Goal: Information Seeking & Learning: Learn about a topic

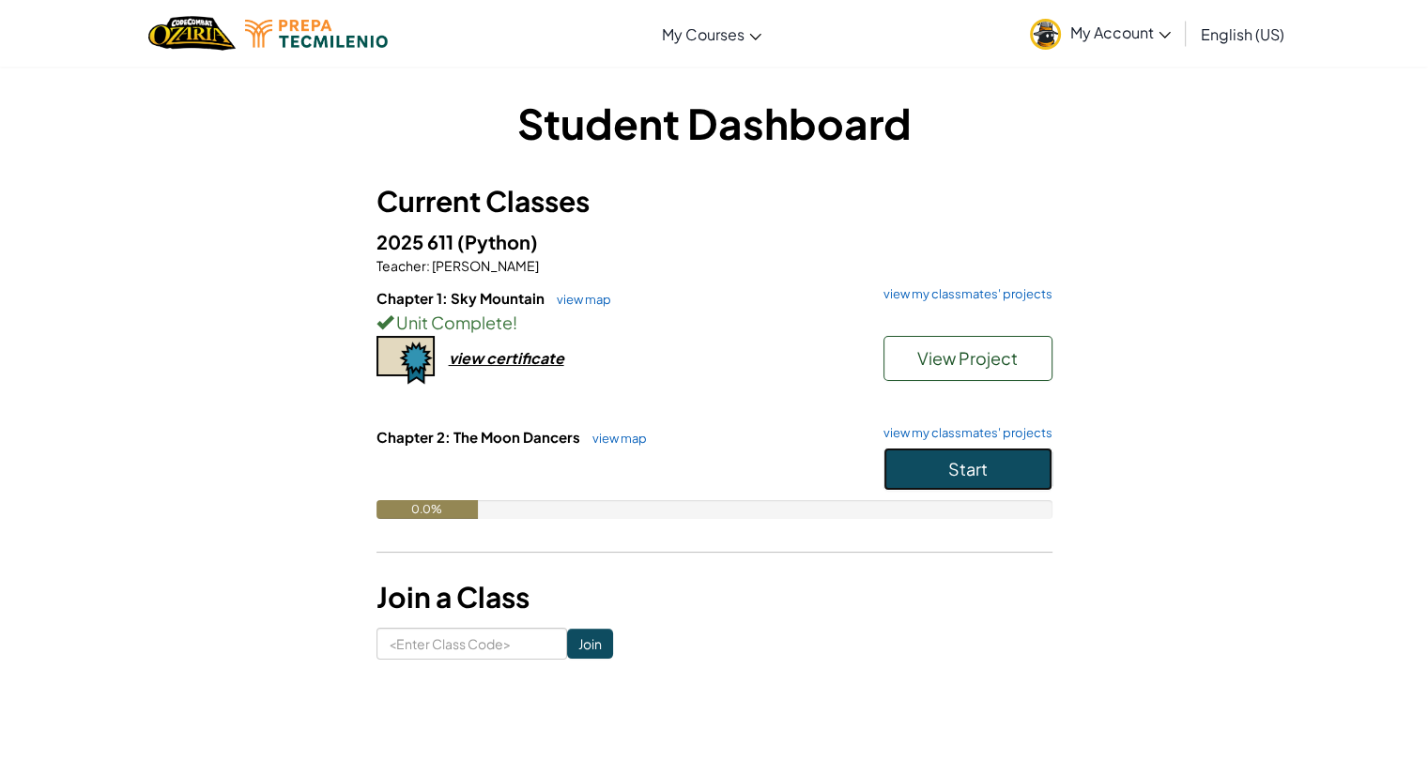
click at [971, 468] on span "Start" at bounding box center [967, 469] width 39 height 22
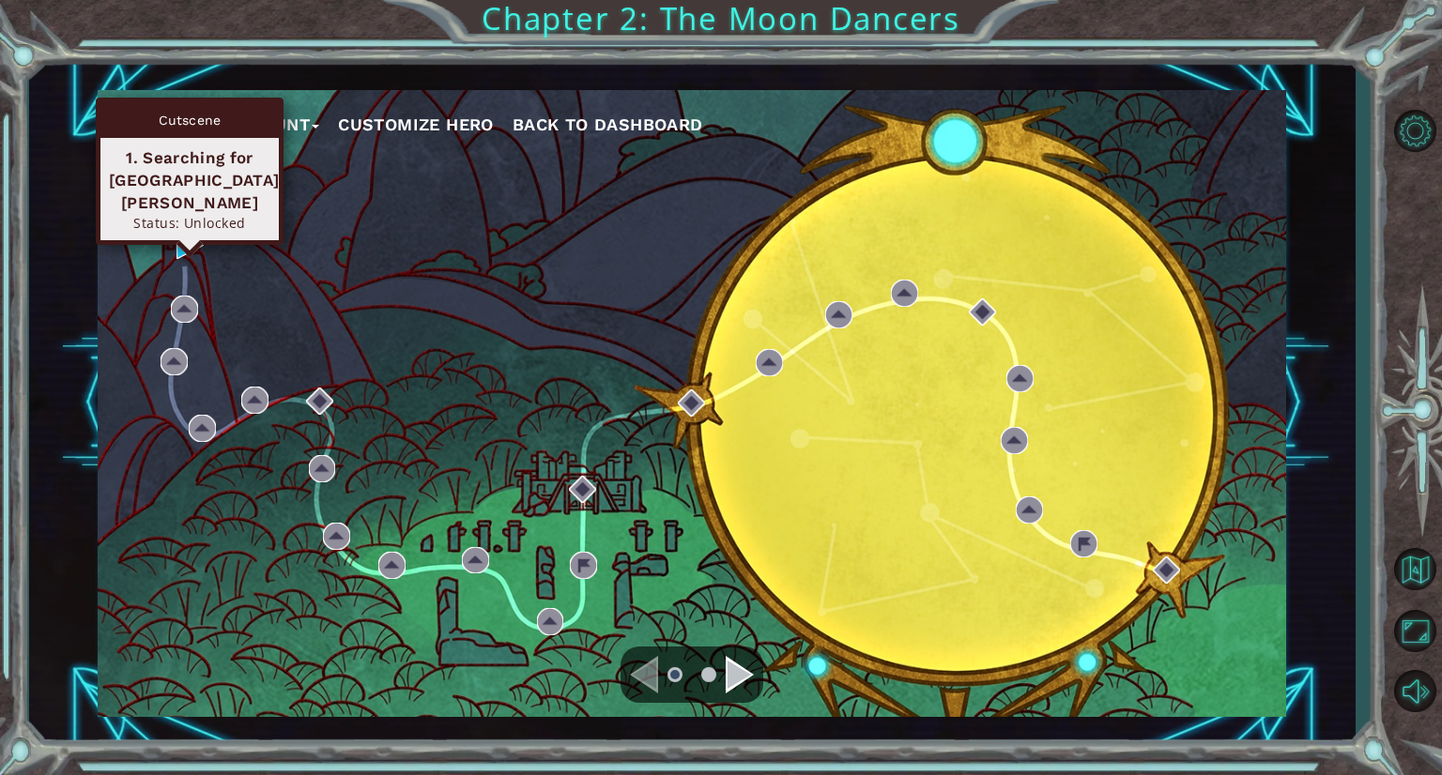
drag, startPoint x: 162, startPoint y: 245, endPoint x: 193, endPoint y: 245, distance: 31.0
click at [193, 245] on div "My Account Customize Hero Back to Dashboard" at bounding box center [692, 403] width 1188 height 627
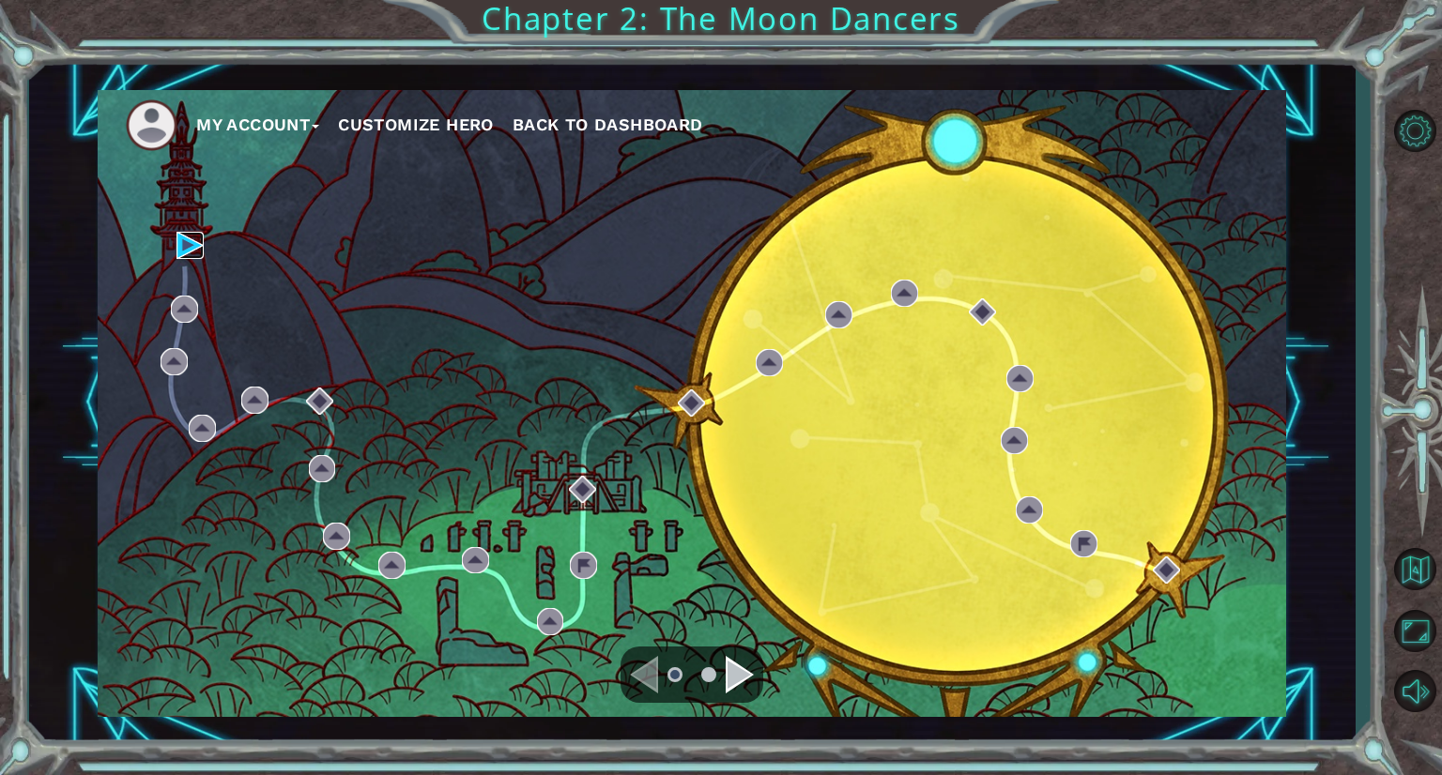
click at [193, 245] on img at bounding box center [189, 245] width 27 height 27
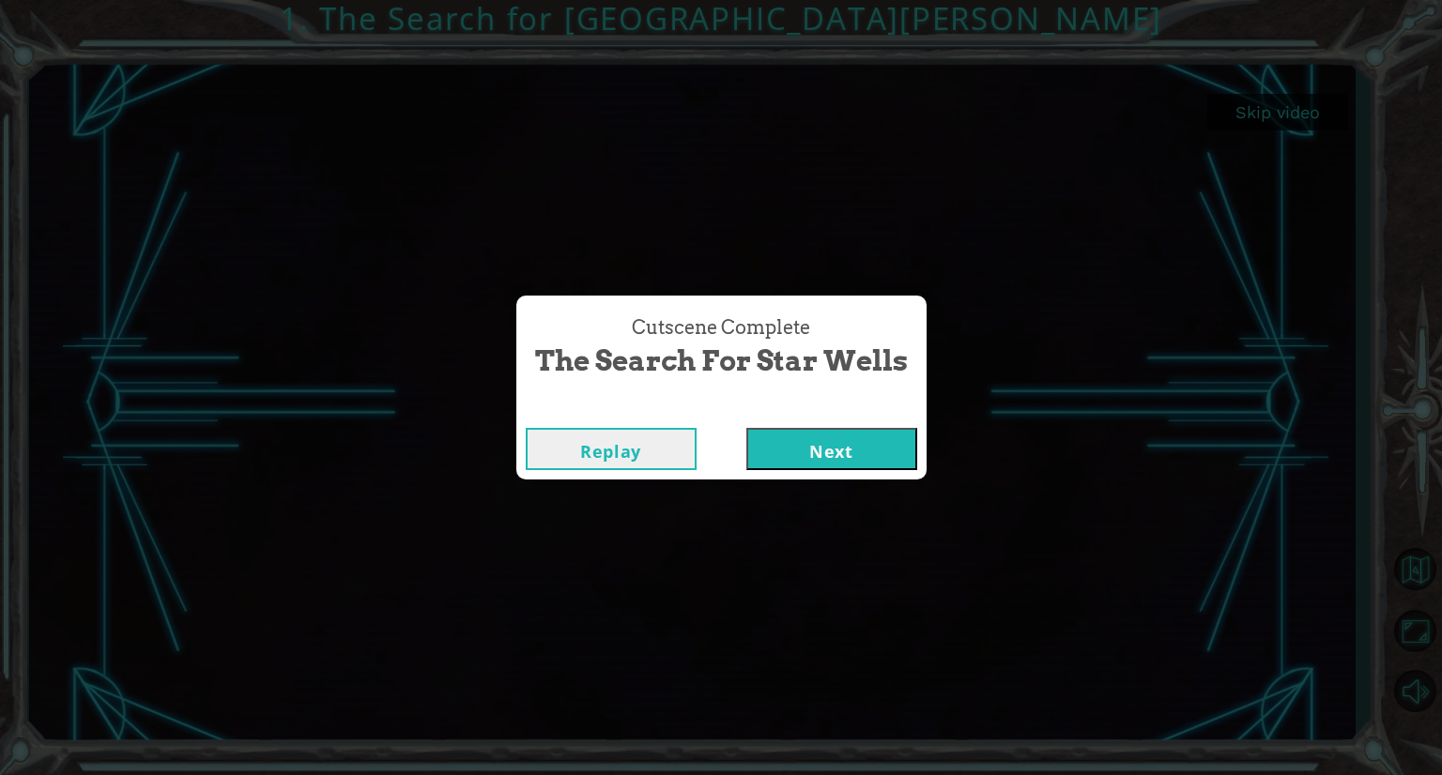
click at [861, 443] on button "Next" at bounding box center [831, 449] width 171 height 42
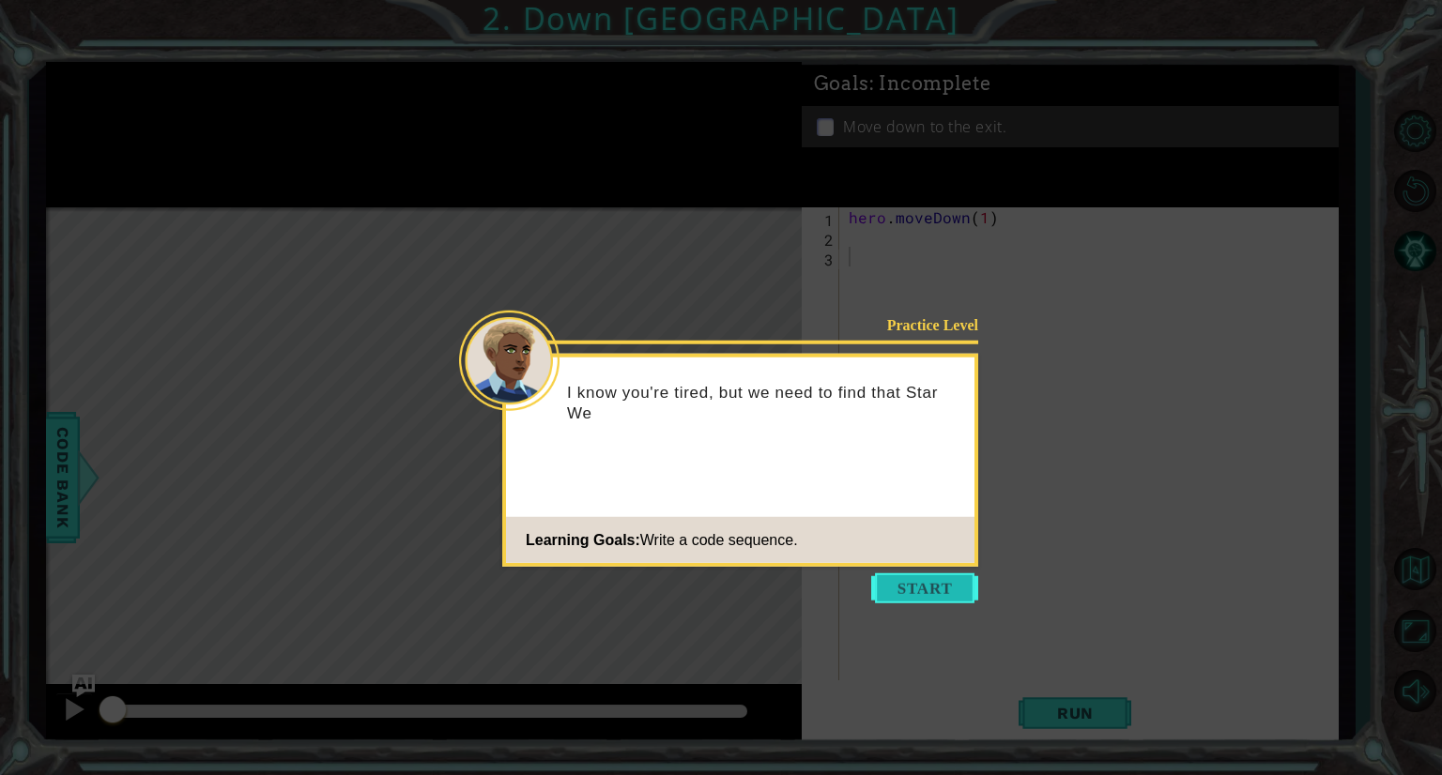
click at [915, 600] on button "Start" at bounding box center [924, 589] width 107 height 30
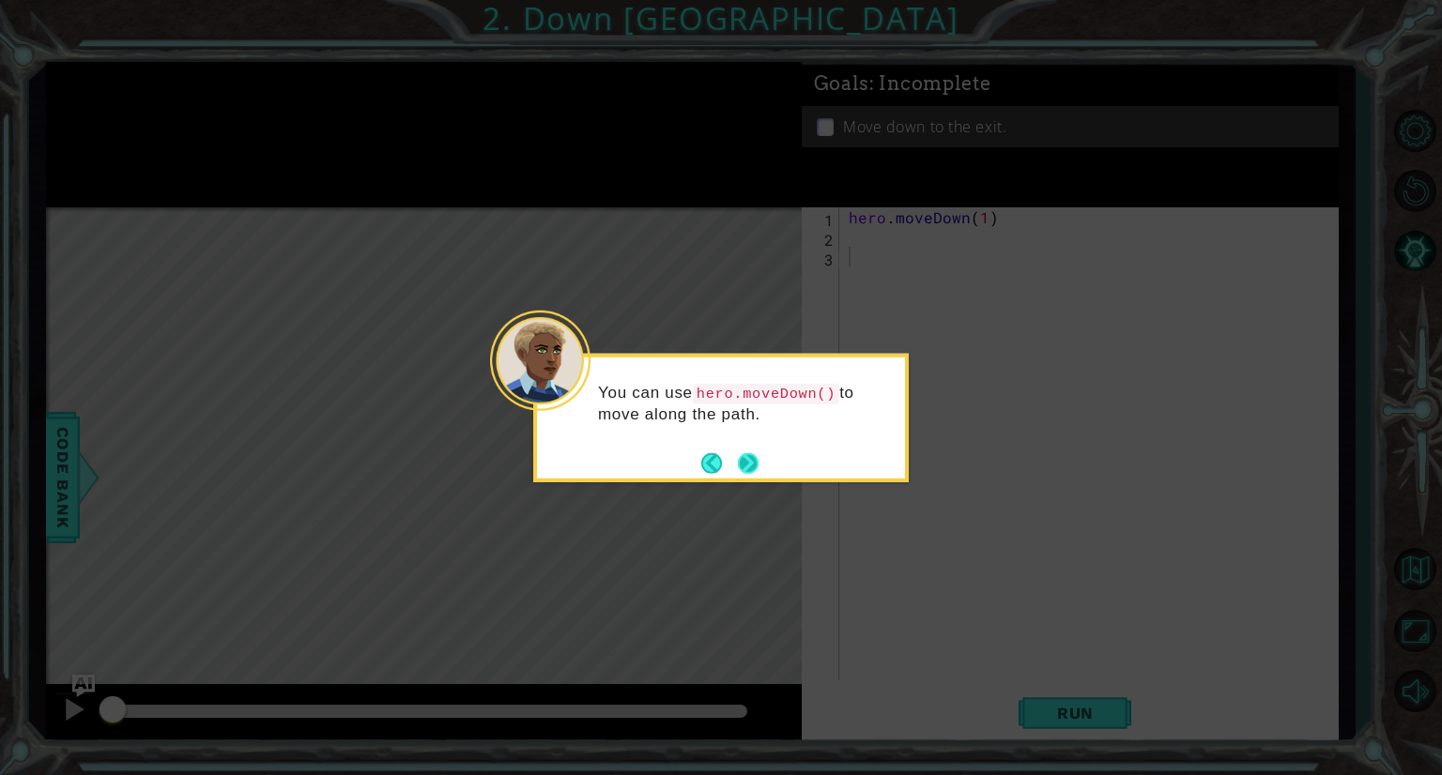
click at [755, 470] on button "Next" at bounding box center [748, 462] width 21 height 21
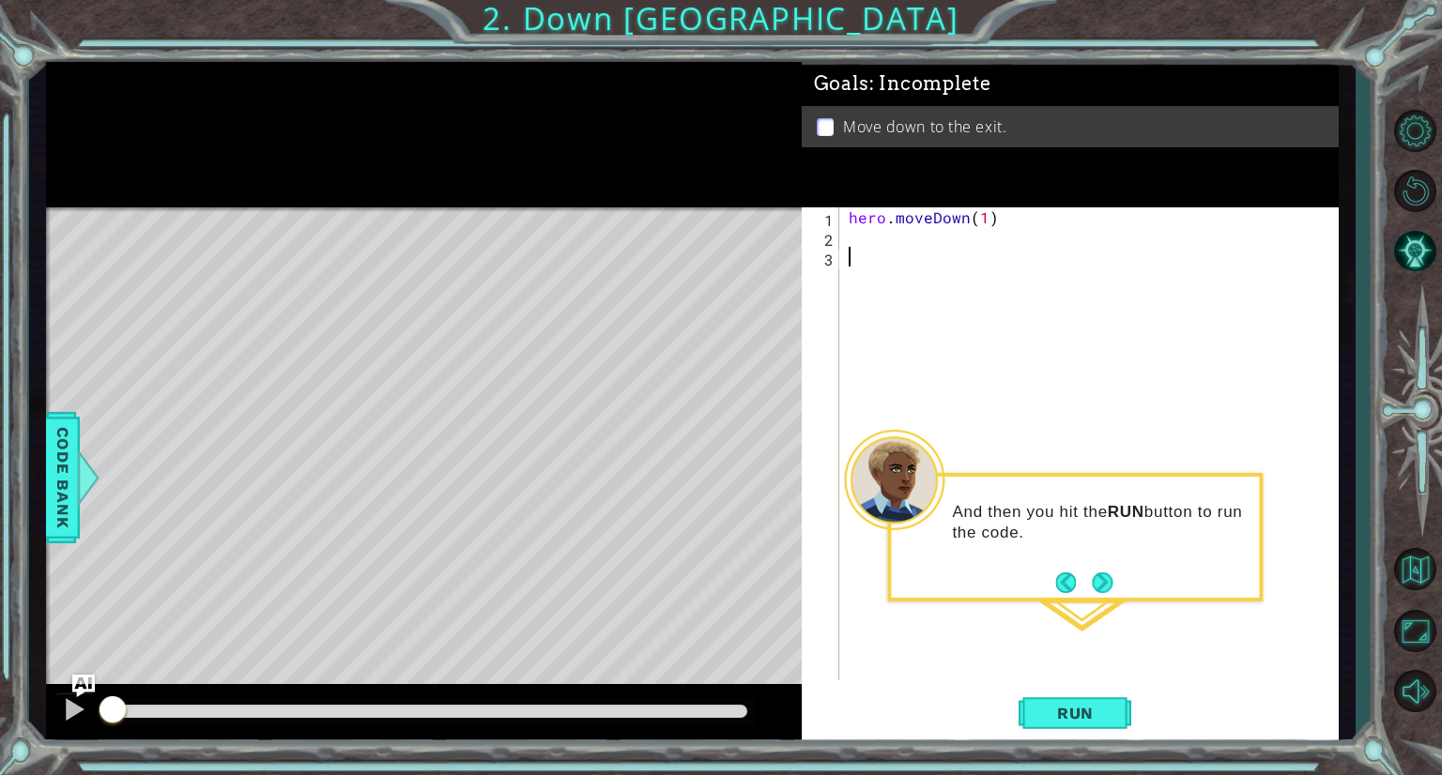
click at [1158, 659] on div "hero . moveDown ( 1 )" at bounding box center [1094, 463] width 498 height 513
click at [1088, 712] on span "Run" at bounding box center [1075, 713] width 74 height 19
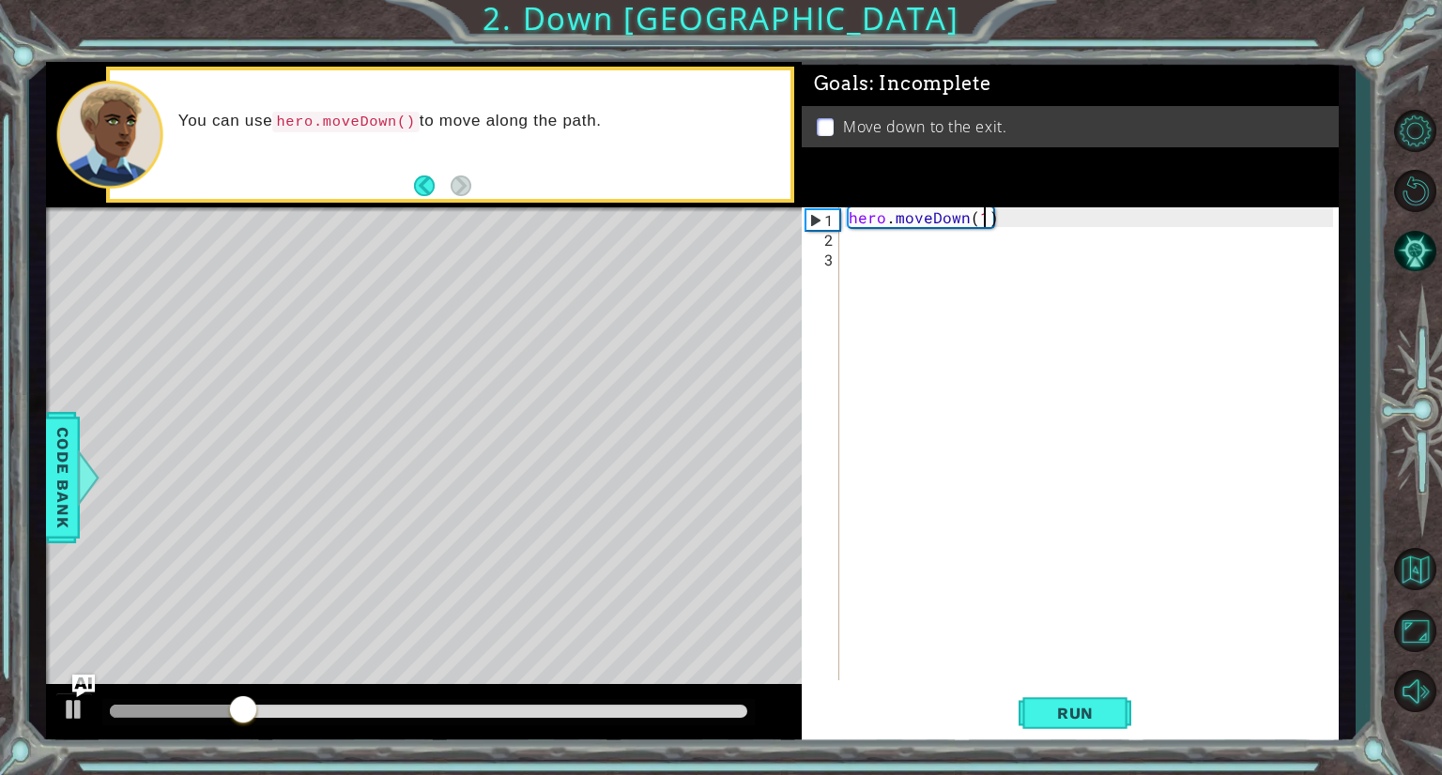
click at [983, 216] on div "hero . moveDown ( 1 )" at bounding box center [1094, 463] width 498 height 513
type textarea "hero.moveDown(2)"
click at [1059, 716] on span "Run" at bounding box center [1075, 713] width 74 height 19
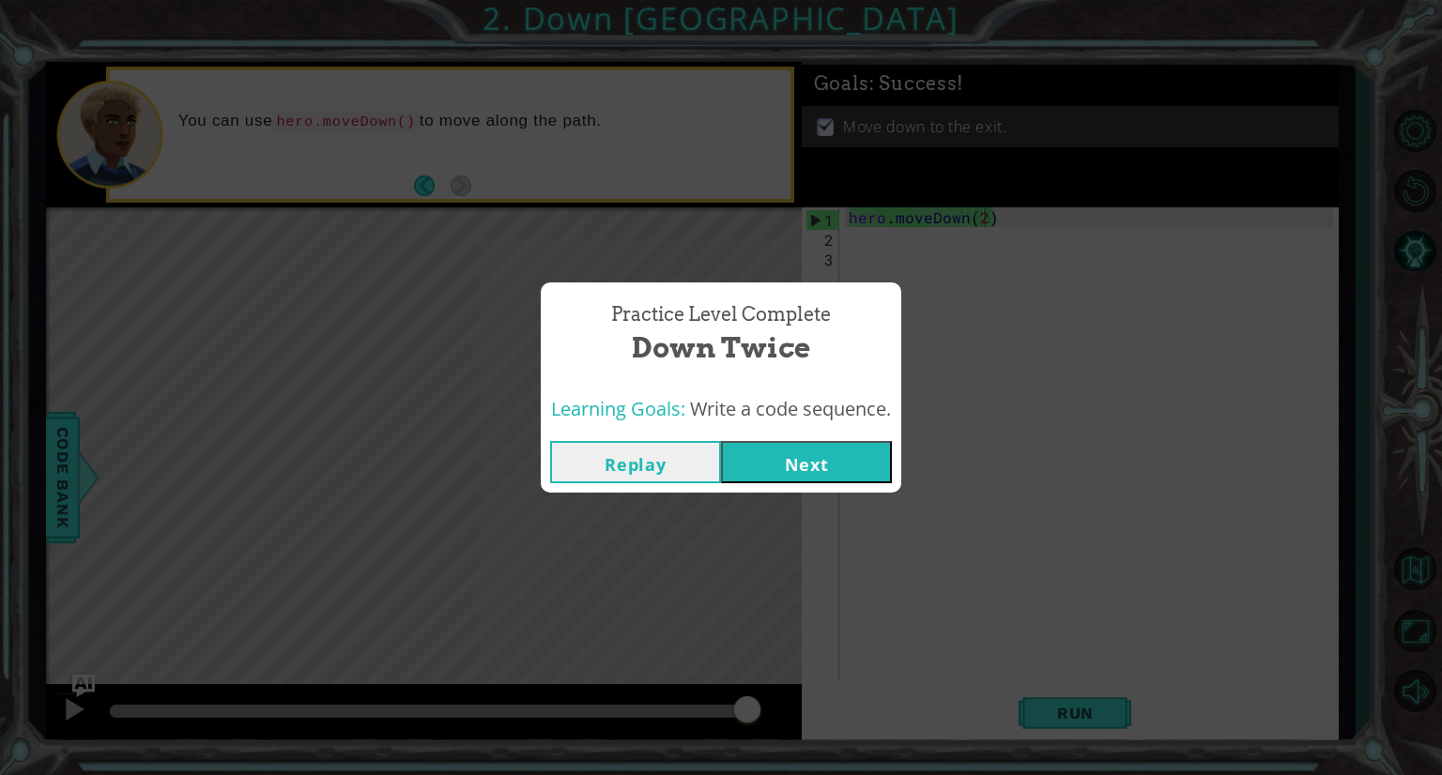
click at [822, 469] on button "Next" at bounding box center [806, 462] width 171 height 42
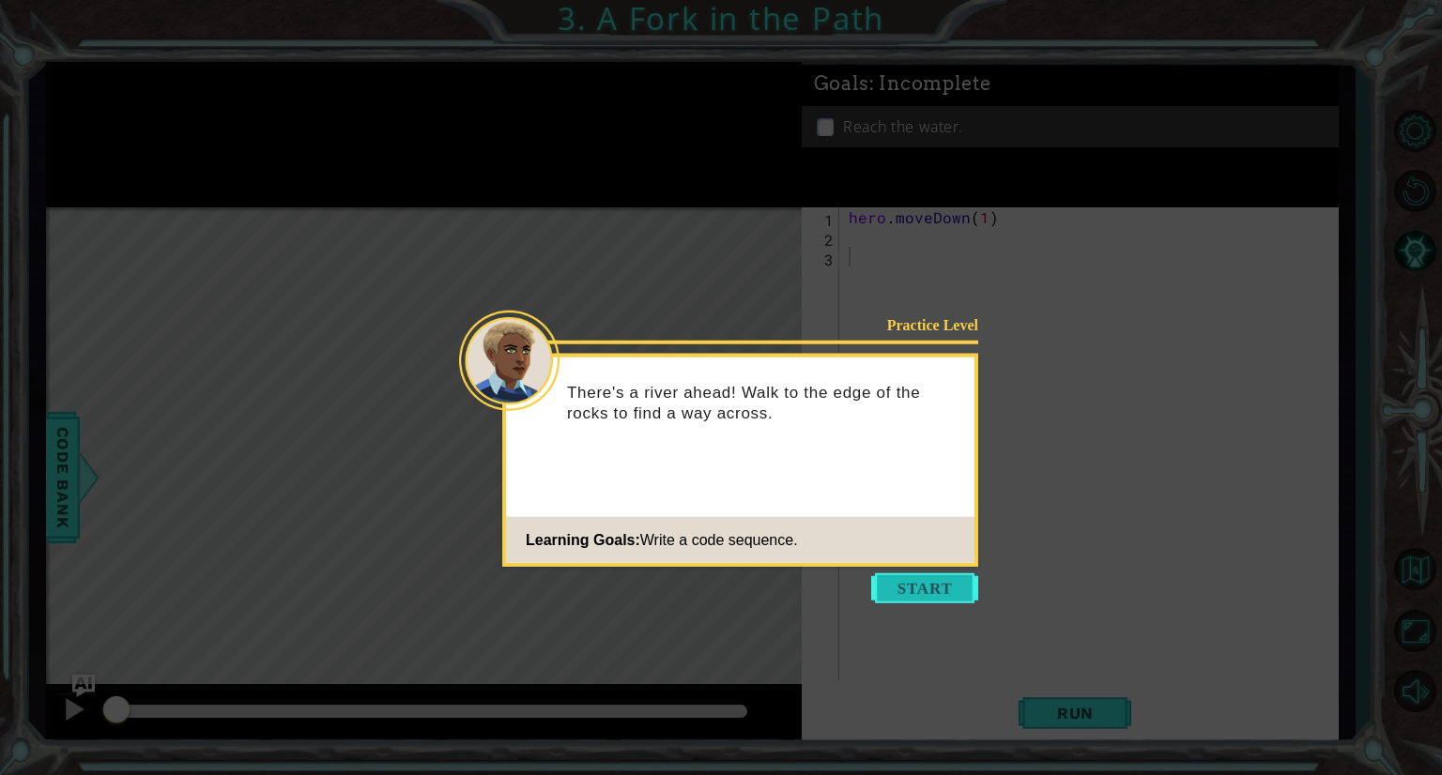
click at [934, 583] on button "Start" at bounding box center [924, 589] width 107 height 30
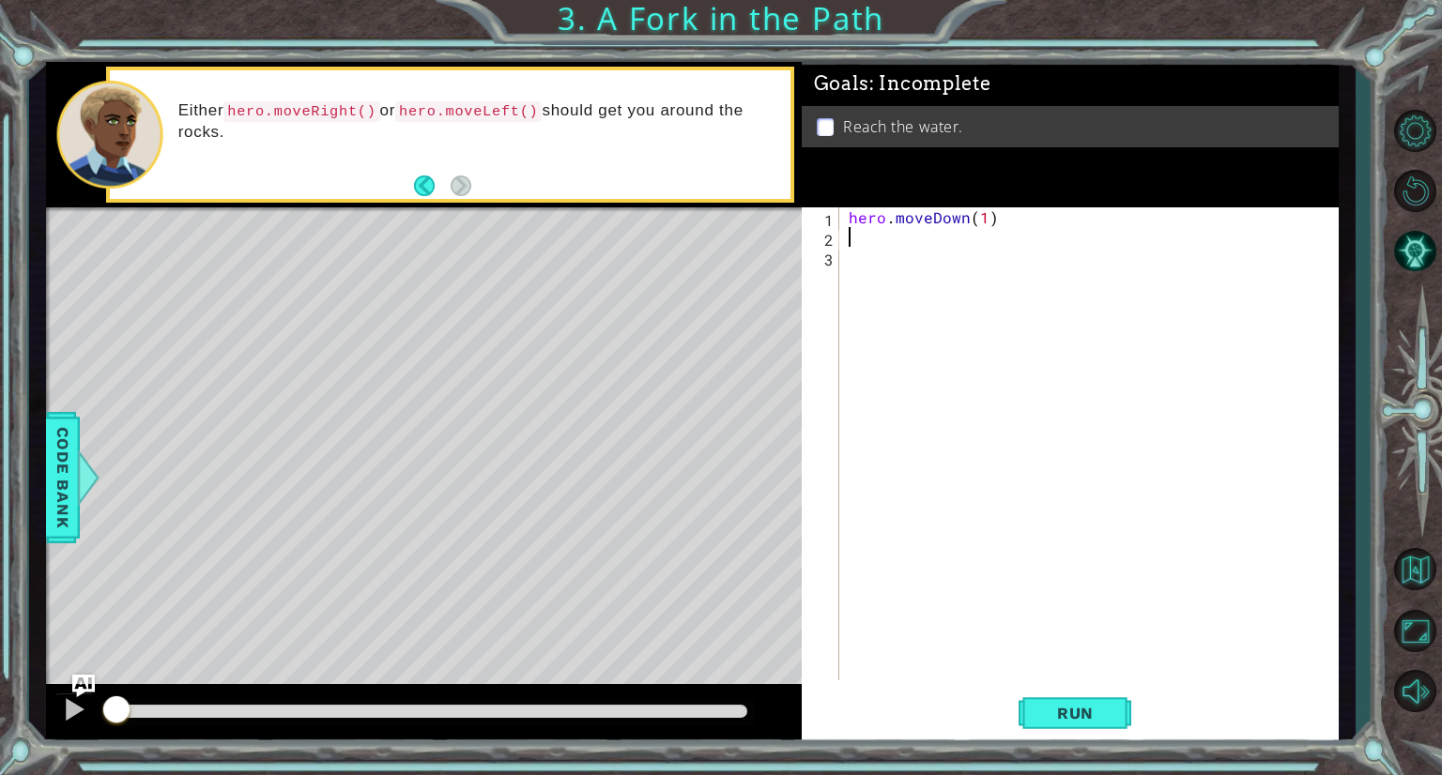
click at [857, 244] on div "hero . moveDown ( 1 )" at bounding box center [1094, 463] width 498 height 513
click at [1076, 711] on span "Run" at bounding box center [1075, 713] width 74 height 19
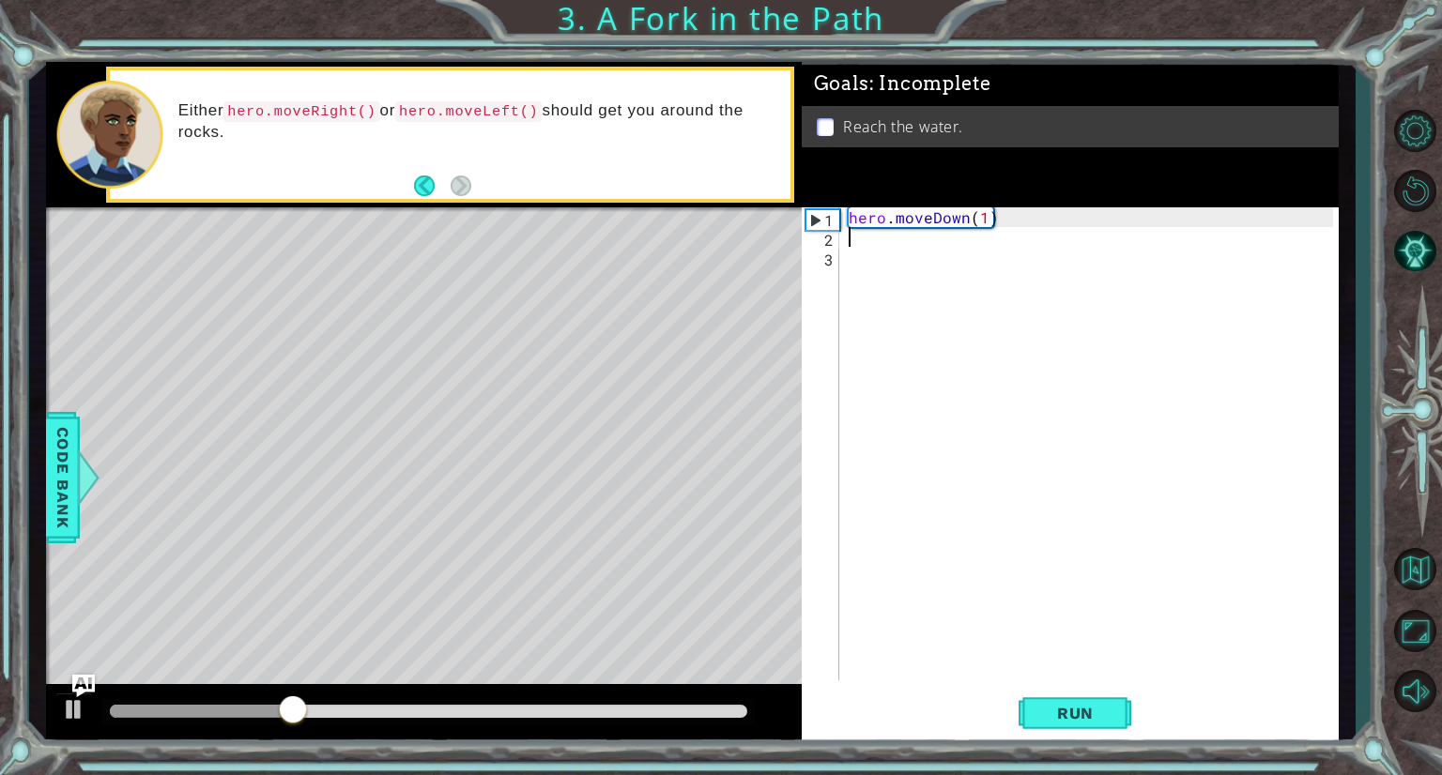
click at [886, 234] on div "hero . moveDown ( 1 )" at bounding box center [1094, 463] width 498 height 513
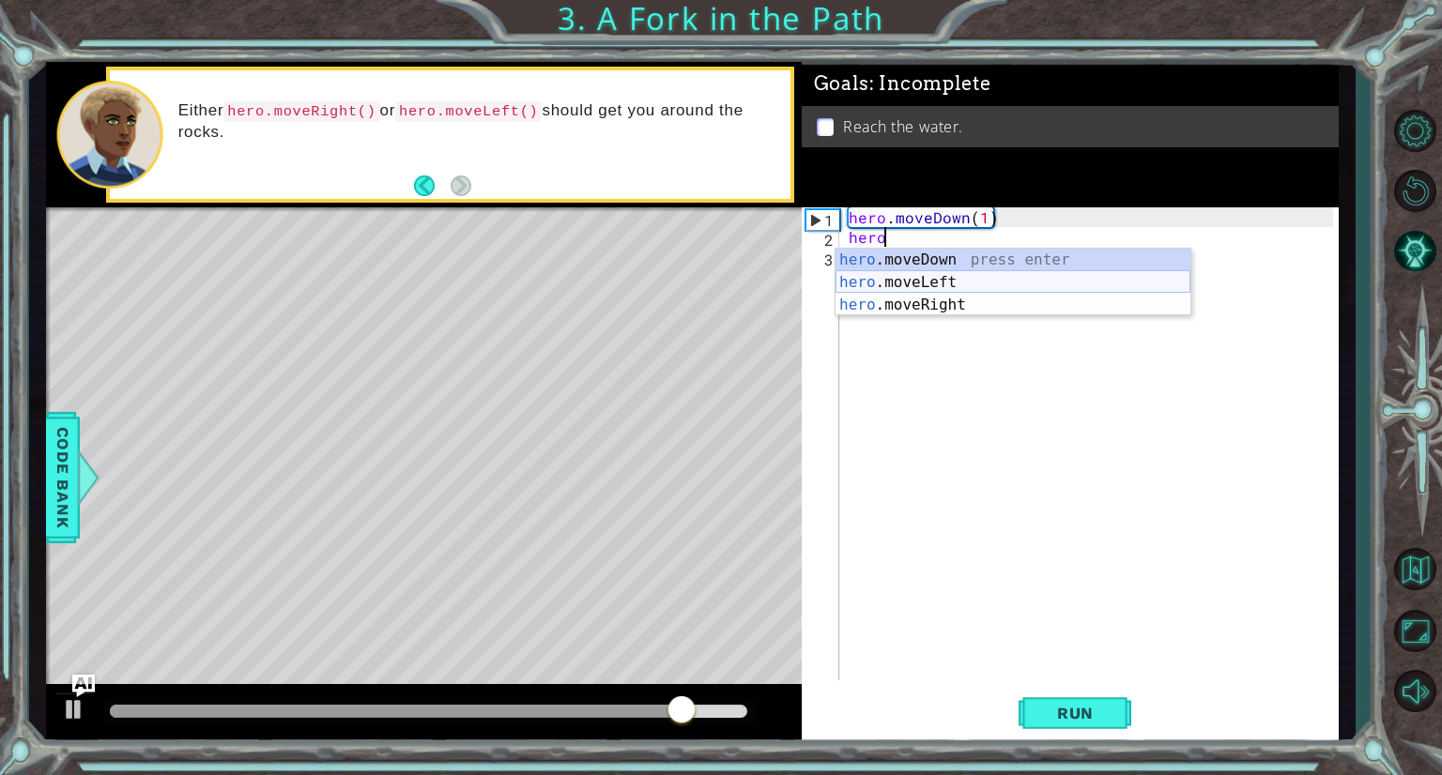
click at [890, 274] on div "hero .moveDown press enter hero .moveLeft press enter hero .moveRight press ent…" at bounding box center [1012, 305] width 355 height 113
type textarea "hero.moveLeft(1)"
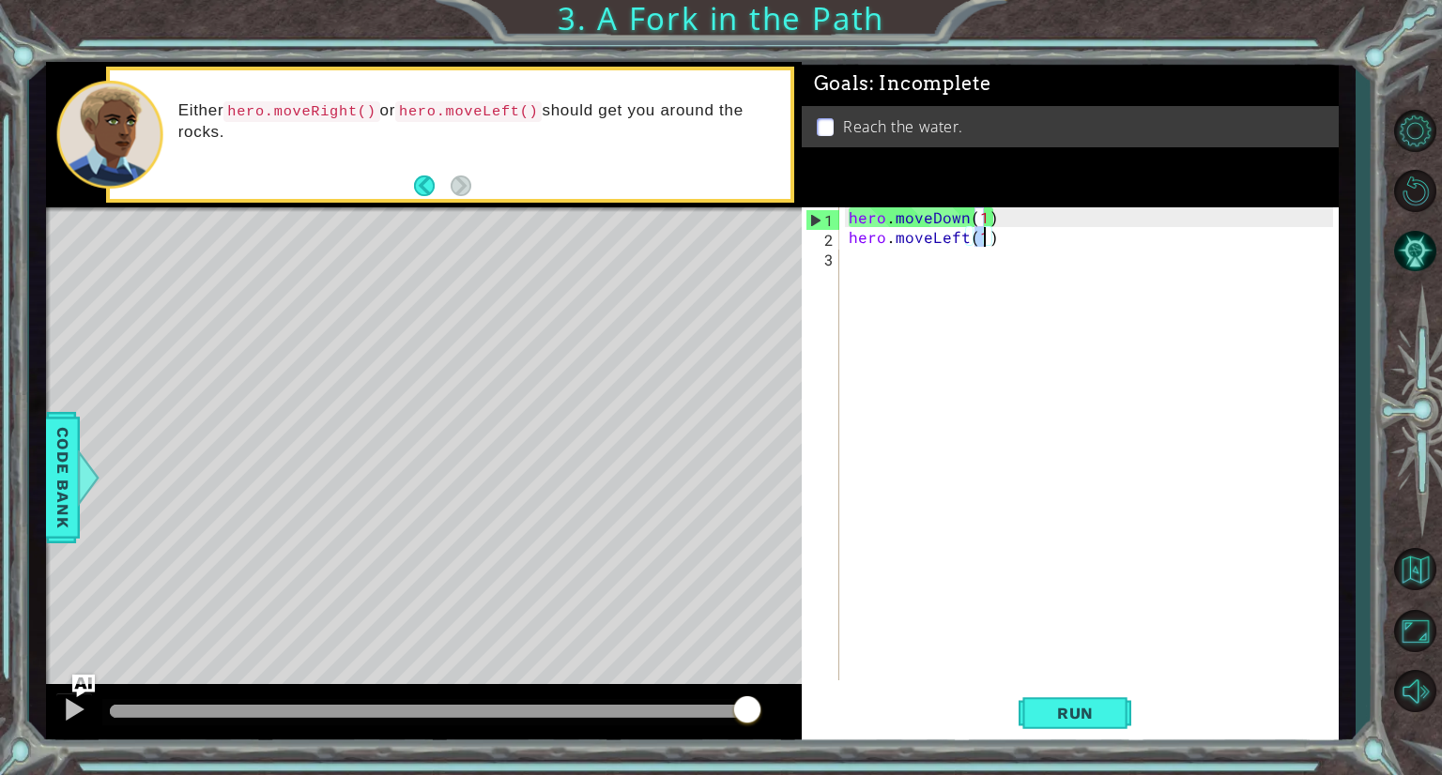
click at [912, 259] on div "hero . moveDown ( 1 ) hero . moveLeft ( 1 )" at bounding box center [1094, 463] width 498 height 513
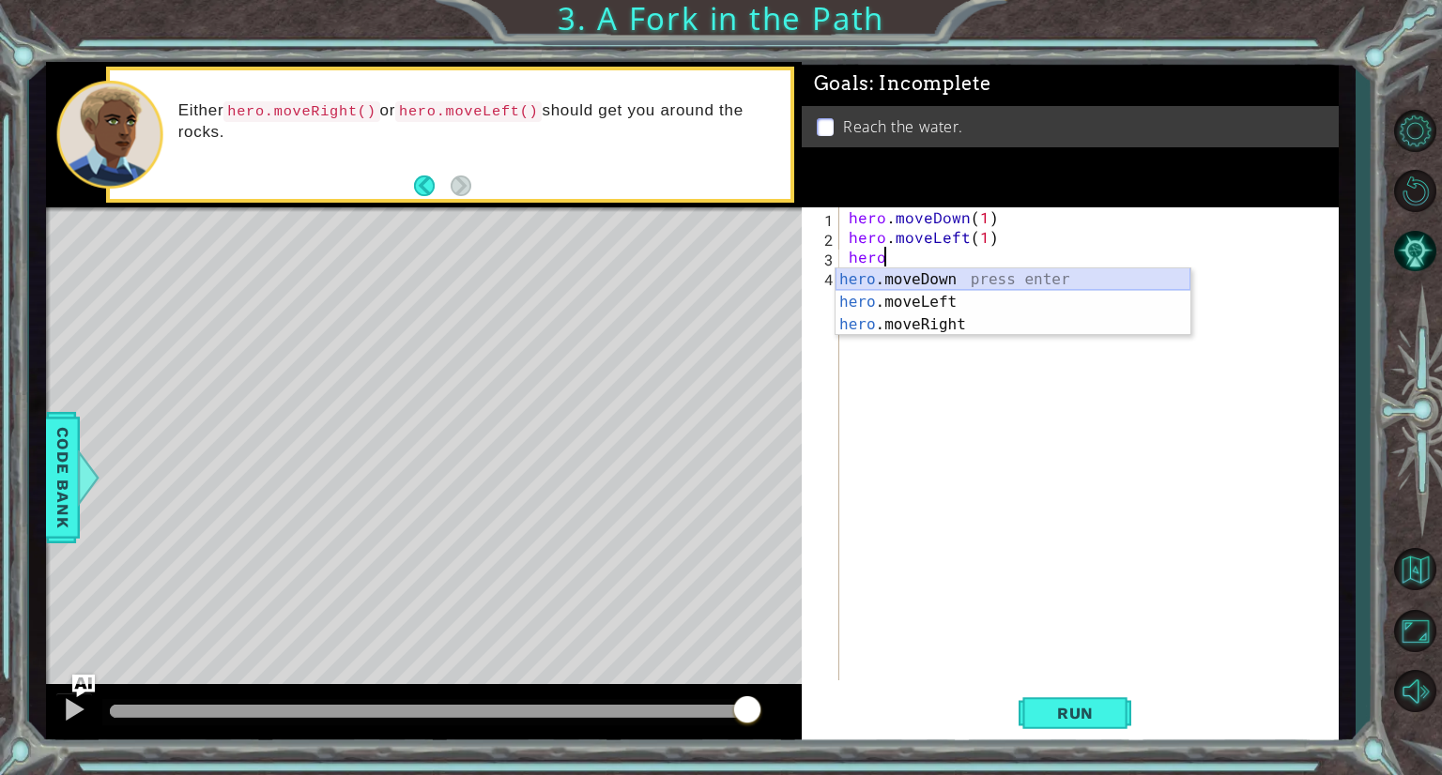
click at [912, 279] on div "hero .moveDown press enter hero .moveLeft press enter hero .moveRight press ent…" at bounding box center [1012, 324] width 355 height 113
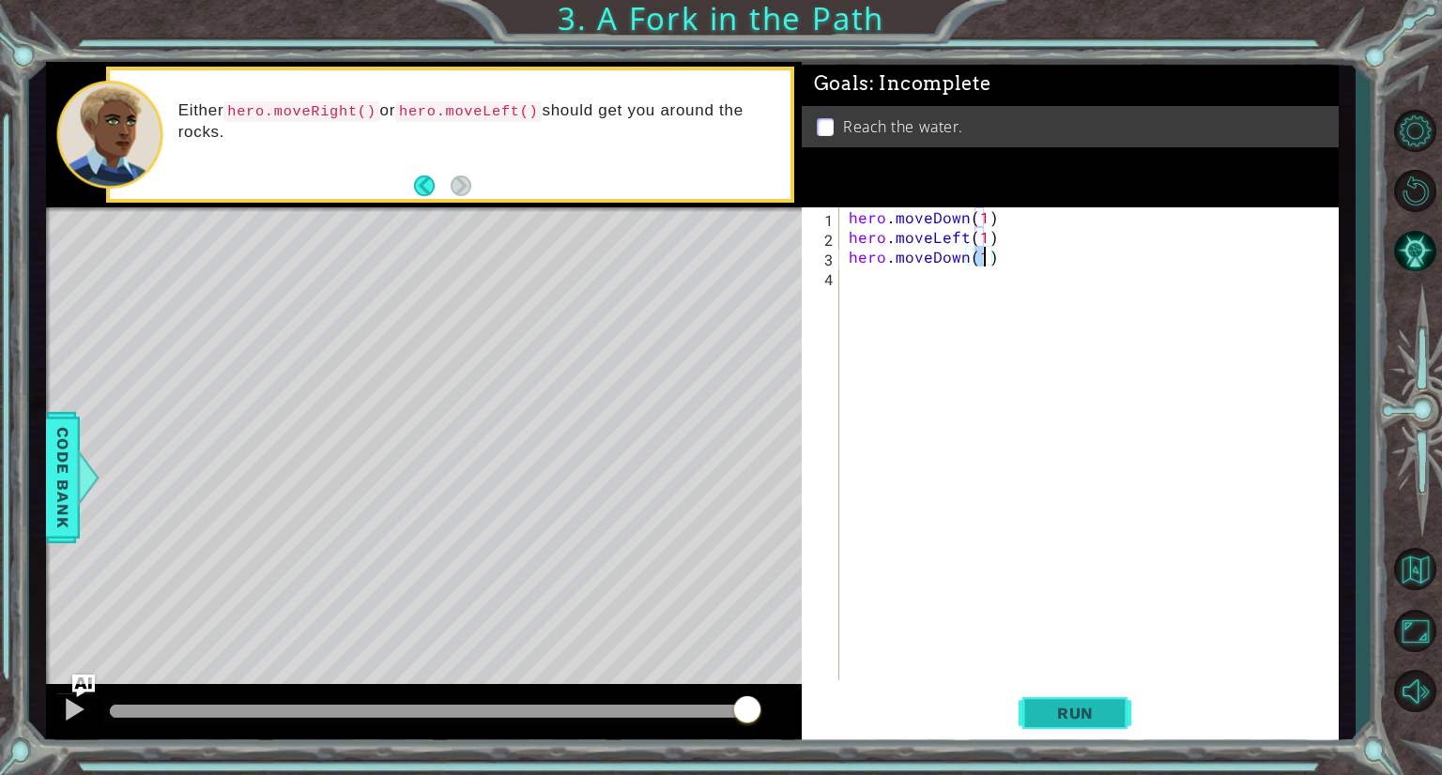
type textarea "hero.moveDown(1)"
click at [1086, 697] on button "Run" at bounding box center [1075, 714] width 113 height 54
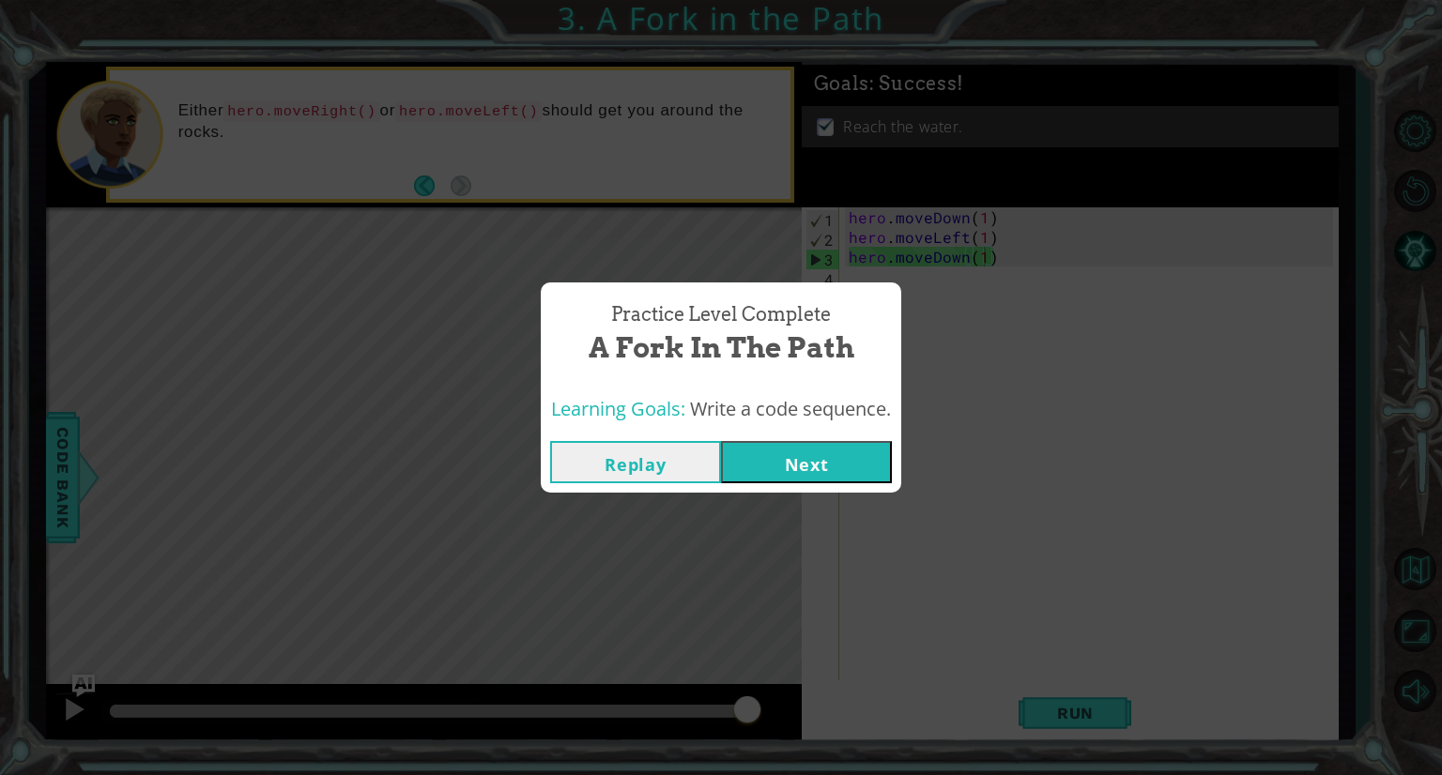
click at [864, 462] on button "Next" at bounding box center [806, 462] width 171 height 42
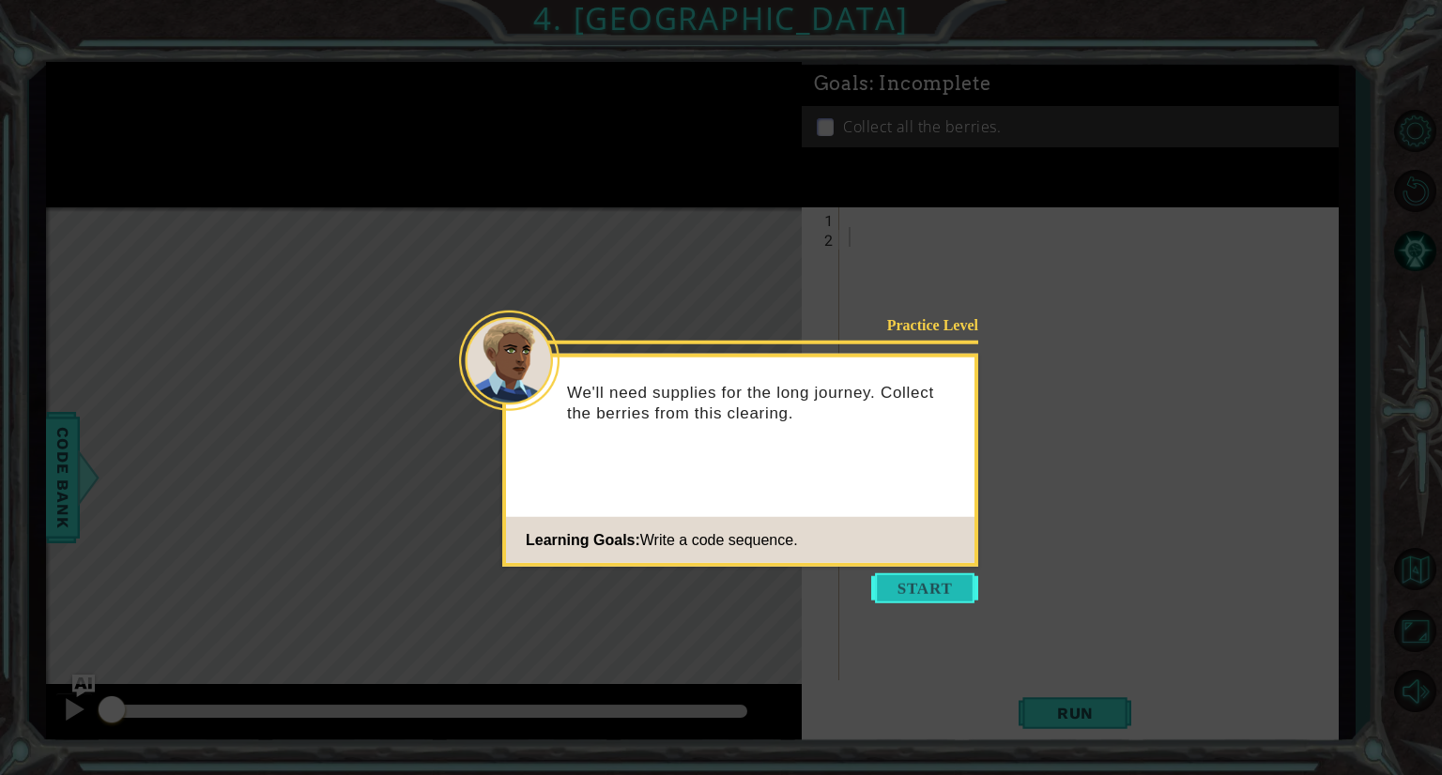
click at [883, 585] on button "Start" at bounding box center [924, 589] width 107 height 30
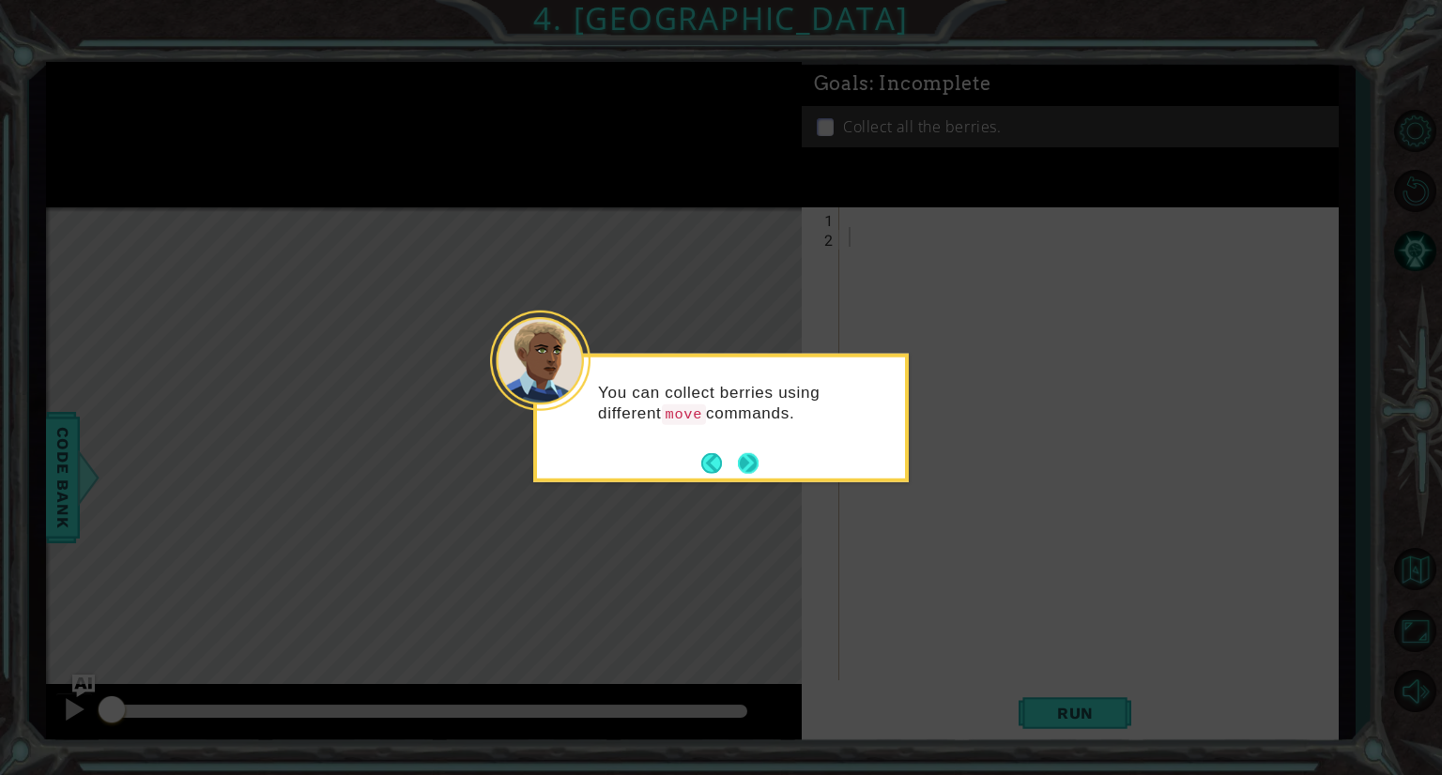
click at [751, 460] on button "Next" at bounding box center [749, 463] width 22 height 22
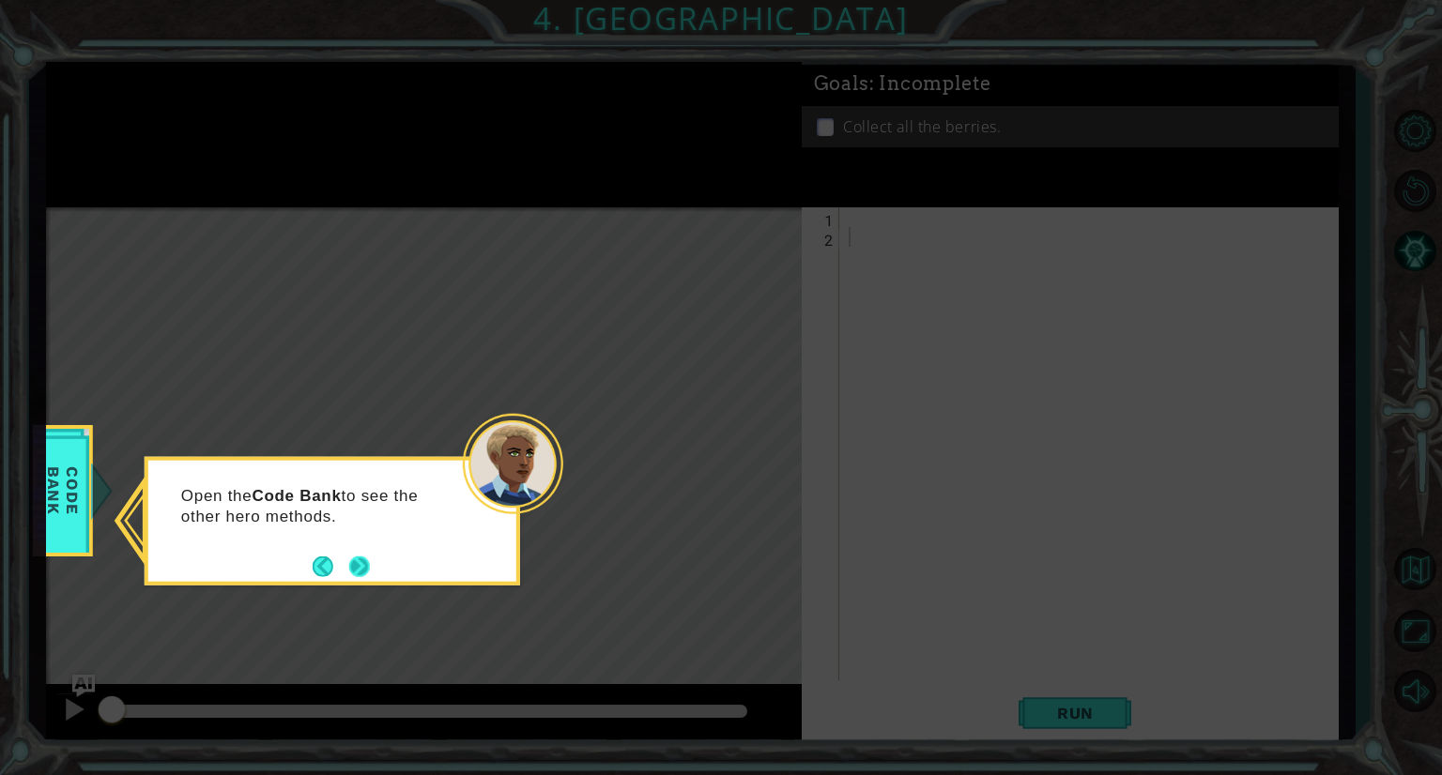
click at [354, 560] on button "Next" at bounding box center [359, 566] width 21 height 21
click at [355, 560] on button "Next" at bounding box center [359, 566] width 21 height 21
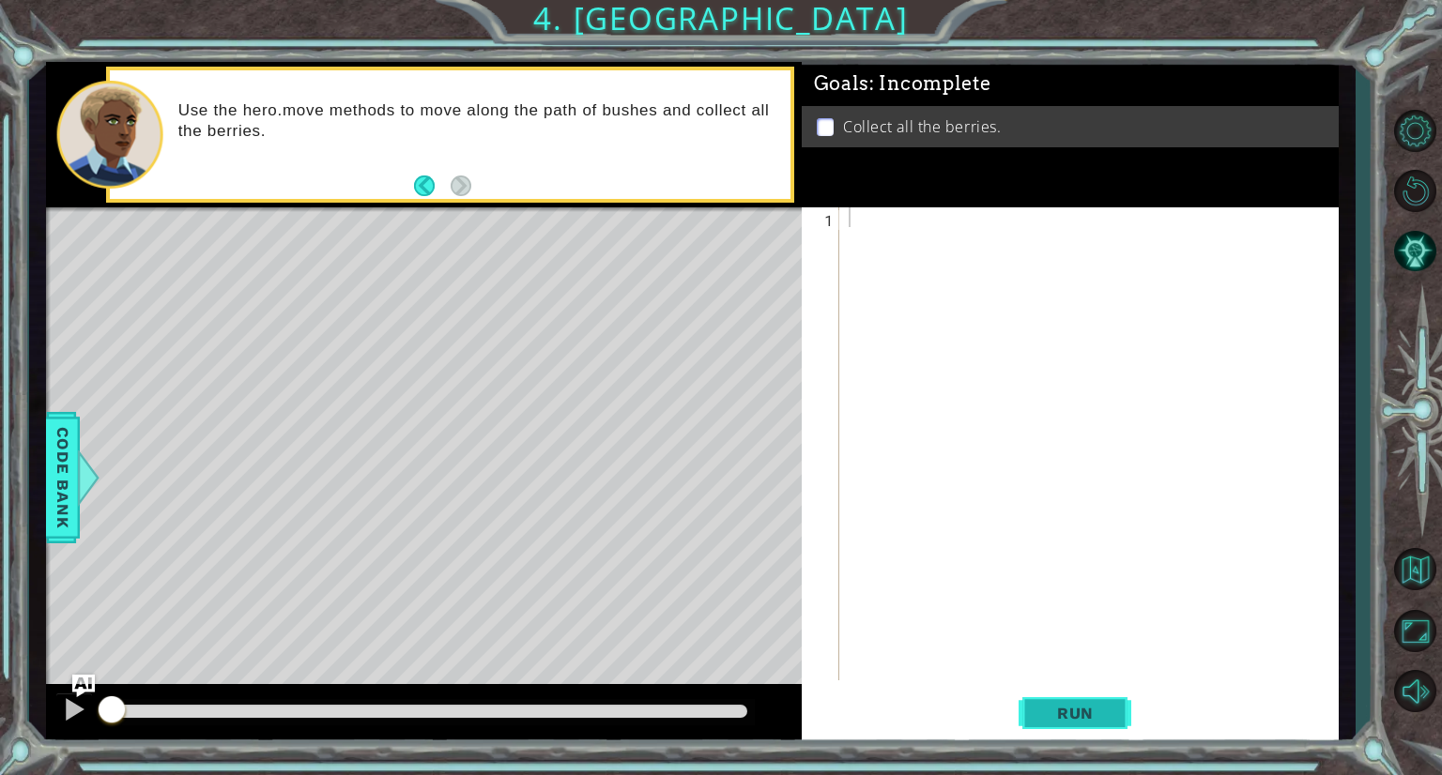
click at [1044, 699] on button "Run" at bounding box center [1075, 714] width 113 height 54
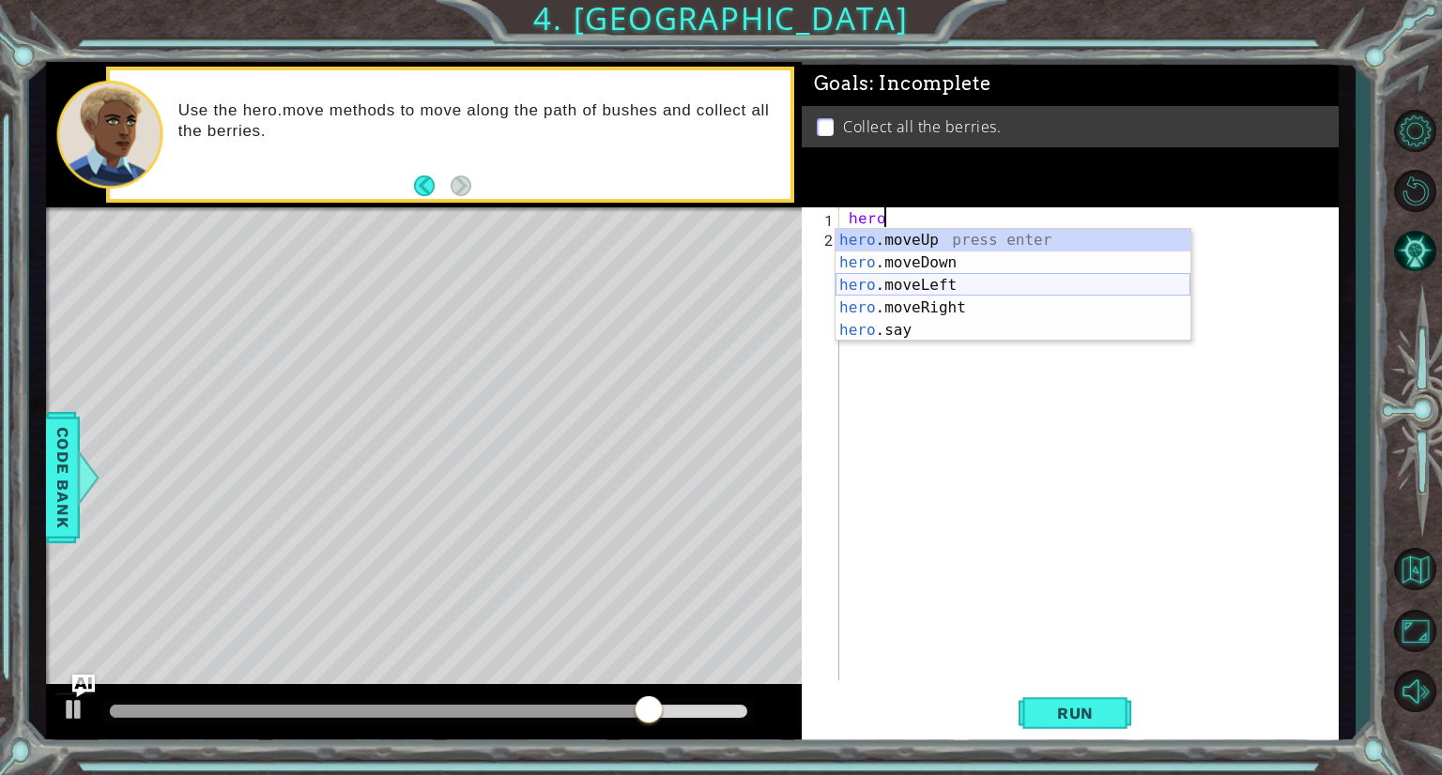
click at [926, 276] on div "hero .moveUp press enter hero .moveDown press enter hero .moveLeft press enter …" at bounding box center [1012, 308] width 355 height 158
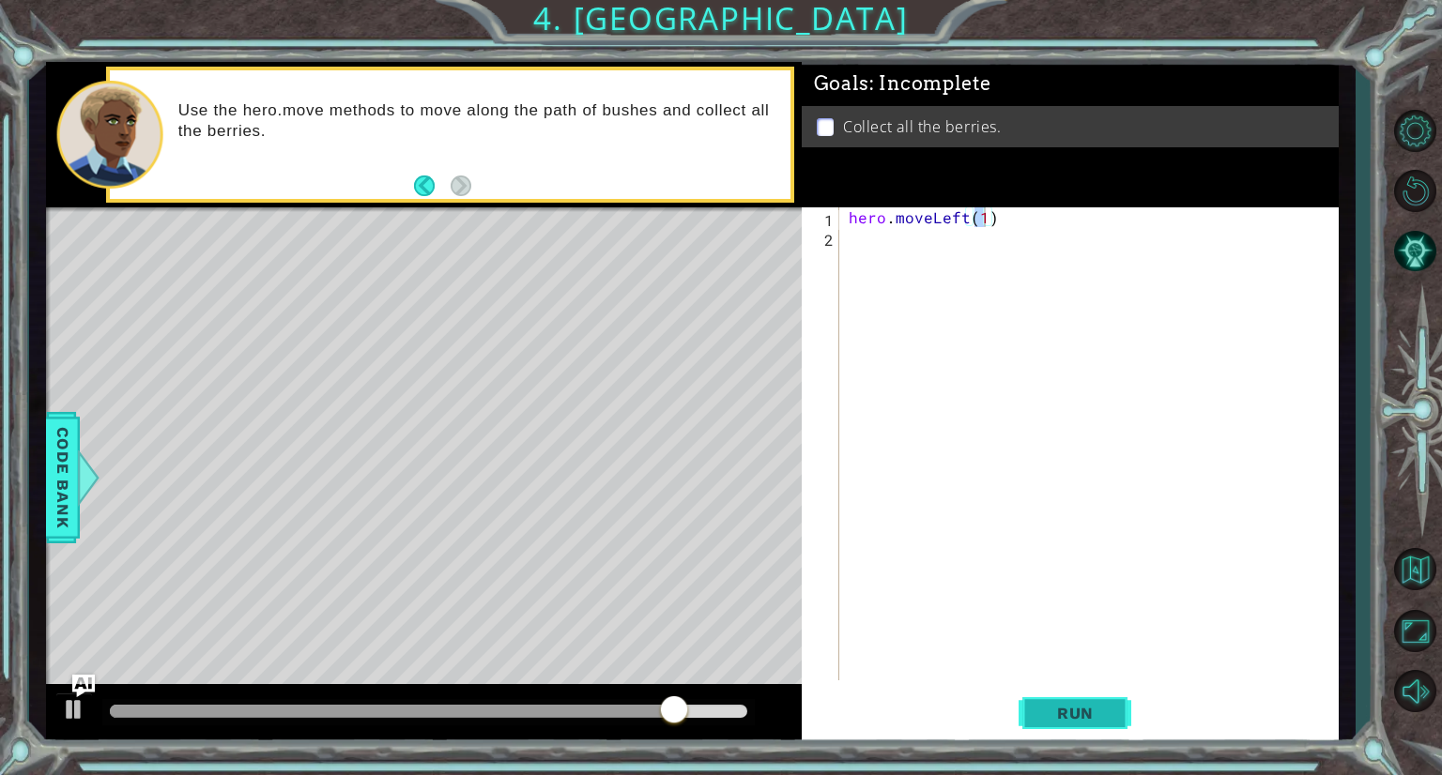
click at [1070, 707] on span "Run" at bounding box center [1075, 713] width 74 height 19
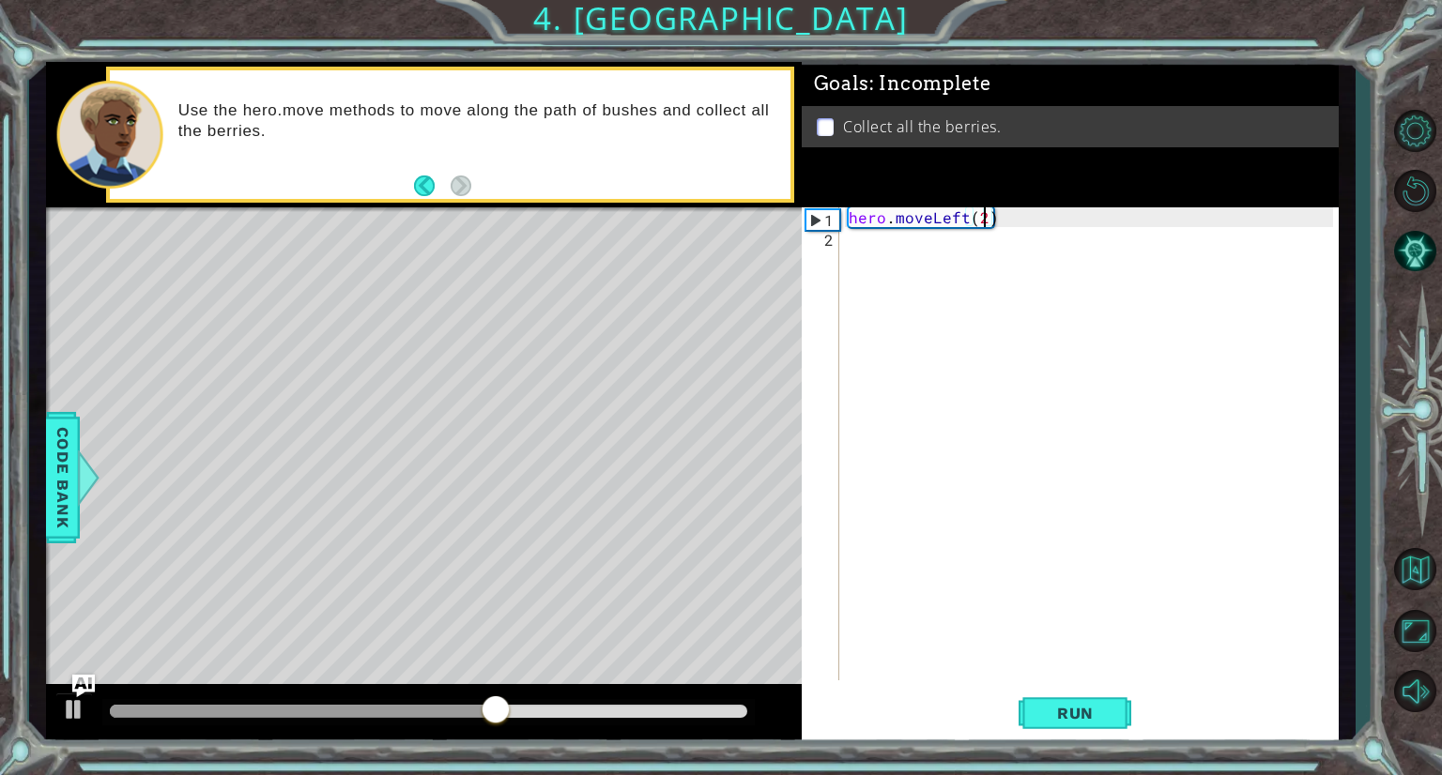
scroll to position [0, 8]
type textarea "hero.moveLeft(2))"
click at [1095, 714] on span "Run" at bounding box center [1075, 713] width 74 height 19
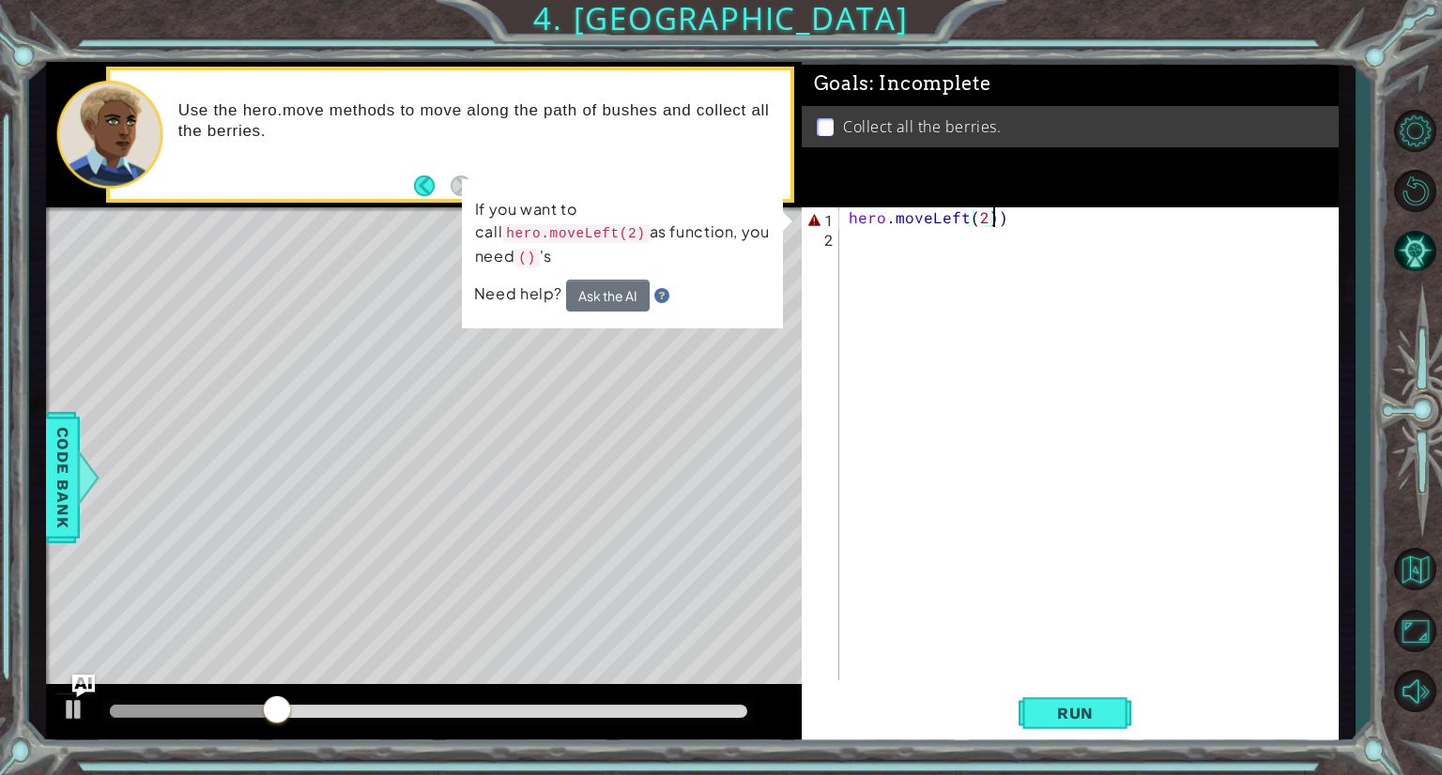
click at [933, 243] on div "hero . moveLeft ( 2 ))" at bounding box center [1094, 463] width 498 height 513
type textarea "hero.moveLeft(2))"
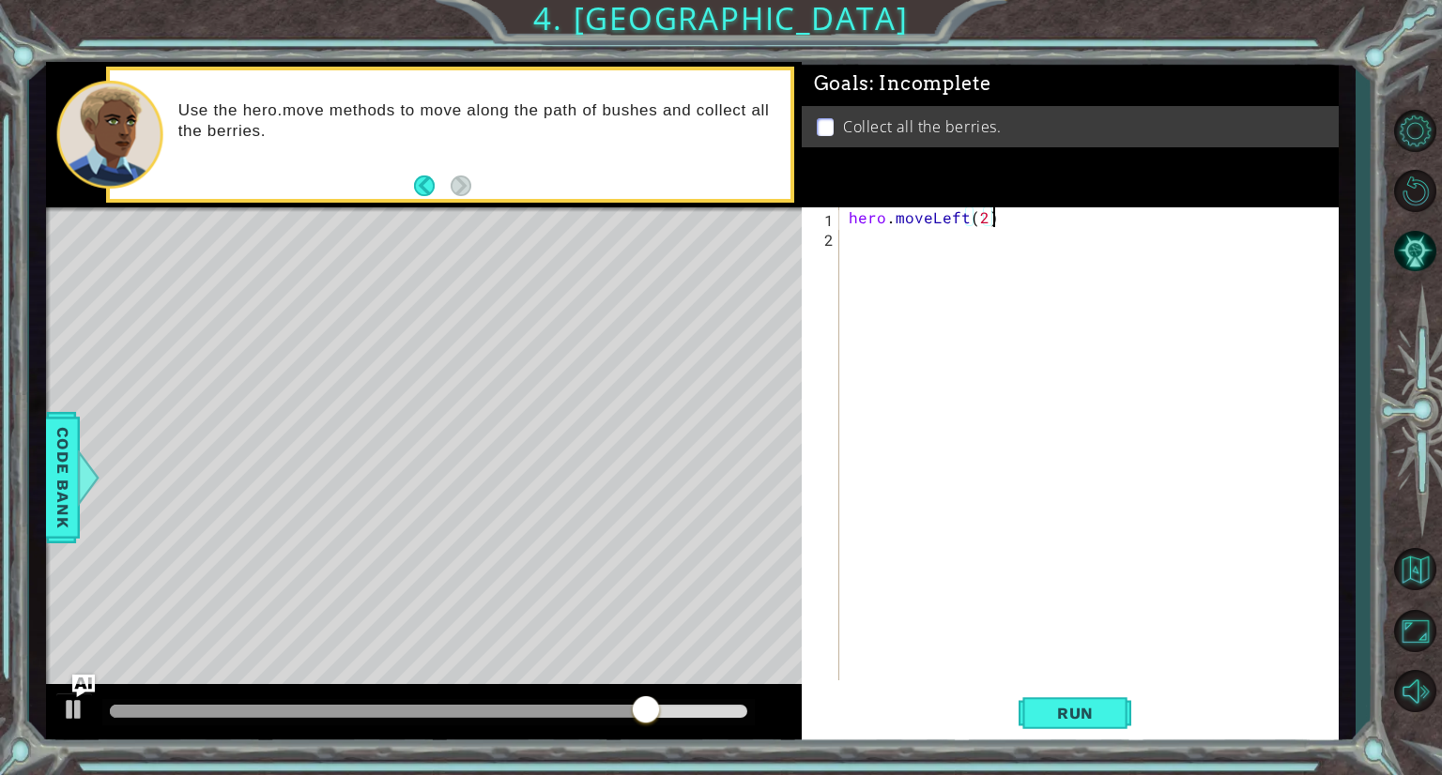
scroll to position [0, 8]
type textarea "hero.moveLeft(2)"
click at [1072, 718] on span "Run" at bounding box center [1075, 713] width 74 height 19
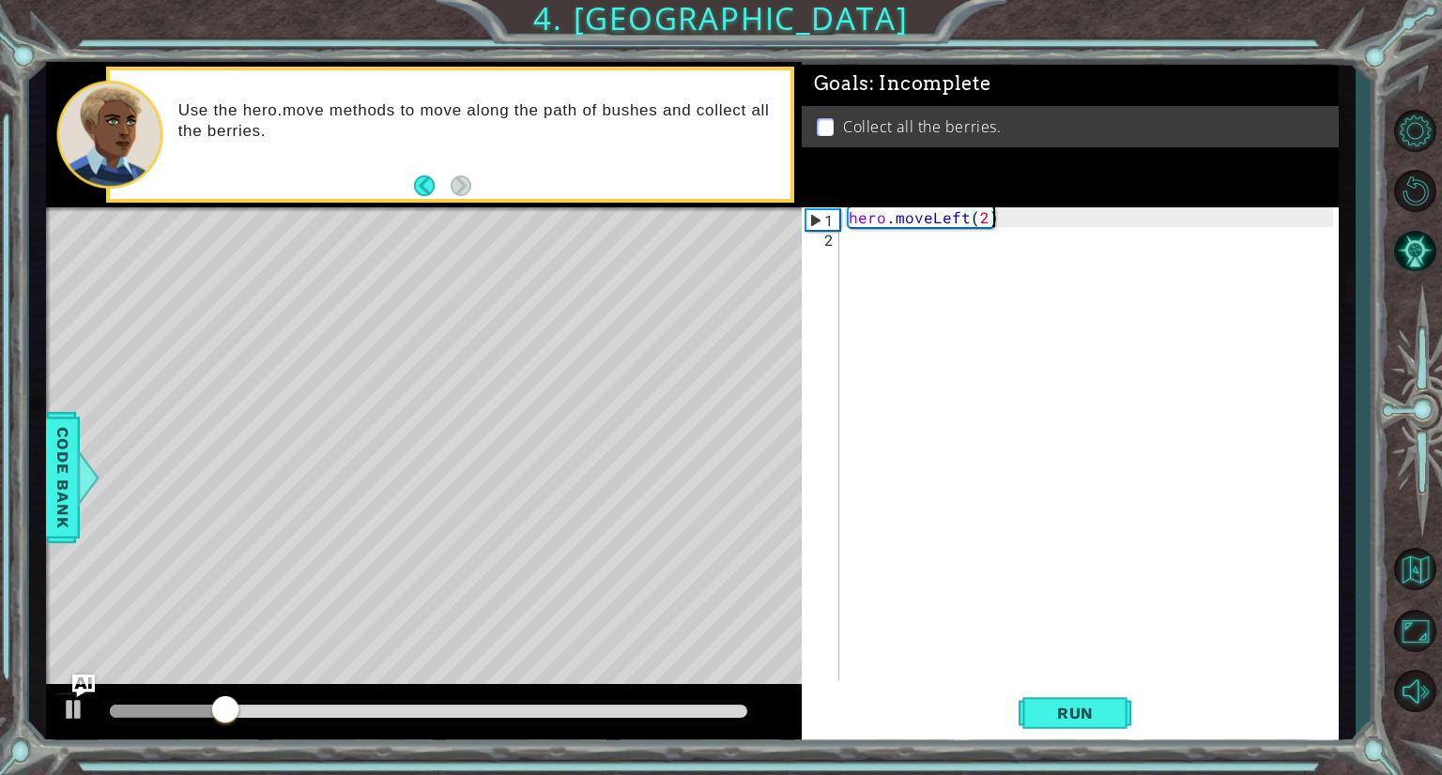
click at [931, 249] on div "hero . moveLeft ( 2 )" at bounding box center [1094, 463] width 498 height 513
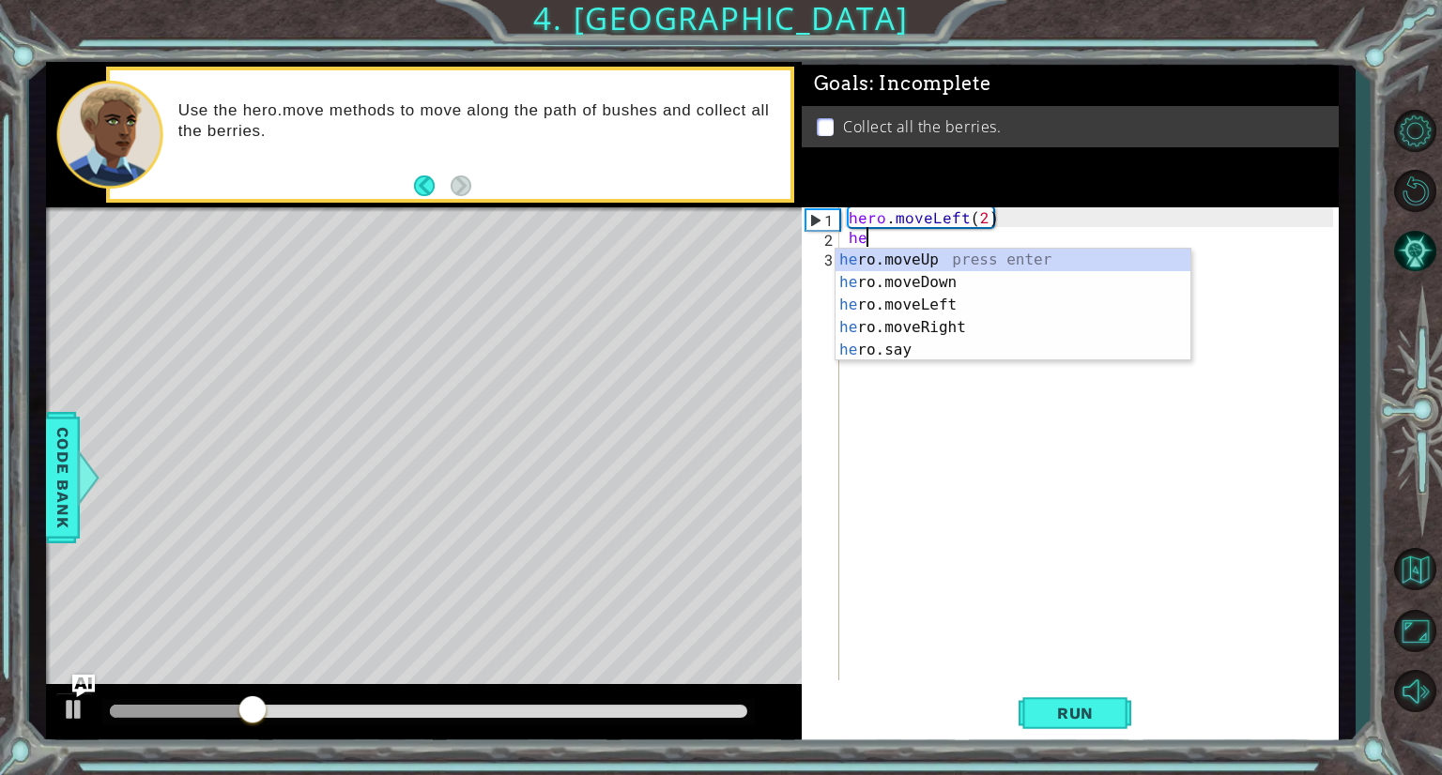
scroll to position [0, 0]
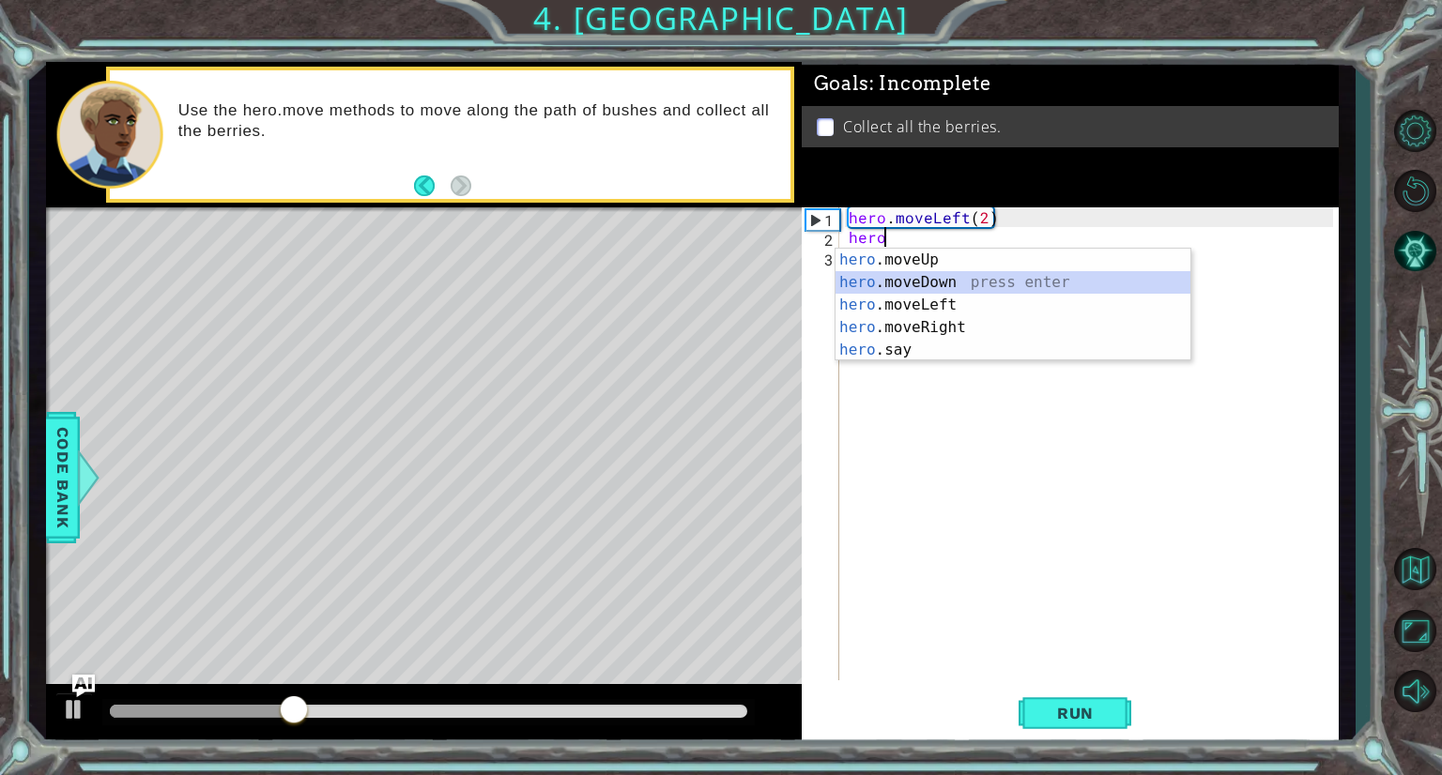
click at [921, 276] on div "hero .moveUp press enter hero .moveDown press enter hero .moveLeft press enter …" at bounding box center [1012, 328] width 355 height 158
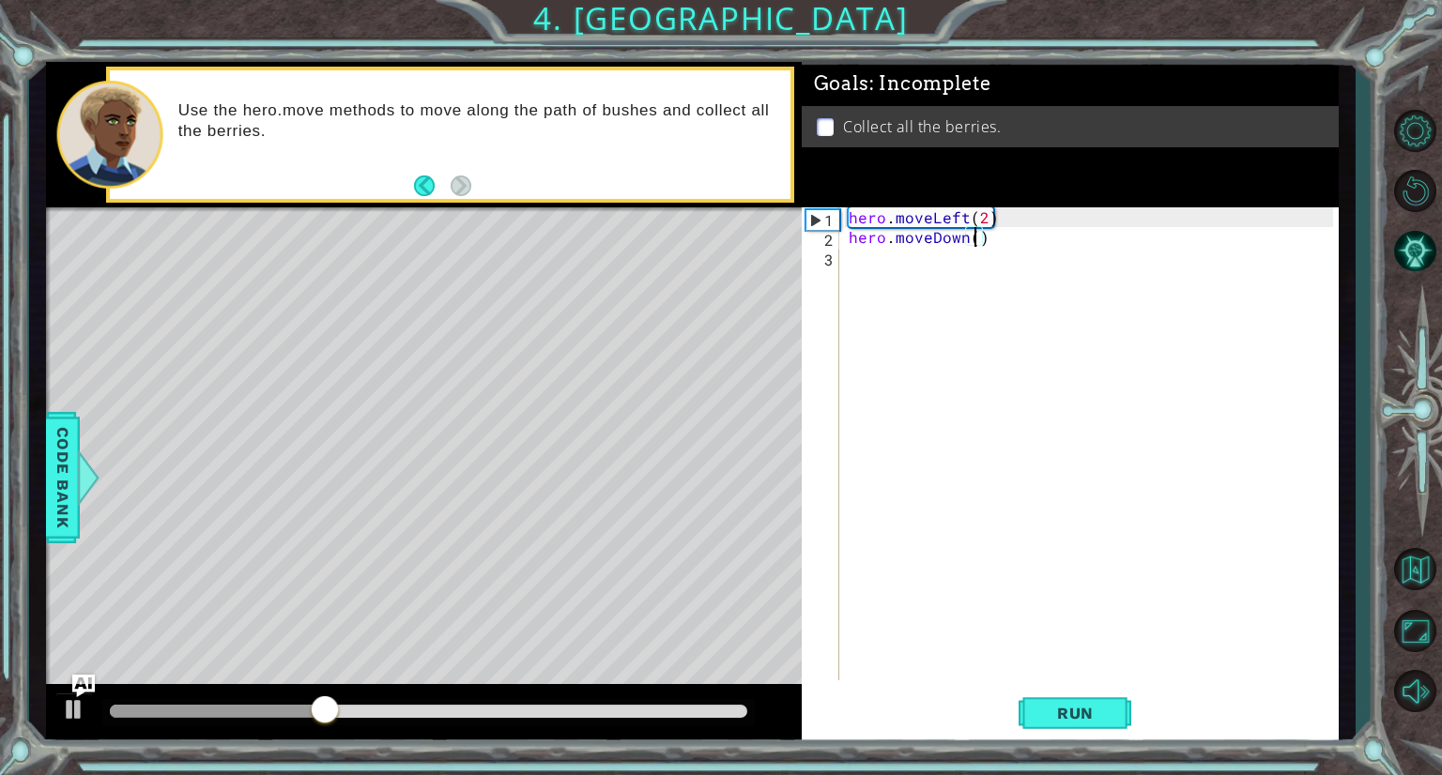
scroll to position [0, 8]
type textarea "hero.moveDown(2)"
click at [1045, 706] on span "Run" at bounding box center [1075, 713] width 74 height 19
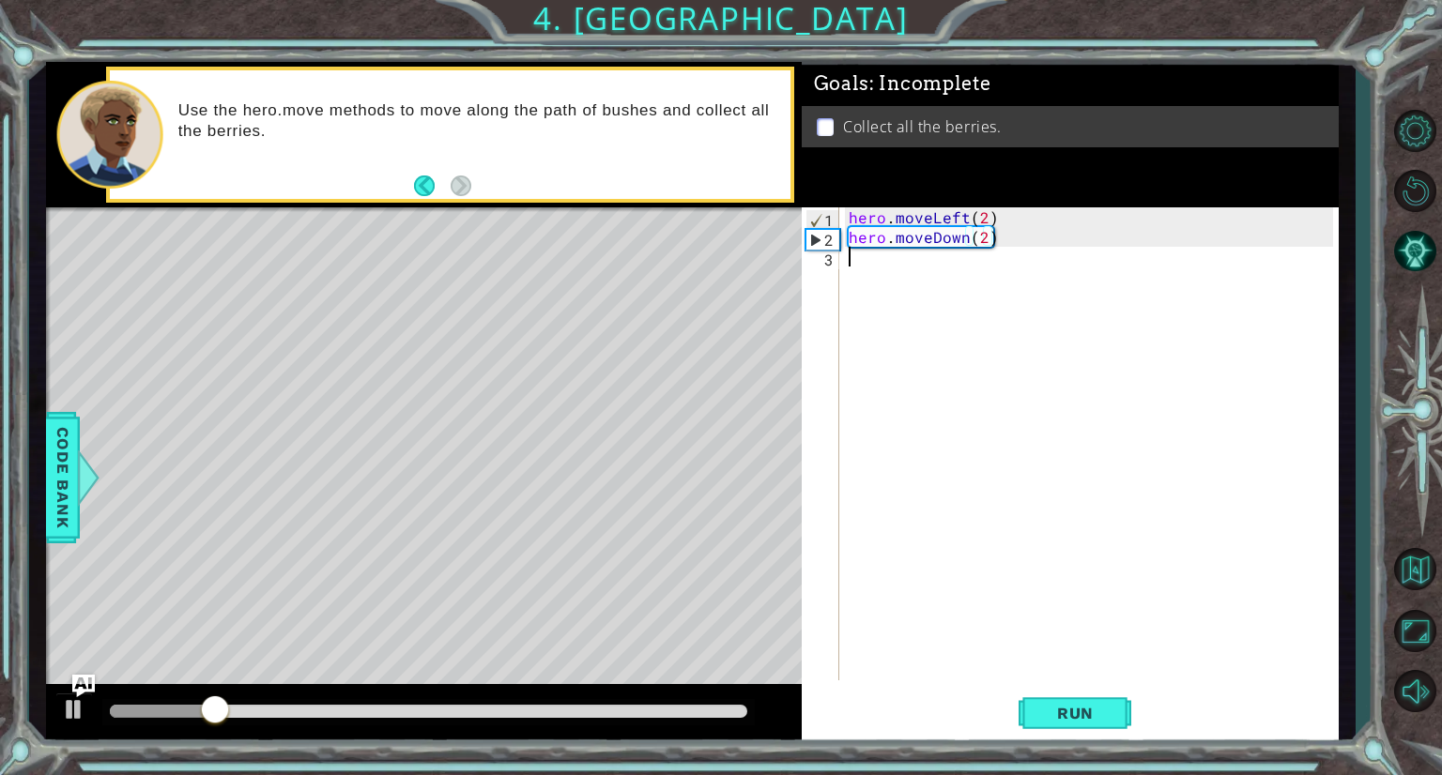
click at [889, 269] on div "hero . moveLeft ( 2 ) hero . moveDown ( 2 )" at bounding box center [1094, 463] width 498 height 513
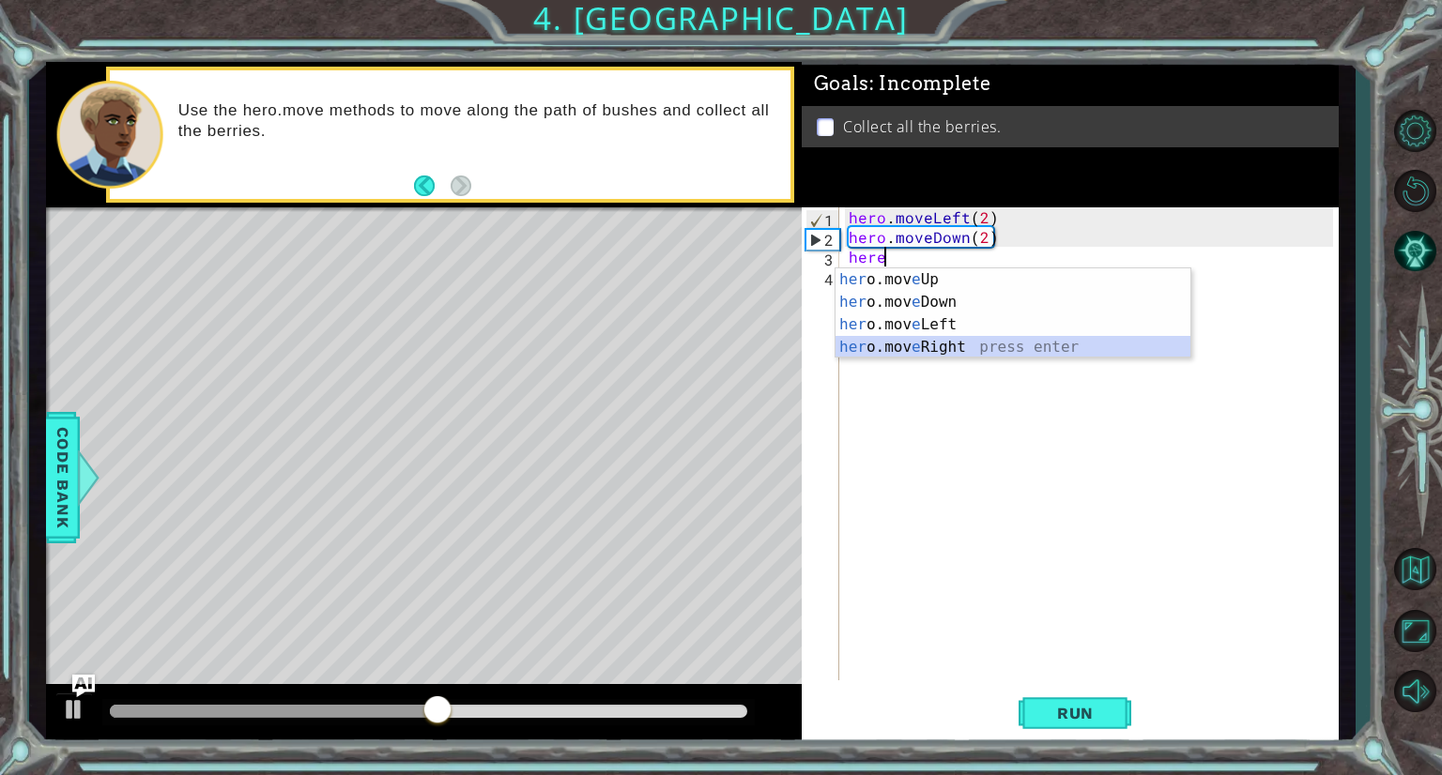
click at [953, 346] on div "her o.mov e Up press enter her o.mov e Down press enter her o.mov e Left press …" at bounding box center [1012, 335] width 355 height 135
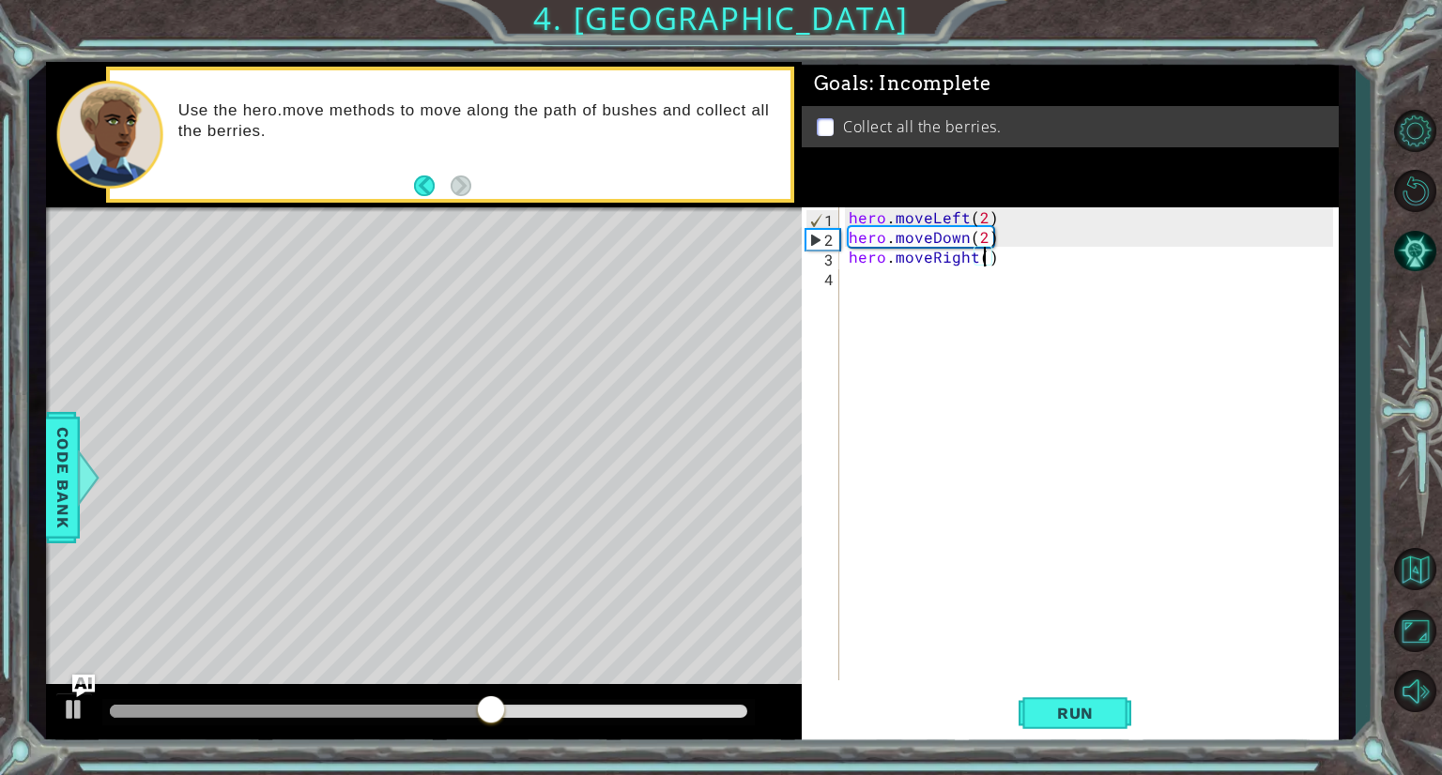
scroll to position [0, 8]
type textarea "hero.moveRight(2)"
click at [1078, 719] on span "Run" at bounding box center [1075, 713] width 74 height 19
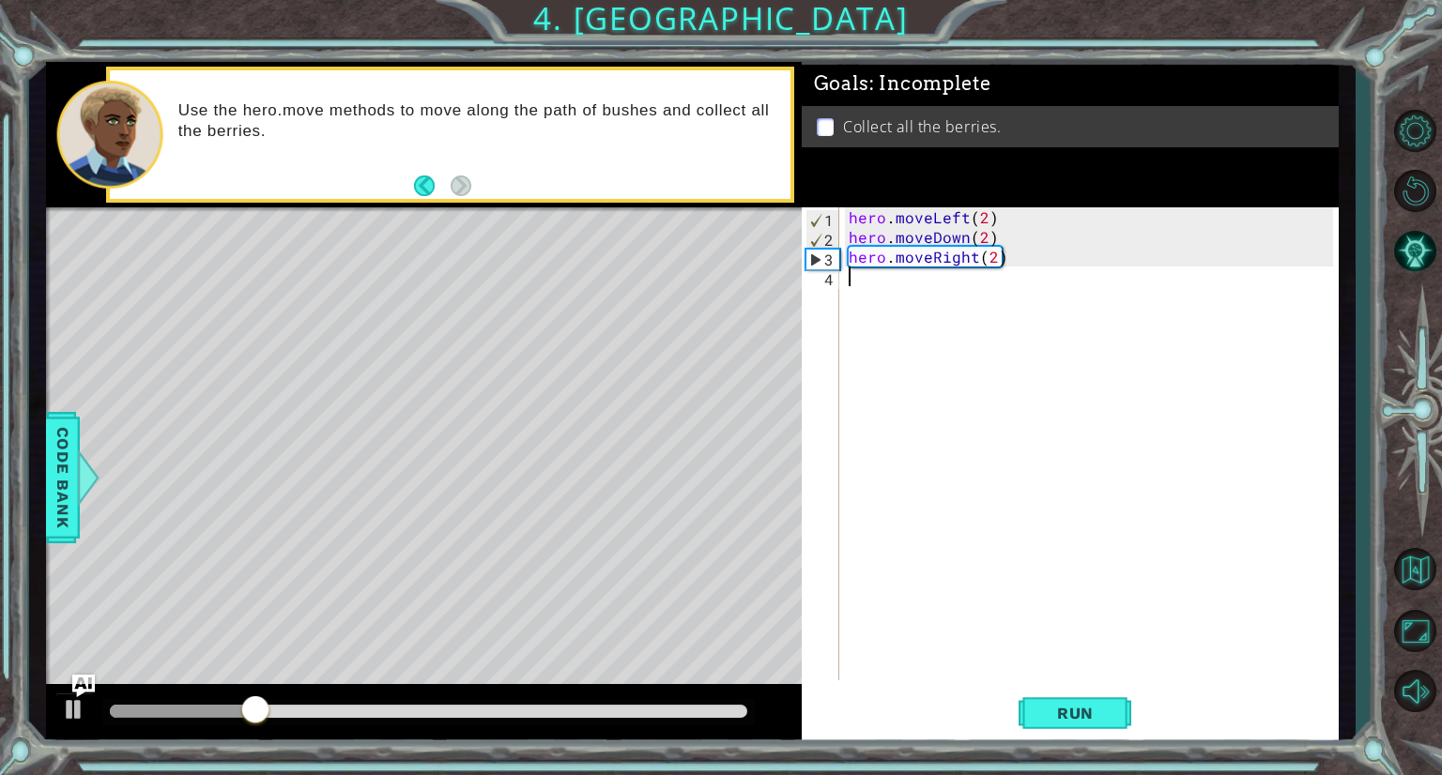
click at [890, 291] on div "hero . moveLeft ( 2 ) hero . moveDown ( 2 ) hero . moveRight ( 2 )" at bounding box center [1094, 463] width 498 height 513
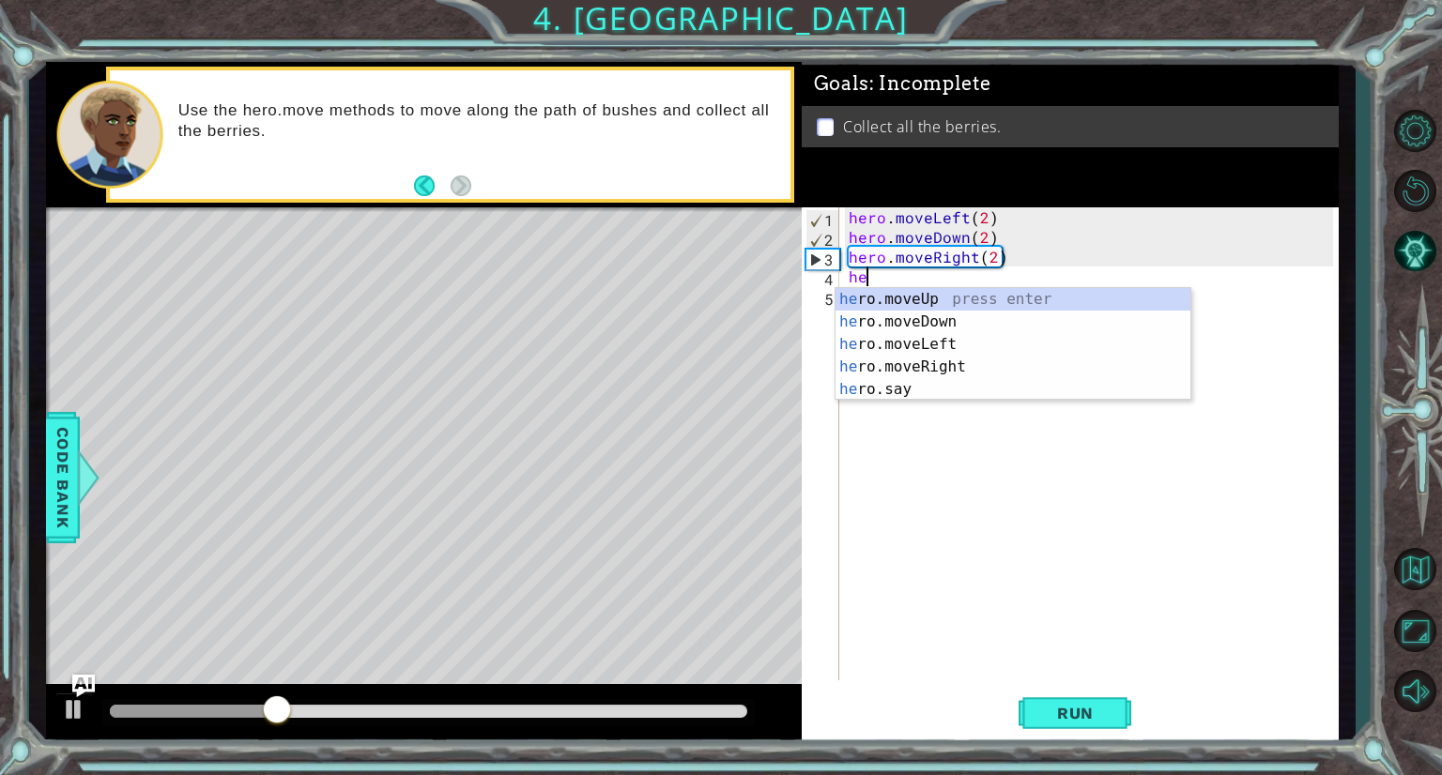
scroll to position [0, 0]
drag, startPoint x: 881, startPoint y: 296, endPoint x: 851, endPoint y: 298, distance: 30.1
click at [851, 298] on div "hero .moveUp press enter hero .moveDown press enter hero .moveLeft press enter …" at bounding box center [1012, 367] width 355 height 158
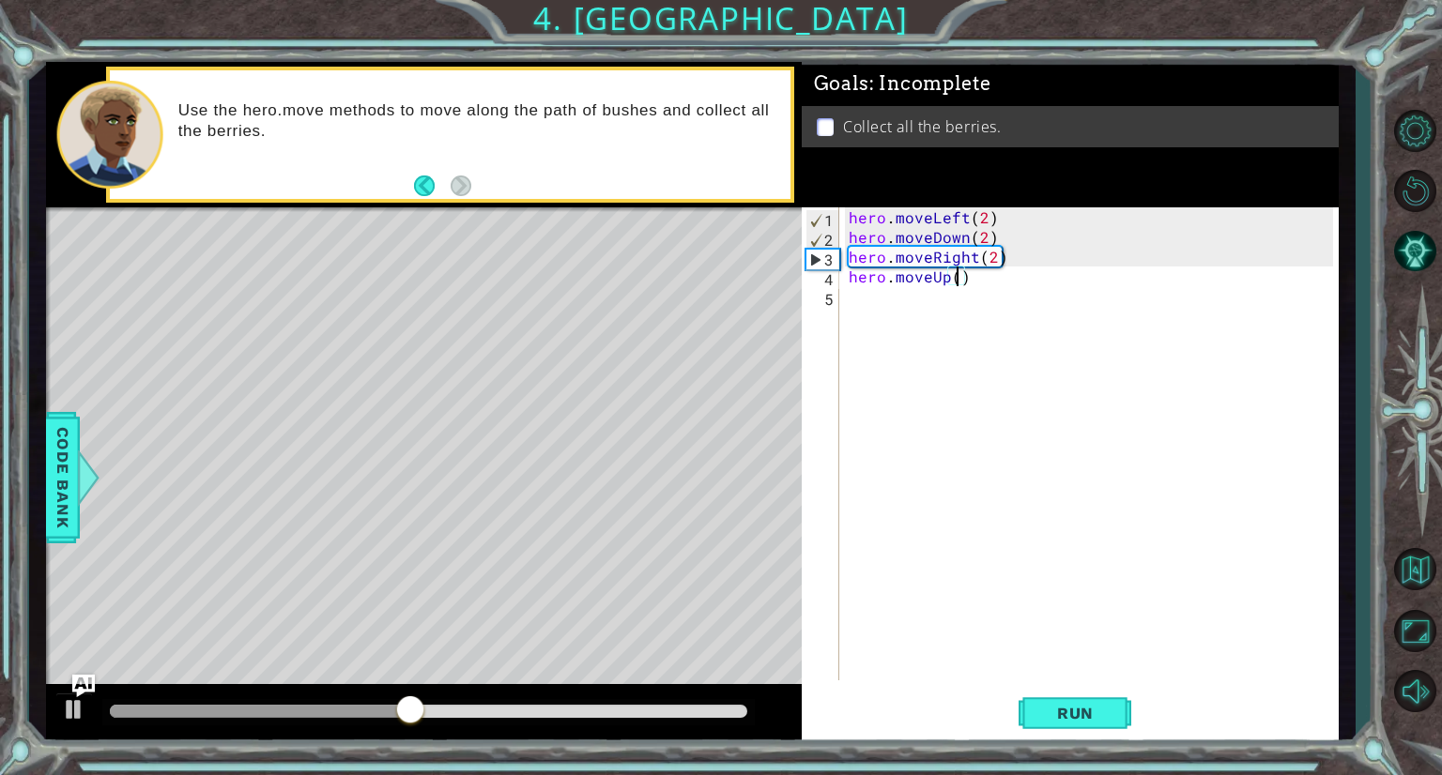
type textarea "hero.moveUp(2)"
click at [864, 305] on div "hero . moveLeft ( 2 ) hero . moveDown ( 2 ) hero . moveRight ( 2 ) hero . moveU…" at bounding box center [1094, 463] width 498 height 513
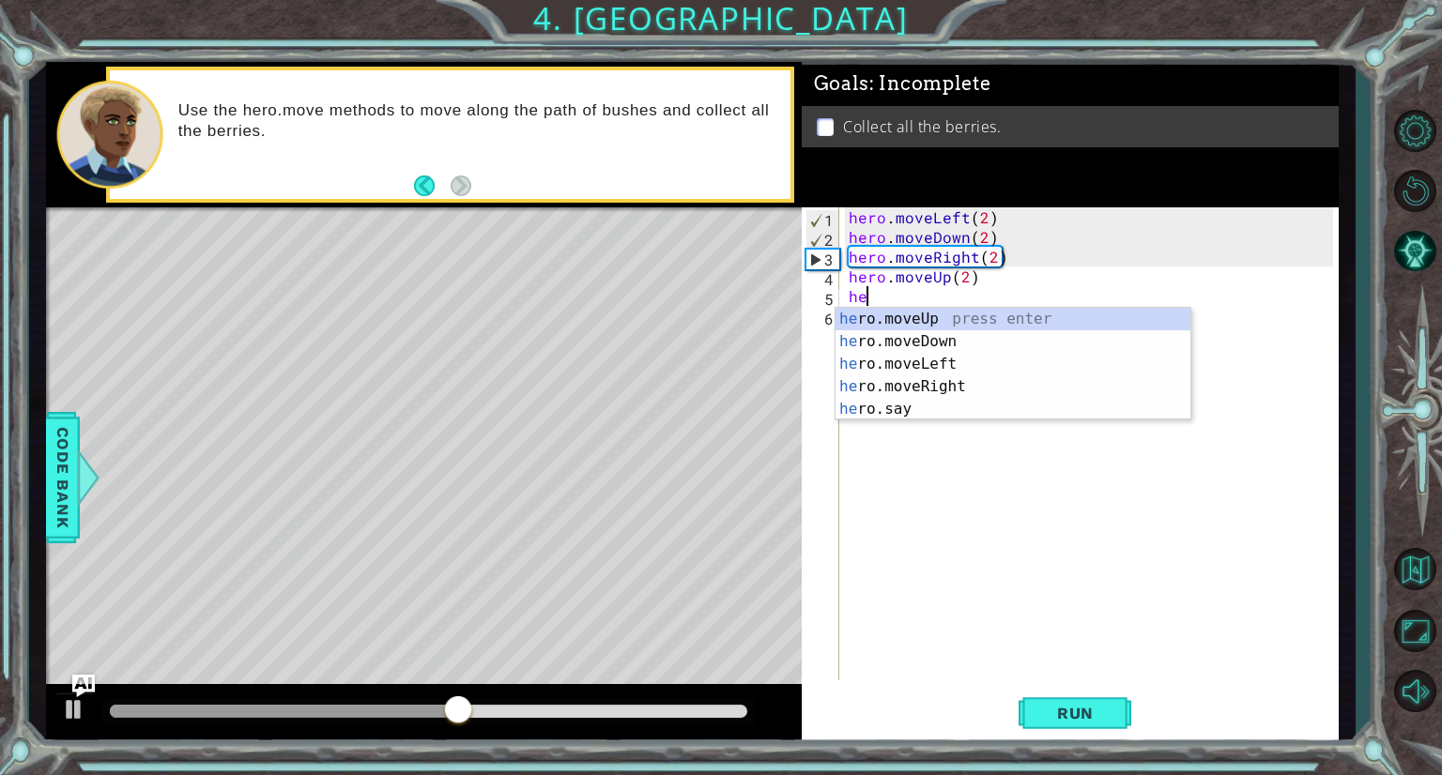
scroll to position [0, 0]
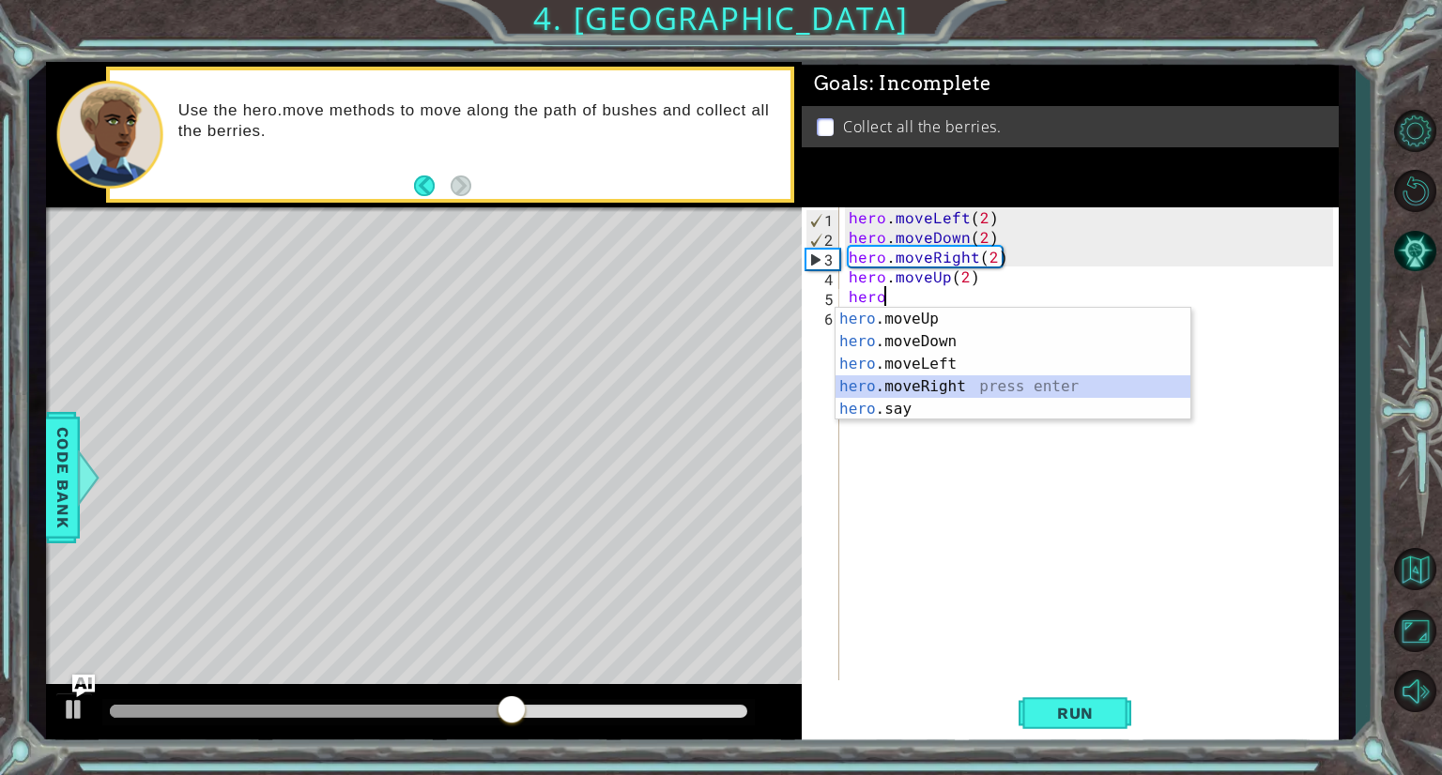
click at [890, 380] on div "hero .moveUp press enter hero .moveDown press enter hero .moveLeft press enter …" at bounding box center [1012, 387] width 355 height 158
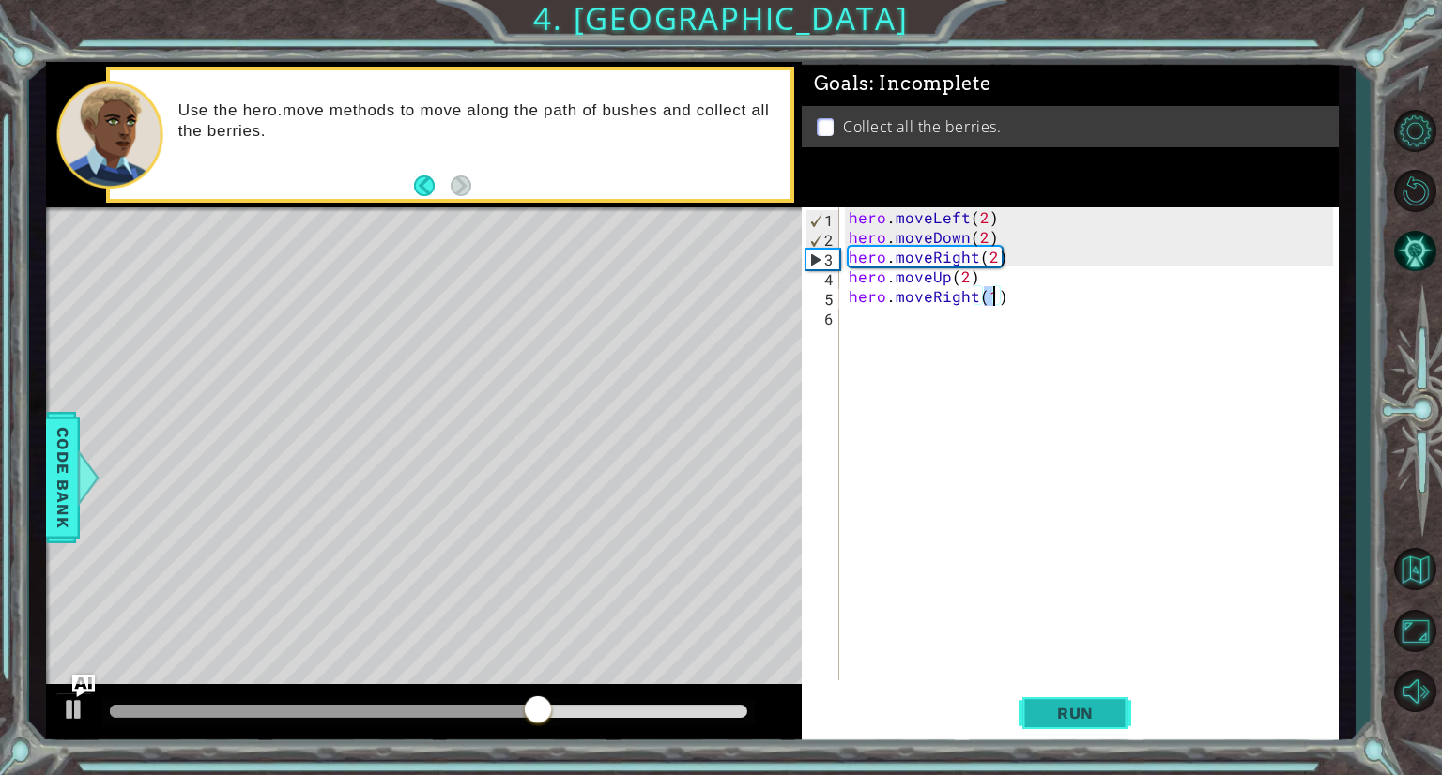
type textarea "hero.moveRight(1)"
click at [1098, 718] on span "Run" at bounding box center [1075, 713] width 74 height 19
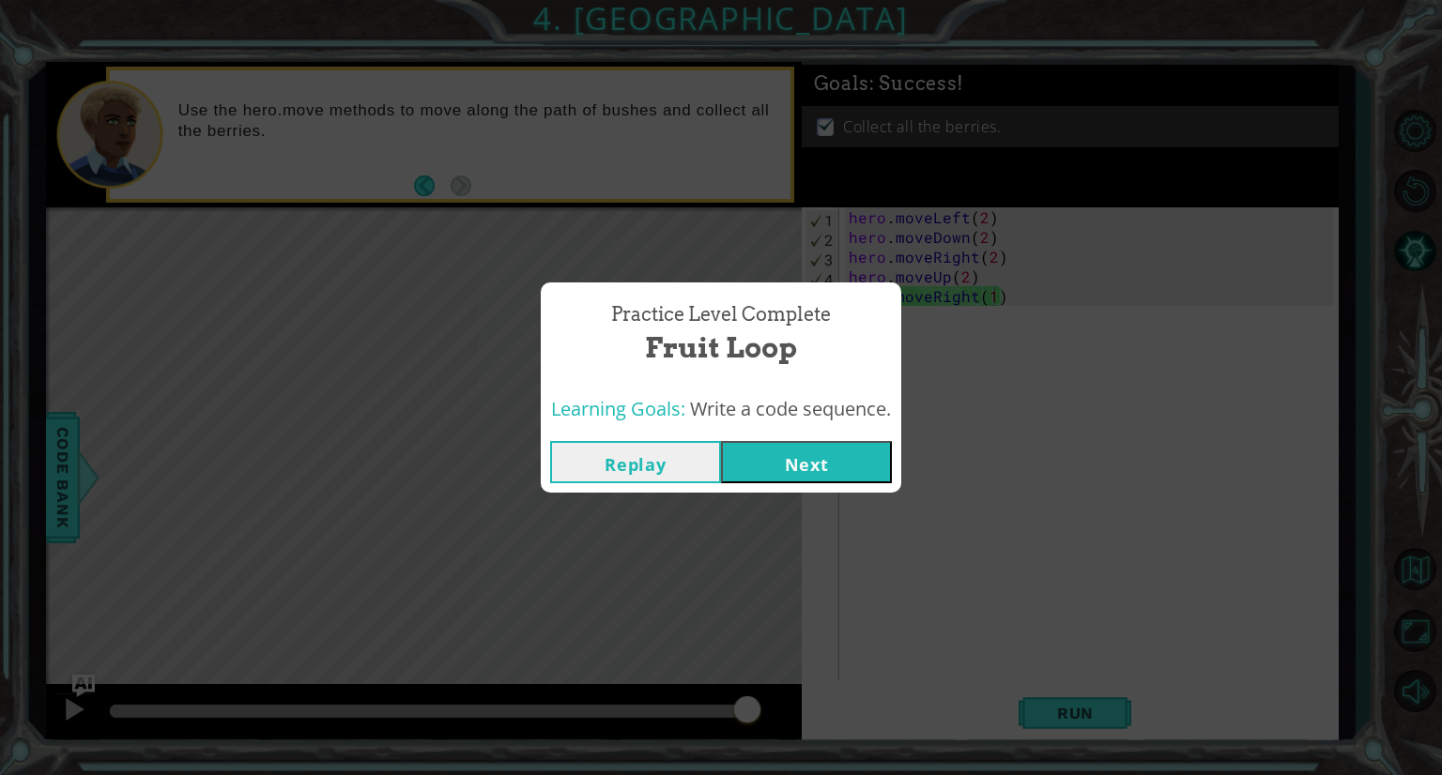
click at [834, 455] on button "Next" at bounding box center [806, 462] width 171 height 42
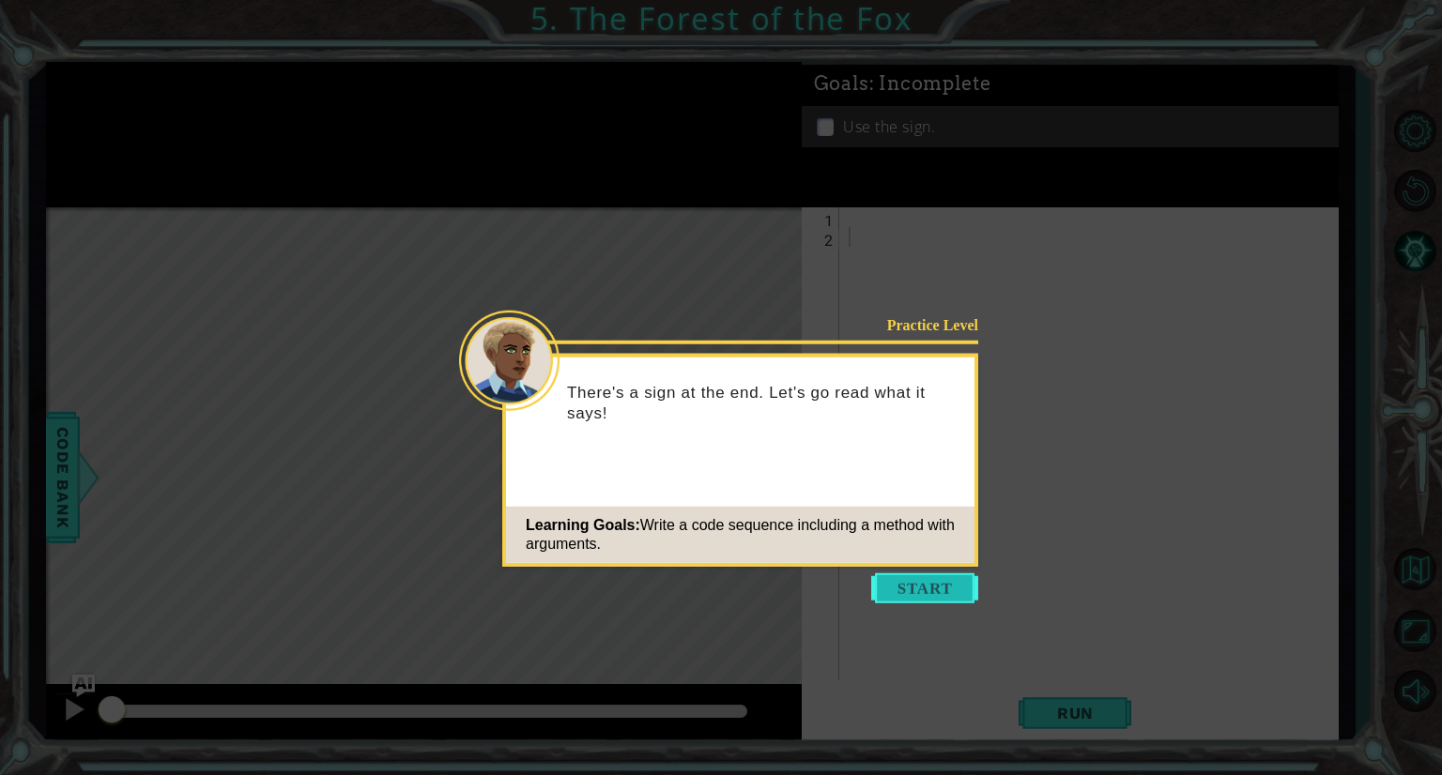
click at [905, 590] on button "Start" at bounding box center [924, 589] width 107 height 30
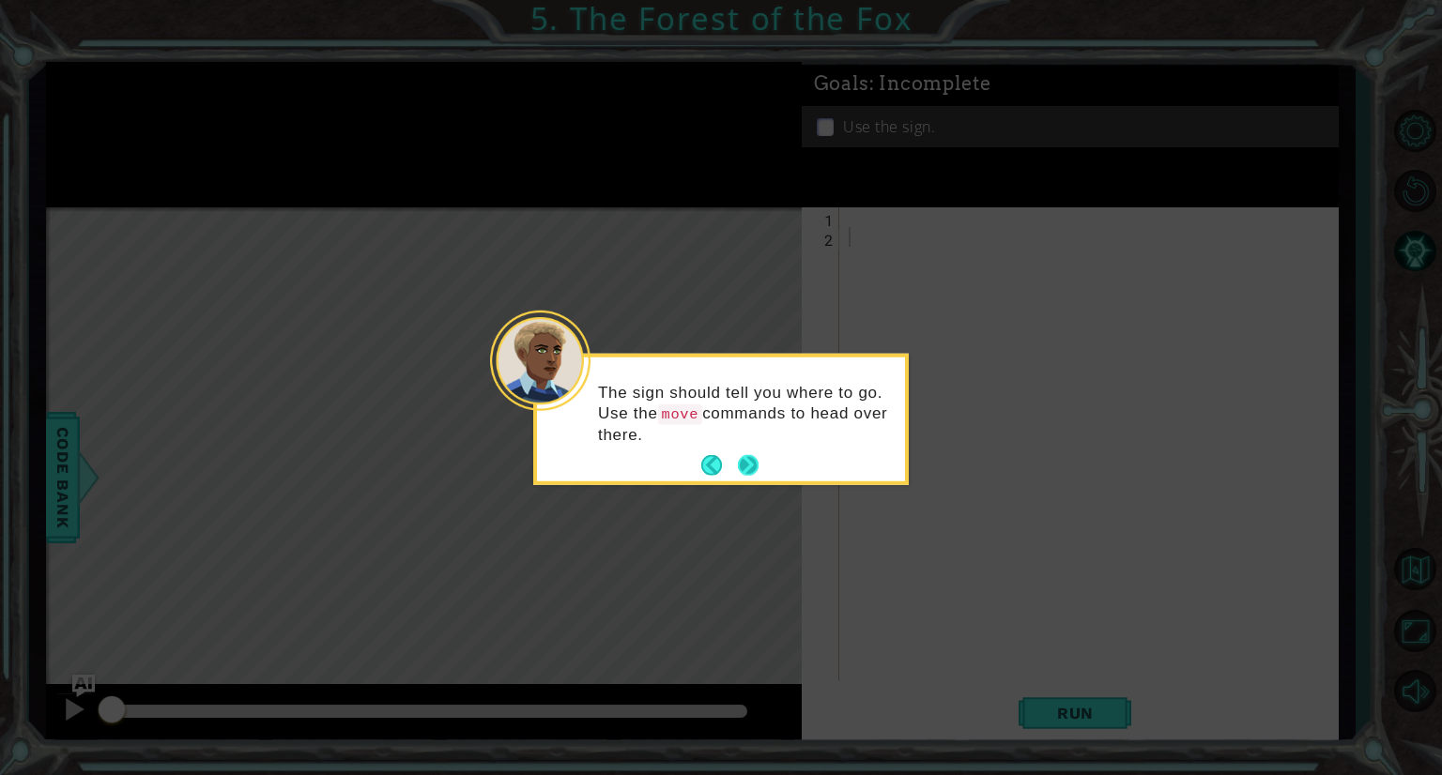
click at [743, 463] on button "Next" at bounding box center [748, 465] width 21 height 21
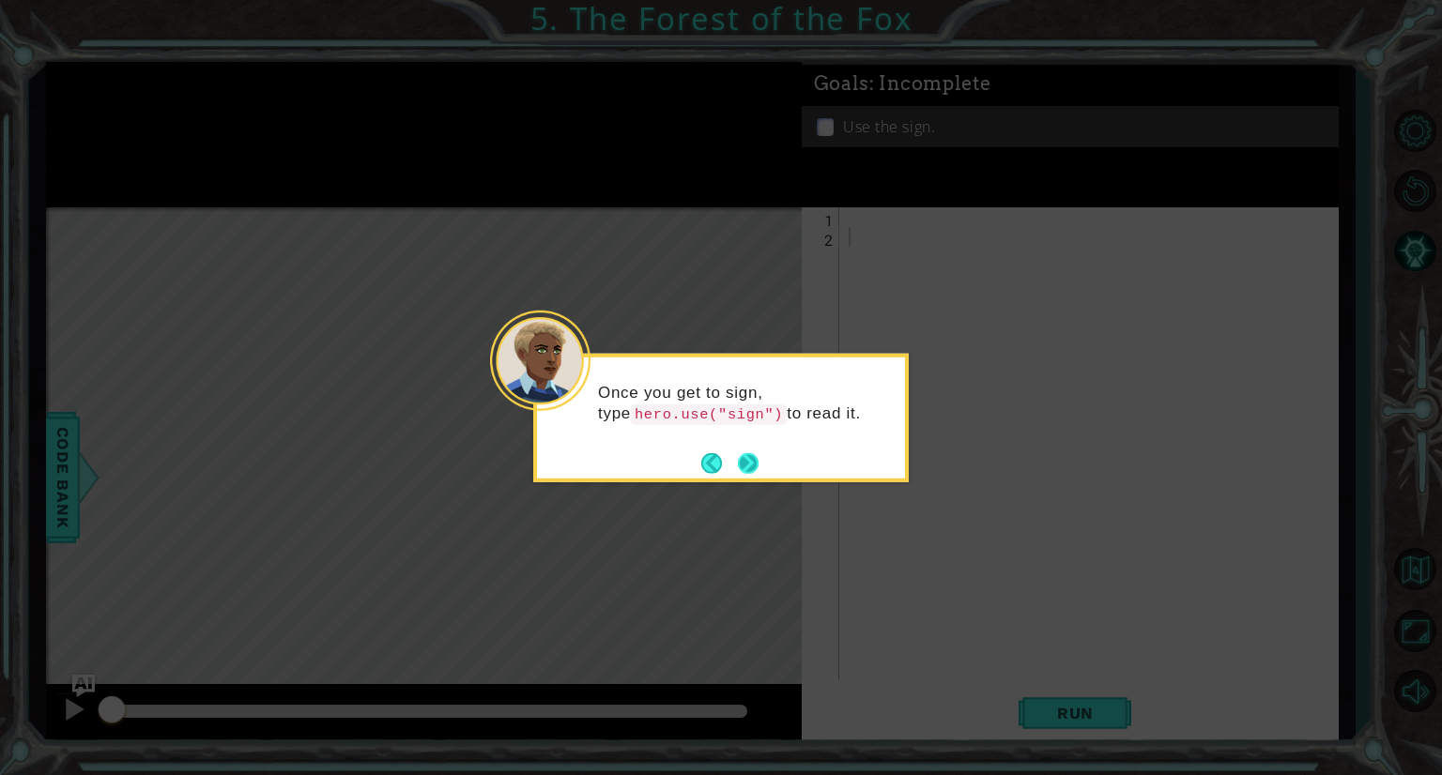
click at [748, 463] on button "Next" at bounding box center [748, 462] width 21 height 21
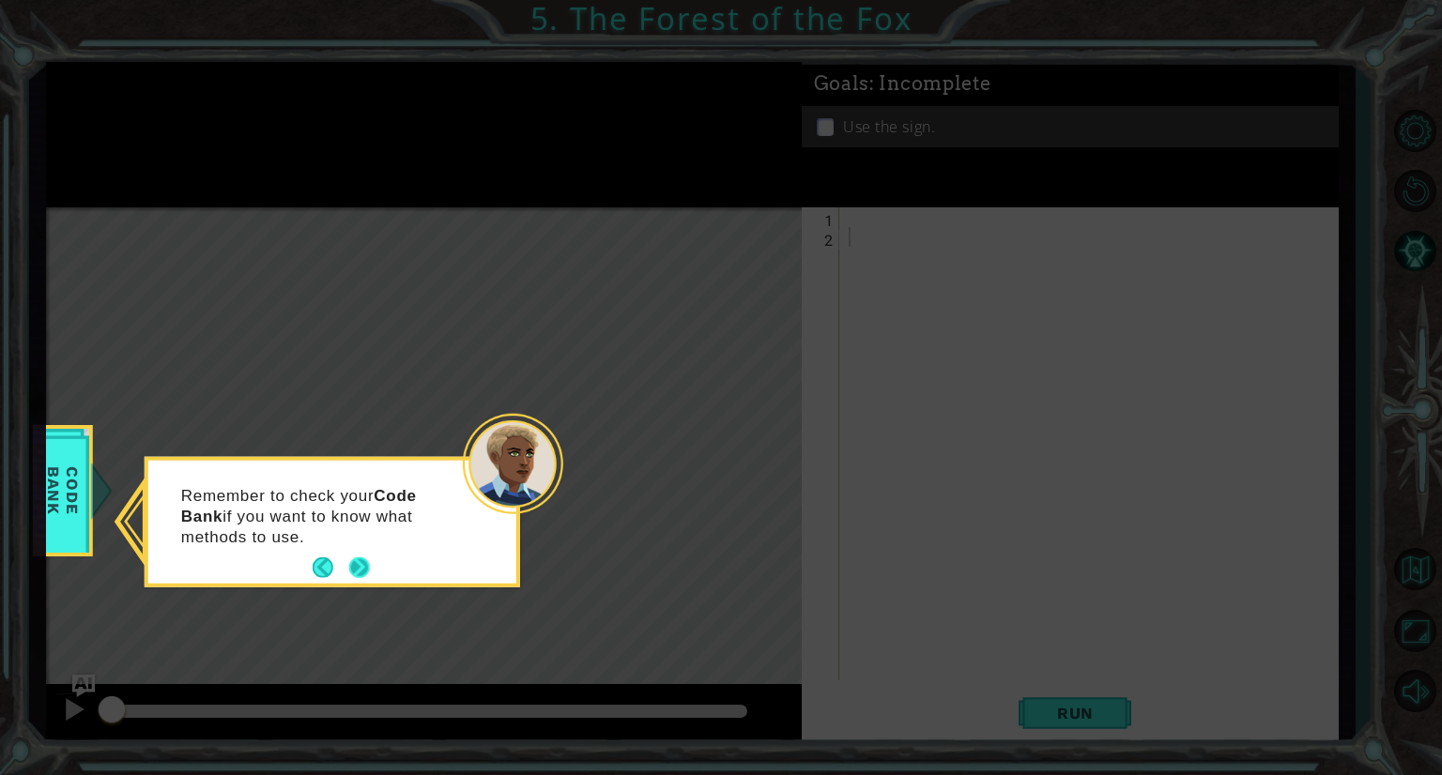
click at [353, 561] on button "Next" at bounding box center [359, 568] width 21 height 21
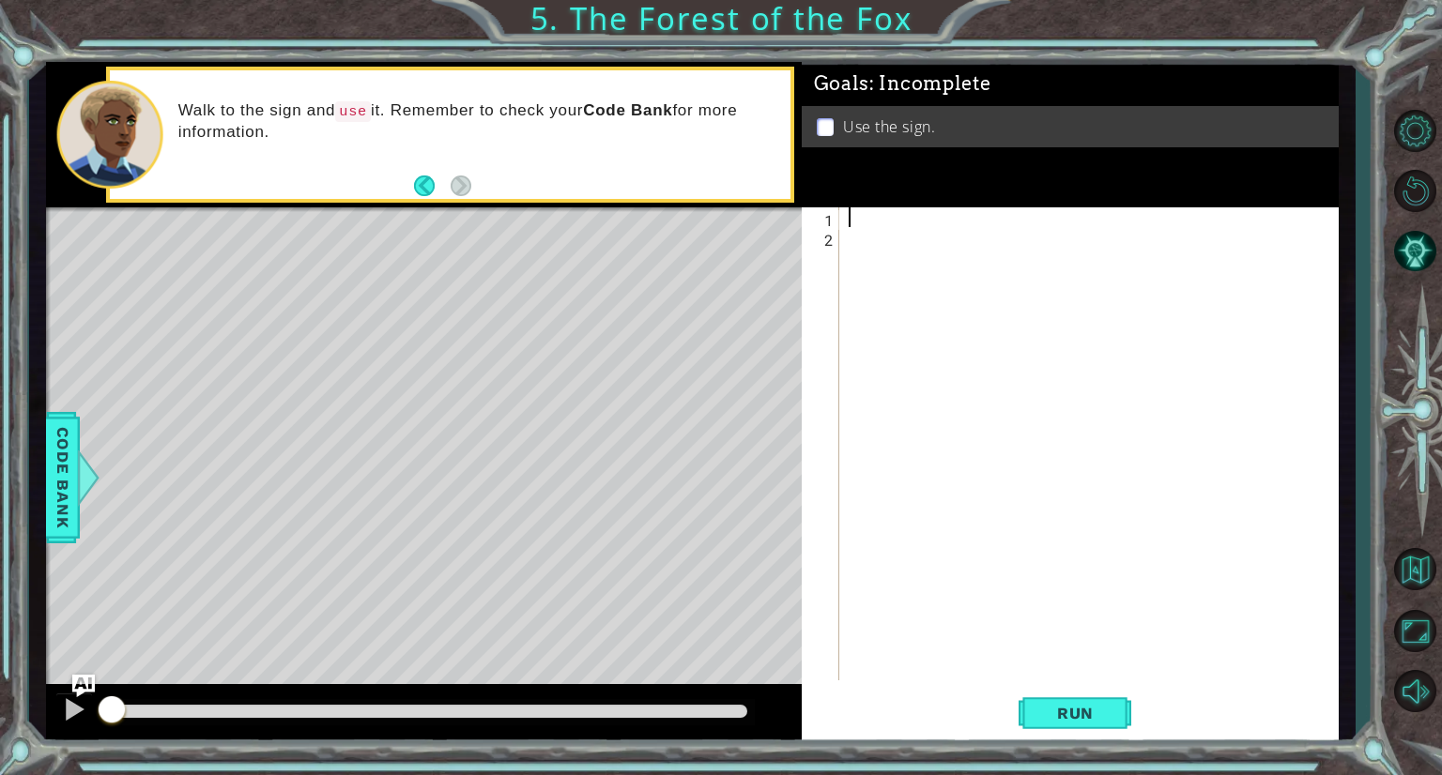
click at [854, 214] on div at bounding box center [1094, 463] width 498 height 513
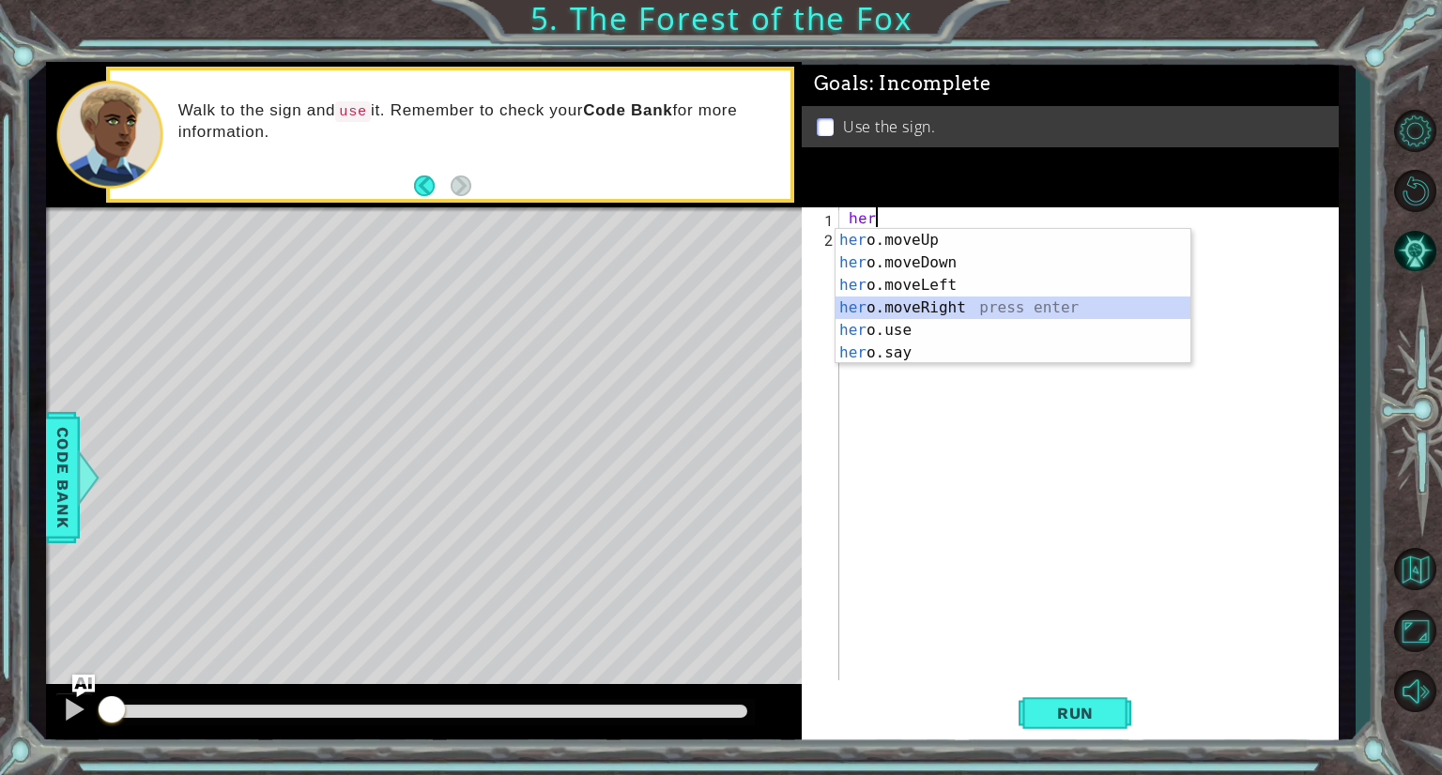
click at [934, 303] on div "her o.moveUp press enter her o.moveDown press enter her o.moveLeft press enter …" at bounding box center [1012, 319] width 355 height 180
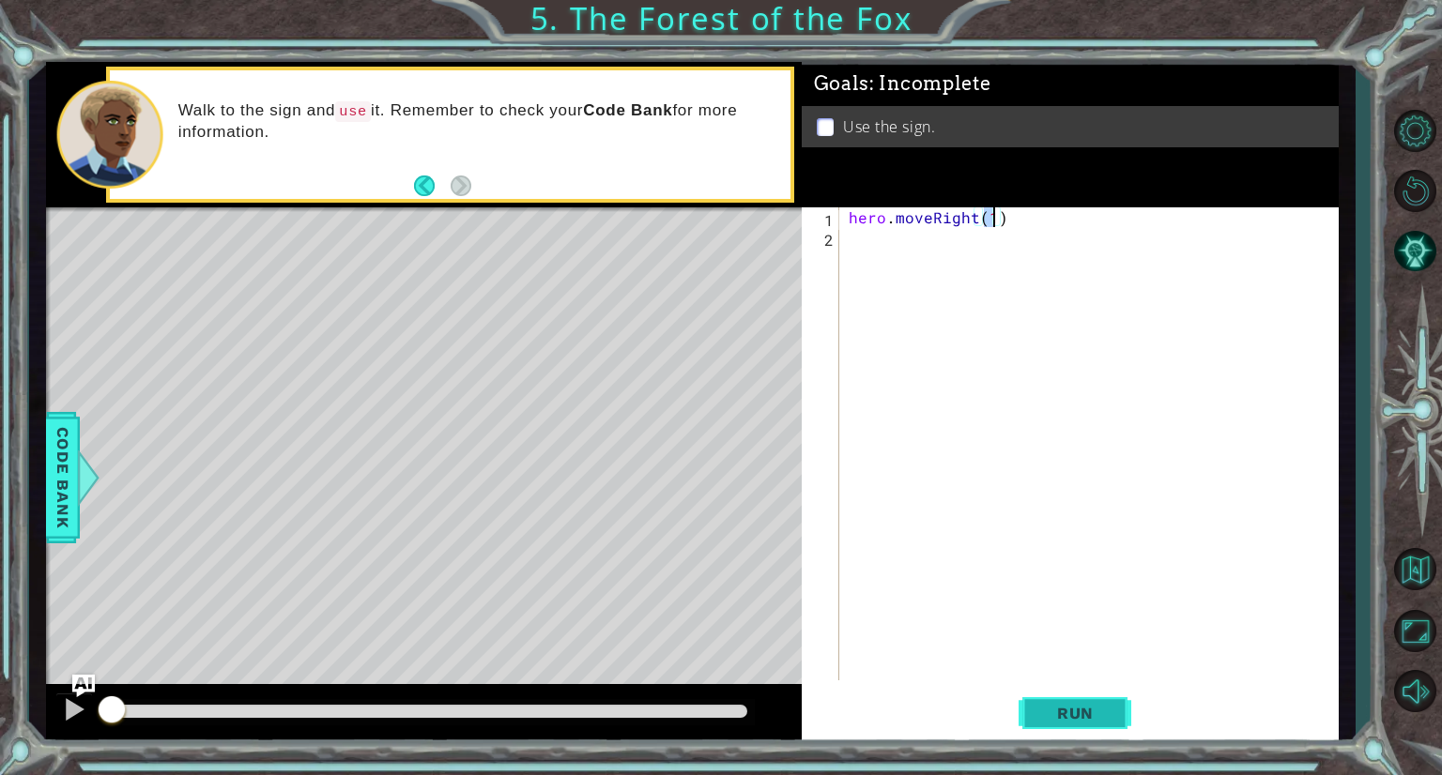
type textarea "hero.moveRight(1)"
click at [1091, 712] on span "Run" at bounding box center [1075, 713] width 74 height 19
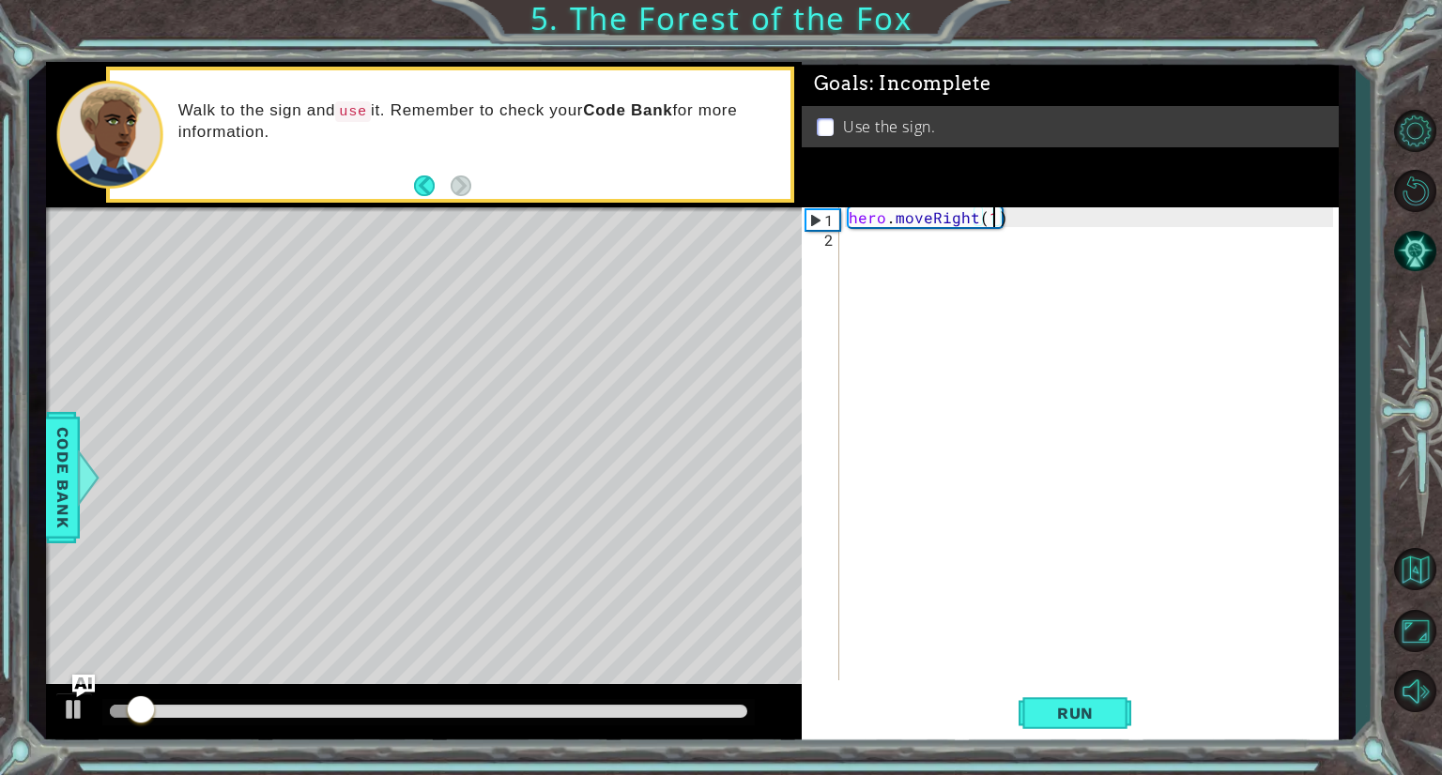
click at [860, 256] on div "hero . moveRight ( 1 )" at bounding box center [1094, 463] width 498 height 513
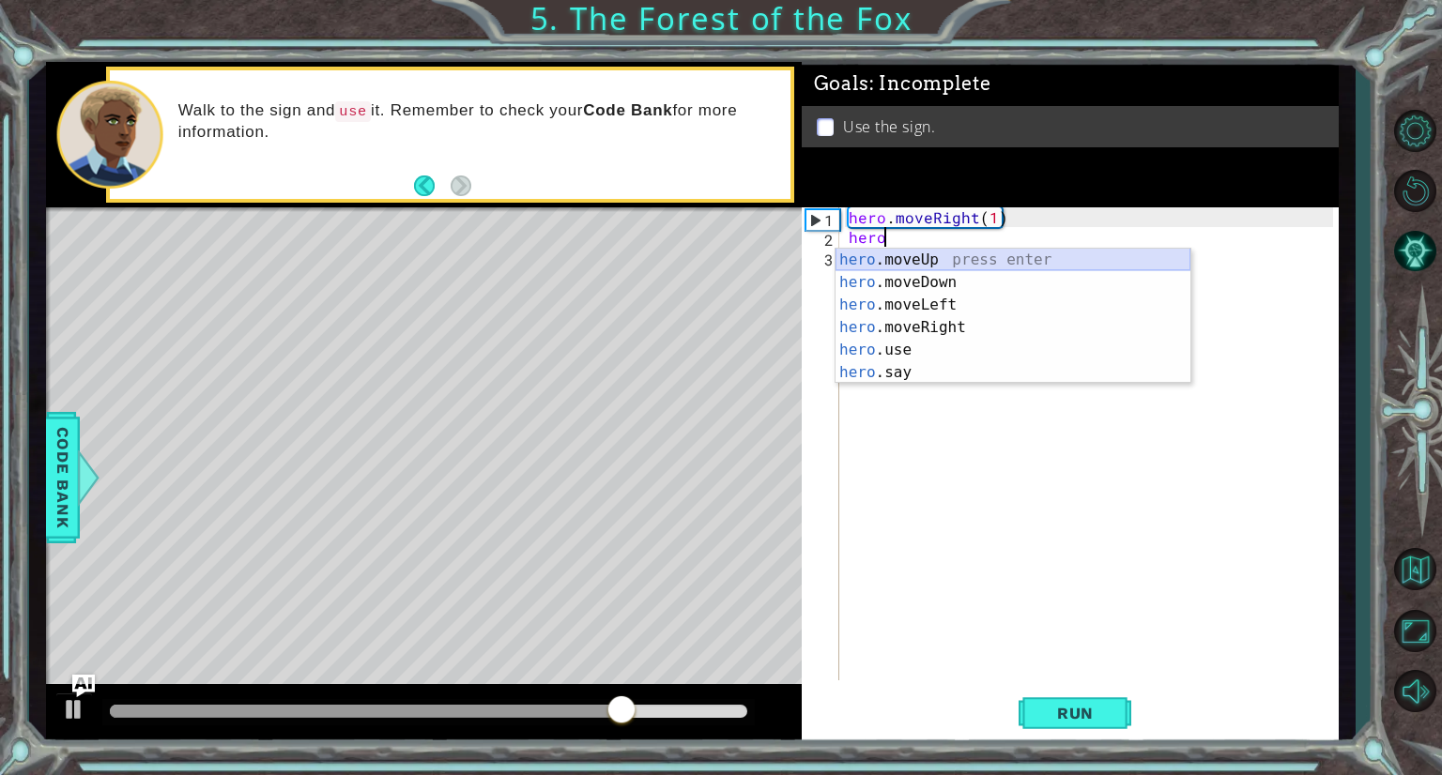
type textarea "hero.moveUp(1)"
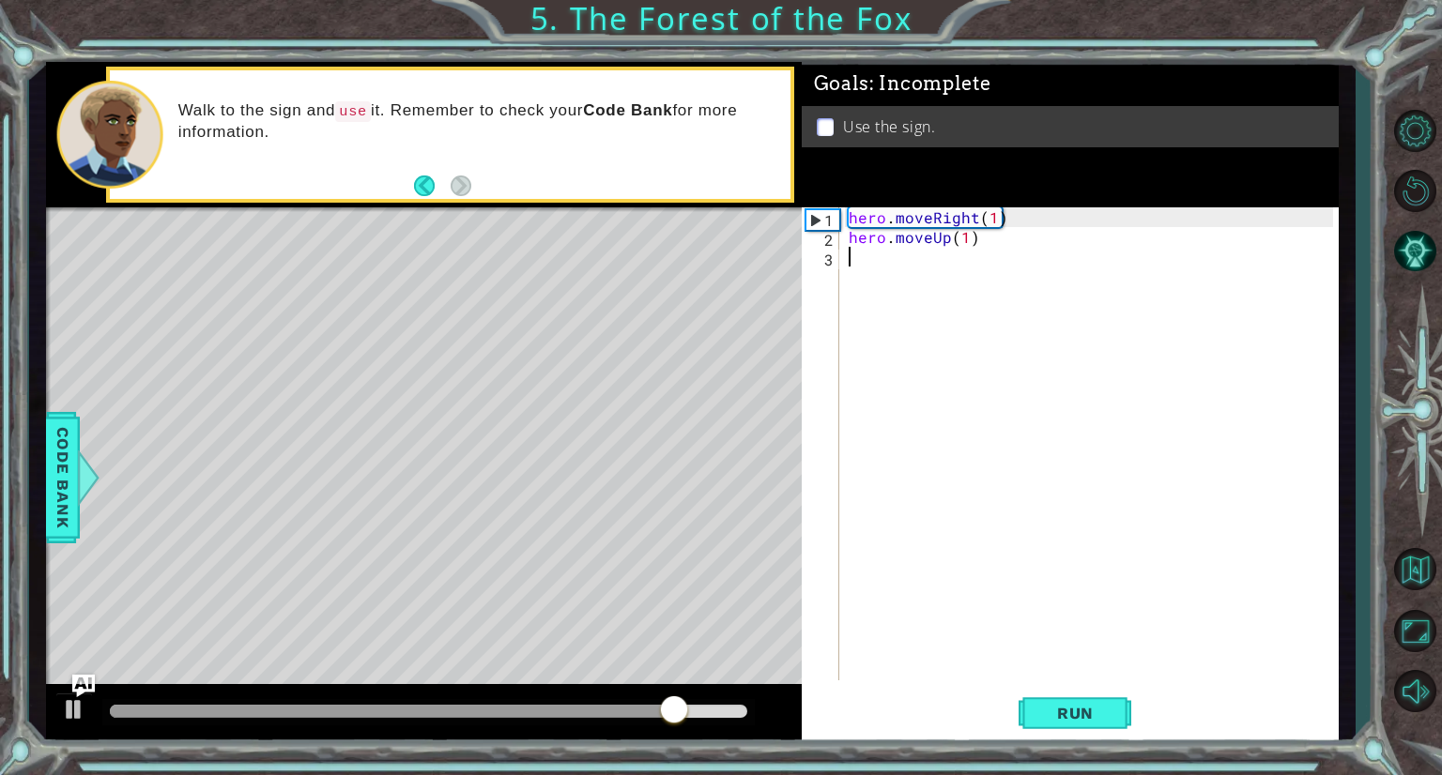
click at [971, 248] on div "hero . moveRight ( 1 ) hero . moveUp ( 1 )" at bounding box center [1094, 463] width 498 height 513
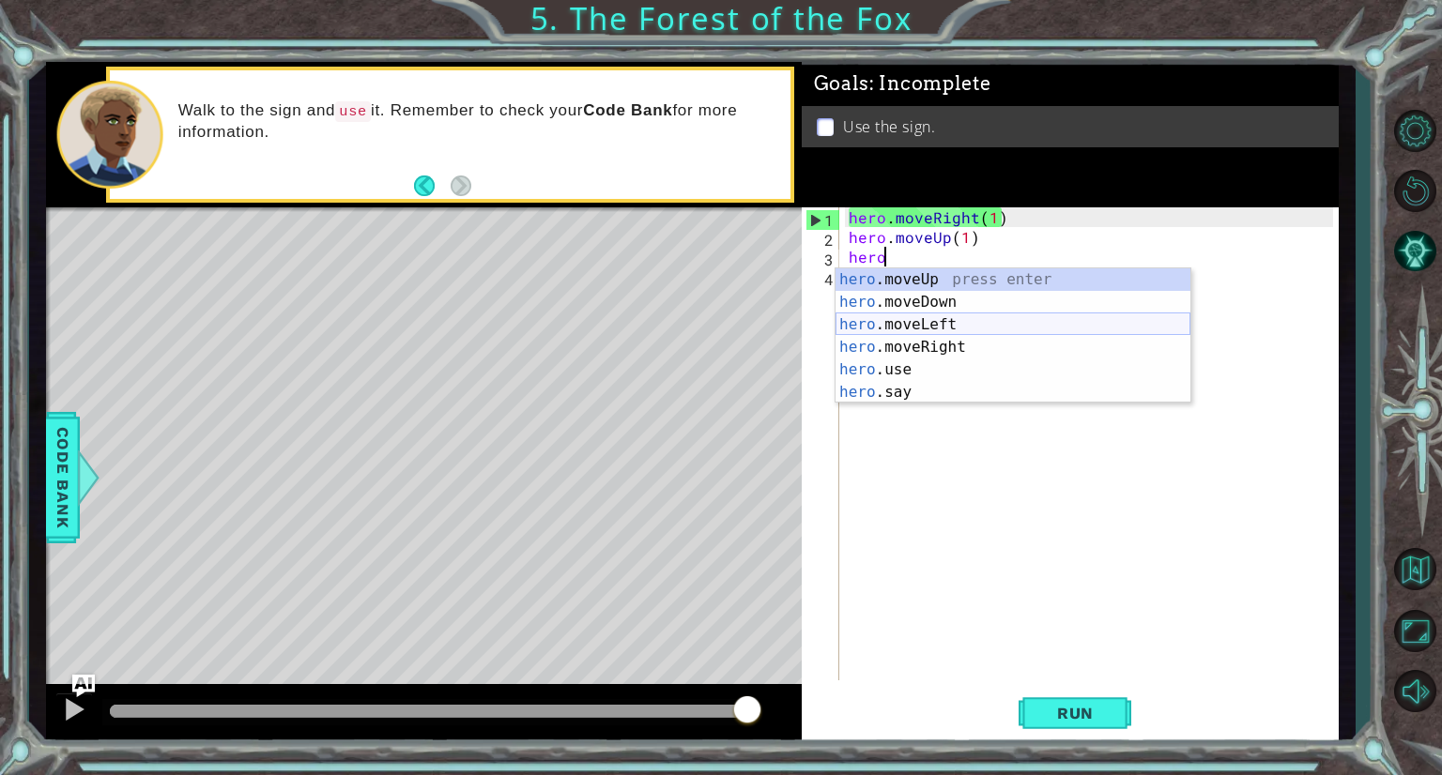
click at [944, 320] on div "hero .moveUp press enter hero .moveDown press enter hero .moveLeft press enter …" at bounding box center [1012, 358] width 355 height 180
type textarea "hero.moveLeft(1)"
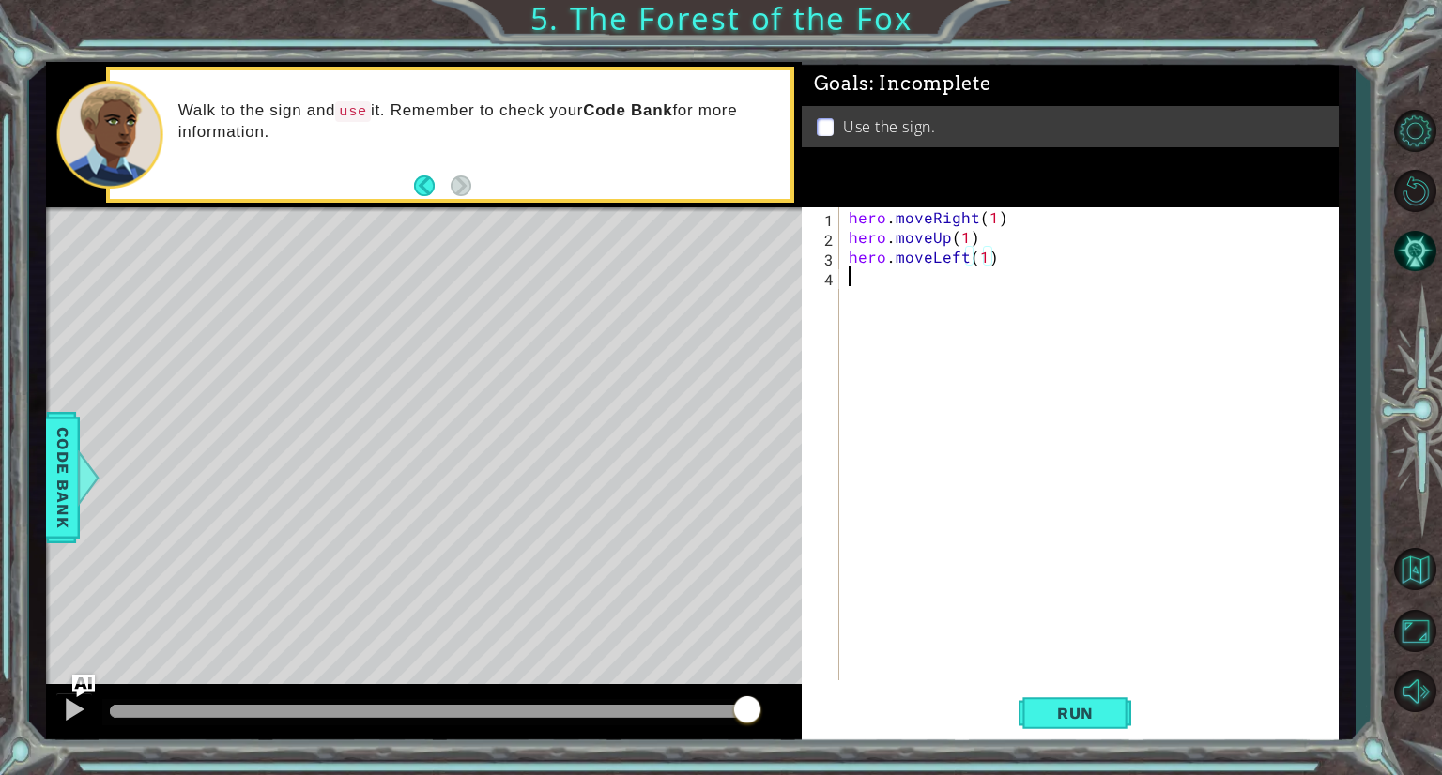
click at [923, 271] on div "hero . moveRight ( 1 ) hero . moveUp ( 1 ) hero . moveLeft ( 1 )" at bounding box center [1094, 463] width 498 height 513
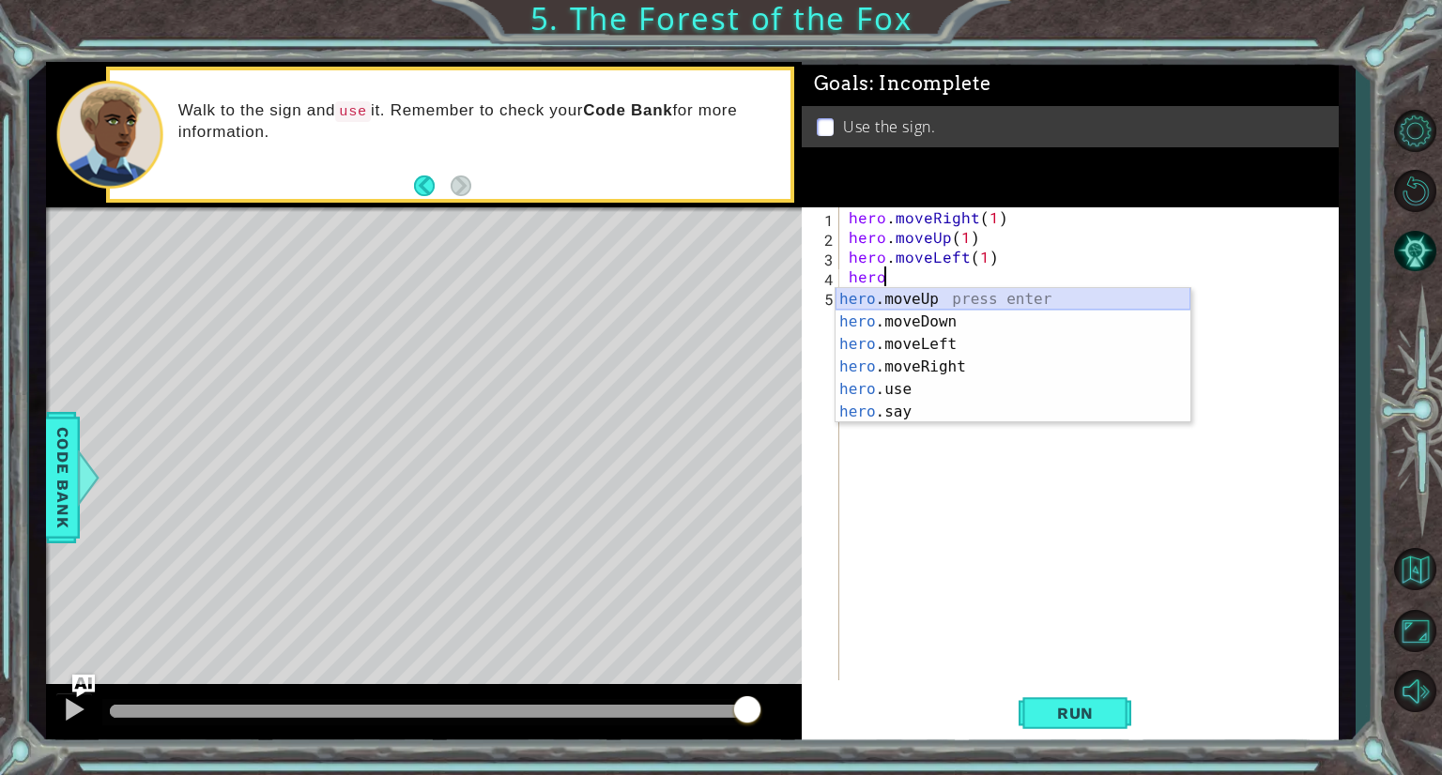
click at [920, 290] on div "hero .moveUp press enter hero .moveDown press enter hero .moveLeft press enter …" at bounding box center [1012, 378] width 355 height 180
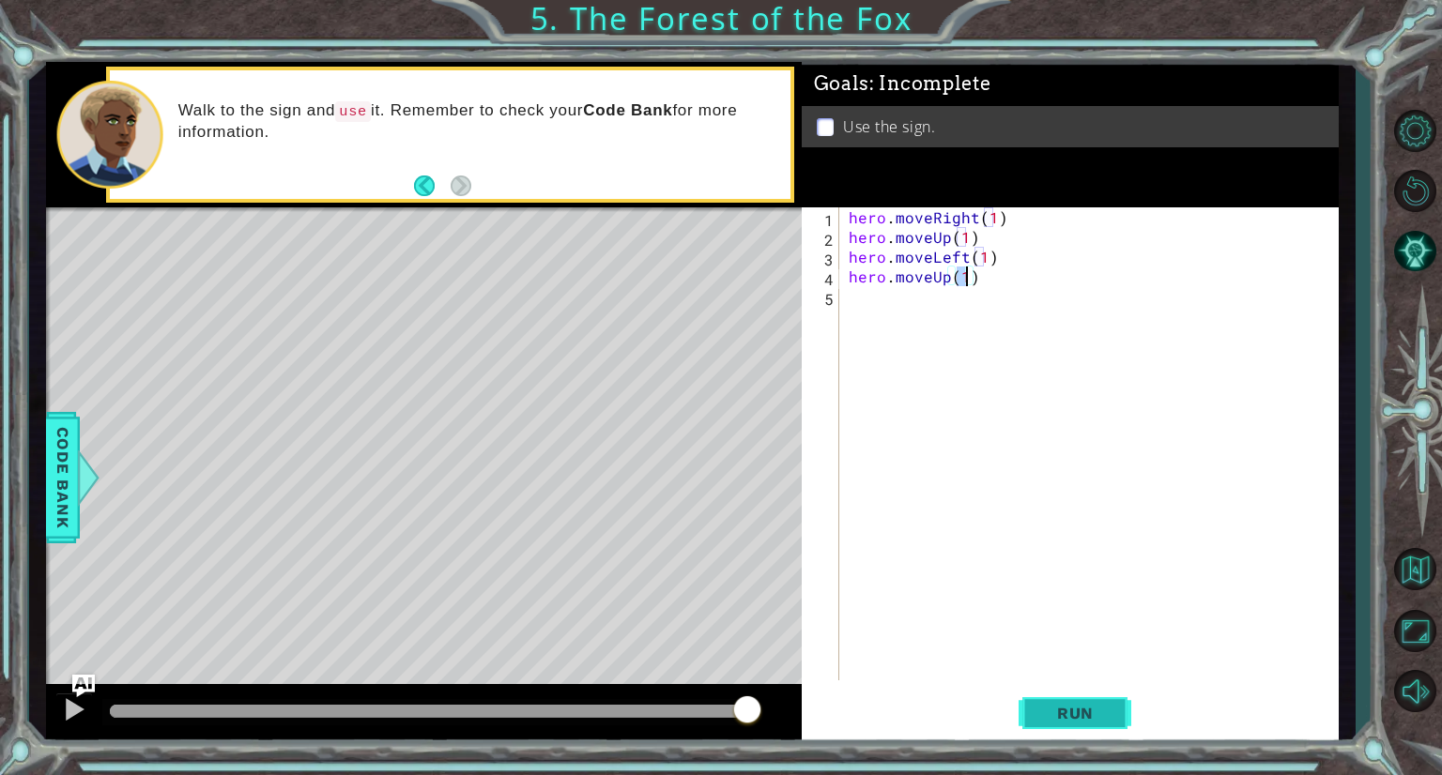
type textarea "hero.moveUp(1)"
click at [1038, 718] on span "Run" at bounding box center [1075, 713] width 74 height 19
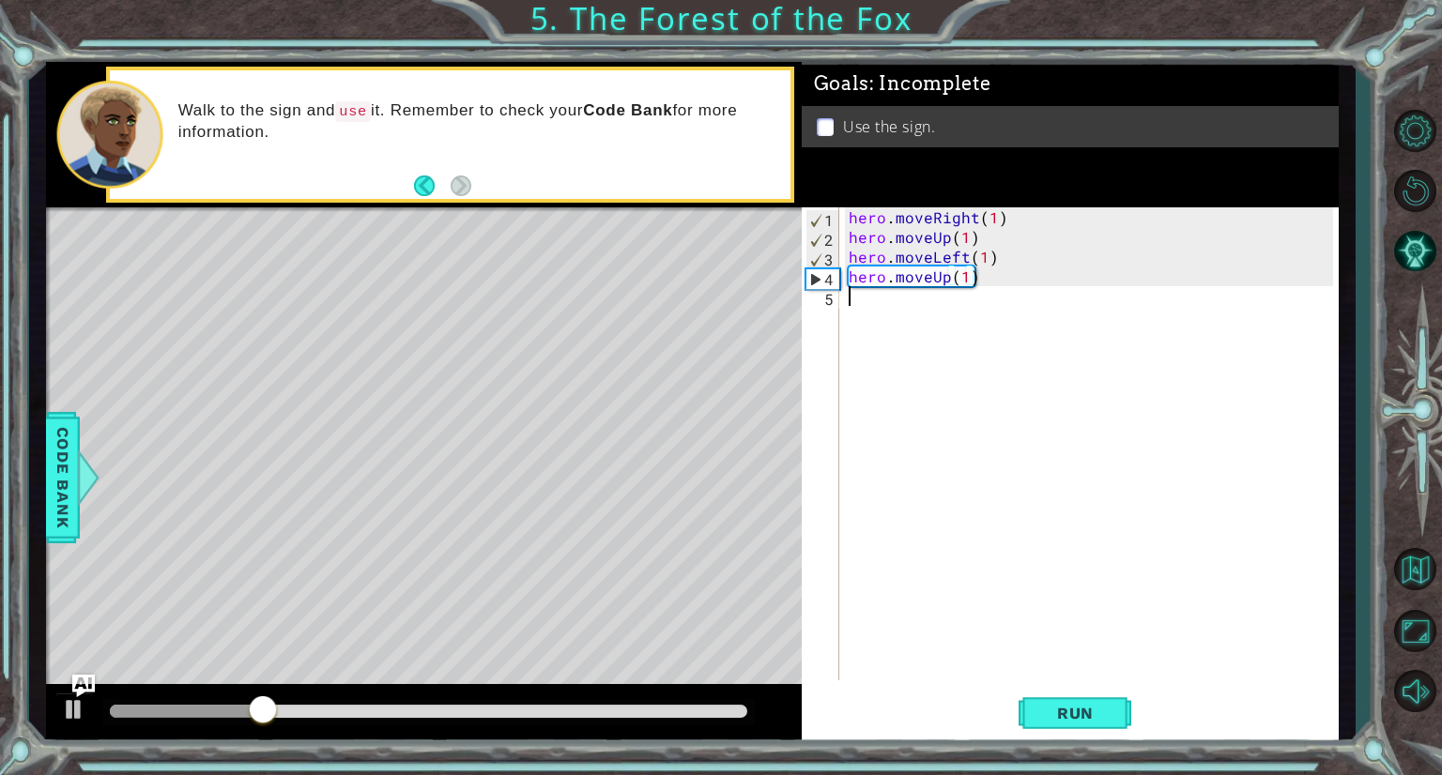
click at [909, 290] on div "hero . moveRight ( 1 ) hero . moveUp ( 1 ) hero . moveLeft ( 1 ) hero . moveUp …" at bounding box center [1094, 463] width 498 height 513
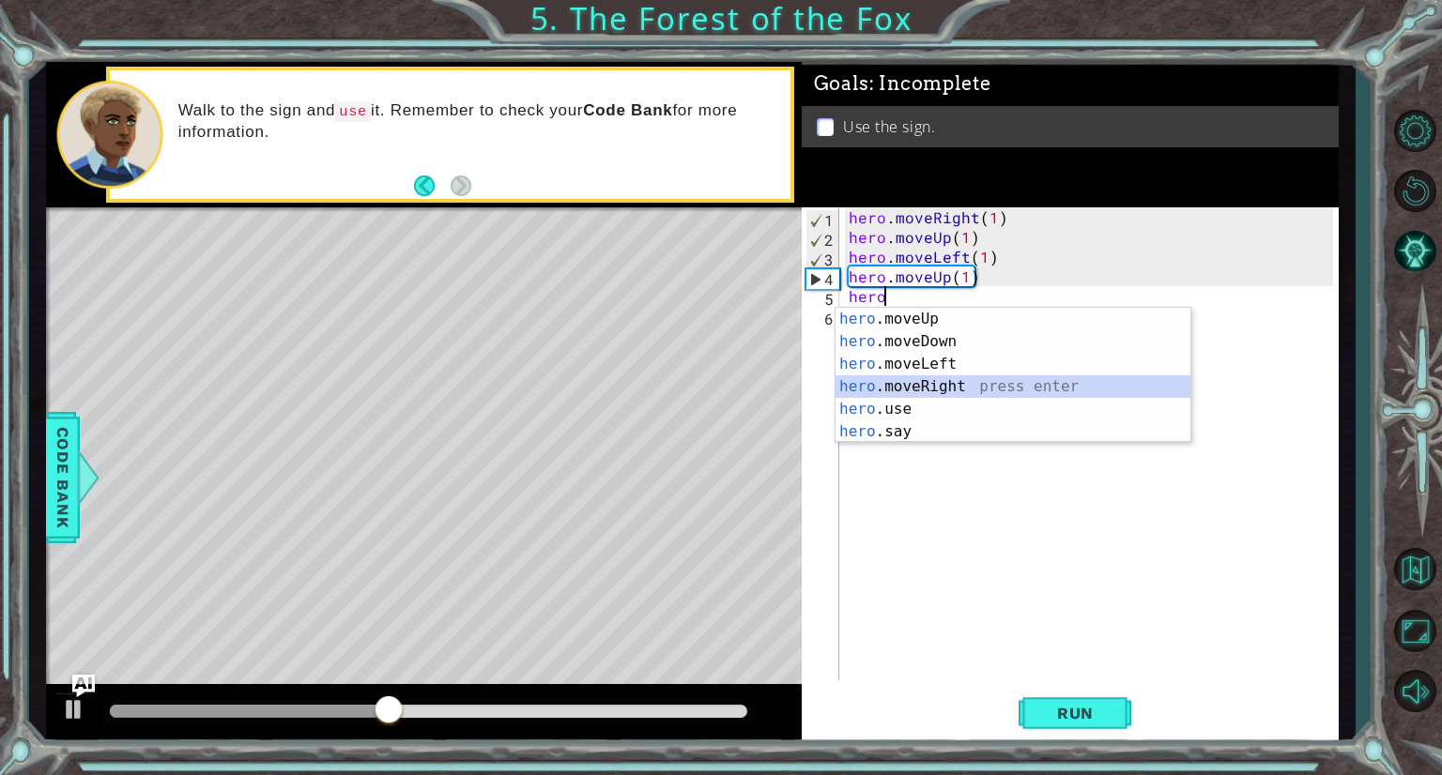
click at [901, 388] on div "hero .moveUp press enter hero .moveDown press enter hero .moveLeft press enter …" at bounding box center [1012, 398] width 355 height 180
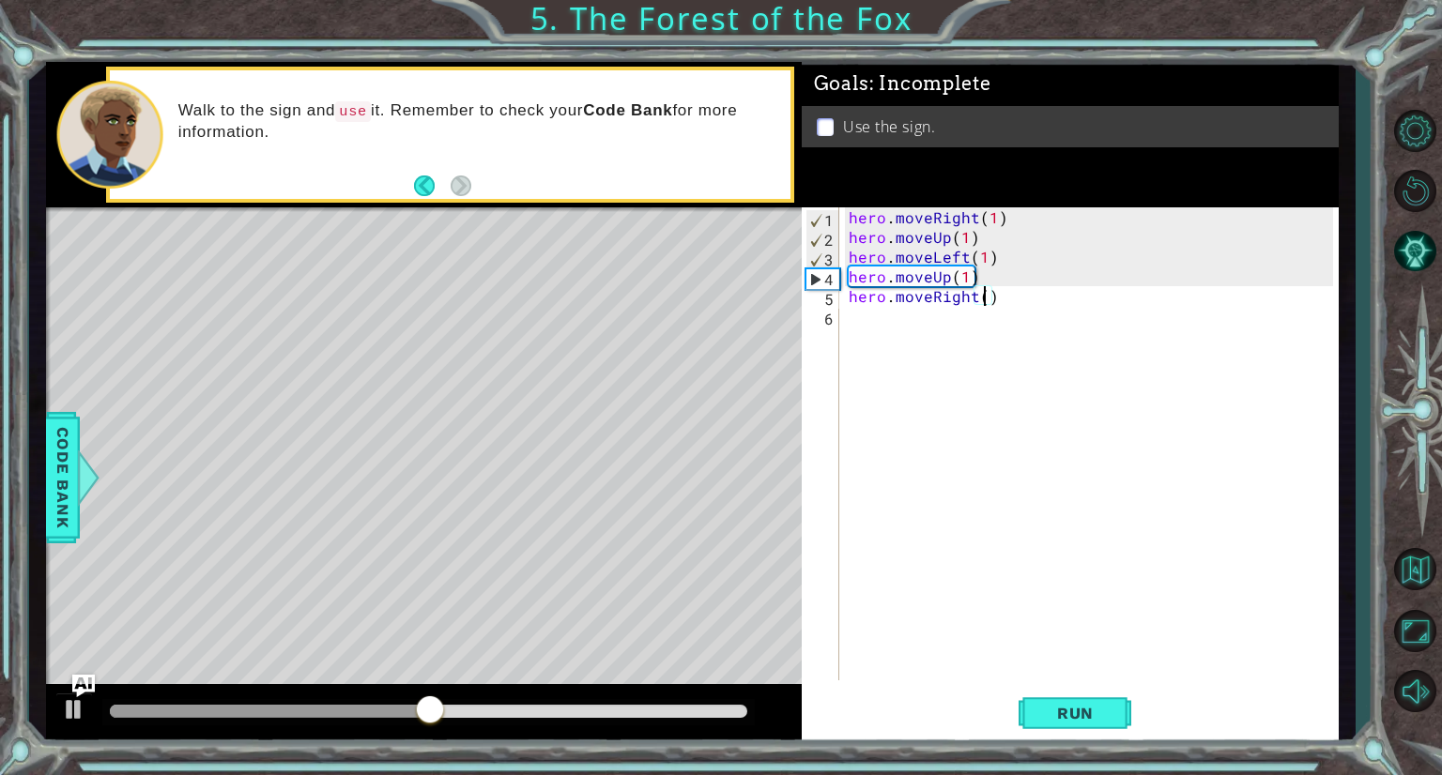
type textarea "hero.moveRight(2)"
click at [1152, 665] on div "hero . moveRight ( 1 ) hero . moveUp ( 1 ) hero . moveLeft ( 1 ) hero . moveUp …" at bounding box center [1094, 463] width 498 height 513
click at [976, 324] on div "hero . moveRight ( 1 ) hero . moveUp ( 1 ) hero . moveLeft ( 1 ) hero . moveUp …" at bounding box center [1094, 463] width 498 height 513
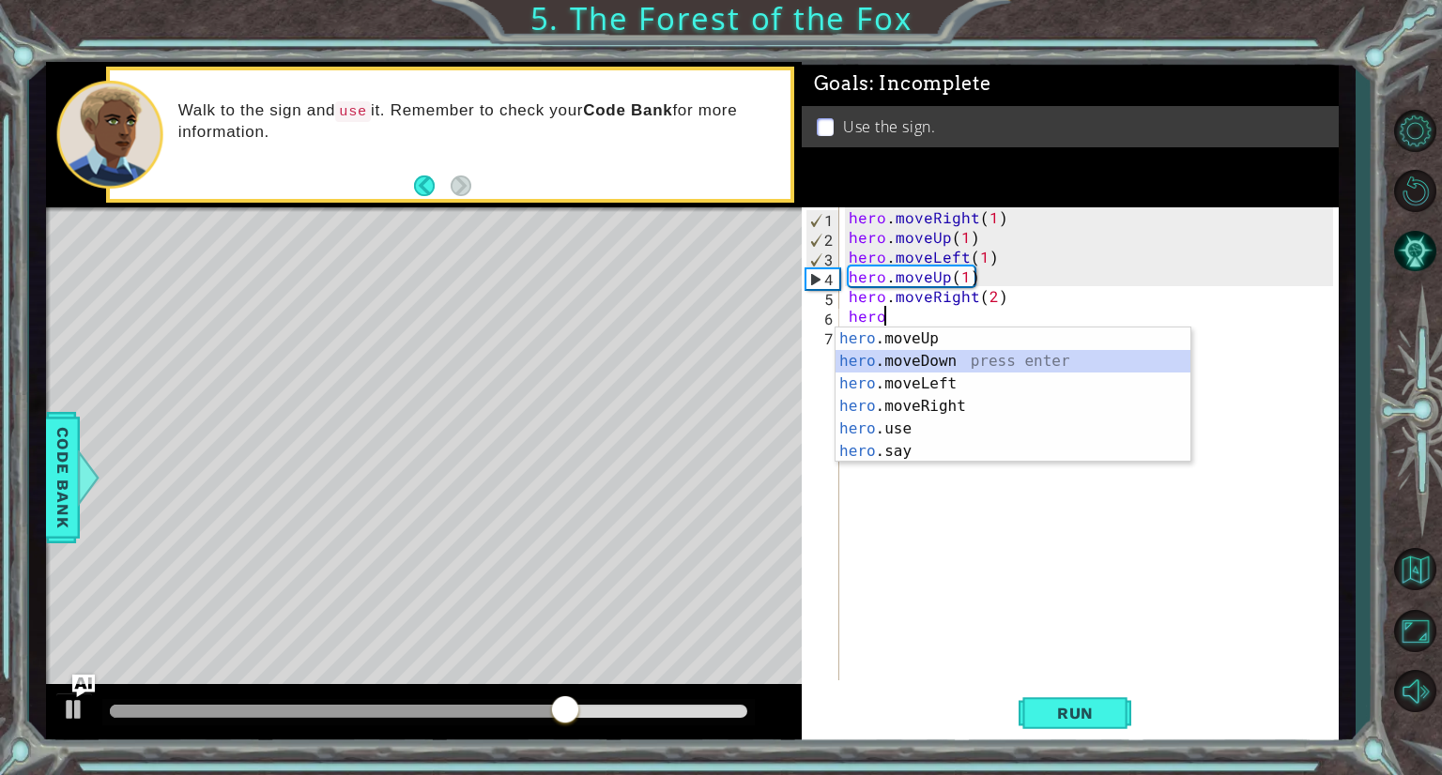
click at [950, 352] on div "hero .moveUp press enter hero .moveDown press enter hero .moveLeft press enter …" at bounding box center [1012, 418] width 355 height 180
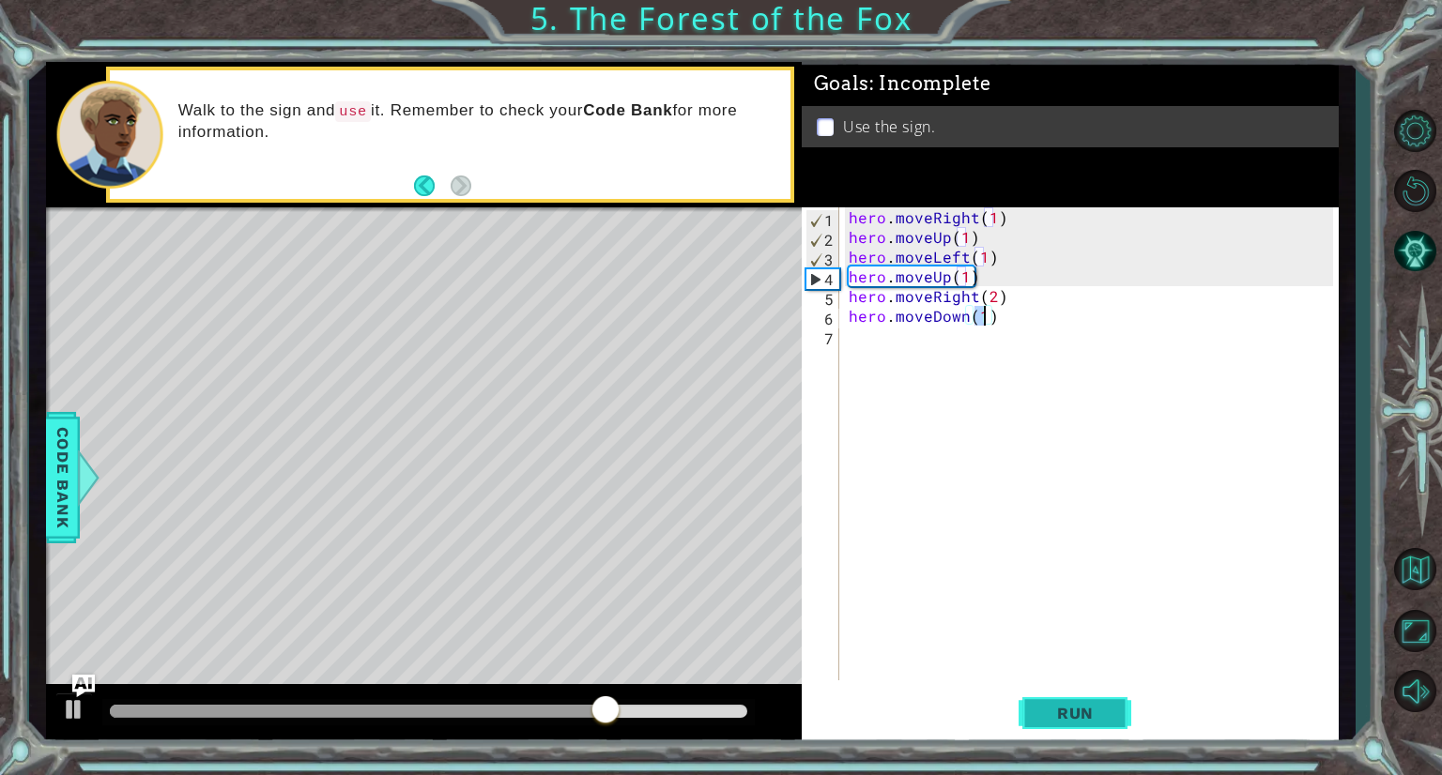
type textarea "hero.moveDown(1)"
click at [1042, 717] on span "Run" at bounding box center [1075, 713] width 74 height 19
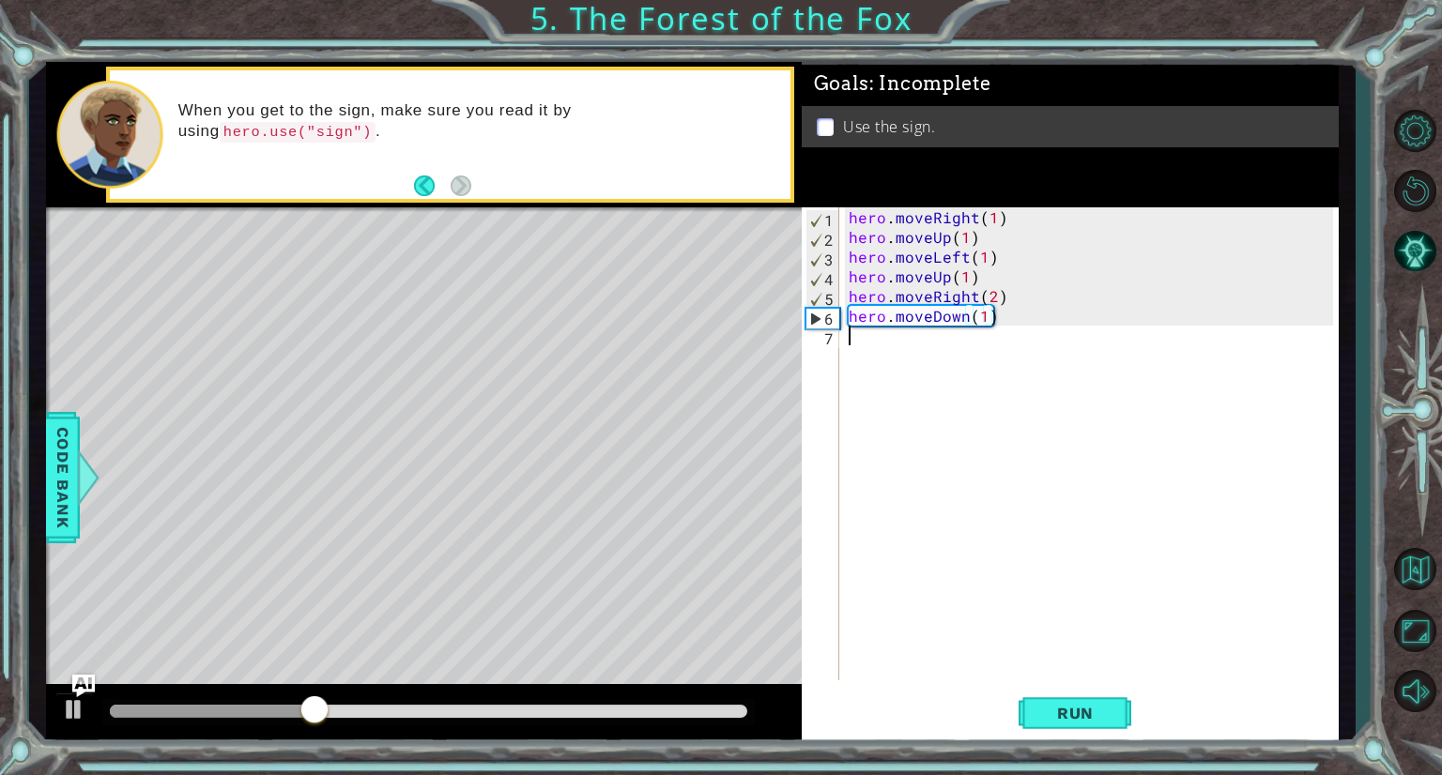
click at [913, 346] on div "hero . moveRight ( 1 ) hero . moveUp ( 1 ) hero . moveLeft ( 1 ) hero . moveUp …" at bounding box center [1094, 463] width 498 height 513
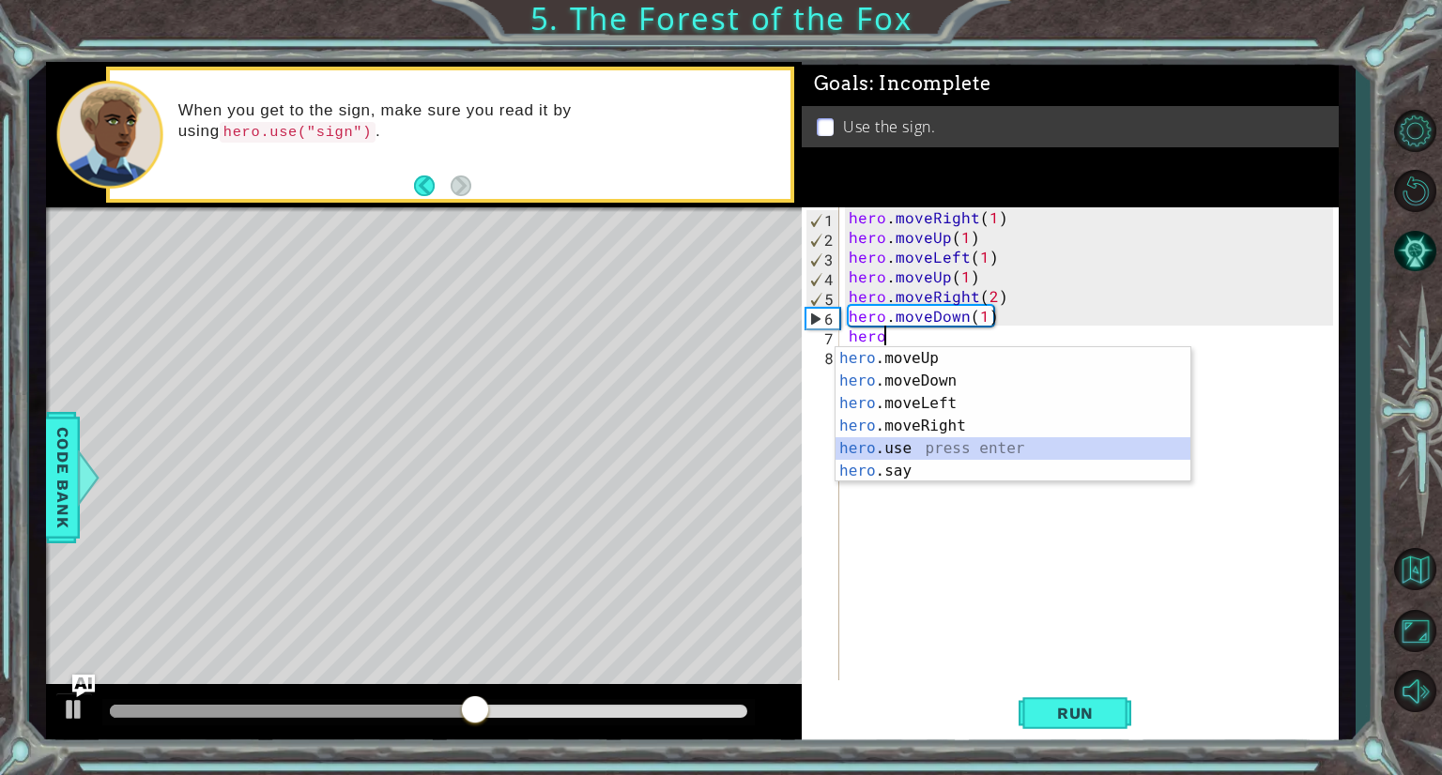
click at [903, 444] on div "hero .moveUp press enter hero .moveDown press enter hero .moveLeft press enter …" at bounding box center [1012, 437] width 355 height 180
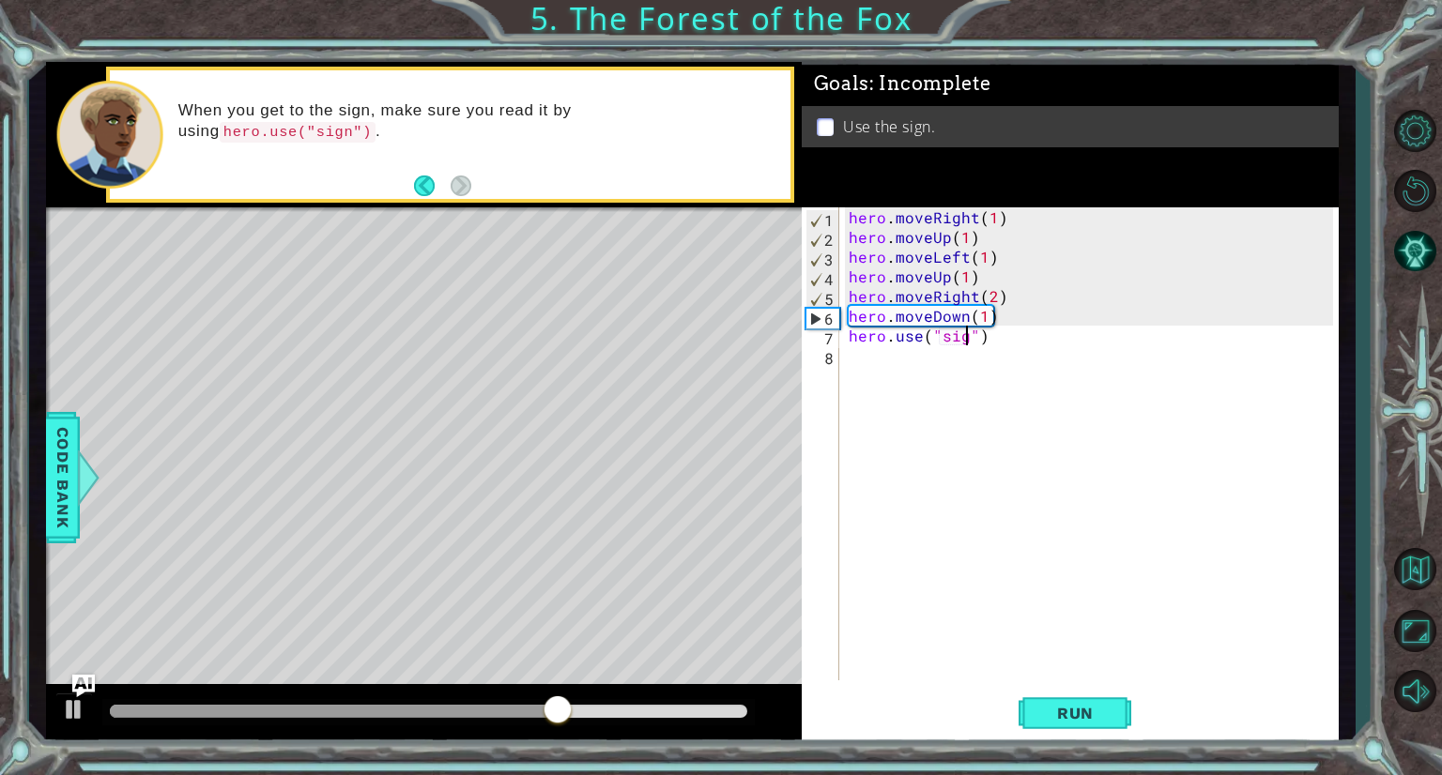
type textarea "hero.use("sign")"
click at [1063, 716] on span "Run" at bounding box center [1075, 713] width 74 height 19
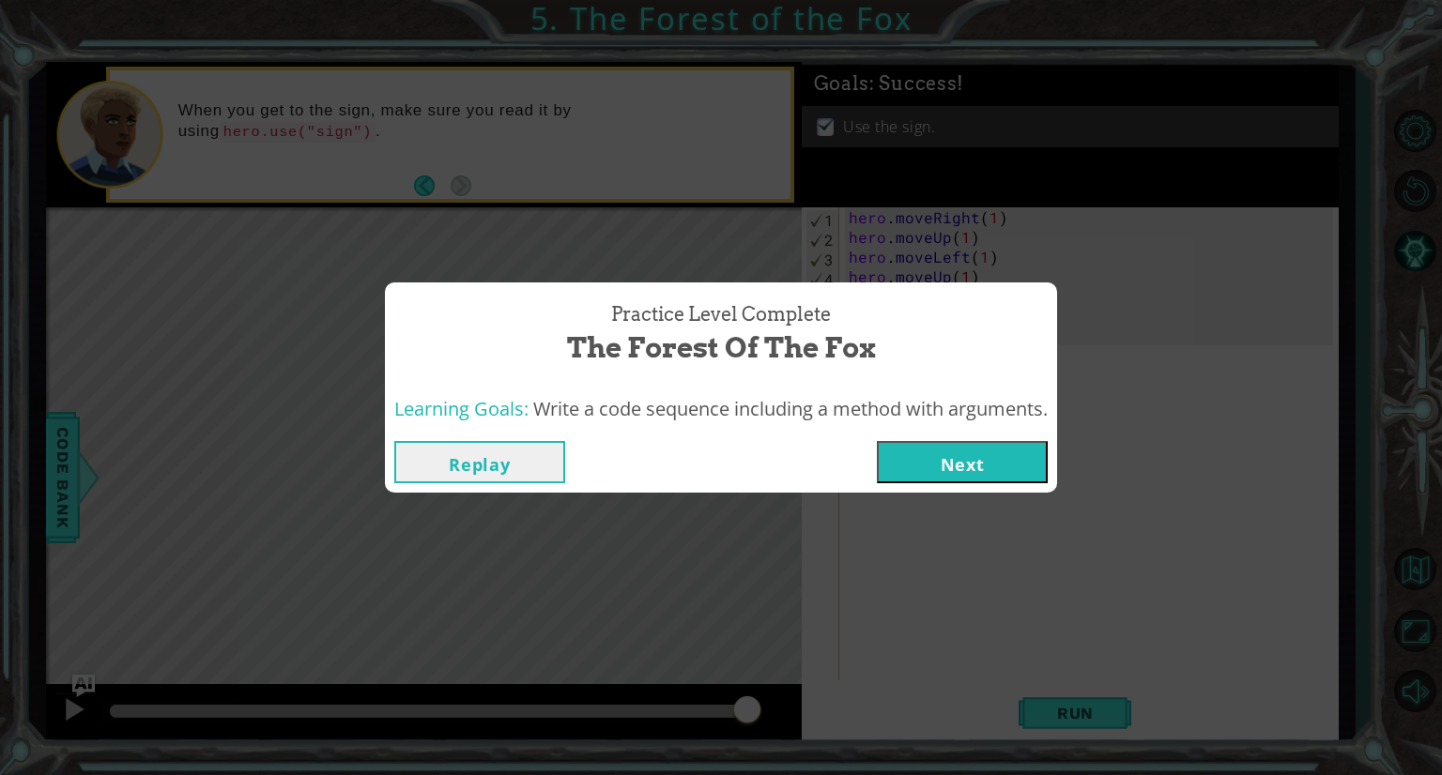
click at [1012, 469] on button "Next" at bounding box center [962, 462] width 171 height 42
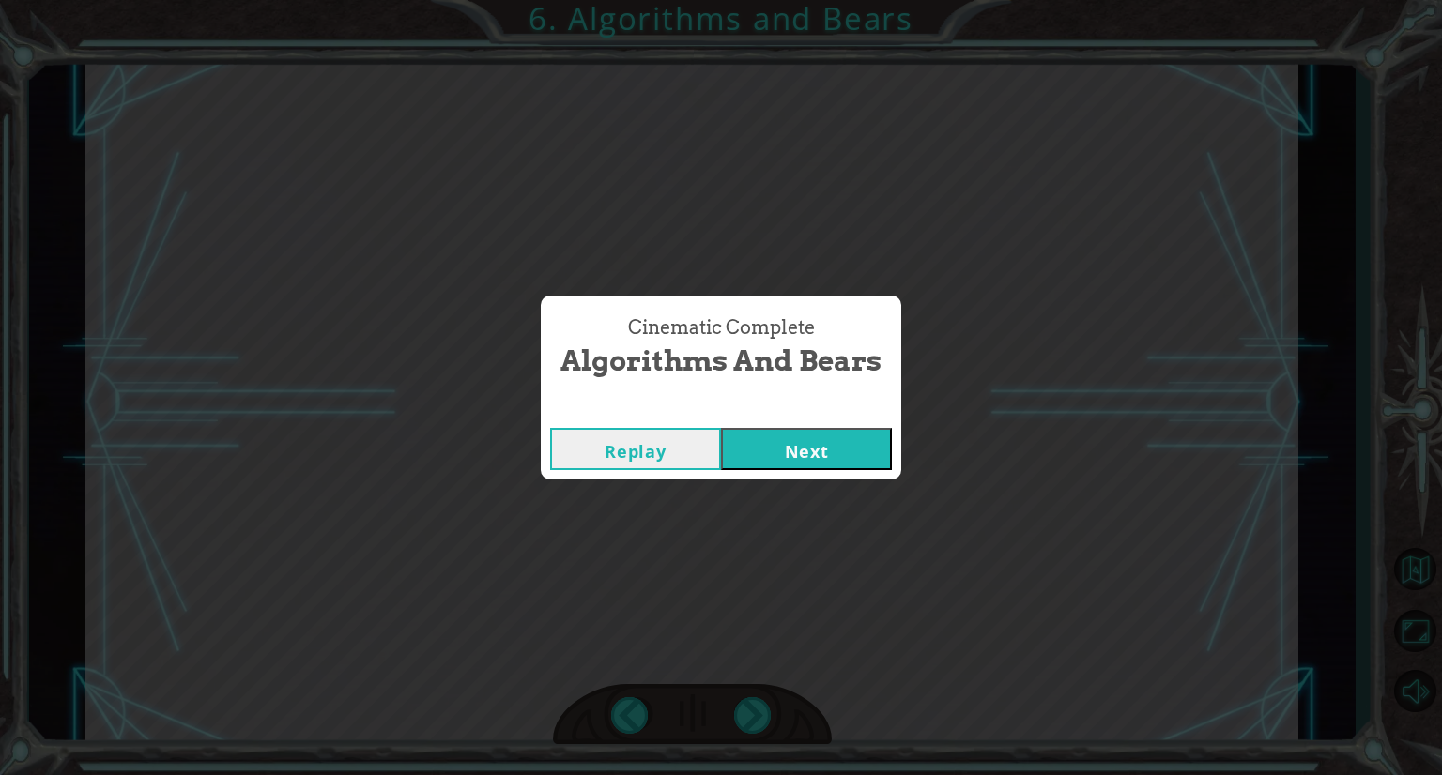
click at [808, 447] on button "Next" at bounding box center [806, 449] width 171 height 42
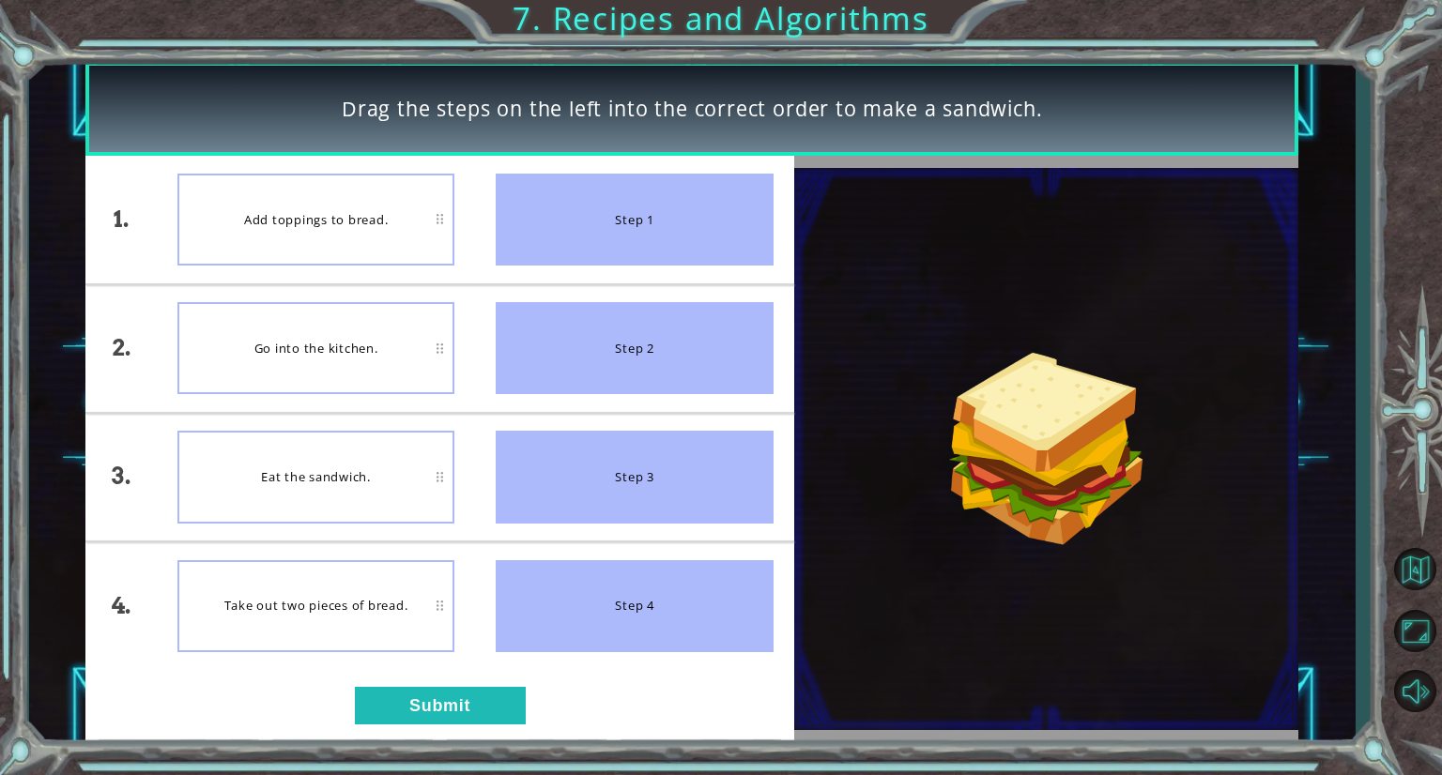
drag, startPoint x: 669, startPoint y: 214, endPoint x: 618, endPoint y: 210, distance: 51.8
click at [618, 210] on div "Step 1" at bounding box center [634, 220] width 277 height 92
drag, startPoint x: 636, startPoint y: 231, endPoint x: 544, endPoint y: 339, distance: 141.8
click at [544, 339] on ul "Step 1 Step 2 Step 3 Step 4" at bounding box center [634, 412] width 318 height 513
click at [406, 705] on button "Submit" at bounding box center [440, 706] width 171 height 38
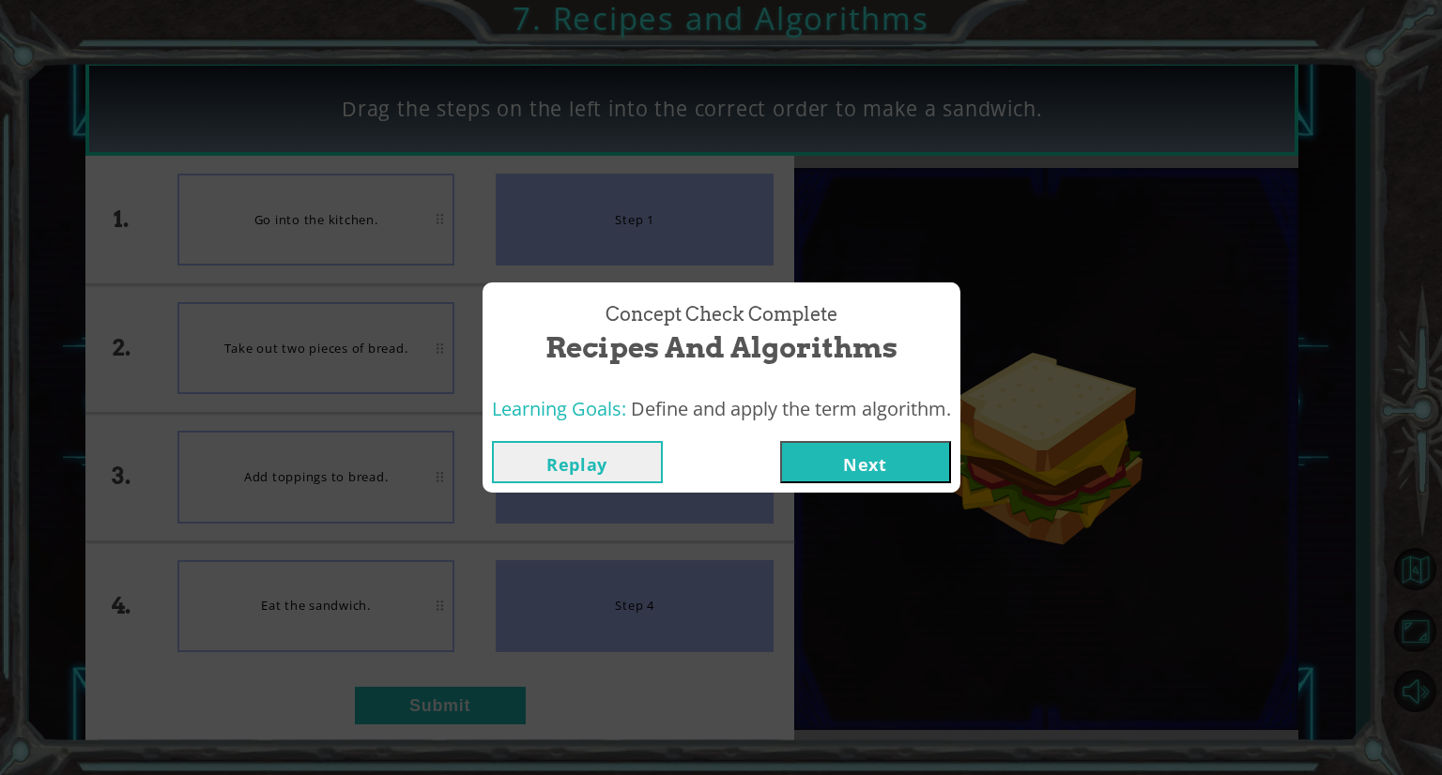
click at [905, 467] on button "Next" at bounding box center [865, 462] width 171 height 42
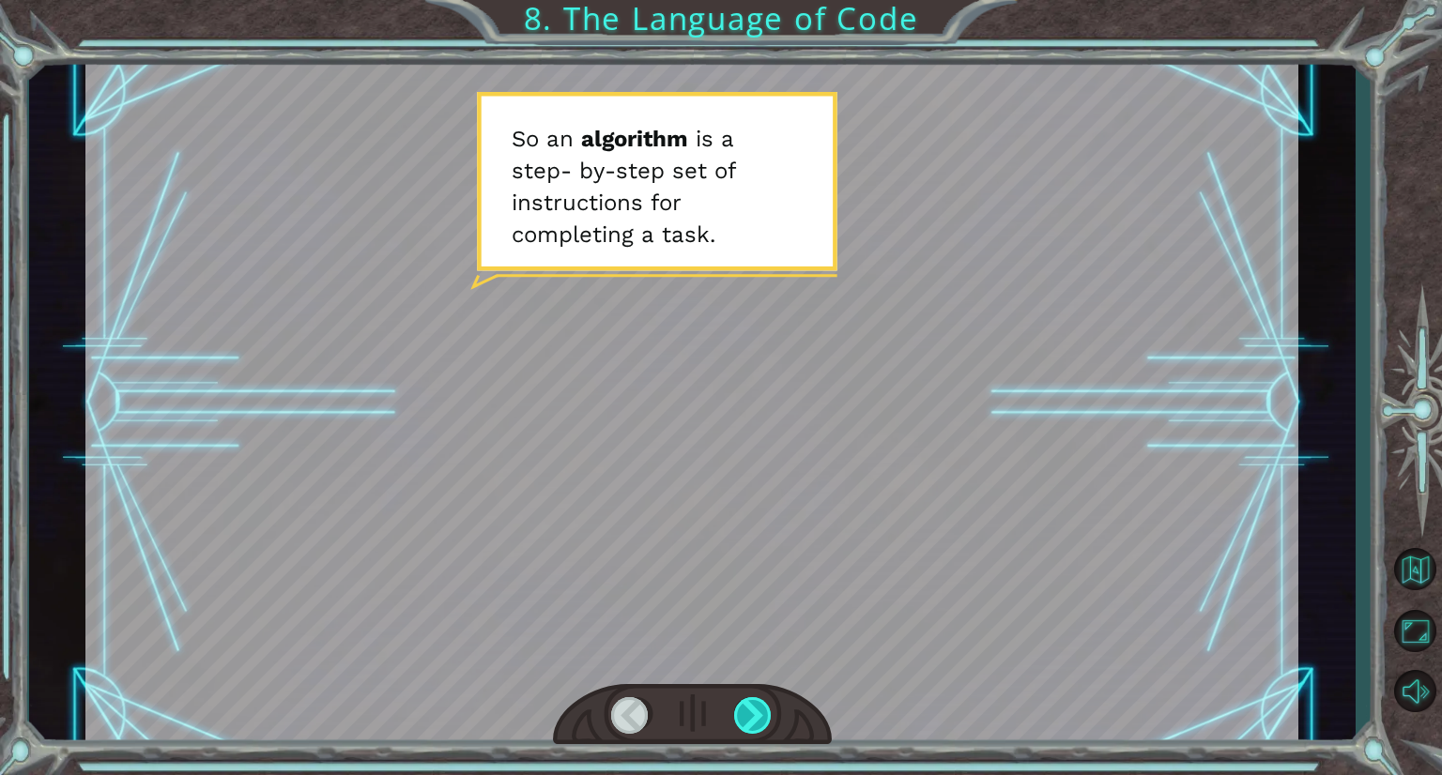
click at [758, 708] on div at bounding box center [753, 715] width 39 height 37
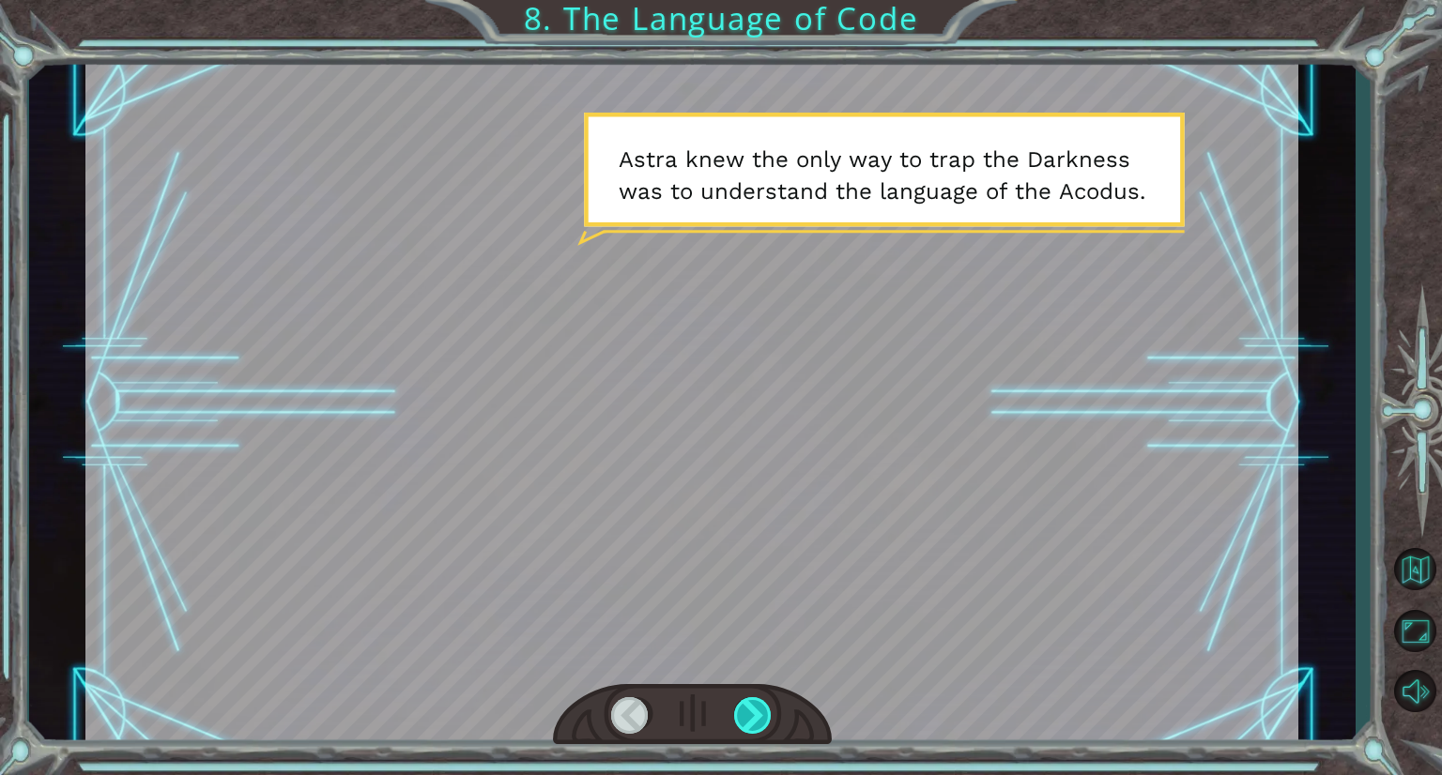
click at [758, 708] on div at bounding box center [753, 715] width 39 height 37
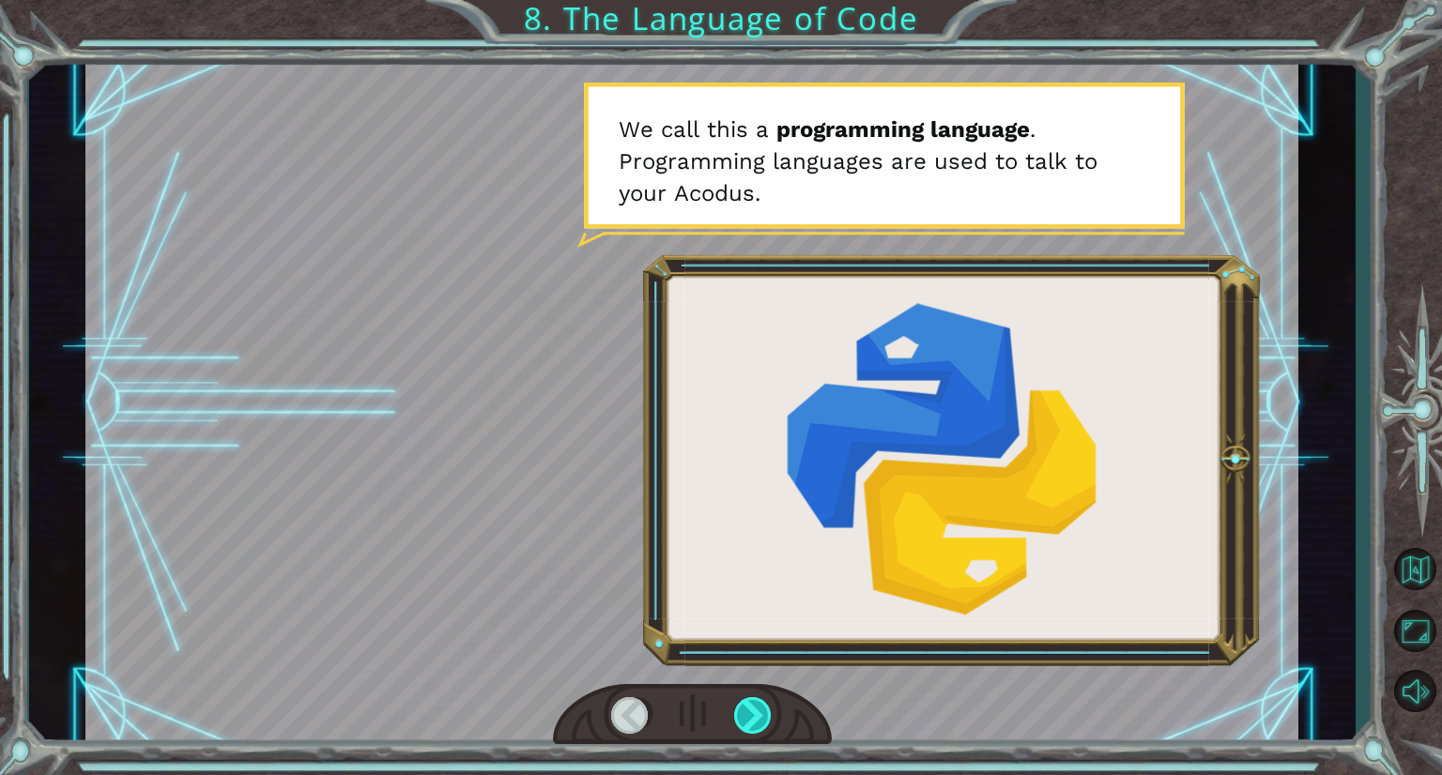
click at [758, 708] on div at bounding box center [753, 715] width 39 height 37
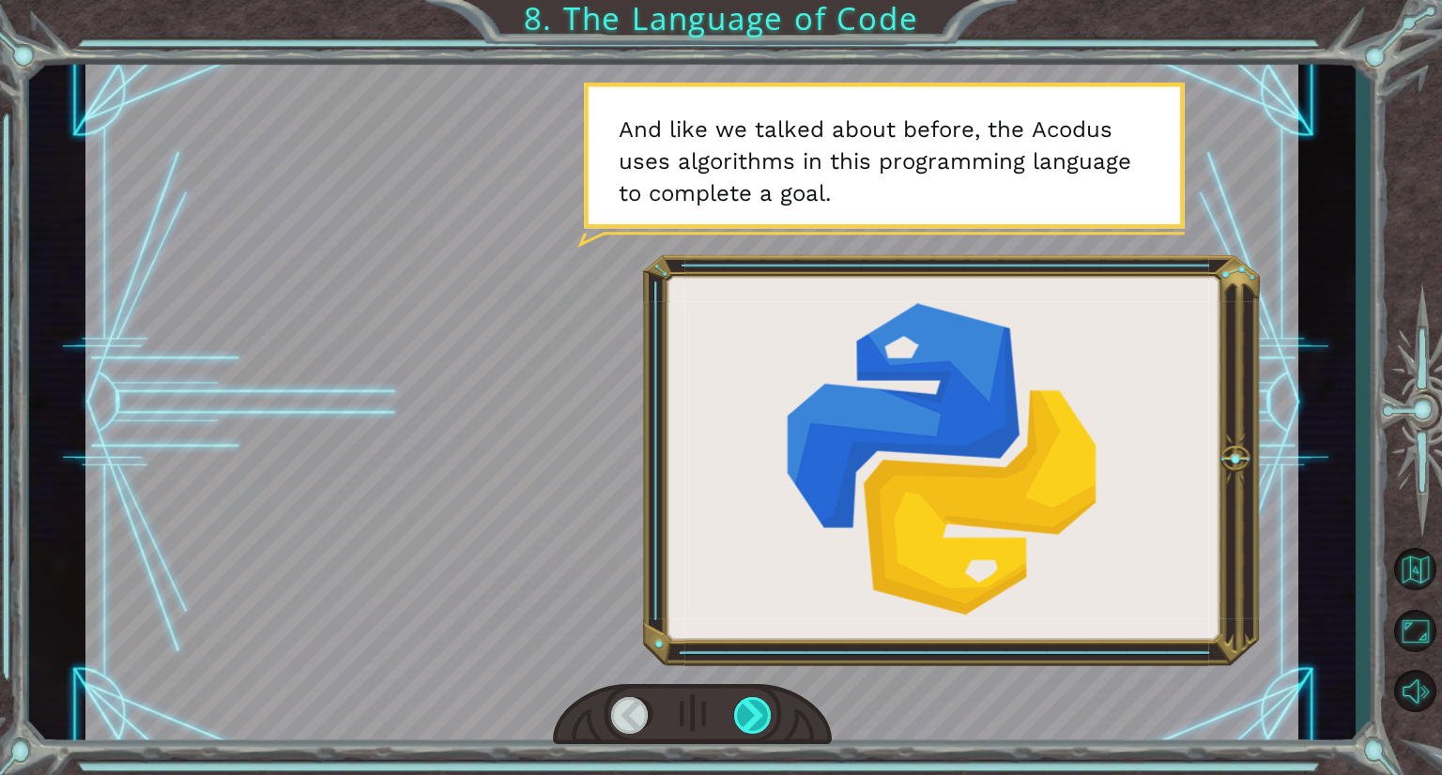
click at [758, 708] on div at bounding box center [753, 715] width 39 height 37
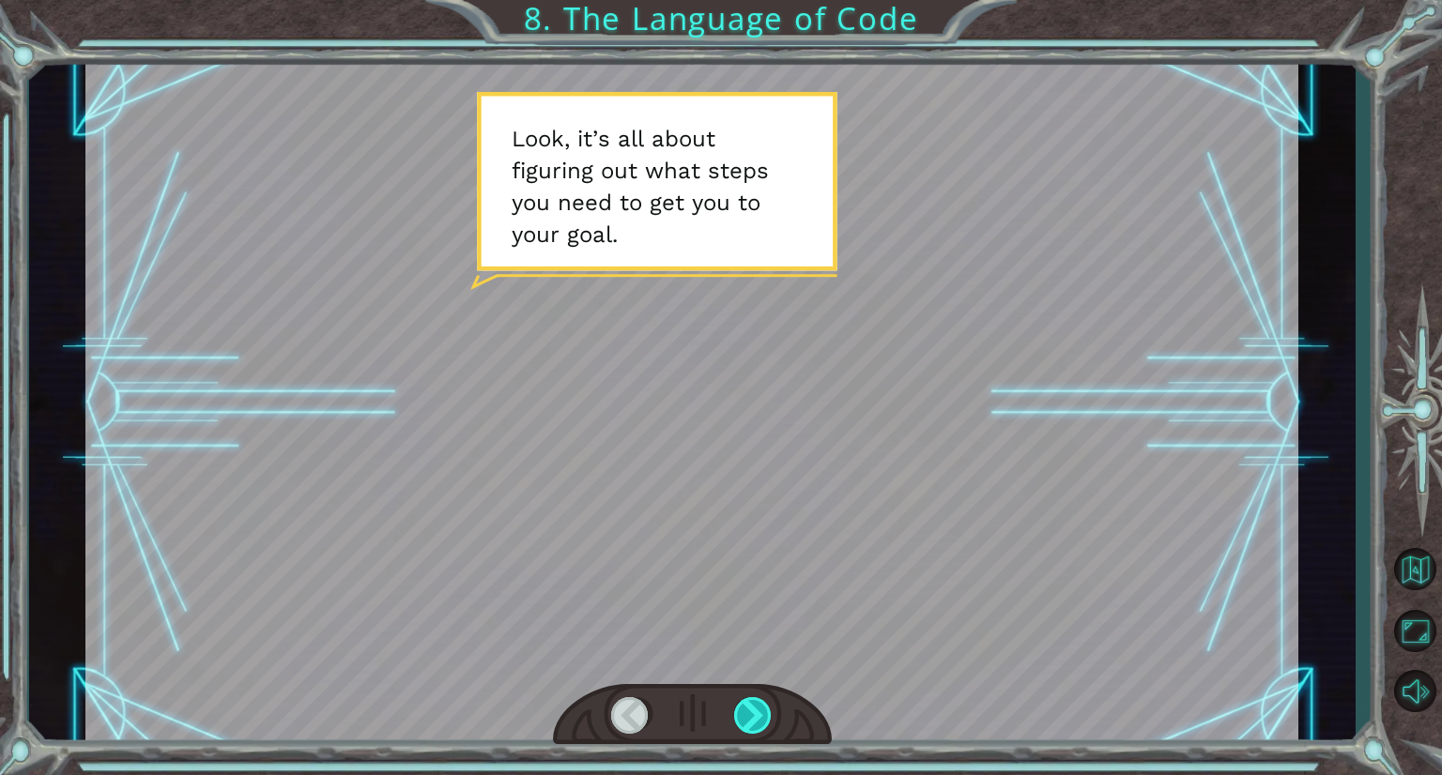
click at [758, 708] on div at bounding box center [753, 715] width 39 height 37
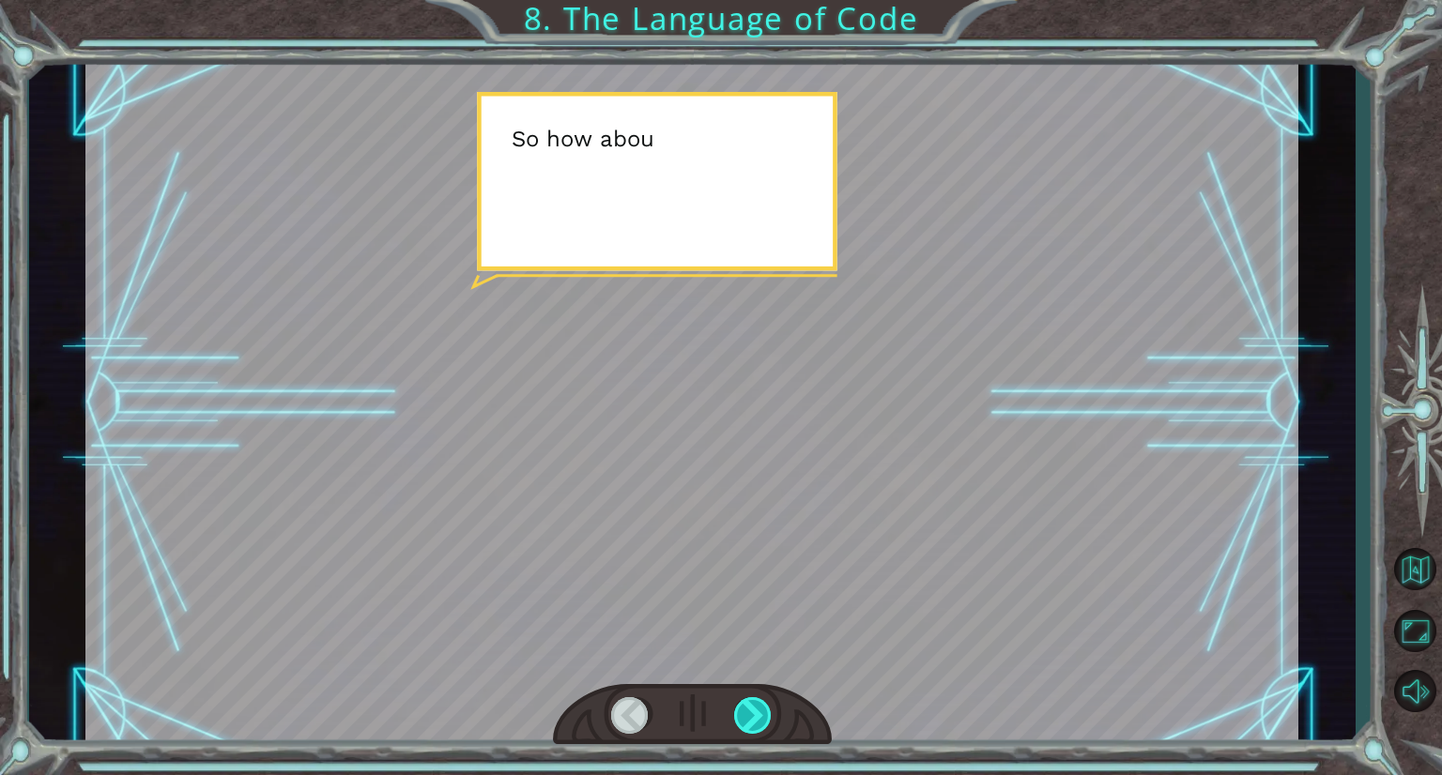
click at [758, 708] on div at bounding box center [753, 715] width 39 height 37
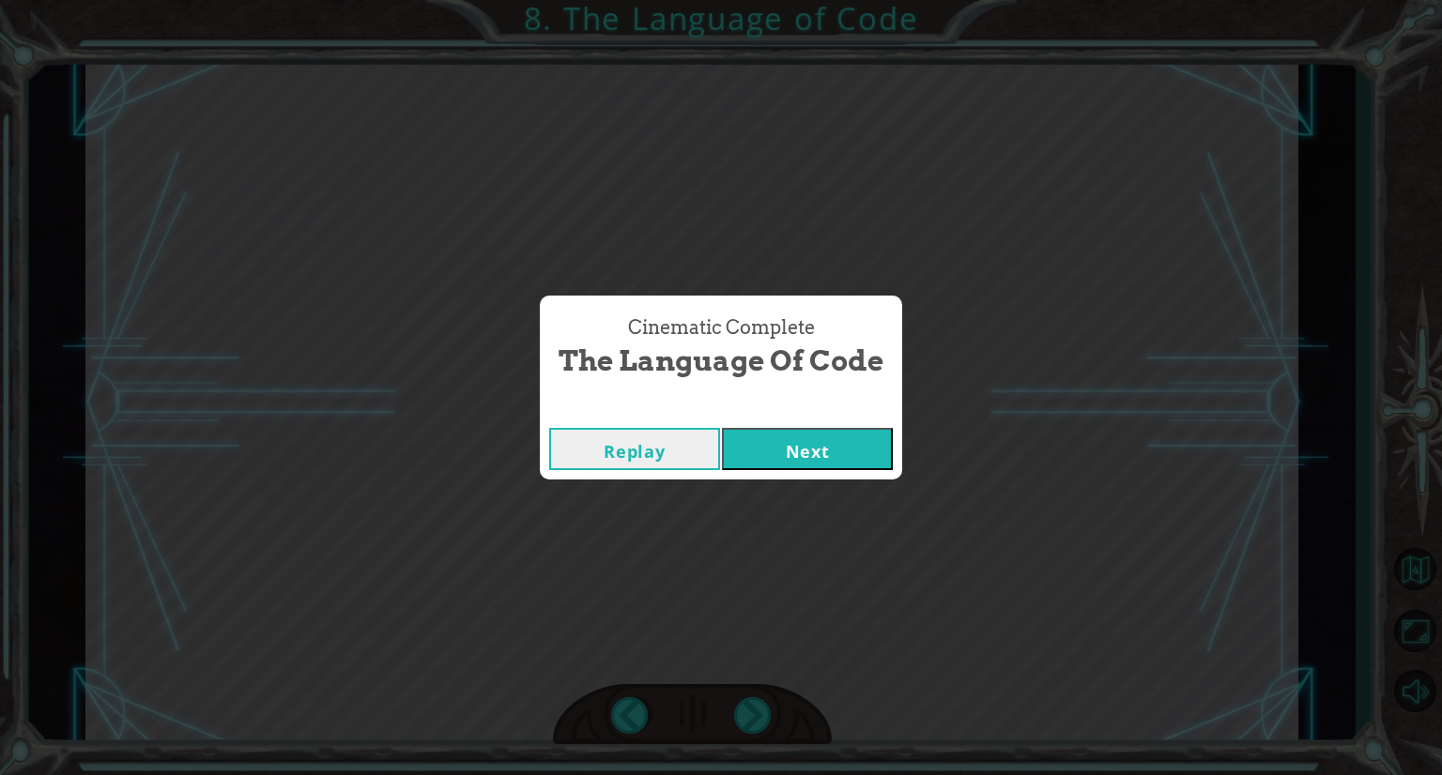
click at [788, 431] on button "Next" at bounding box center [807, 449] width 171 height 42
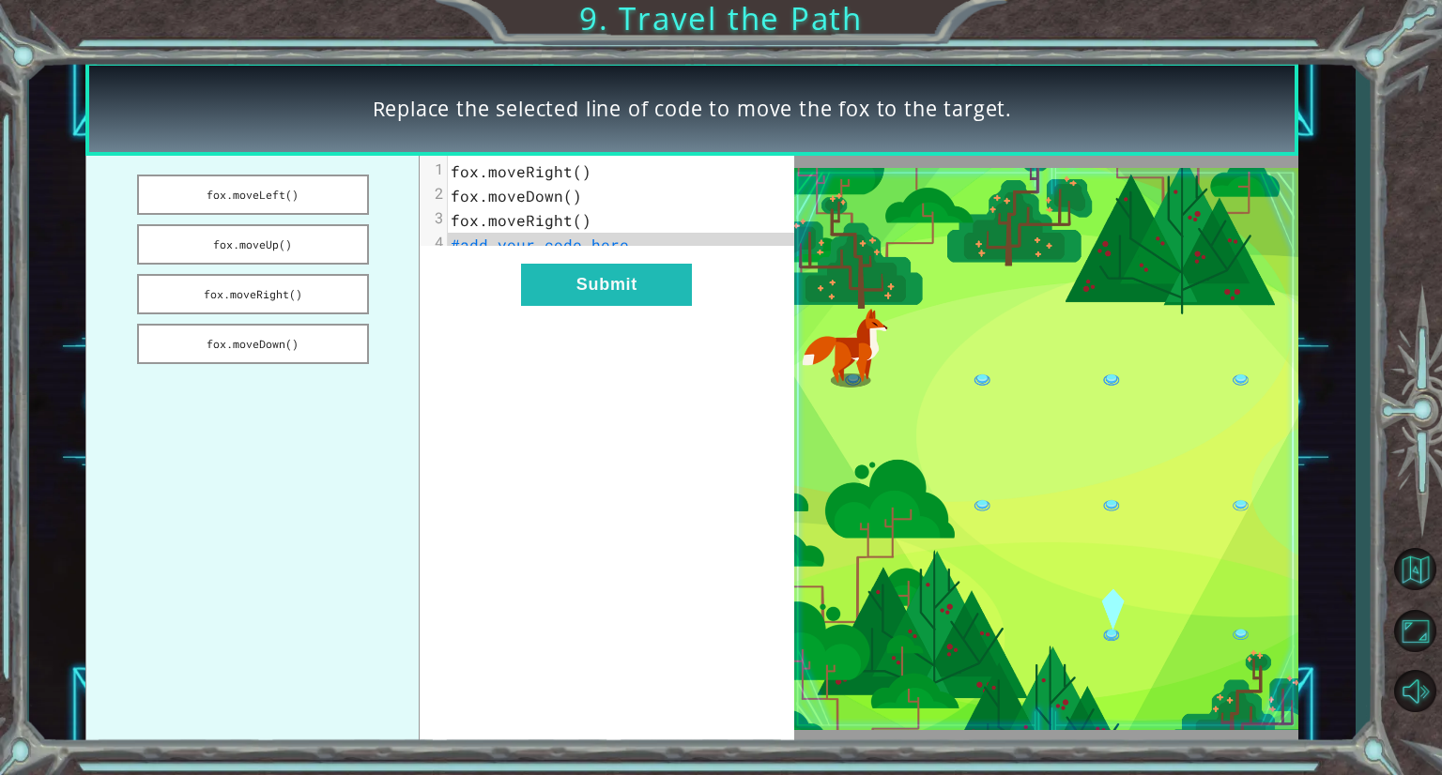
click at [571, 172] on span "fox.moveRight()" at bounding box center [521, 171] width 141 height 20
click at [574, 173] on span "fox.moveRight()" at bounding box center [521, 171] width 141 height 20
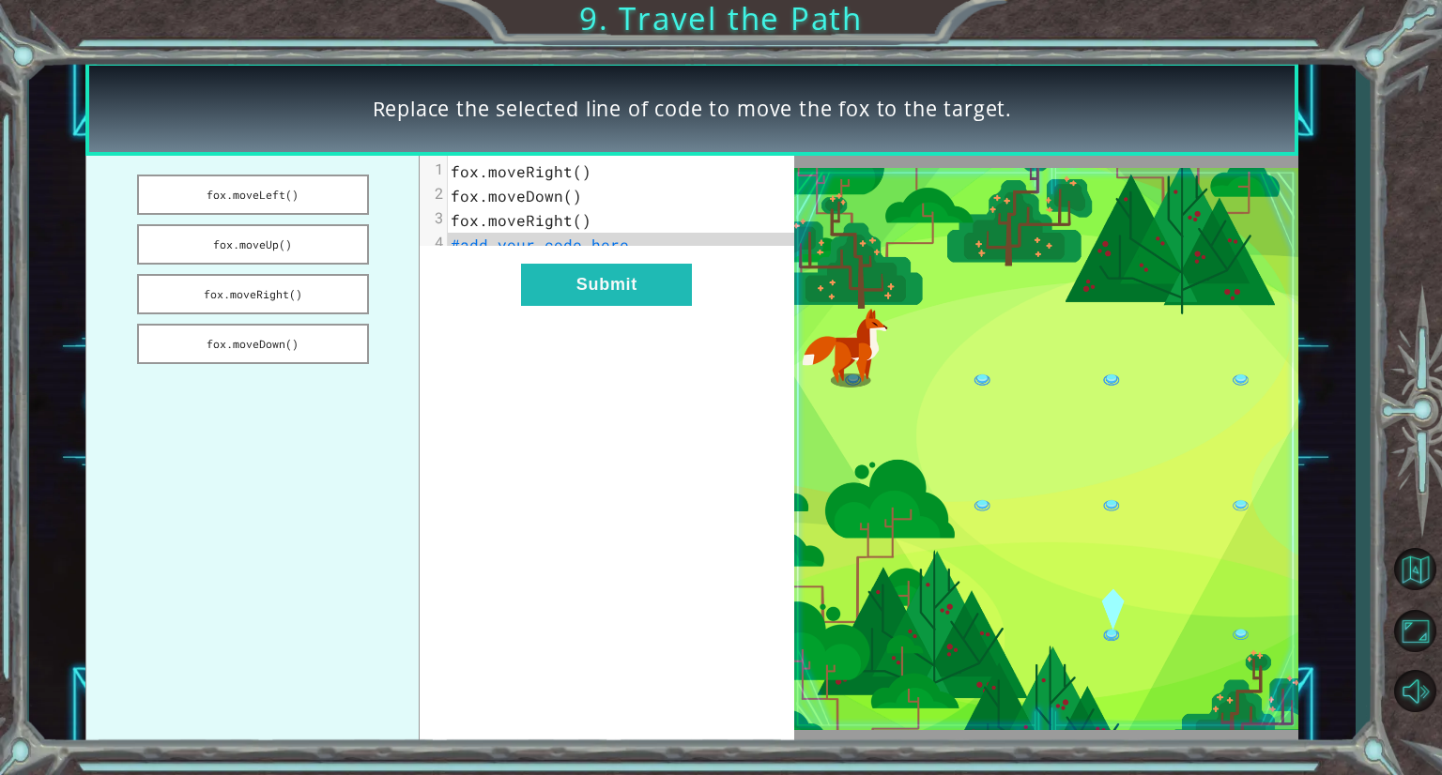
click at [574, 173] on span "fox.moveRight()" at bounding box center [521, 171] width 141 height 20
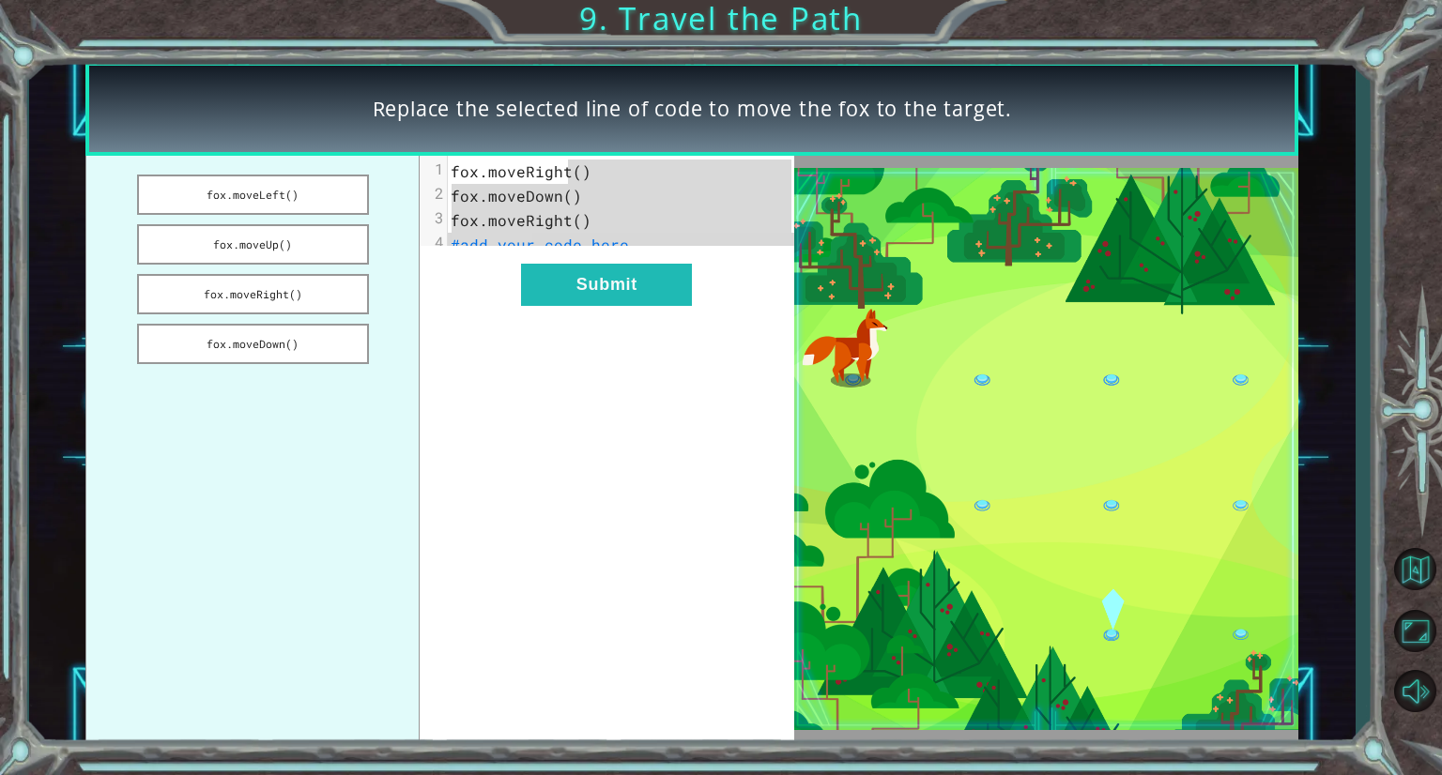
drag, startPoint x: 574, startPoint y: 173, endPoint x: 493, endPoint y: 240, distance: 105.3
click at [493, 240] on div "1 fox.moveRight() 2 fox.moveDown() 3 fox.moveRight() 4 #add your code here" at bounding box center [628, 209] width 361 height 98
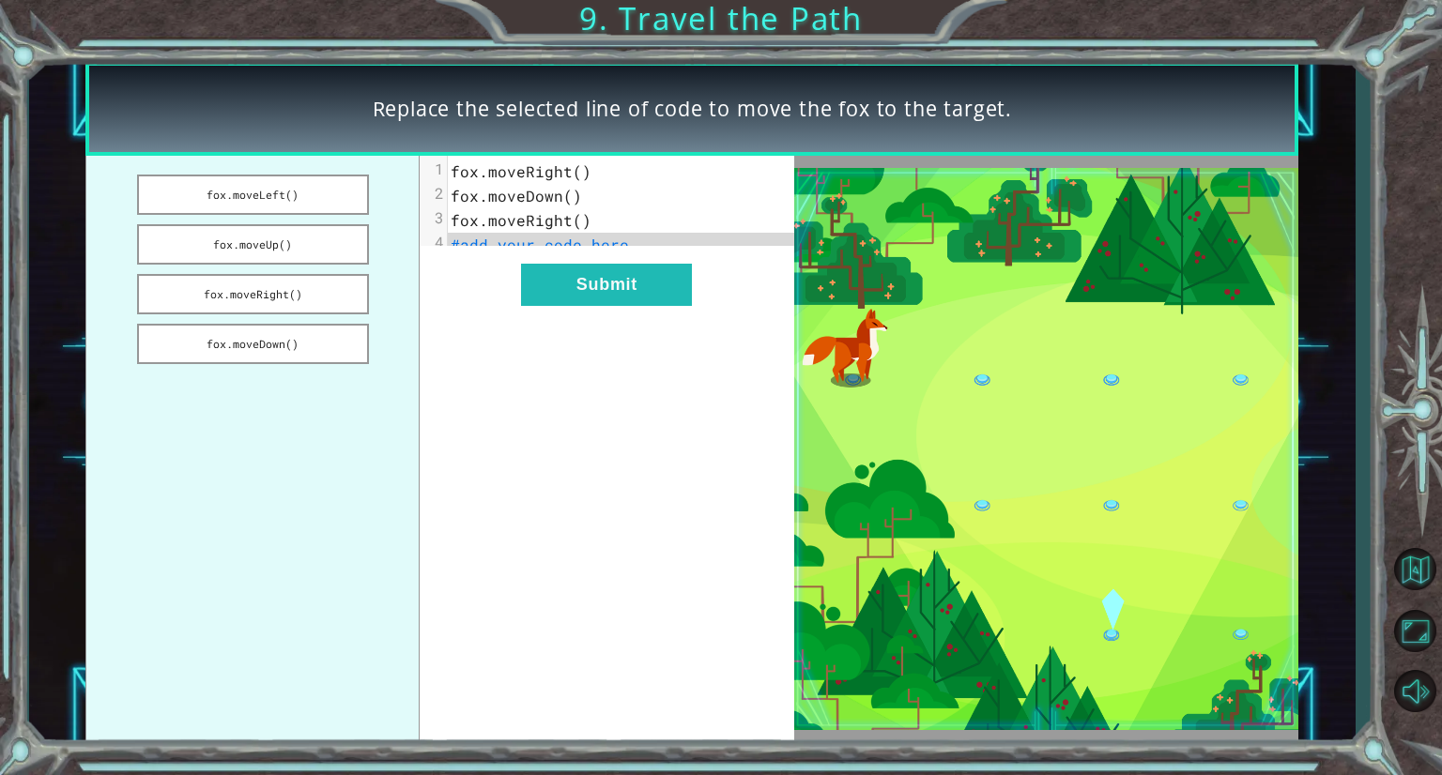
click at [493, 240] on span "#add your code here" at bounding box center [540, 245] width 178 height 20
click at [298, 345] on button "fox.moveDown()" at bounding box center [253, 344] width 233 height 40
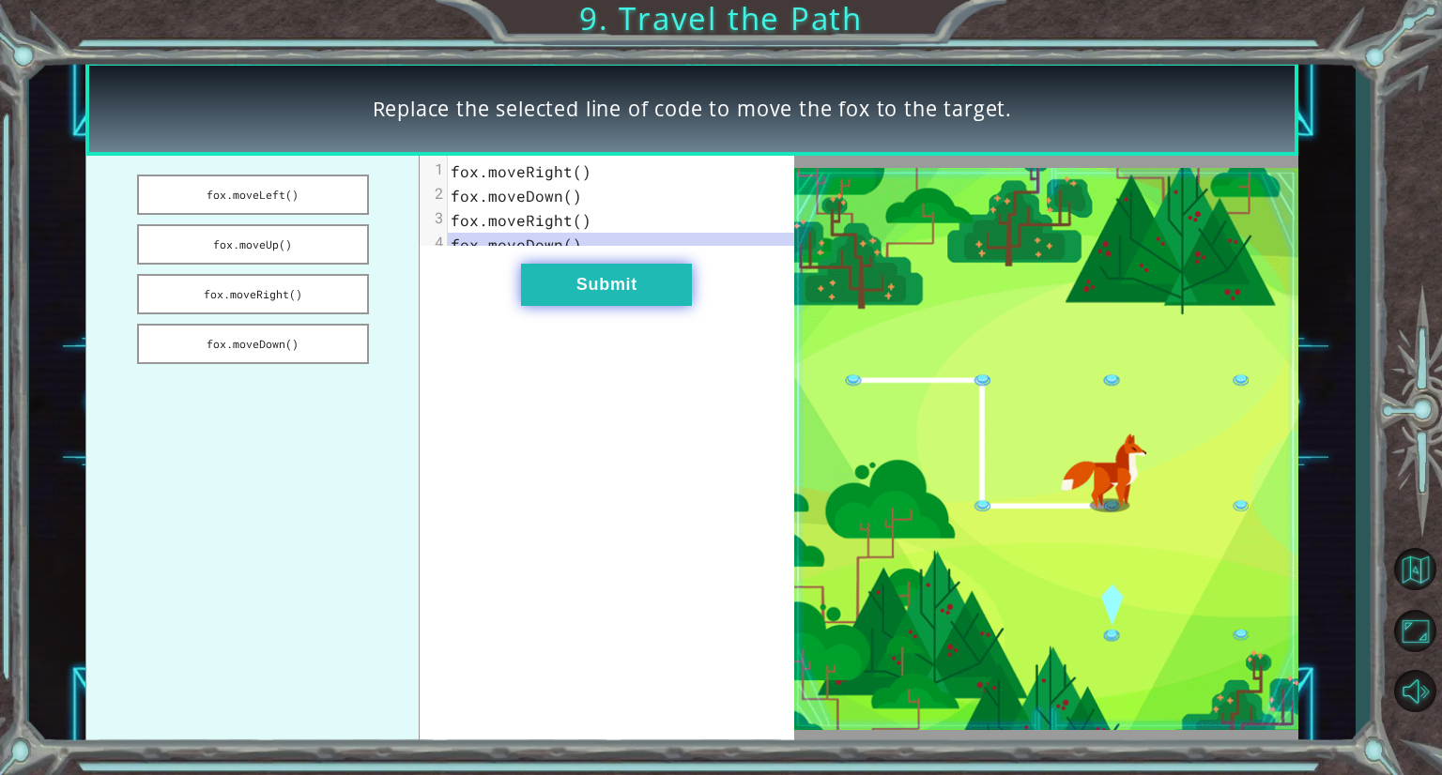
click at [539, 300] on button "Submit" at bounding box center [606, 285] width 171 height 42
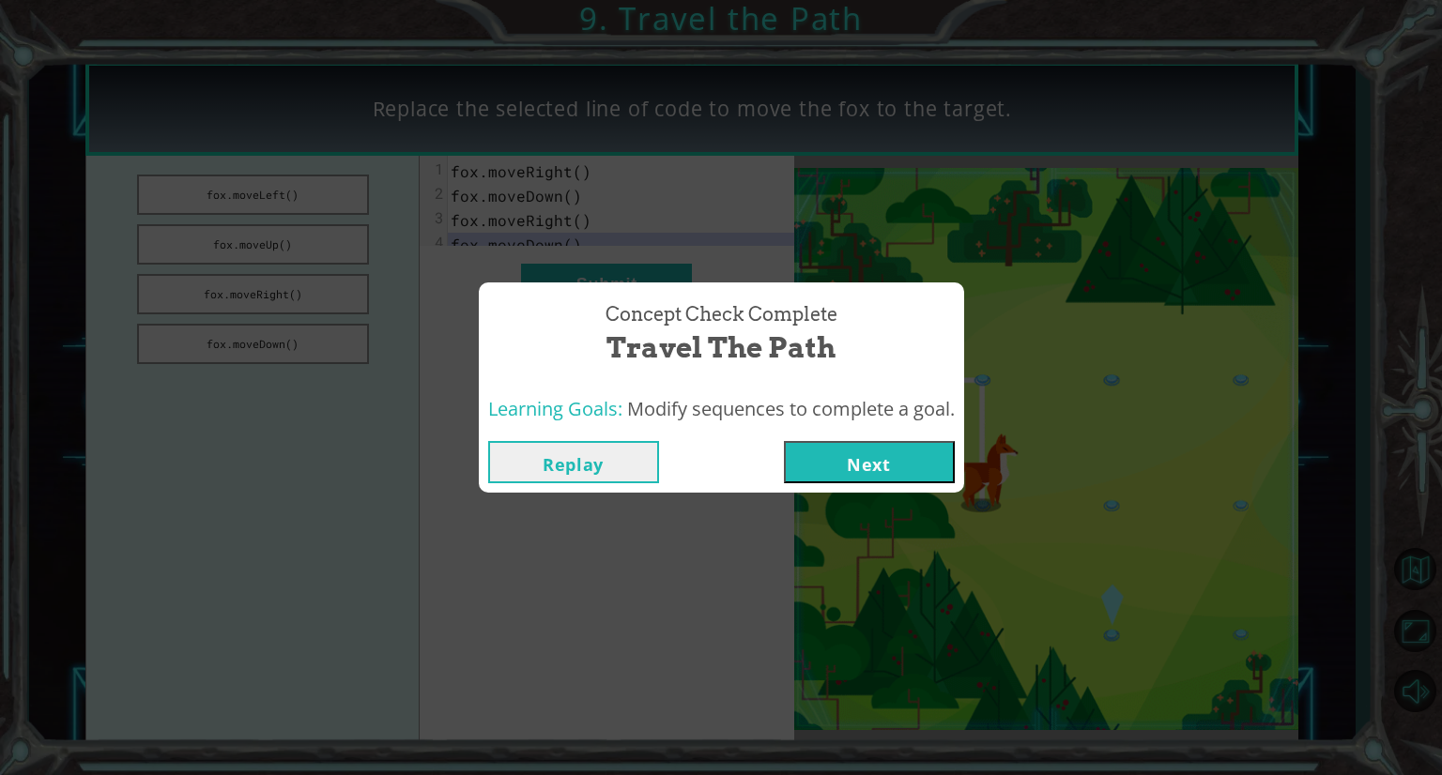
click at [886, 464] on button "Next" at bounding box center [869, 462] width 171 height 42
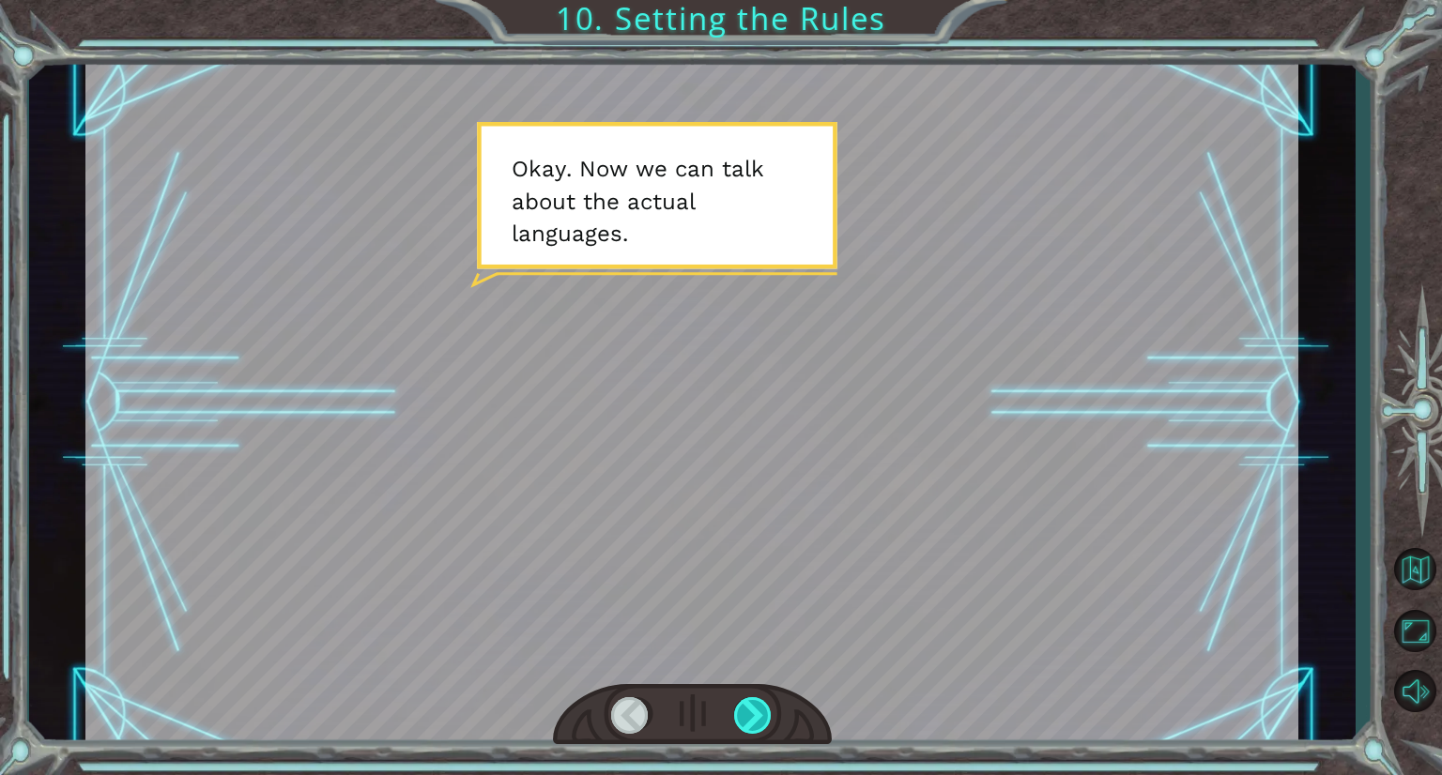
click at [744, 712] on div at bounding box center [753, 715] width 39 height 37
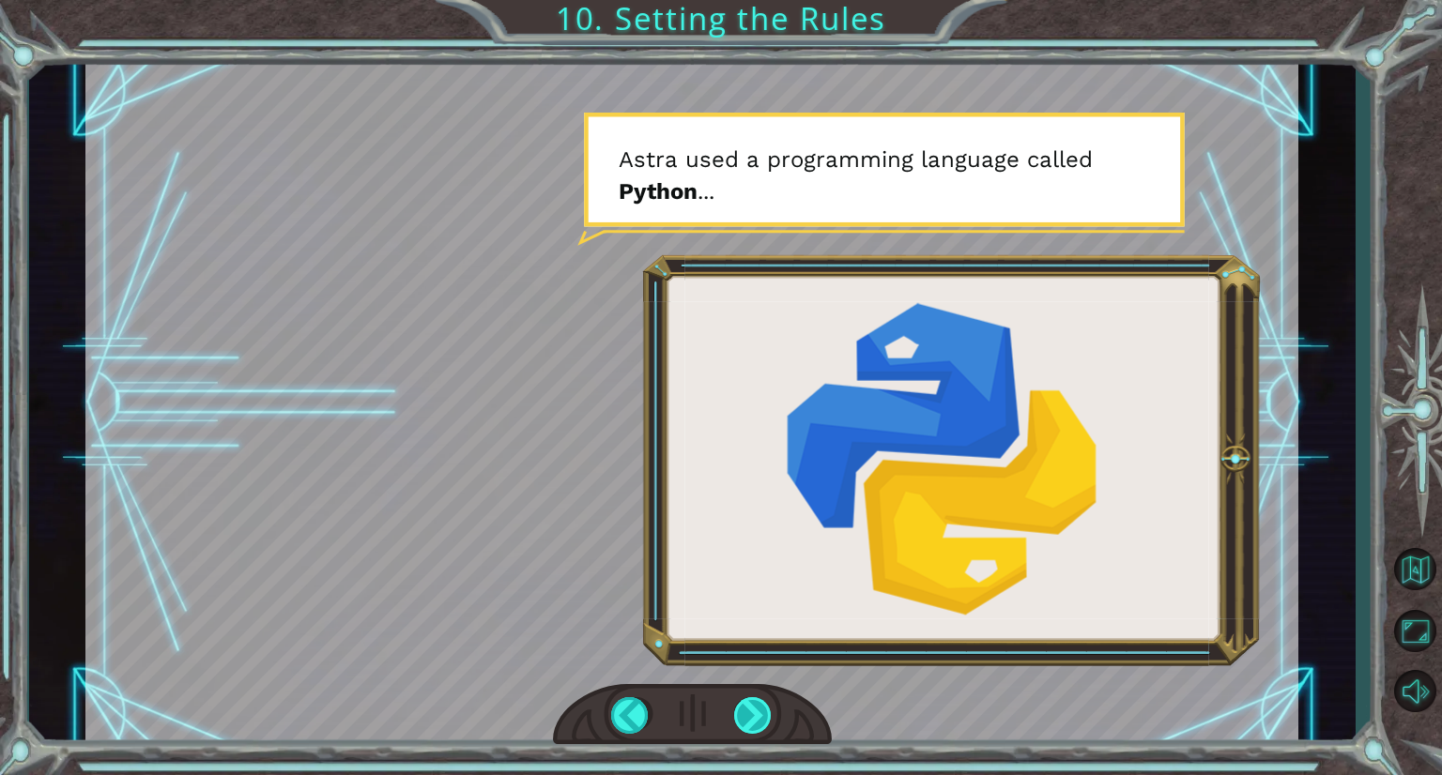
click at [750, 713] on div at bounding box center [753, 715] width 39 height 37
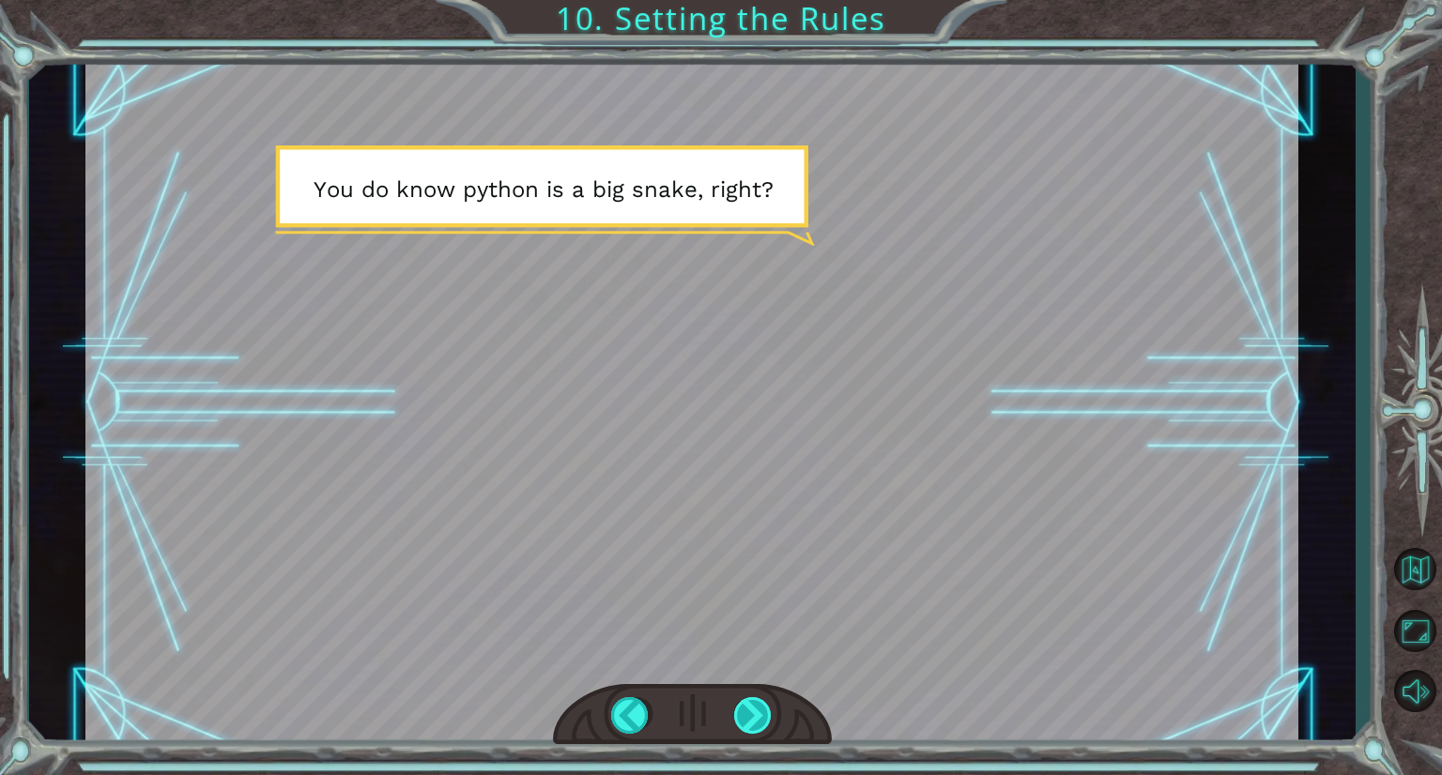
click at [762, 714] on div at bounding box center [753, 715] width 39 height 37
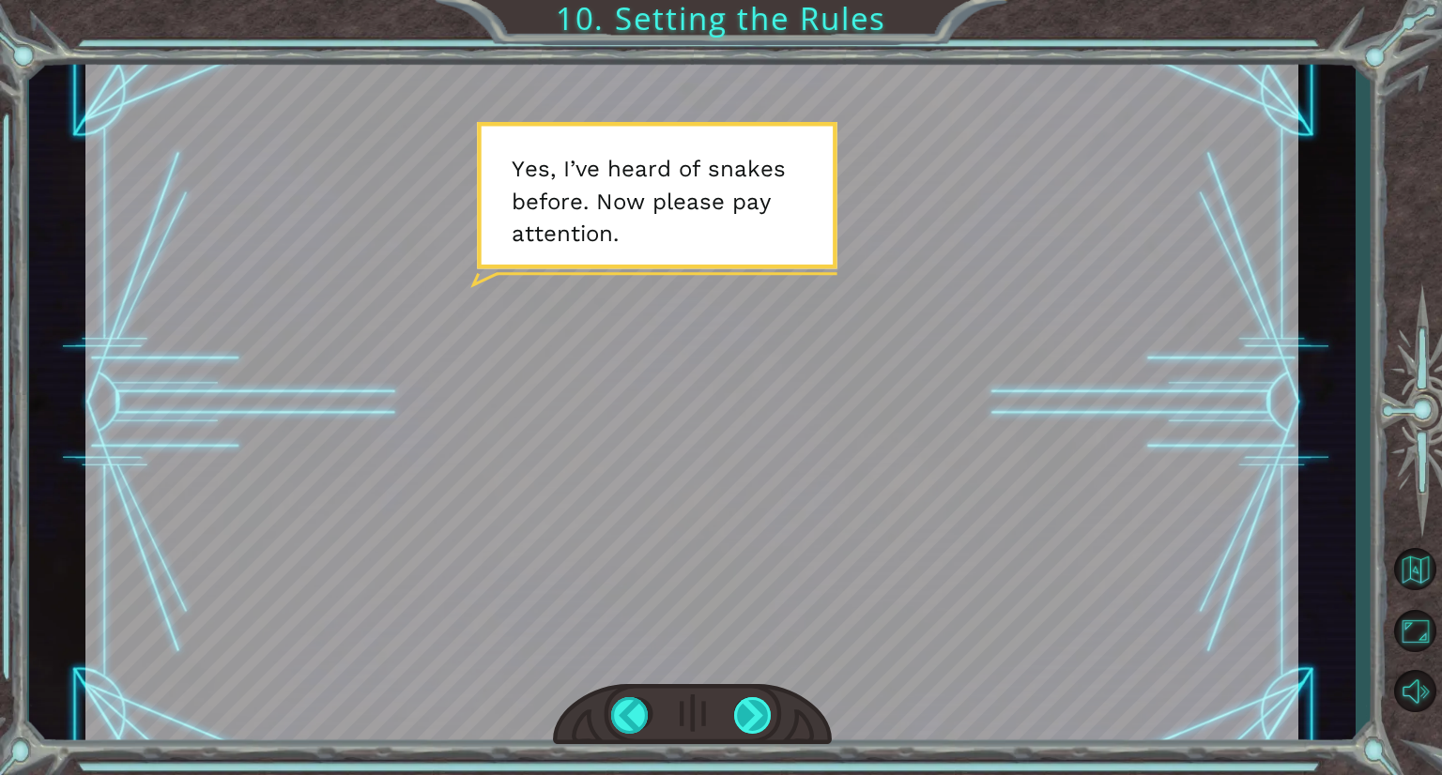
click at [762, 714] on div at bounding box center [753, 715] width 39 height 37
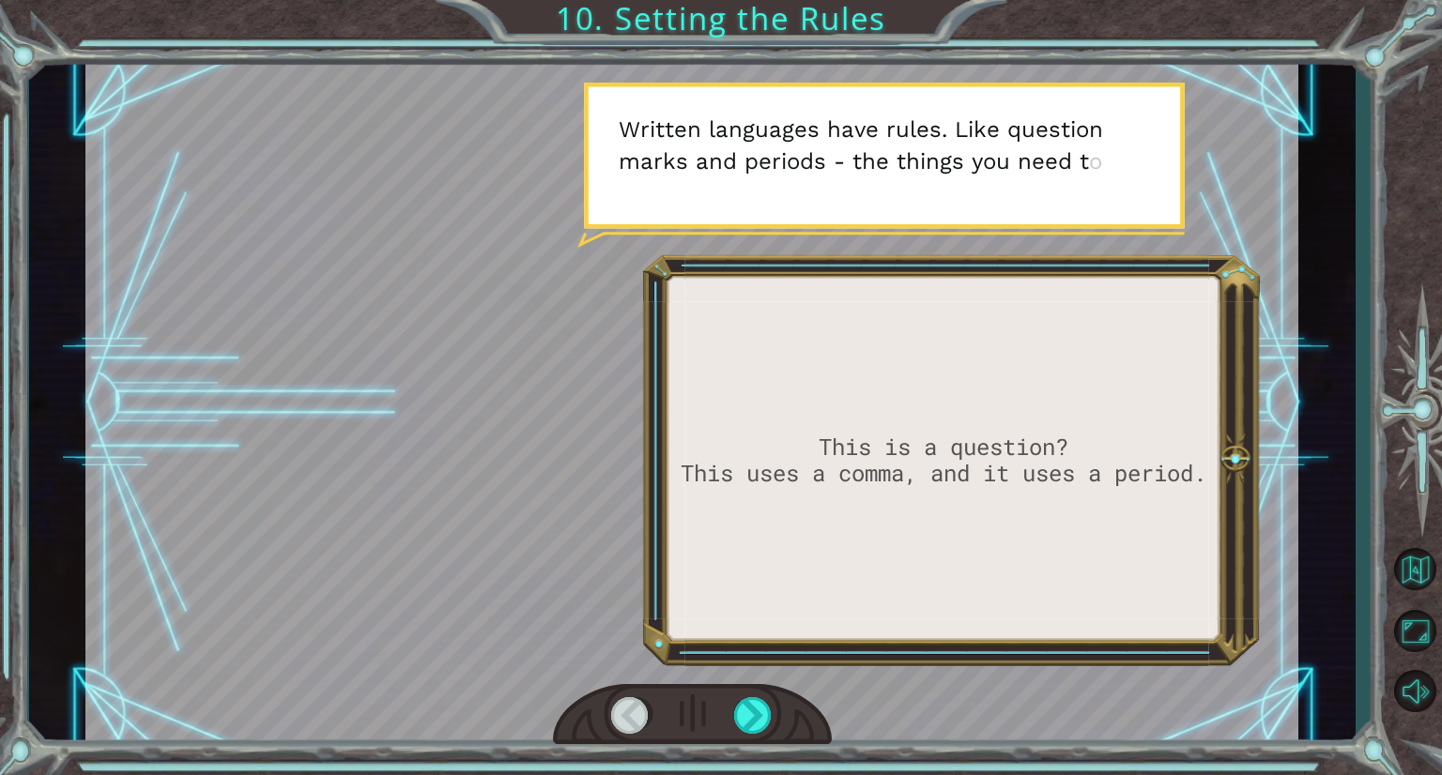
drag, startPoint x: 762, startPoint y: 714, endPoint x: 775, endPoint y: 721, distance: 14.7
click at [775, 721] on div at bounding box center [692, 714] width 279 height 61
click at [745, 720] on div at bounding box center [753, 715] width 39 height 37
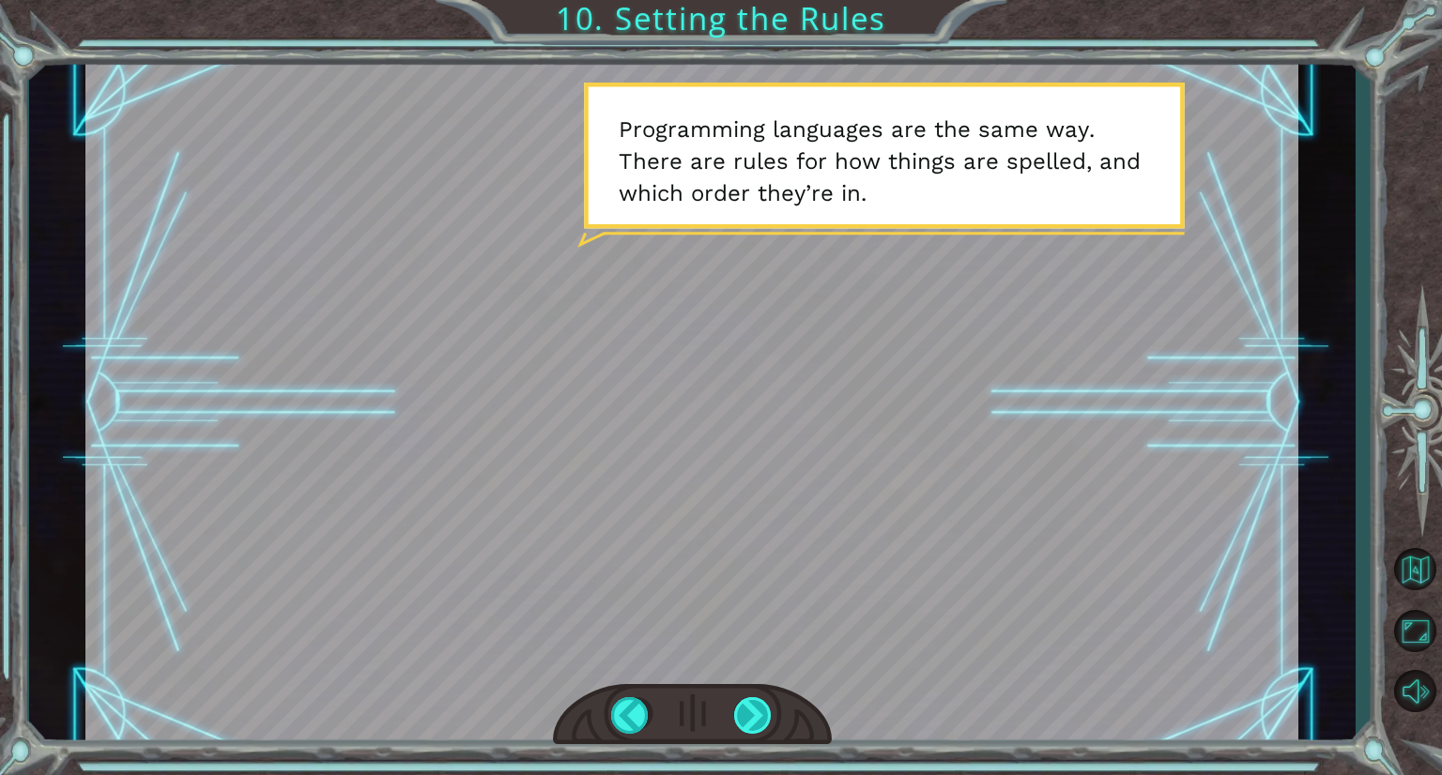
click at [751, 708] on div at bounding box center [753, 715] width 39 height 37
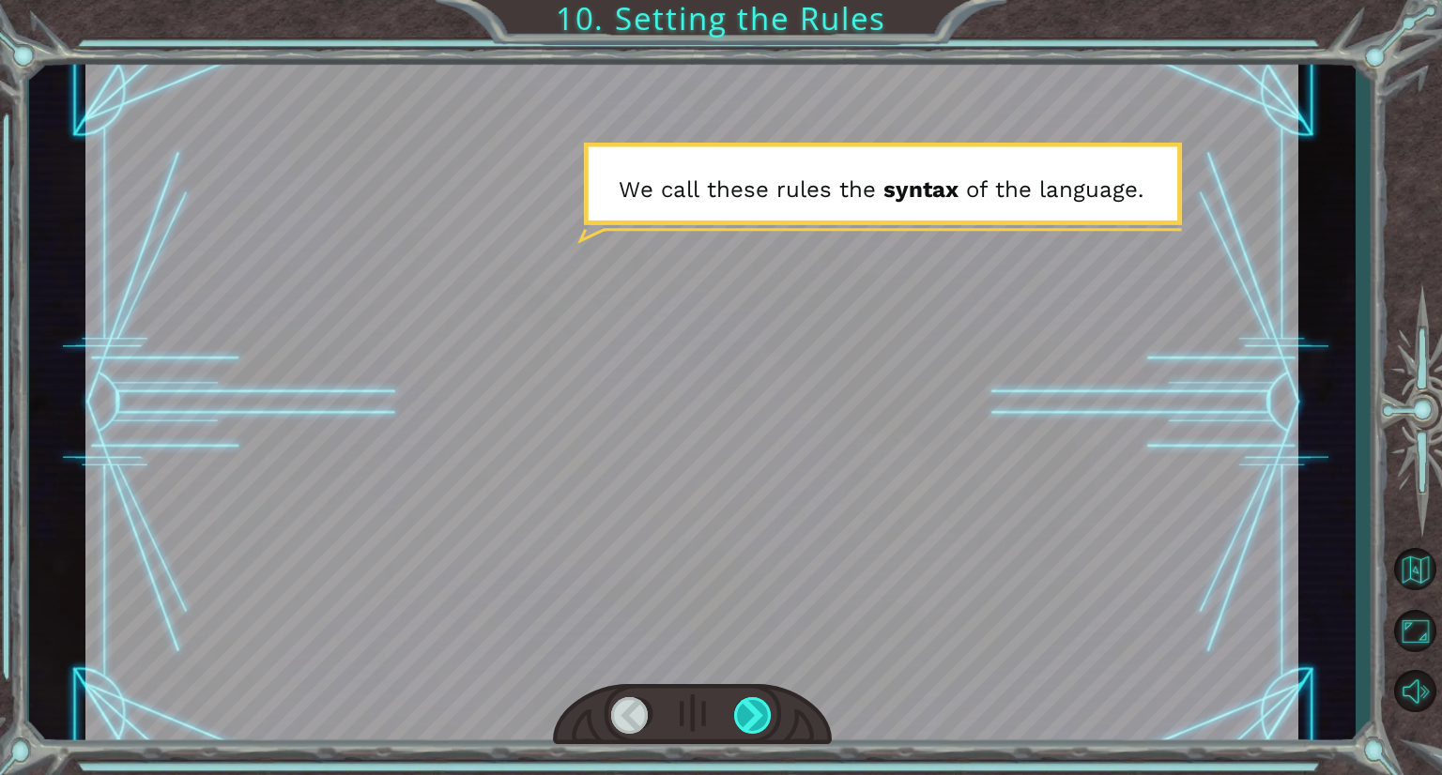
click at [751, 708] on div at bounding box center [753, 715] width 39 height 37
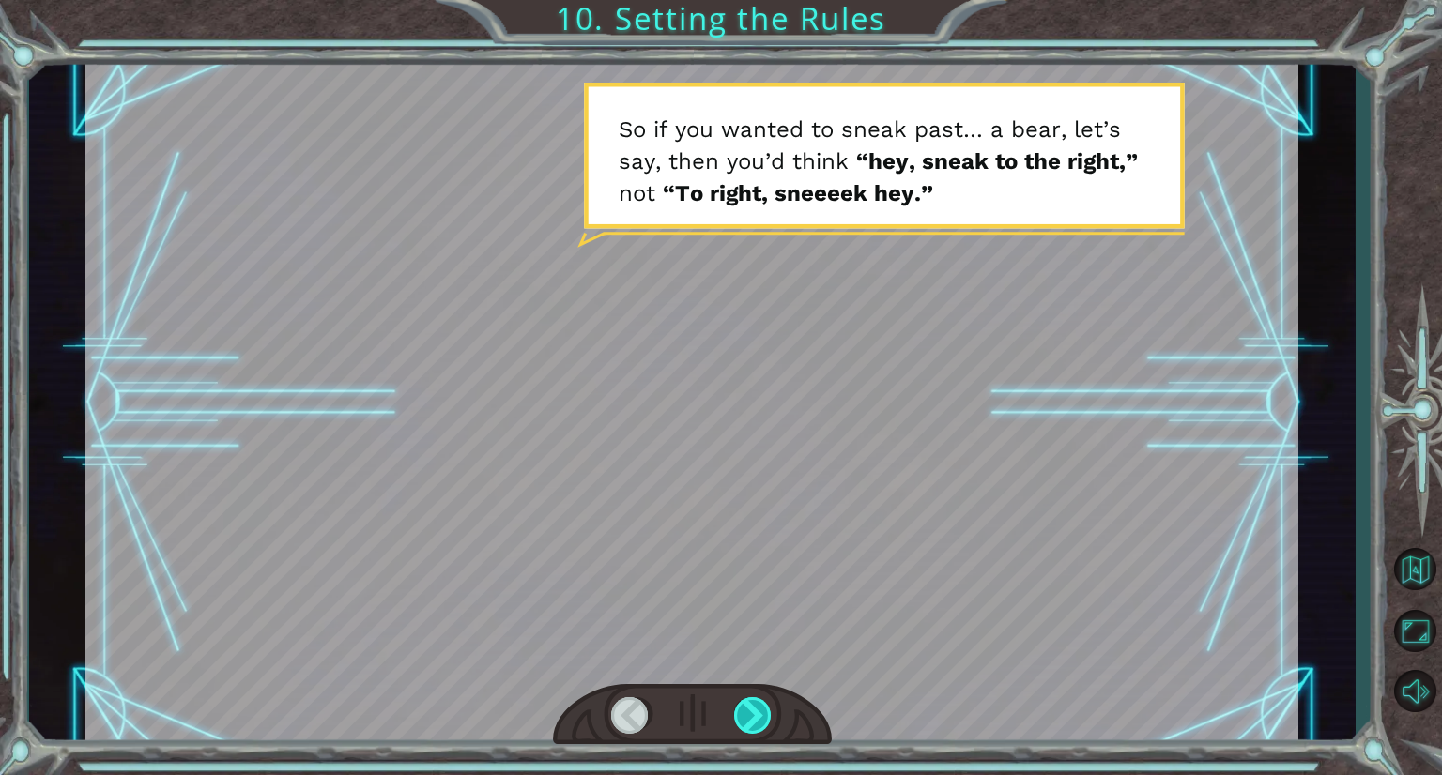
click at [751, 708] on div at bounding box center [753, 715] width 39 height 37
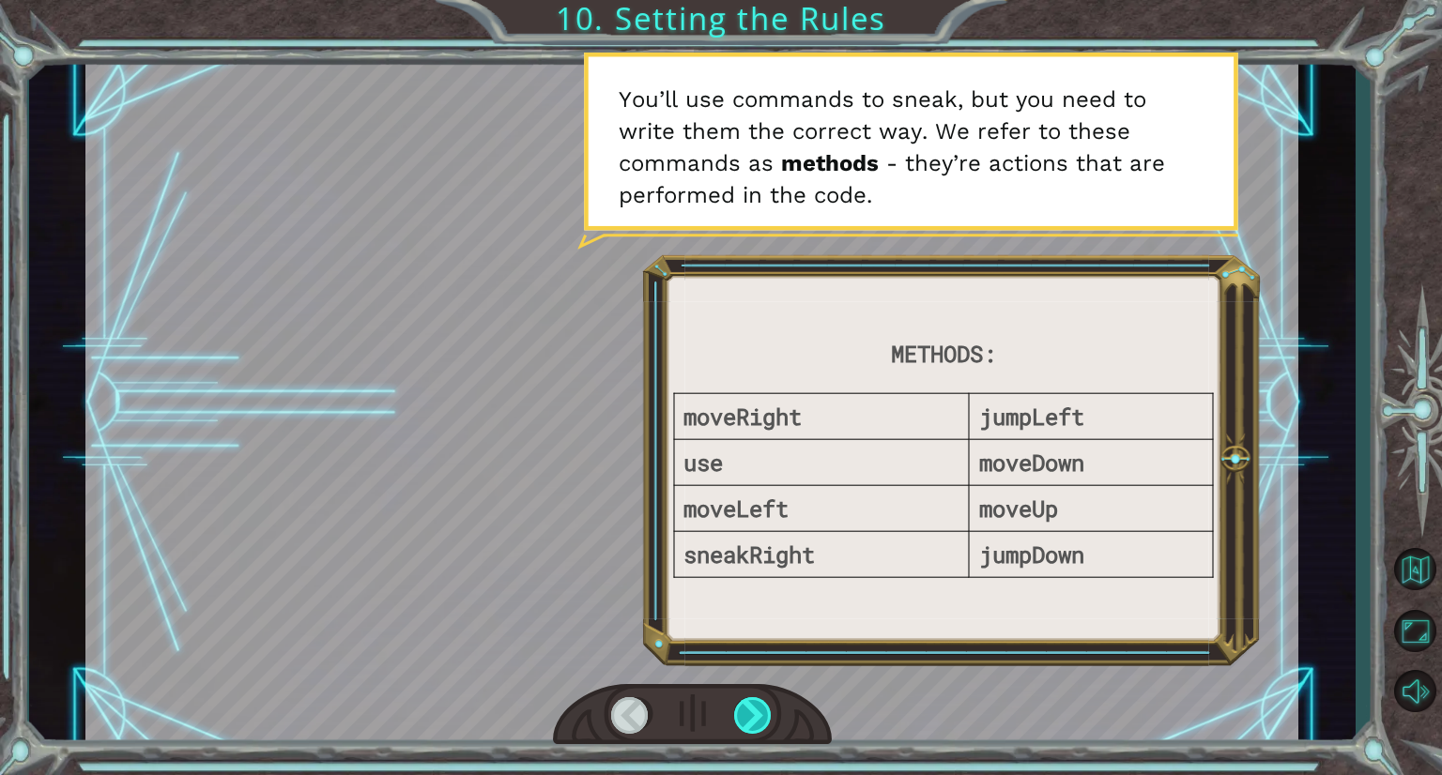
click at [757, 708] on div at bounding box center [753, 715] width 39 height 37
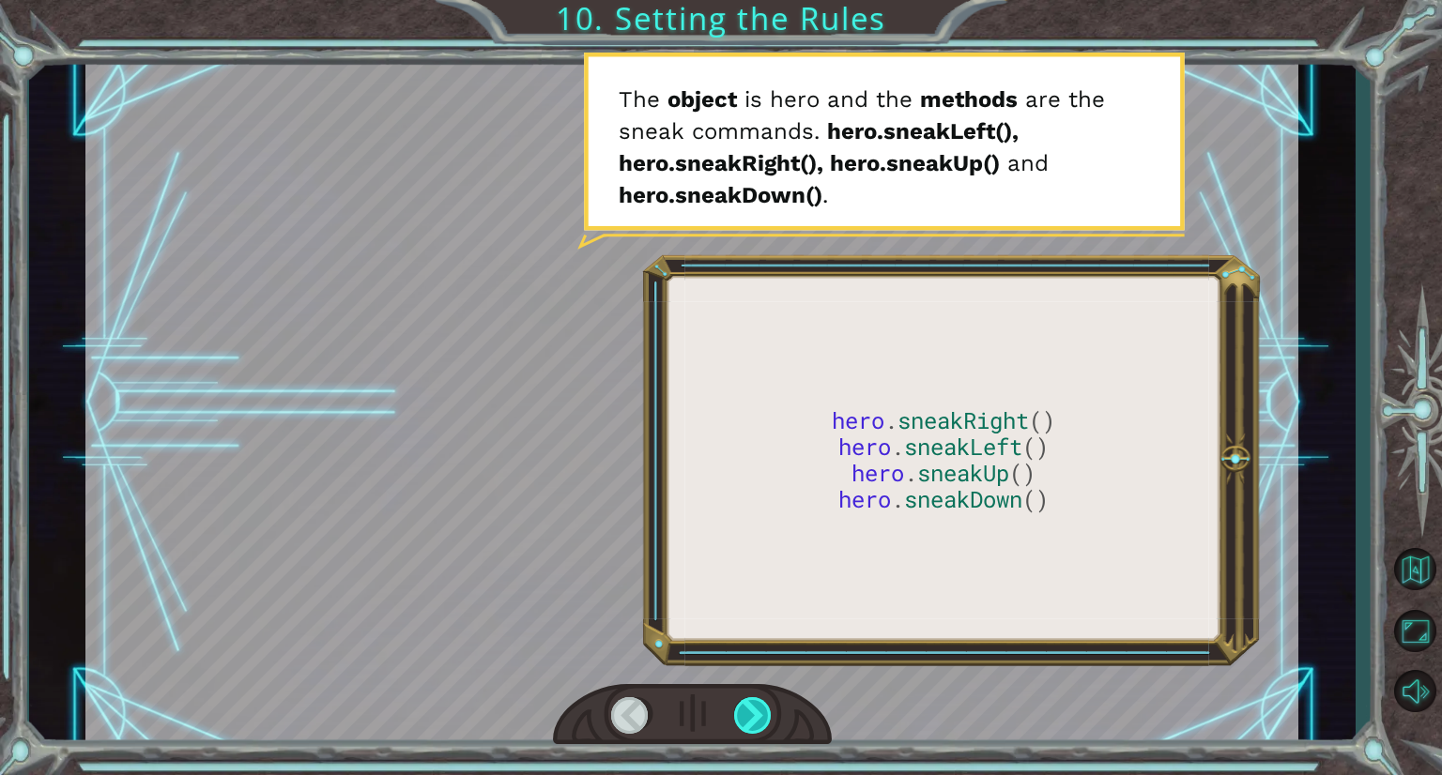
click at [757, 708] on div at bounding box center [753, 715] width 39 height 37
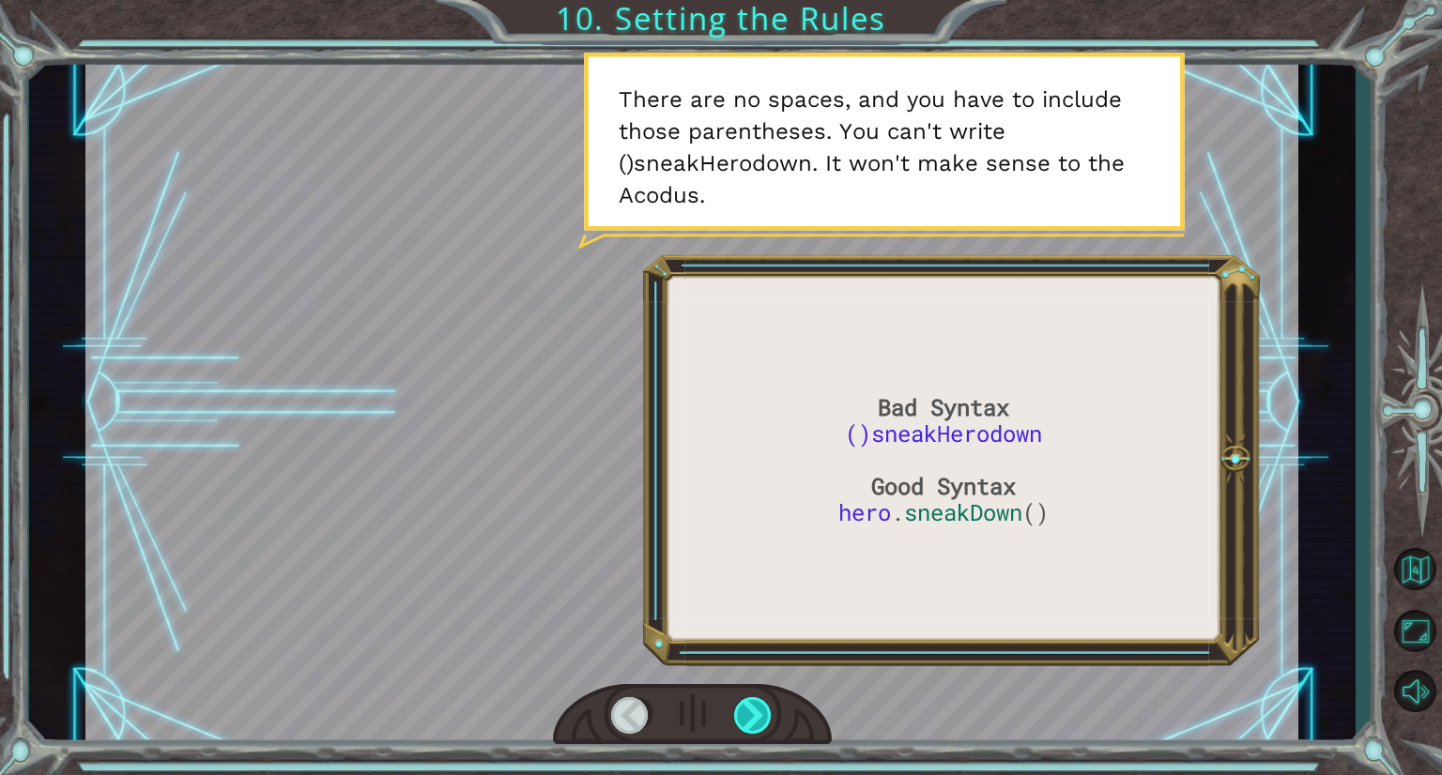
click at [757, 708] on div at bounding box center [753, 715] width 39 height 37
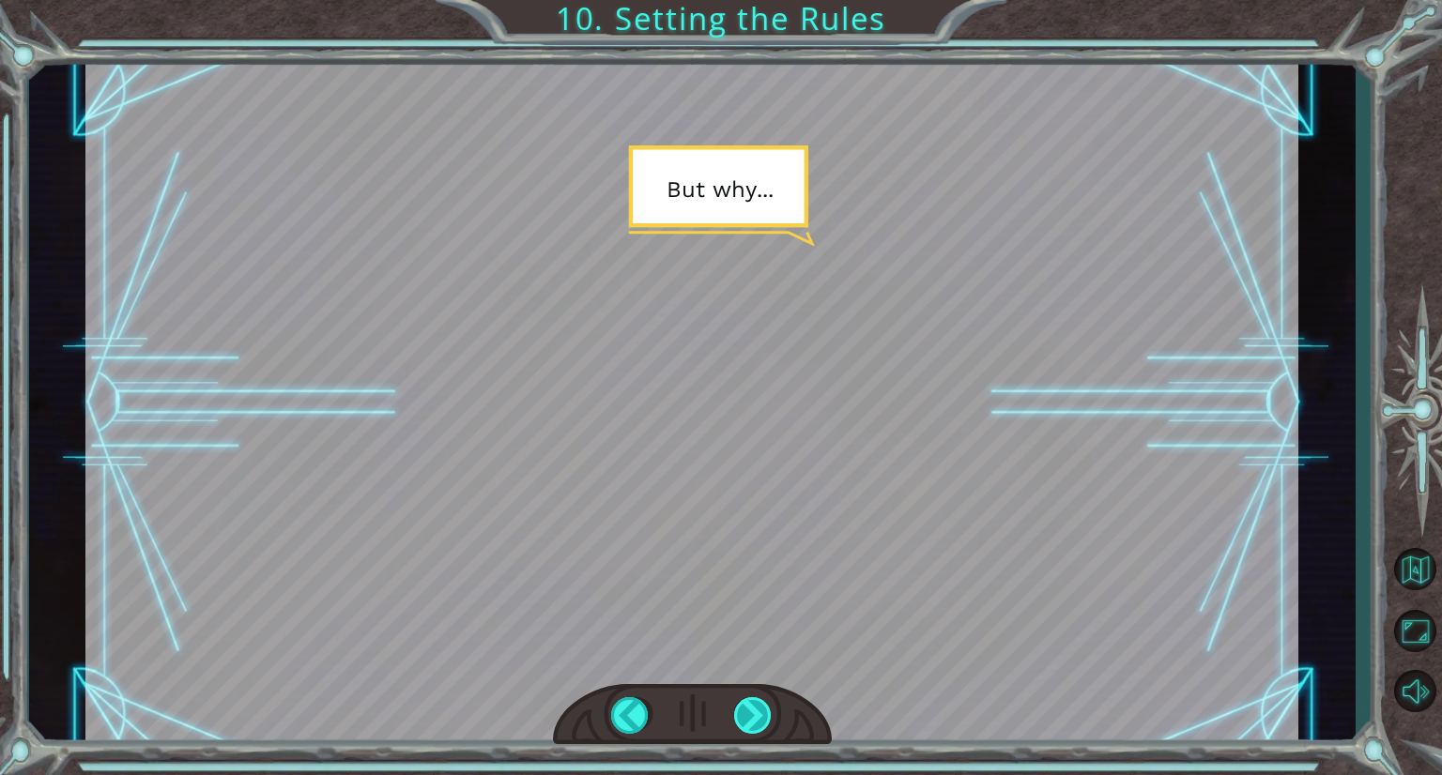
click at [755, 706] on div at bounding box center [753, 715] width 39 height 37
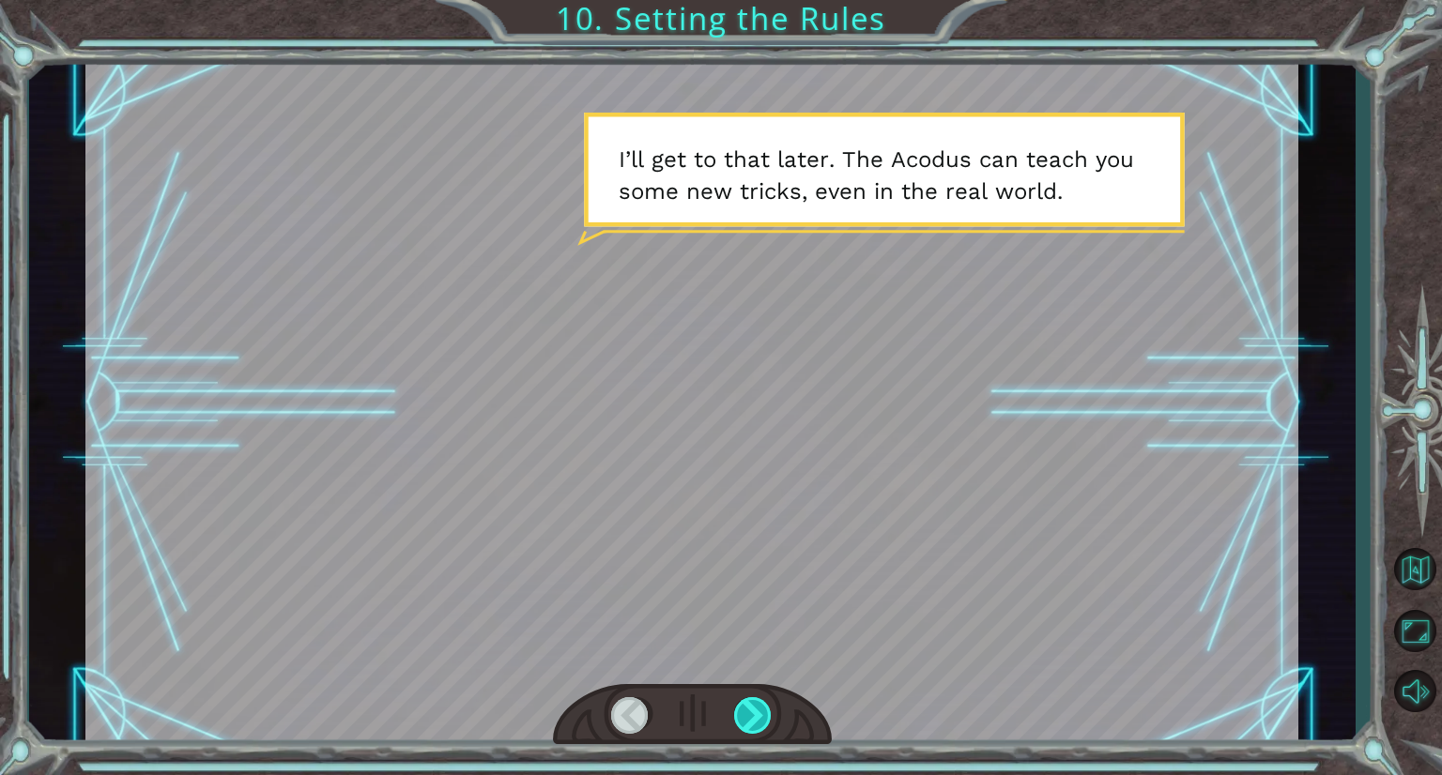
click at [751, 709] on div at bounding box center [753, 715] width 39 height 37
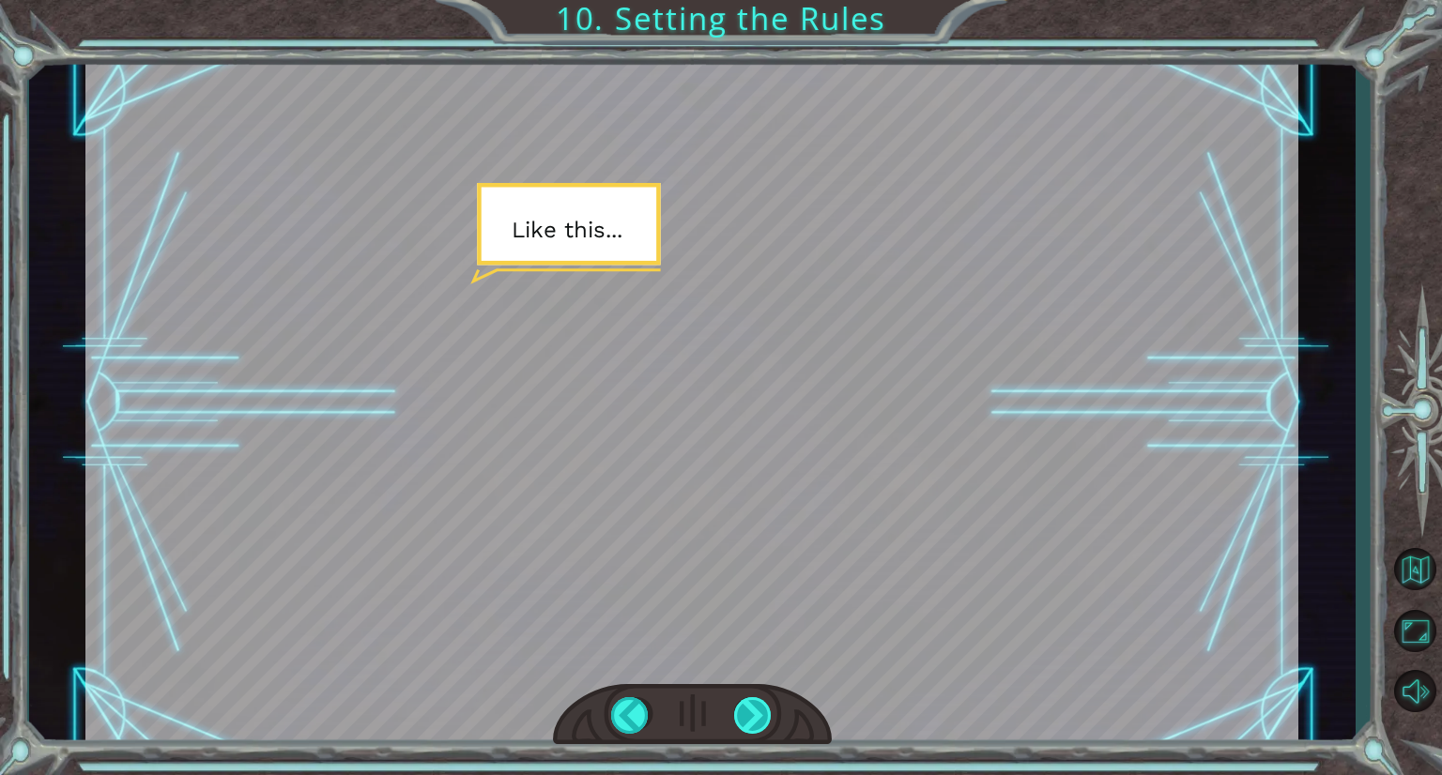
click at [744, 717] on div at bounding box center [753, 715] width 39 height 37
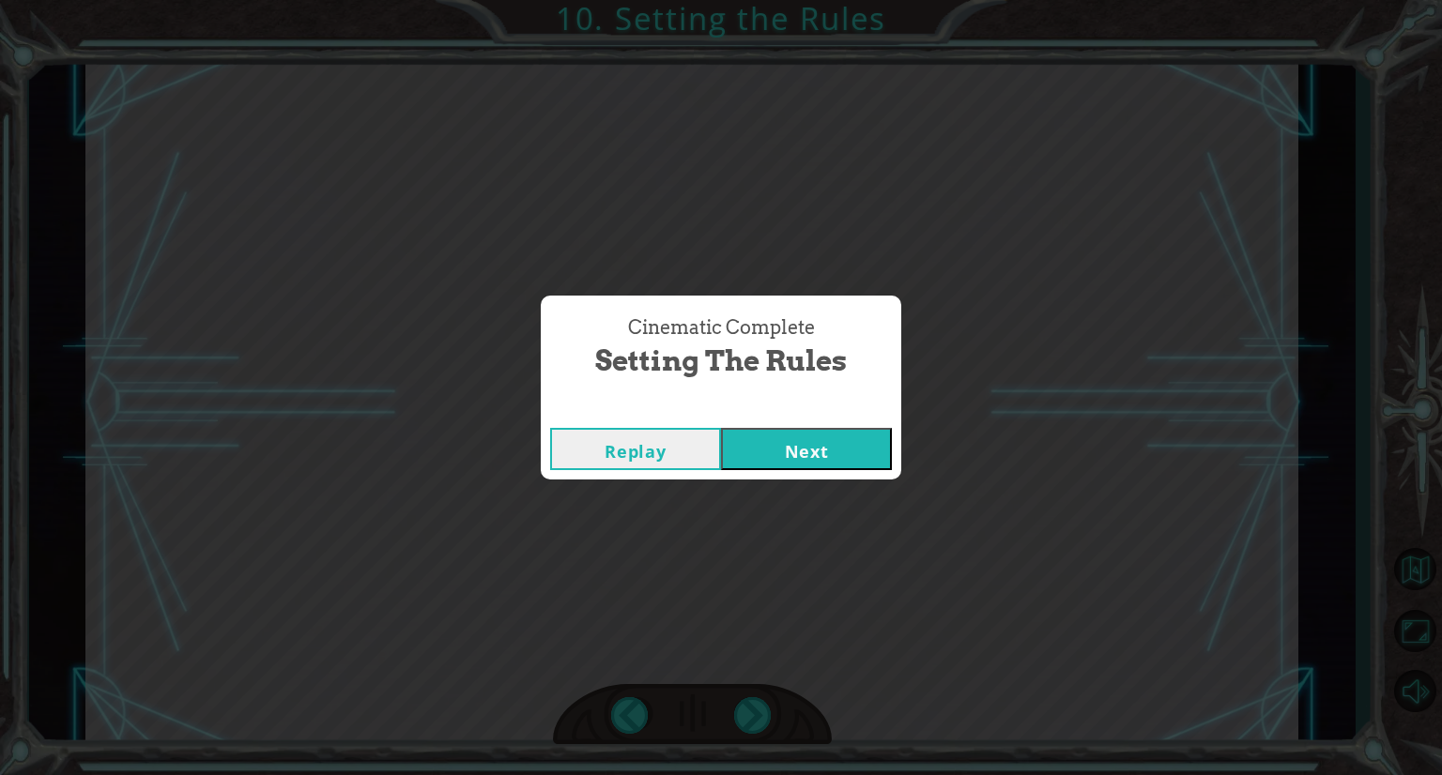
click at [780, 450] on button "Next" at bounding box center [806, 449] width 171 height 42
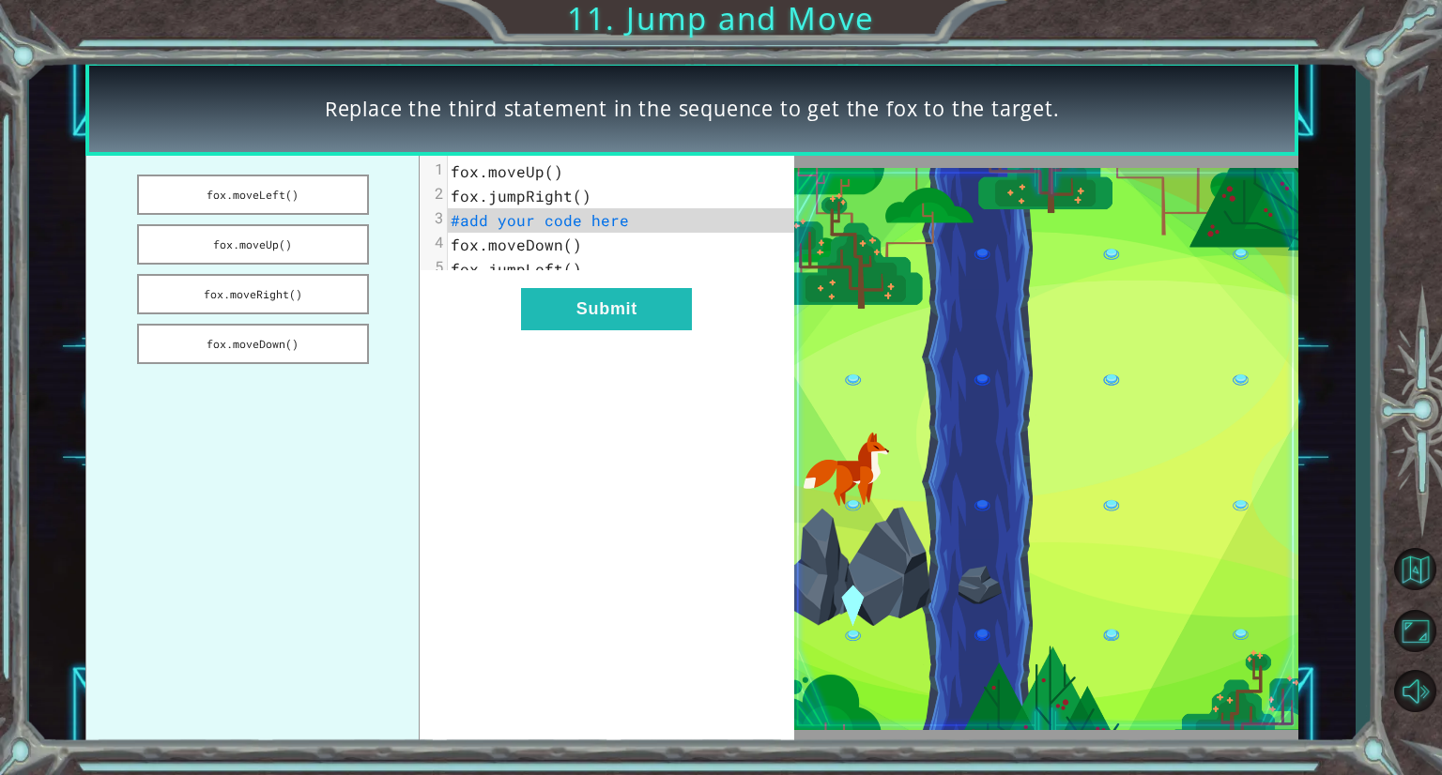
drag, startPoint x: 312, startPoint y: 345, endPoint x: 552, endPoint y: 226, distance: 267.8
click at [552, 226] on div "fox.moveLeft() fox.moveUp() fox.moveRight() fox.moveDown() xxxxxxxxxx 5 1 fox.m…" at bounding box center [439, 449] width 708 height 586
click at [311, 334] on button "fox.moveDown()" at bounding box center [253, 344] width 233 height 40
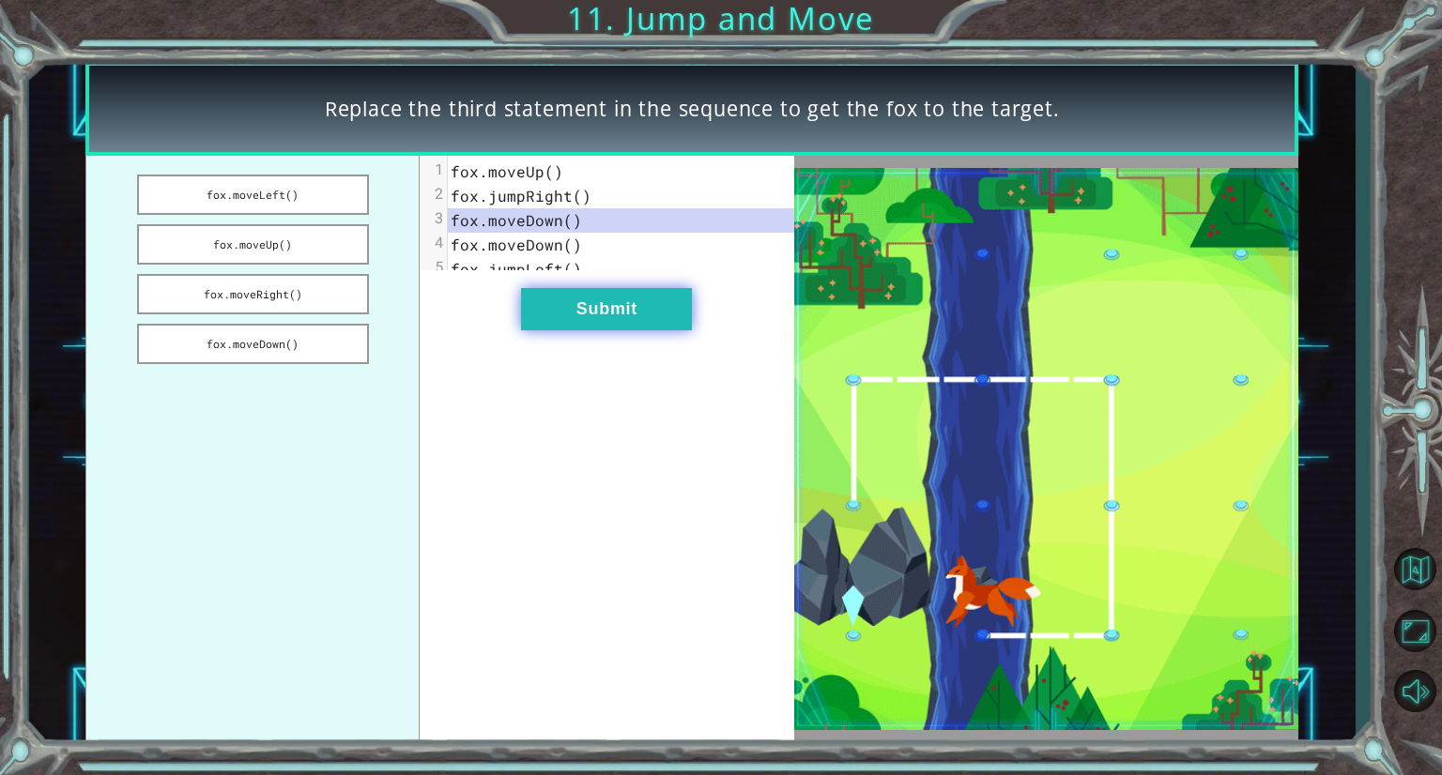
click at [564, 320] on button "Submit" at bounding box center [606, 309] width 171 height 42
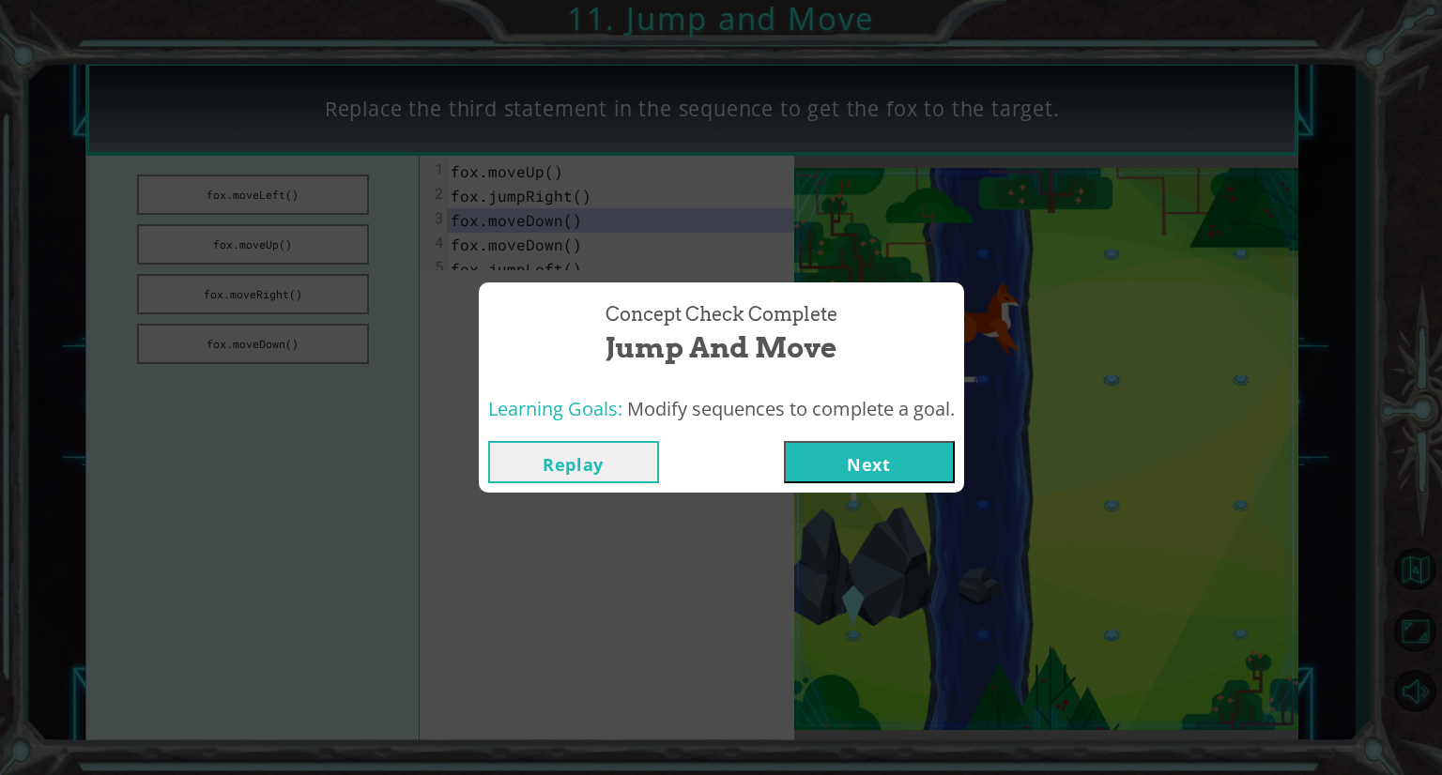
click at [888, 485] on div "Replay Next" at bounding box center [721, 462] width 485 height 61
click at [863, 465] on button "Next" at bounding box center [869, 462] width 171 height 42
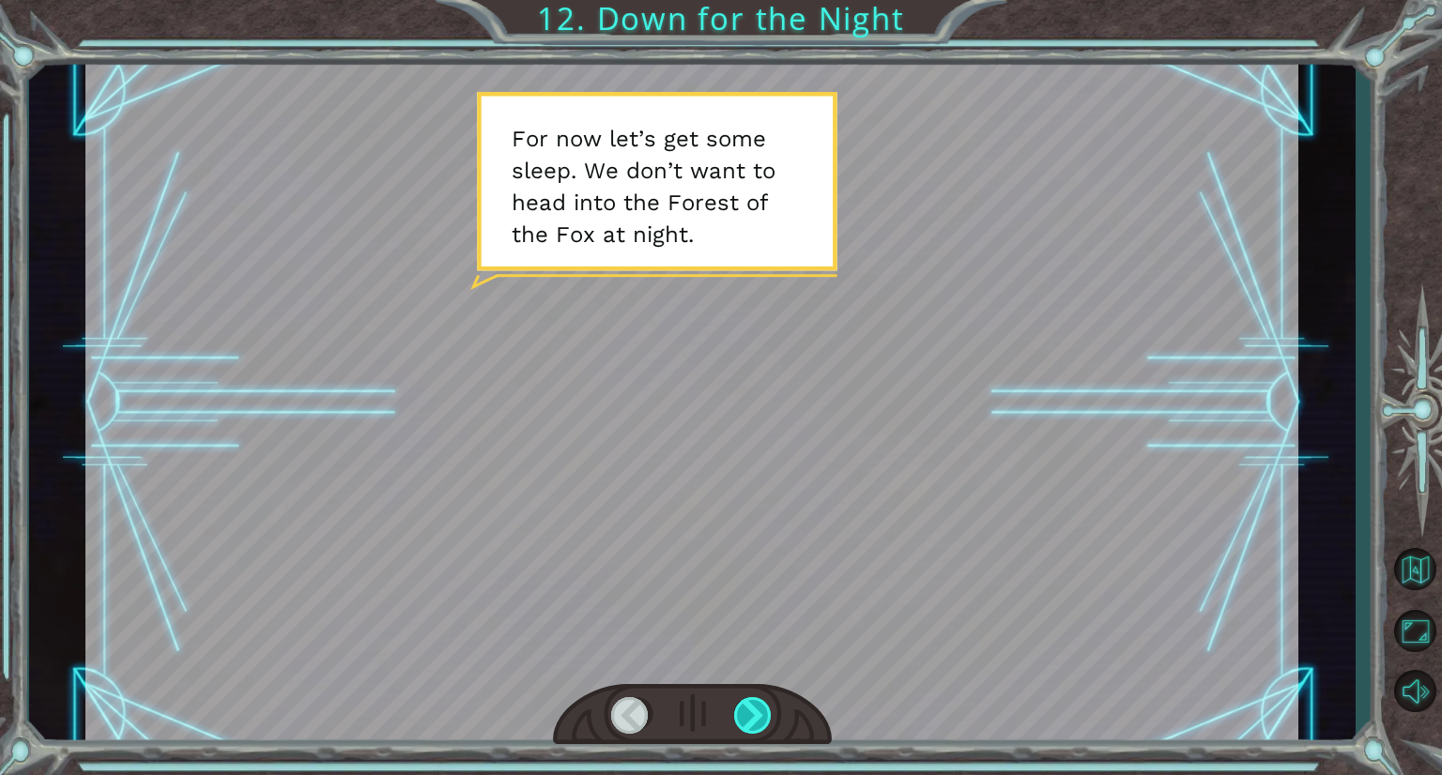
click at [755, 715] on div at bounding box center [753, 715] width 39 height 37
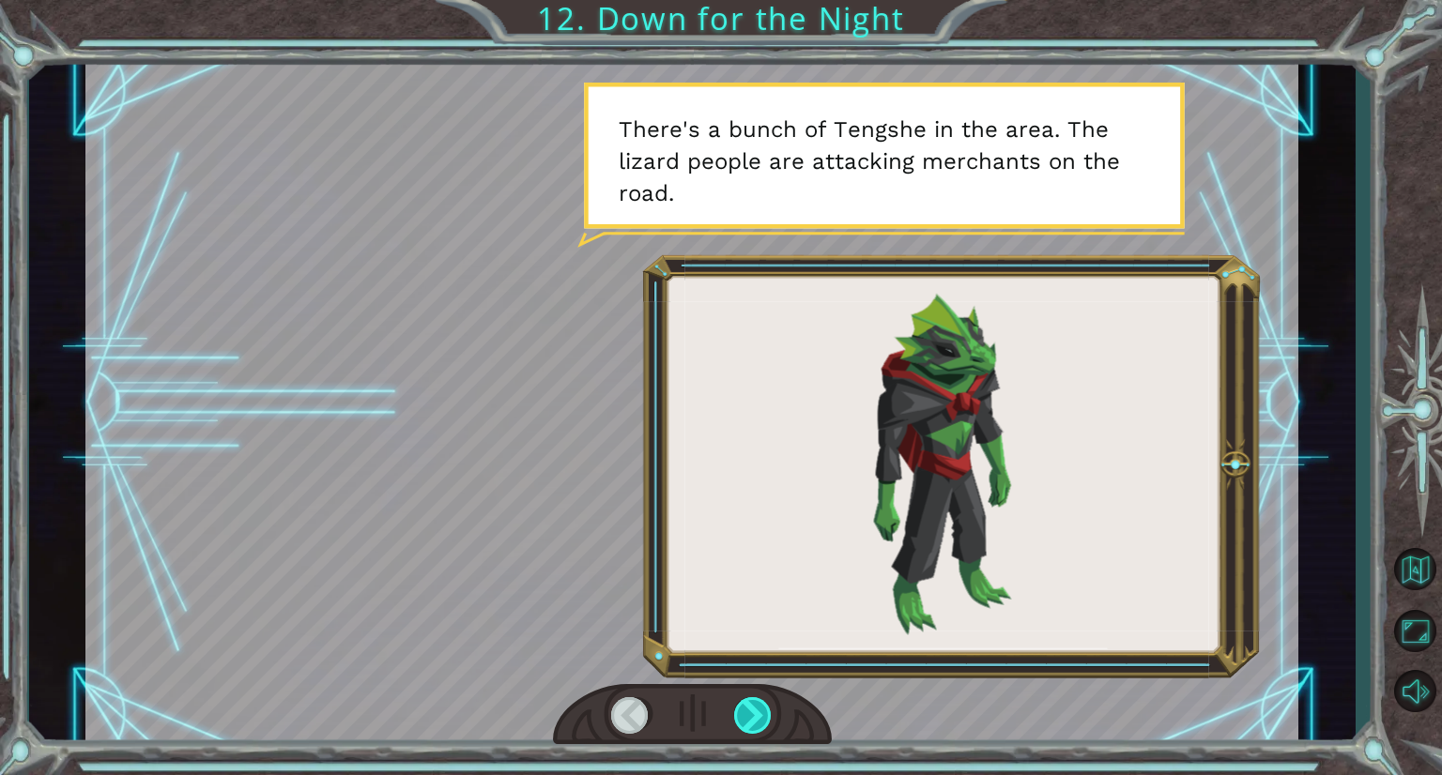
click at [755, 715] on div at bounding box center [753, 715] width 39 height 37
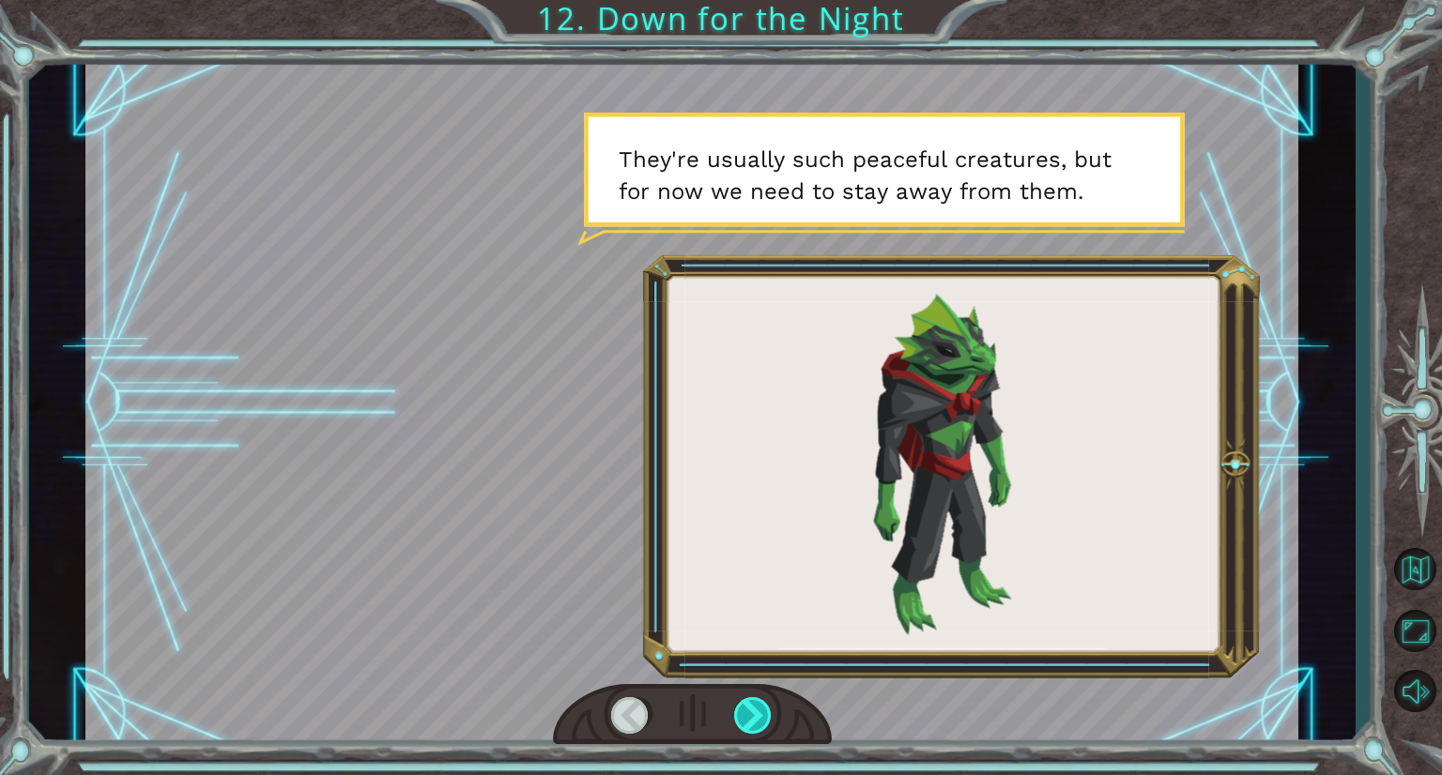
click at [755, 715] on div at bounding box center [753, 715] width 39 height 37
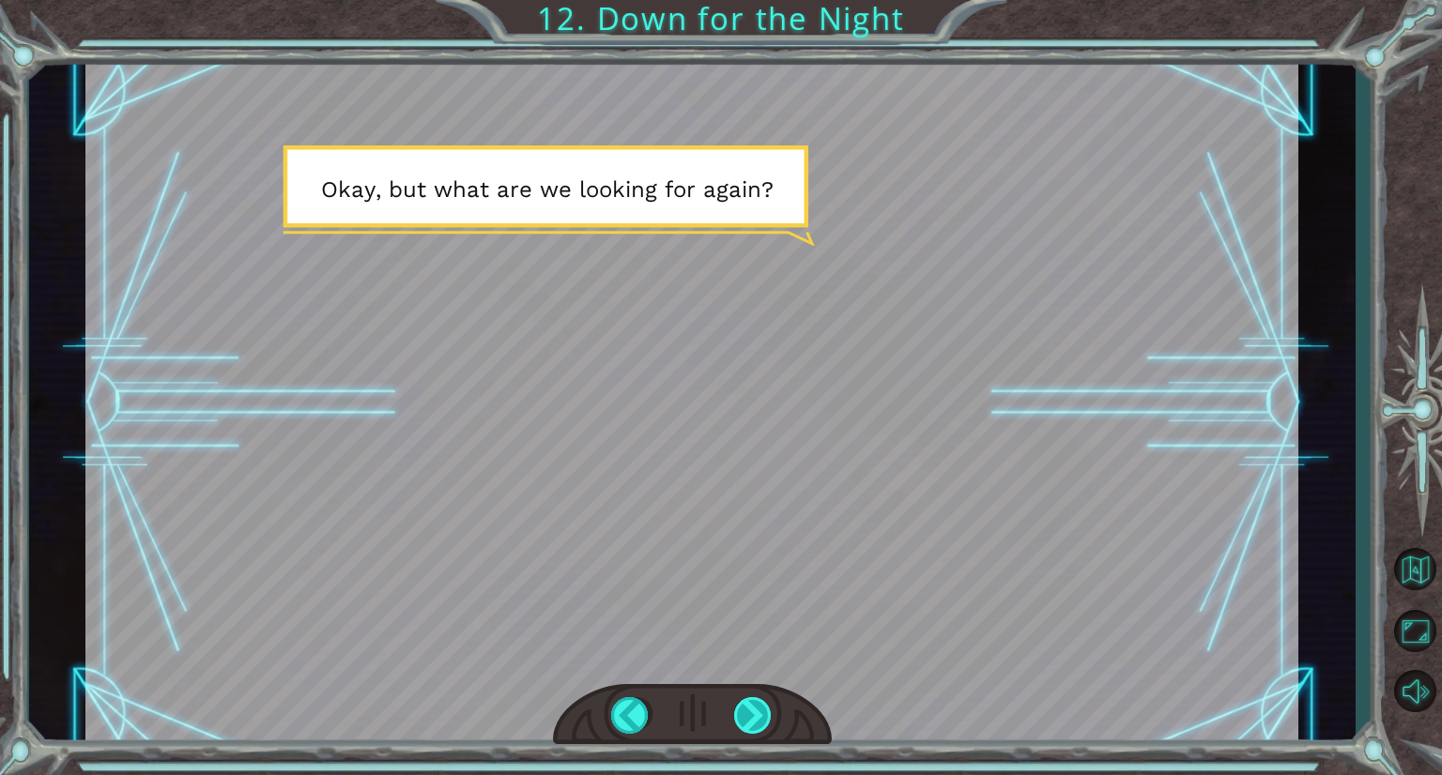
click at [762, 725] on div at bounding box center [753, 715] width 39 height 37
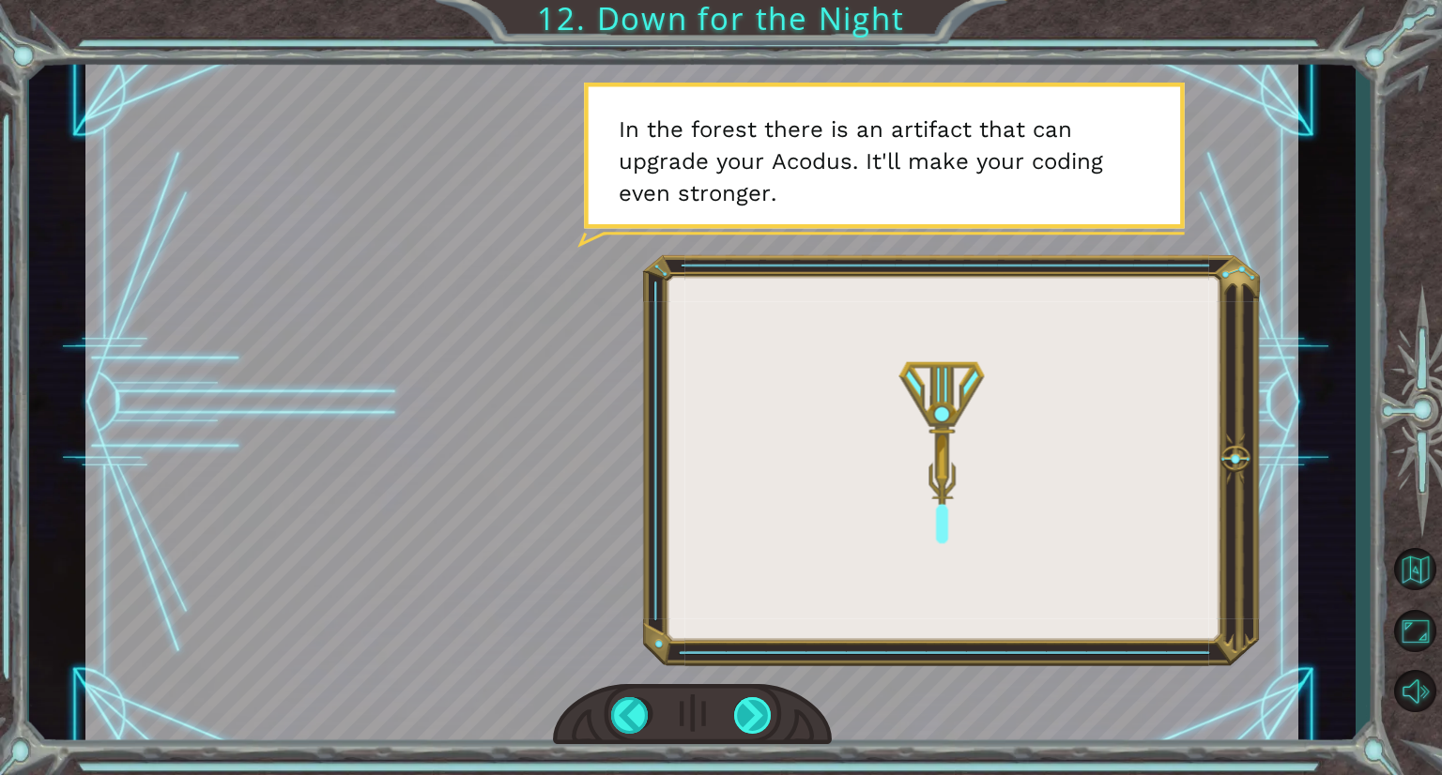
click at [751, 709] on div at bounding box center [753, 715] width 39 height 37
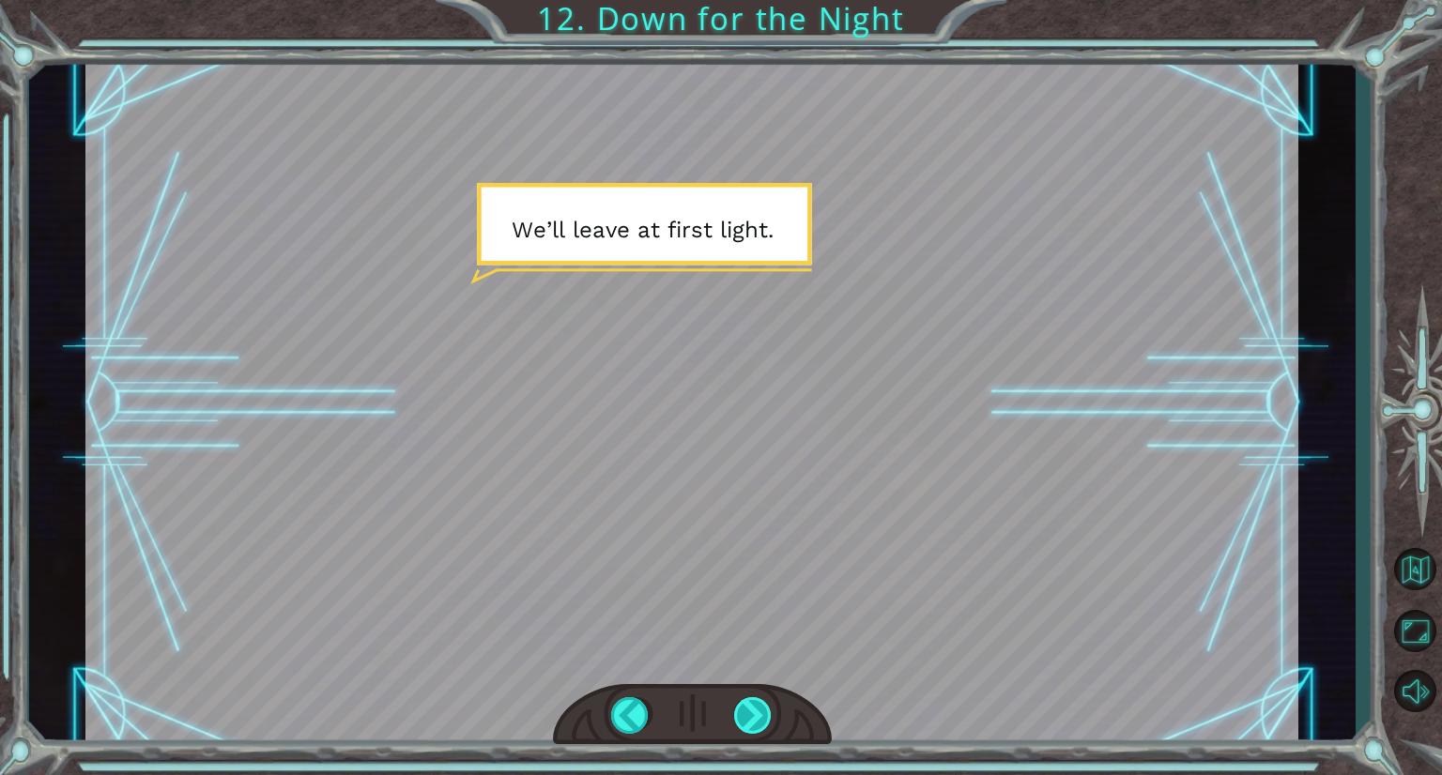
click at [744, 716] on div at bounding box center [753, 715] width 39 height 37
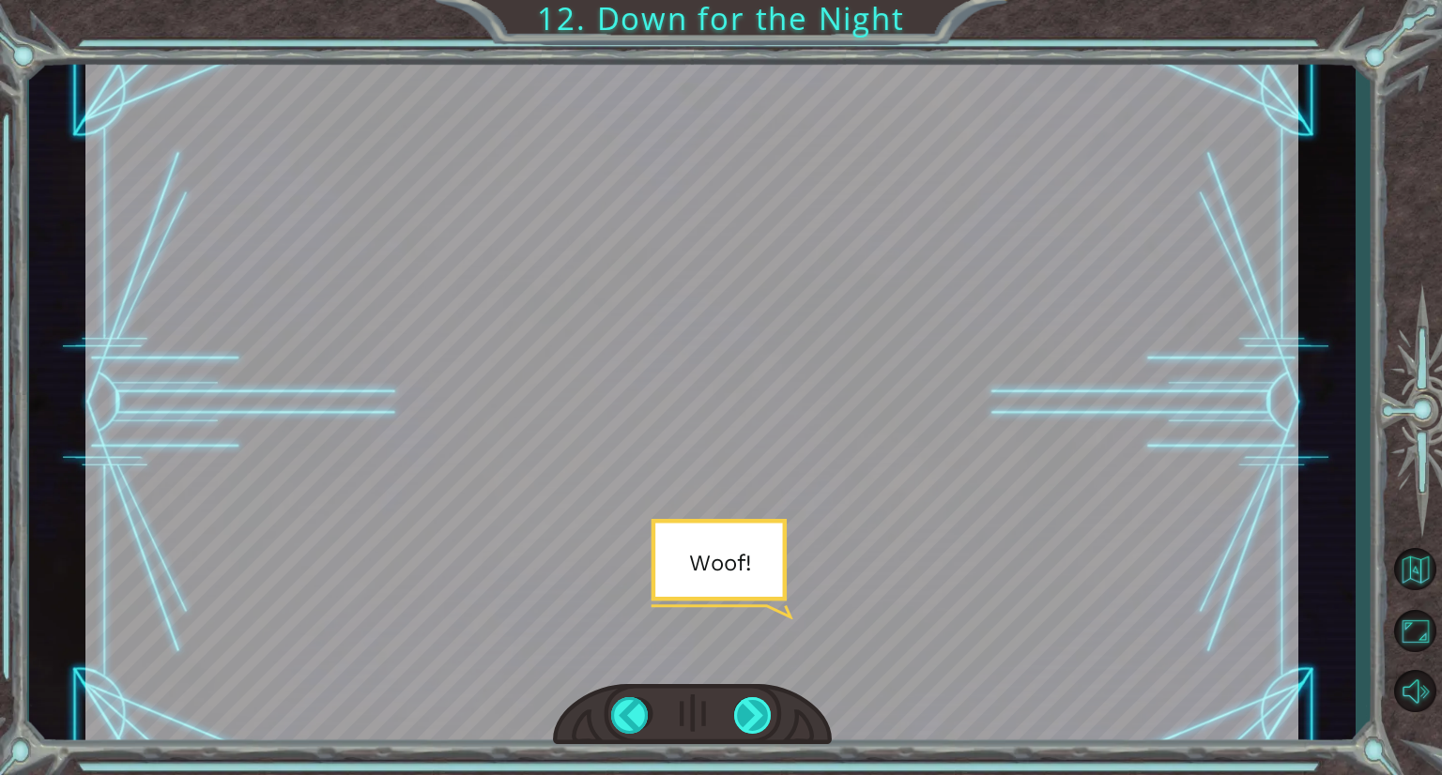
click at [745, 718] on div at bounding box center [753, 715] width 39 height 37
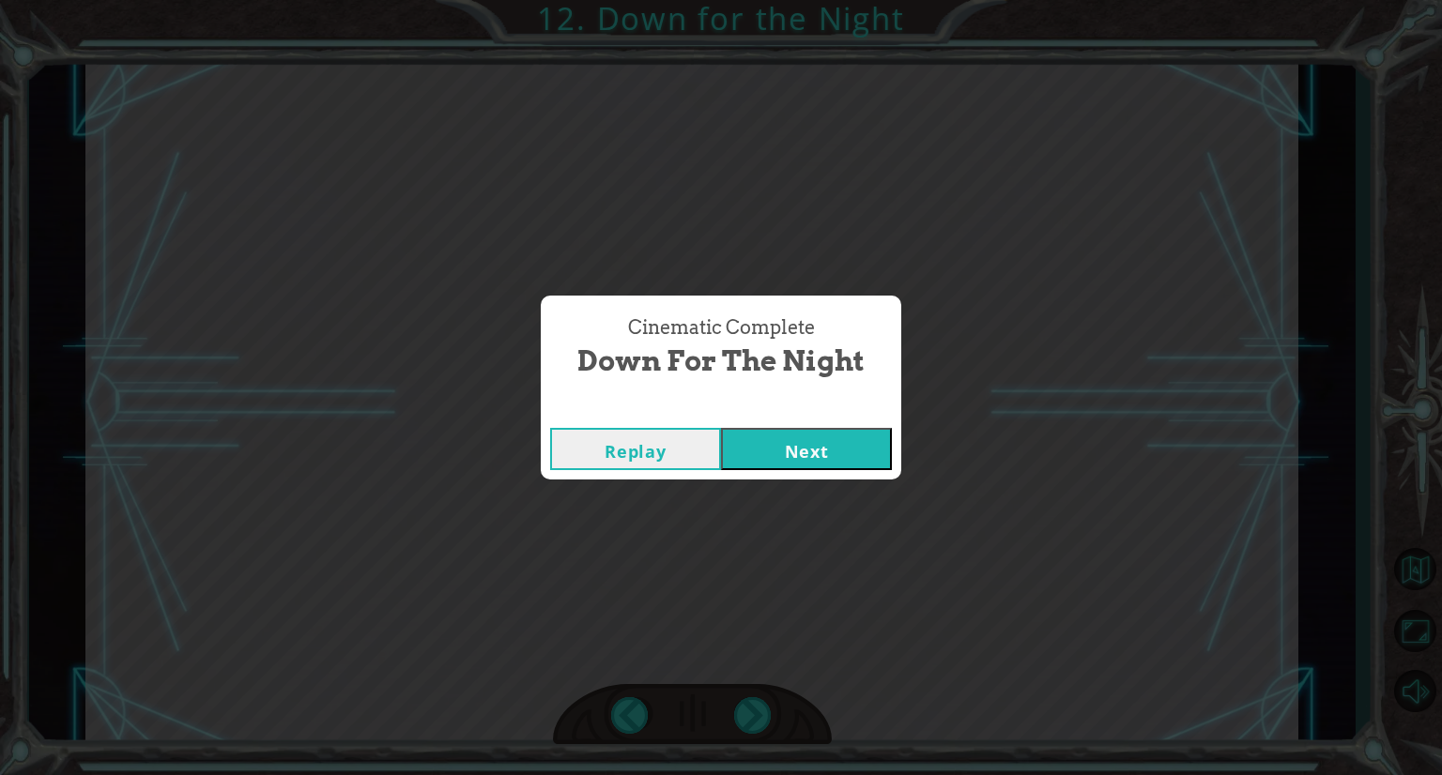
click at [841, 438] on button "Next" at bounding box center [806, 449] width 171 height 42
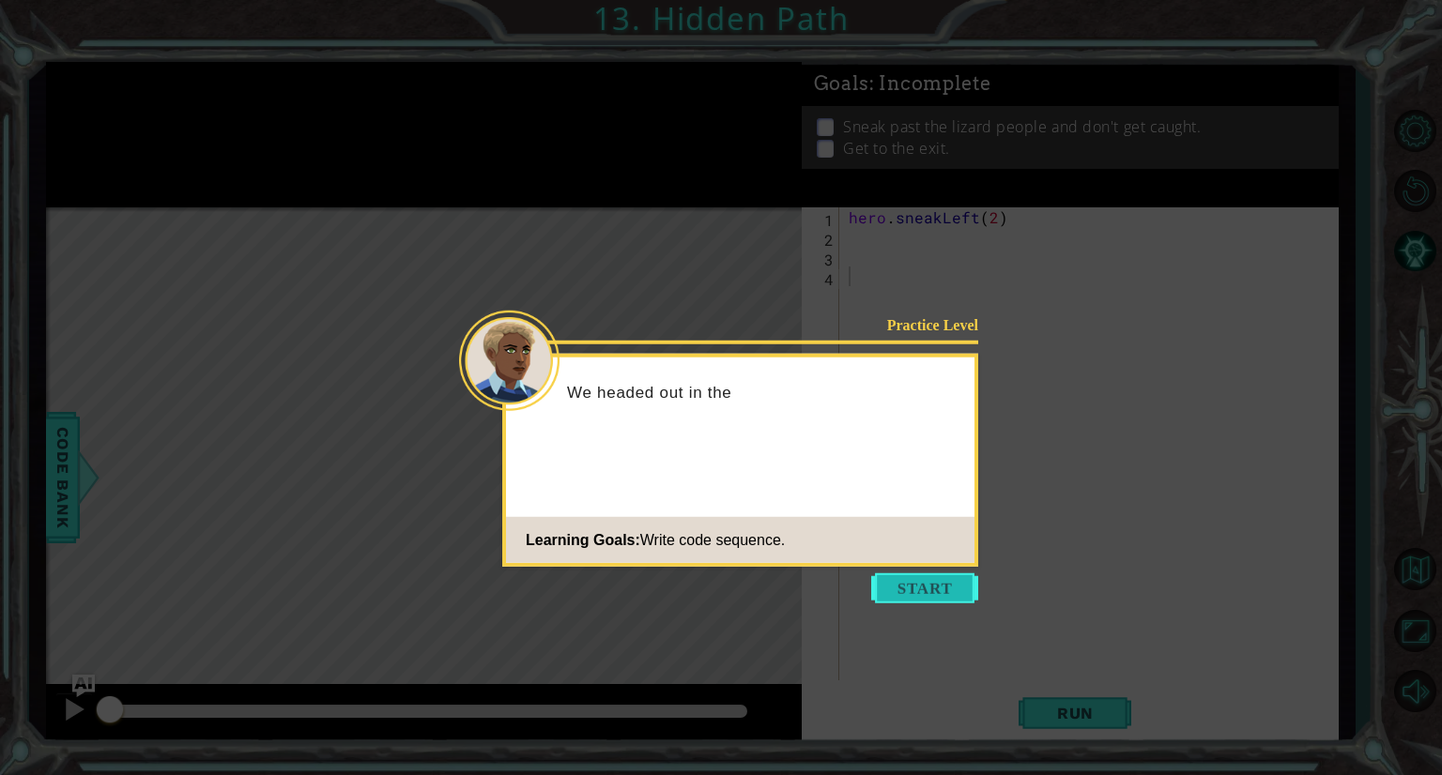
click at [894, 583] on button "Start" at bounding box center [924, 589] width 107 height 30
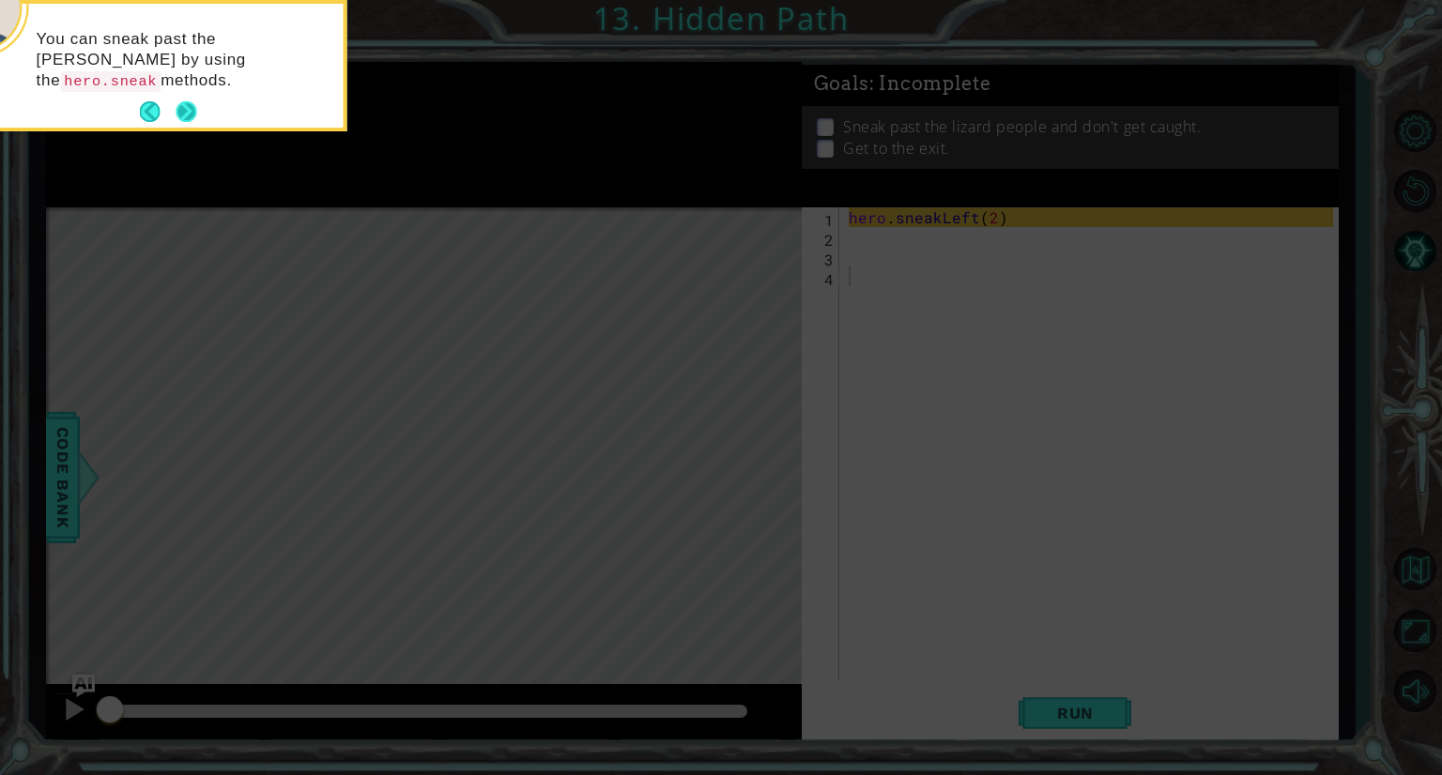
click at [189, 114] on button "Next" at bounding box center [186, 111] width 21 height 21
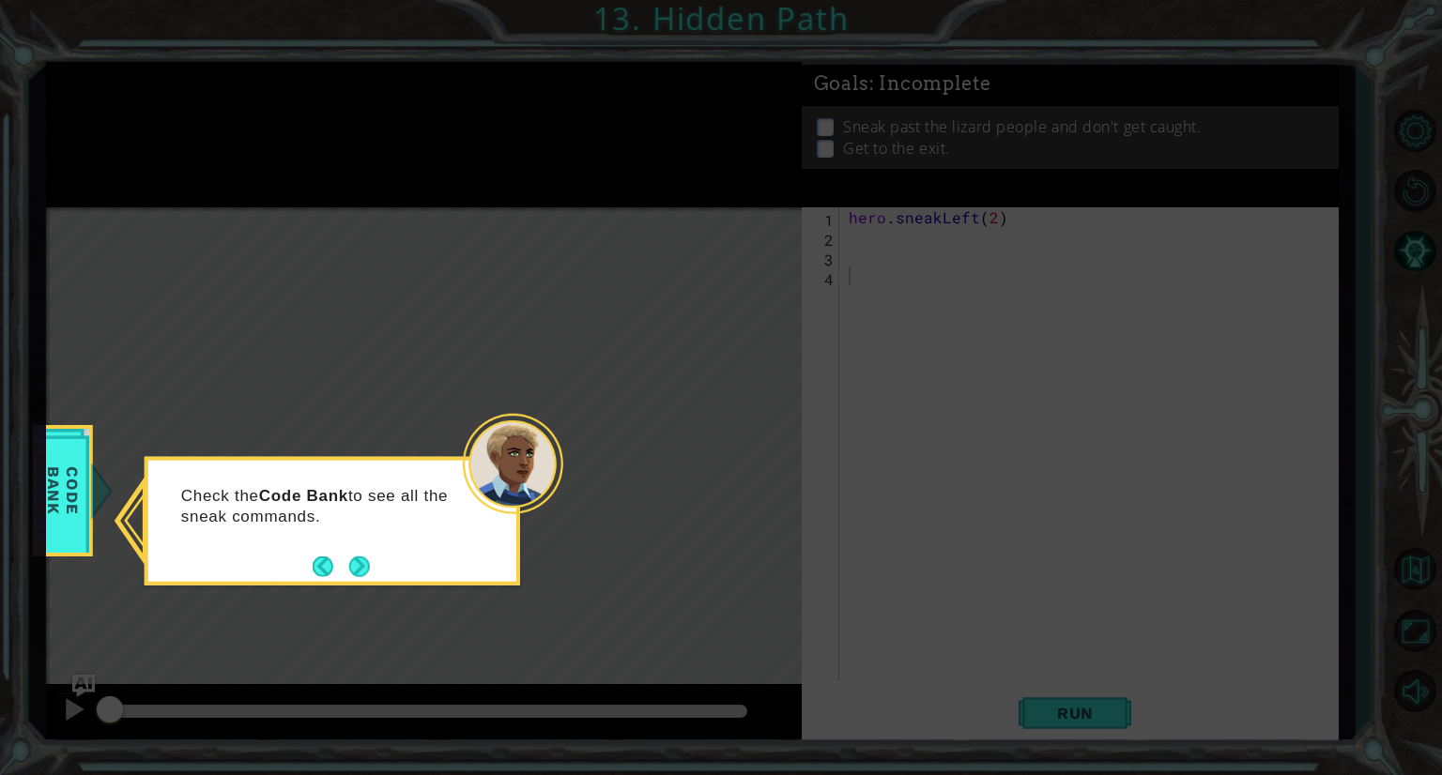
click at [378, 558] on div "Check the Code Bank to see all the sneak commands." at bounding box center [332, 514] width 368 height 95
click at [360, 560] on button "Next" at bounding box center [359, 566] width 21 height 21
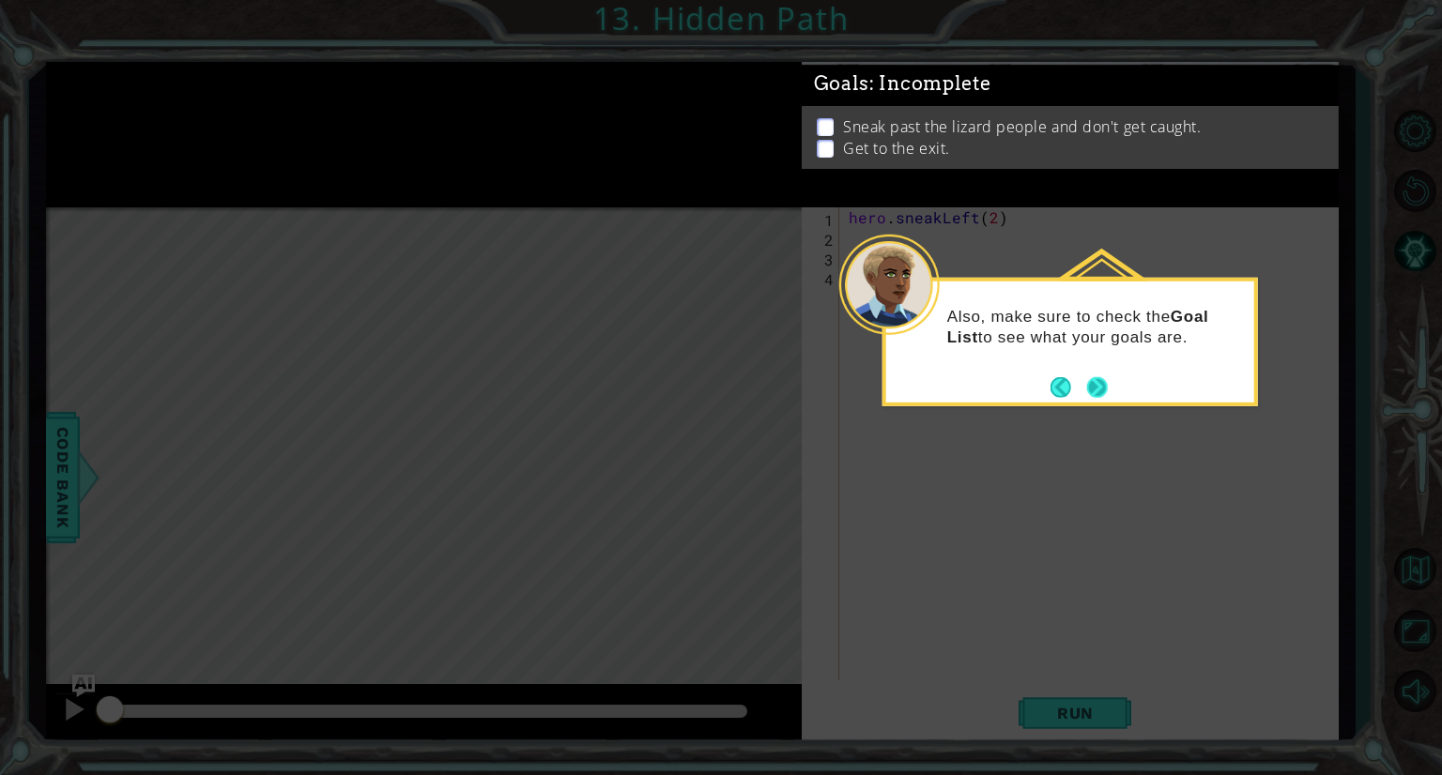
click at [1104, 394] on button "Next" at bounding box center [1097, 386] width 21 height 21
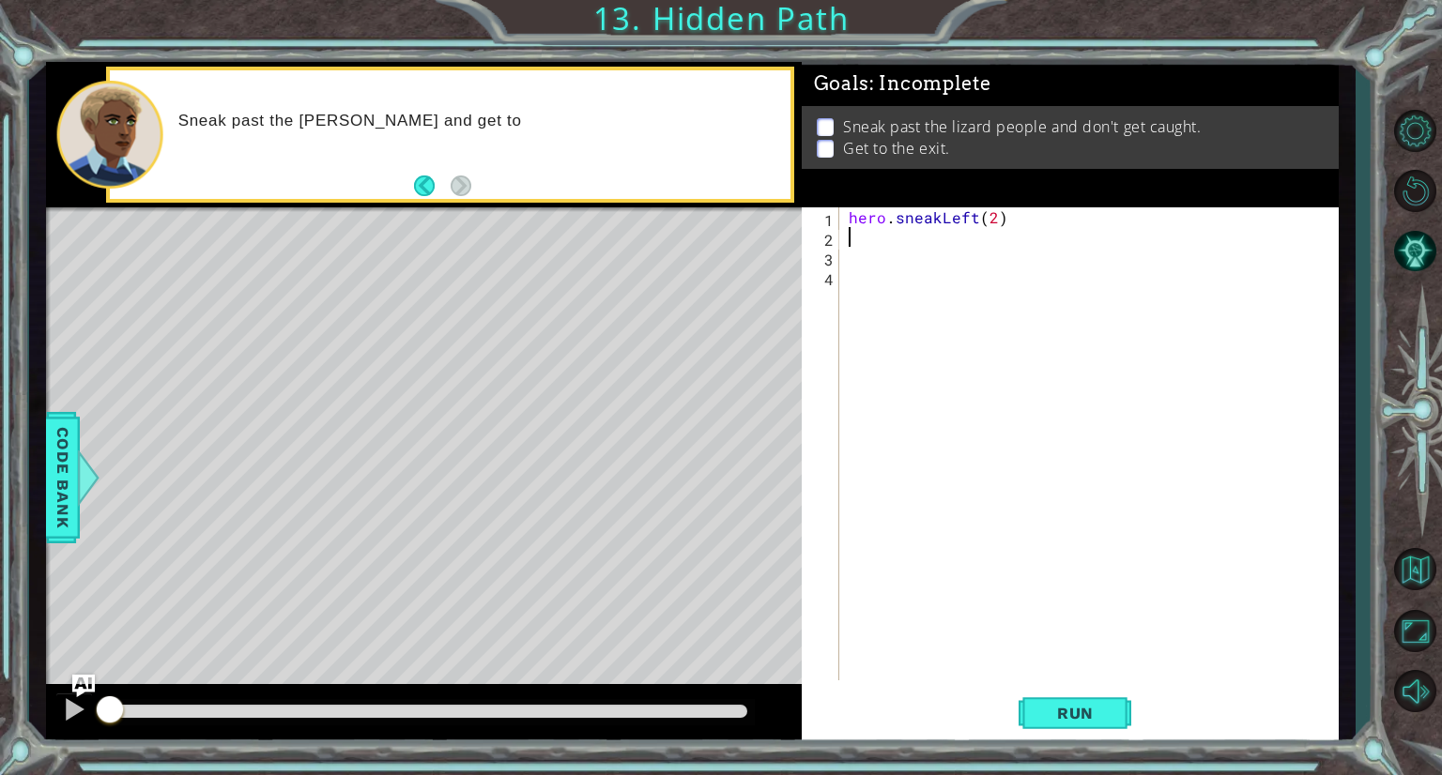
click at [895, 243] on div "hero . sneakLeft ( 2 )" at bounding box center [1094, 463] width 498 height 513
click at [1036, 721] on button "Run" at bounding box center [1075, 714] width 113 height 54
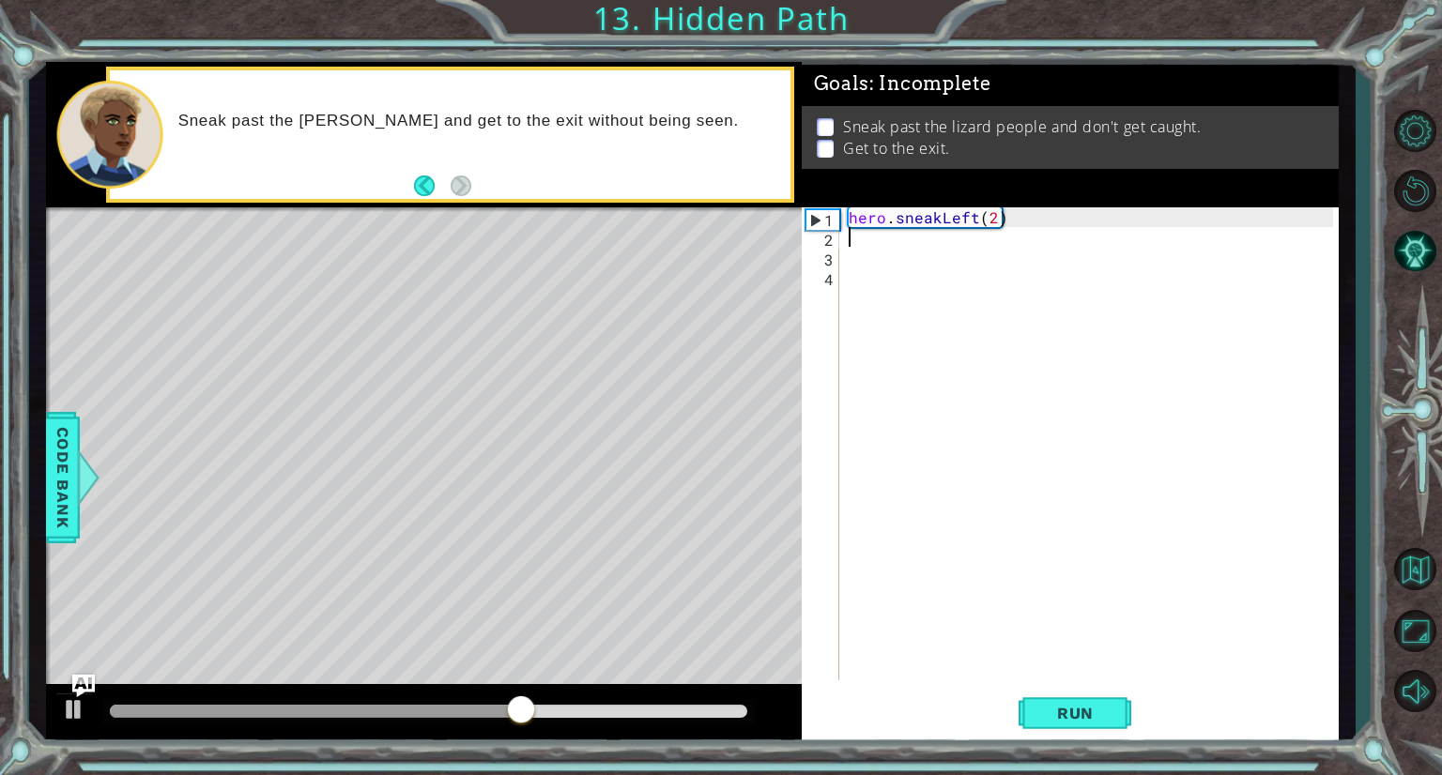
click at [884, 242] on div "hero . sneakLeft ( 2 )" at bounding box center [1094, 463] width 498 height 513
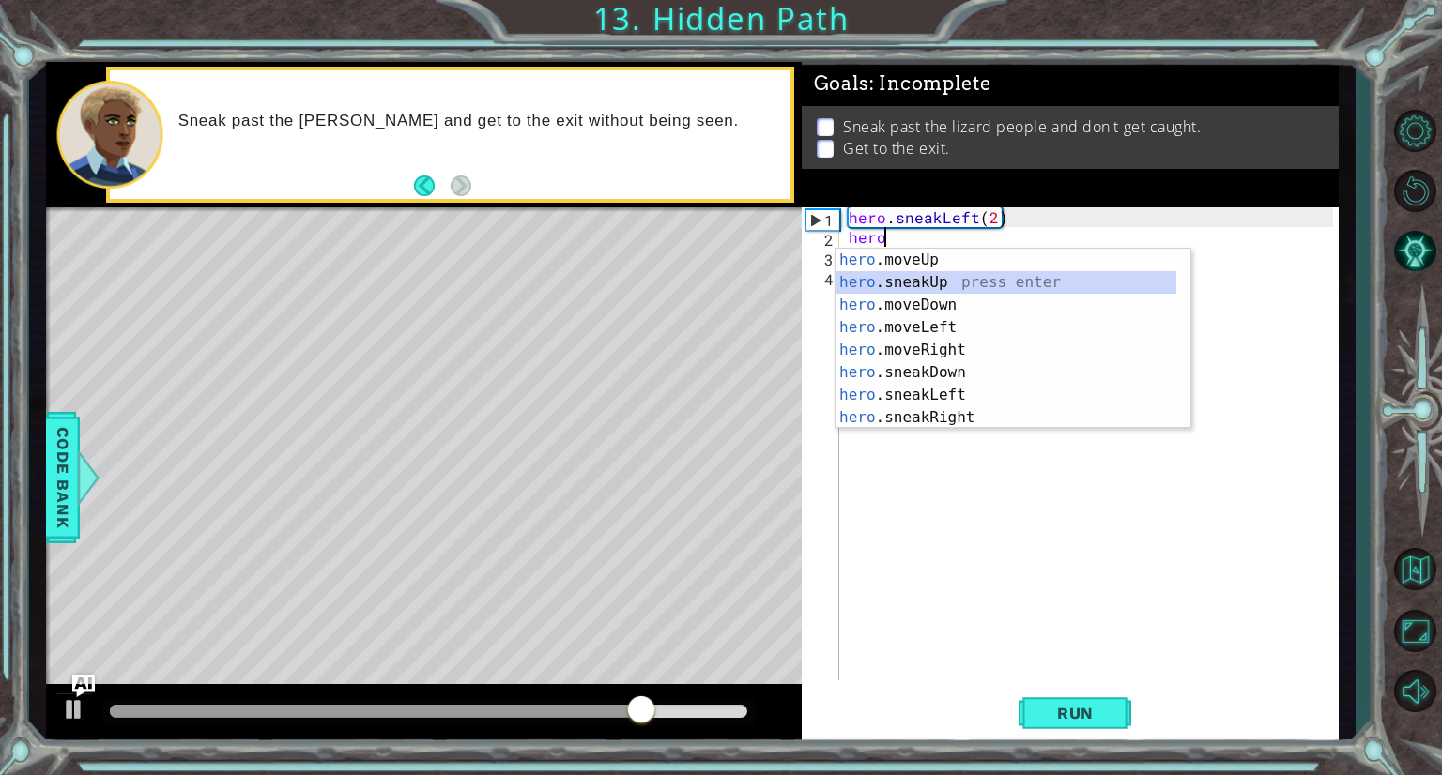
click at [886, 281] on div "hero .moveUp press enter hero .sneakUp press enter hero .moveDown press enter h…" at bounding box center [1005, 361] width 341 height 225
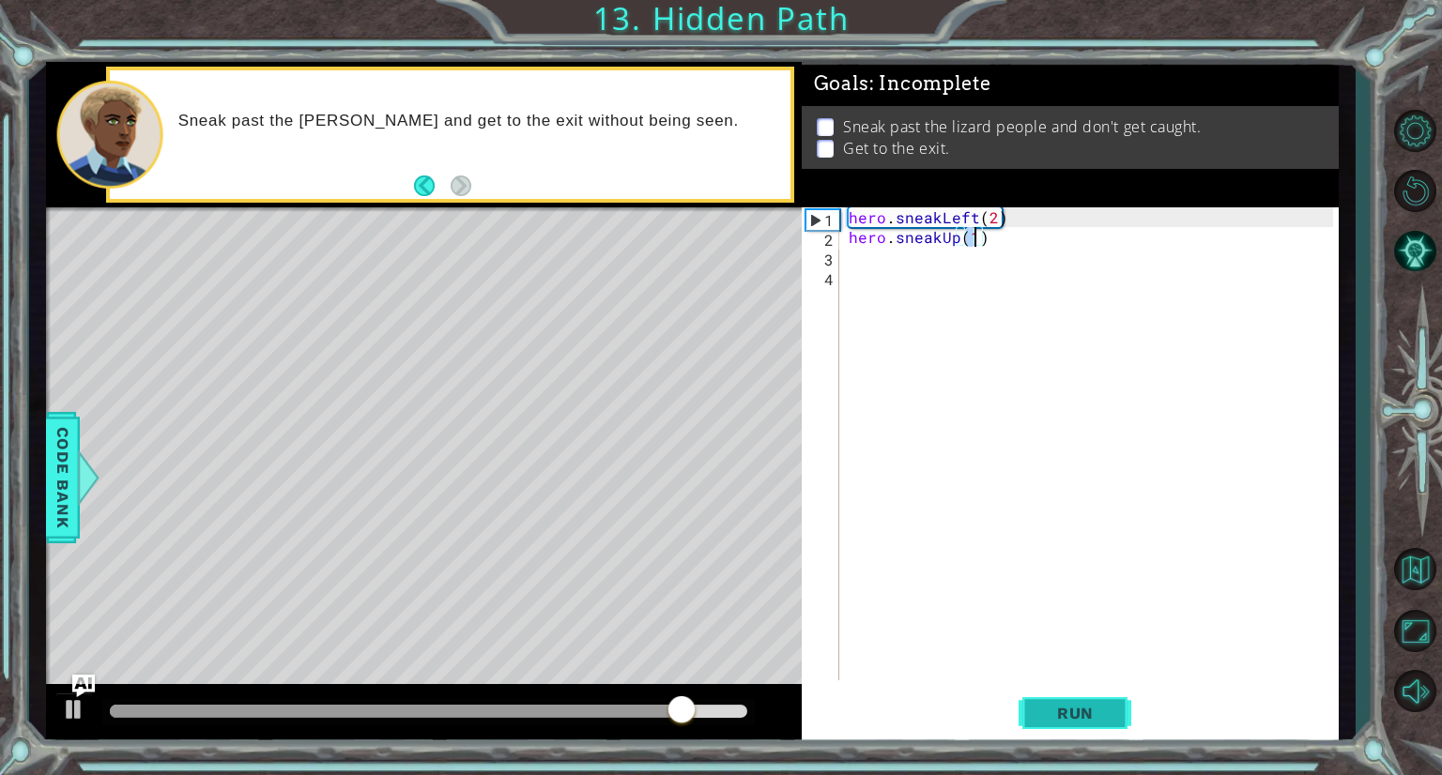
click at [1063, 719] on span "Run" at bounding box center [1075, 713] width 74 height 19
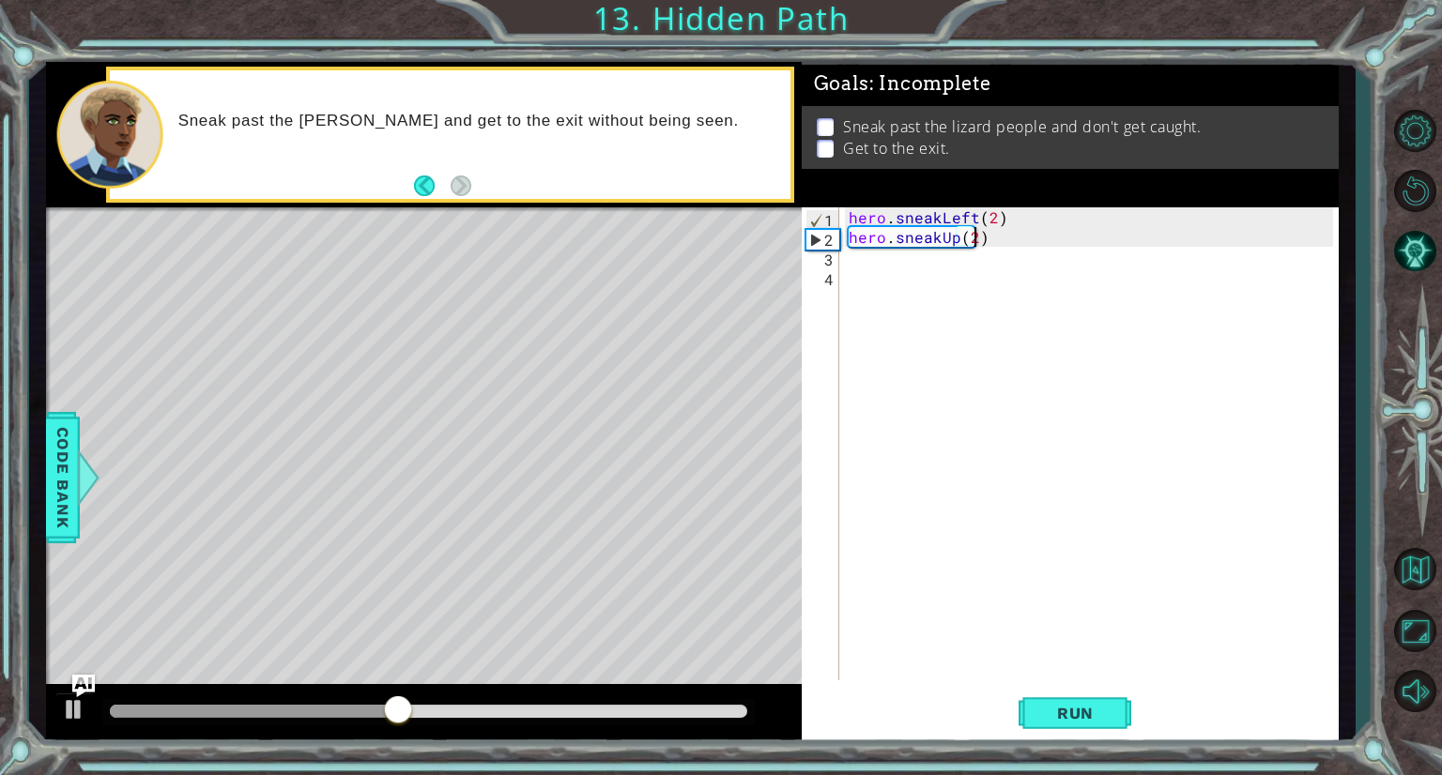
scroll to position [0, 8]
type textarea "hero.sneakUp(2)"
click at [1089, 718] on span "Run" at bounding box center [1075, 713] width 74 height 19
click at [927, 268] on div "hero . sneakLeft ( 2 ) hero . sneakUp ( 2 )" at bounding box center [1094, 463] width 498 height 513
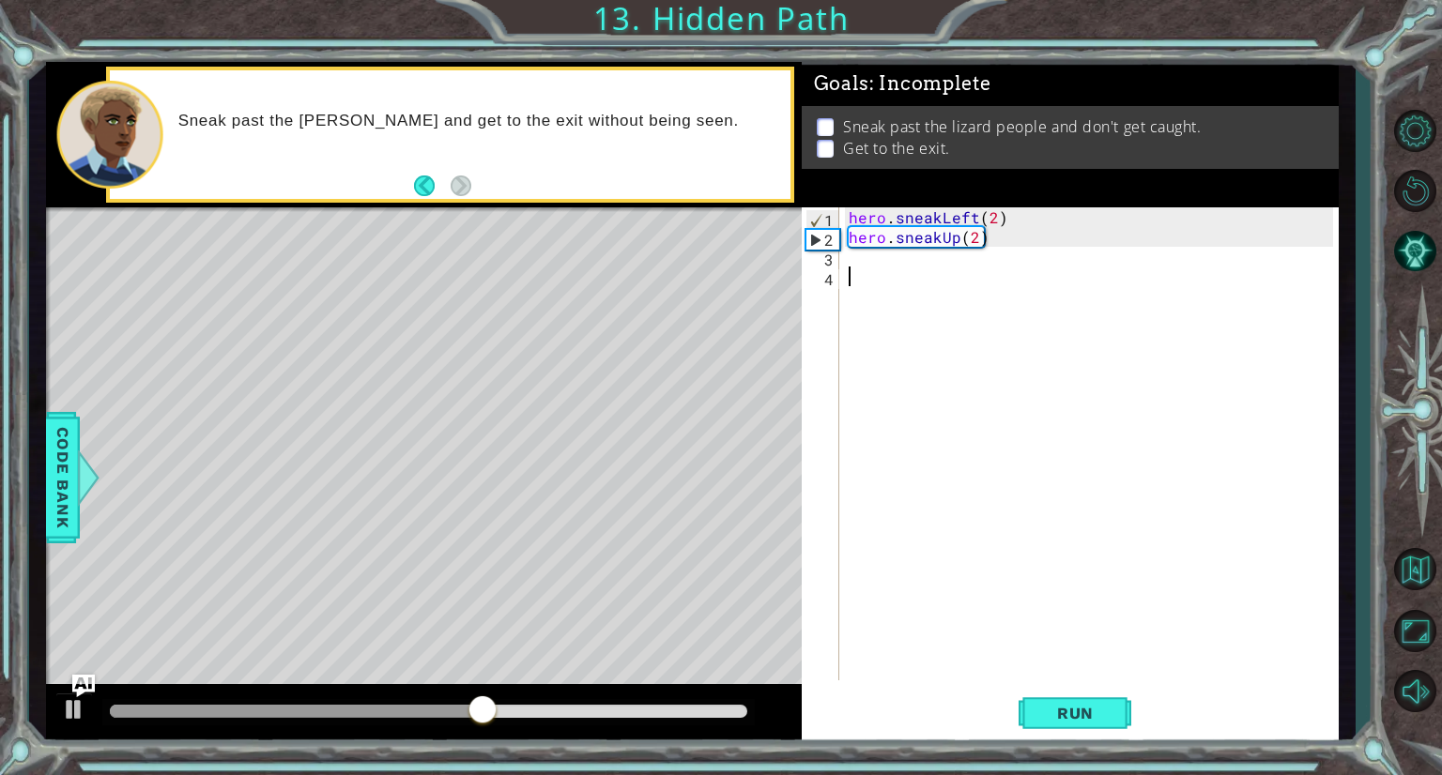
click at [934, 268] on div "hero . sneakLeft ( 2 ) hero . sneakUp ( 2 )" at bounding box center [1094, 463] width 498 height 513
click at [920, 264] on div "hero . sneakLeft ( 2 ) hero . sneakUp ( 2 )" at bounding box center [1094, 463] width 498 height 513
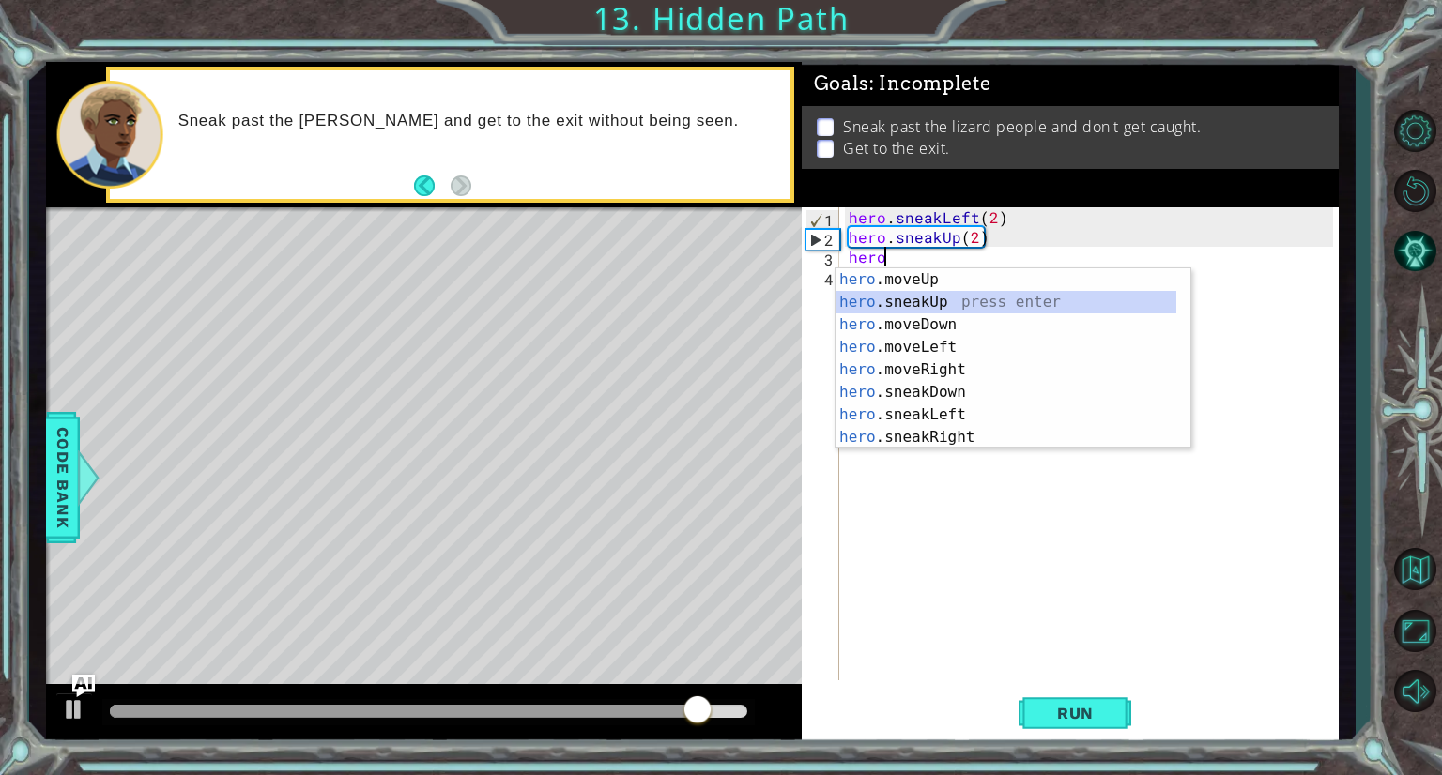
click at [928, 299] on div "hero .moveUp press enter hero .sneakUp press enter hero .moveDown press enter h…" at bounding box center [1005, 380] width 341 height 225
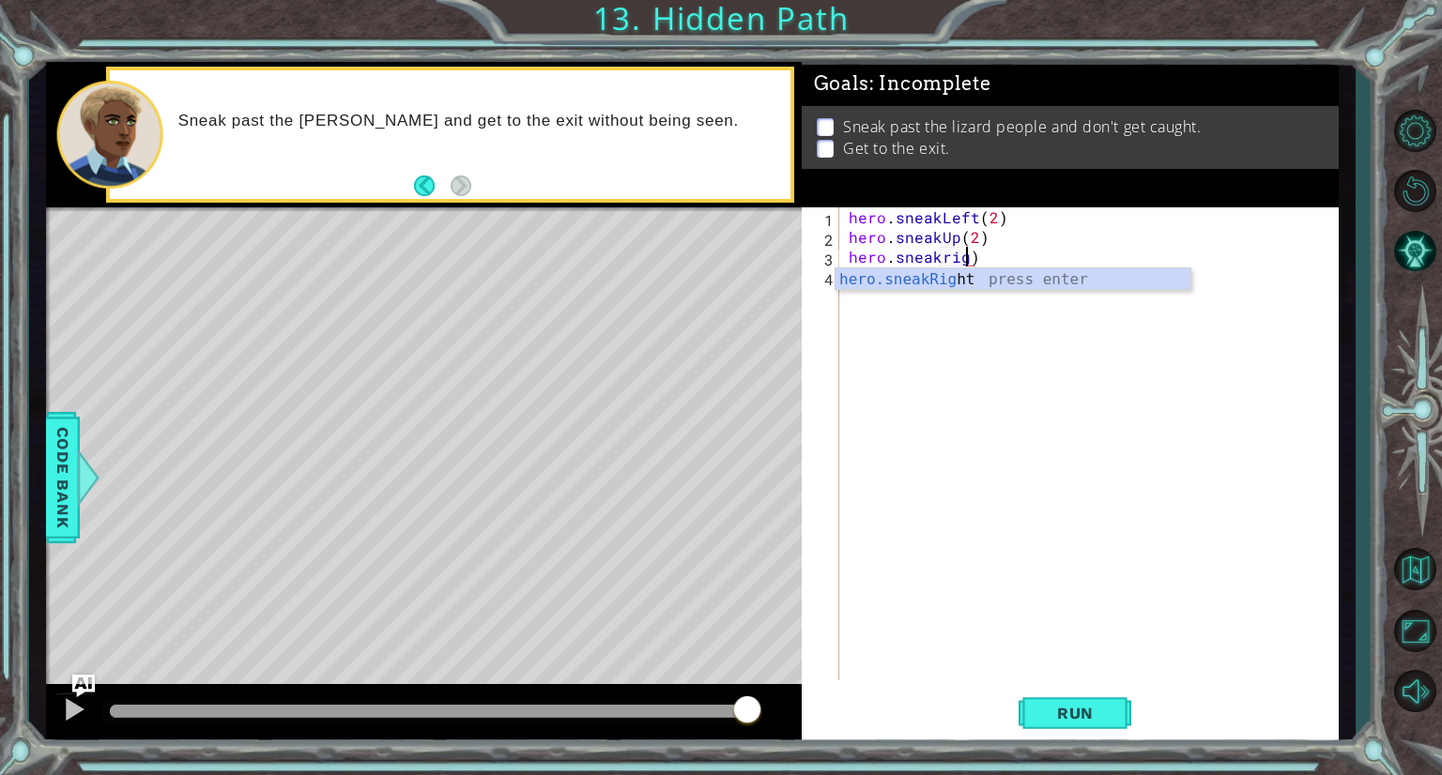
scroll to position [0, 8]
click at [946, 255] on div "hero . sneakLeft ( 2 ) hero . sneakUp ( 2 ) hero . sneakright )" at bounding box center [1094, 463] width 498 height 513
click at [951, 276] on div "hero.sneakR ight press enter" at bounding box center [1012, 302] width 355 height 68
click at [1036, 265] on div "hero . sneakLeft ( 2 ) hero . sneakUp ( 2 ) hero . sneakRight ( 1 ))" at bounding box center [1094, 463] width 498 height 513
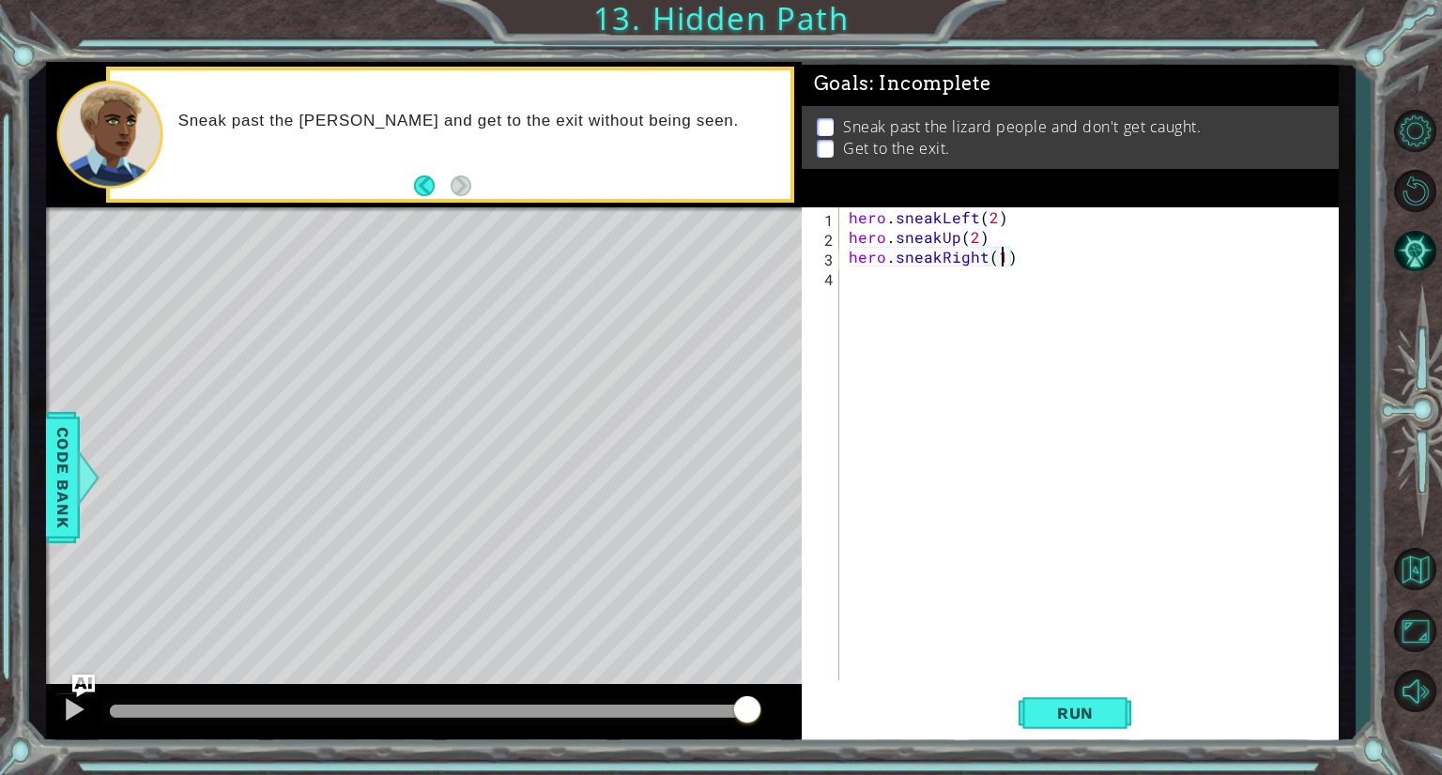
click at [1003, 257] on div "hero . sneakLeft ( 2 ) hero . sneakUp ( 2 ) hero . sneakRight ( 1 )" at bounding box center [1094, 463] width 498 height 513
type textarea "hero.sneakRight(2)"
click at [1042, 728] on button "Run" at bounding box center [1075, 714] width 113 height 54
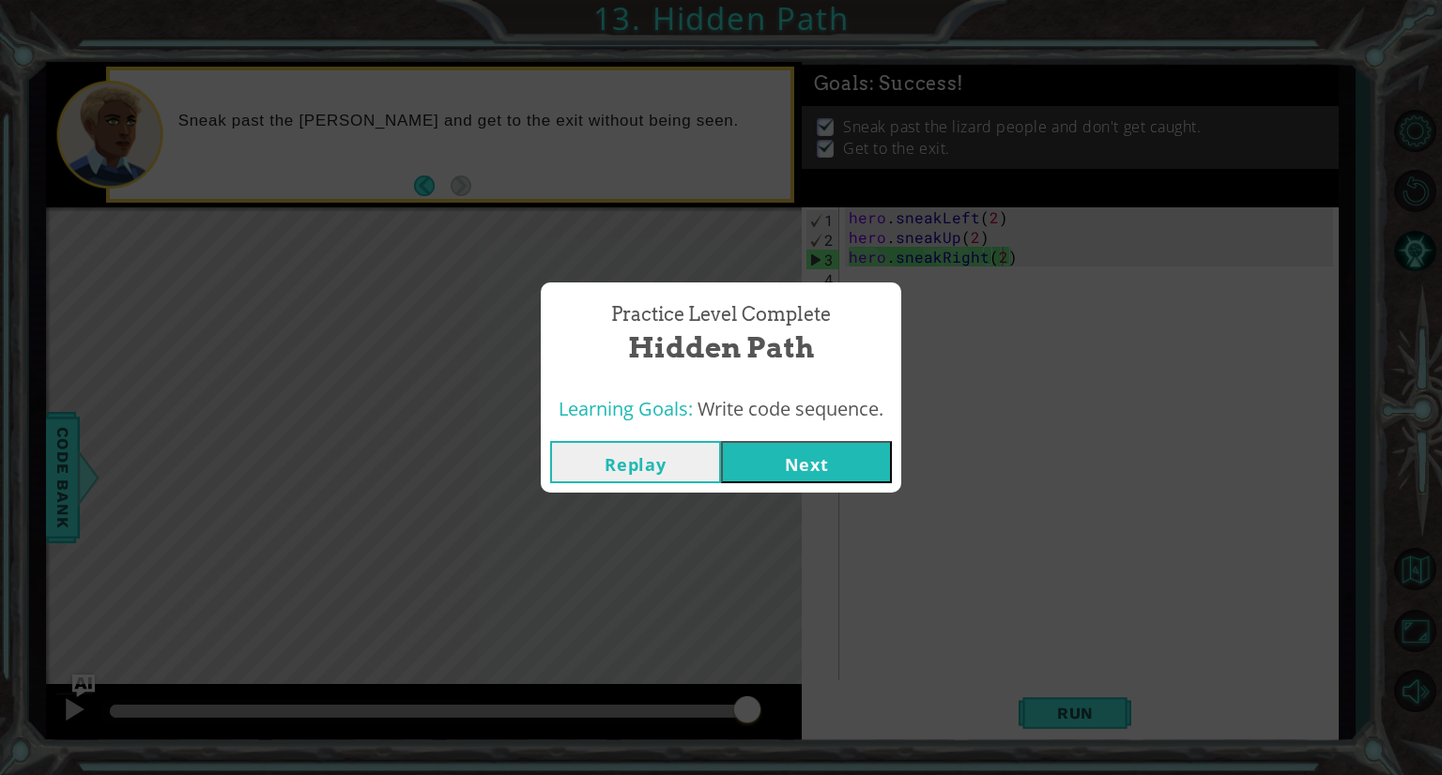
click at [764, 452] on button "Next" at bounding box center [806, 462] width 171 height 42
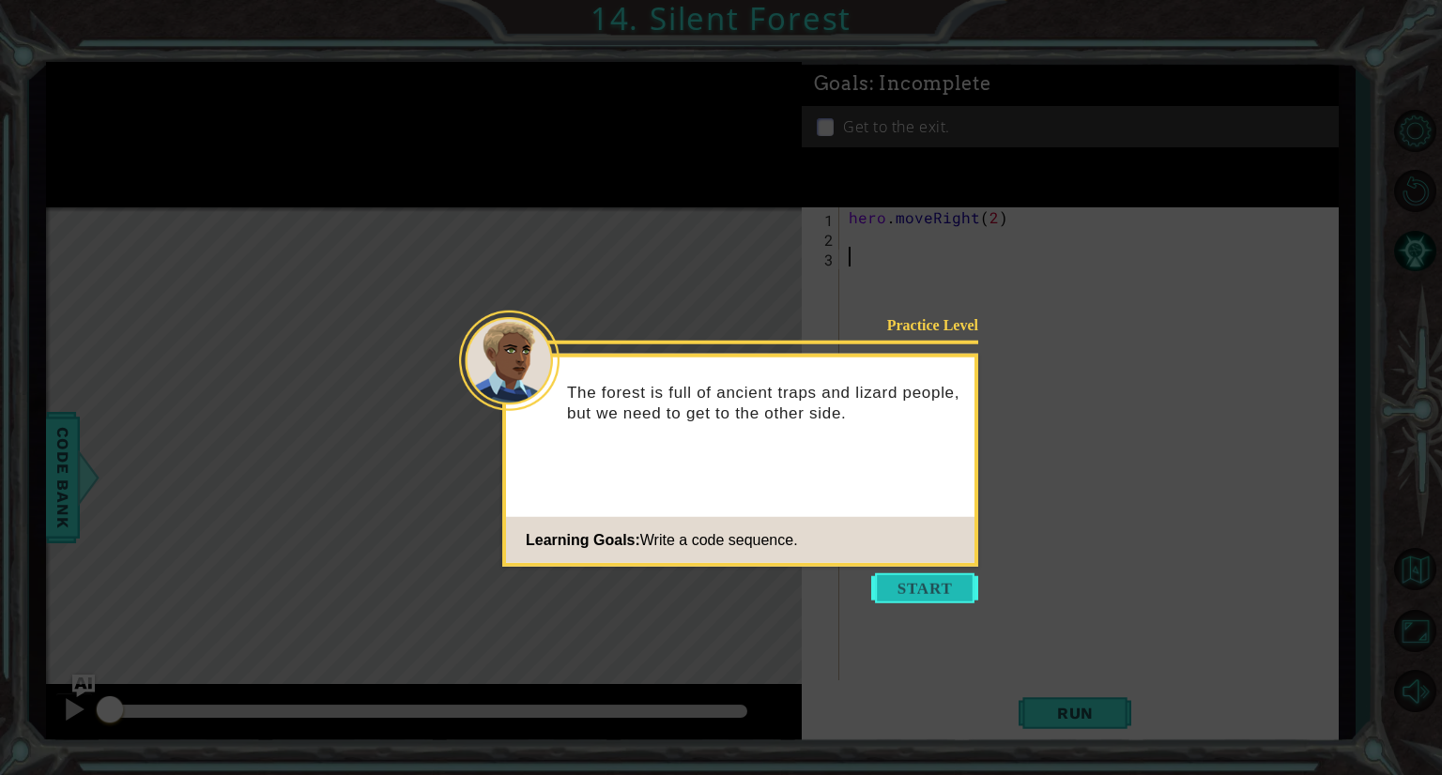
click at [906, 585] on button "Start" at bounding box center [924, 589] width 107 height 30
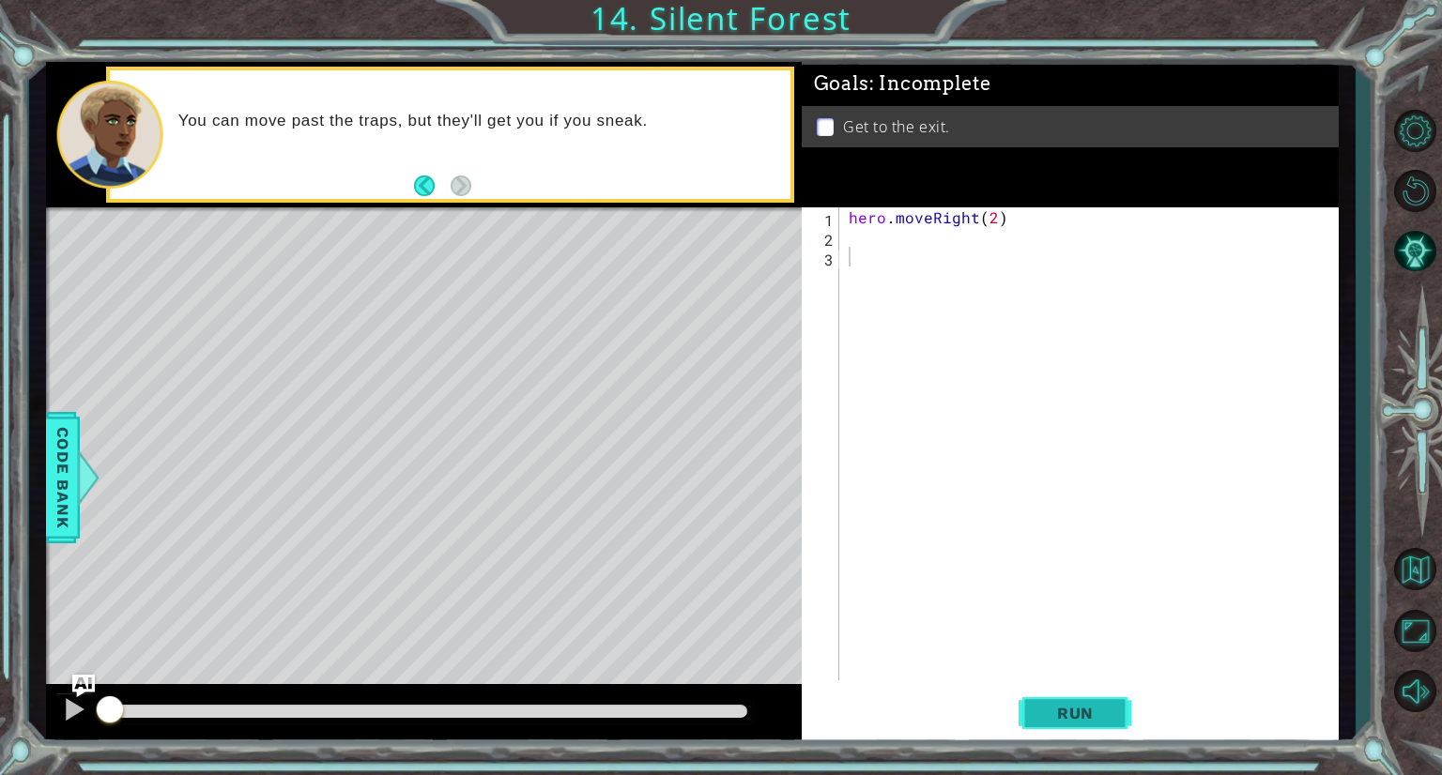
click at [1051, 709] on span "Run" at bounding box center [1075, 713] width 74 height 19
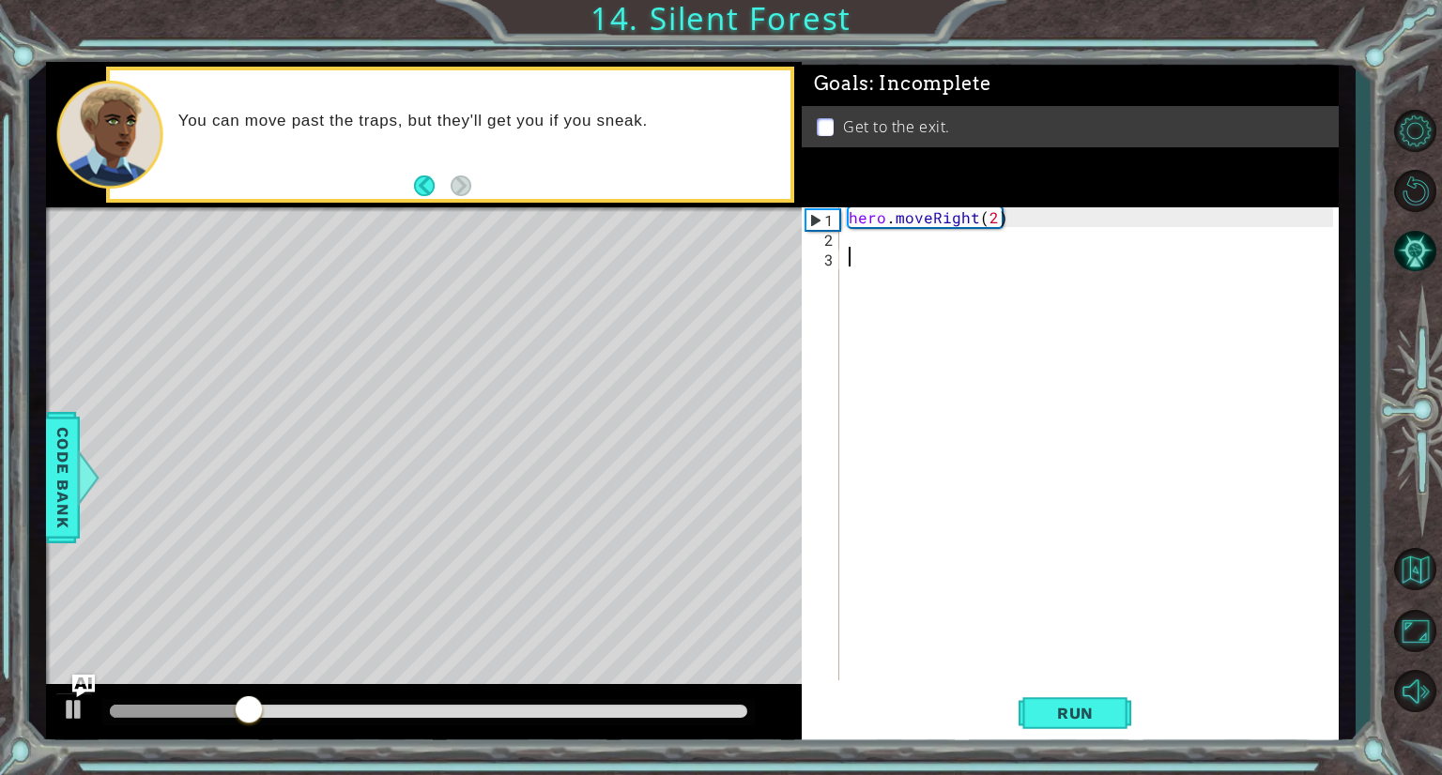
click at [930, 253] on div "hero . moveRight ( 2 )" at bounding box center [1094, 463] width 498 height 513
click at [908, 243] on div "hero . moveRight ( 2 )" at bounding box center [1094, 463] width 498 height 513
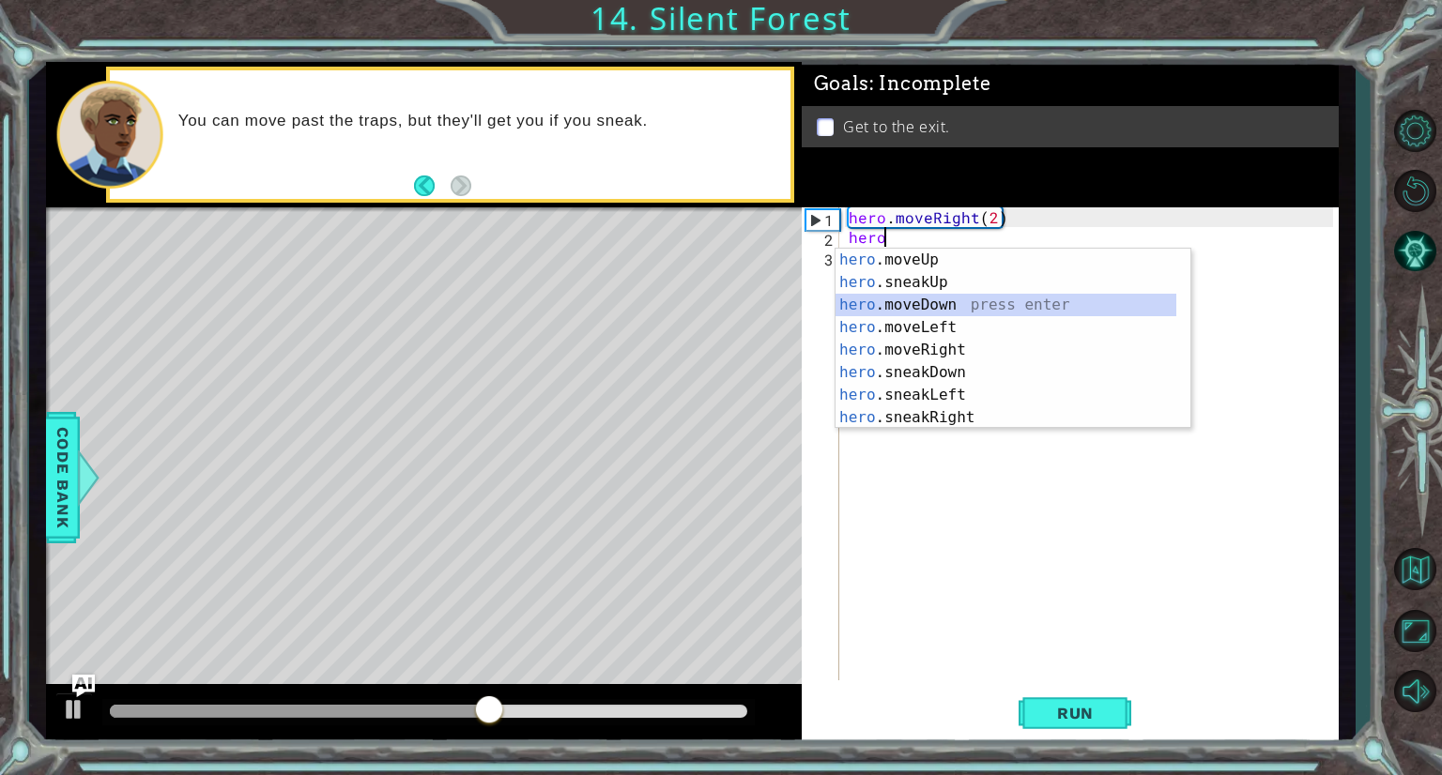
click at [896, 299] on div "hero .moveUp press enter hero .sneakUp press enter hero .moveDown press enter h…" at bounding box center [1005, 361] width 341 height 225
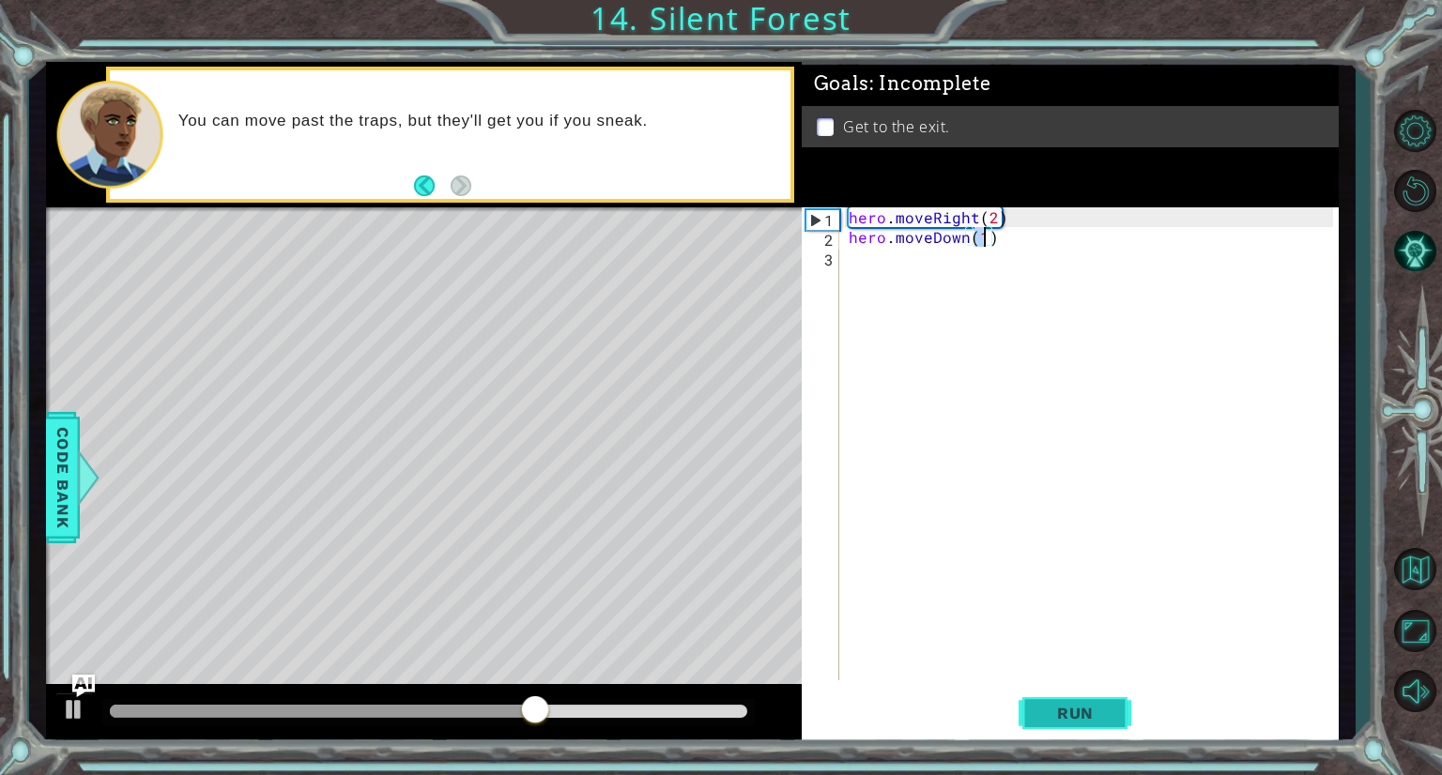
type textarea "hero.moveDown(1)"
click at [1052, 725] on button "Run" at bounding box center [1075, 714] width 113 height 54
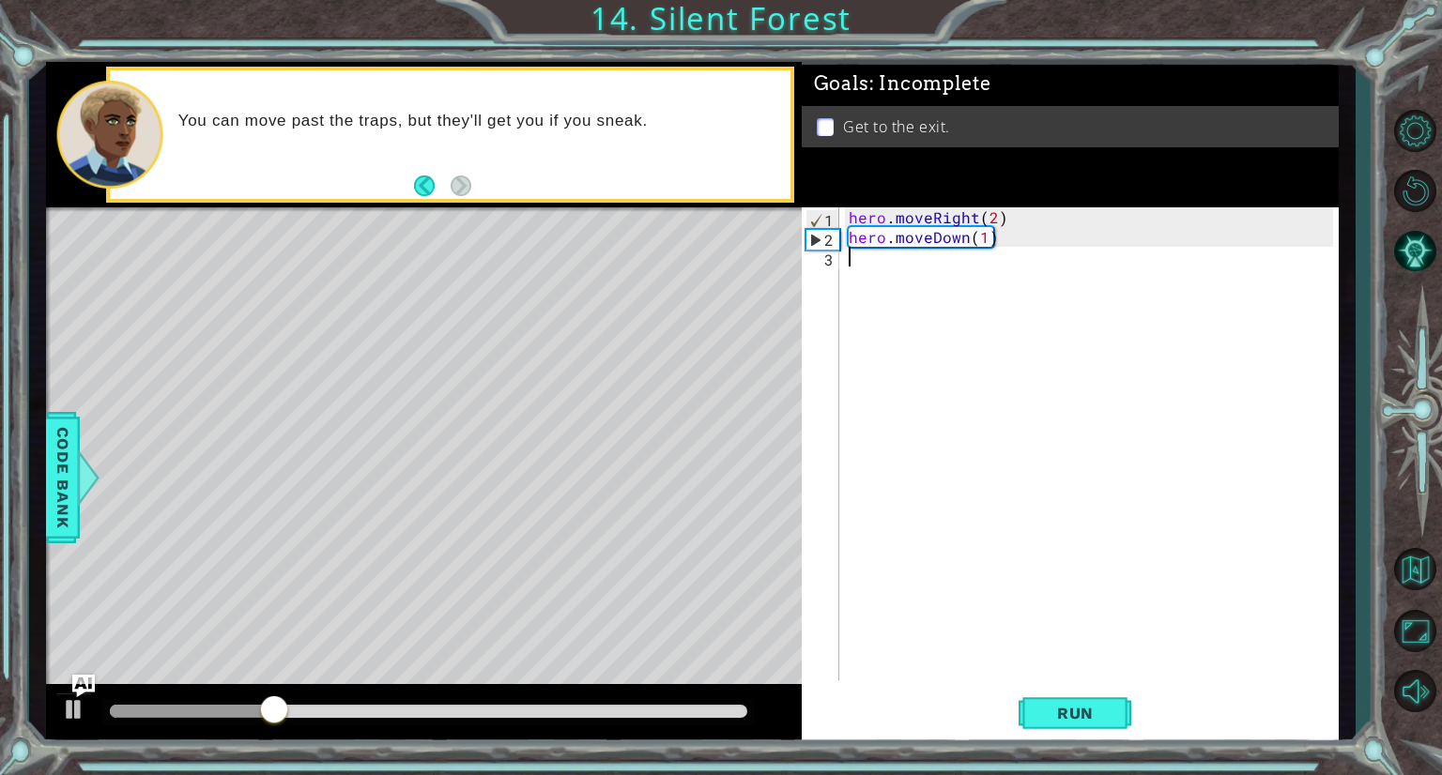
click at [866, 256] on div "hero . moveRight ( 2 ) hero . moveDown ( 1 )" at bounding box center [1094, 463] width 498 height 513
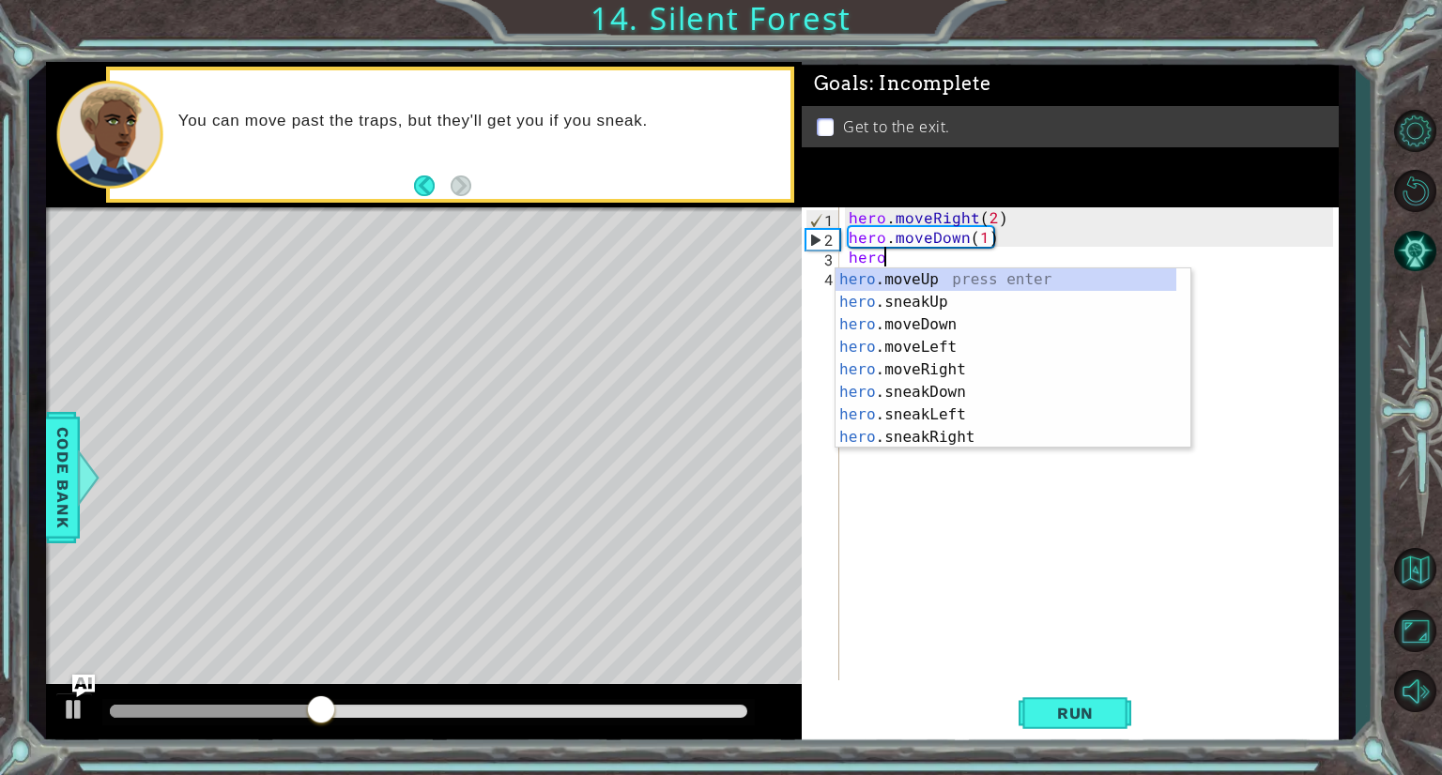
scroll to position [0, 1]
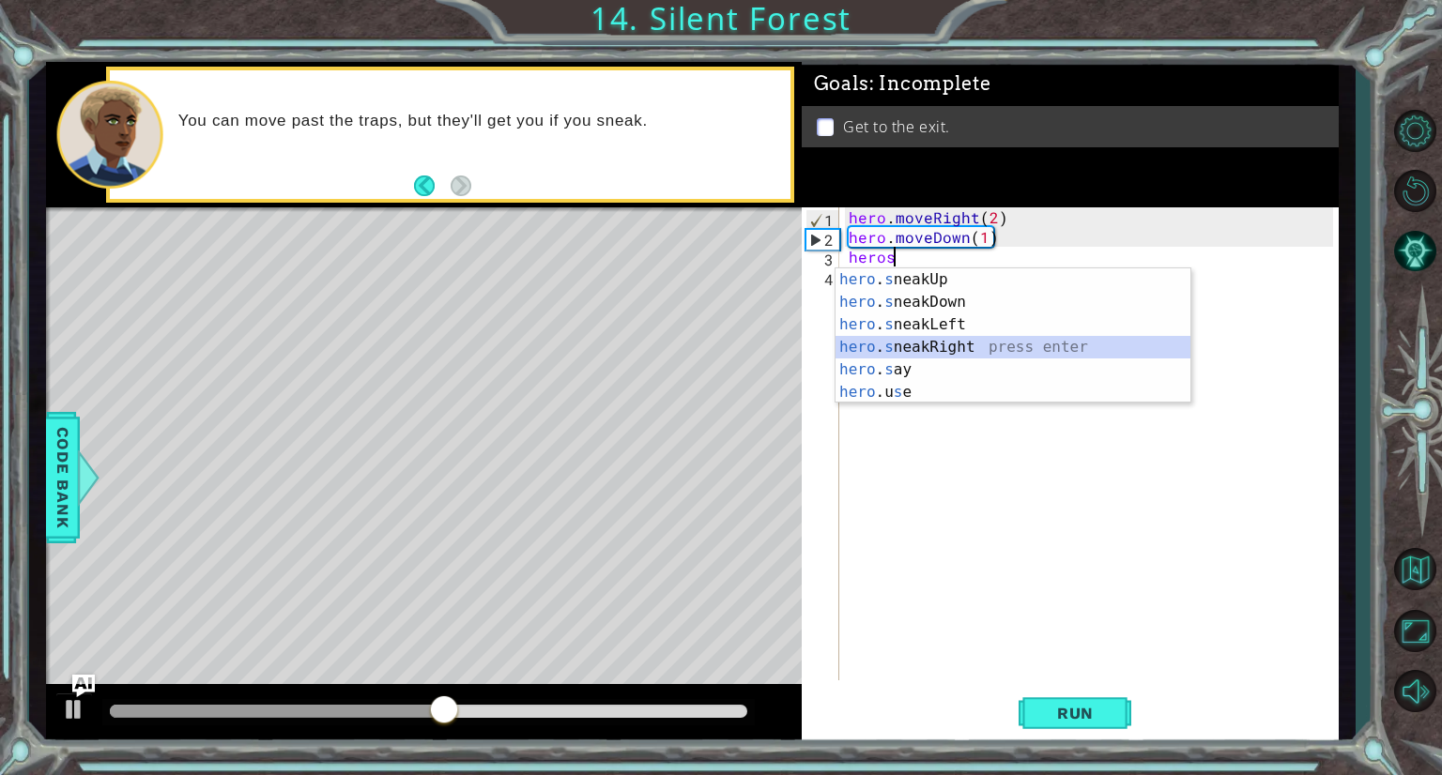
click at [944, 345] on div "hero . s neakUp press enter hero . s neakDown press enter hero . s neakLeft pre…" at bounding box center [1012, 358] width 355 height 180
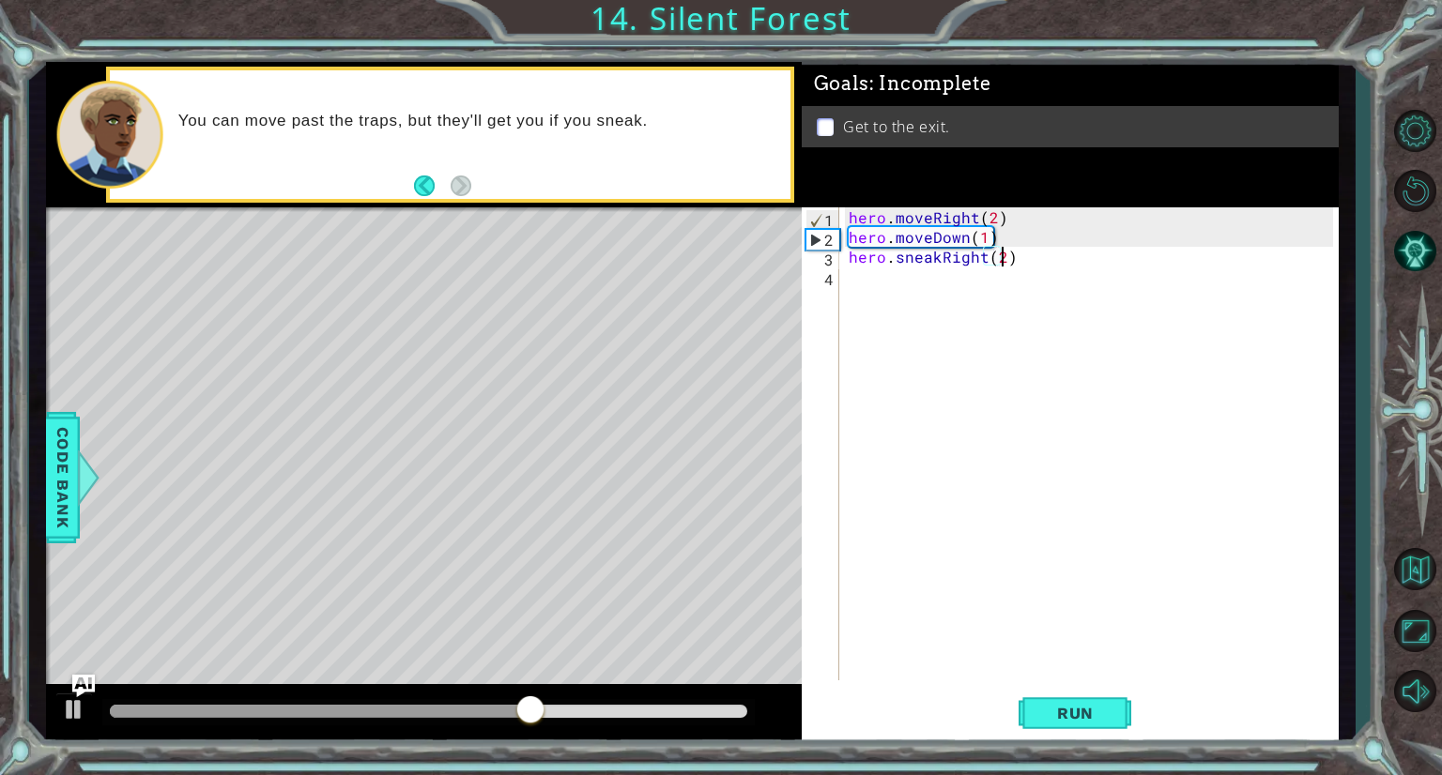
scroll to position [0, 8]
type textarea "hero.sneakRight(2)"
click at [1050, 693] on button "Run" at bounding box center [1075, 714] width 113 height 54
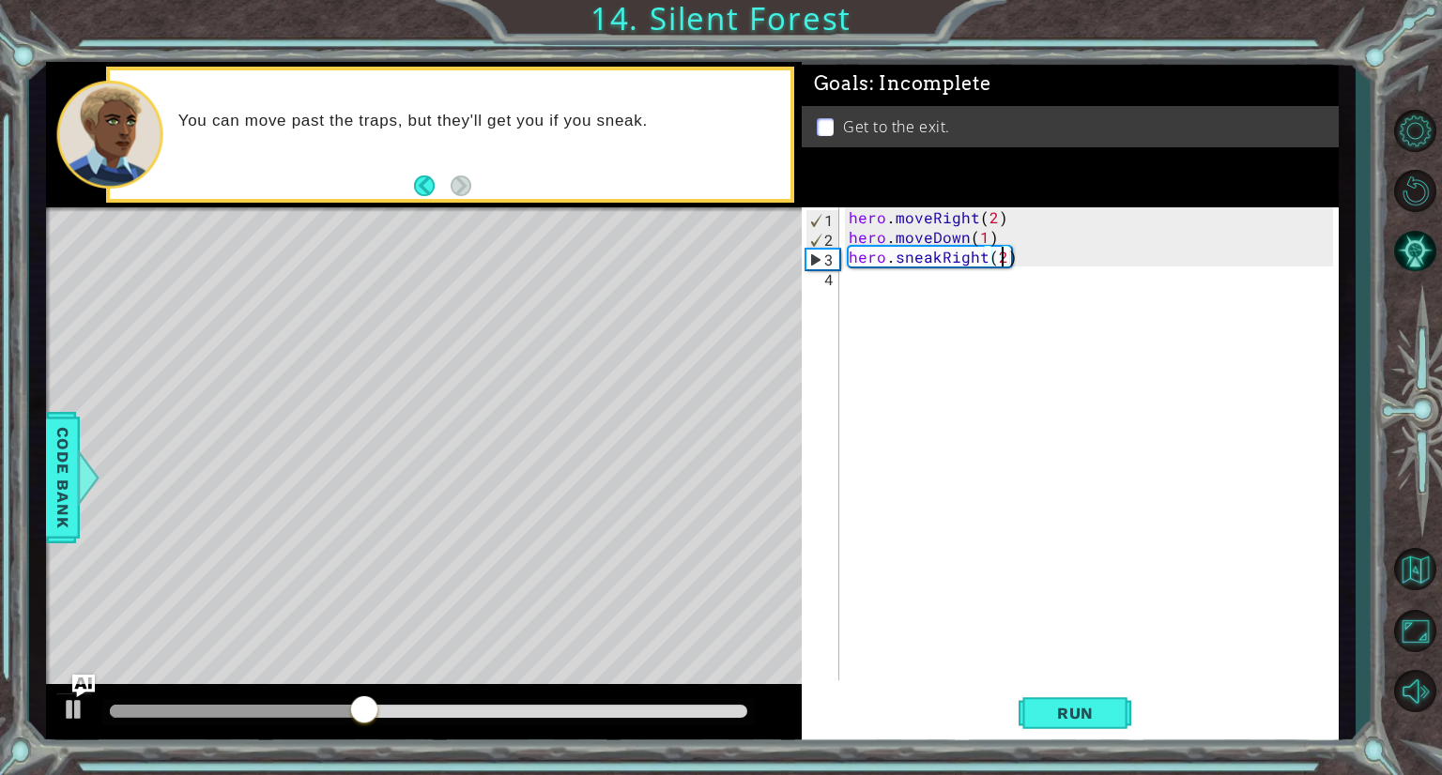
click at [878, 278] on div "hero . moveRight ( 2 ) hero . moveDown ( 1 ) hero . sneakRight ( 2 )" at bounding box center [1094, 463] width 498 height 513
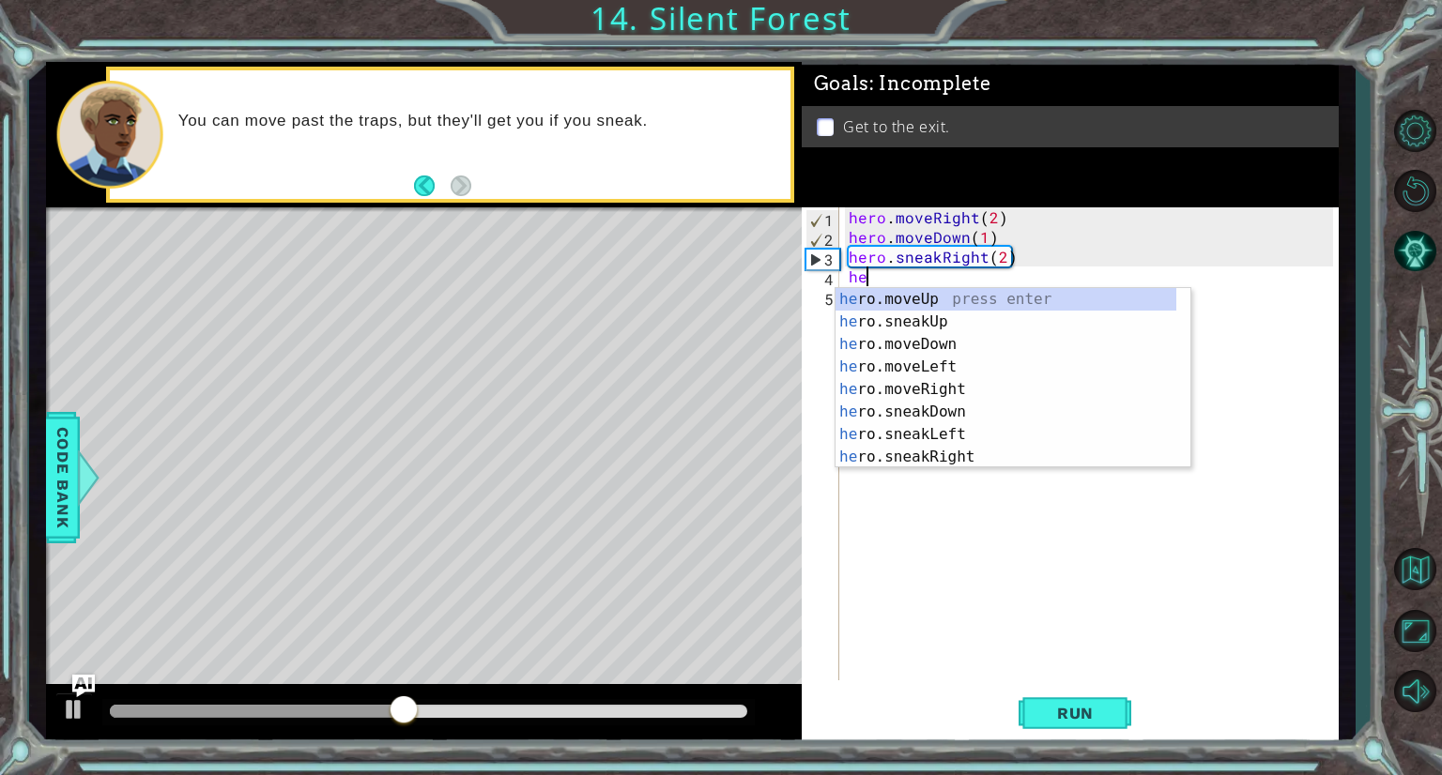
scroll to position [0, 0]
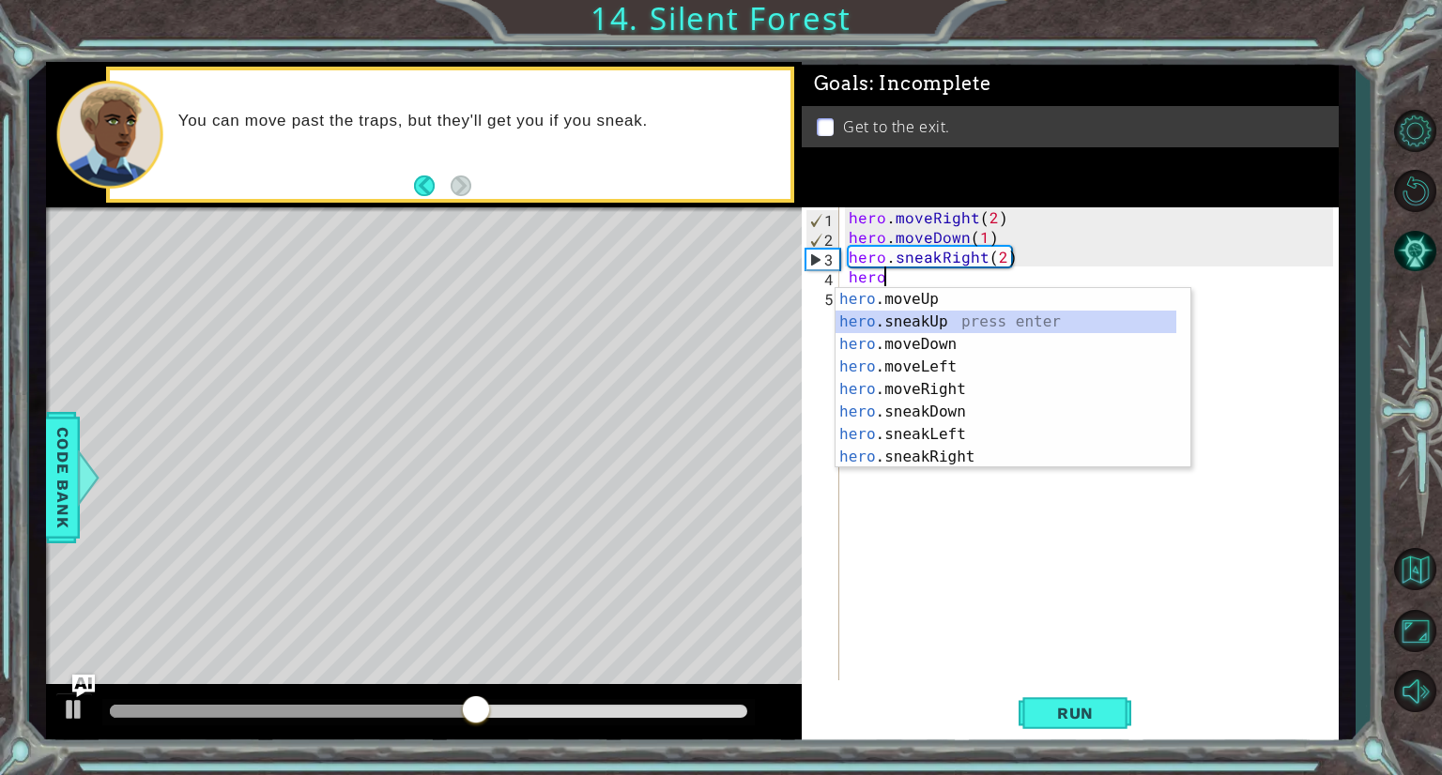
click at [927, 314] on div "hero .moveUp press enter hero .sneakUp press enter hero .moveDown press enter h…" at bounding box center [1005, 400] width 341 height 225
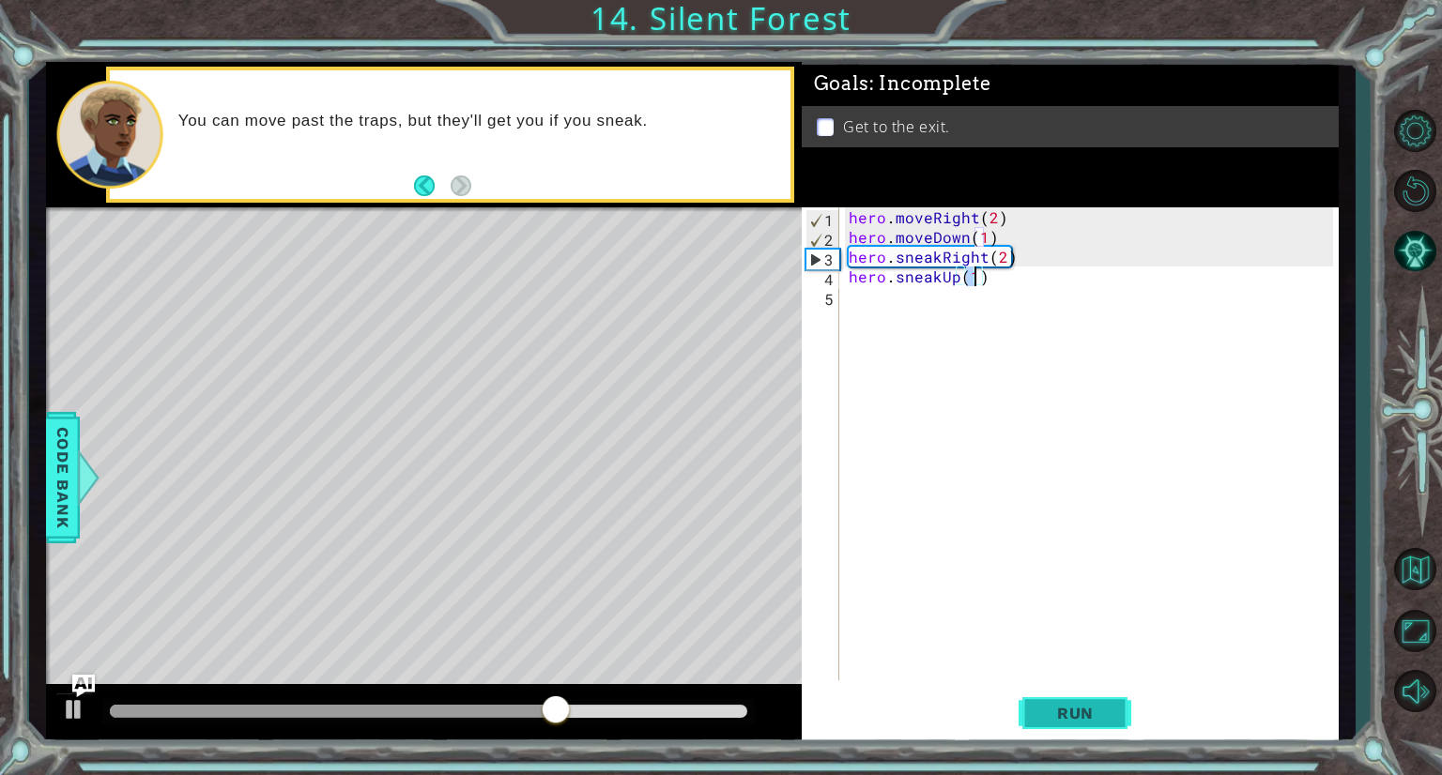
type textarea "hero.sneakUp(1)"
click at [1091, 711] on span "Run" at bounding box center [1075, 713] width 74 height 19
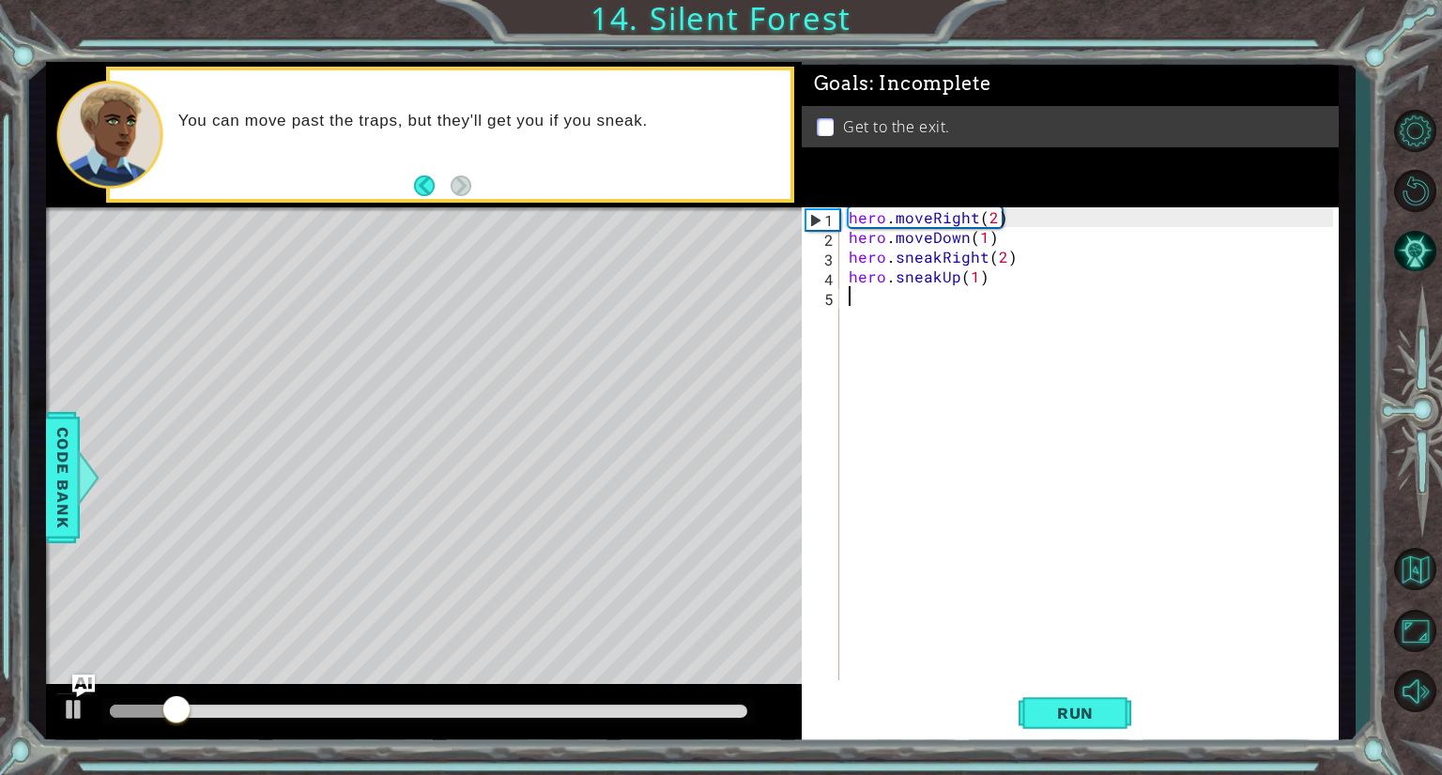
click at [849, 296] on div "hero . moveRight ( 2 ) hero . moveDown ( 1 ) hero . sneakRight ( 2 ) hero . sne…" at bounding box center [1094, 463] width 498 height 513
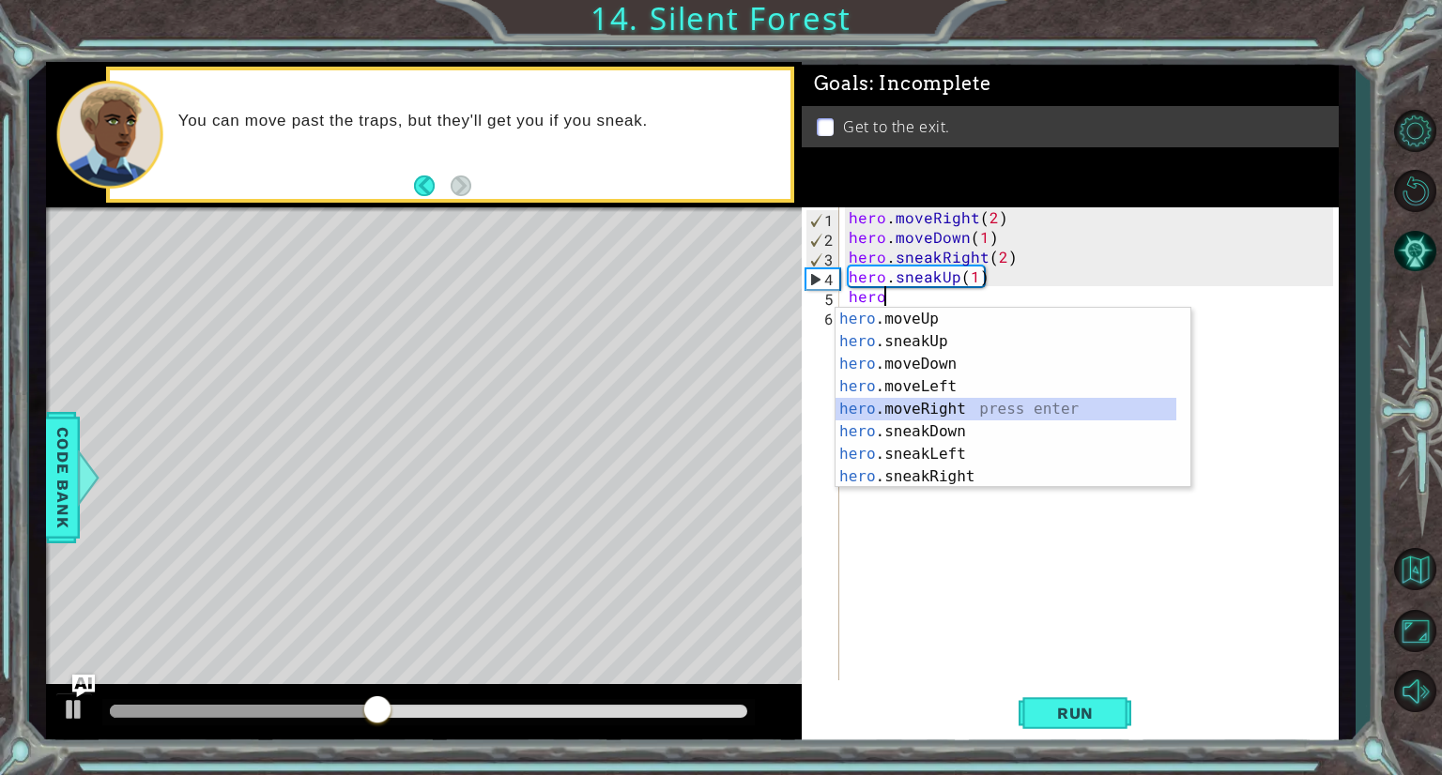
click at [942, 409] on div "hero .moveUp press enter hero .sneakUp press enter hero .moveDown press enter h…" at bounding box center [1005, 420] width 341 height 225
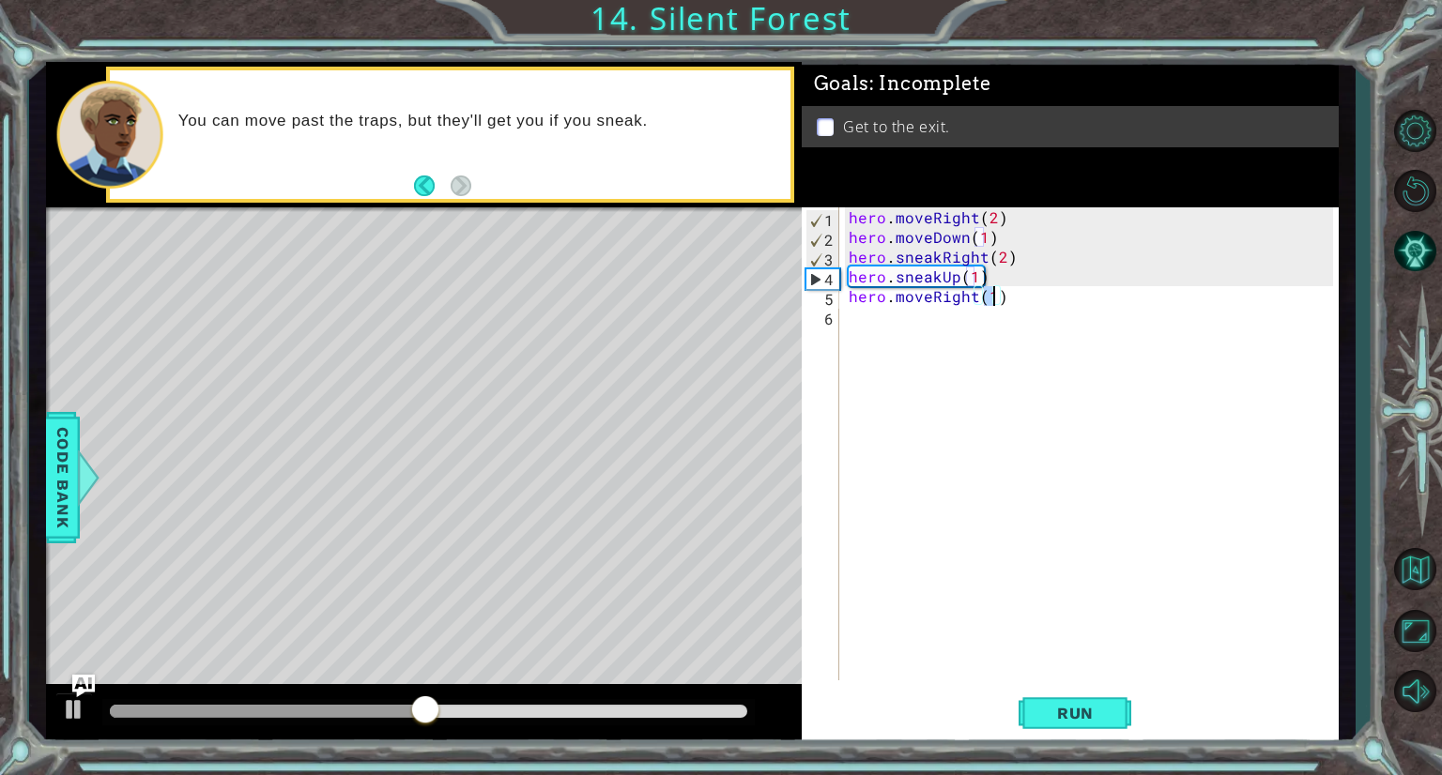
type textarea "hero.moveRight(1)"
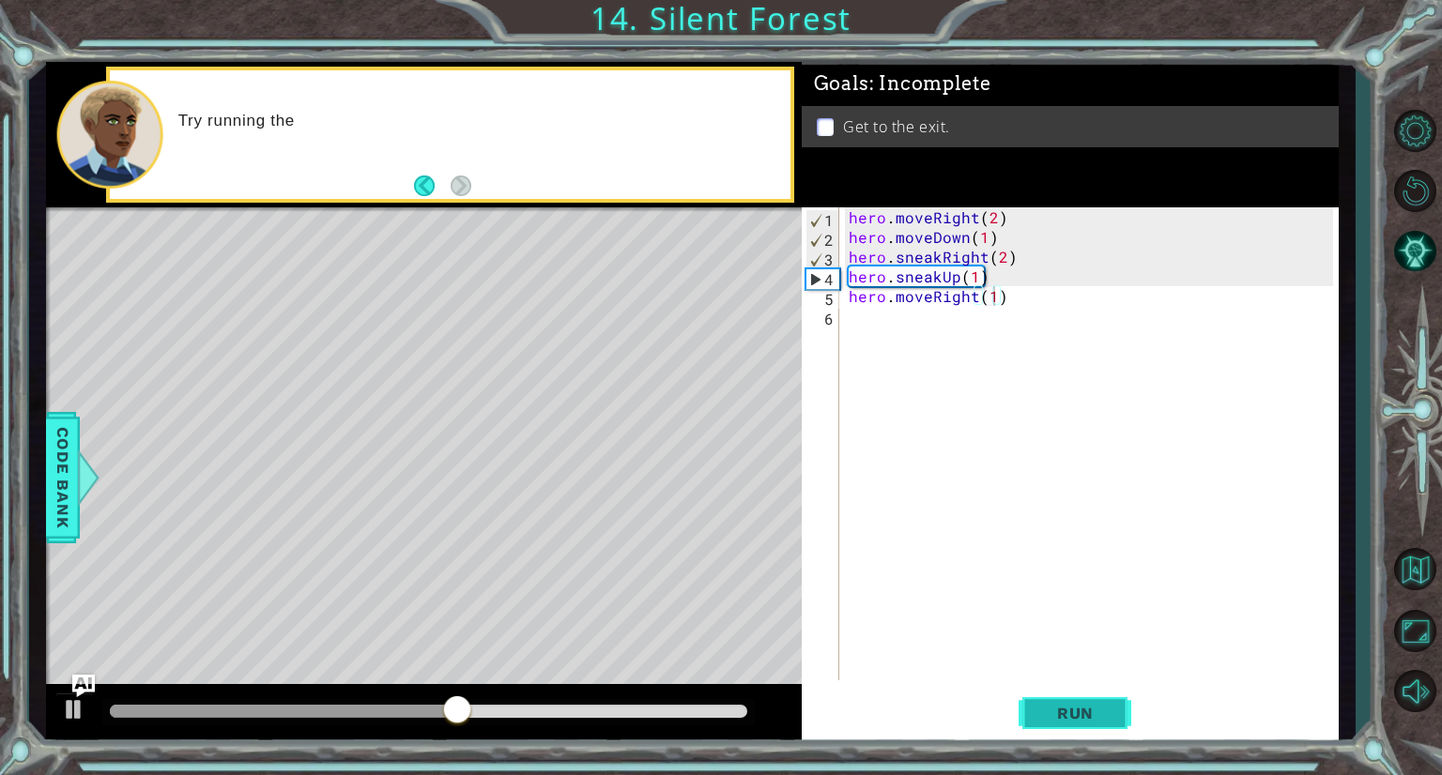
click at [1055, 724] on button "Run" at bounding box center [1075, 714] width 113 height 54
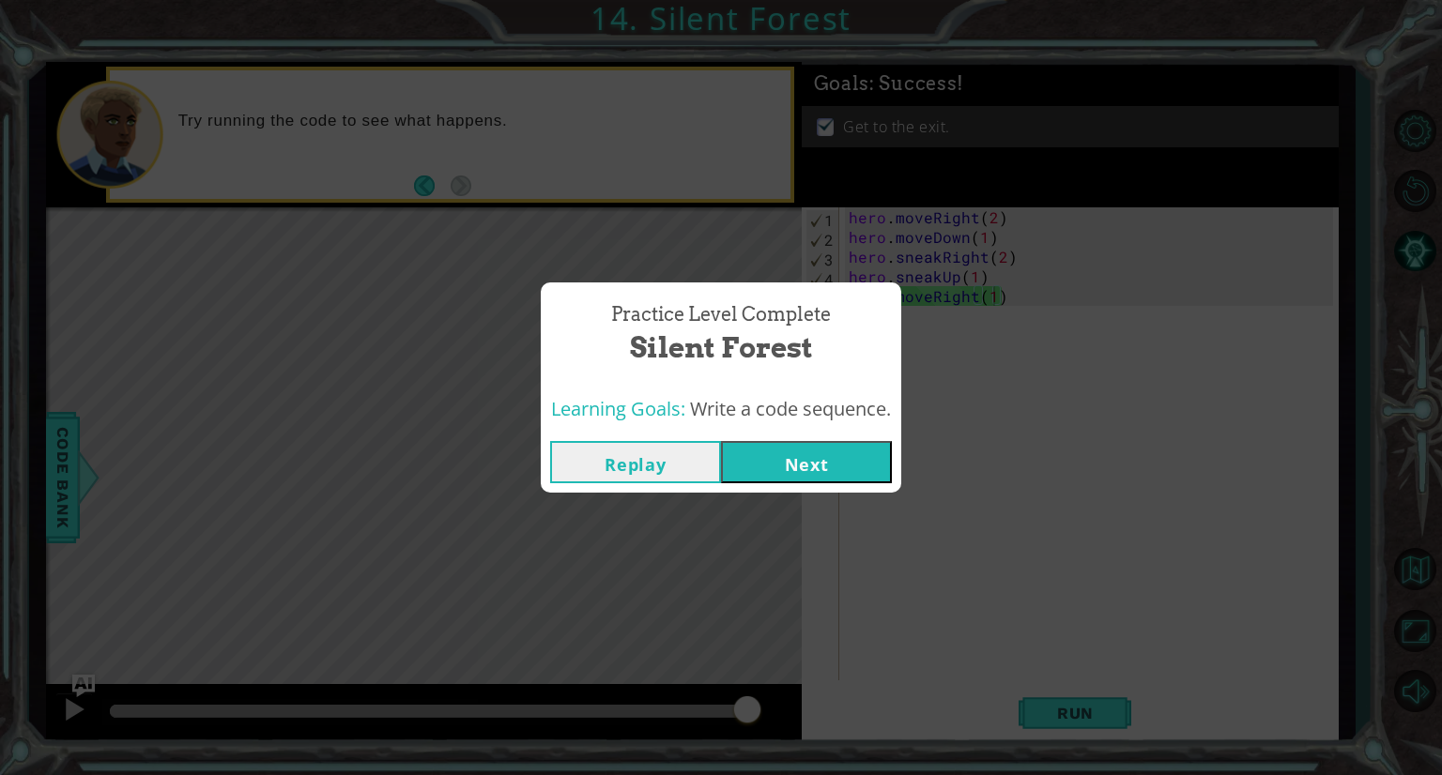
click at [807, 456] on button "Next" at bounding box center [806, 462] width 171 height 42
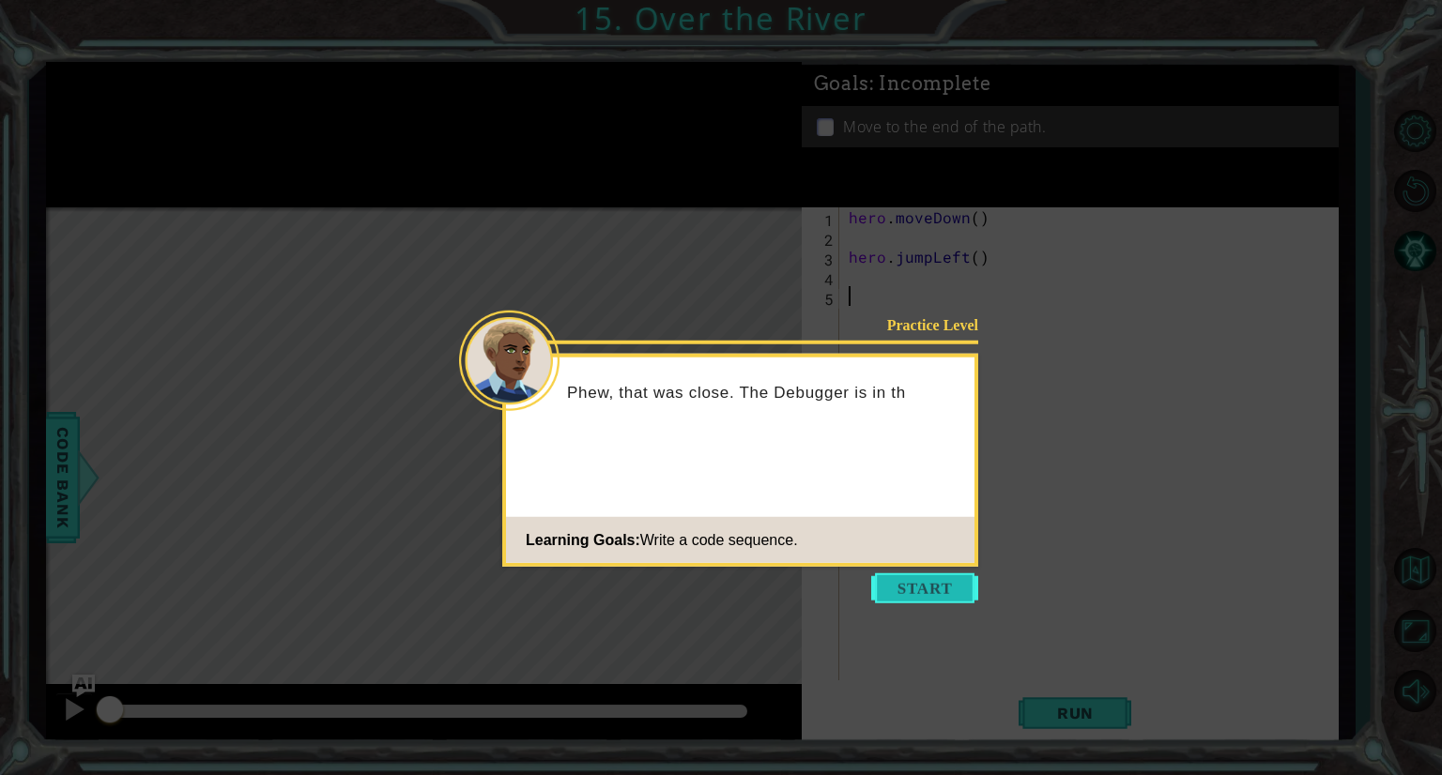
click at [911, 594] on button "Start" at bounding box center [924, 589] width 107 height 30
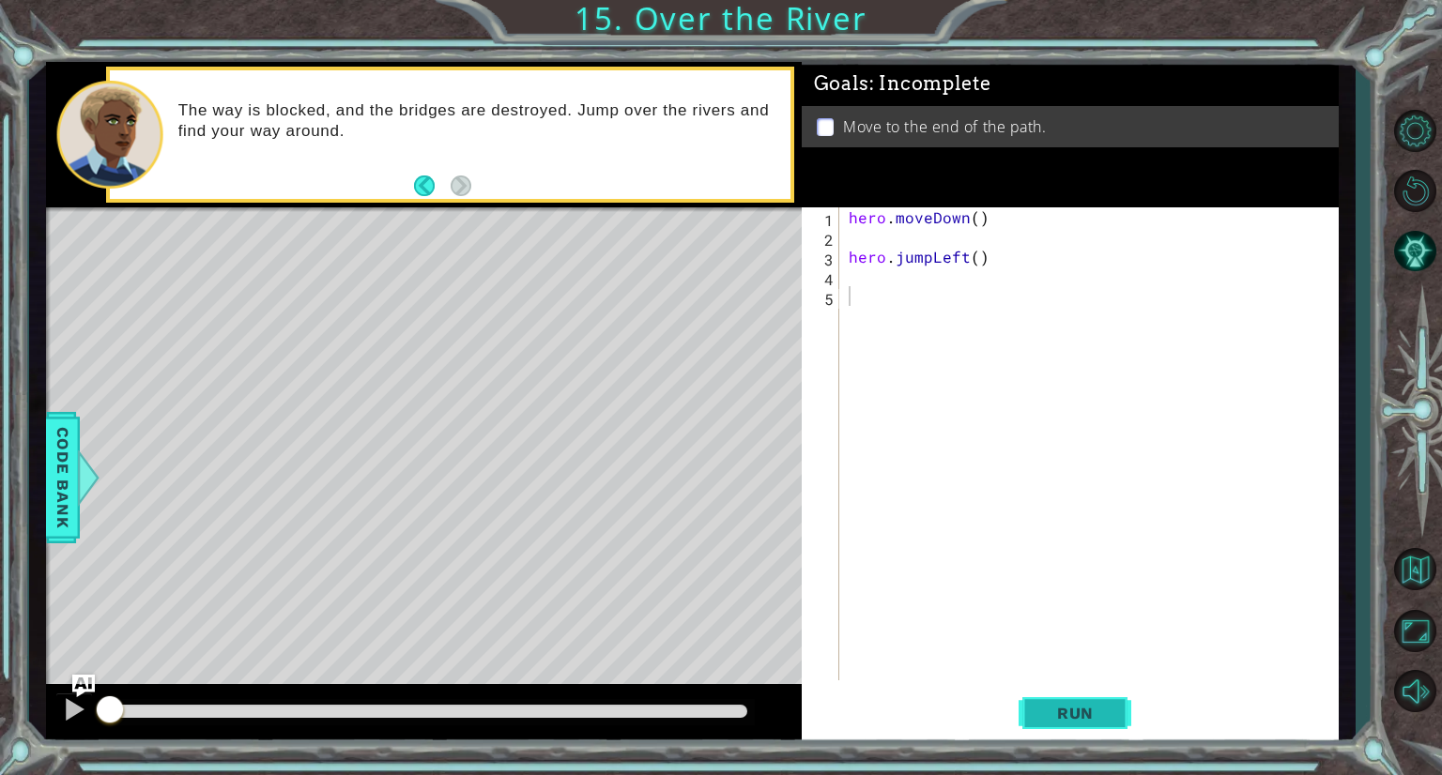
click at [1067, 717] on span "Run" at bounding box center [1075, 713] width 74 height 19
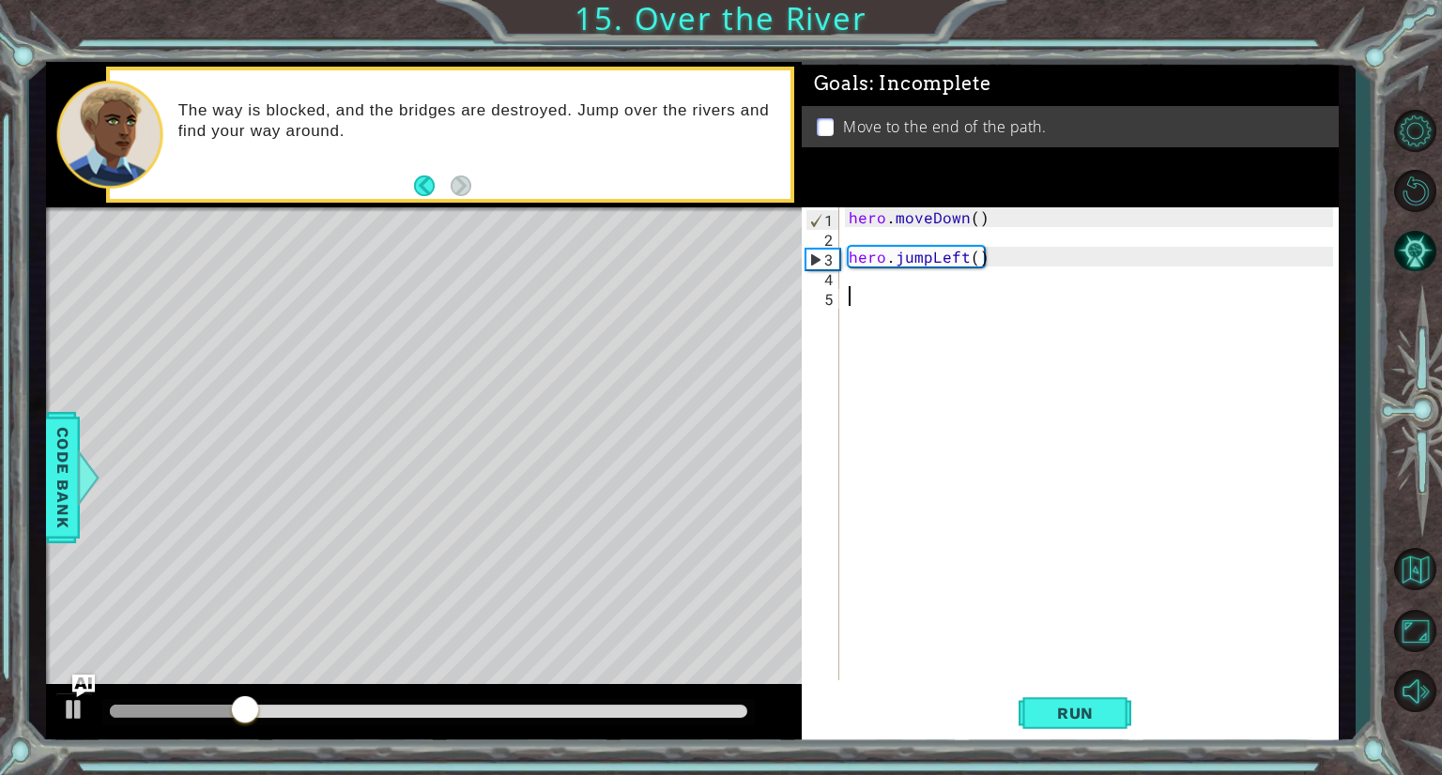
click at [879, 286] on div "hero . moveDown ( ) hero . jumpLeft ( )" at bounding box center [1094, 463] width 498 height 513
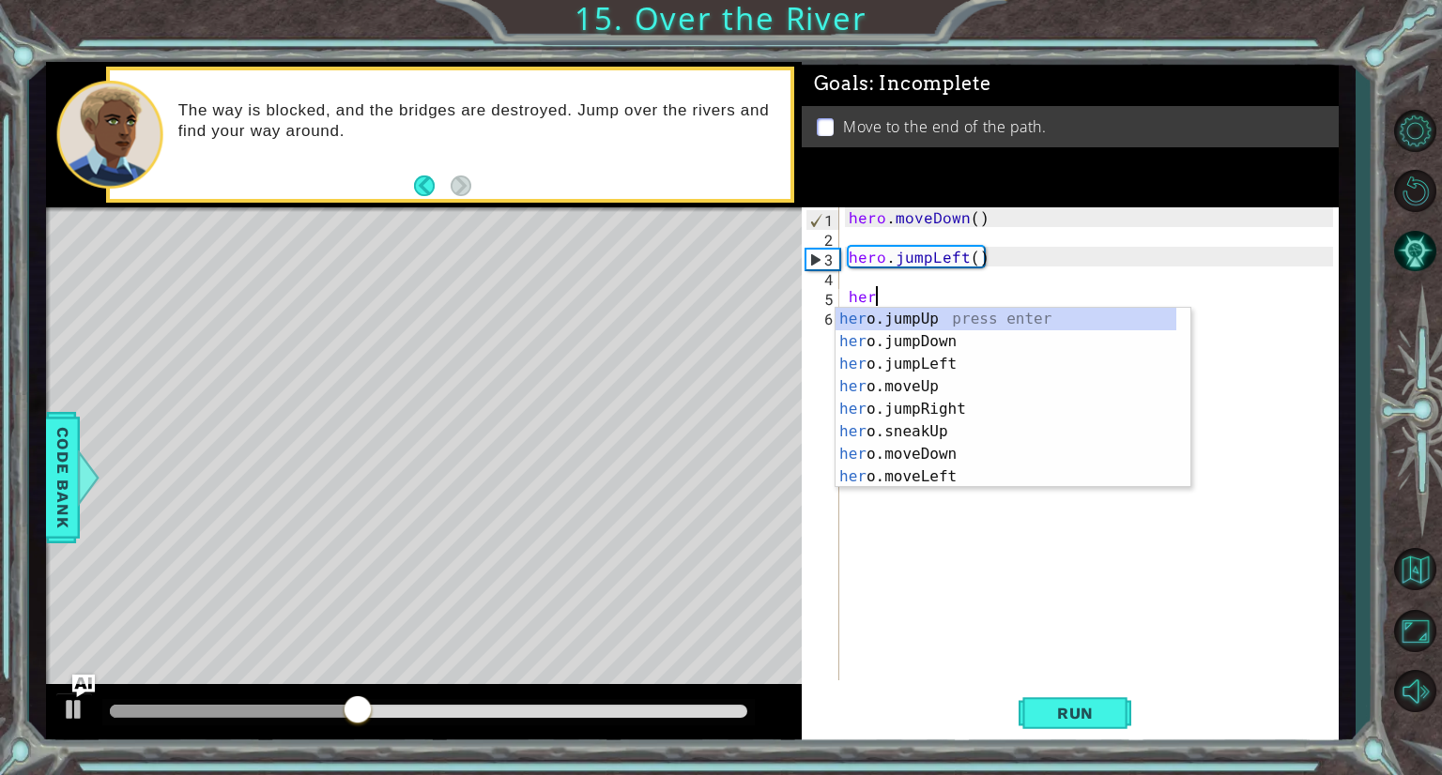
type textarea "hero"
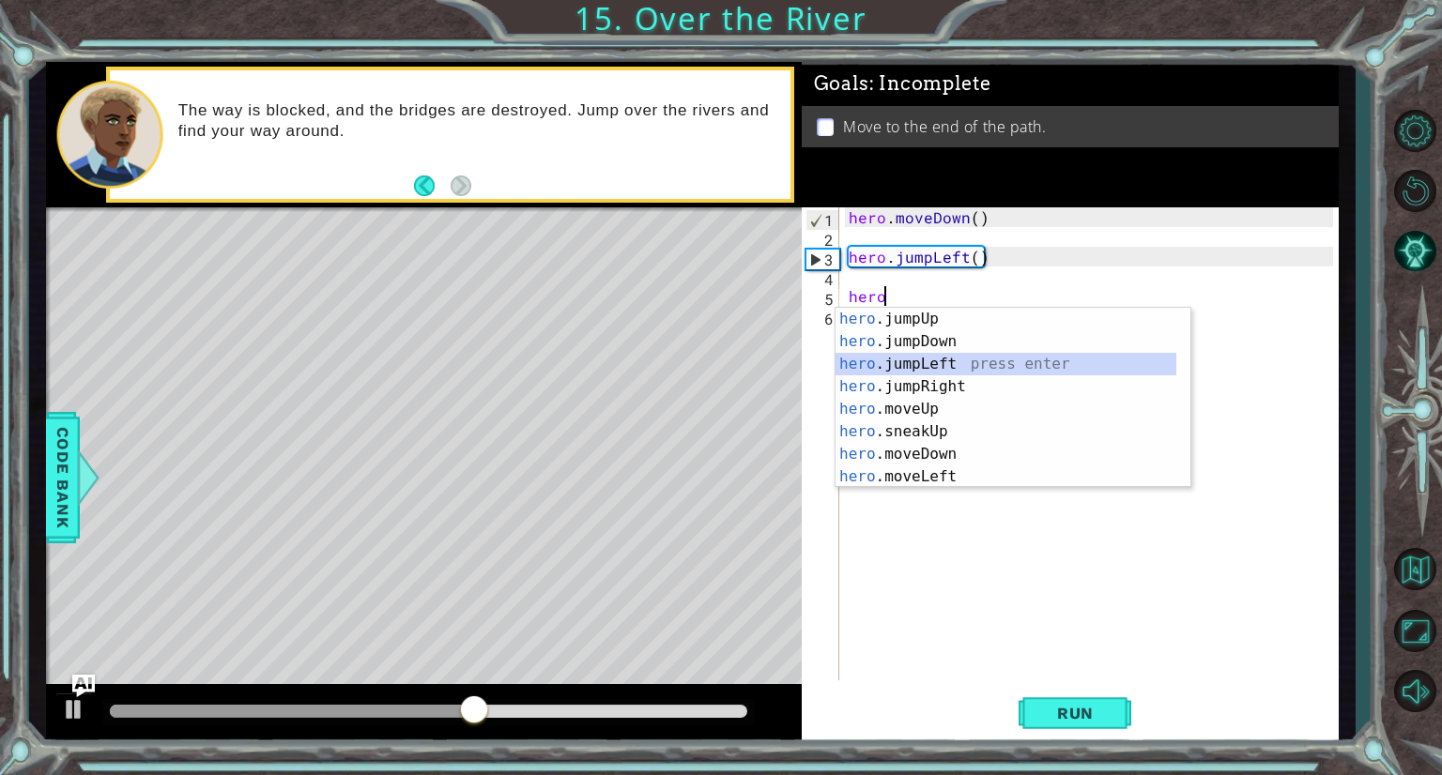
click at [932, 355] on div "hero .jumpUp press enter hero .jumpDown press enter hero .jumpLeft press enter …" at bounding box center [1005, 420] width 341 height 225
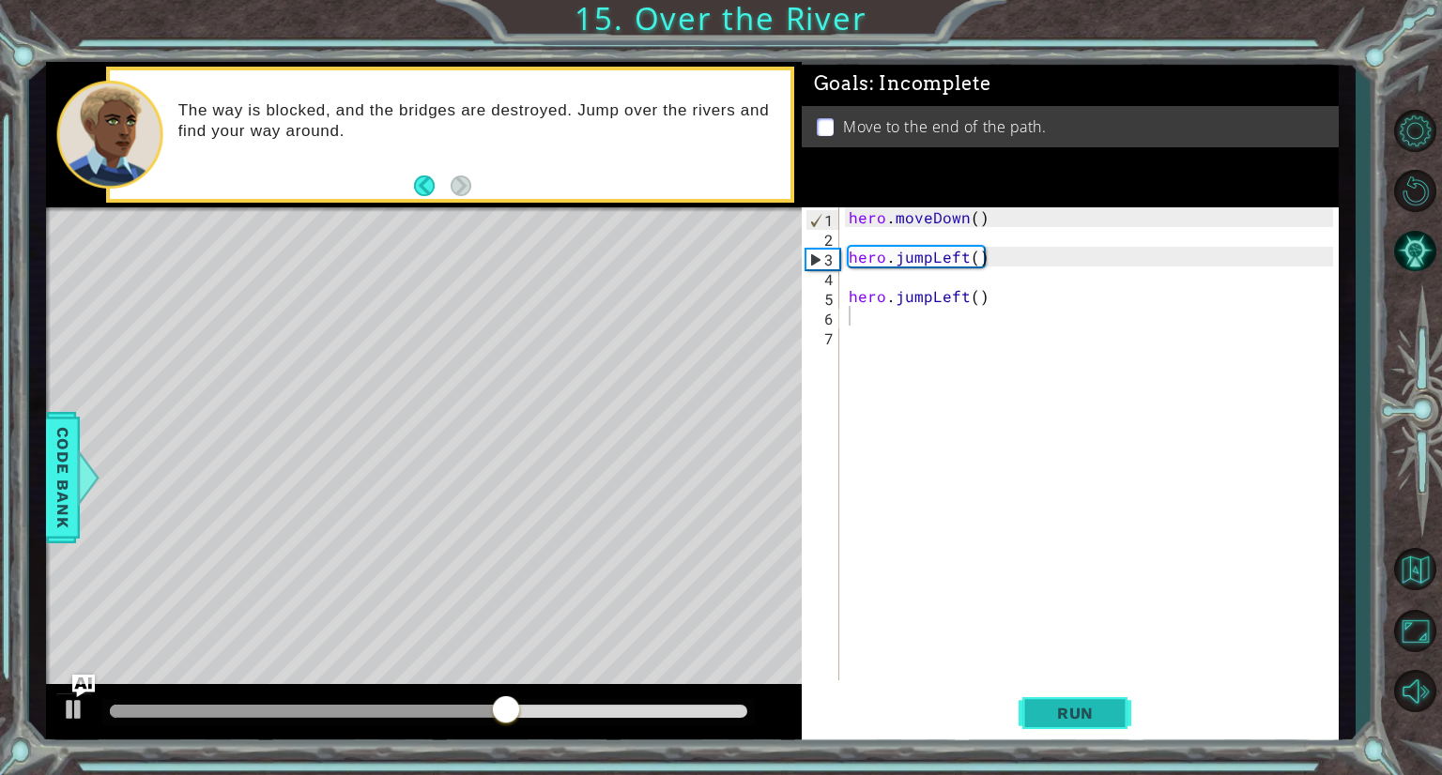
click at [1054, 708] on span "Run" at bounding box center [1075, 713] width 74 height 19
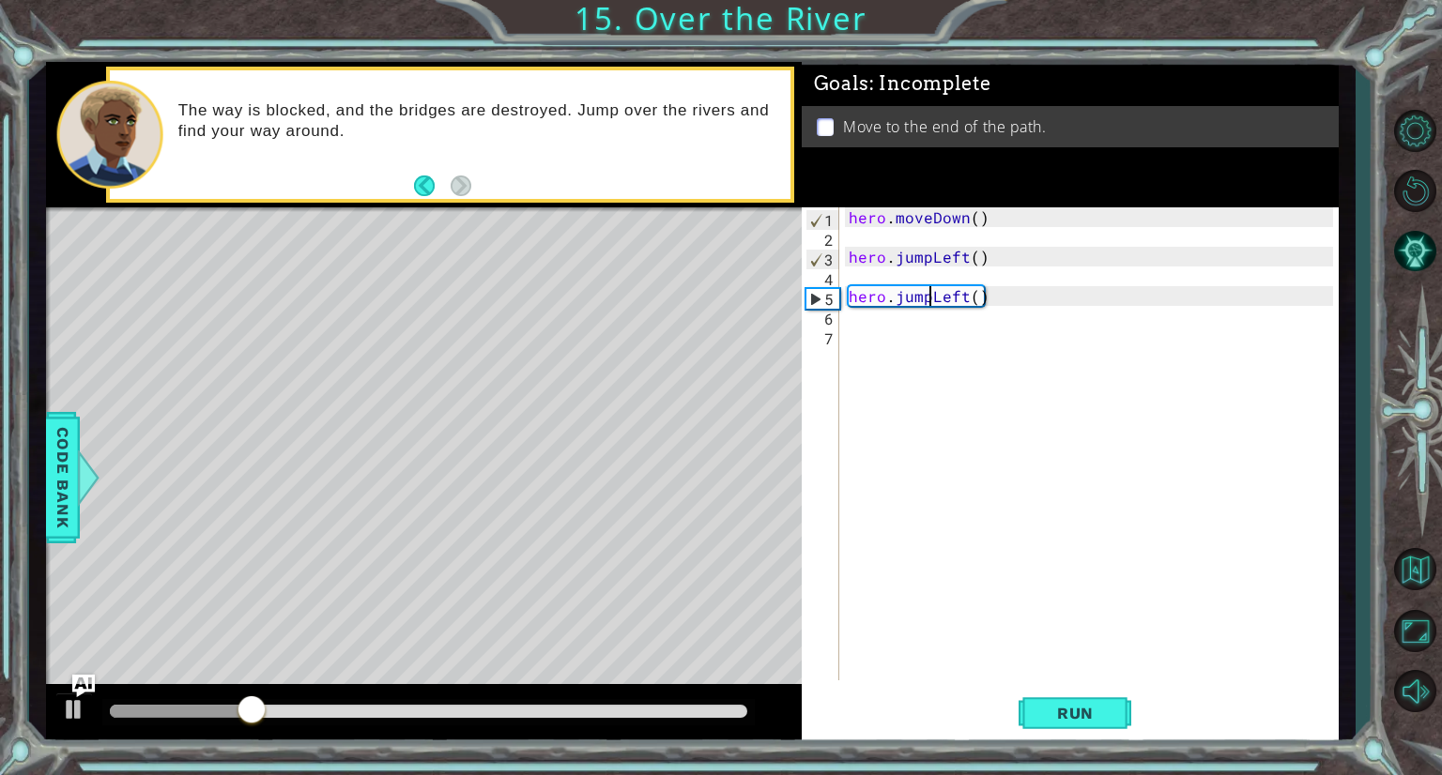
click at [929, 298] on div "hero . moveDown ( ) hero . jumpLeft ( ) hero . jumpLeft ( )" at bounding box center [1094, 463] width 498 height 513
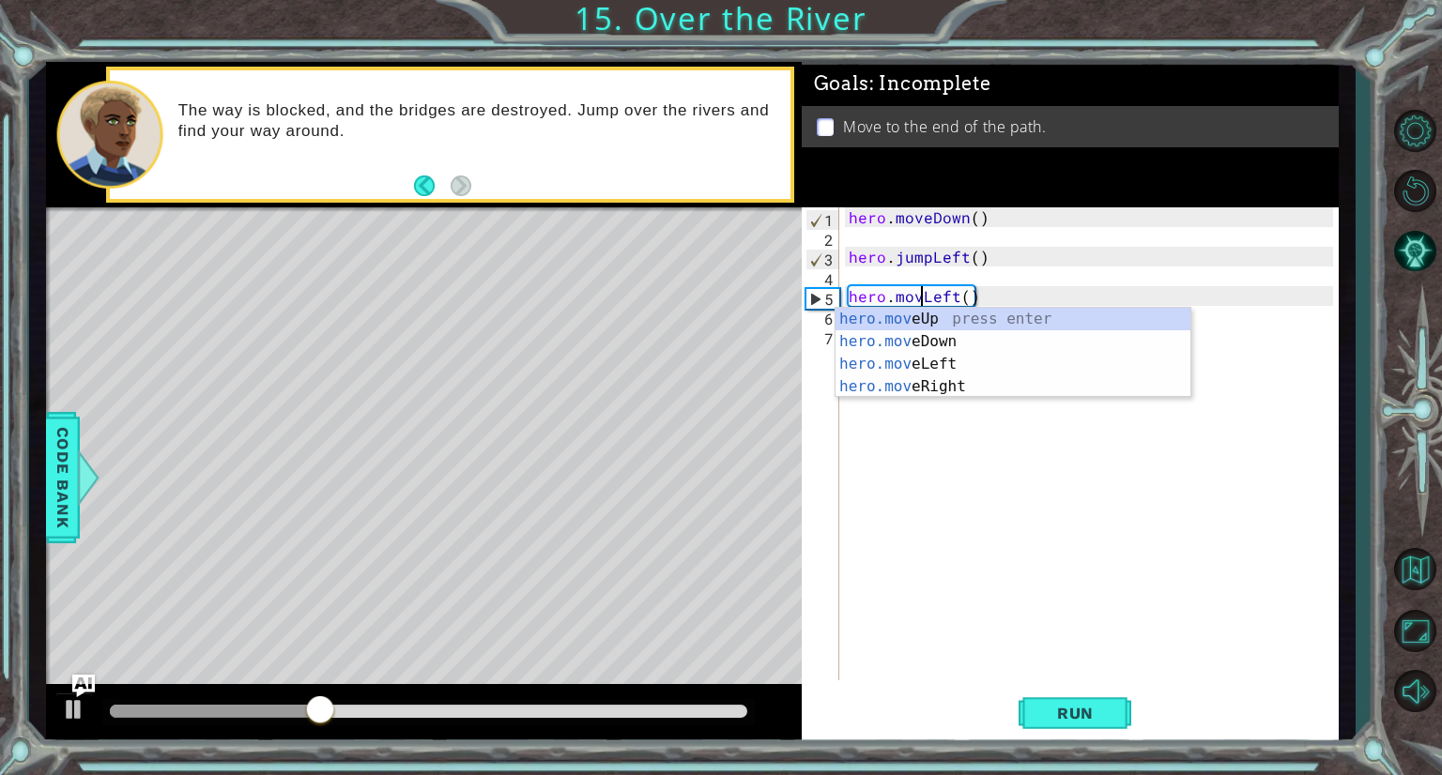
scroll to position [0, 4]
type textarea "hero.moveLeft()"
click at [1062, 716] on span "Run" at bounding box center [1075, 713] width 74 height 19
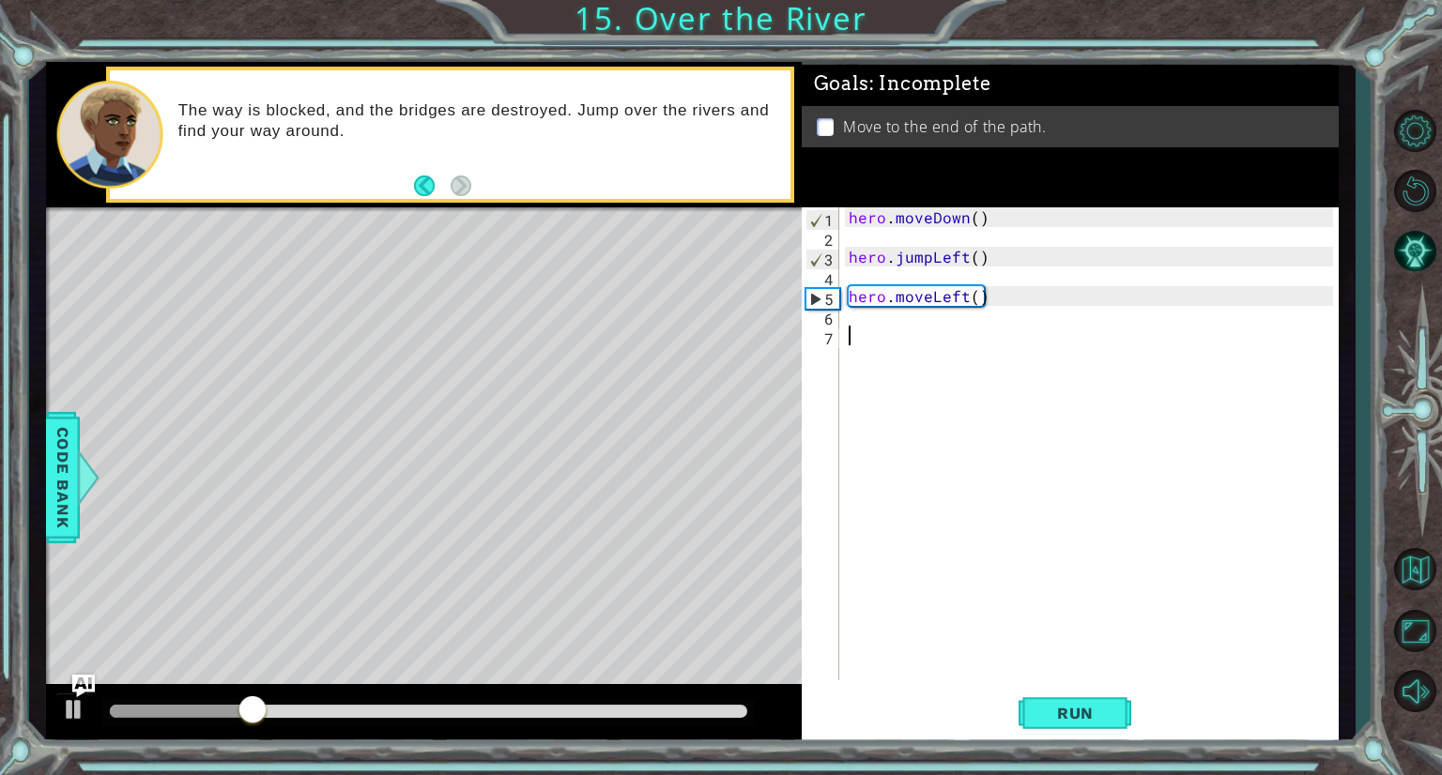
click at [865, 335] on div "hero . moveDown ( ) hero . jumpLeft ( ) hero . moveLeft ( )" at bounding box center [1094, 463] width 498 height 513
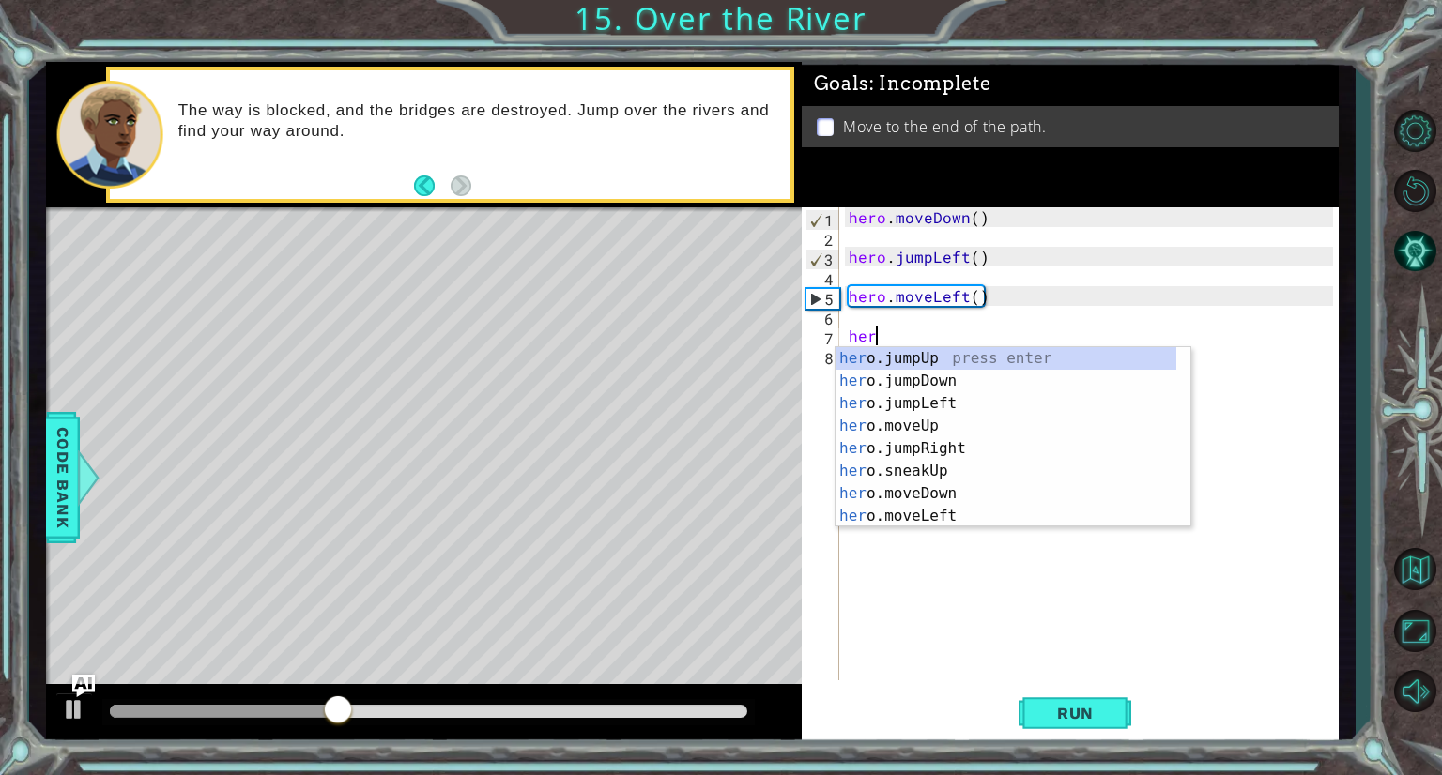
scroll to position [0, 0]
type textarea "hero"
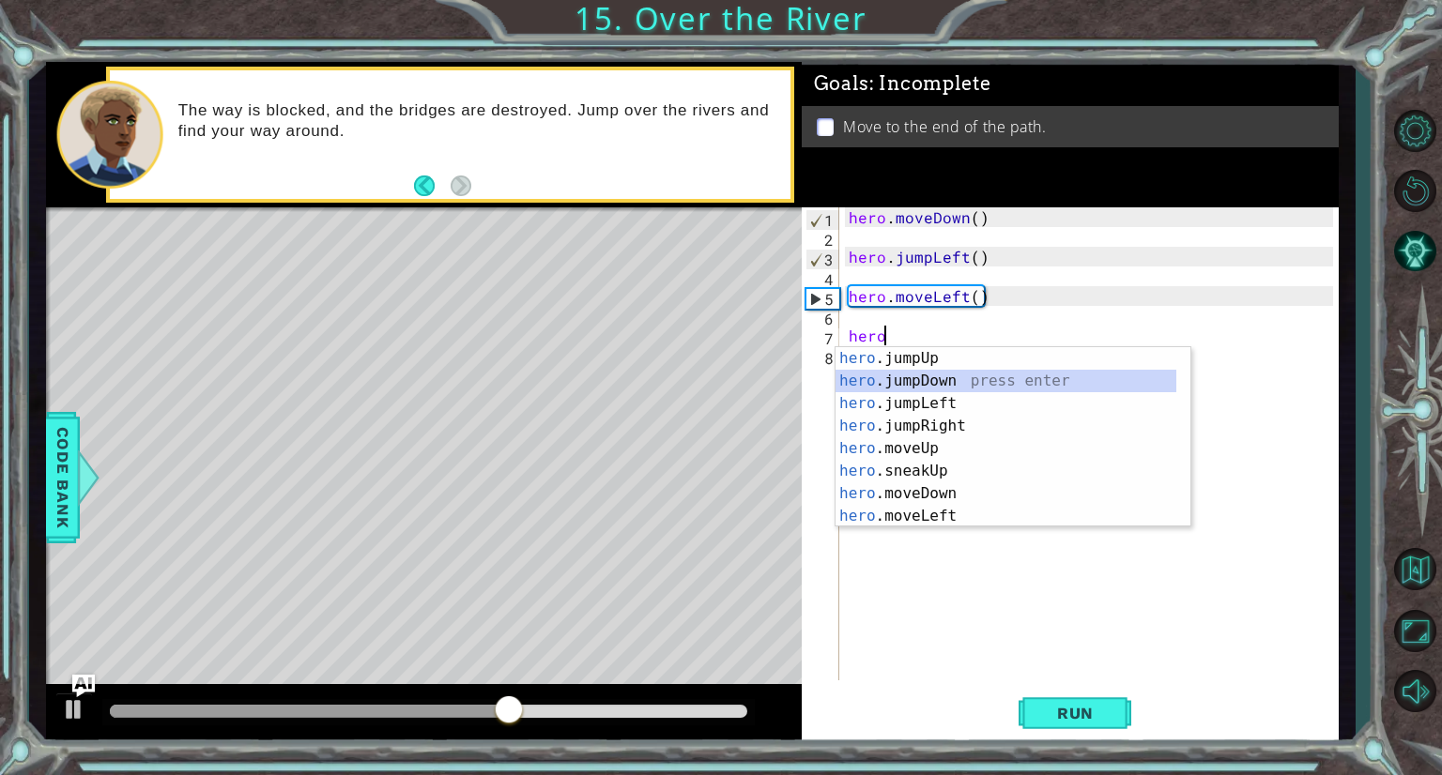
click at [897, 379] on div "hero .jumpUp press enter hero .jumpDown press enter hero .jumpLeft press enter …" at bounding box center [1005, 459] width 341 height 225
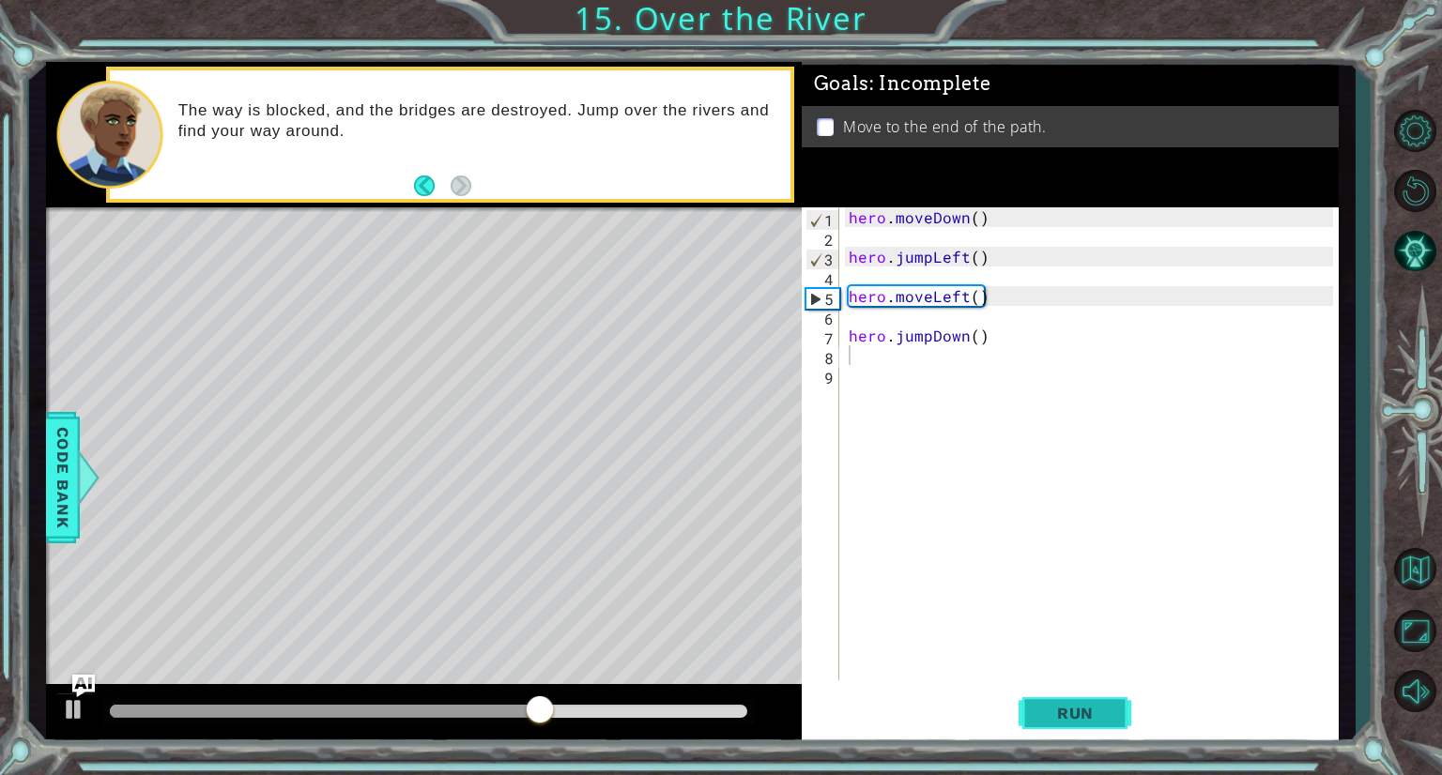
click at [1088, 726] on button "Run" at bounding box center [1075, 714] width 113 height 54
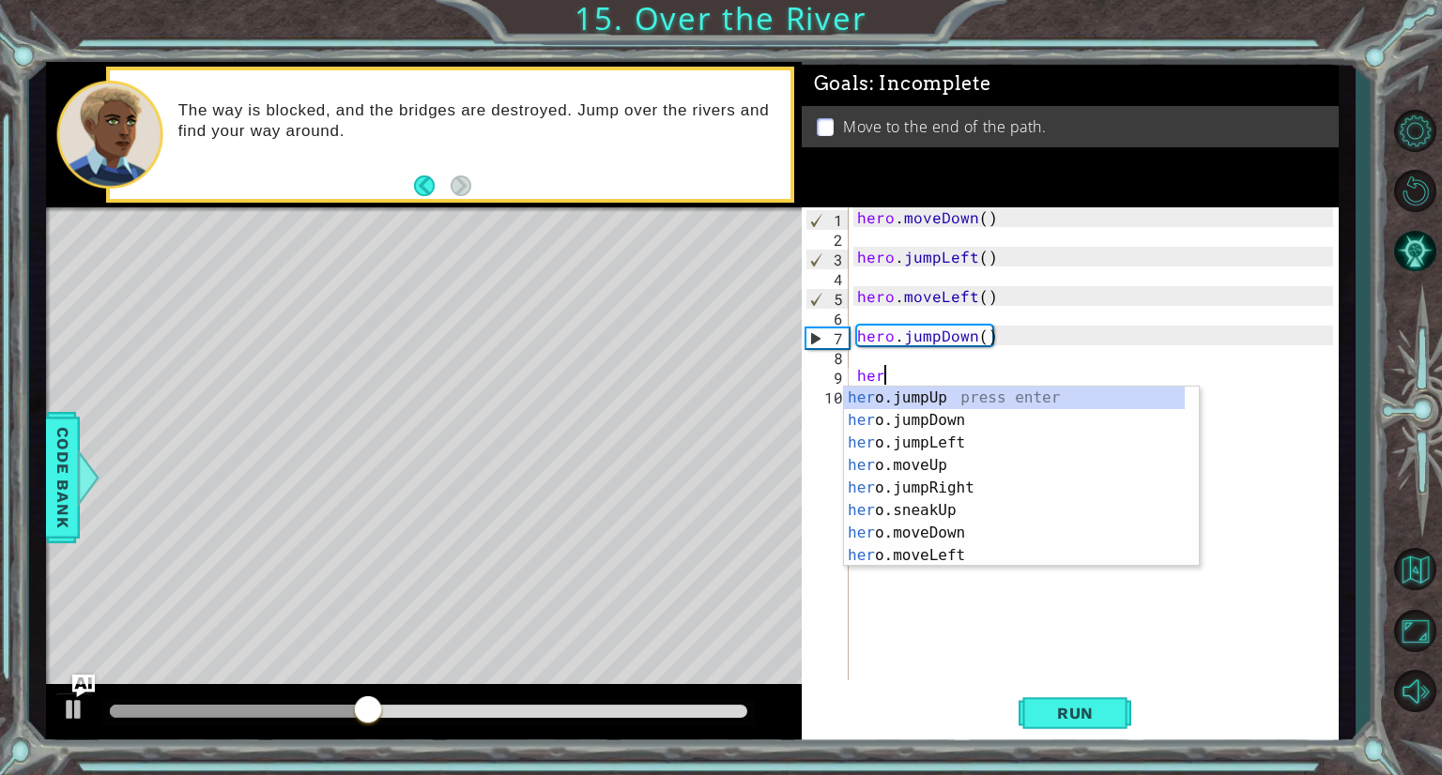
type textarea "hero"
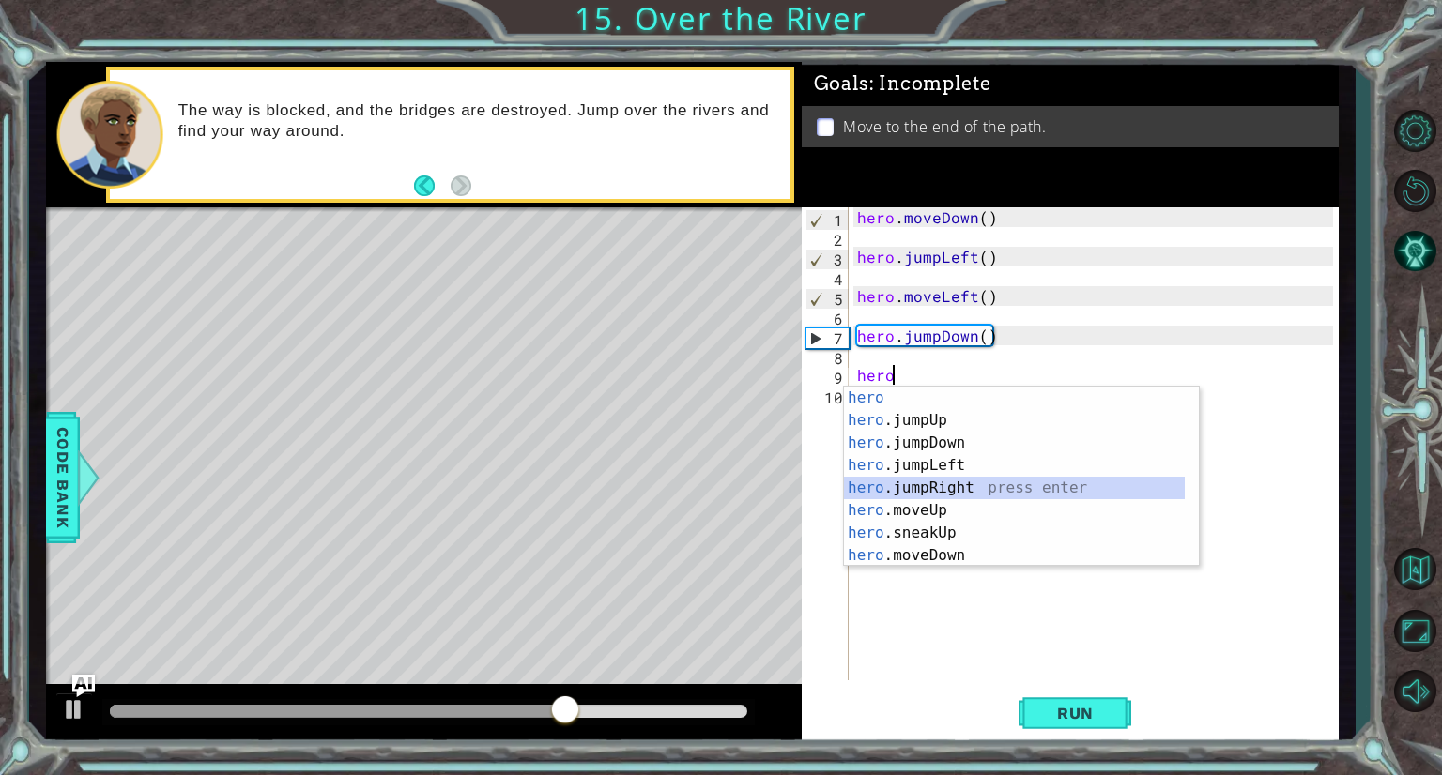
click at [936, 486] on div "hero press enter hero .jumpUp press enter hero .jumpDown press enter hero .jump…" at bounding box center [1014, 499] width 341 height 225
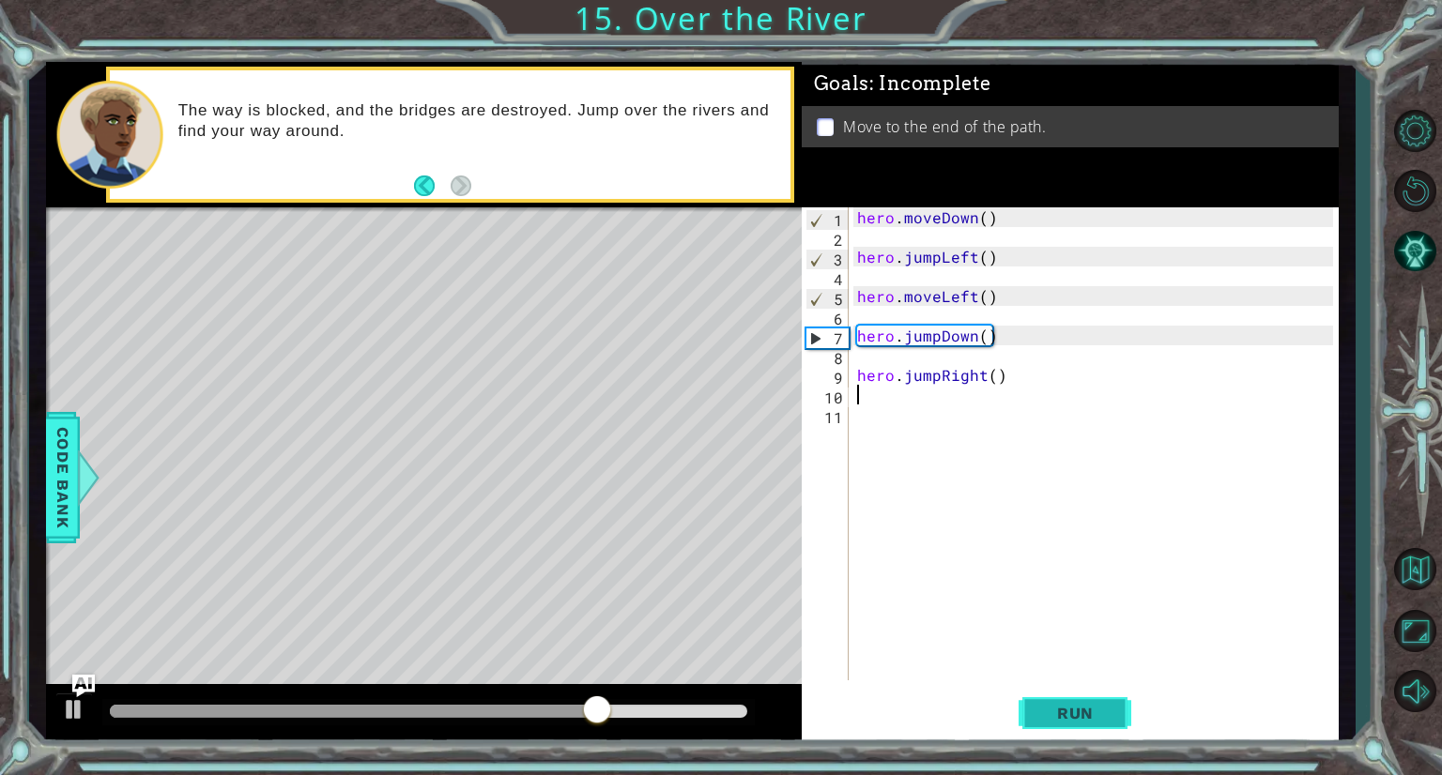
click at [1097, 699] on button "Run" at bounding box center [1075, 714] width 113 height 54
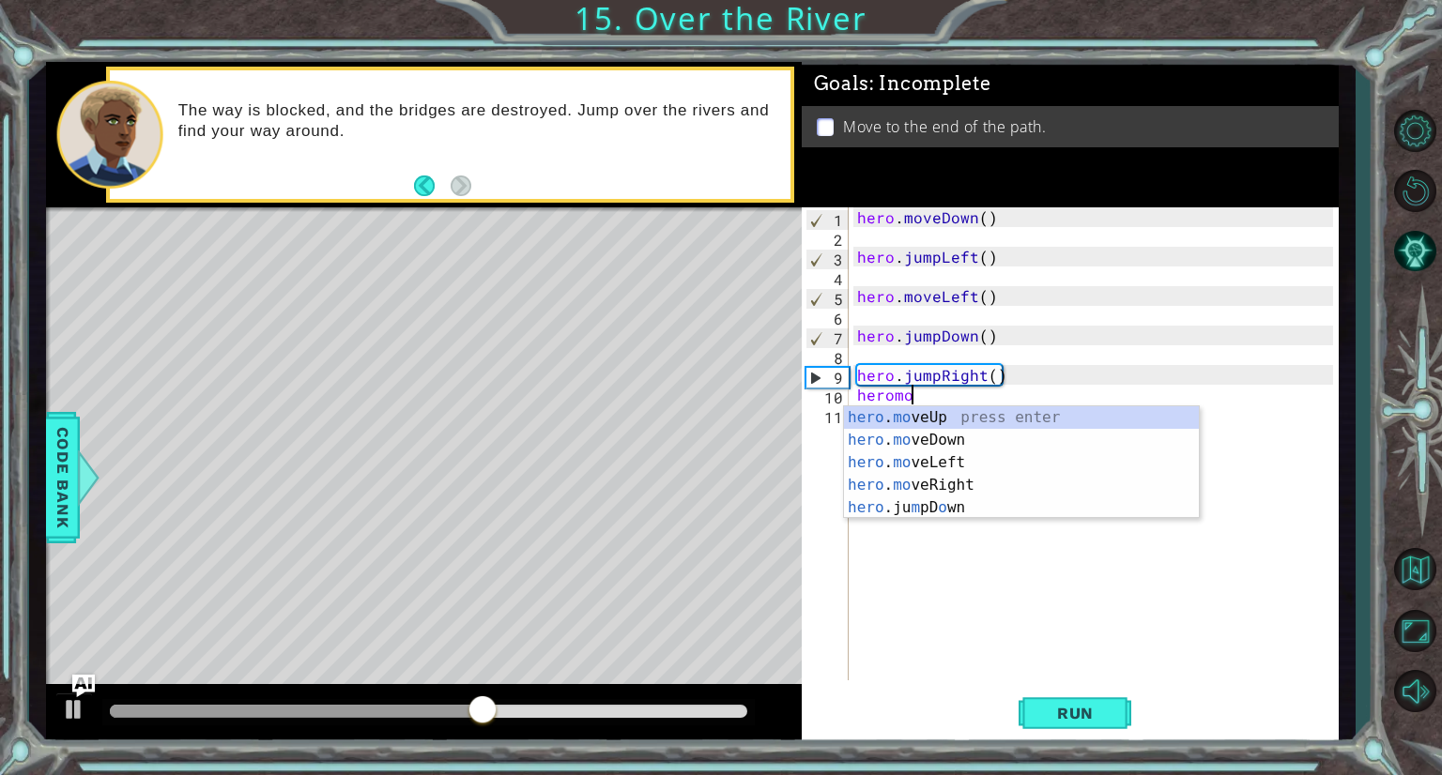
scroll to position [0, 3]
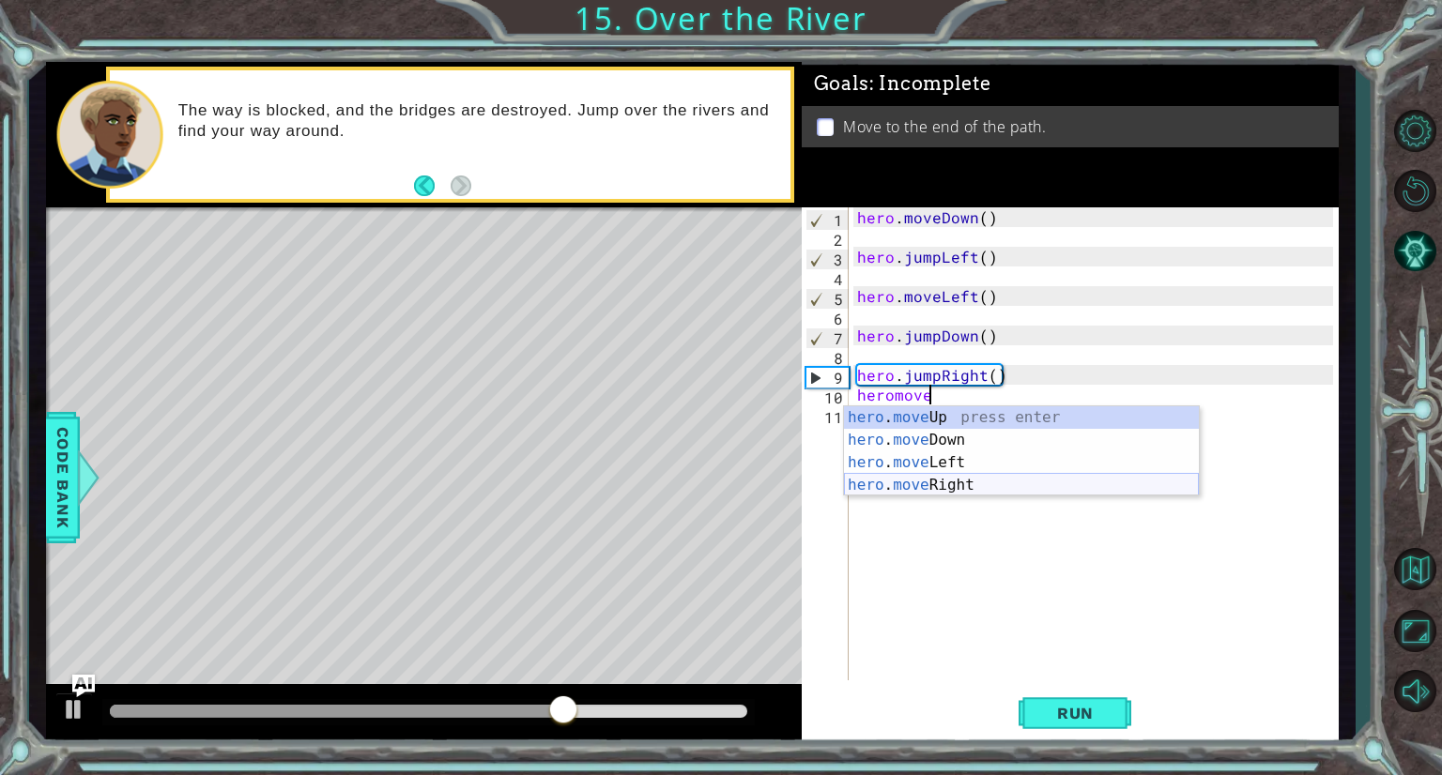
click at [947, 478] on div "hero . move Up press enter hero . move Down press enter hero . move Left press …" at bounding box center [1021, 473] width 355 height 135
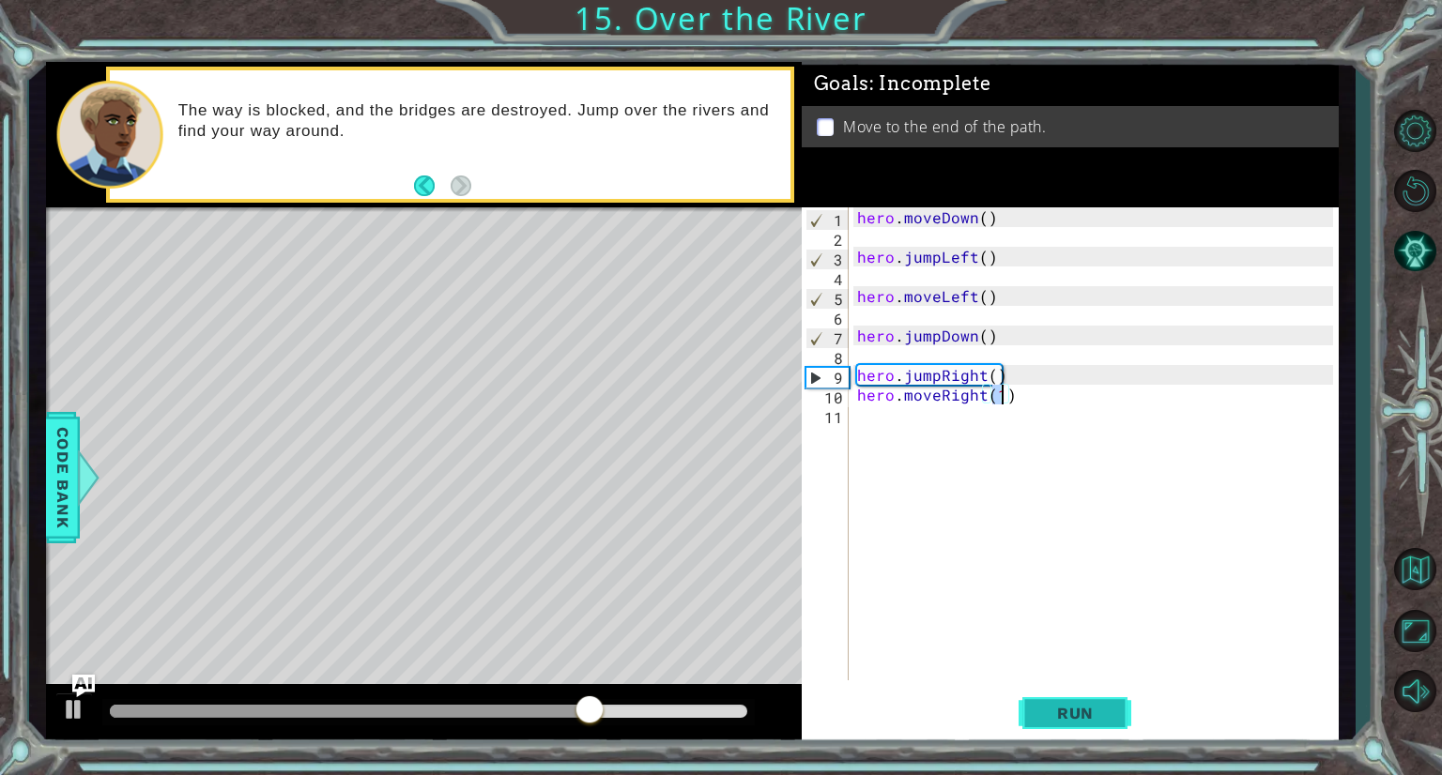
type textarea "hero.moveRight(1)"
click at [1072, 713] on span "Run" at bounding box center [1075, 713] width 74 height 19
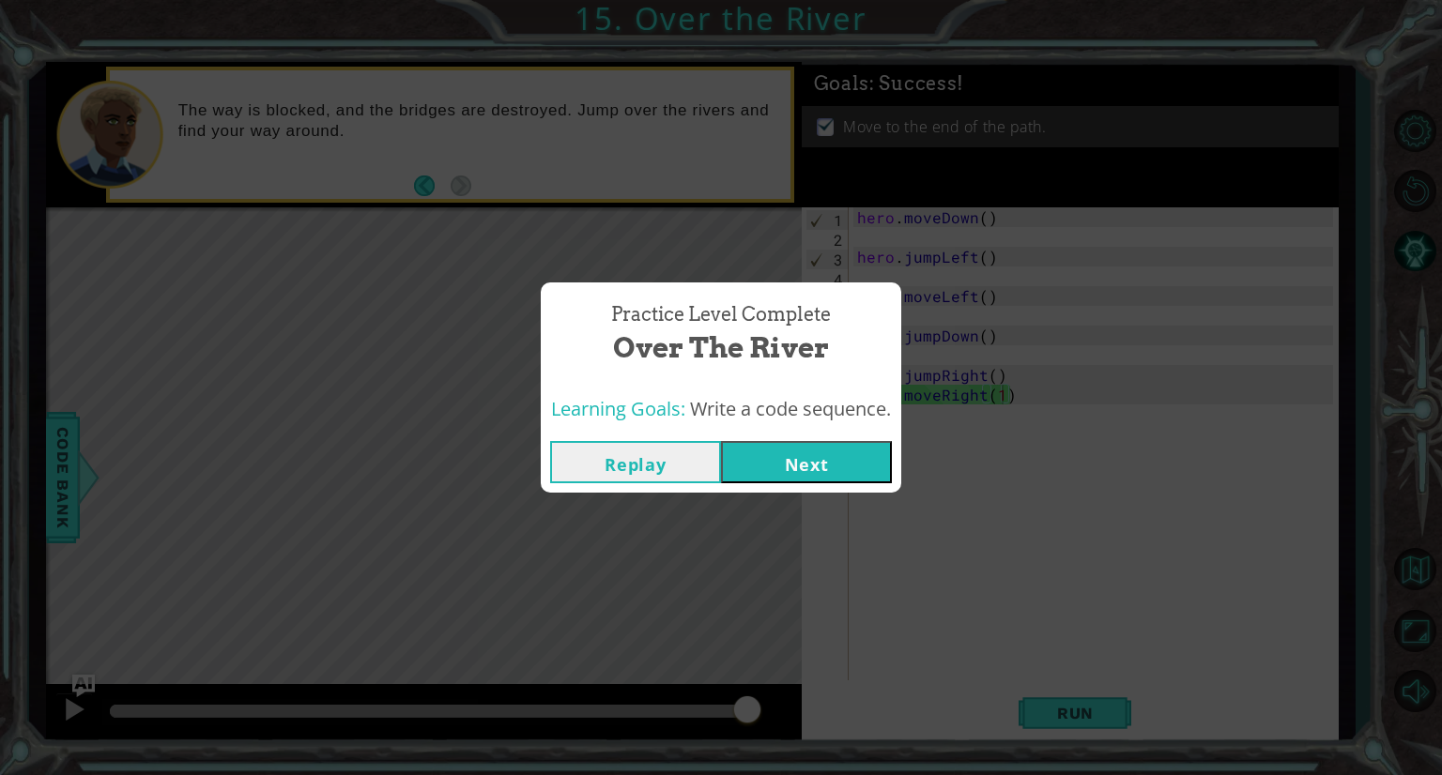
click at [782, 456] on button "Next" at bounding box center [806, 462] width 171 height 42
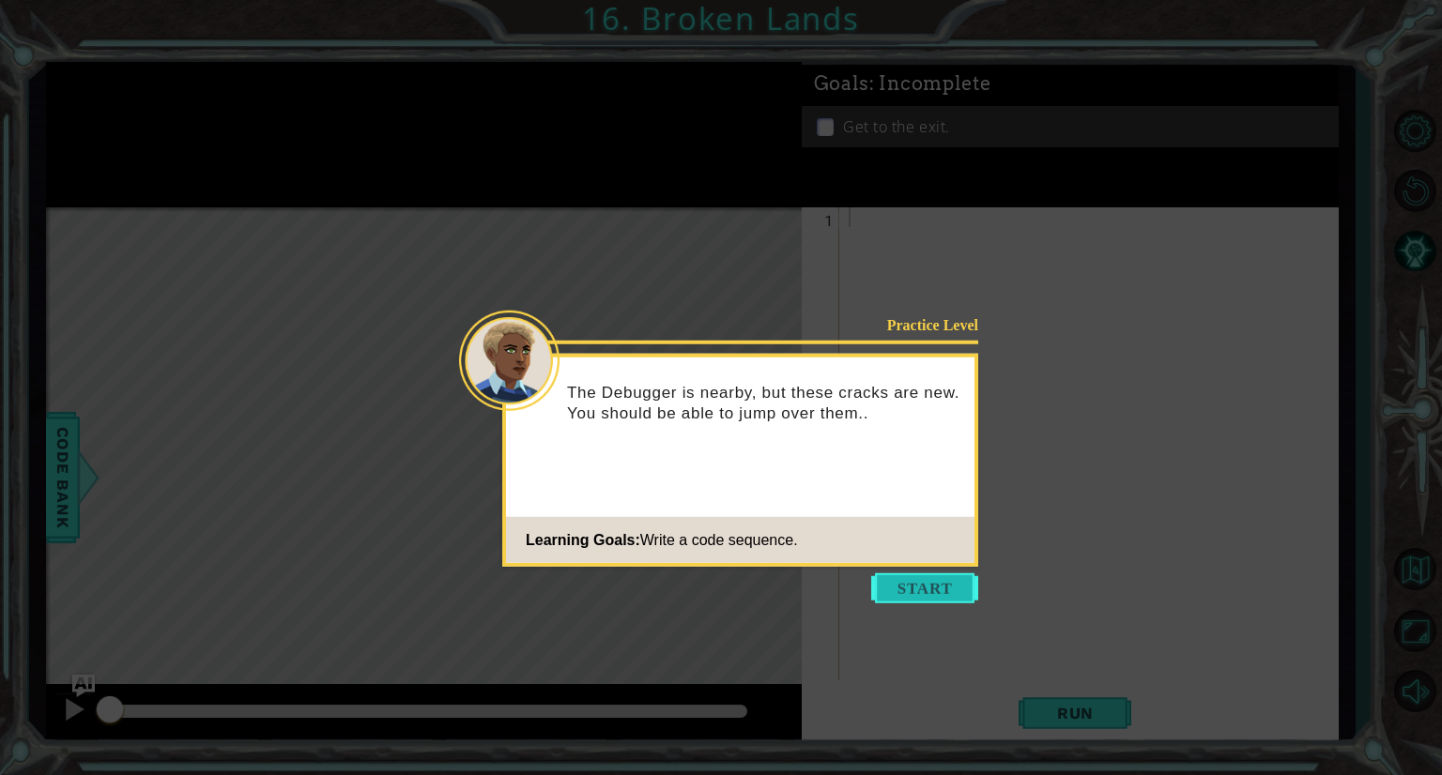
click at [907, 588] on button "Start" at bounding box center [924, 589] width 107 height 30
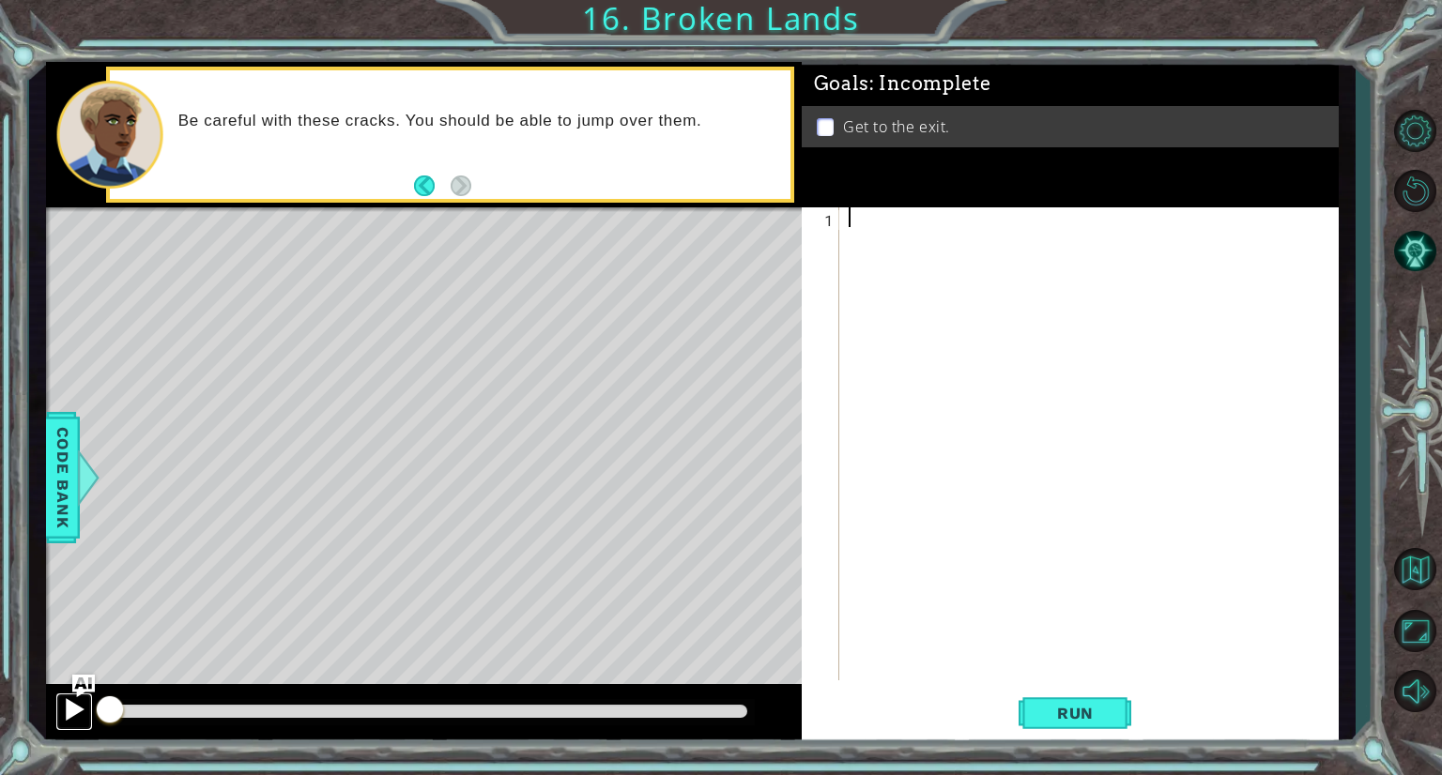
click at [68, 712] on div at bounding box center [74, 709] width 24 height 24
drag, startPoint x: 154, startPoint y: 706, endPoint x: 93, endPoint y: 699, distance: 61.4
click at [93, 699] on div at bounding box center [424, 714] width 756 height 60
click at [923, 320] on div at bounding box center [1094, 463] width 498 height 513
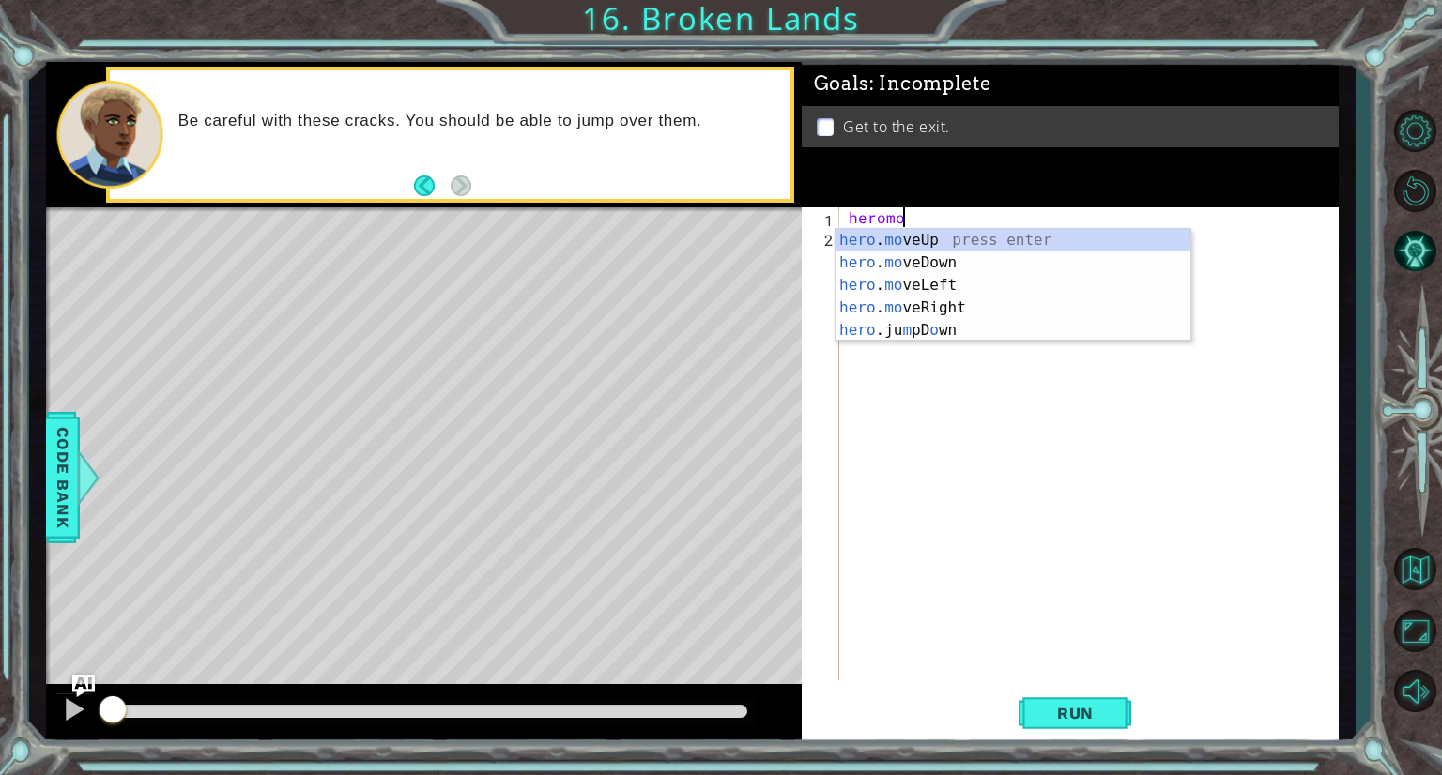
scroll to position [0, 3]
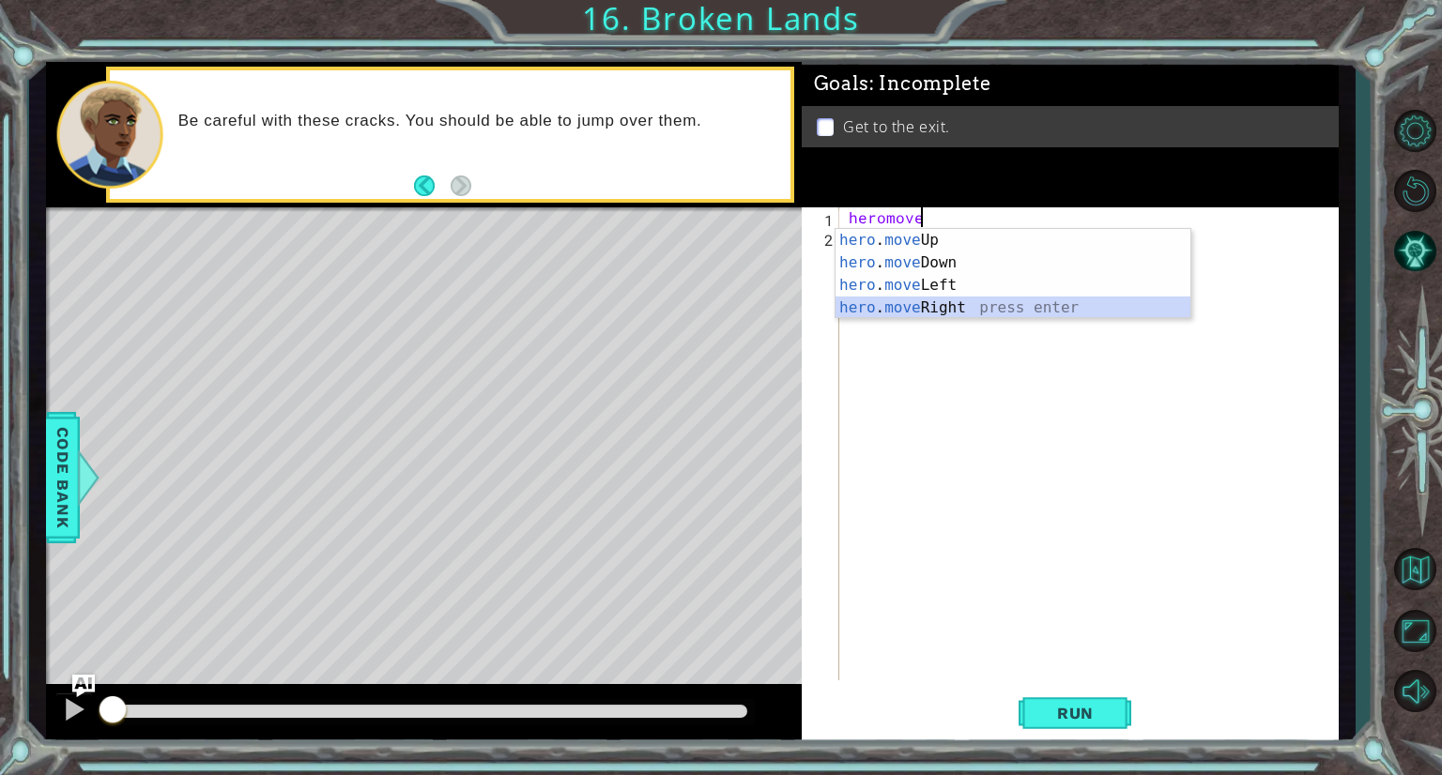
click at [927, 303] on div "hero . move Up press enter hero . move Down press enter hero . move Left press …" at bounding box center [1012, 296] width 355 height 135
type textarea "hero.moveRight(1)"
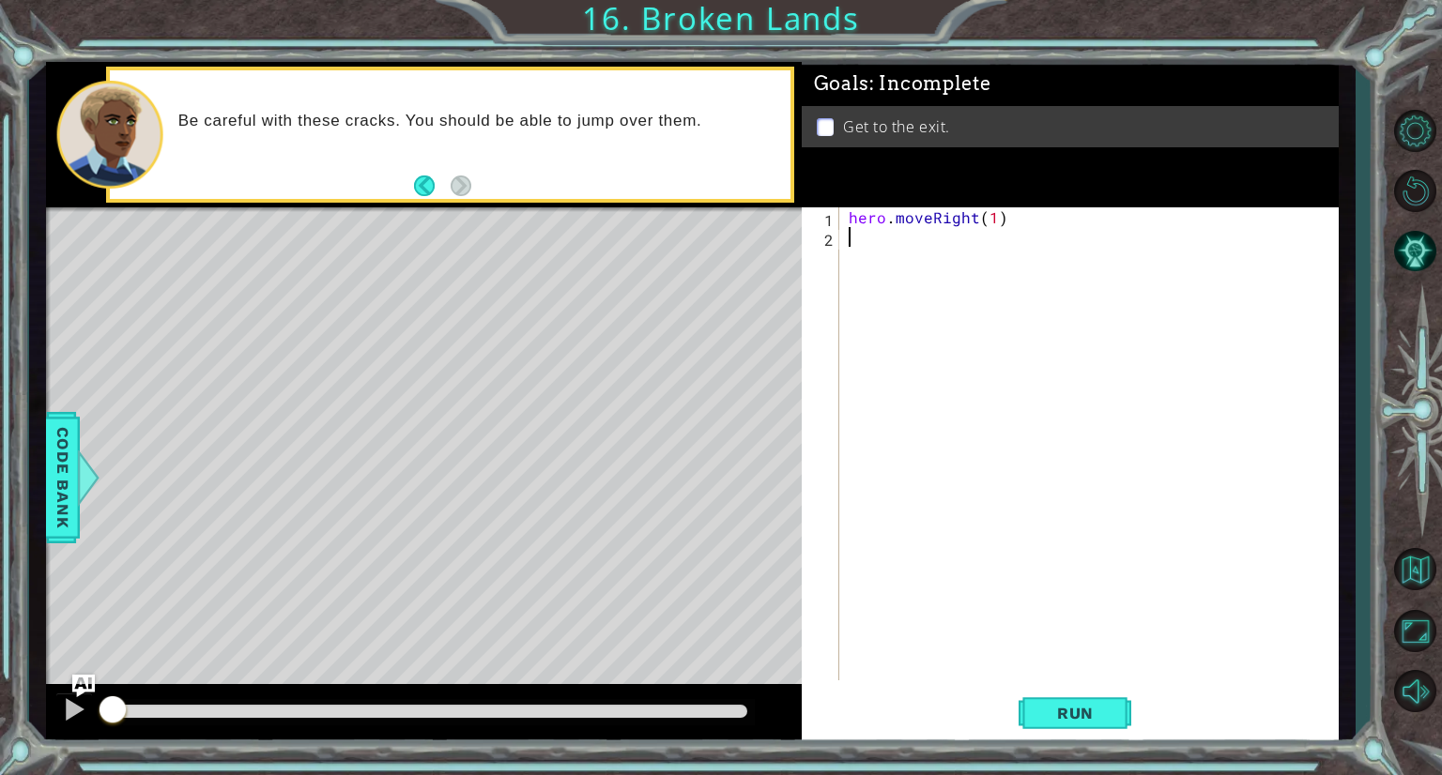
click at [934, 237] on div "hero . moveRight ( 1 )" at bounding box center [1094, 463] width 498 height 513
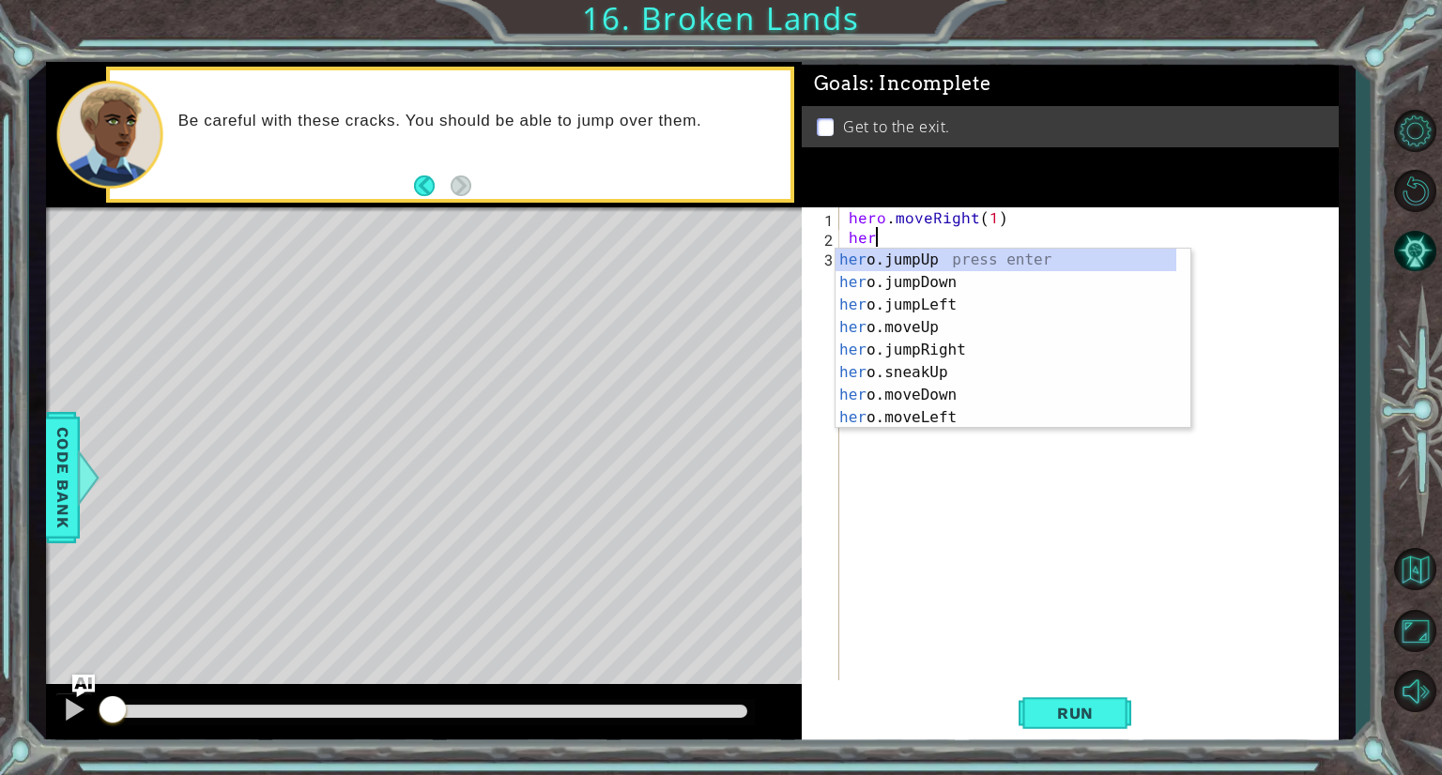
scroll to position [0, 0]
type textarea "hero"
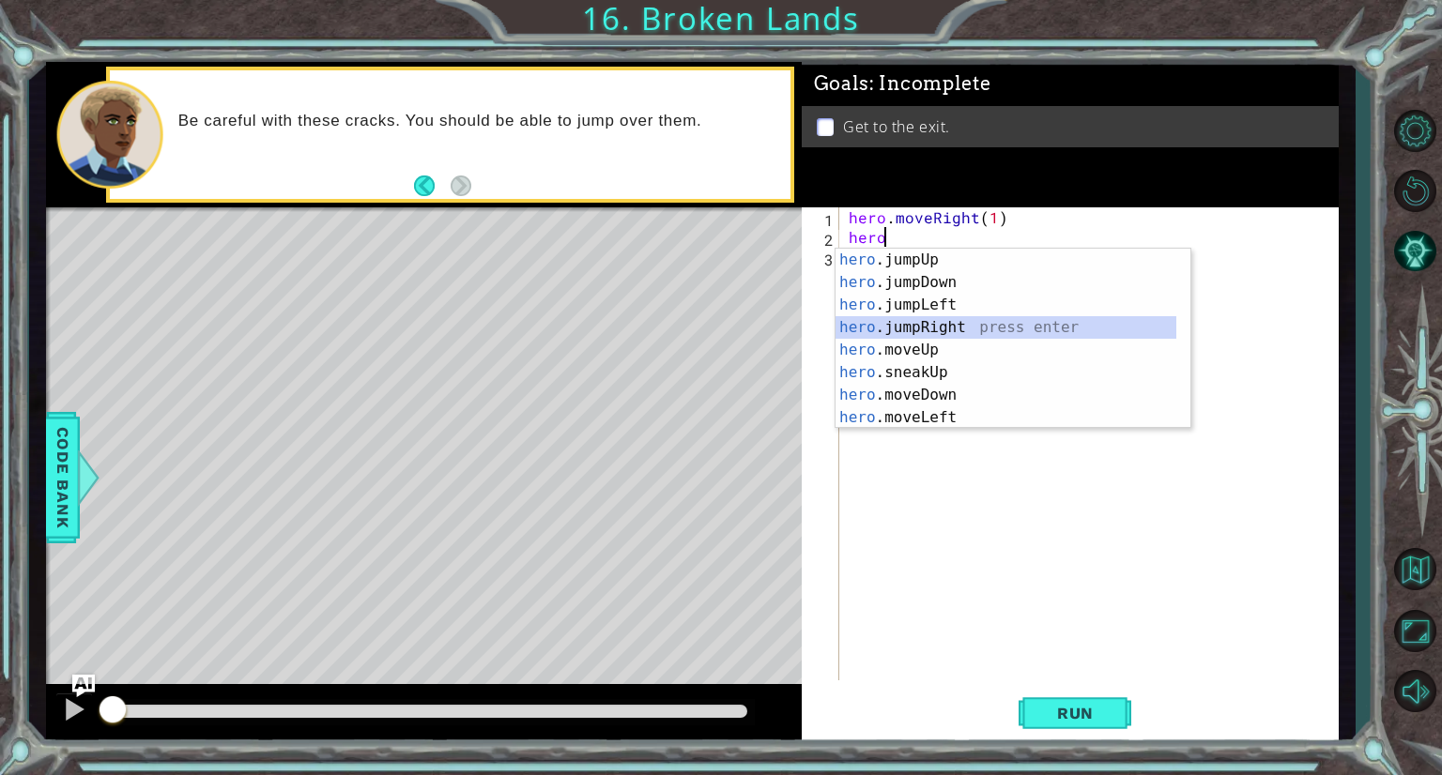
click at [920, 326] on div "hero .jumpUp press enter hero .jumpDown press enter hero .jumpLeft press enter …" at bounding box center [1005, 361] width 341 height 225
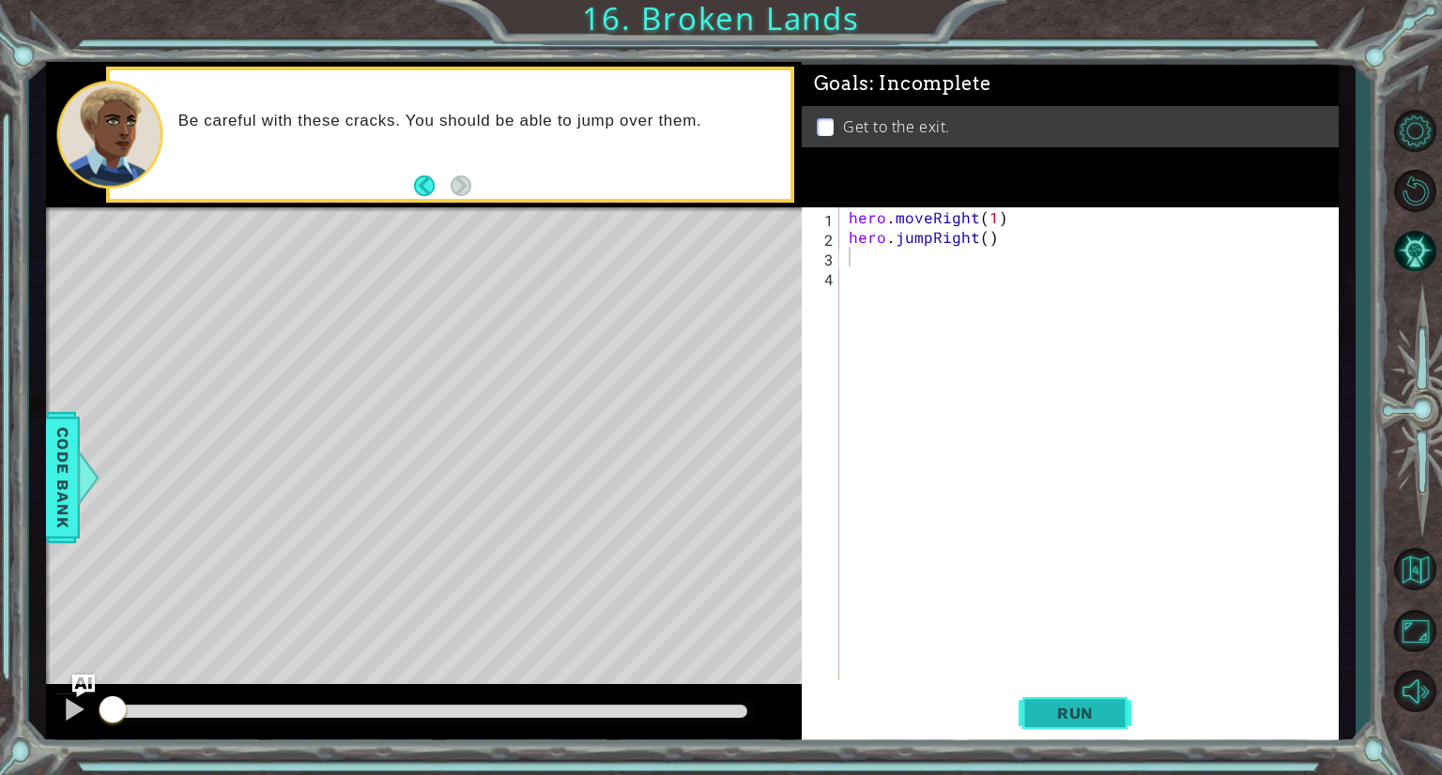
click at [1050, 707] on span "Run" at bounding box center [1075, 713] width 74 height 19
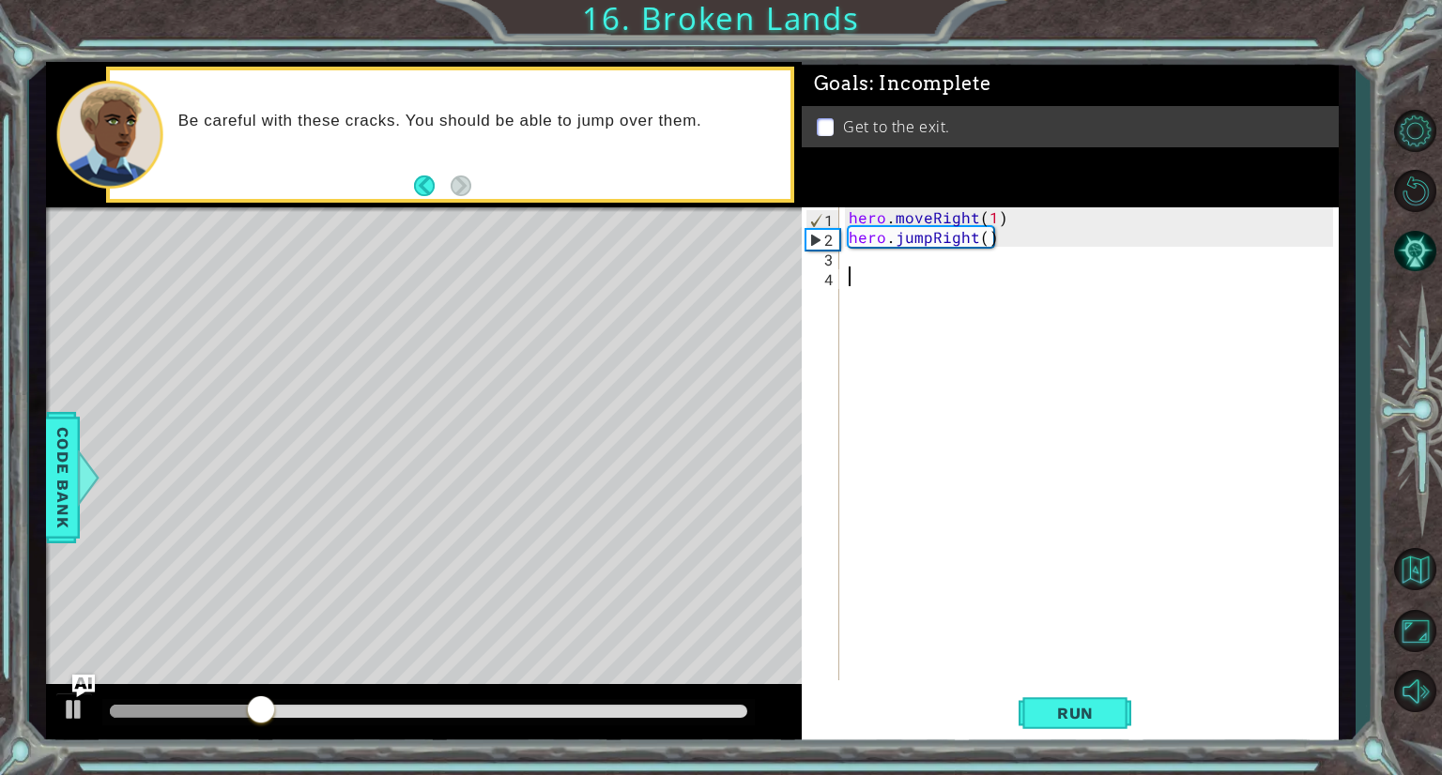
click at [916, 268] on div "hero . moveRight ( 1 ) hero . jumpRight ( )" at bounding box center [1094, 463] width 498 height 513
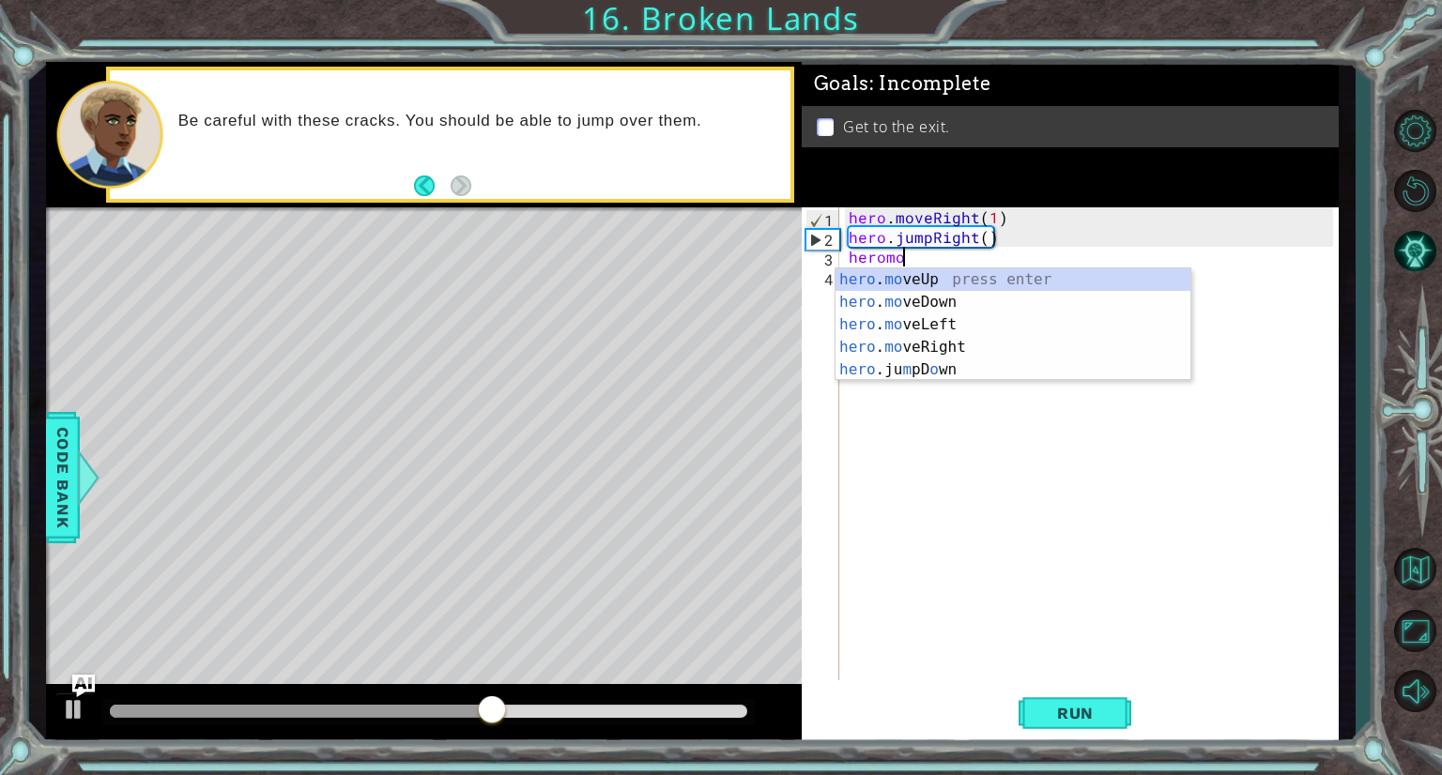
scroll to position [0, 3]
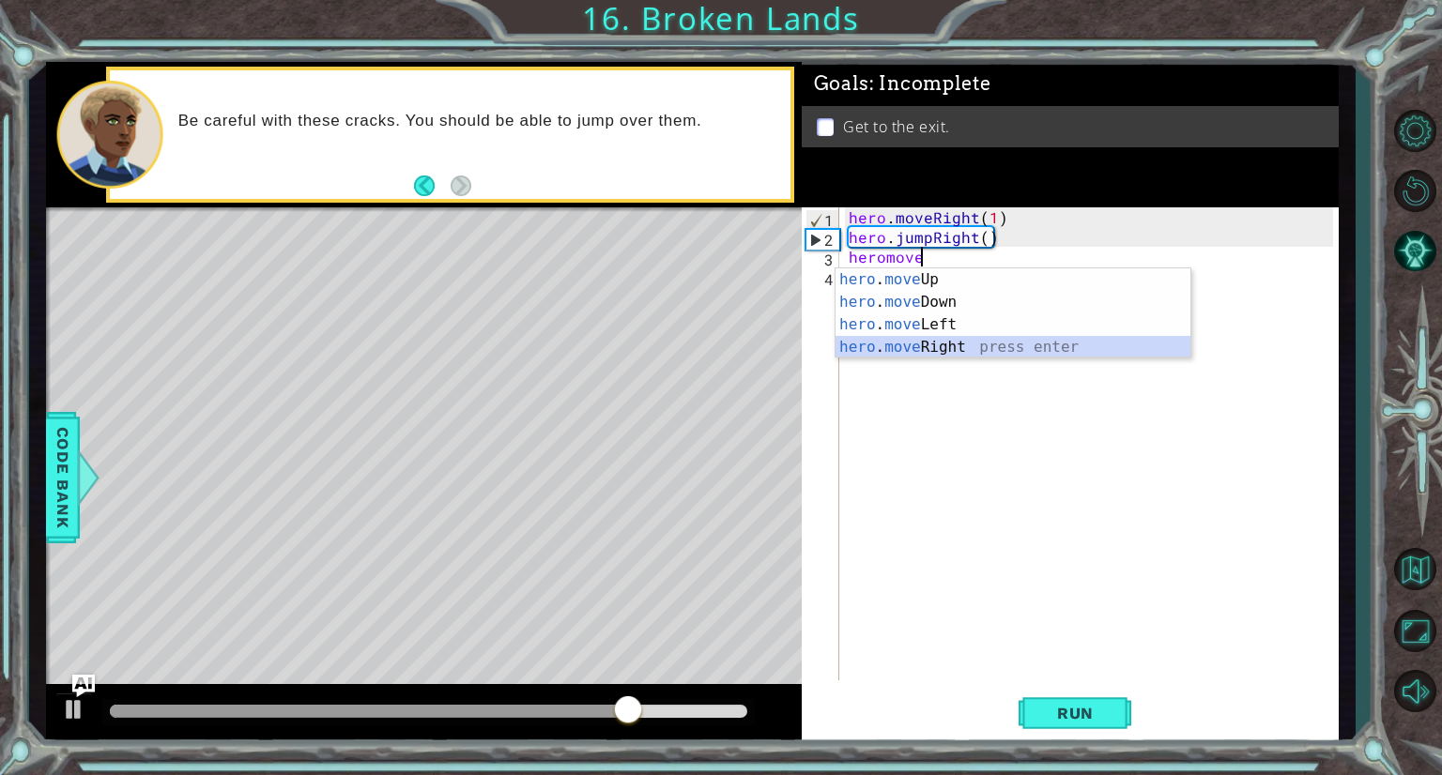
click at [938, 346] on div "hero . move Up press enter hero . move Down press enter hero . move Left press …" at bounding box center [1012, 335] width 355 height 135
type textarea "hero.moveRight(1)"
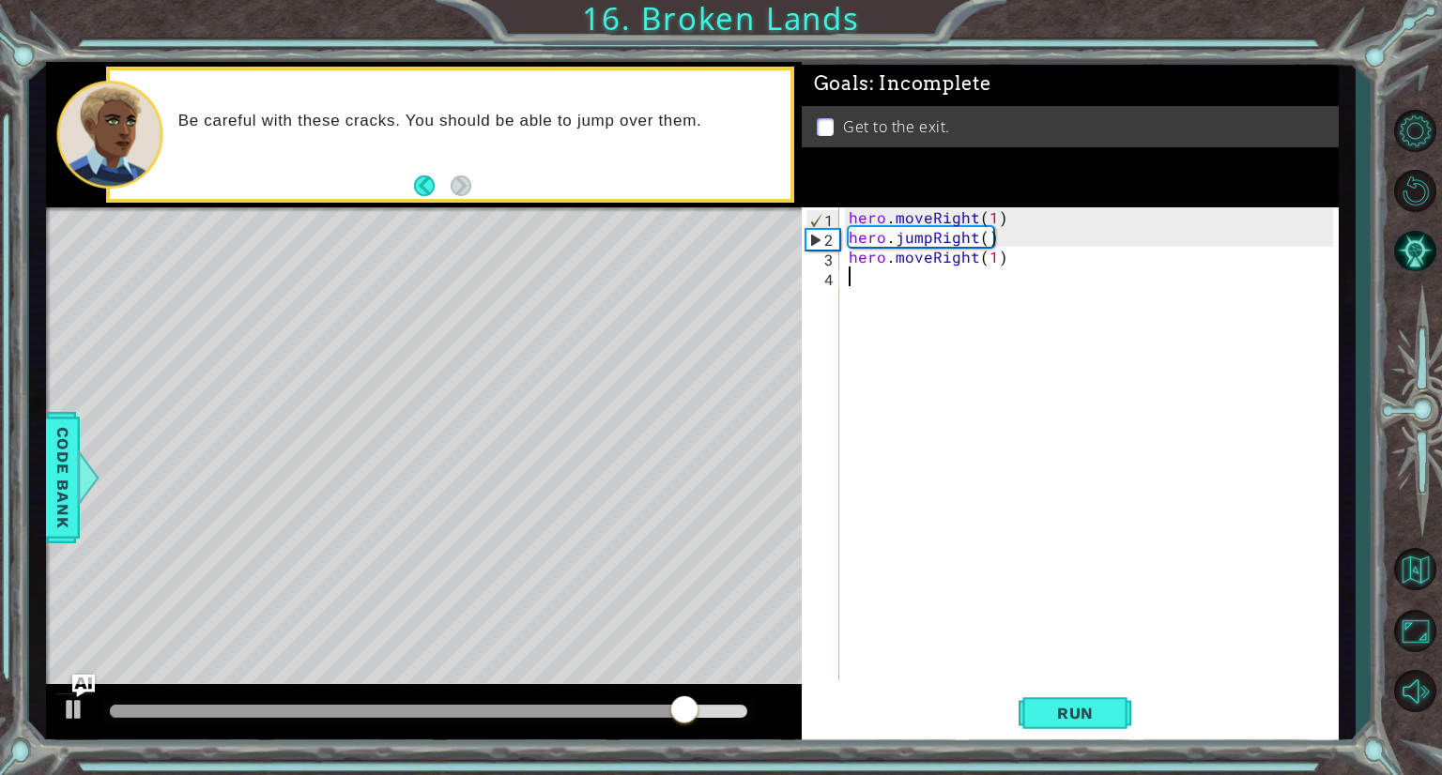
click at [933, 278] on div "hero . moveRight ( 1 ) hero . jumpRight ( ) hero . moveRight ( 1 )" at bounding box center [1094, 463] width 498 height 513
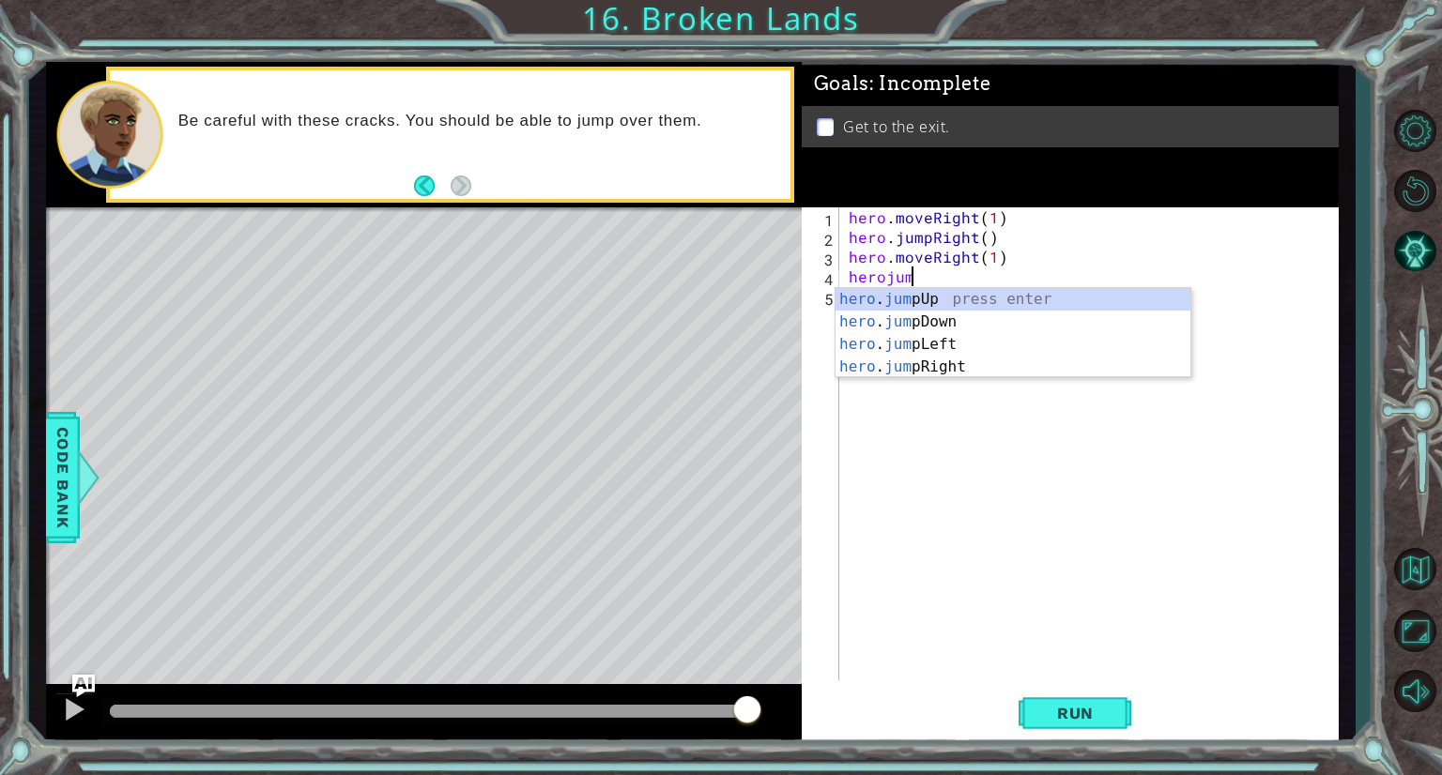
type textarea "herojump"
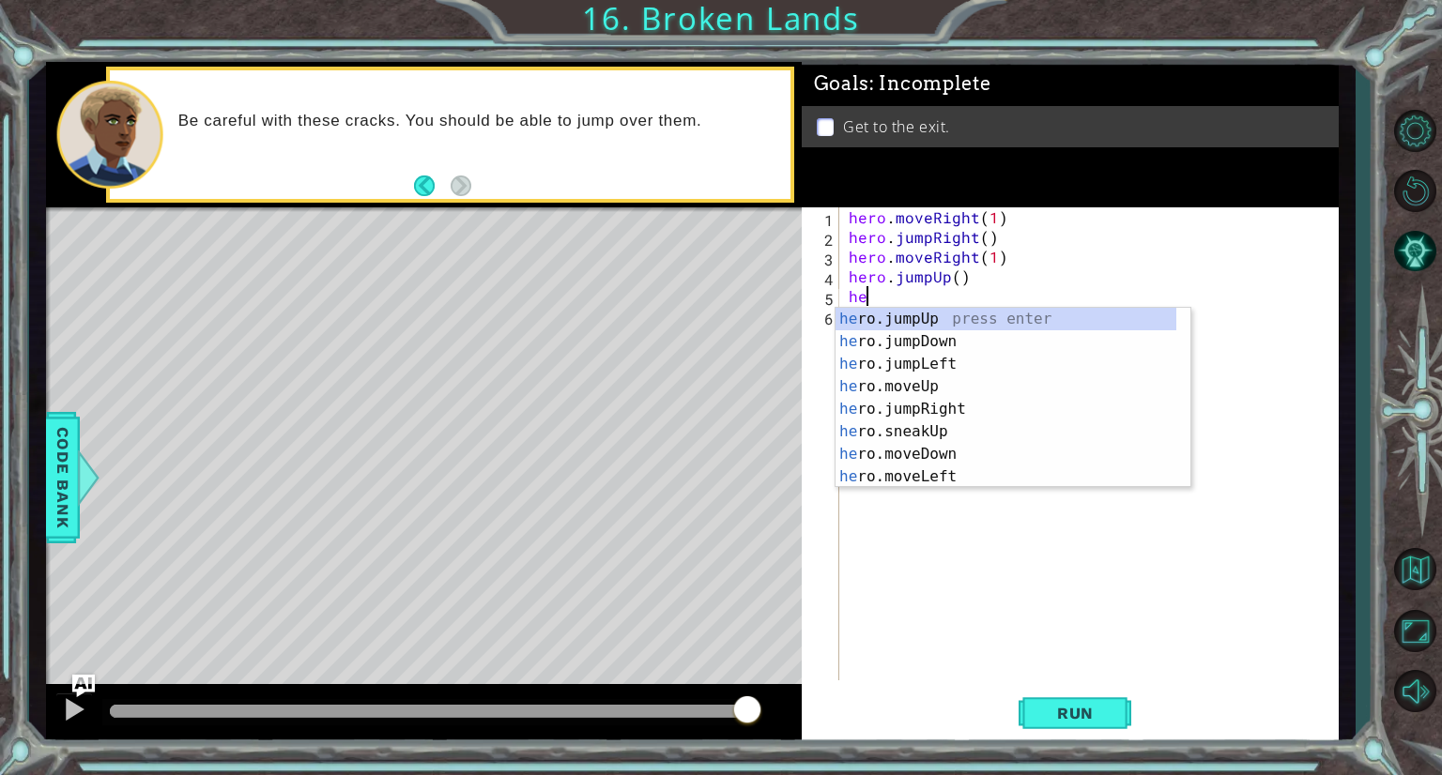
scroll to position [0, 0]
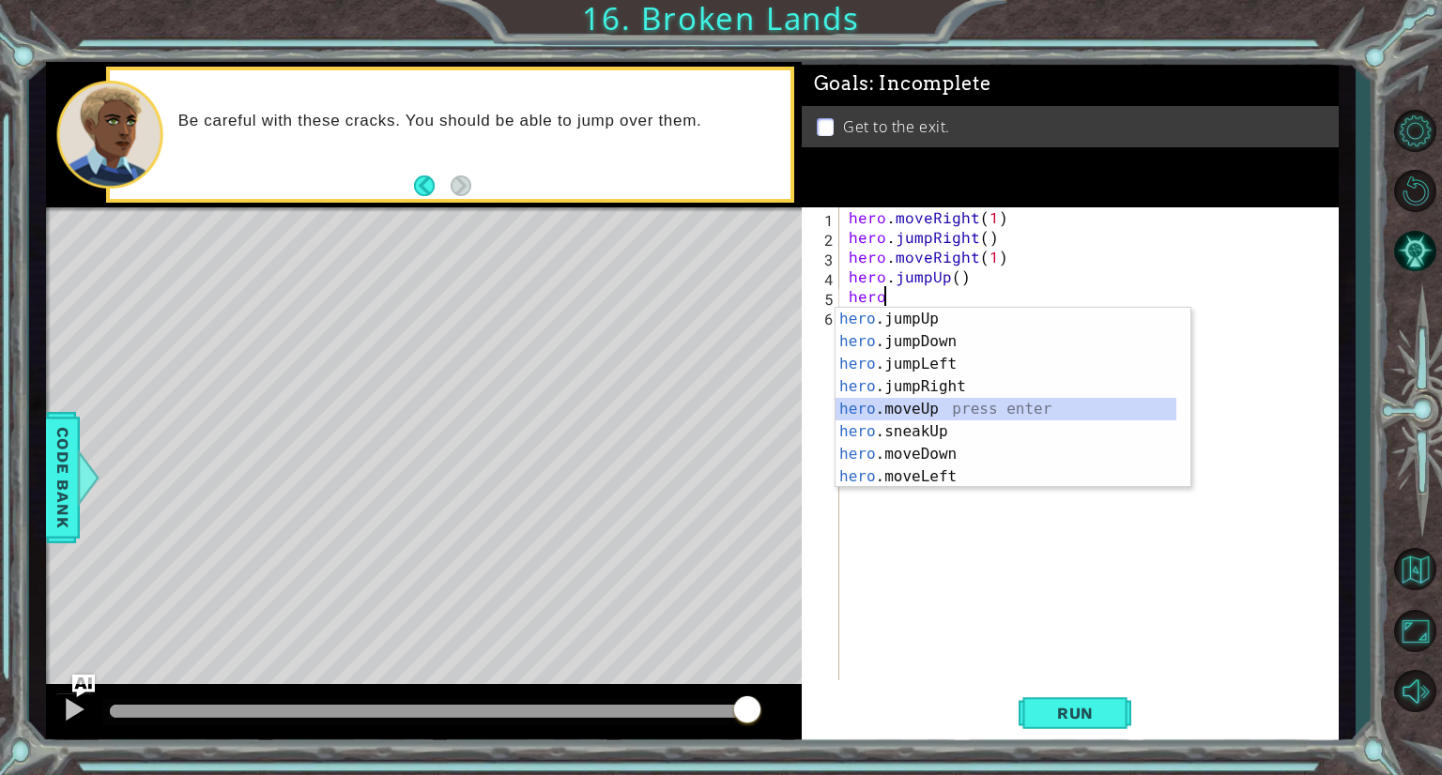
click at [928, 411] on div "hero .jumpUp press enter hero .jumpDown press enter hero .jumpLeft press enter …" at bounding box center [1005, 420] width 341 height 225
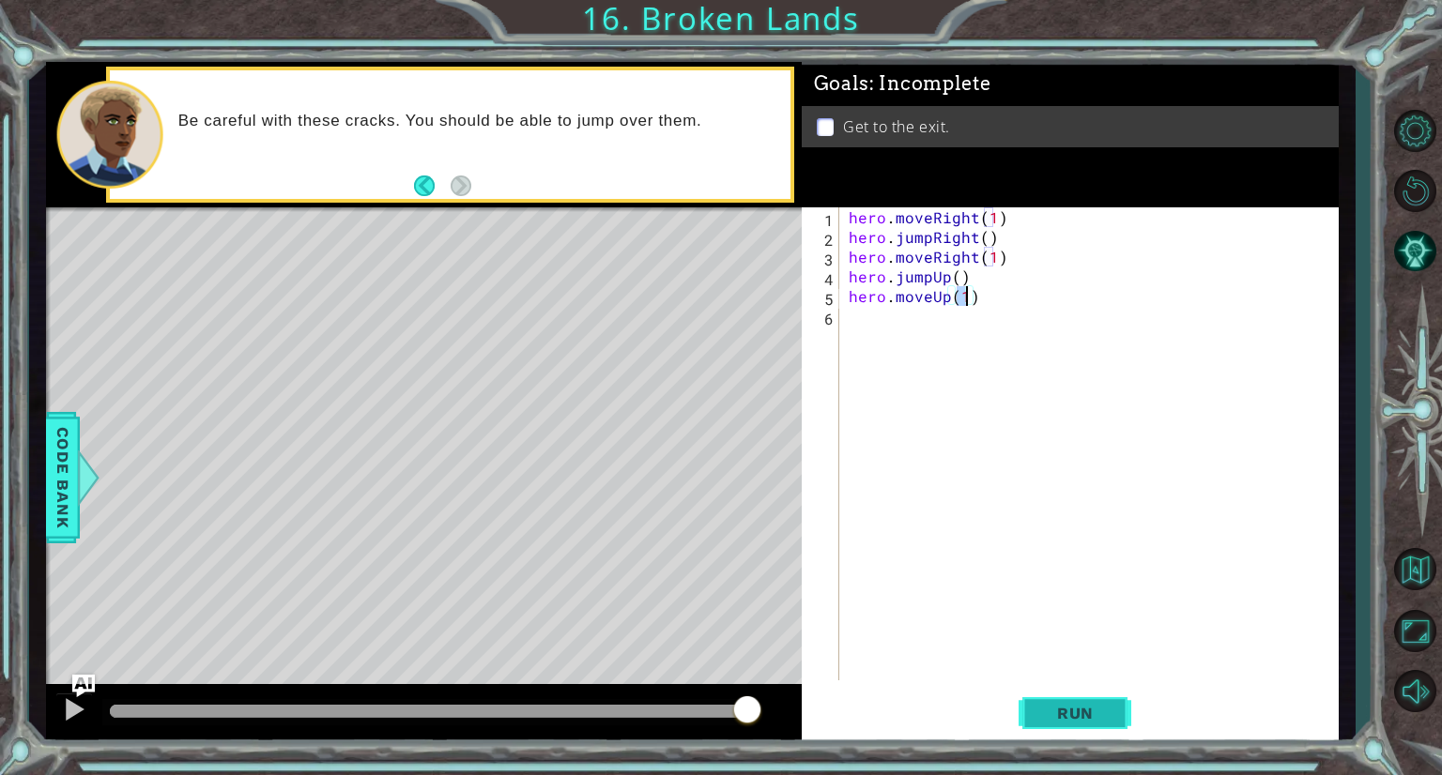
type textarea "hero.moveUp(1)"
click at [1061, 704] on span "Run" at bounding box center [1075, 713] width 74 height 19
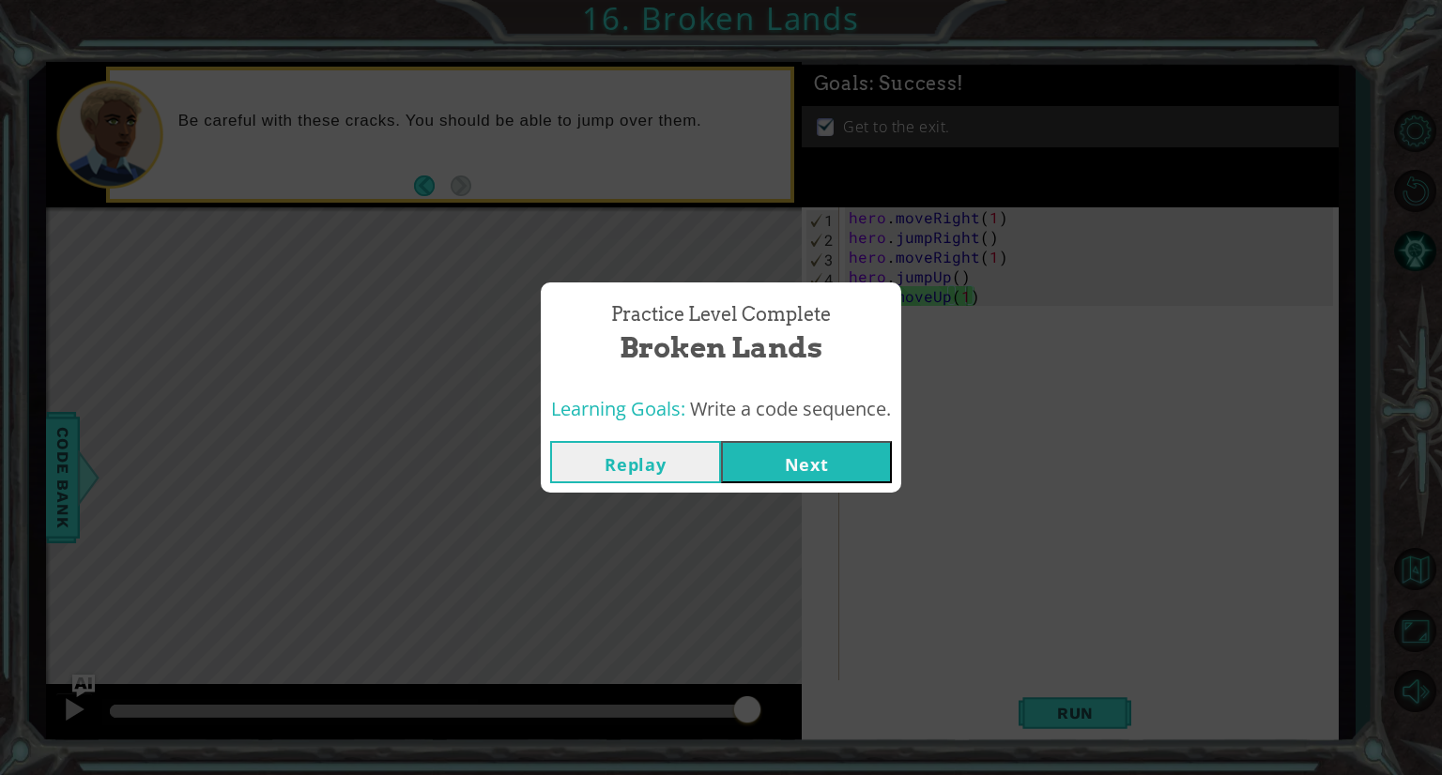
click at [796, 459] on button "Next" at bounding box center [806, 462] width 171 height 42
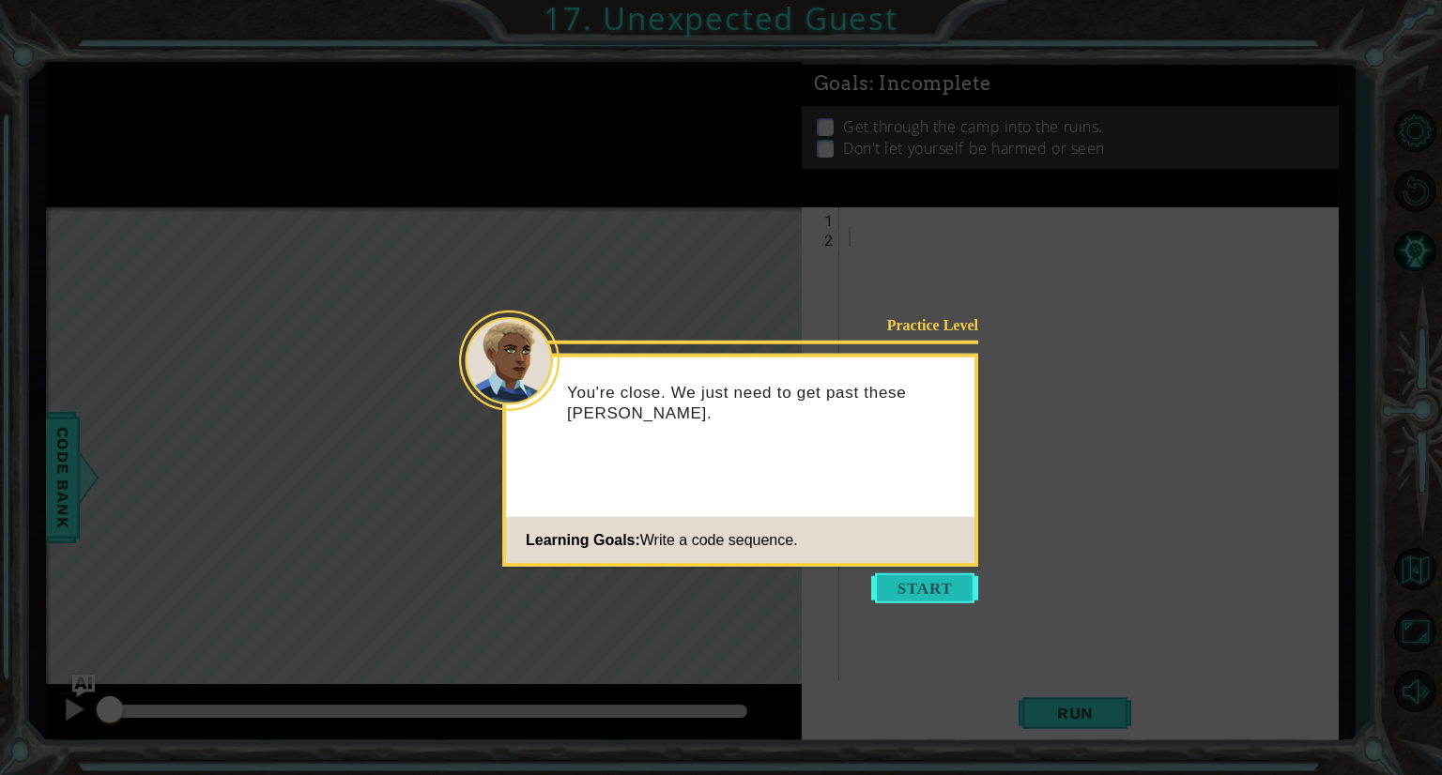
click at [929, 574] on button "Start" at bounding box center [924, 589] width 107 height 30
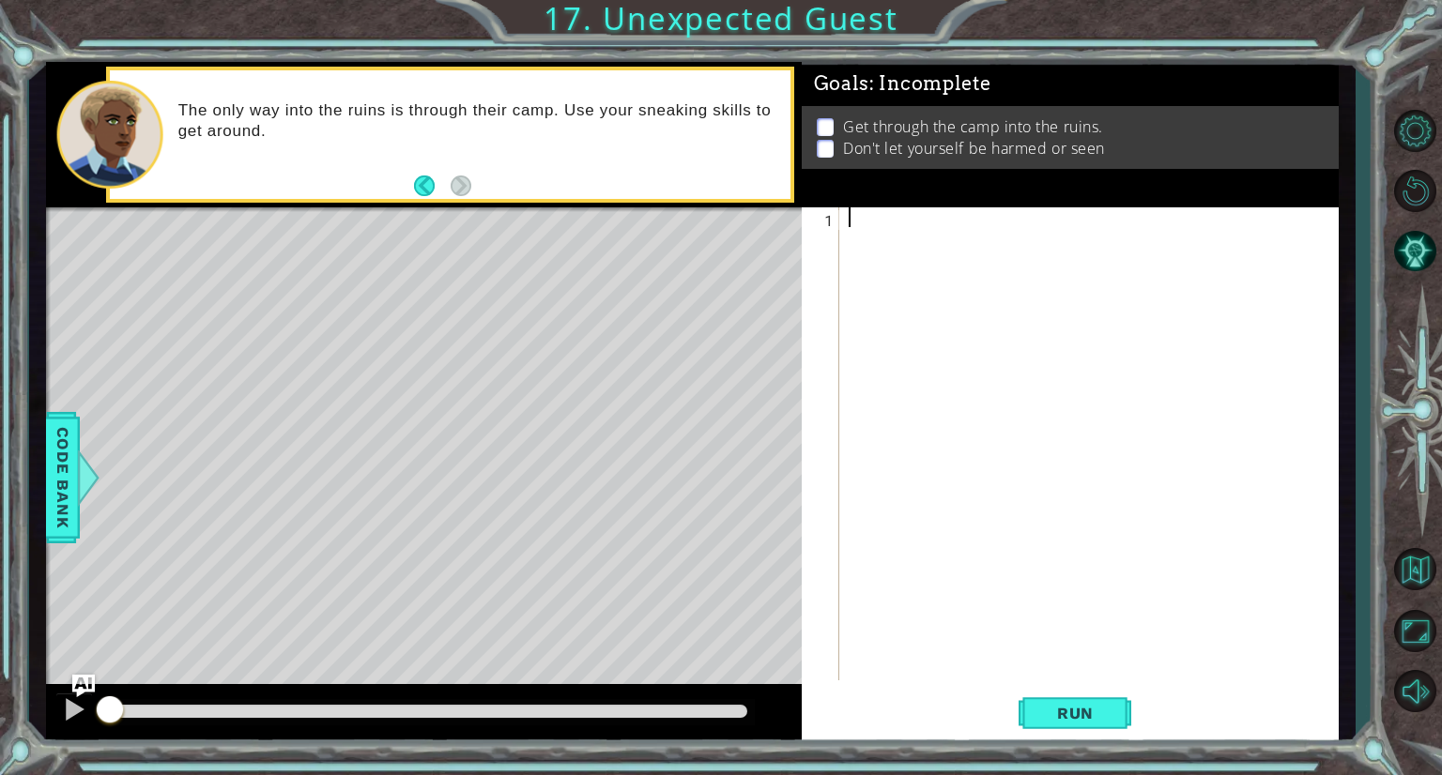
click at [924, 218] on div at bounding box center [1094, 463] width 498 height 513
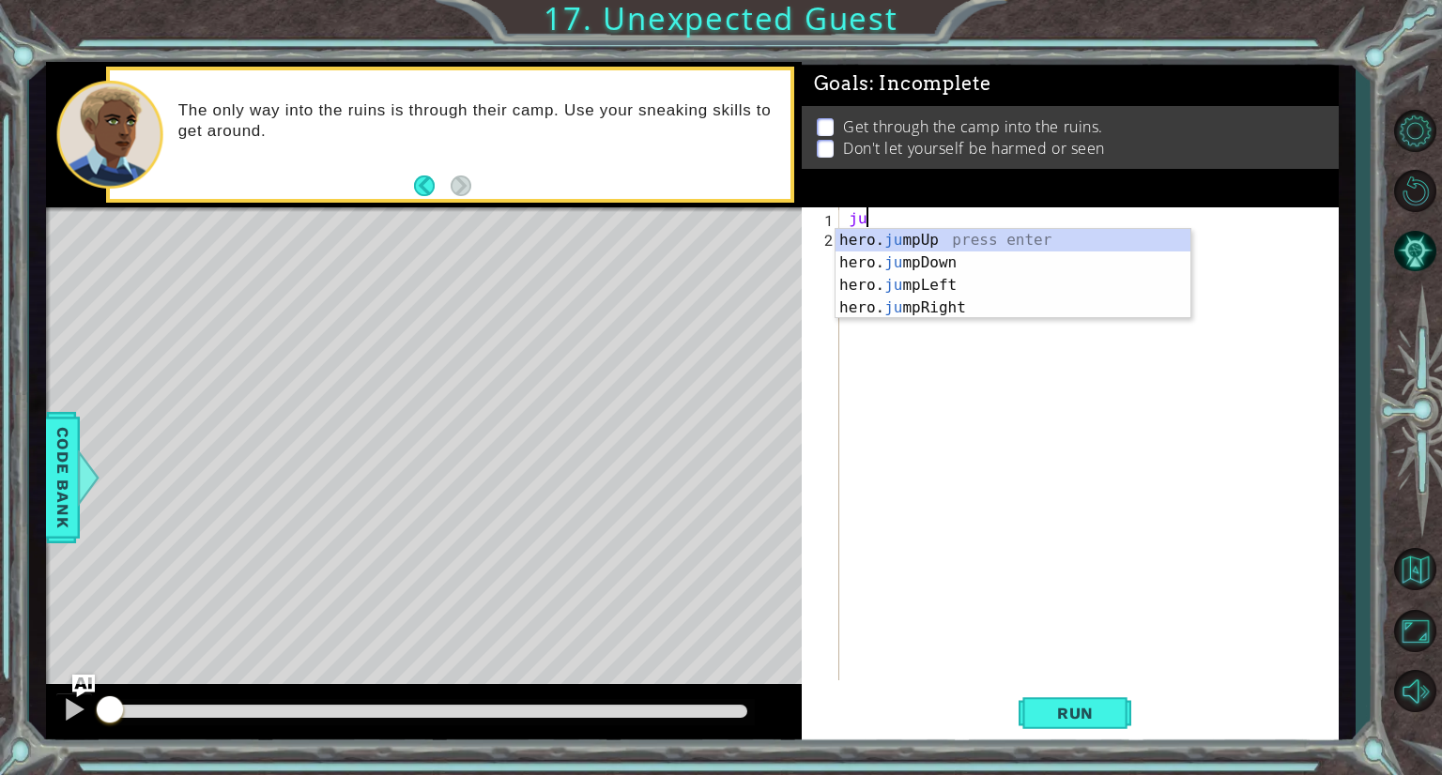
type textarea "j"
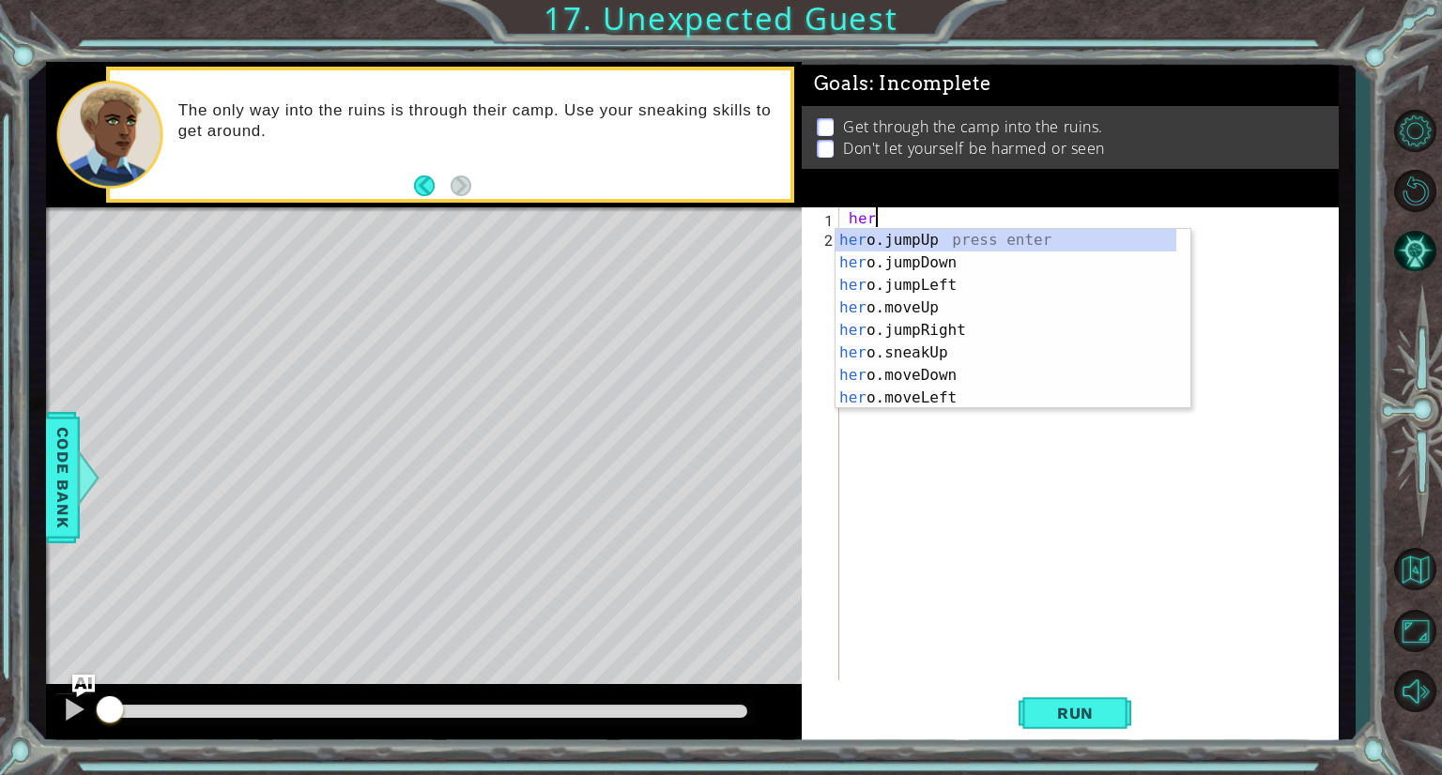
type textarea "hero"
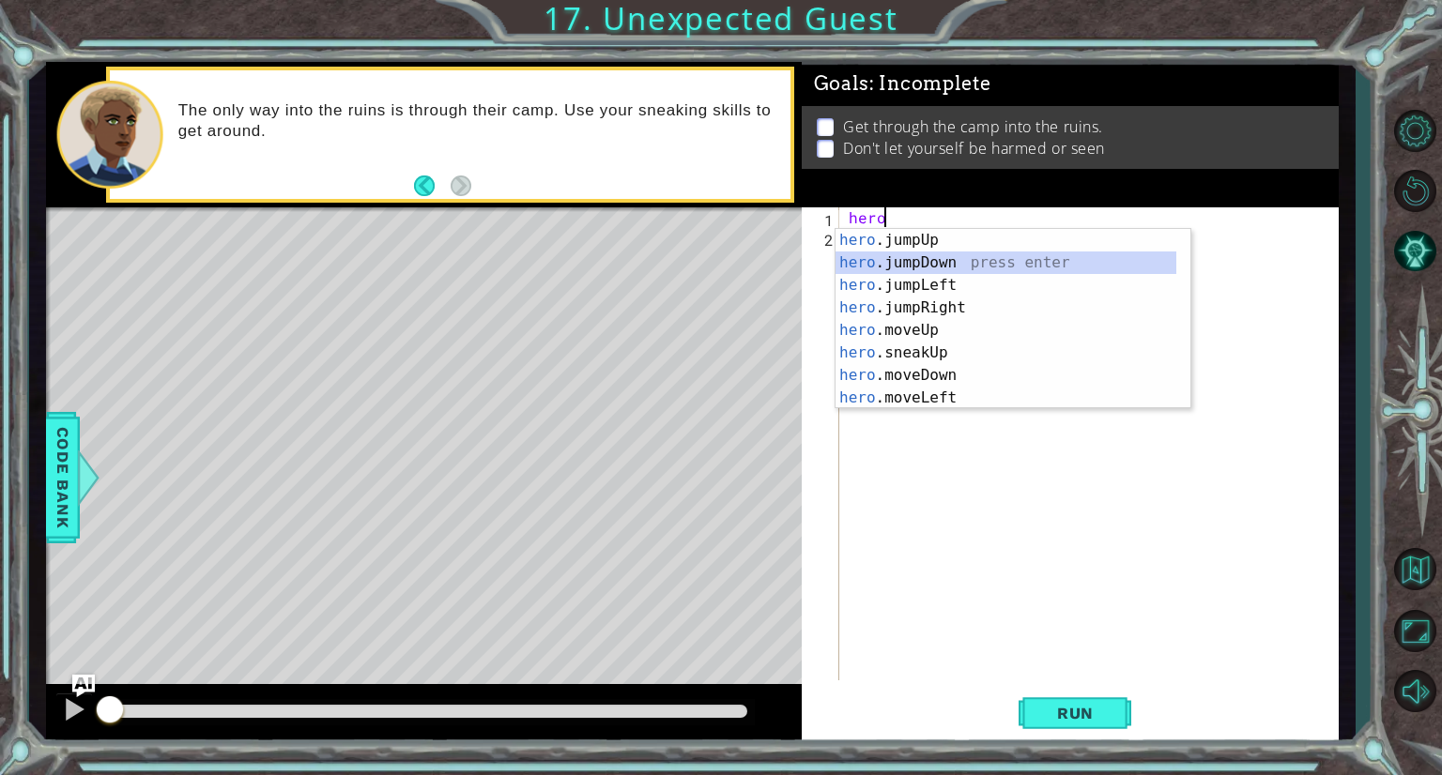
click at [917, 260] on div "hero .jumpUp press enter hero .jumpDown press enter hero .jumpLeft press enter …" at bounding box center [1005, 341] width 341 height 225
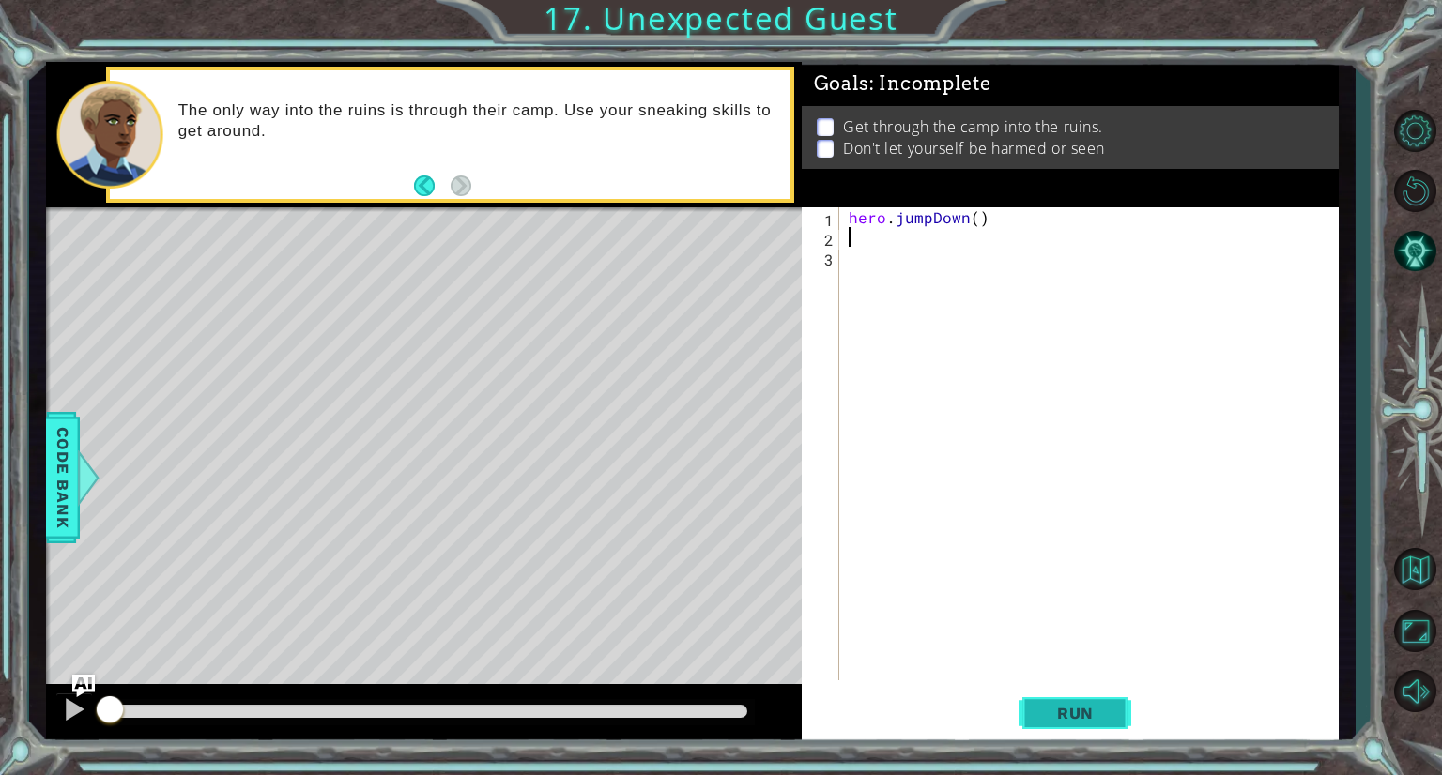
click at [1099, 707] on span "Run" at bounding box center [1075, 713] width 74 height 19
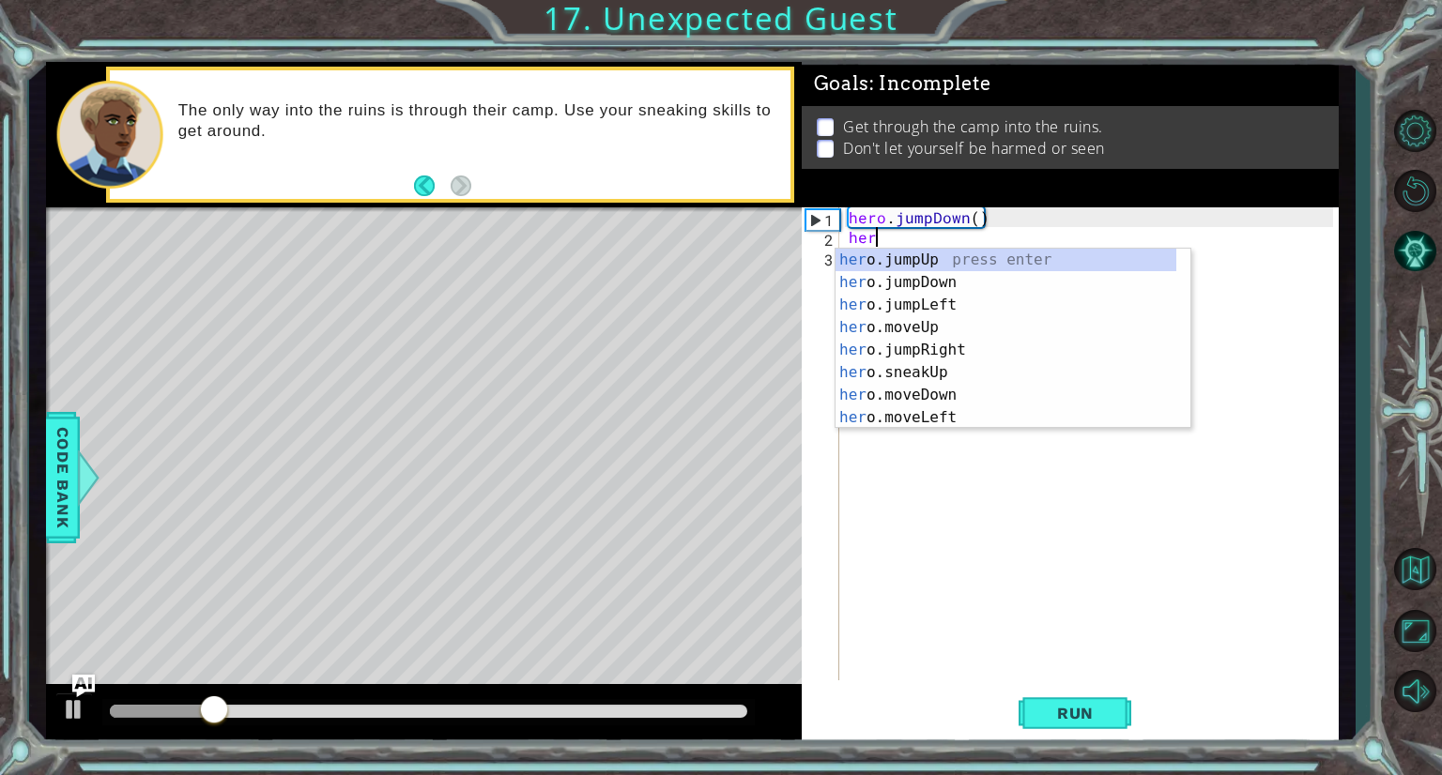
type textarea "hero"
click at [924, 321] on div "hero .jumpUp press enter hero .jumpDown press enter hero .jumpLeft press enter …" at bounding box center [1005, 361] width 341 height 225
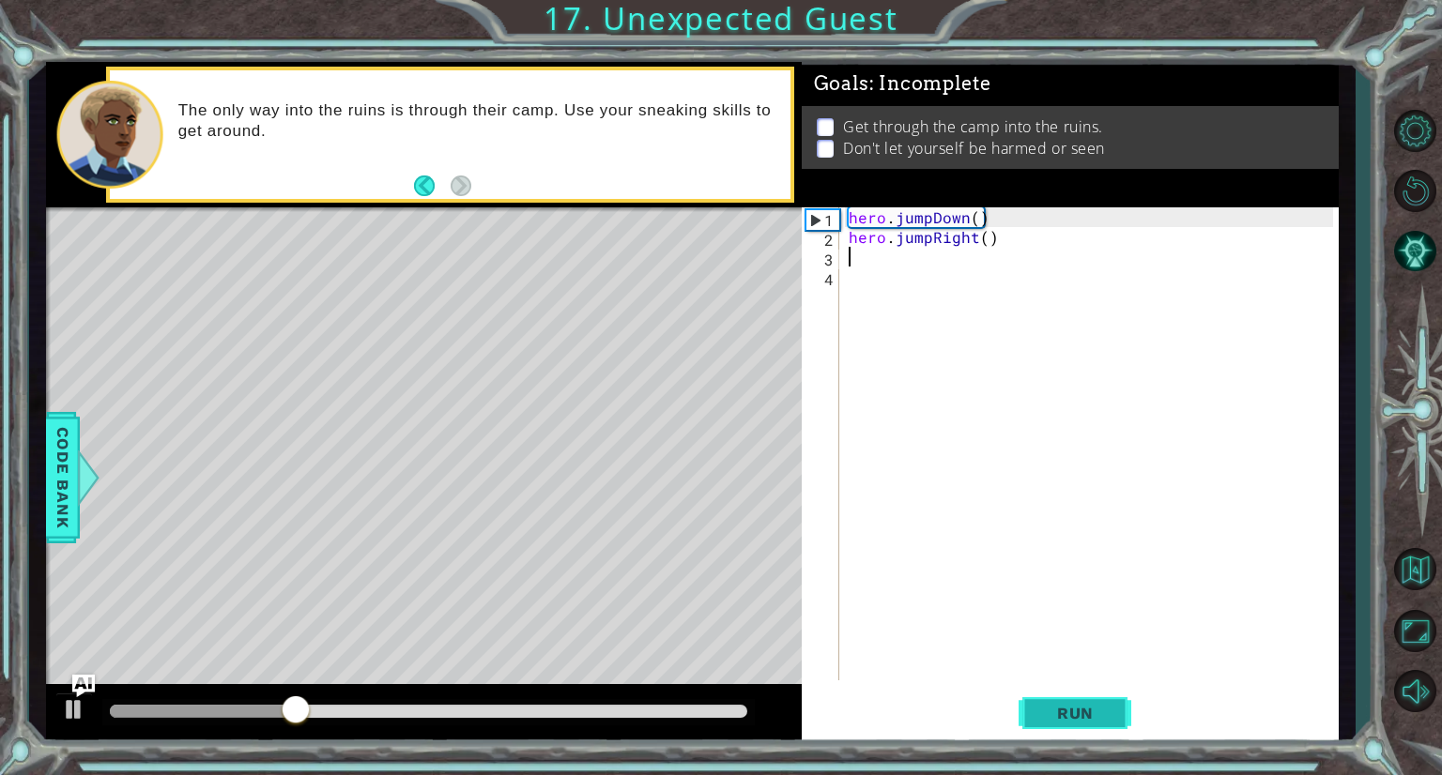
click at [1063, 721] on span "Run" at bounding box center [1075, 713] width 74 height 19
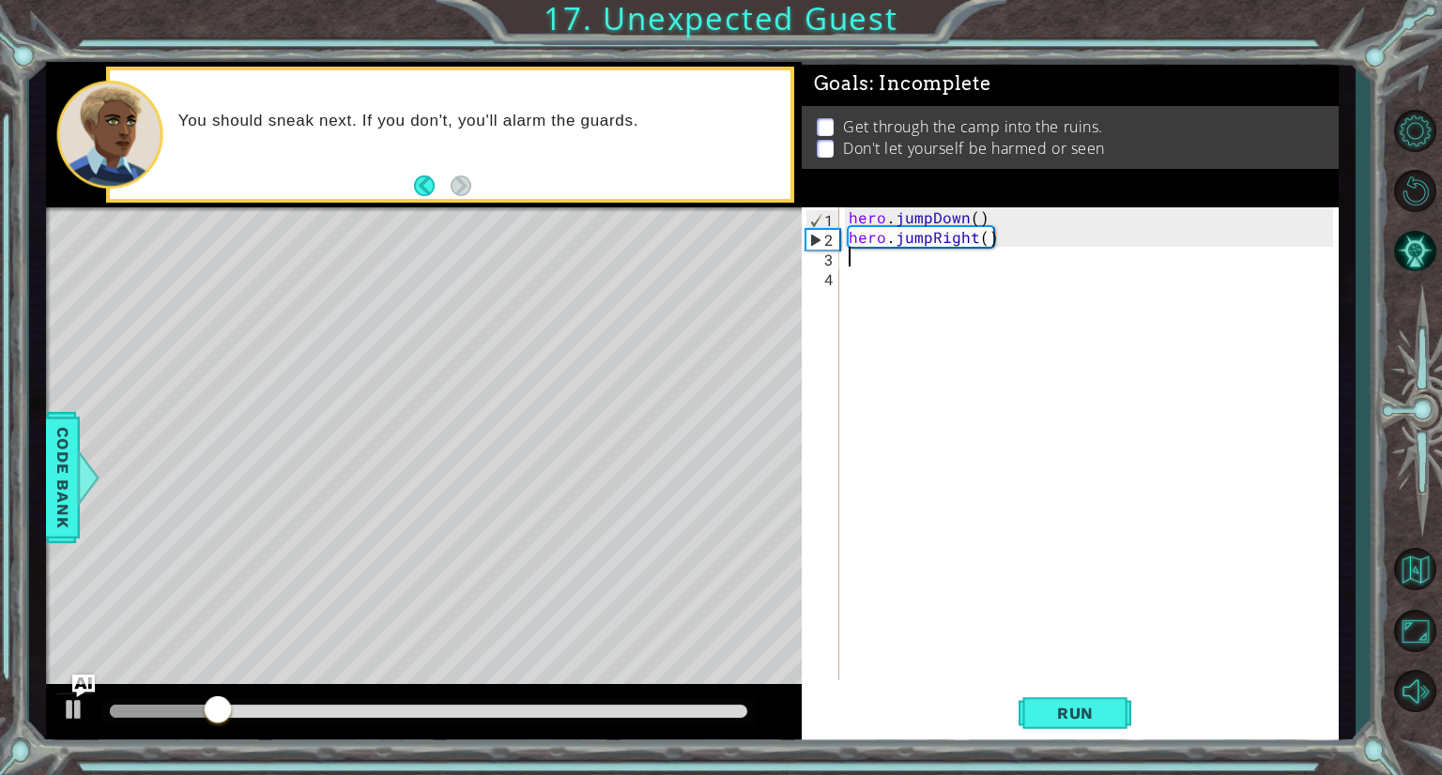
click at [971, 256] on div "hero . jumpDown ( ) hero . jumpRight ( )" at bounding box center [1094, 463] width 498 height 513
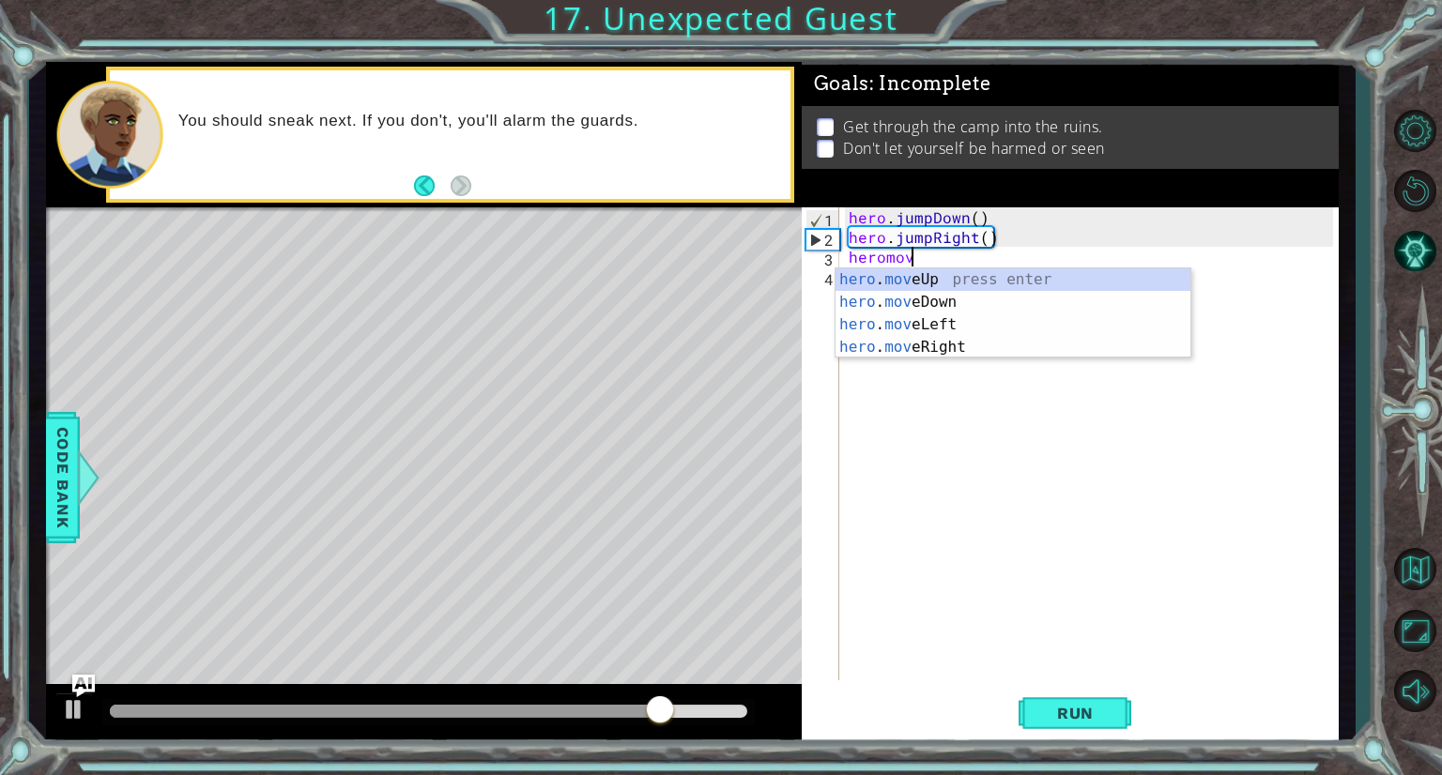
scroll to position [0, 3]
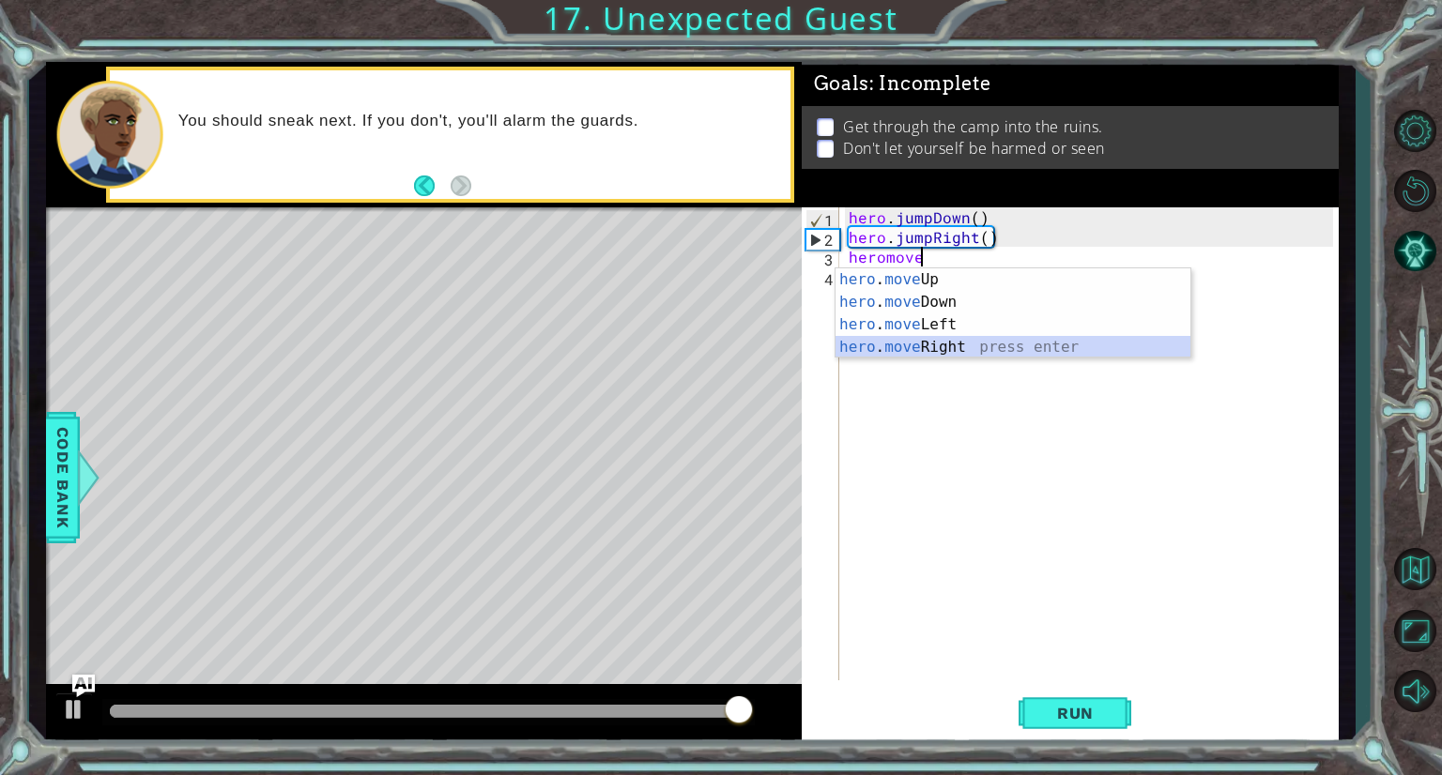
click at [942, 343] on div "hero . move Up press enter hero . move Down press enter hero . move Left press …" at bounding box center [1012, 335] width 355 height 135
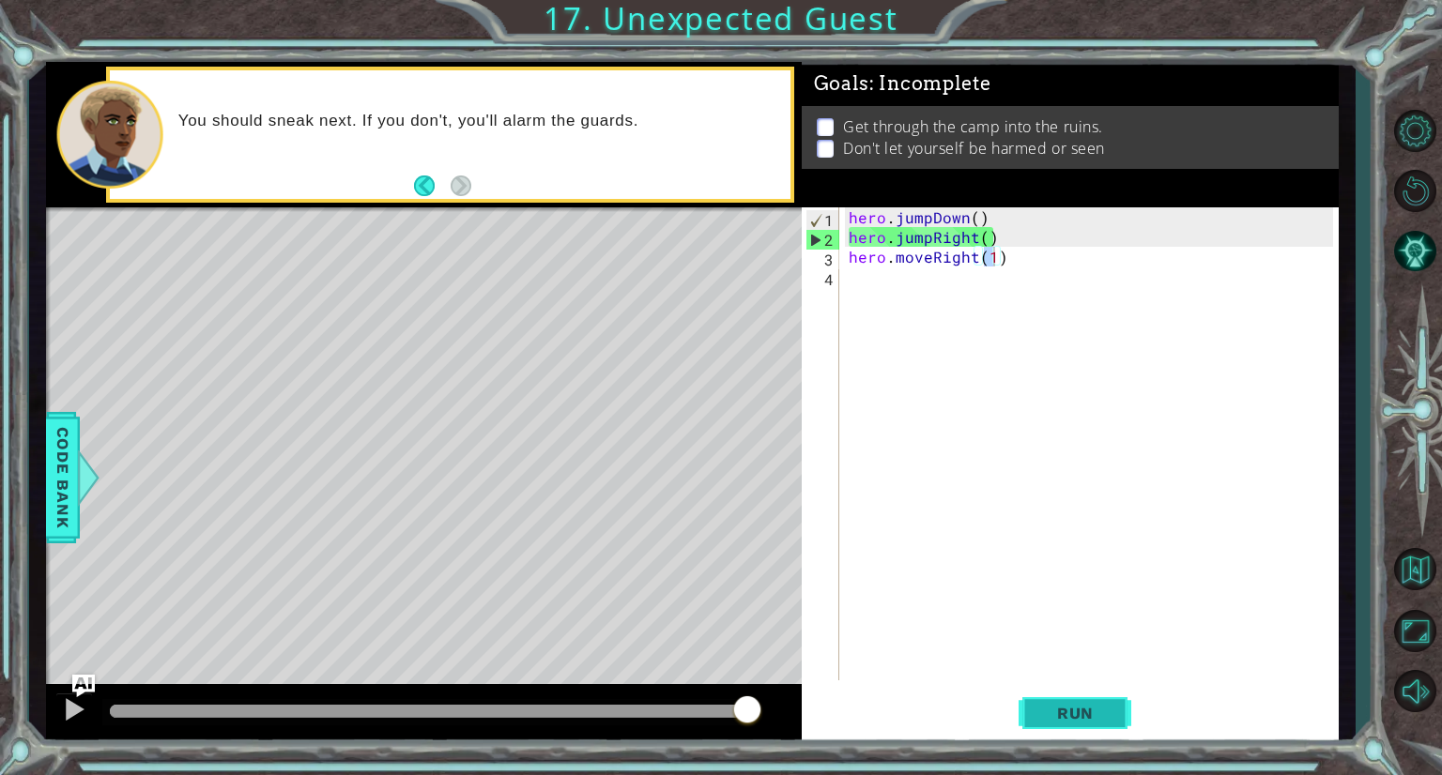
click at [1058, 728] on button "Run" at bounding box center [1075, 714] width 113 height 54
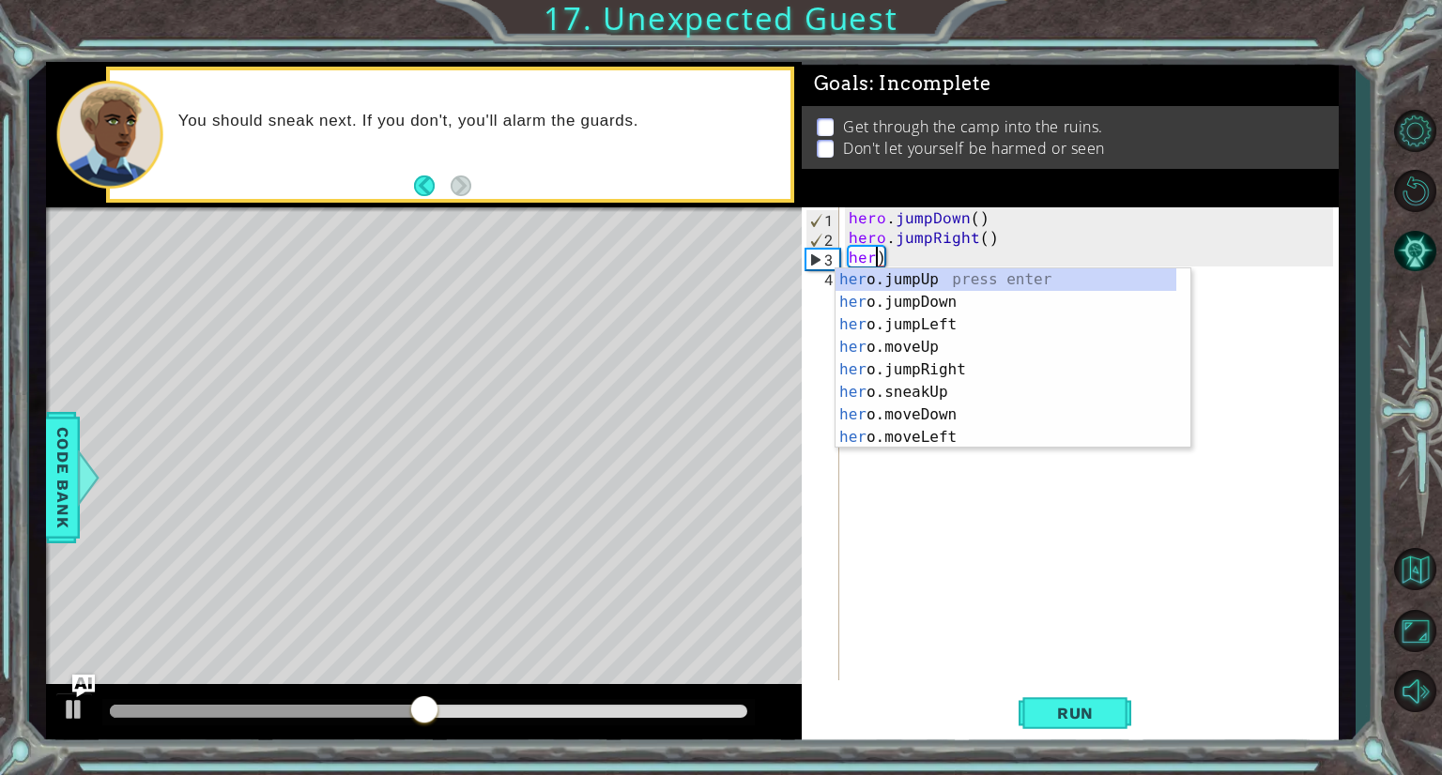
scroll to position [0, 1]
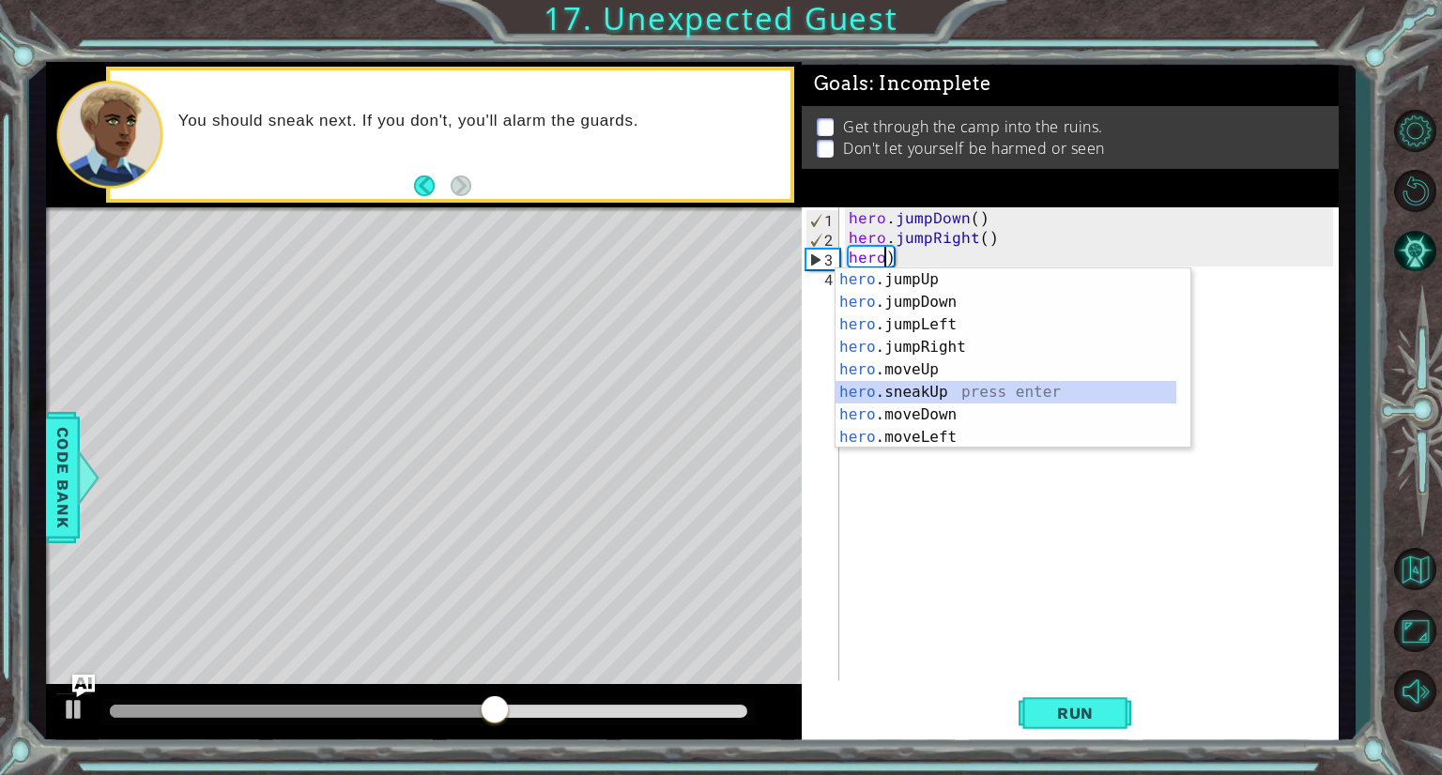
click at [942, 391] on div "hero .jumpUp press enter hero .jumpDown press enter hero .jumpLeft press enter …" at bounding box center [1005, 380] width 341 height 225
type textarea "hero.sneakUp(1)"
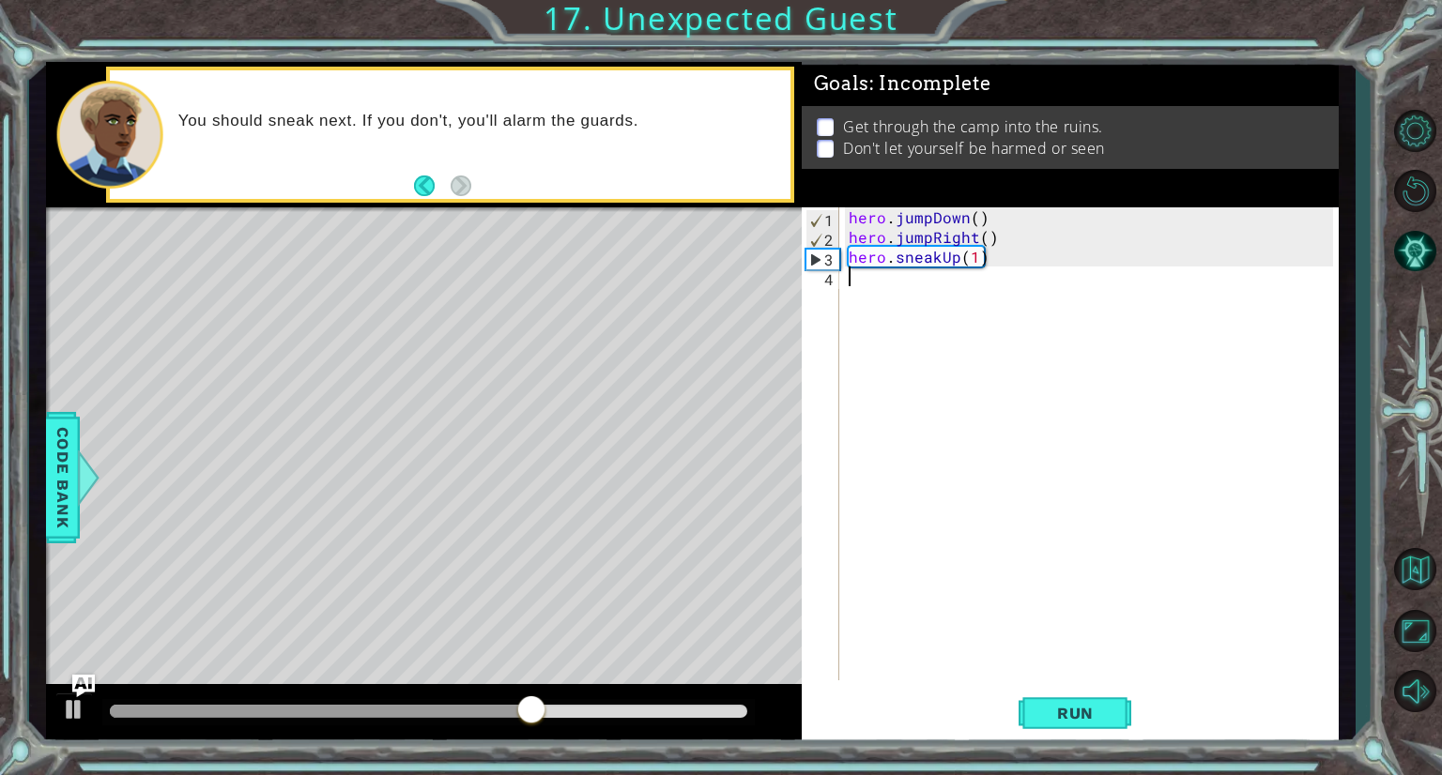
click at [958, 300] on div "hero . jumpDown ( ) hero . jumpRight ( ) hero . sneakUp ( 1 )" at bounding box center [1094, 463] width 498 height 513
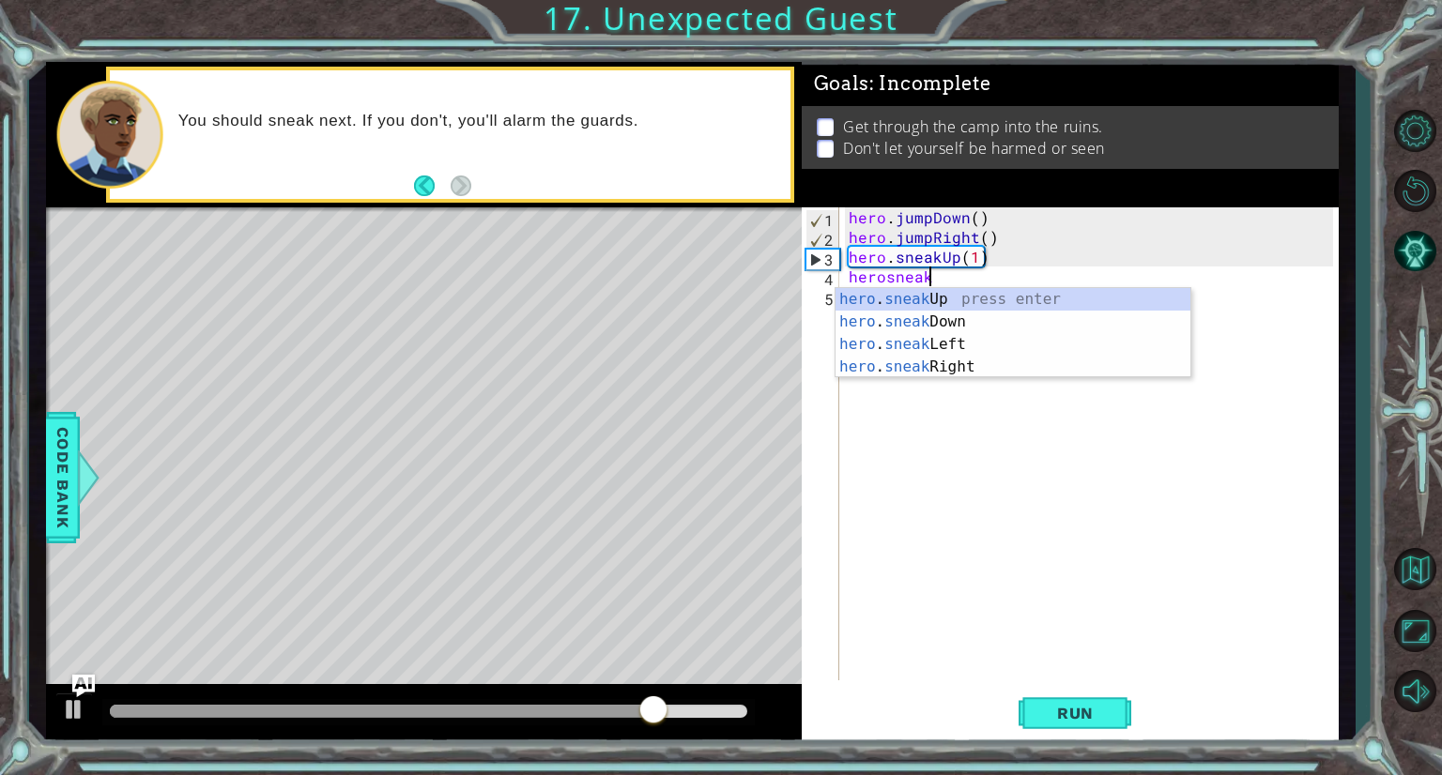
scroll to position [0, 4]
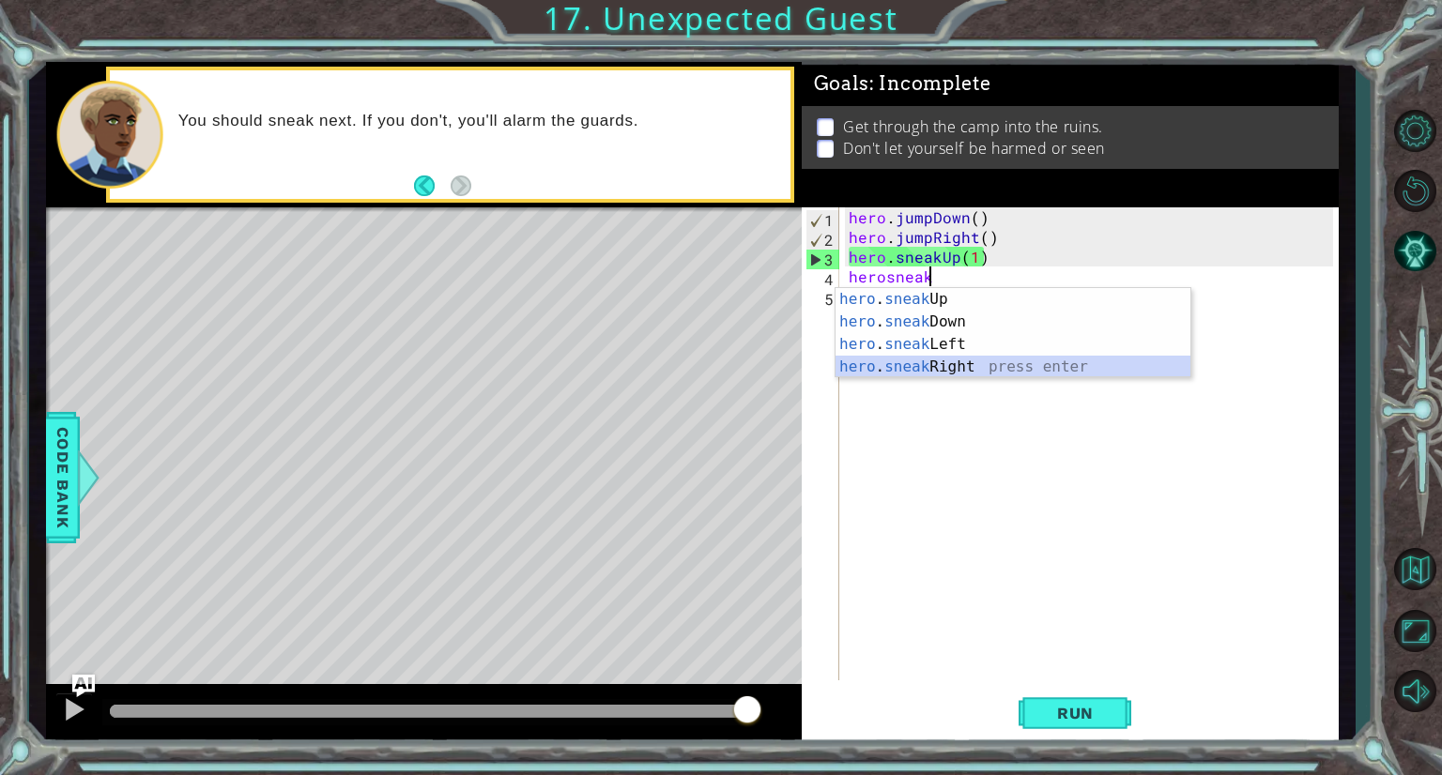
click at [931, 366] on div "hero . sneak Up press enter hero . sneak Down press enter hero . sneak Left pre…" at bounding box center [1012, 355] width 355 height 135
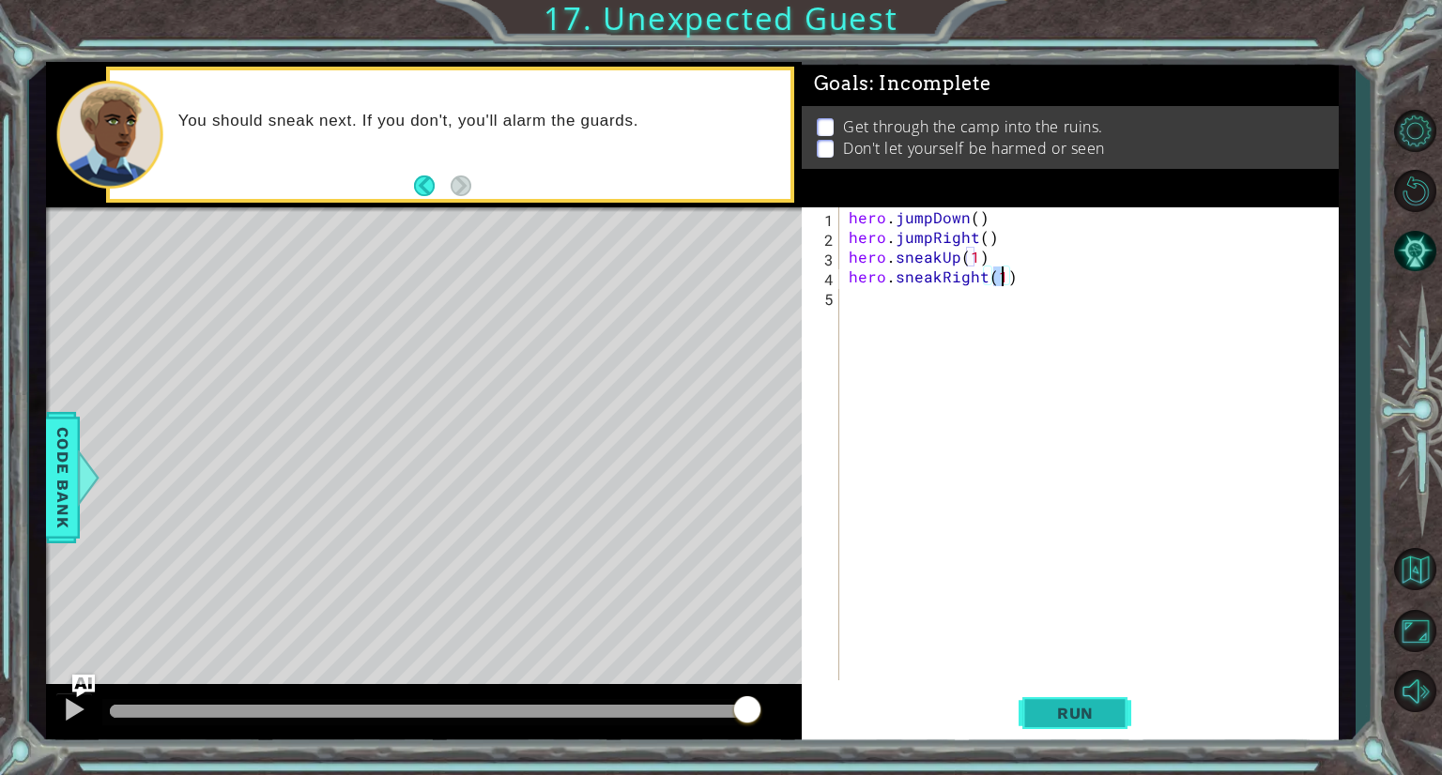
type textarea "hero.sneakRight(1)"
click at [1089, 704] on span "Run" at bounding box center [1075, 713] width 74 height 19
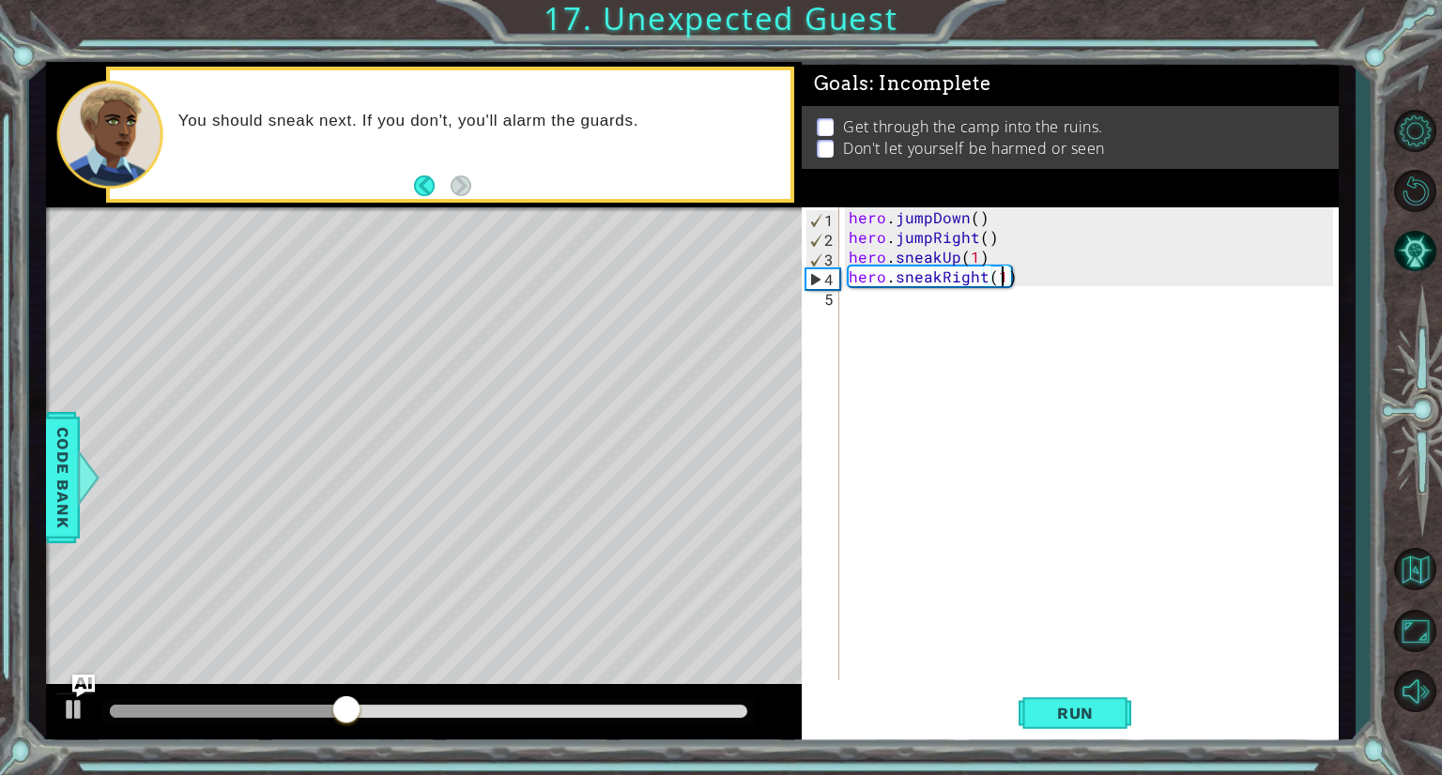
click at [891, 302] on div "hero . jumpDown ( ) hero . jumpRight ( ) hero . sneakUp ( 1 ) hero . sneakRight…" at bounding box center [1094, 463] width 498 height 513
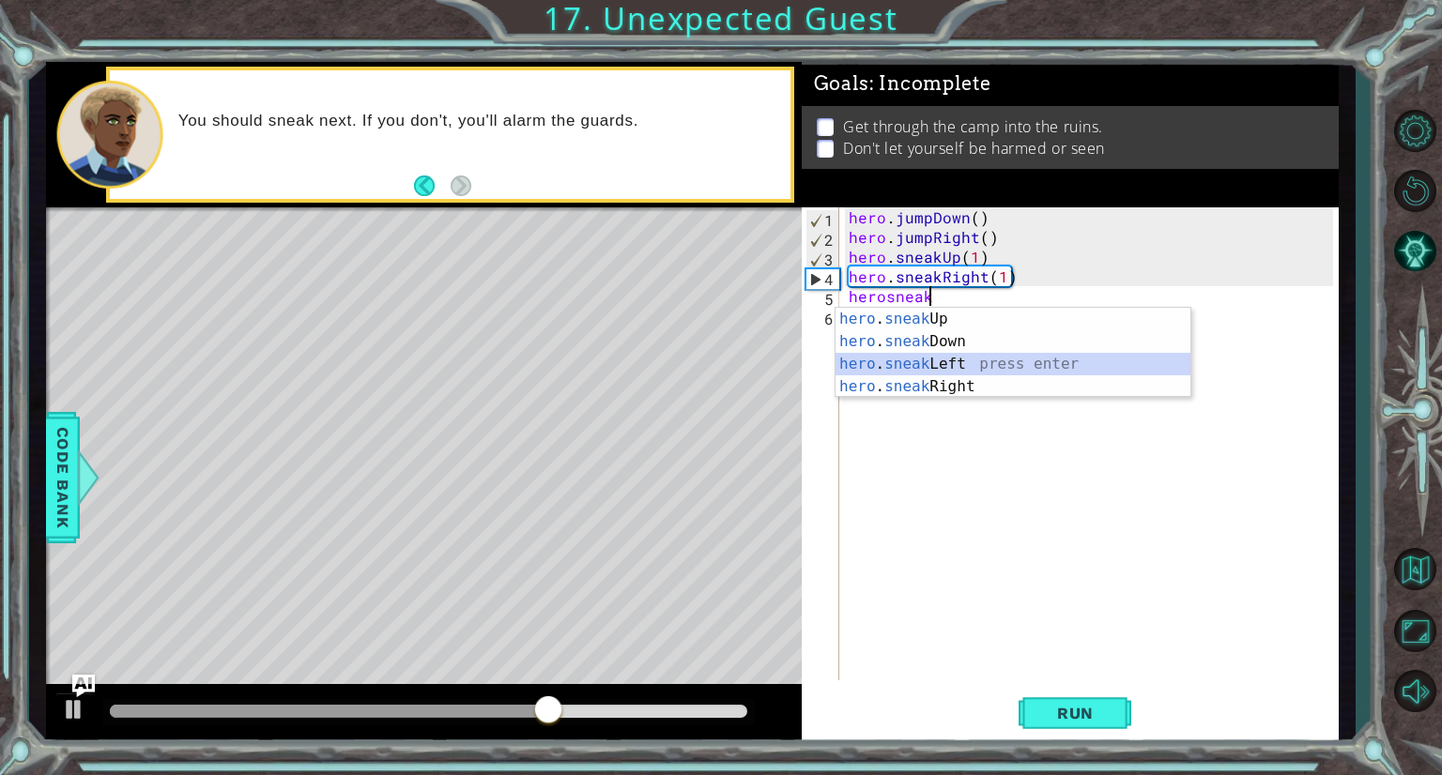
click at [927, 356] on div "hero . sneak Up press enter hero . sneak Down press enter hero . sneak Left pre…" at bounding box center [1012, 375] width 355 height 135
type textarea "hero.sneakLeft(1)"
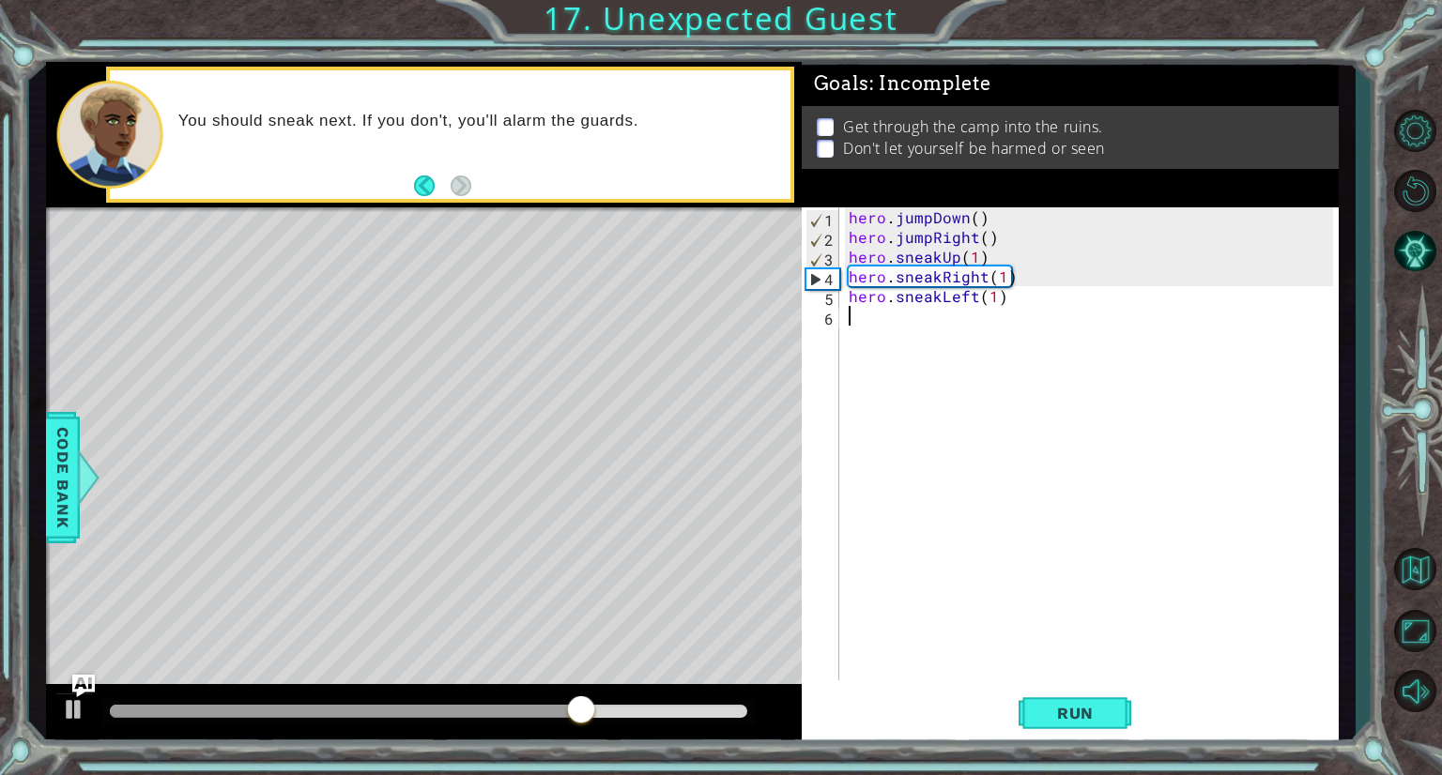
click at [931, 319] on div "hero . jumpDown ( ) hero . jumpRight ( ) hero . sneakUp ( 1 ) hero . sneakRight…" at bounding box center [1094, 463] width 498 height 513
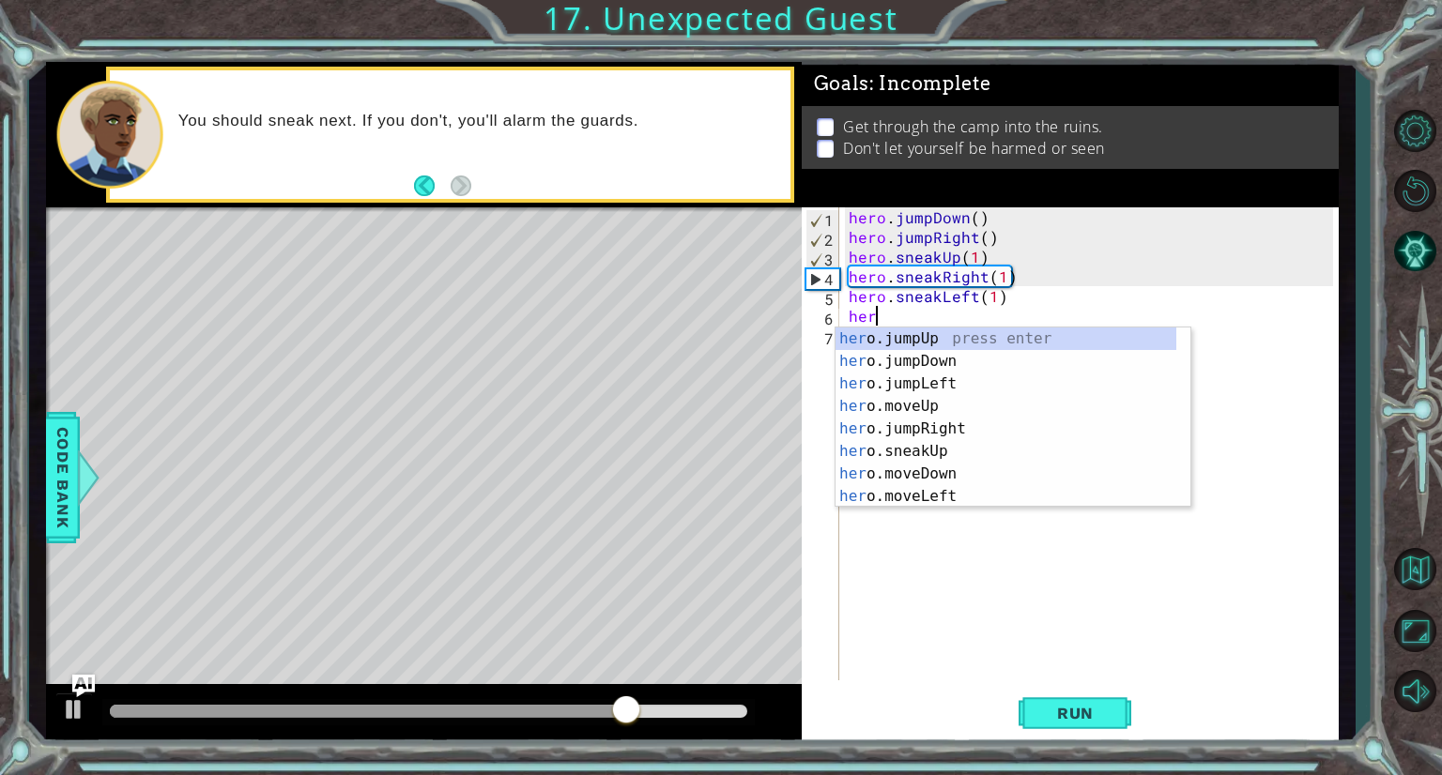
scroll to position [0, 0]
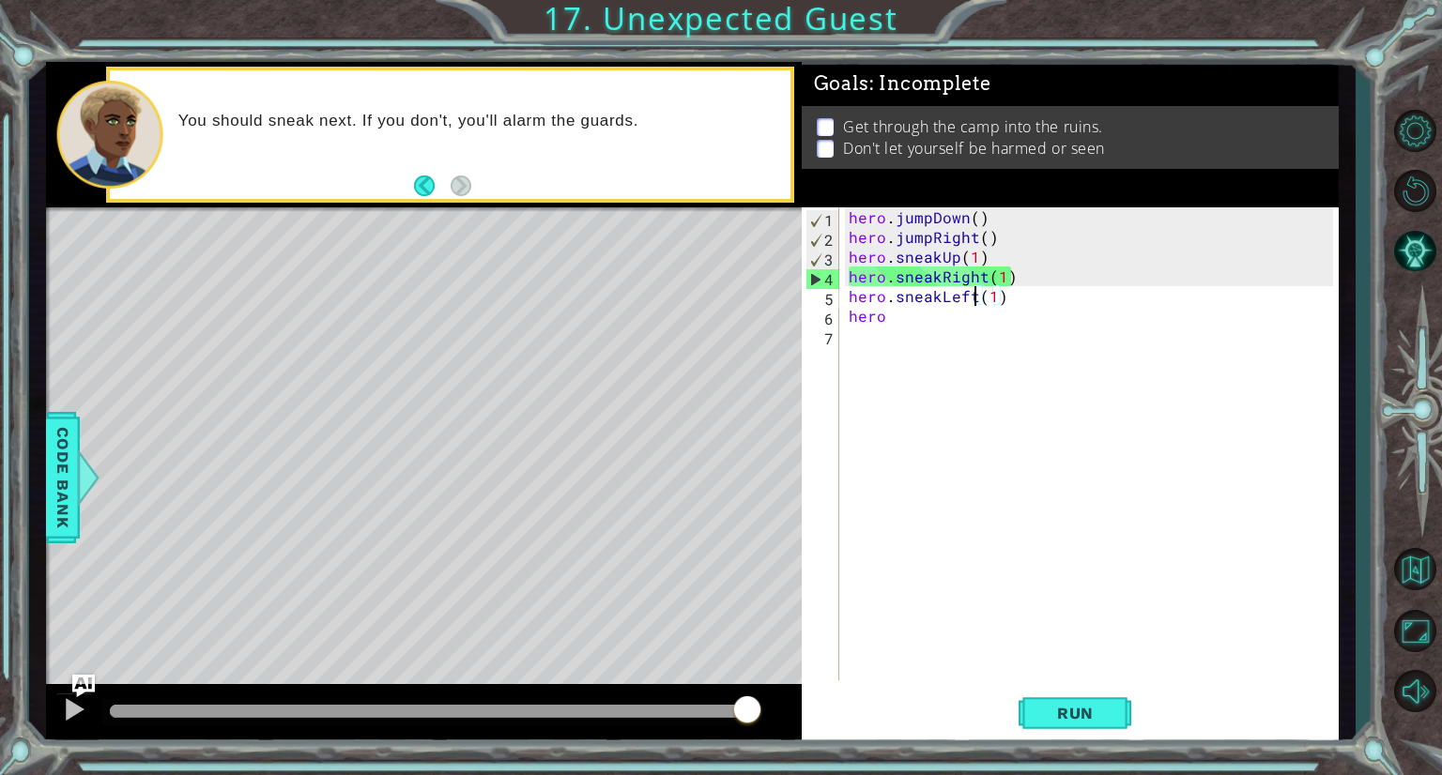
click at [971, 298] on div "hero . jumpDown ( ) hero . jumpRight ( ) hero . sneakUp ( 1 ) hero . sneakRight…" at bounding box center [1094, 463] width 498 height 513
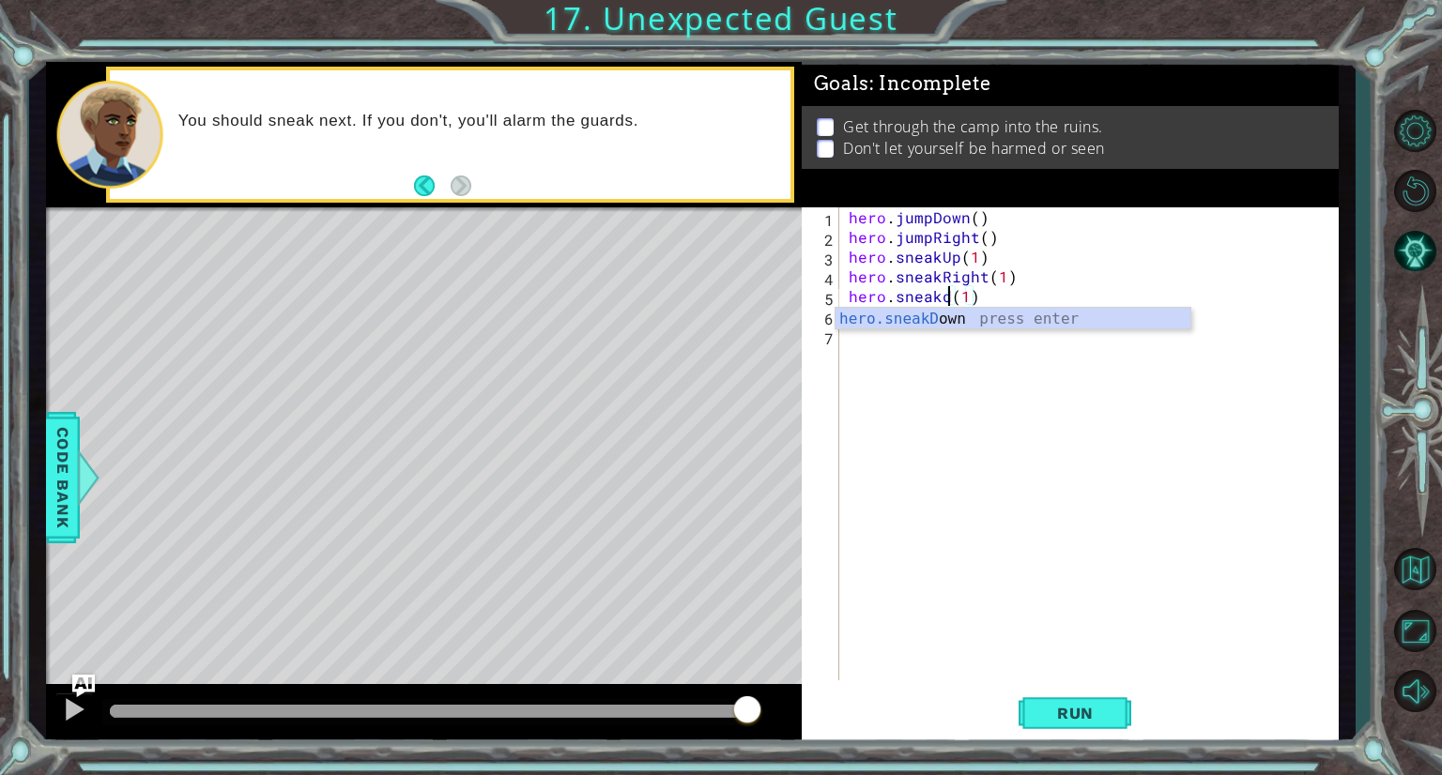
scroll to position [0, 7]
click at [959, 318] on div "hero.sneakD own press enter" at bounding box center [1012, 342] width 355 height 68
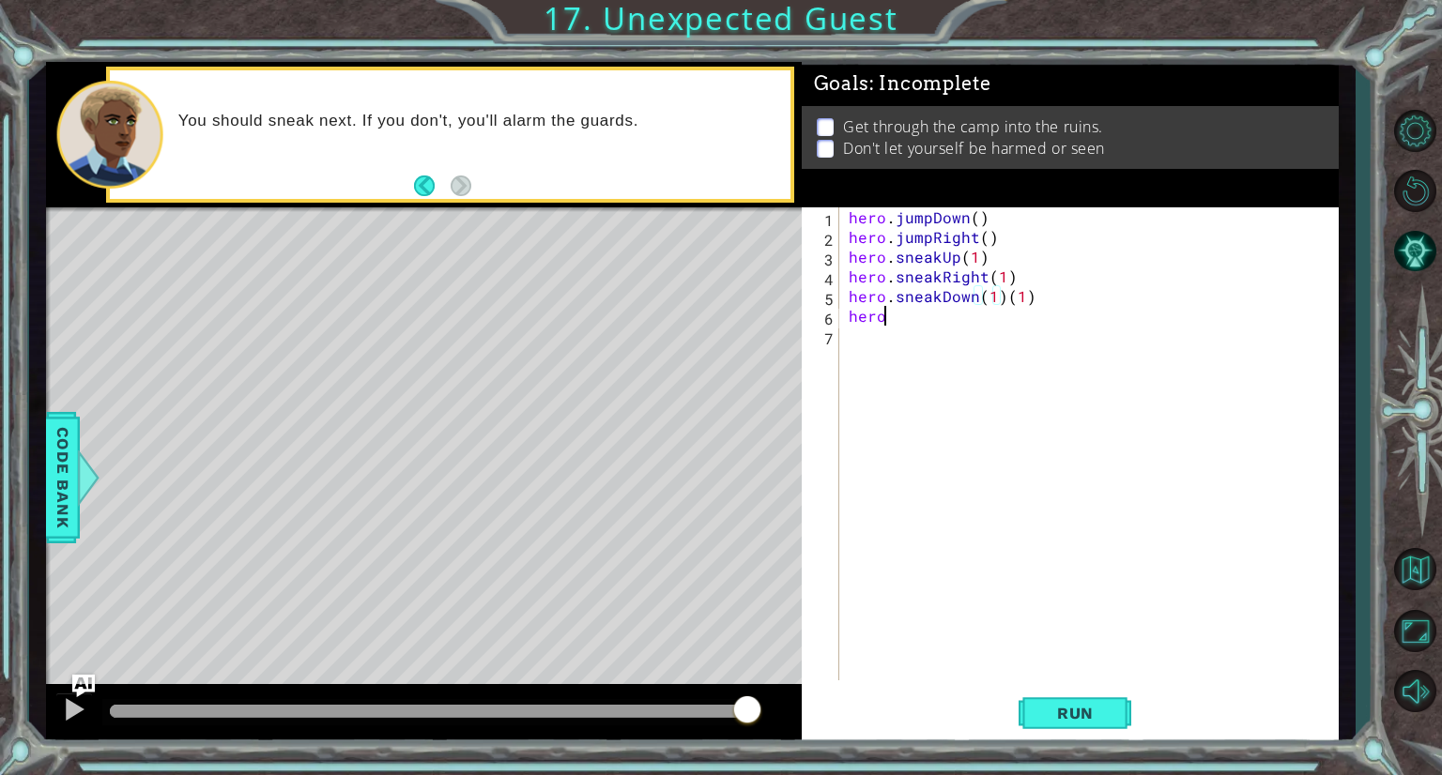
click at [956, 314] on div "hero . jumpDown ( ) hero . jumpRight ( ) hero . sneakUp ( 1 ) hero . sneakRight…" at bounding box center [1094, 463] width 498 height 513
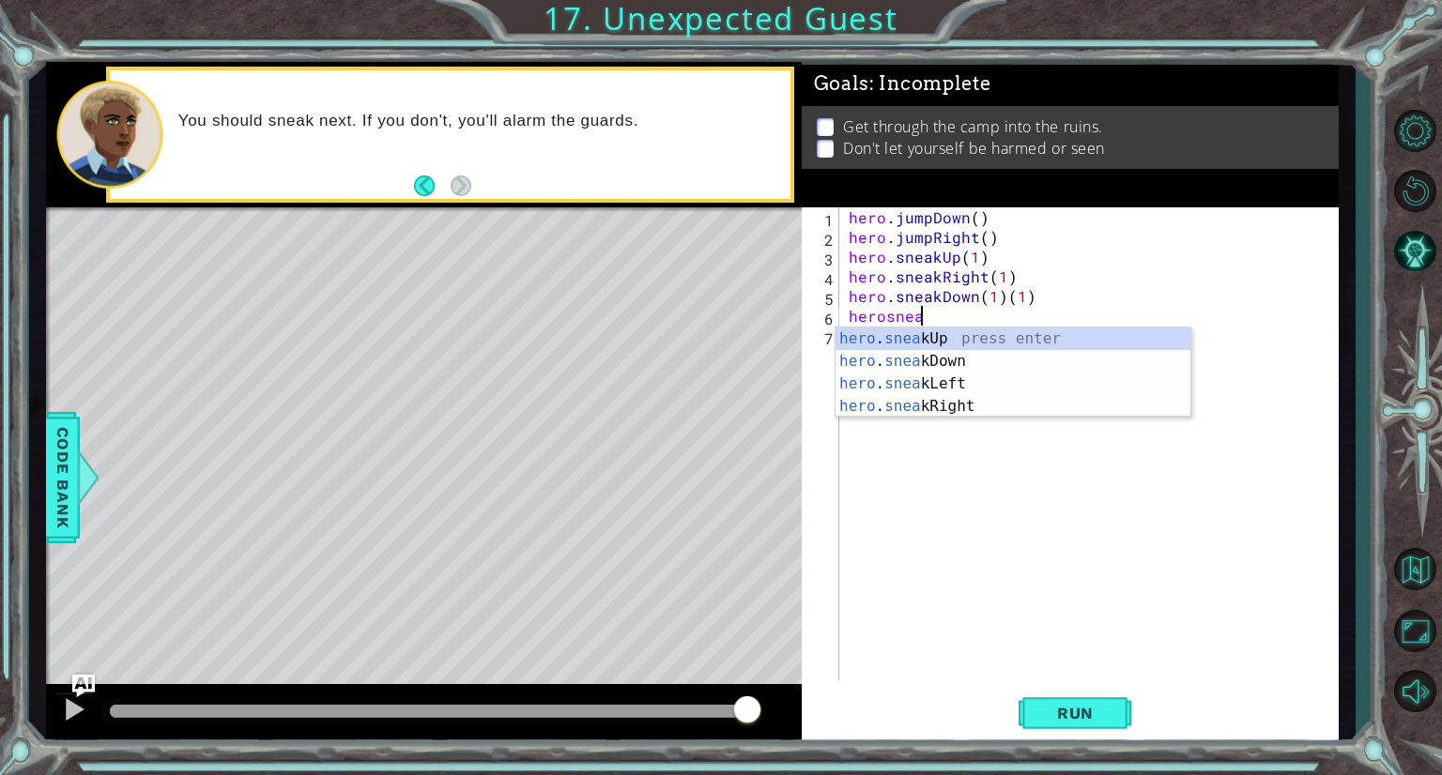
scroll to position [0, 4]
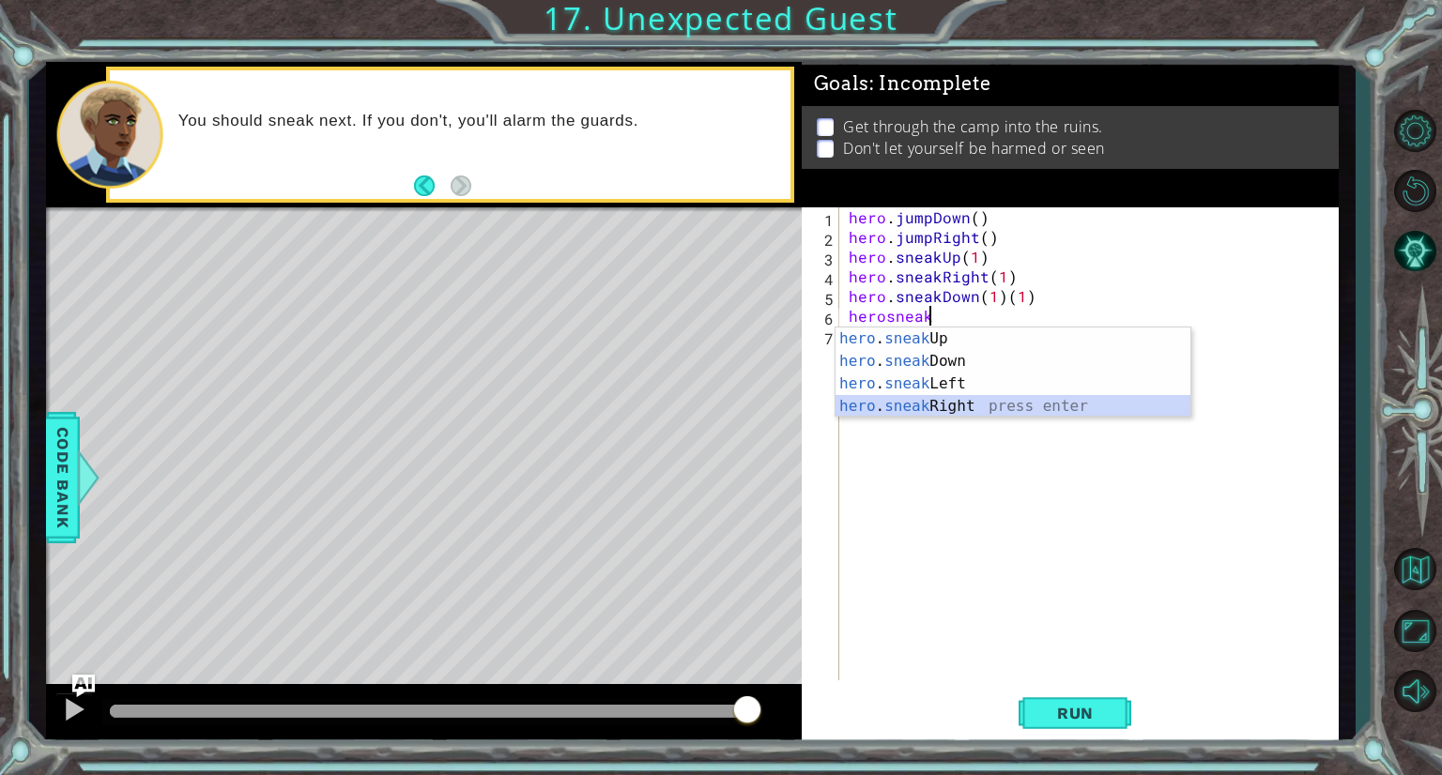
click at [930, 403] on div "hero . sneak Up press enter hero . sneak Down press enter hero . sneak Left pre…" at bounding box center [1012, 395] width 355 height 135
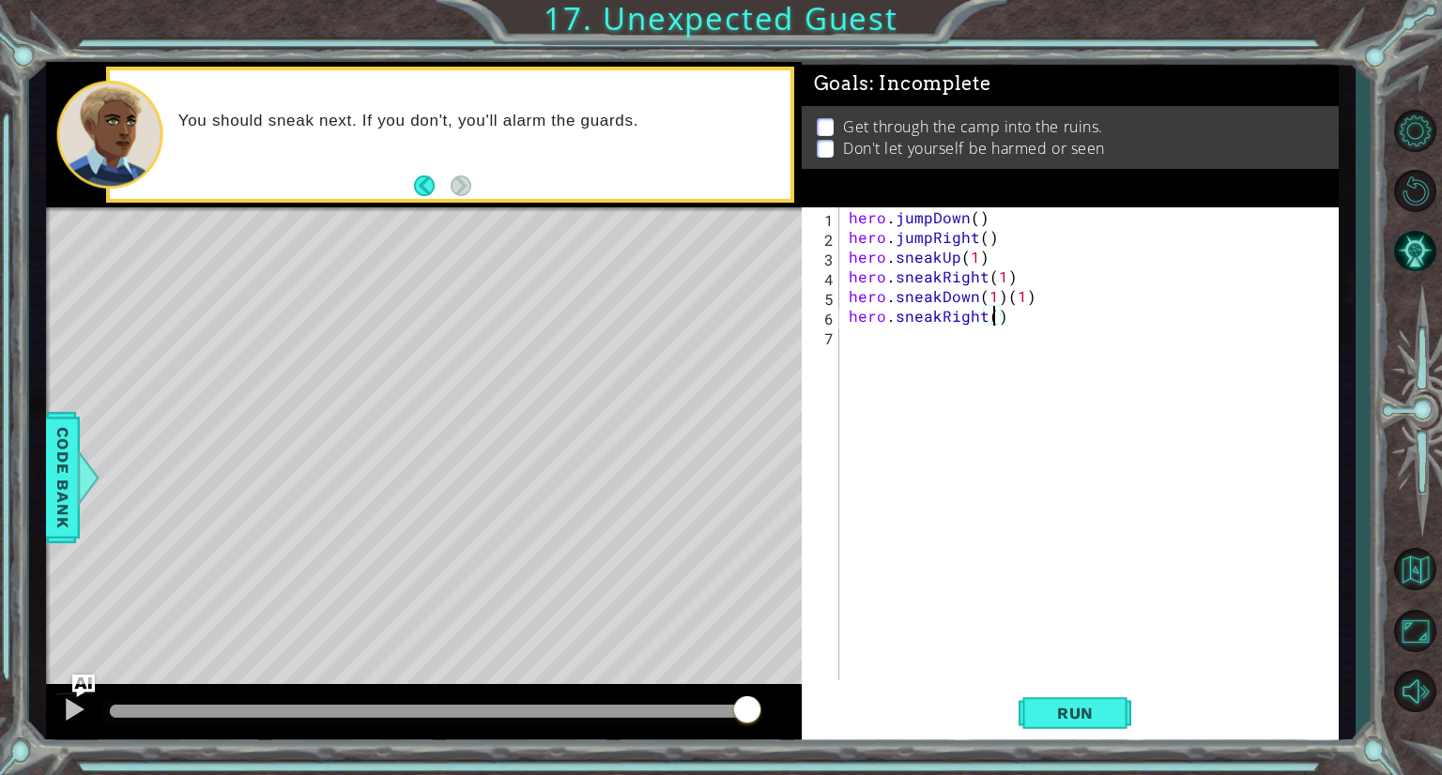
scroll to position [0, 8]
click at [1022, 294] on div "hero . jumpDown ( ) hero . jumpRight ( ) hero . sneakUp ( 1 ) hero . sneakRight…" at bounding box center [1094, 463] width 498 height 513
click at [1026, 294] on div "hero . jumpDown ( ) hero . jumpRight ( ) hero . sneakUp ( 1 ) hero . sneakRight…" at bounding box center [1094, 463] width 498 height 513
click at [1040, 714] on span "Run" at bounding box center [1075, 713] width 74 height 19
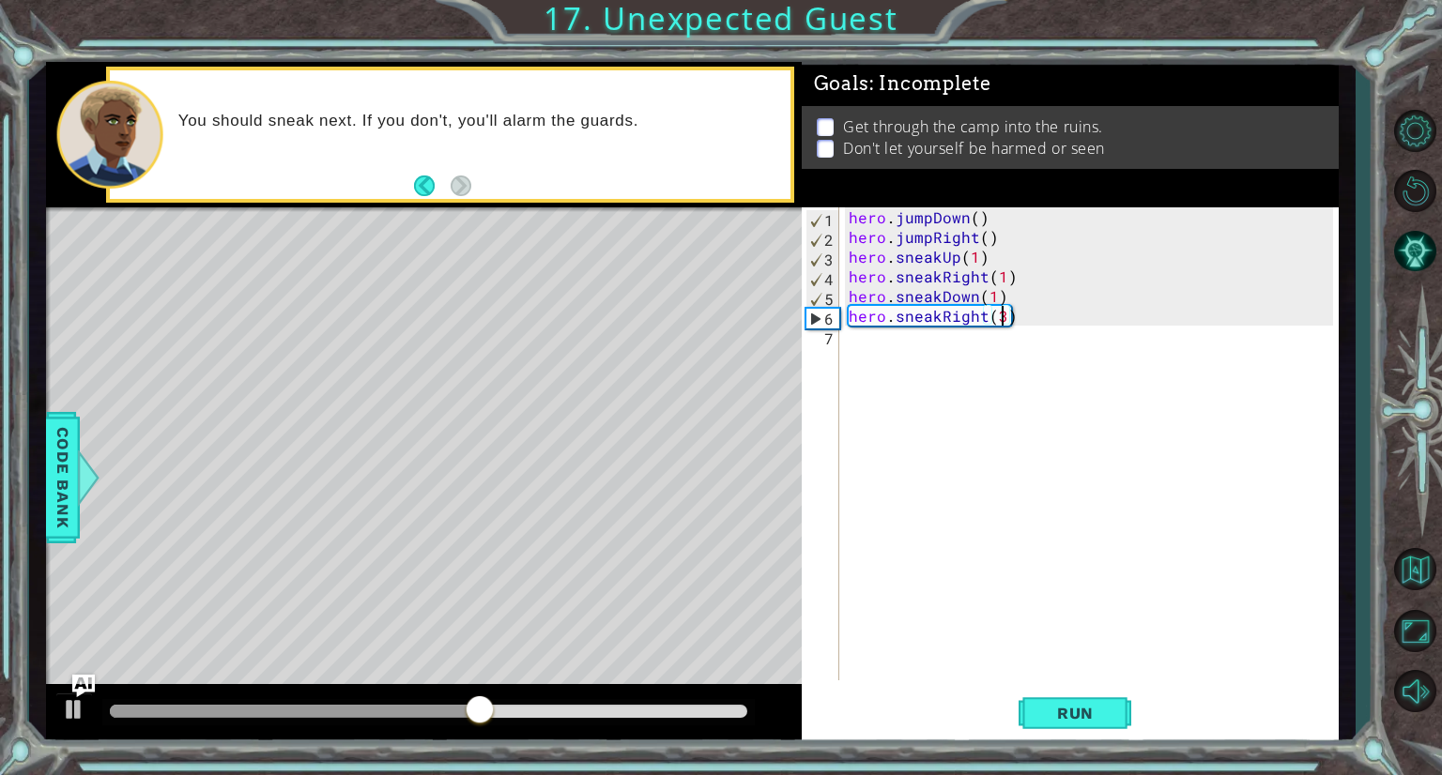
click at [999, 320] on div "hero . jumpDown ( ) hero . jumpRight ( ) hero . sneakUp ( 1 ) hero . sneakRight…" at bounding box center [1094, 463] width 498 height 513
type textarea "hero.sneakRight(2)"
click at [882, 338] on div "hero . jumpDown ( ) hero . jumpRight ( ) hero . sneakUp ( 1 ) hero . sneakRight…" at bounding box center [1094, 463] width 498 height 513
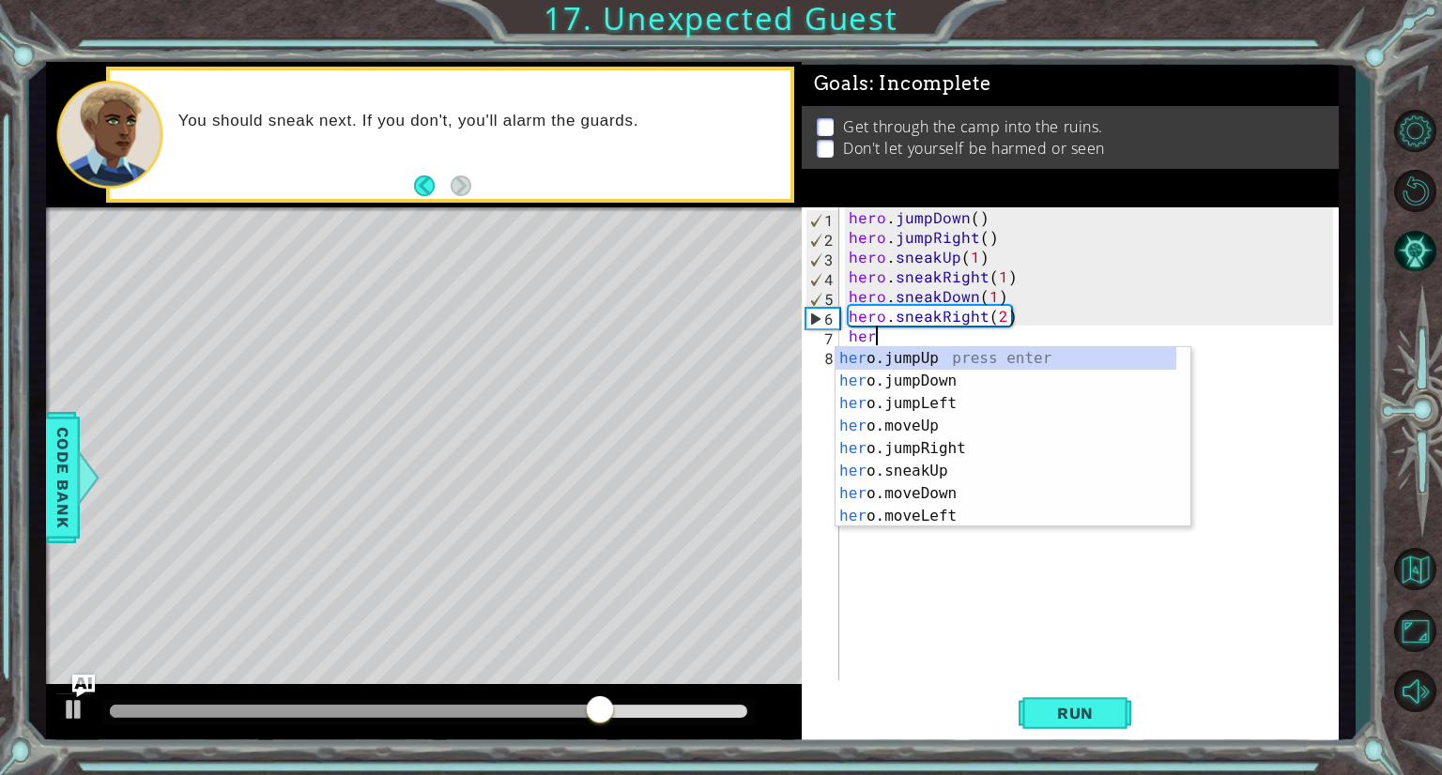
scroll to position [0, 0]
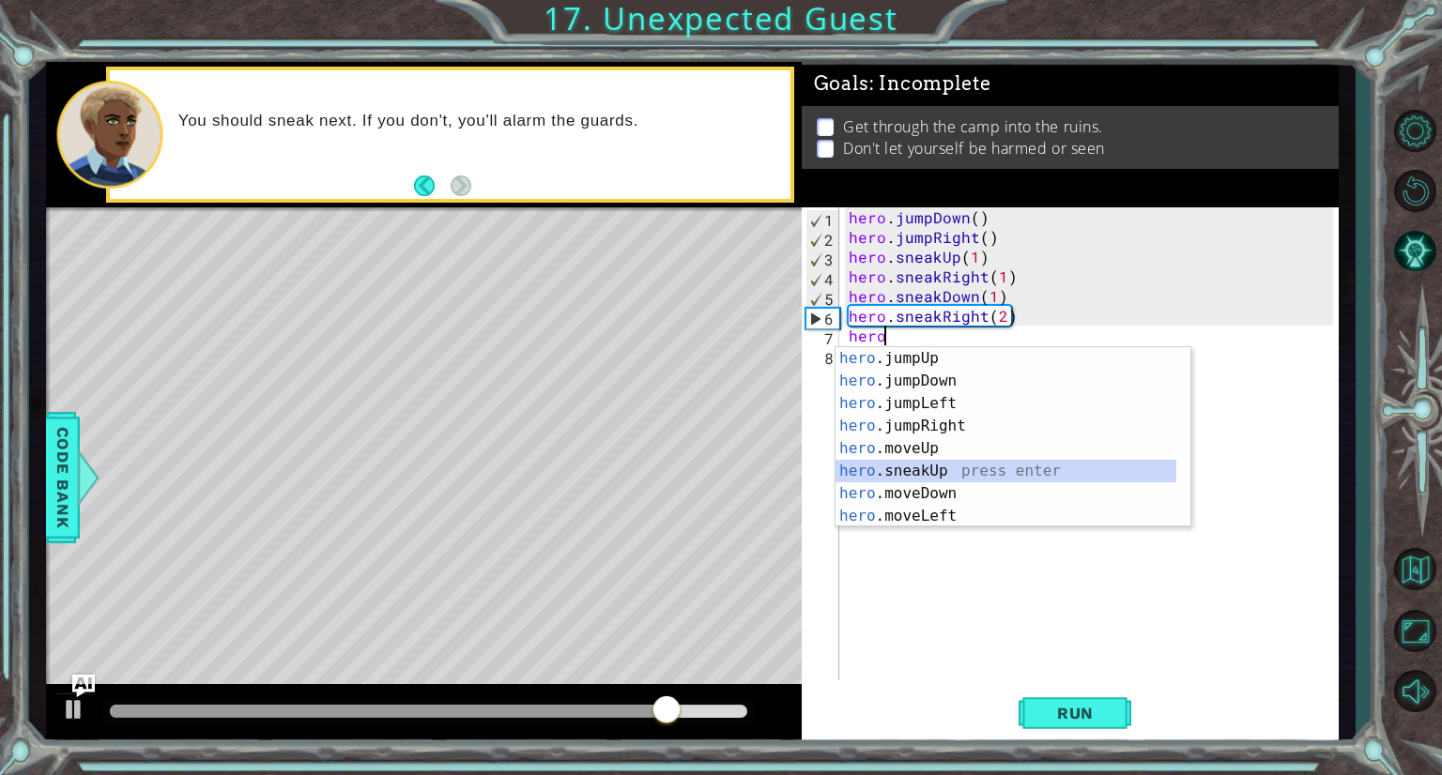
click at [950, 470] on div "hero .jumpUp press enter hero .jumpDown press enter hero .jumpLeft press enter …" at bounding box center [1005, 459] width 341 height 225
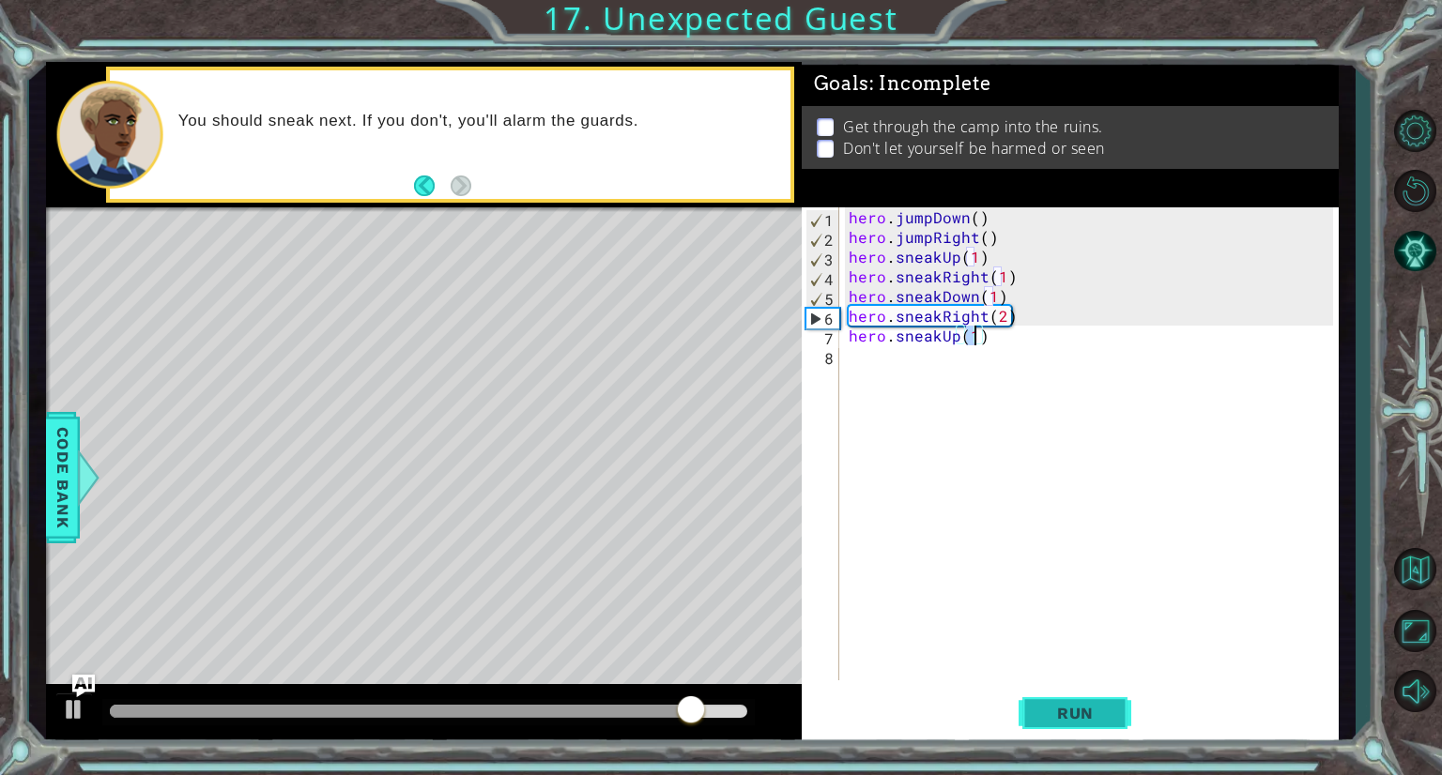
type textarea "hero.sneakUp(1)"
click at [1069, 714] on span "Run" at bounding box center [1075, 713] width 74 height 19
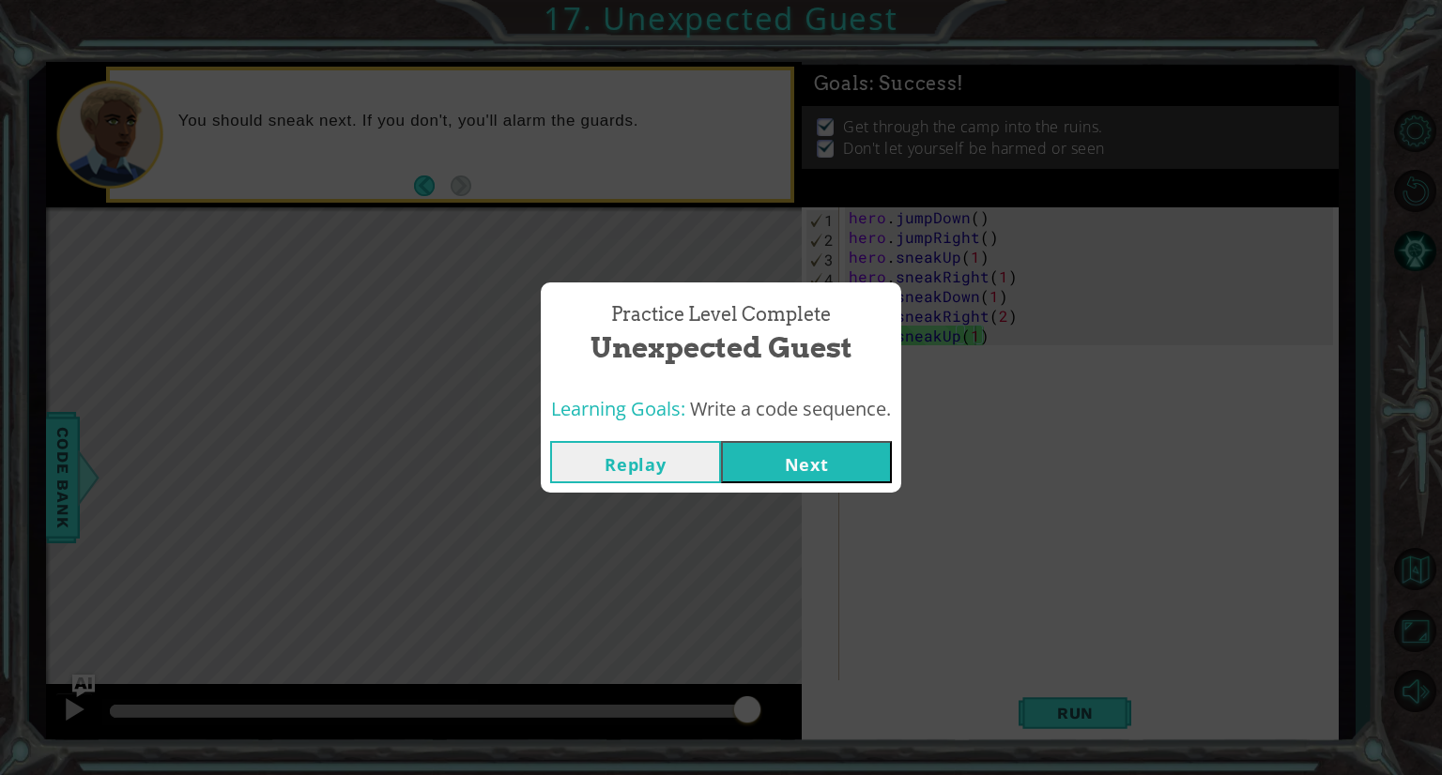
click at [813, 448] on button "Next" at bounding box center [806, 462] width 171 height 42
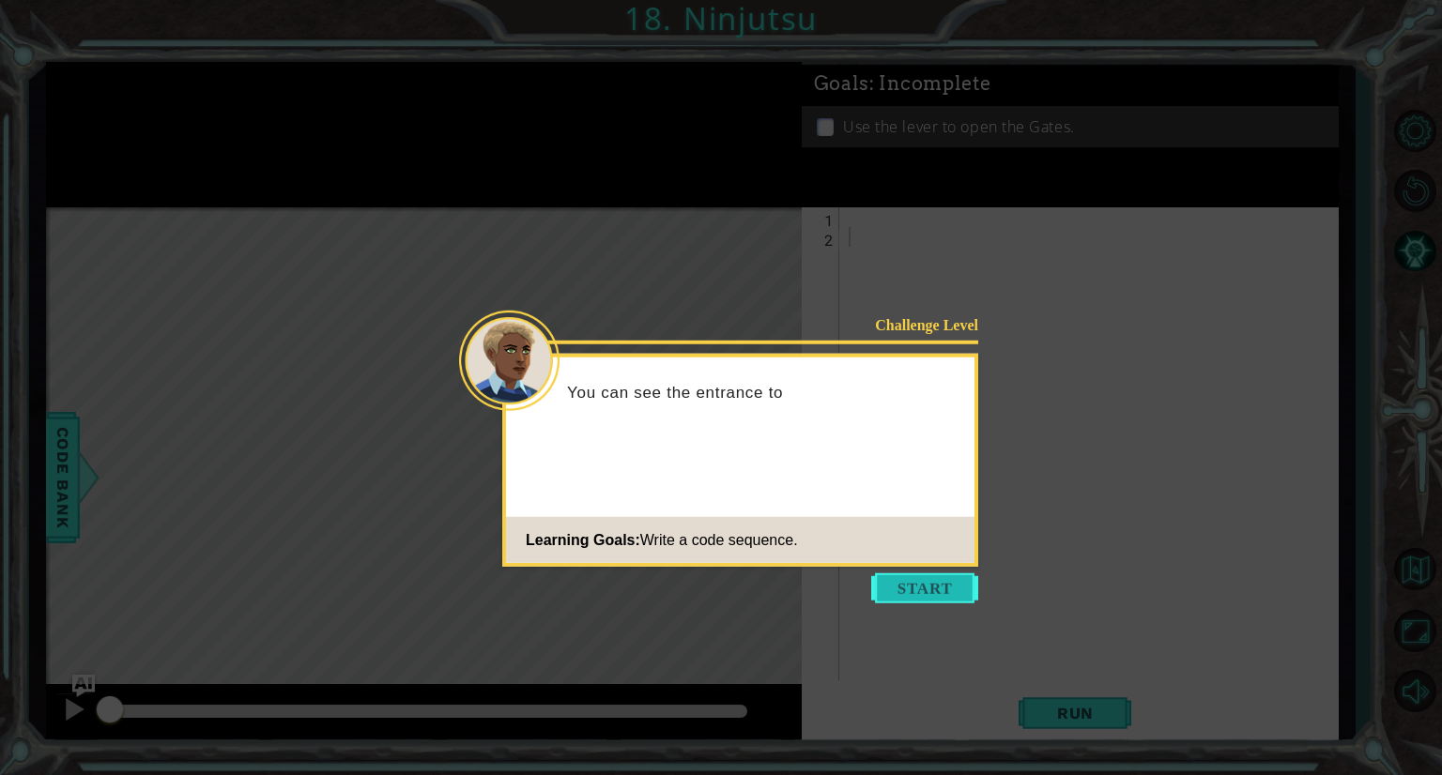
click at [900, 590] on button "Start" at bounding box center [924, 589] width 107 height 30
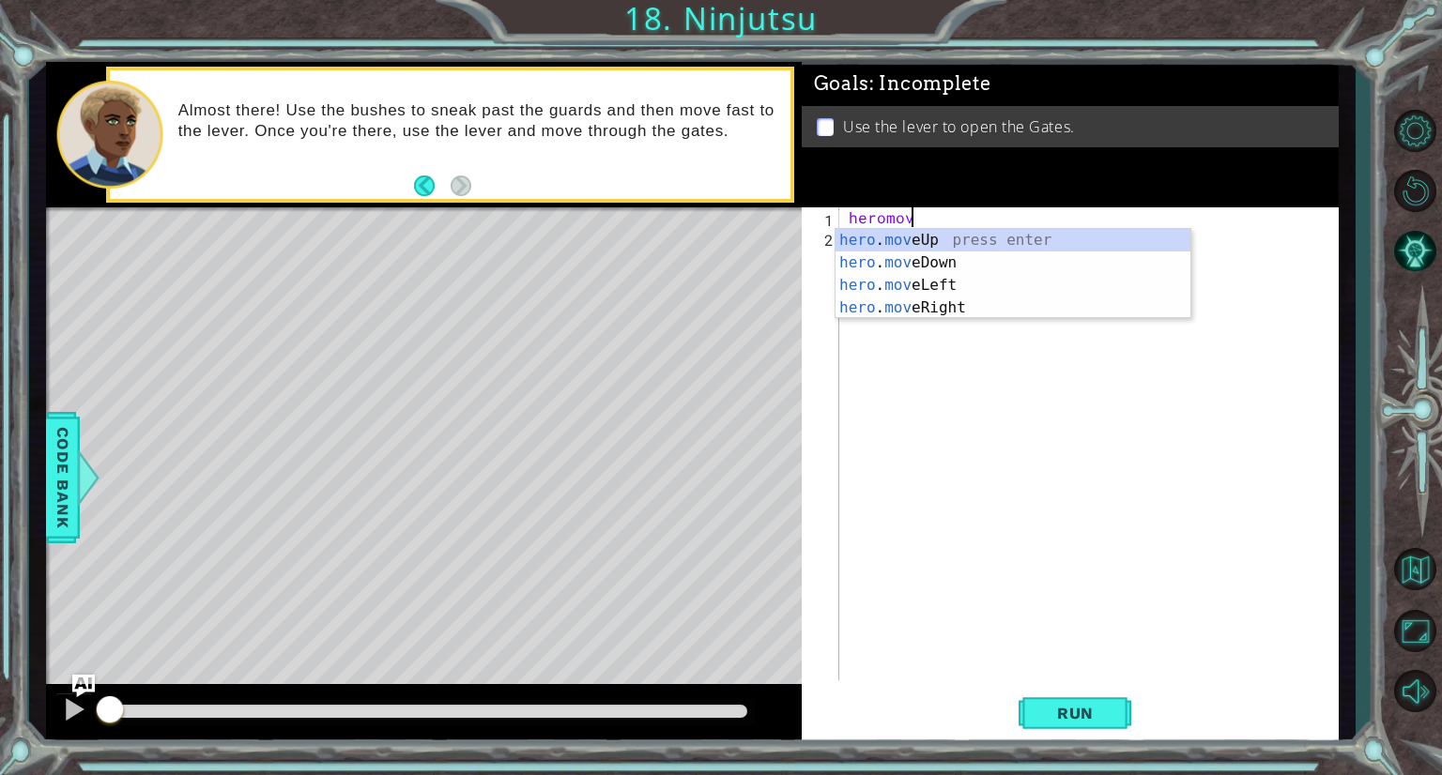
scroll to position [0, 3]
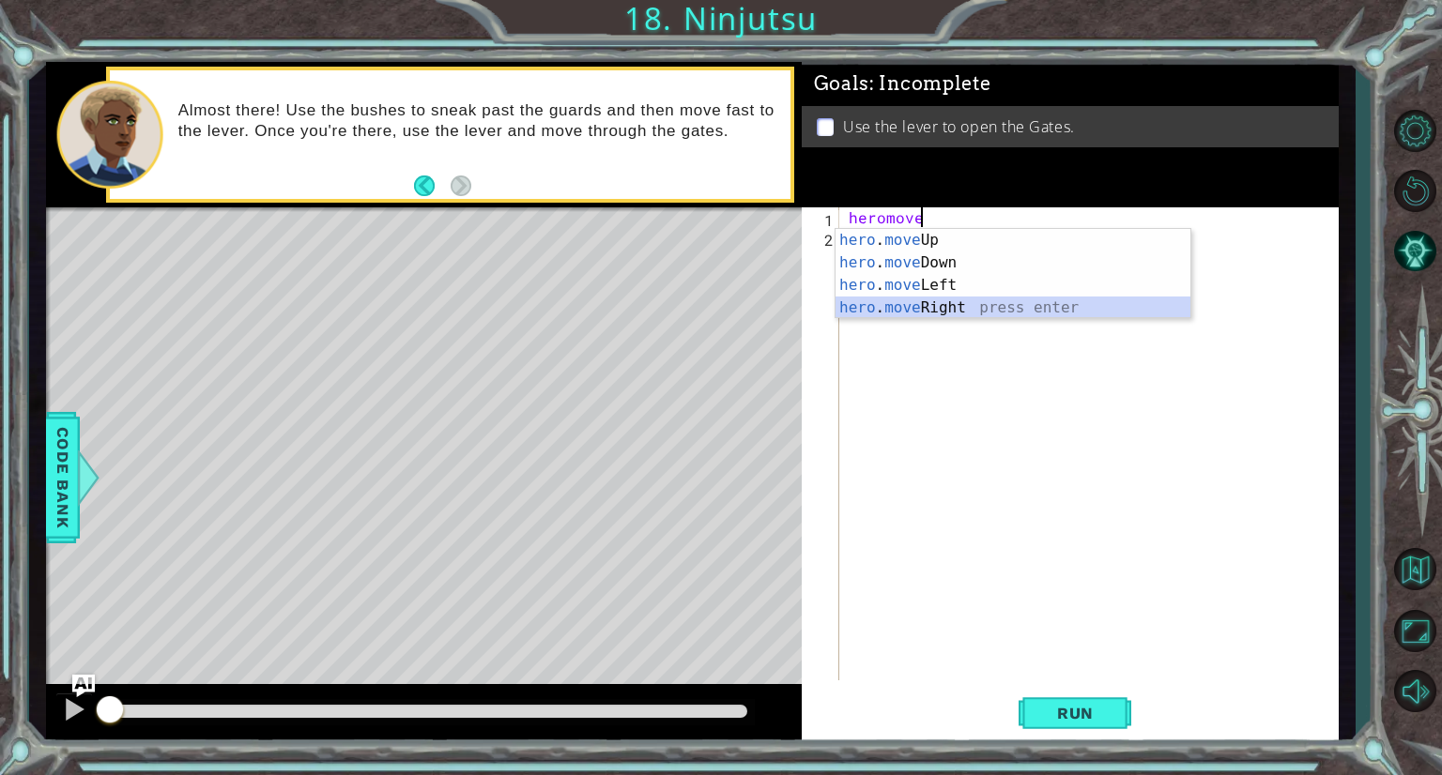
click at [919, 311] on div "hero . move Up press enter hero . move Down press enter hero . move Left press …" at bounding box center [1012, 296] width 355 height 135
type textarea "hero.moveRight(1)"
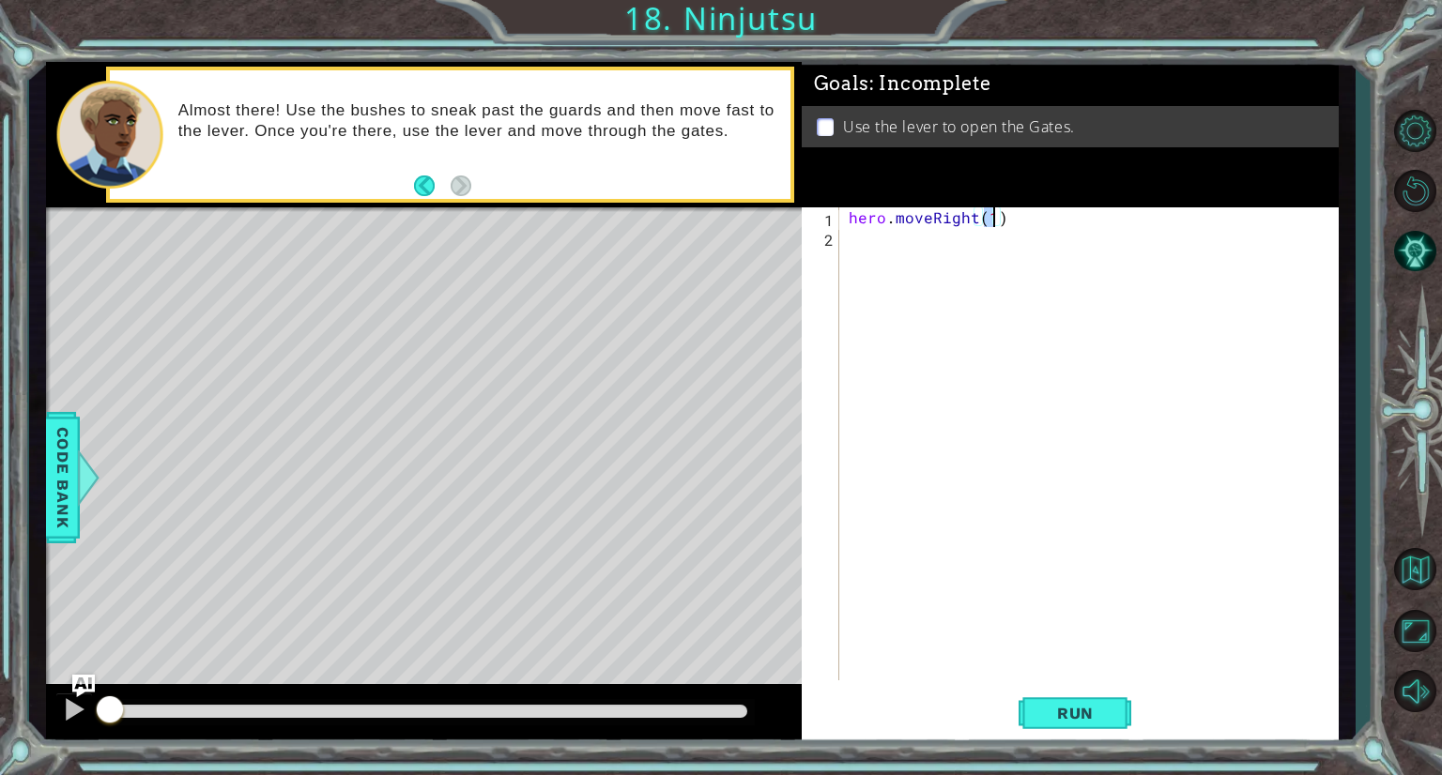
click at [927, 231] on div "hero . moveRight ( 1 )" at bounding box center [1094, 463] width 498 height 513
click at [1080, 729] on button "Run" at bounding box center [1075, 714] width 113 height 54
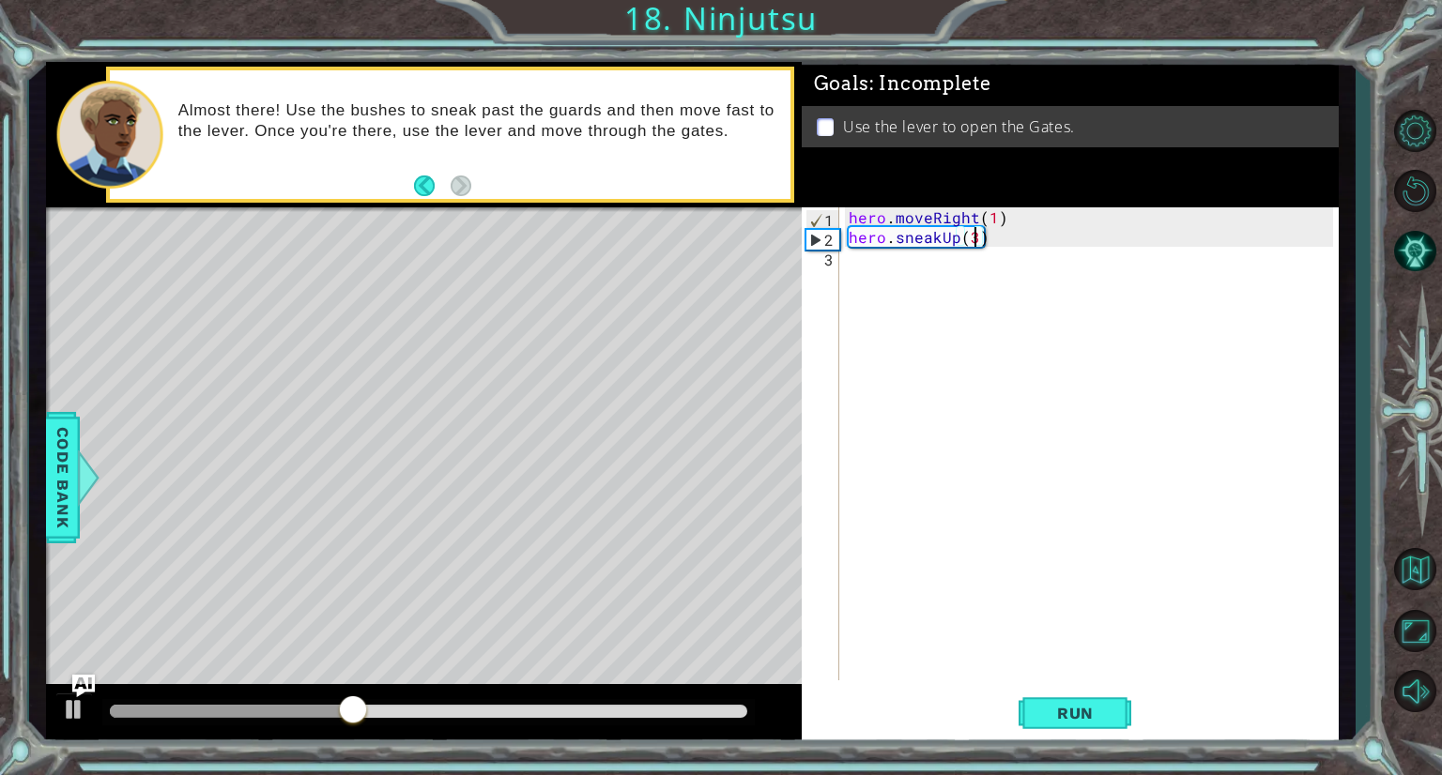
click at [972, 234] on div "hero . moveRight ( 1 ) hero . sneakUp ( 3 )" at bounding box center [1094, 463] width 498 height 513
type textarea "hero.sneakUp(2)"
click at [1039, 703] on button "Run" at bounding box center [1075, 714] width 113 height 54
click at [862, 275] on div "hero . moveRight ( 1 ) hero . sneakUp ( 2 )" at bounding box center [1094, 463] width 498 height 513
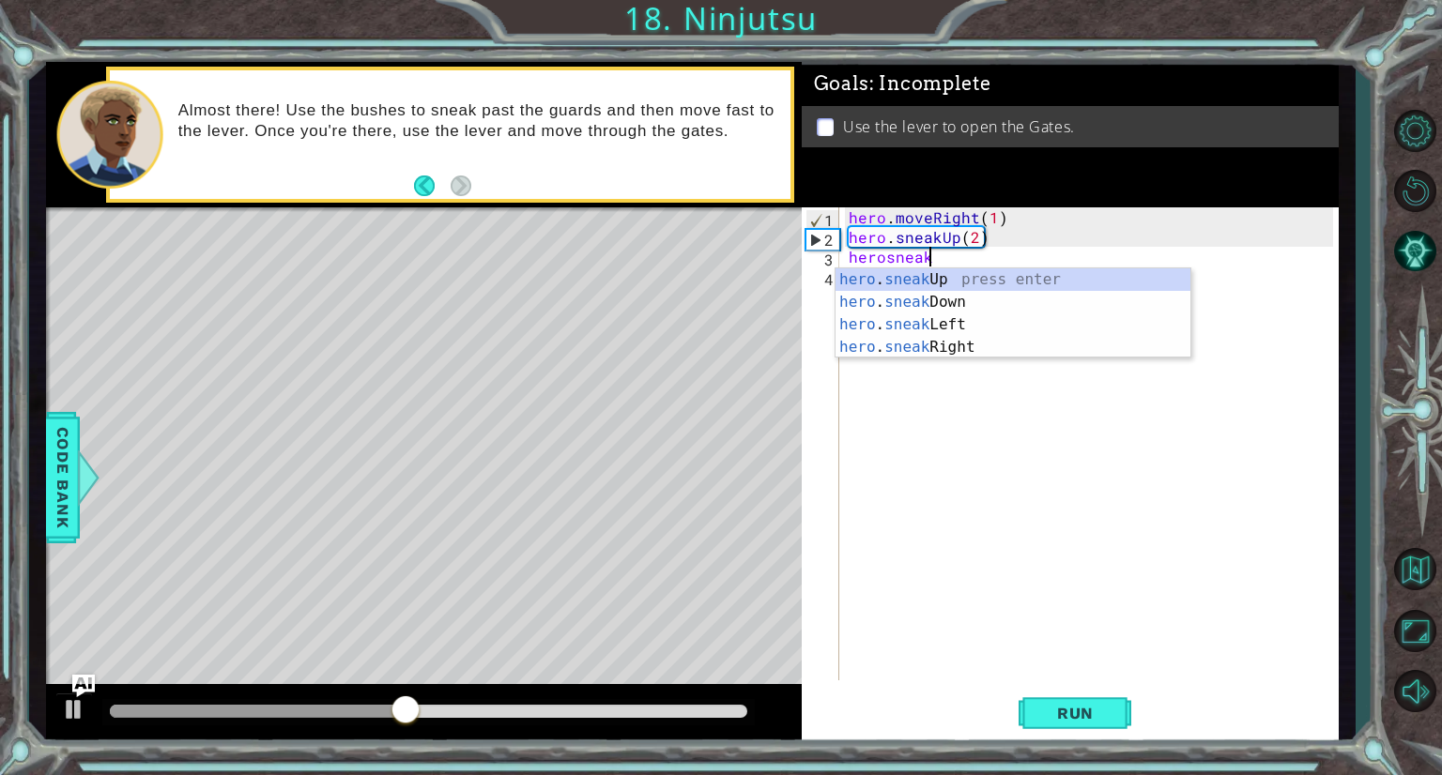
scroll to position [0, 4]
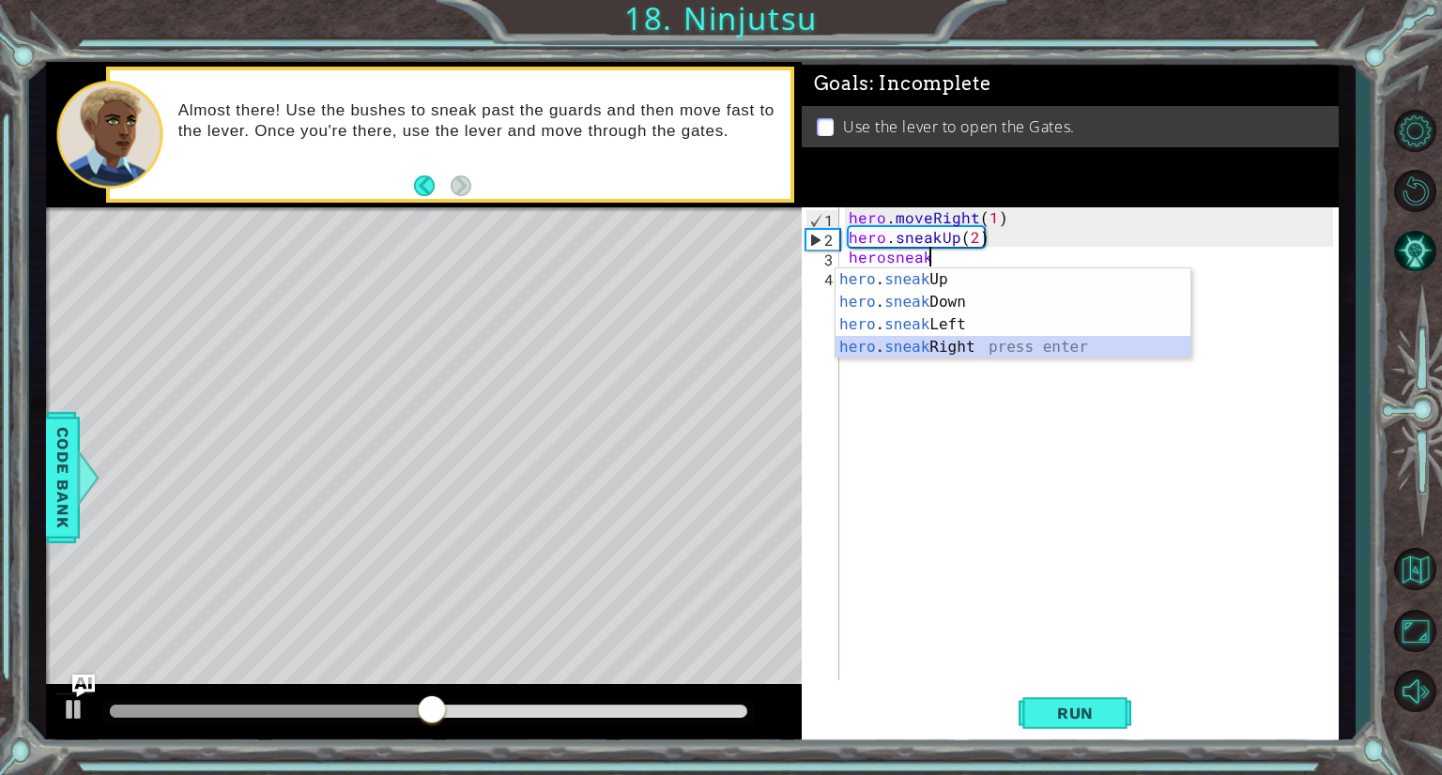
click at [924, 346] on div "hero . sneak Up press enter hero . sneak Down press enter hero . sneak Left pre…" at bounding box center [1012, 335] width 355 height 135
type textarea "hero.sneakRight(1)"
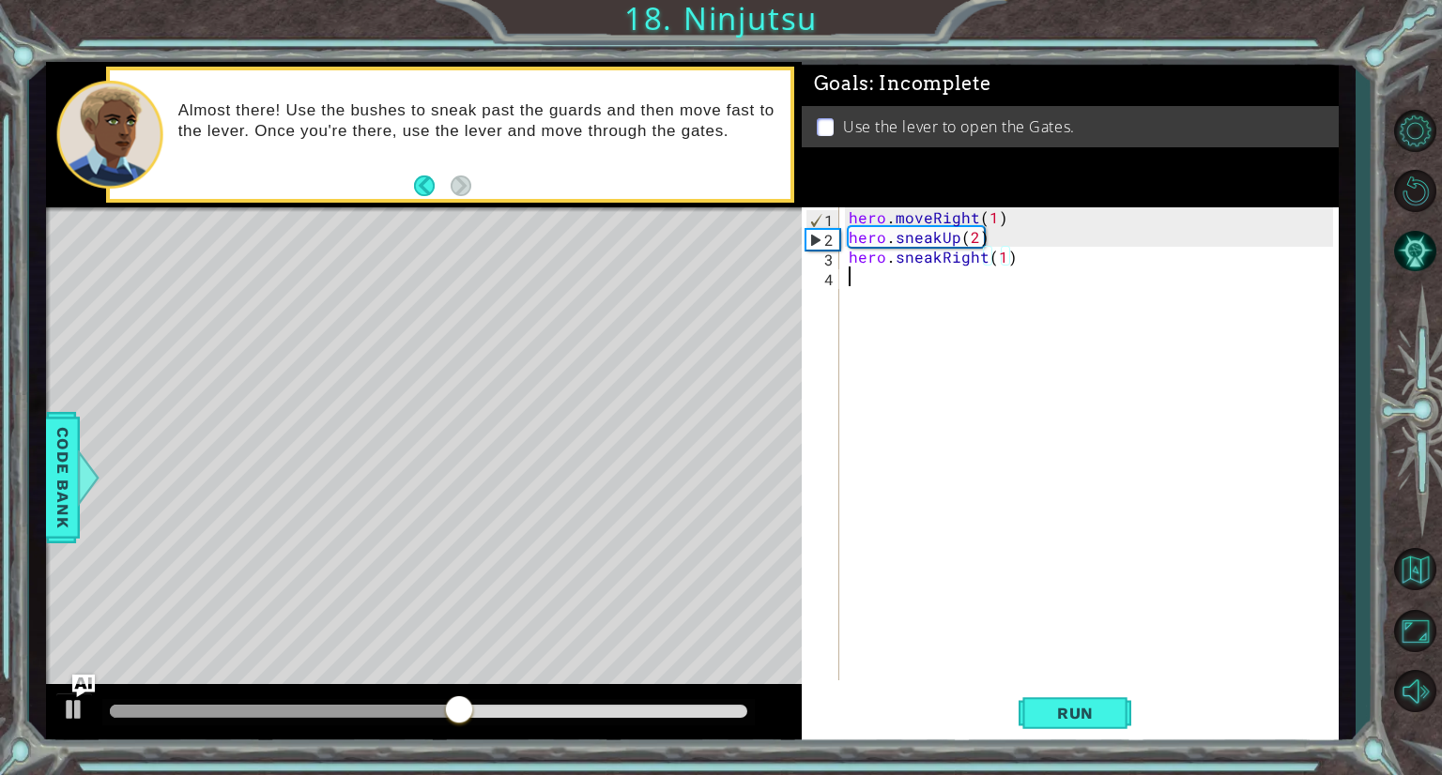
click at [920, 280] on div "hero . moveRight ( 1 ) hero . sneakUp ( 2 ) hero . sneakRight ( 1 )" at bounding box center [1094, 463] width 498 height 513
type textarea "hero.sneakUp(1)"
click at [1105, 715] on span "Run" at bounding box center [1075, 713] width 74 height 19
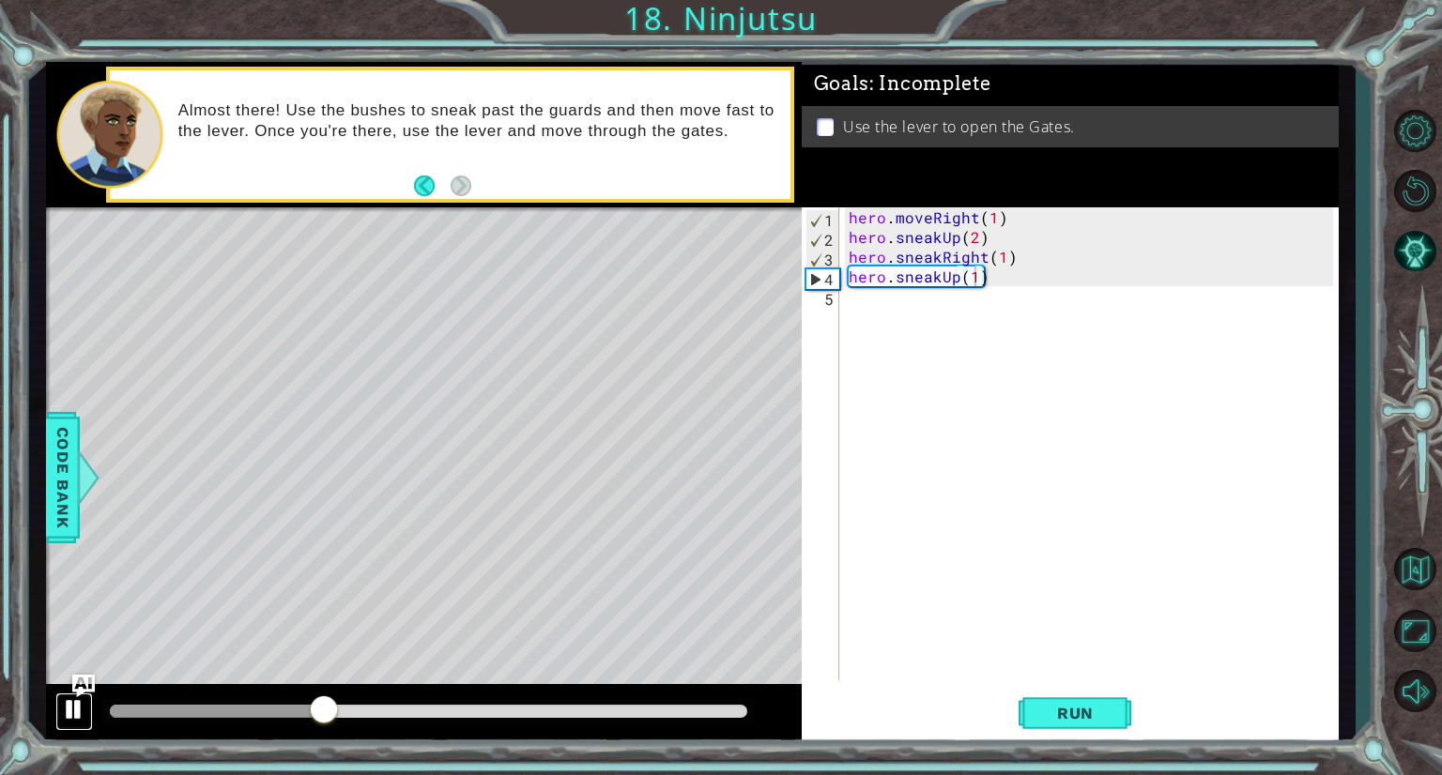
click at [67, 719] on div at bounding box center [74, 709] width 24 height 24
click at [906, 304] on div "hero . moveRight ( 1 ) hero . sneakUp ( 2 ) hero . sneakRight ( 1 ) hero . snea…" at bounding box center [1094, 463] width 498 height 513
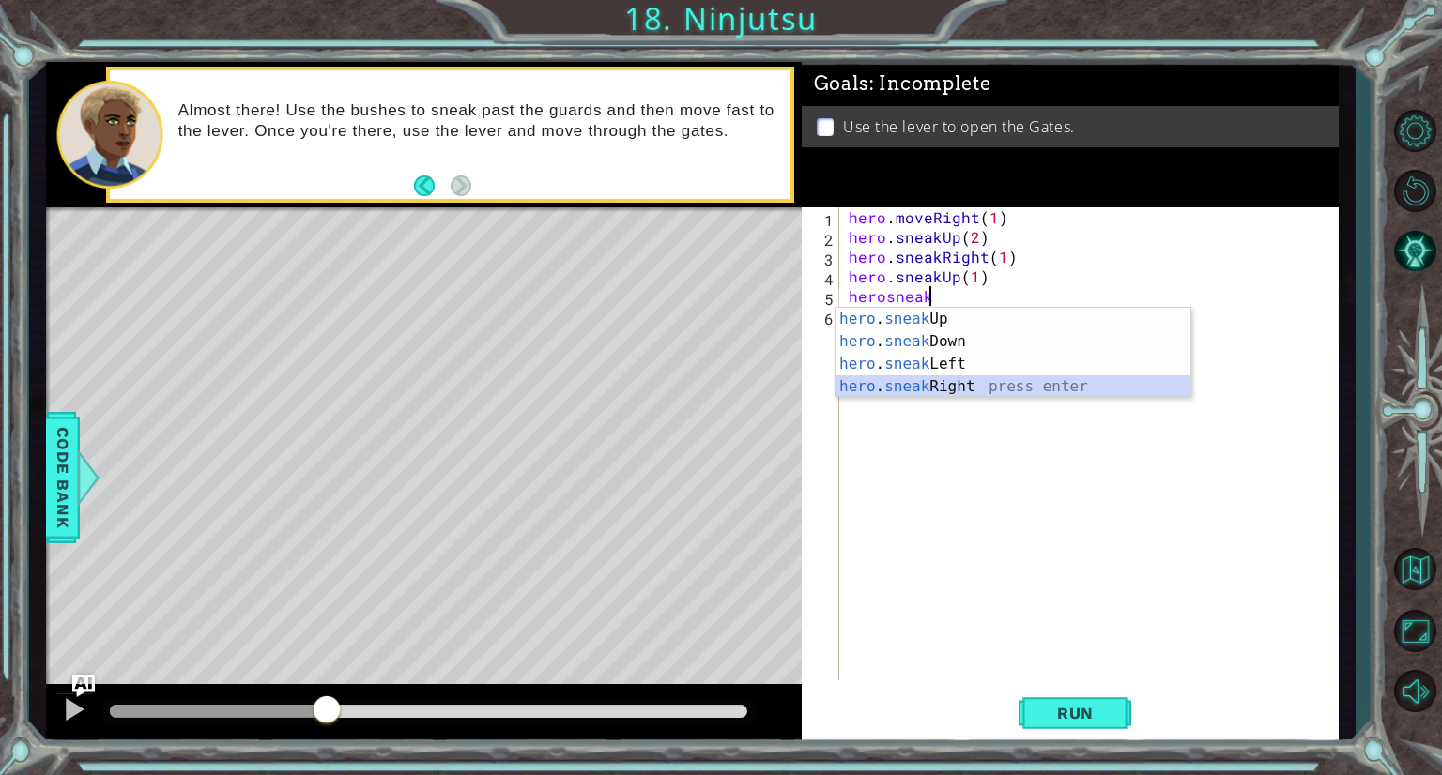
click at [946, 386] on div "hero . sneak Up press enter hero . sneak Down press enter hero . sneak Left pre…" at bounding box center [1012, 375] width 355 height 135
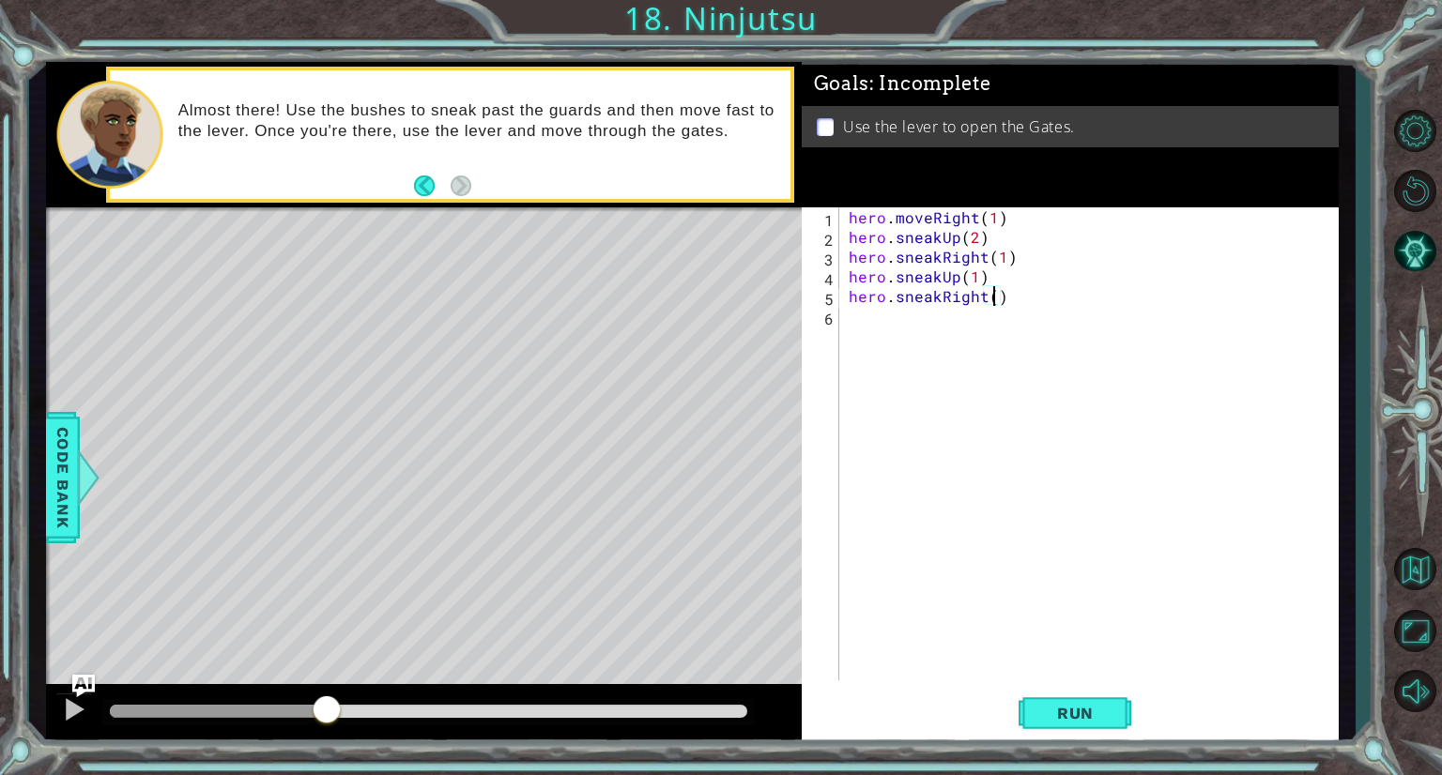
scroll to position [0, 8]
type textarea "hero.sneakRight(2)"
click at [1040, 716] on span "Run" at bounding box center [1075, 713] width 74 height 19
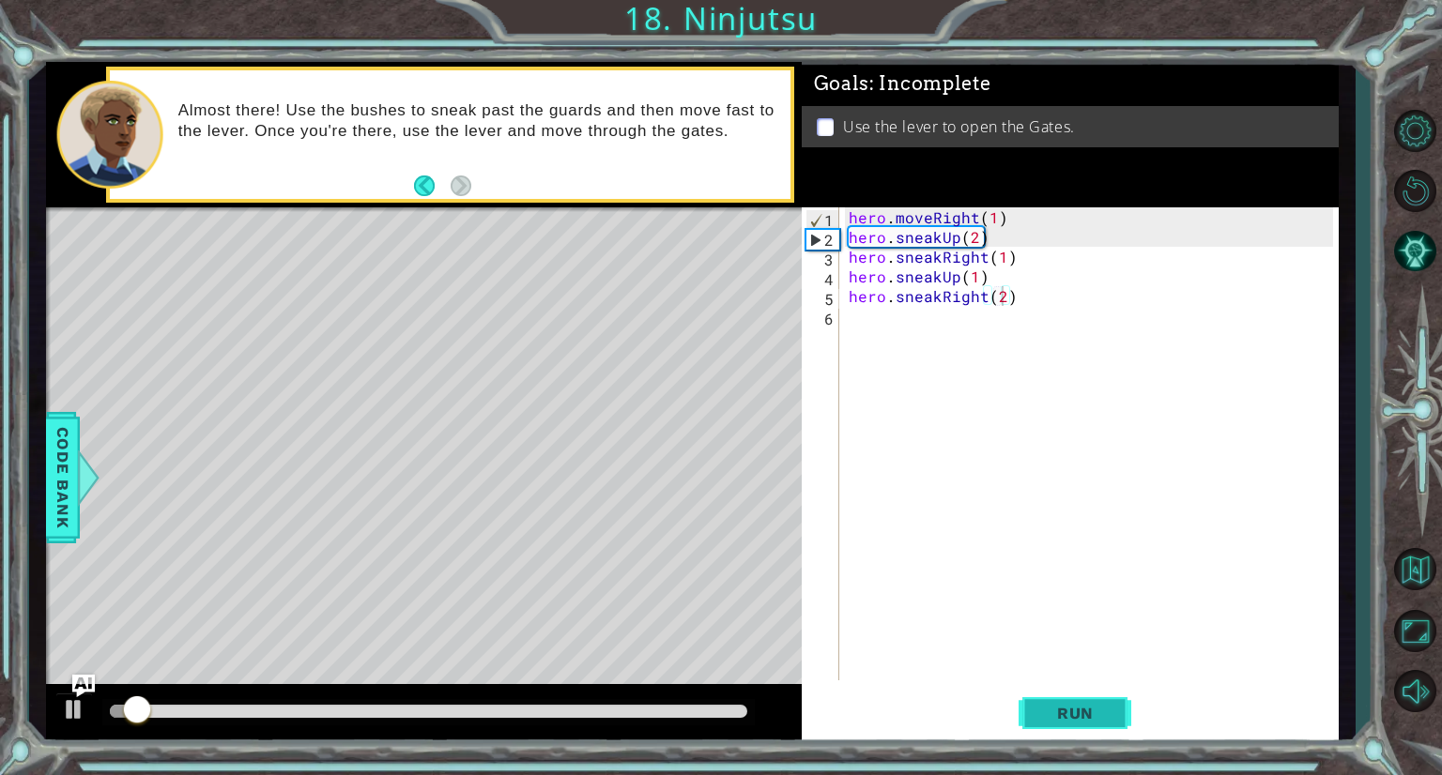
click at [1040, 716] on span "Run" at bounding box center [1075, 713] width 74 height 19
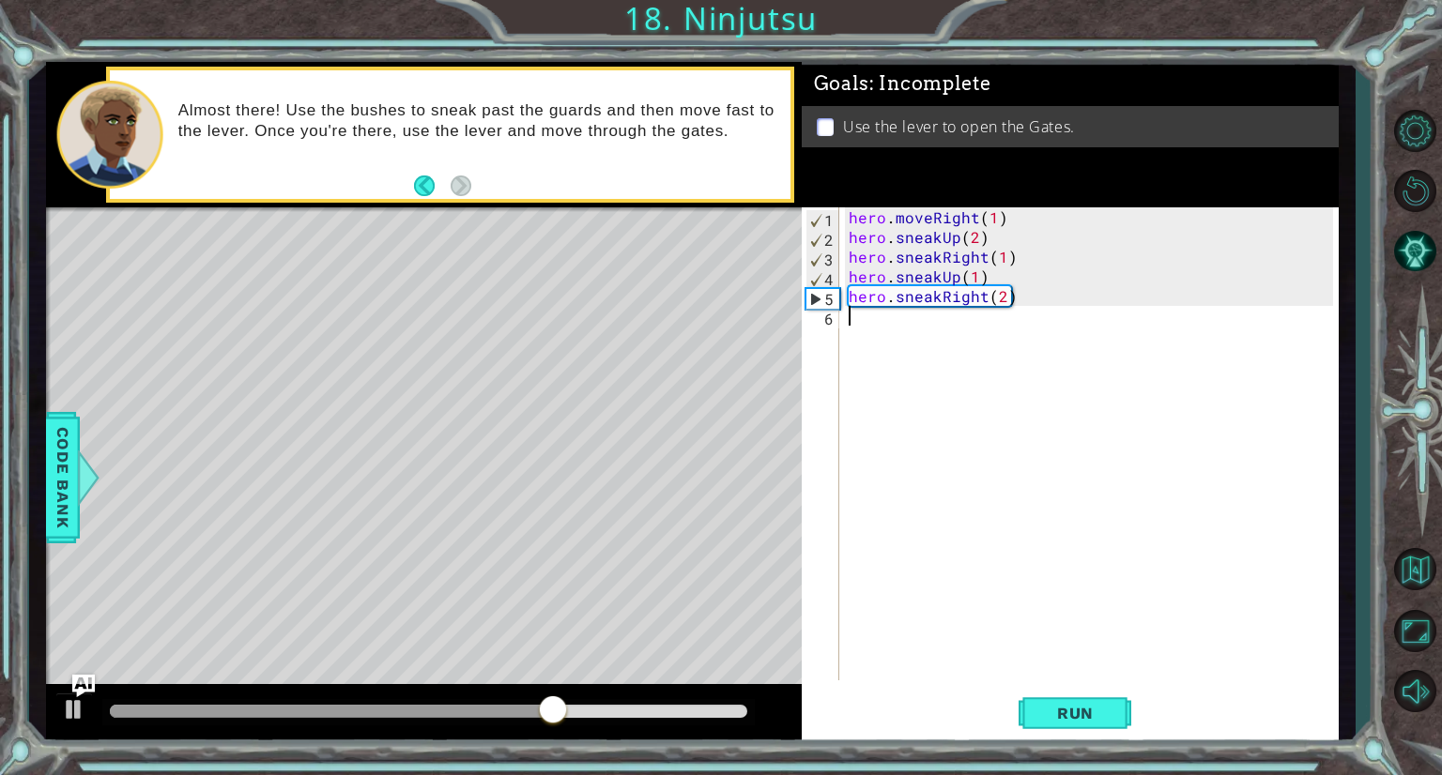
click at [896, 322] on div "hero . moveRight ( 1 ) hero . sneakUp ( 2 ) hero . sneakRight ( 1 ) hero . snea…" at bounding box center [1094, 463] width 498 height 513
click at [1100, 715] on span "Run" at bounding box center [1075, 713] width 74 height 19
click at [1019, 298] on div "hero . moveRight ( 1 ) hero . sneakUp ( 2 ) hero . sneakRight ( 1 ) hero . snea…" at bounding box center [1094, 463] width 498 height 513
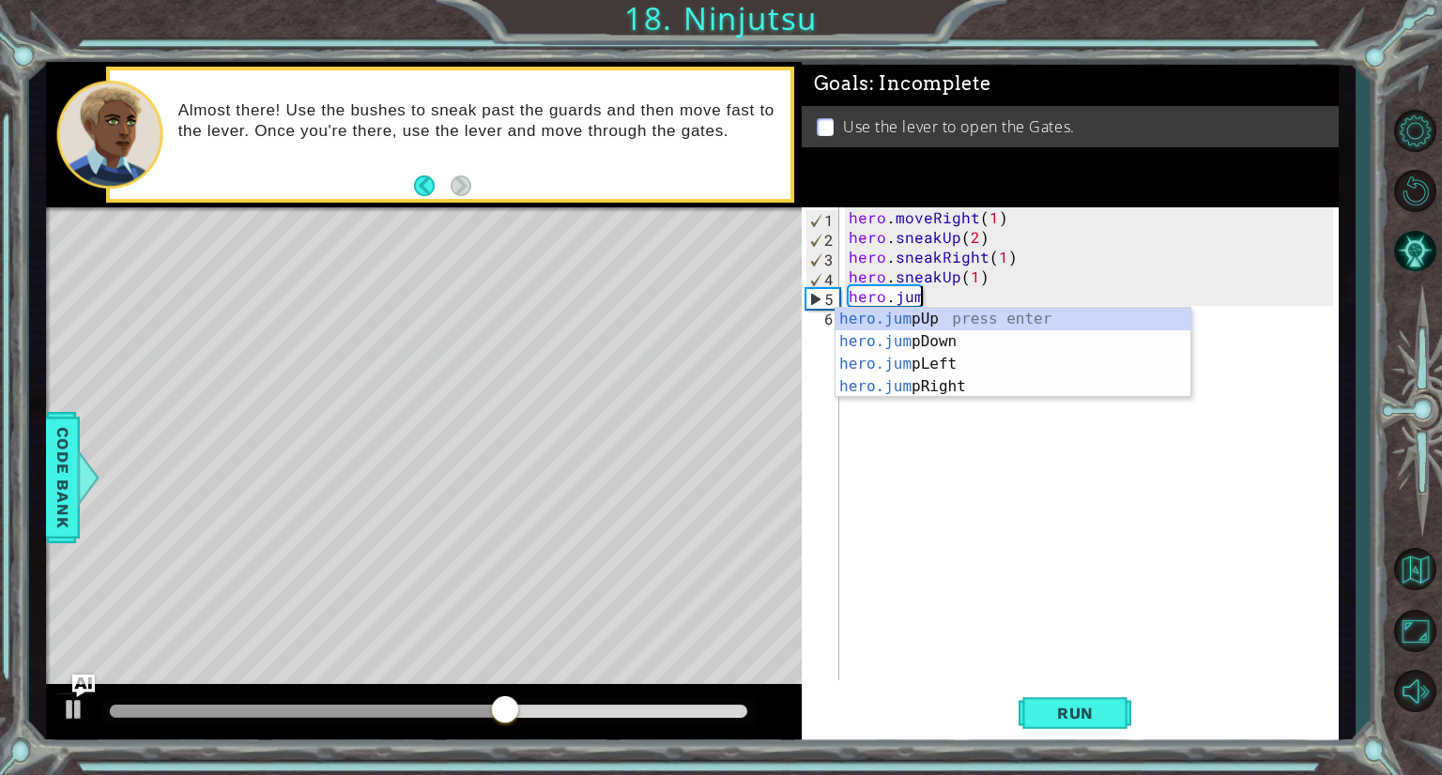
type textarea "hero.jump"
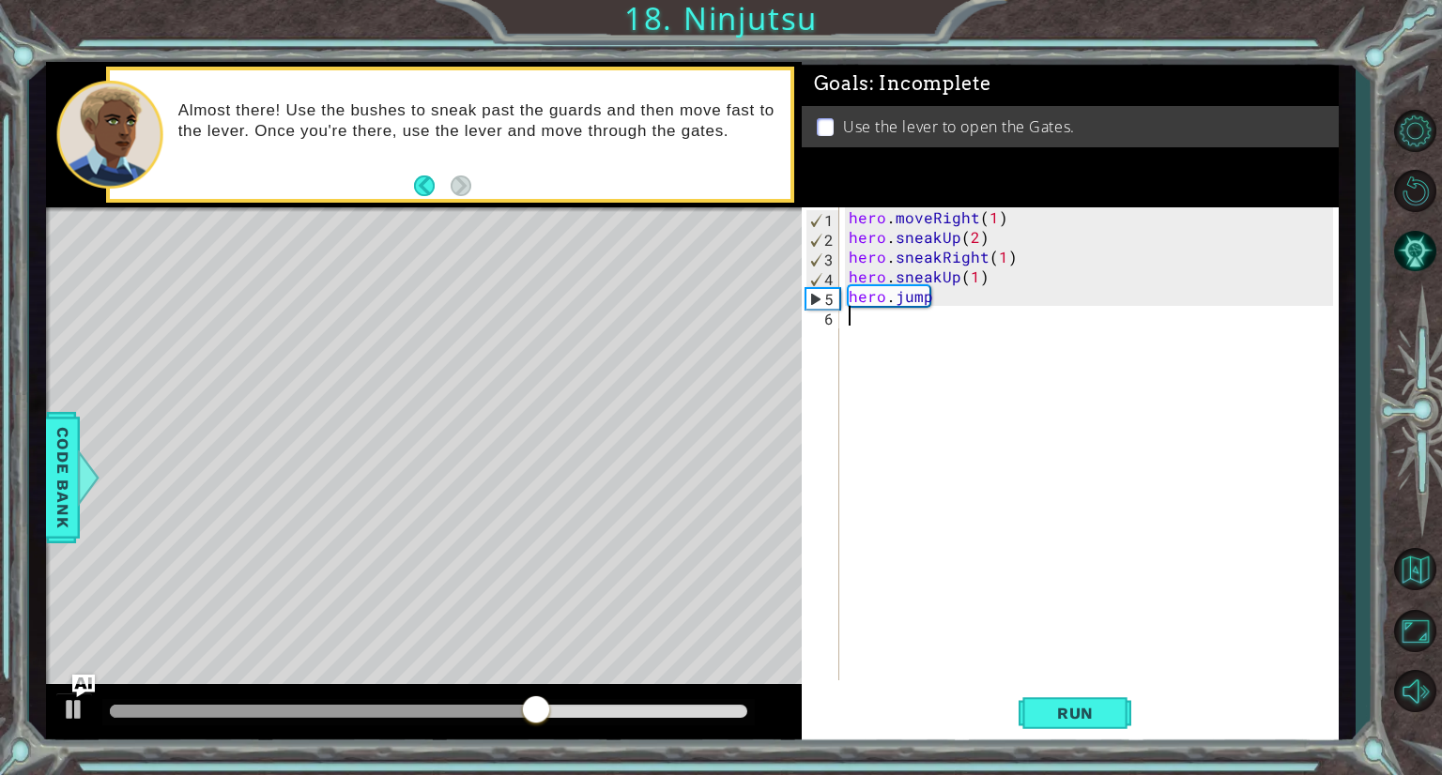
click at [944, 397] on div "hero . moveRight ( 1 ) hero . sneakUp ( 2 ) hero . sneakRight ( 1 ) hero . snea…" at bounding box center [1094, 463] width 498 height 513
click at [956, 302] on div "hero . moveRight ( 1 ) hero . sneakUp ( 2 ) hero . sneakRight ( 1 ) hero . snea…" at bounding box center [1094, 463] width 498 height 513
type textarea "hero.jumpr"
click at [1065, 728] on button "Run" at bounding box center [1075, 714] width 113 height 54
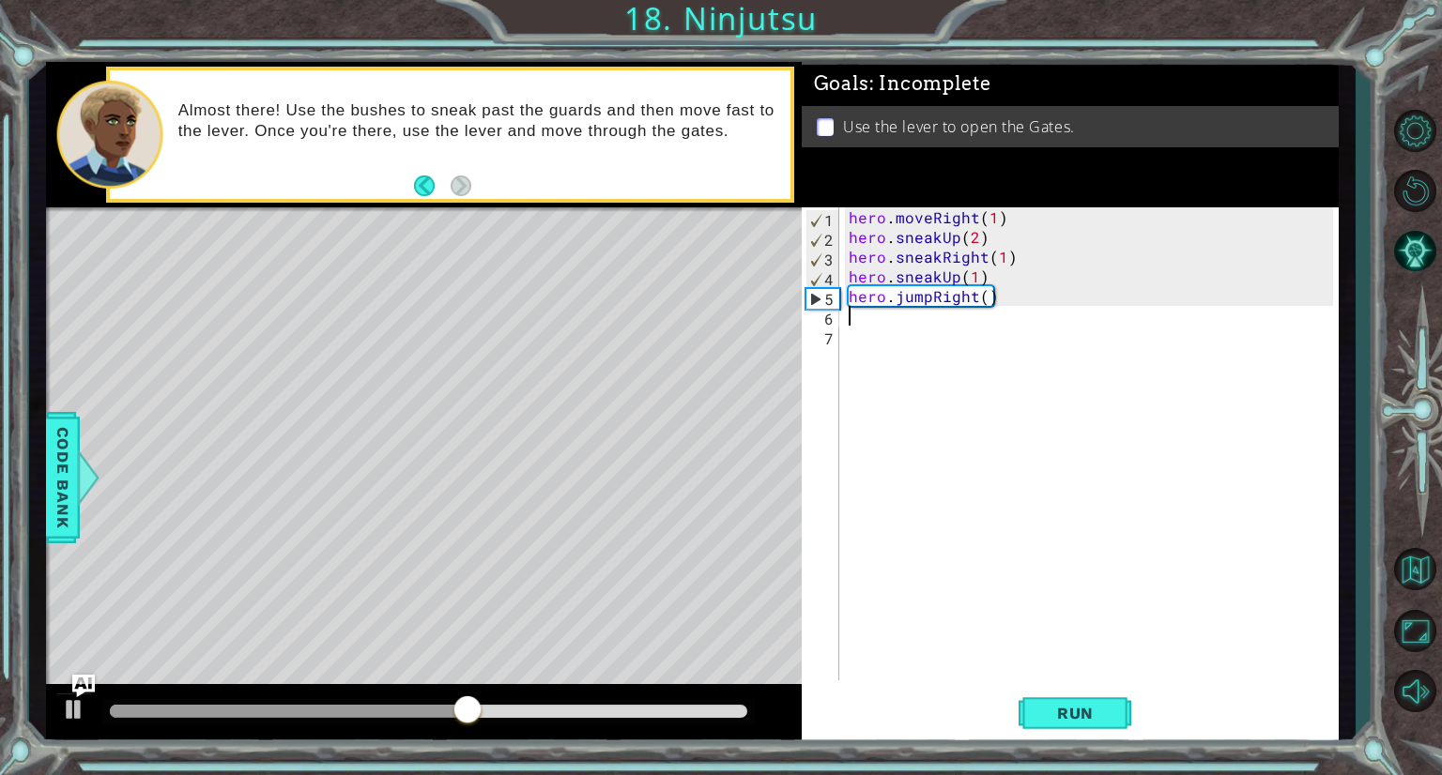
click at [879, 324] on div "hero . moveRight ( 1 ) hero . sneakUp ( 2 ) hero . sneakRight ( 1 ) hero . snea…" at bounding box center [1094, 463] width 498 height 513
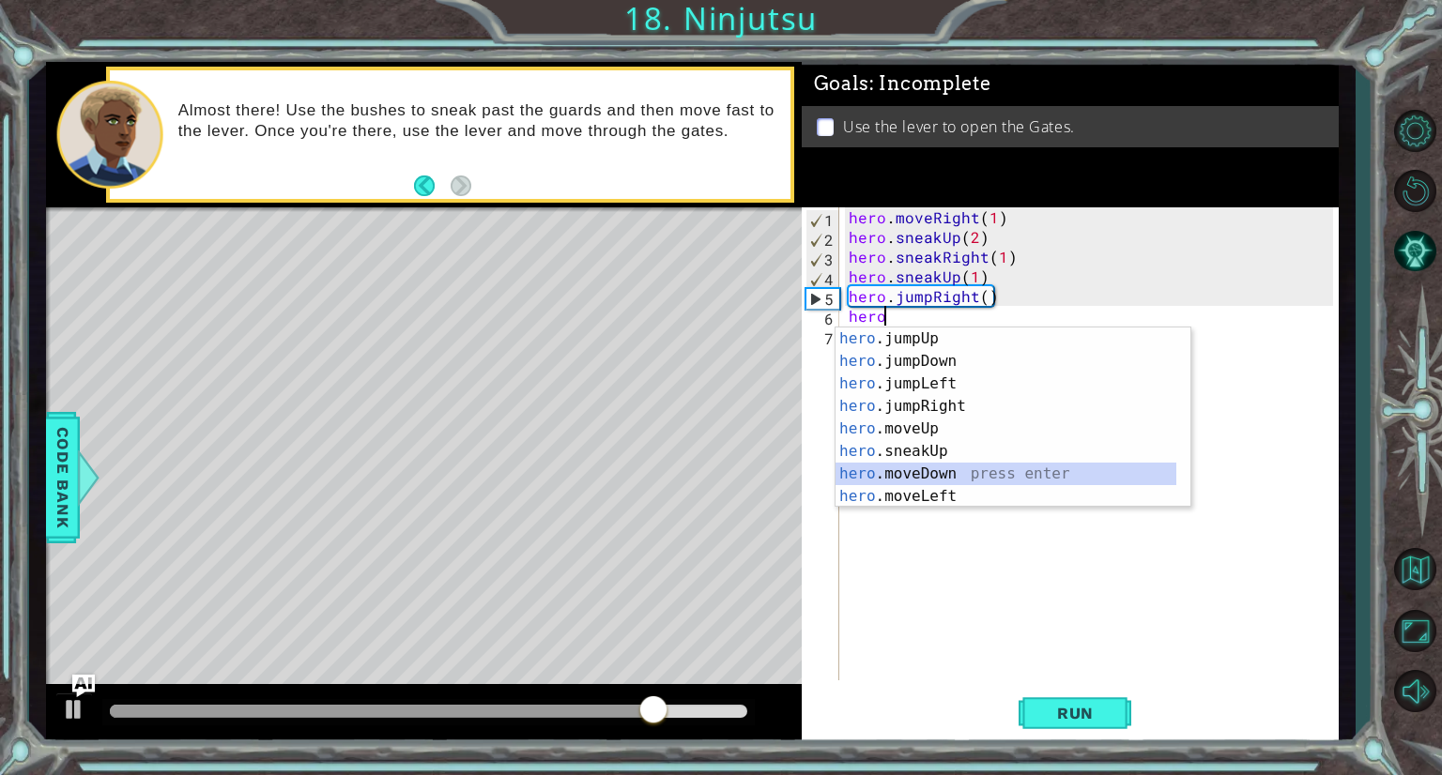
click at [927, 470] on div "hero .jumpUp press enter hero .jumpDown press enter hero .jumpLeft press enter …" at bounding box center [1005, 440] width 341 height 225
type textarea "hero.moveDown(1)"
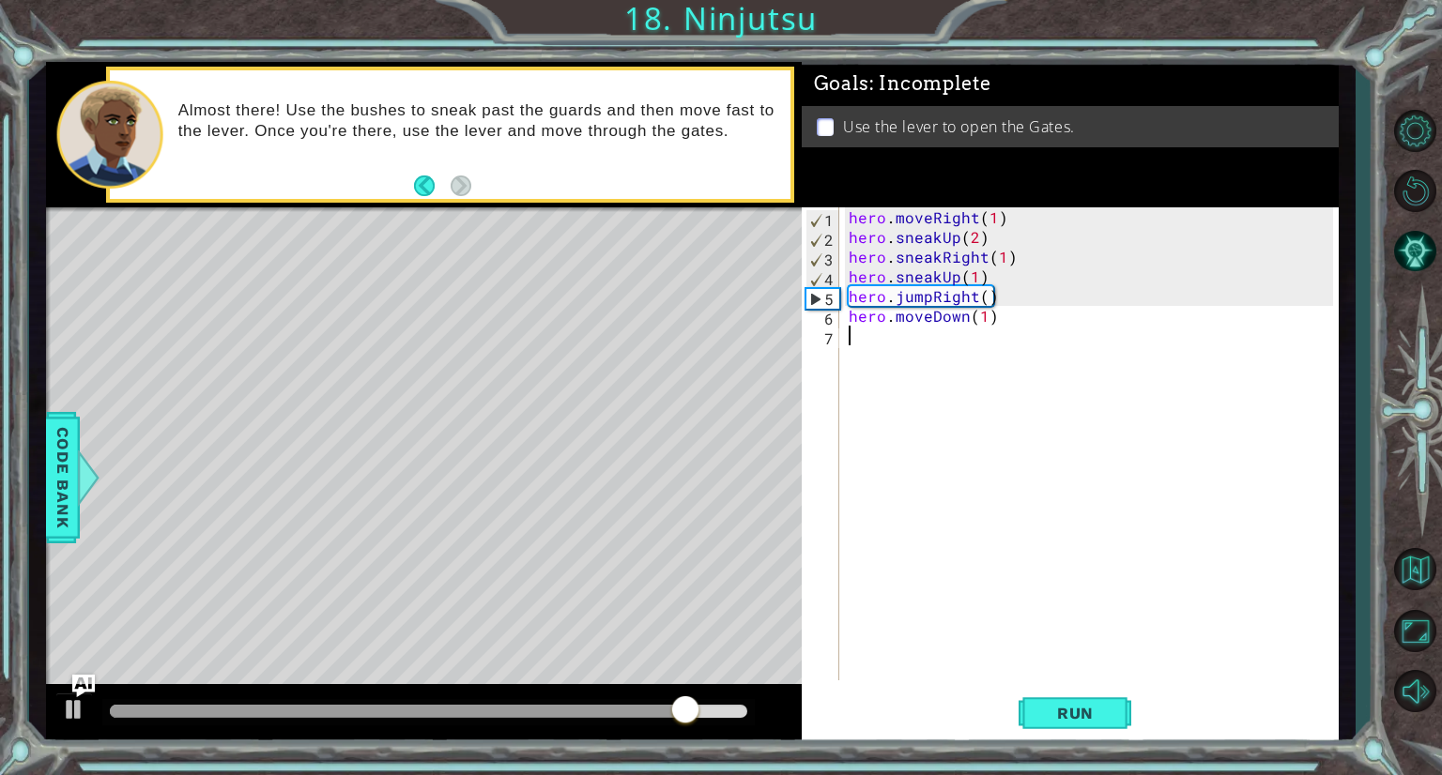
click at [965, 330] on div "hero . moveRight ( 1 ) hero . sneakUp ( 2 ) hero . sneakRight ( 1 ) hero . snea…" at bounding box center [1094, 463] width 498 height 513
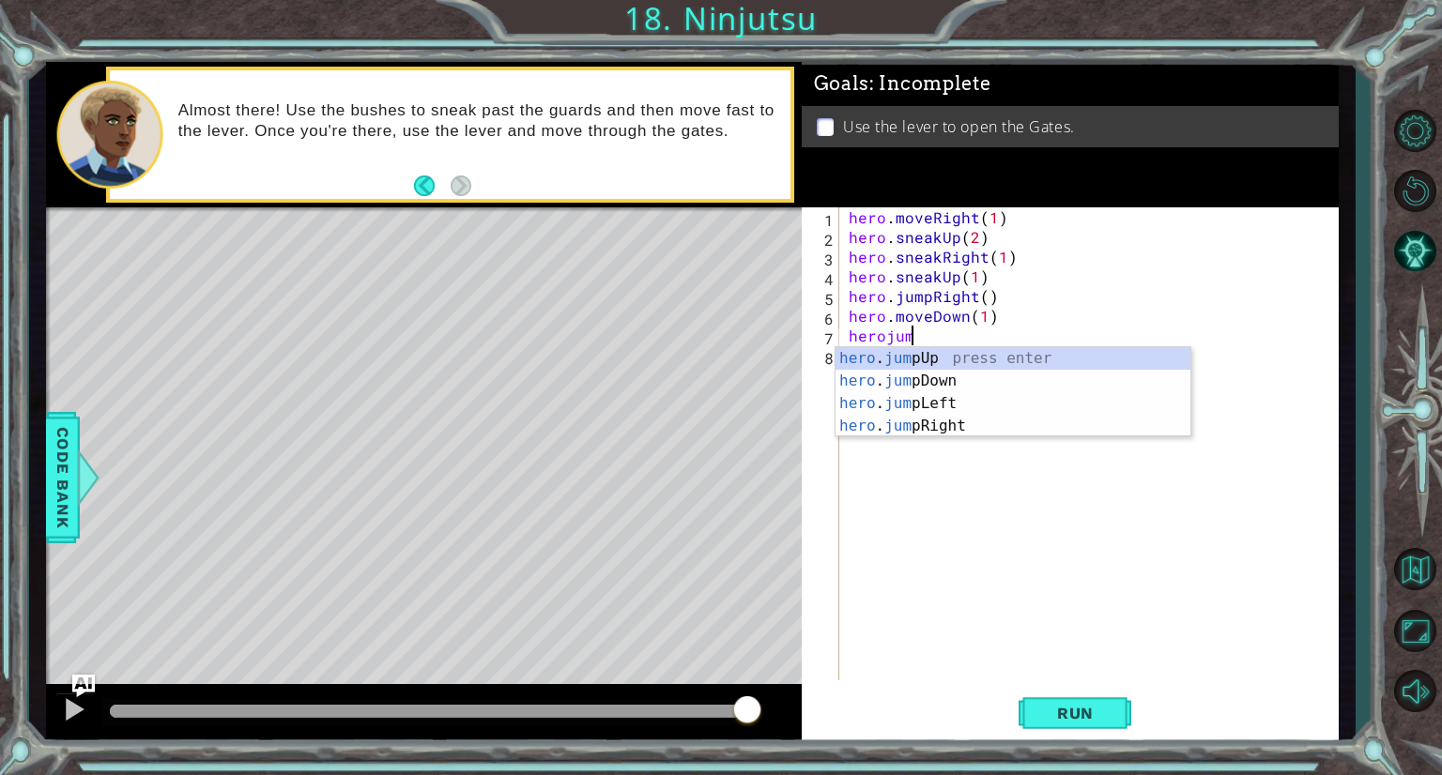
scroll to position [0, 3]
type textarea "herojump"
click at [933, 379] on div "hero . jump Up press enter hero . jump Down press enter hero . jump Left press …" at bounding box center [1012, 414] width 355 height 135
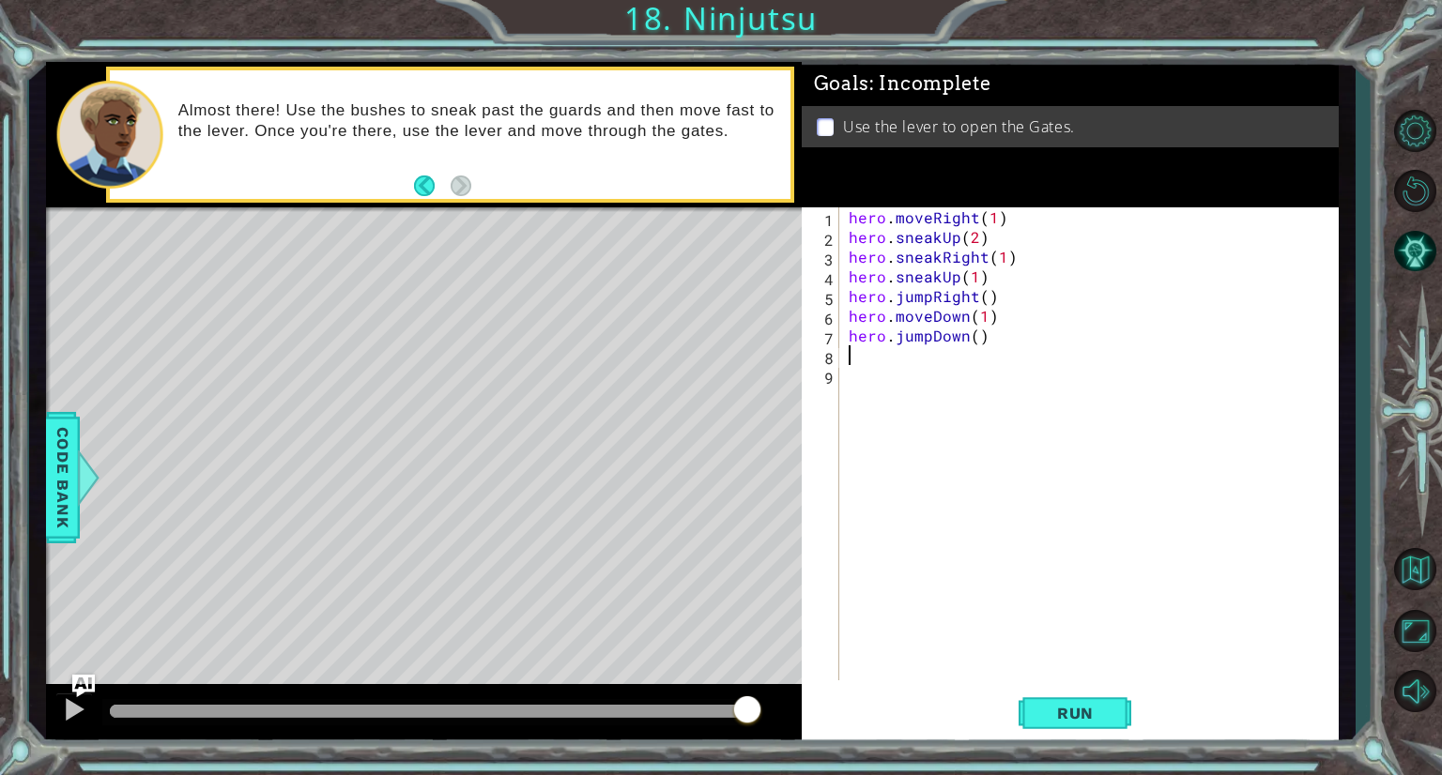
scroll to position [0, 0]
click at [1057, 691] on button "Run" at bounding box center [1075, 714] width 113 height 54
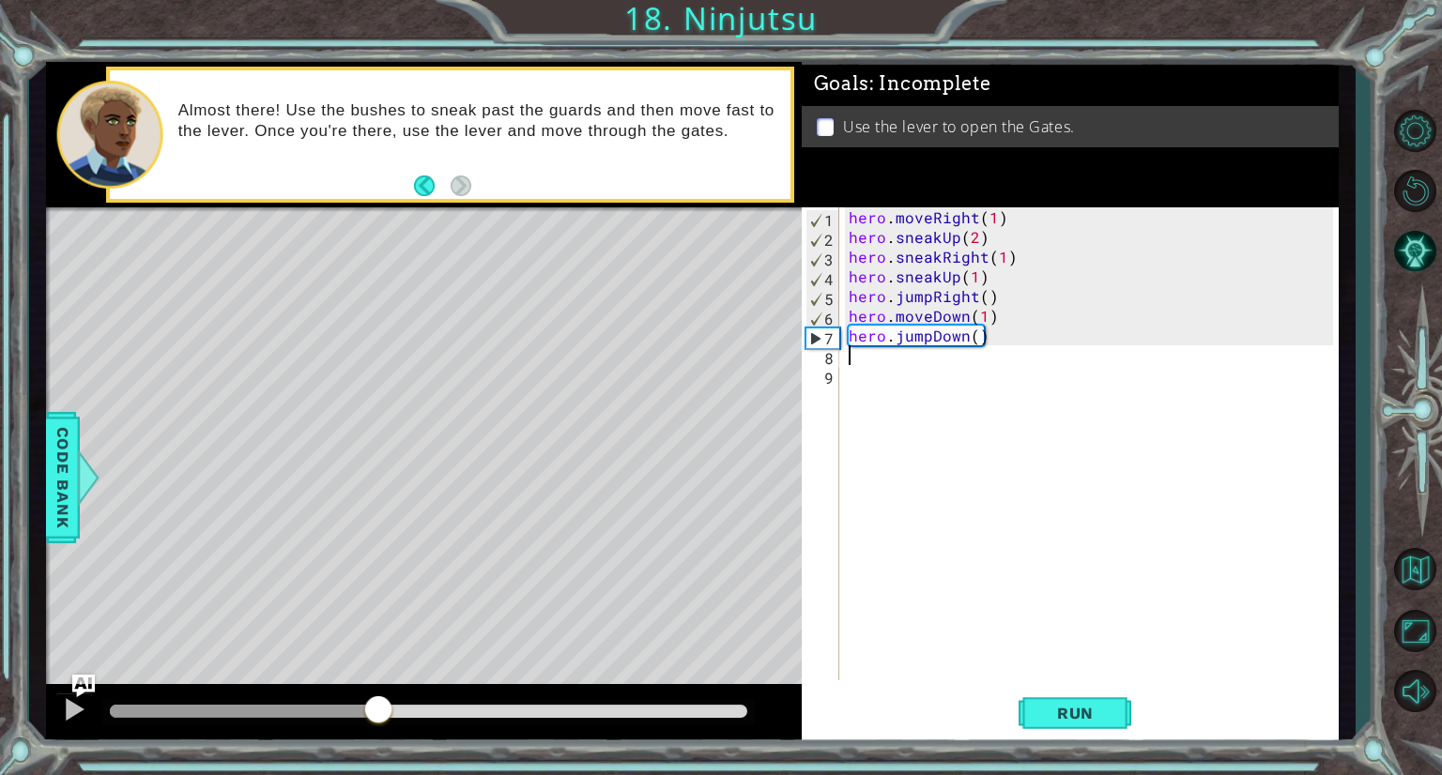
drag, startPoint x: 154, startPoint y: 704, endPoint x: 379, endPoint y: 728, distance: 226.5
click at [379, 728] on div at bounding box center [378, 712] width 34 height 34
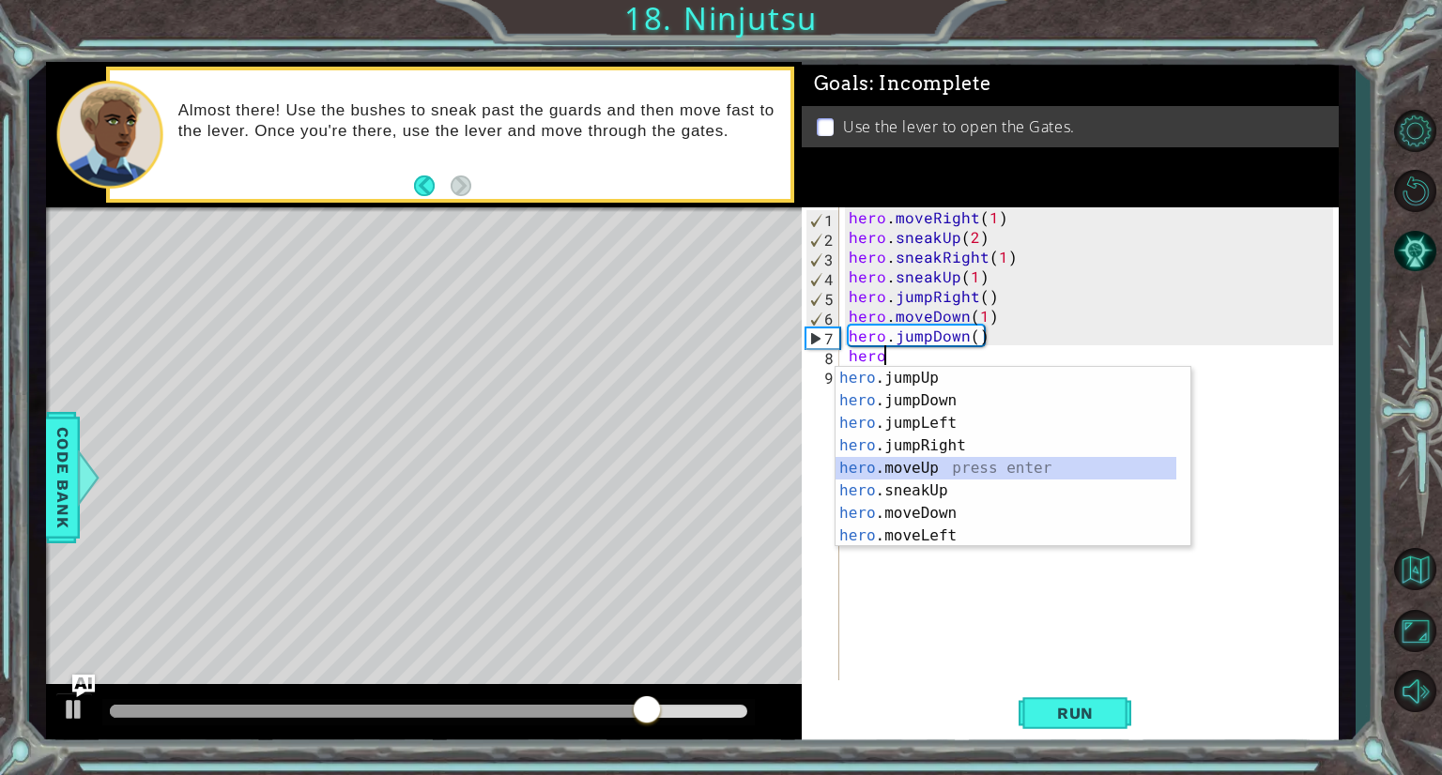
click at [916, 468] on div "hero .jumpUp press enter hero .jumpDown press enter hero .jumpLeft press enter …" at bounding box center [1005, 479] width 341 height 225
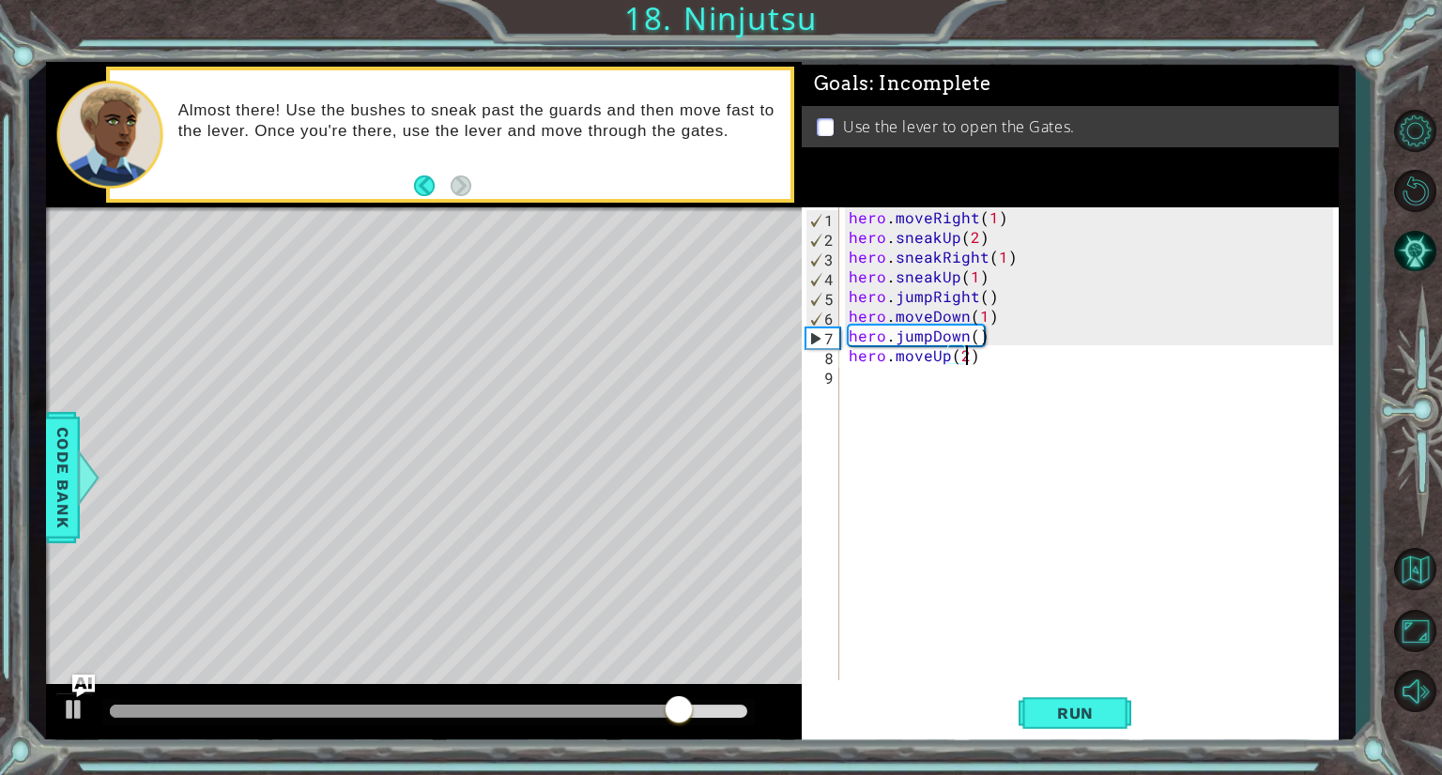
scroll to position [0, 7]
drag, startPoint x: 713, startPoint y: 707, endPoint x: 457, endPoint y: 722, distance: 256.7
click at [457, 722] on div at bounding box center [457, 712] width 34 height 34
click at [1065, 718] on span "Run" at bounding box center [1075, 713] width 74 height 19
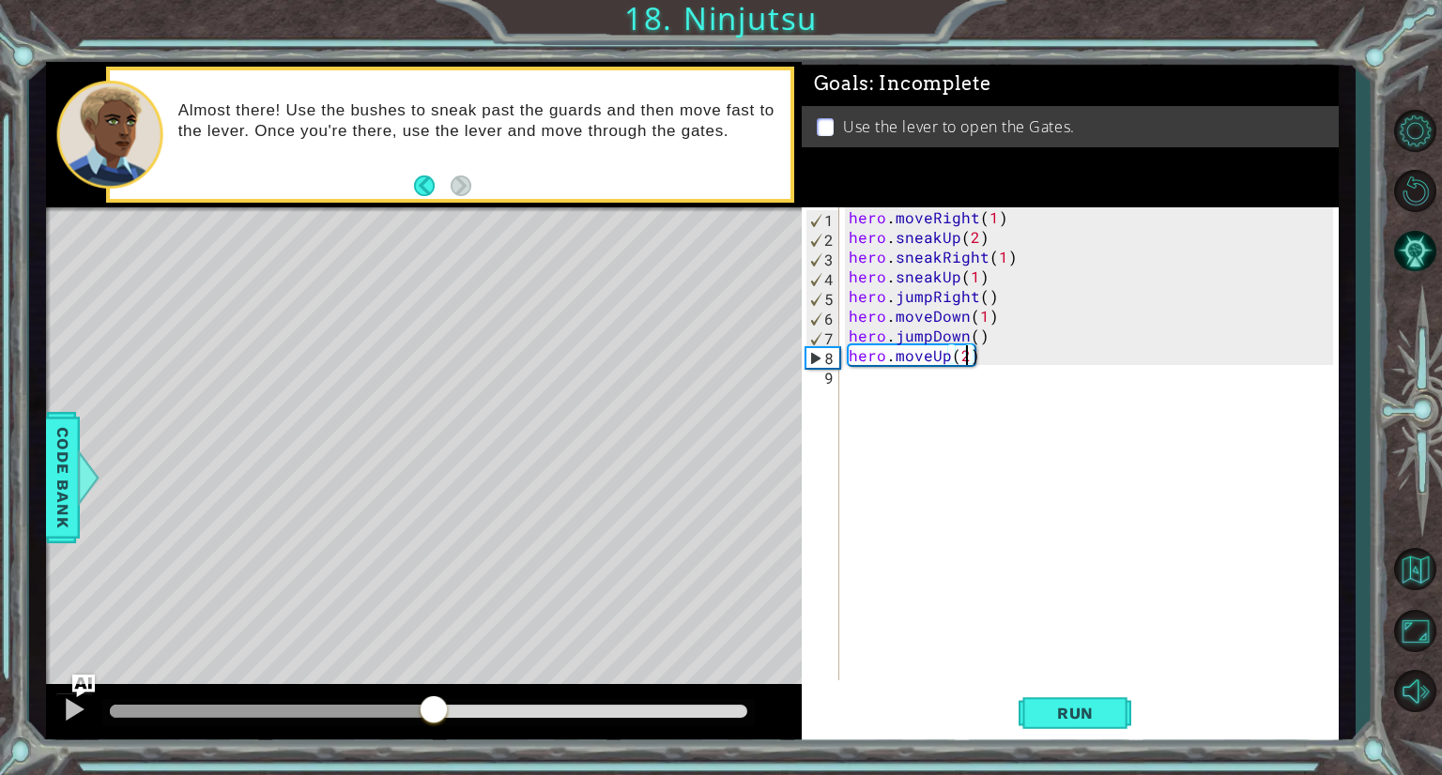
drag, startPoint x: 146, startPoint y: 707, endPoint x: 433, endPoint y: 720, distance: 286.6
click at [433, 720] on div at bounding box center [434, 712] width 34 height 34
drag, startPoint x: 433, startPoint y: 720, endPoint x: 381, endPoint y: 724, distance: 51.8
click at [381, 724] on div at bounding box center [428, 712] width 652 height 26
click at [941, 361] on div "hero . moveRight ( 1 ) hero . sneakUp ( 2 ) hero . sneakRight ( 1 ) hero . snea…" at bounding box center [1094, 463] width 498 height 513
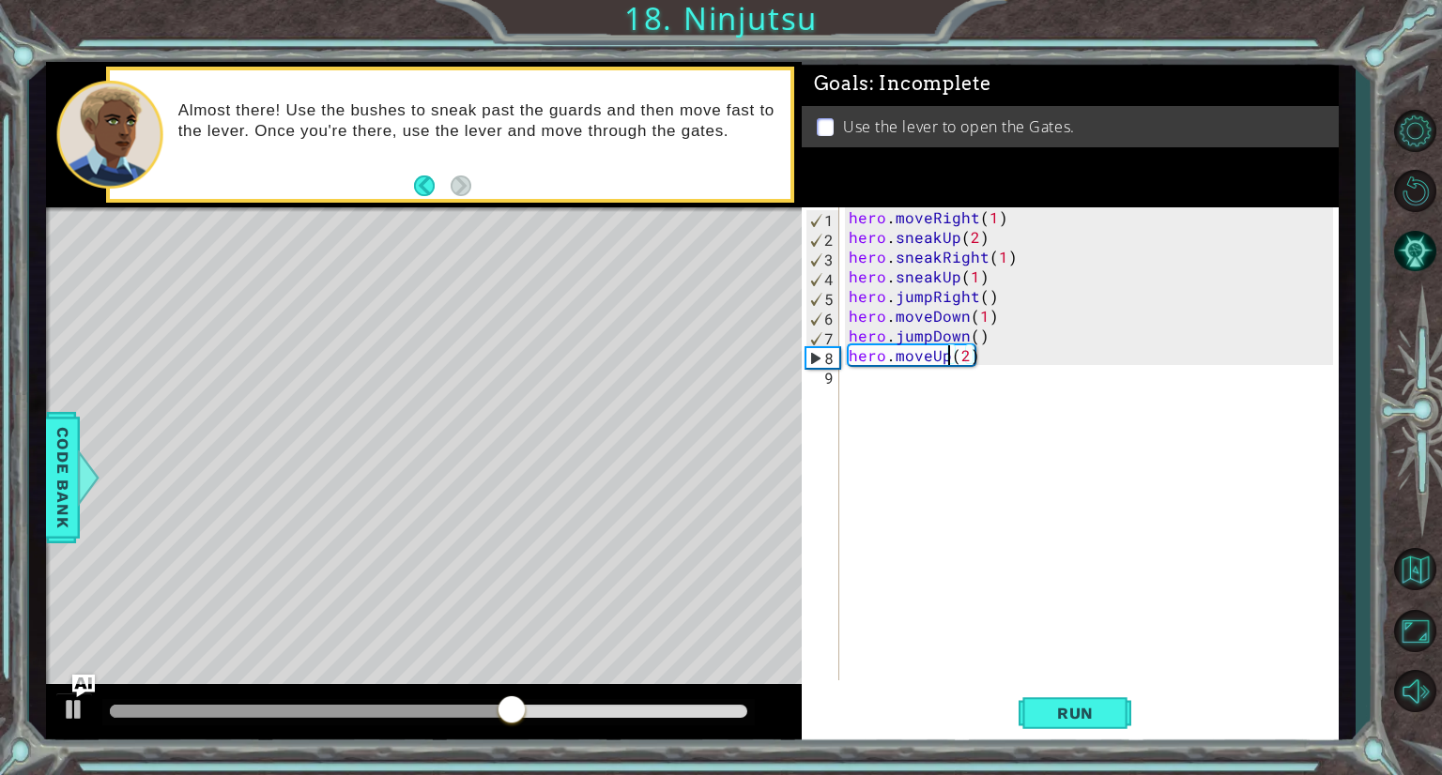
click at [945, 361] on div "hero . moveRight ( 1 ) hero . sneakUp ( 2 ) hero . sneakRight ( 1 ) hero . snea…" at bounding box center [1094, 463] width 498 height 513
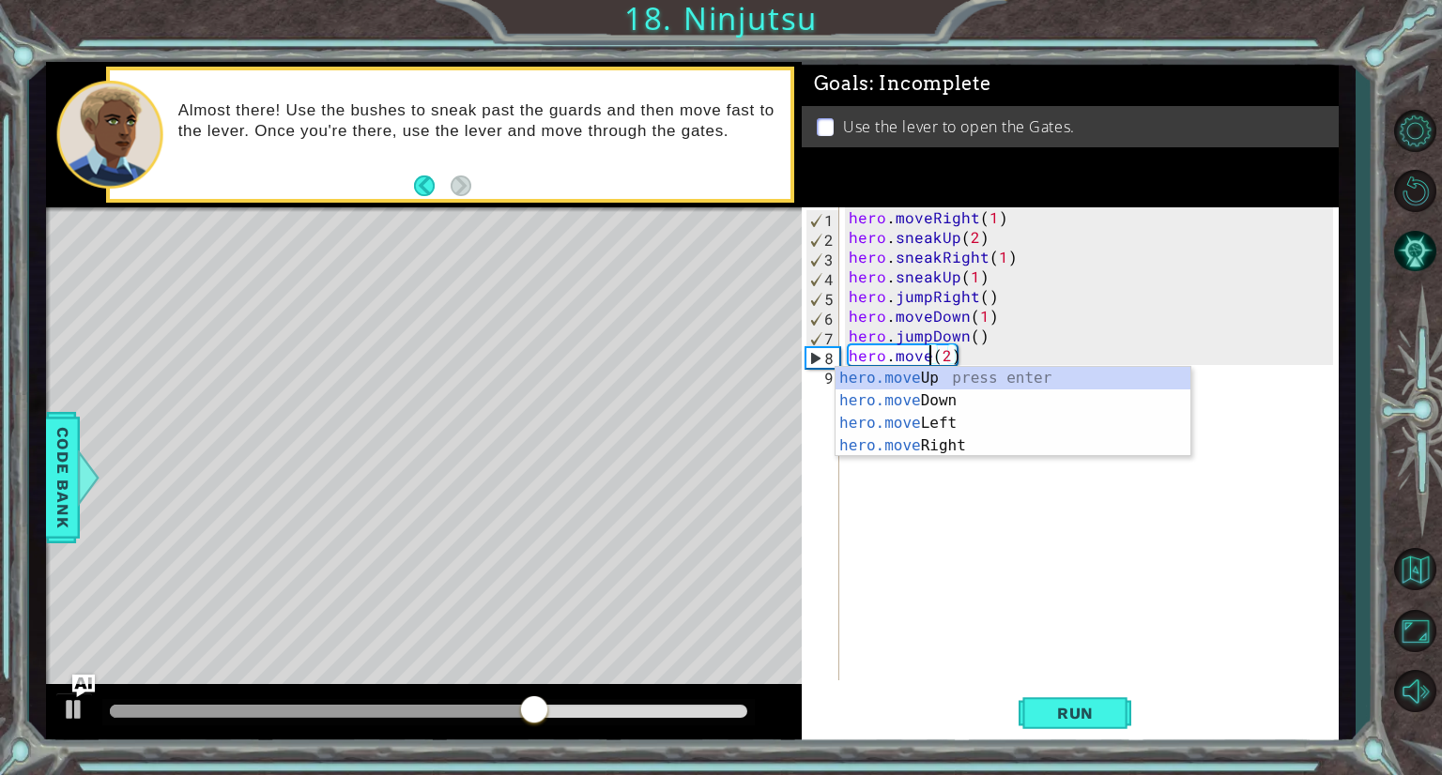
scroll to position [0, 5]
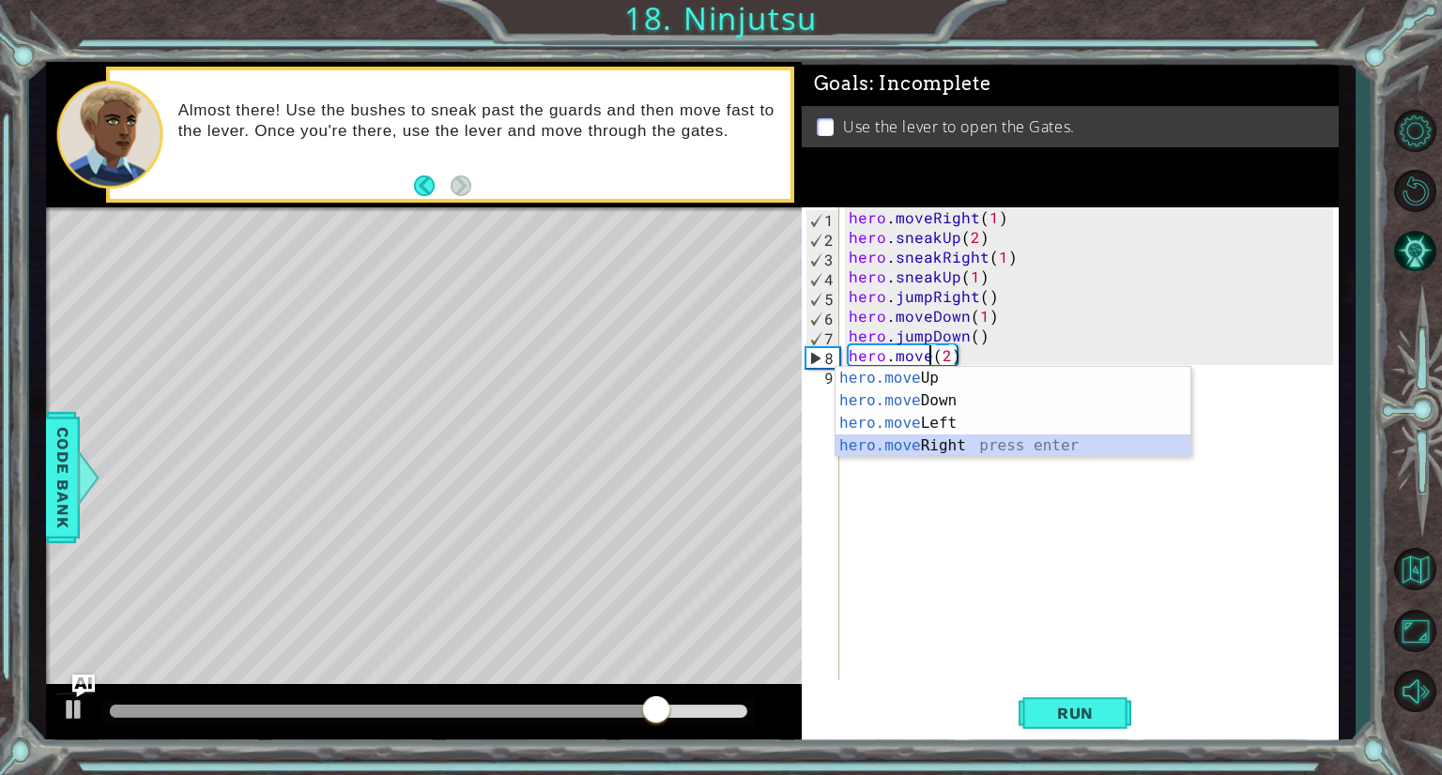
click at [931, 452] on div "hero.move Up press enter hero.move Down press enter hero.move Left press enter …" at bounding box center [1012, 434] width 355 height 135
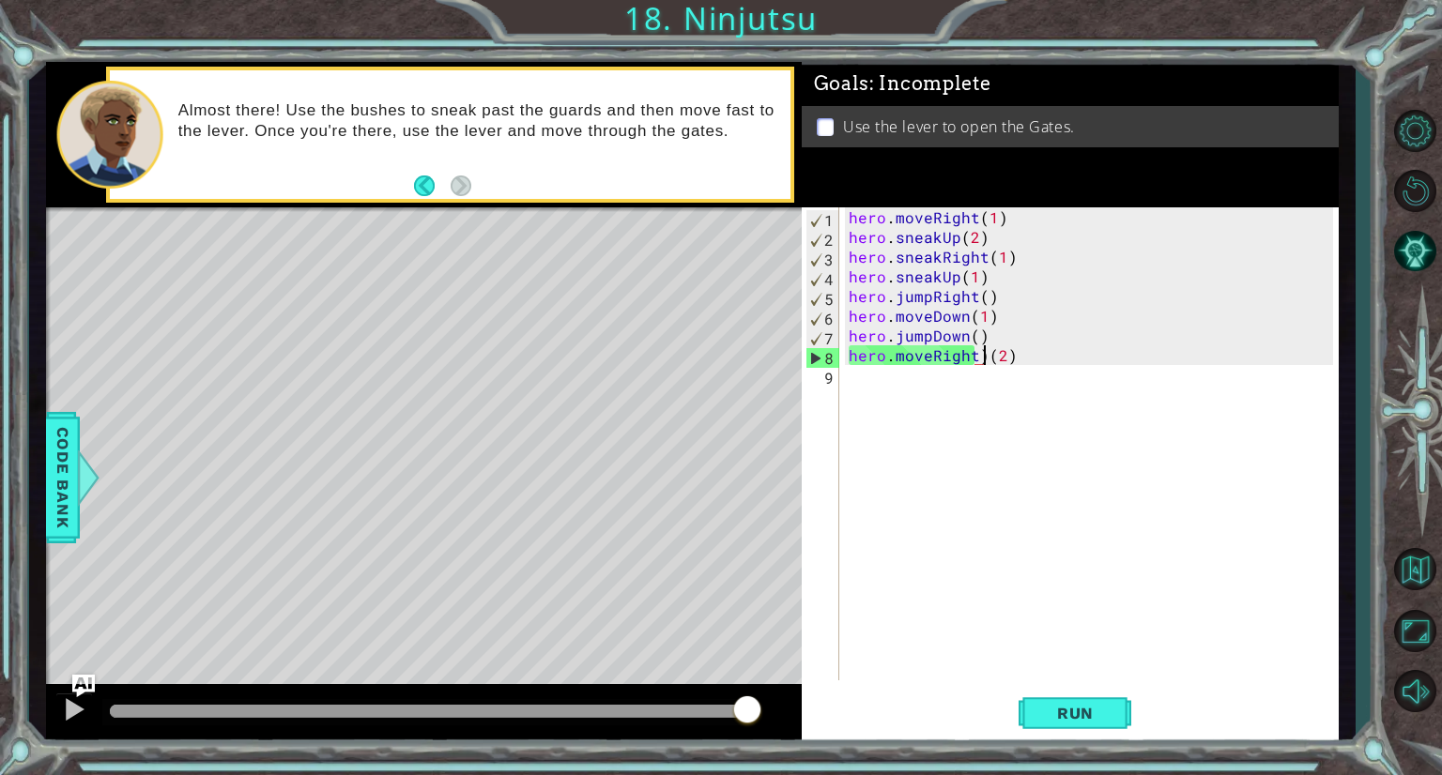
click at [982, 352] on div "hero . moveRight ( 1 ) hero . sneakUp ( 2 ) hero . sneakRight ( 1 ) hero . snea…" at bounding box center [1094, 463] width 498 height 513
type textarea "hero.moveRight(2)"
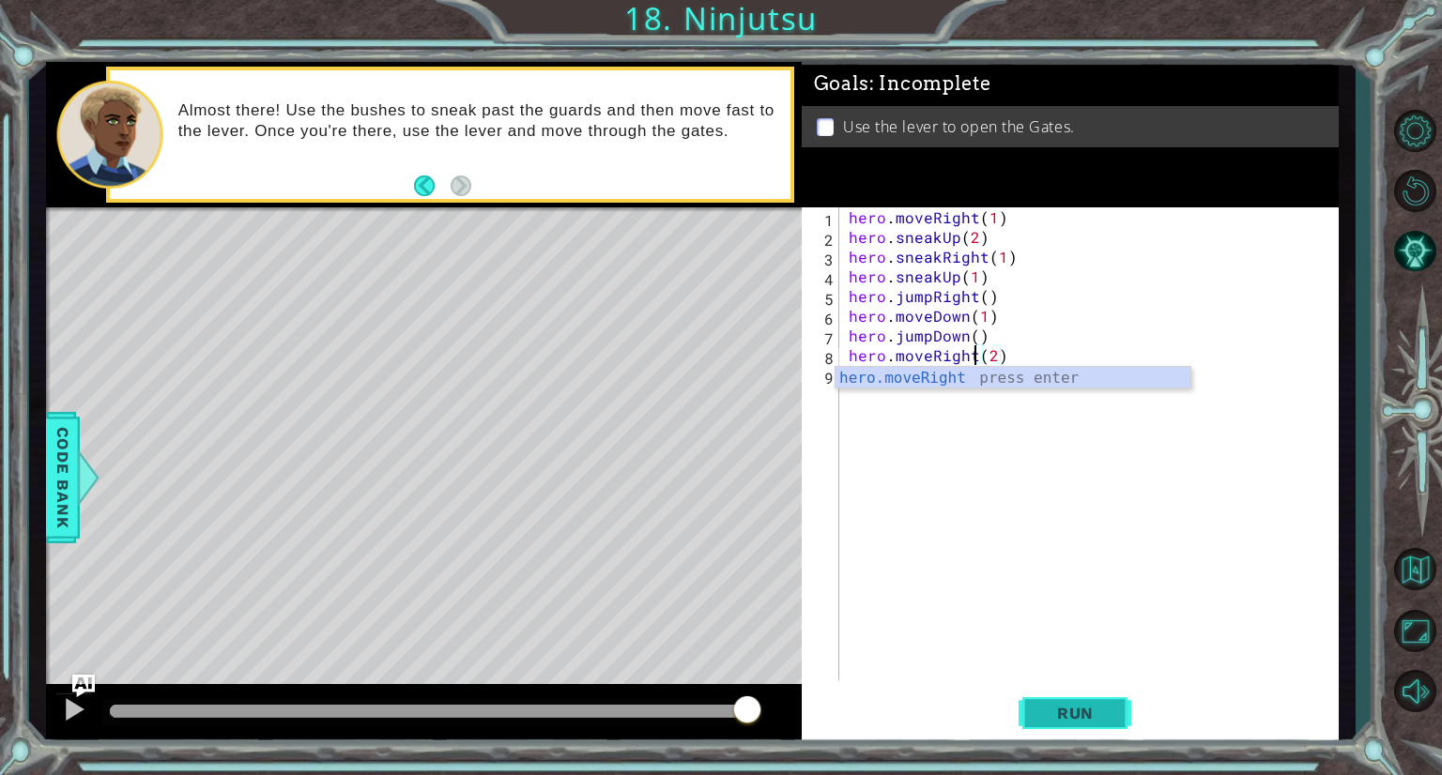
click at [1053, 705] on span "Run" at bounding box center [1075, 713] width 74 height 19
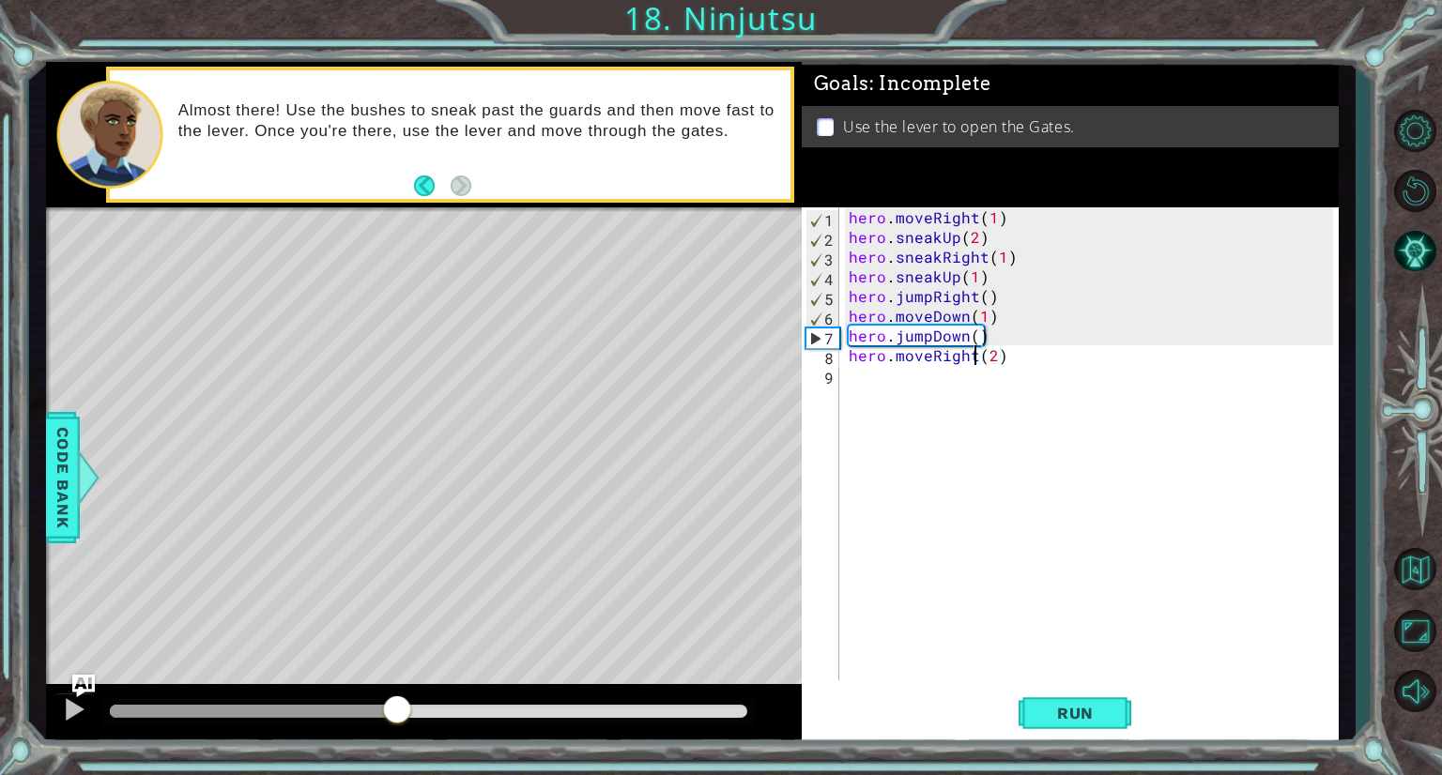
drag, startPoint x: 244, startPoint y: 701, endPoint x: 406, endPoint y: 754, distance: 169.8
click at [406, 754] on div "1 ההההההההההההההההההההההההההההההההההההההההההההההההההההההההההההההההההההההההההההה…" at bounding box center [721, 387] width 1442 height 775
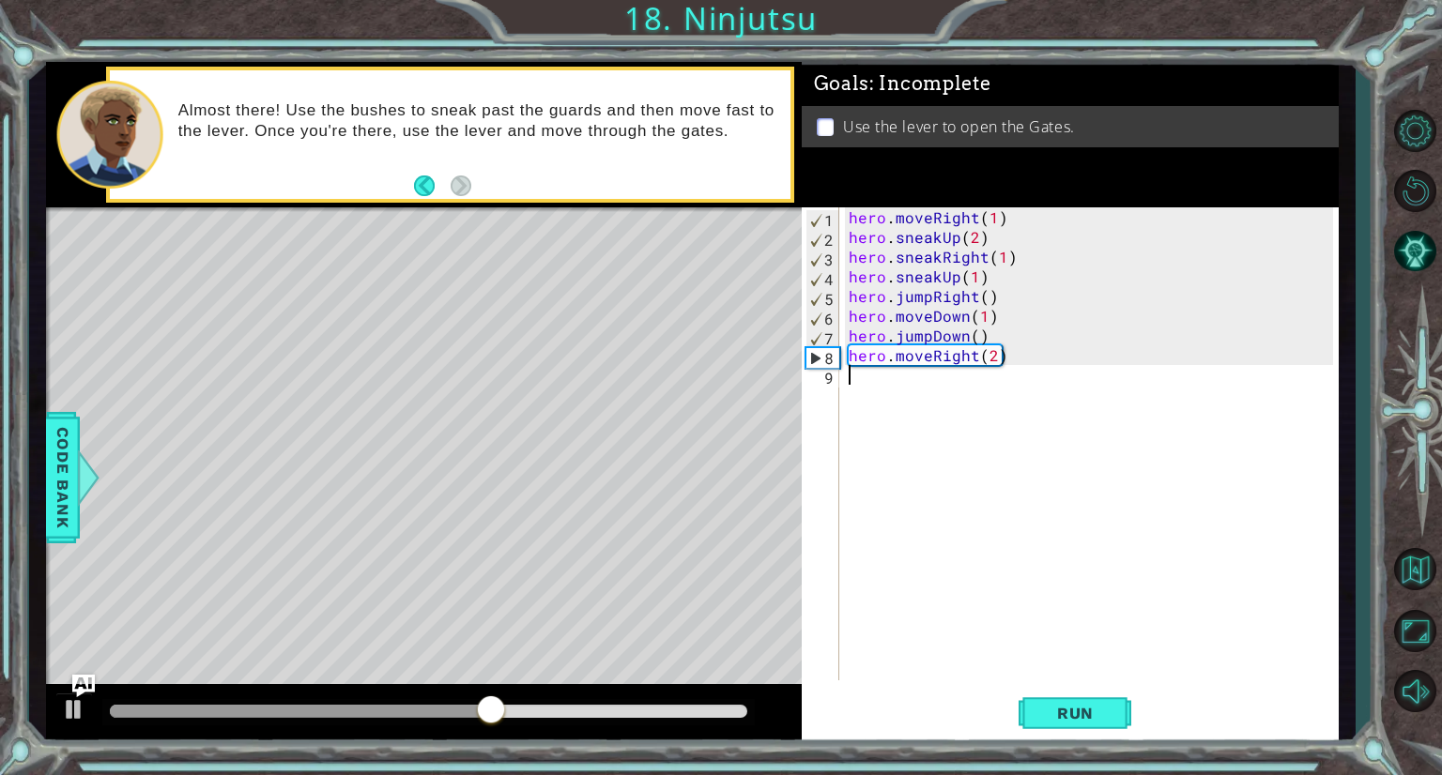
click at [919, 386] on div "hero . moveRight ( 1 ) hero . sneakUp ( 2 ) hero . sneakRight ( 1 ) hero . snea…" at bounding box center [1094, 463] width 498 height 513
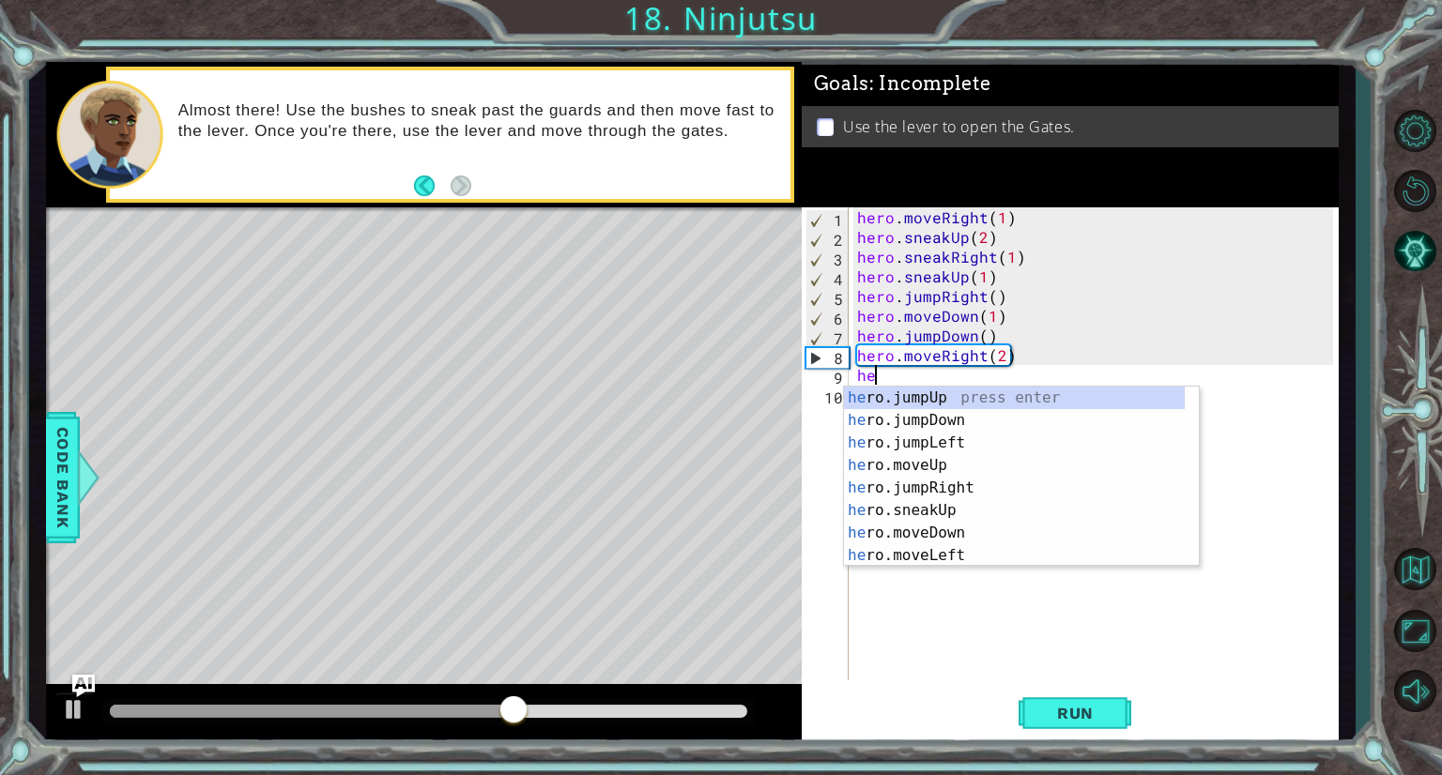
scroll to position [0, 0]
type textarea "hero"
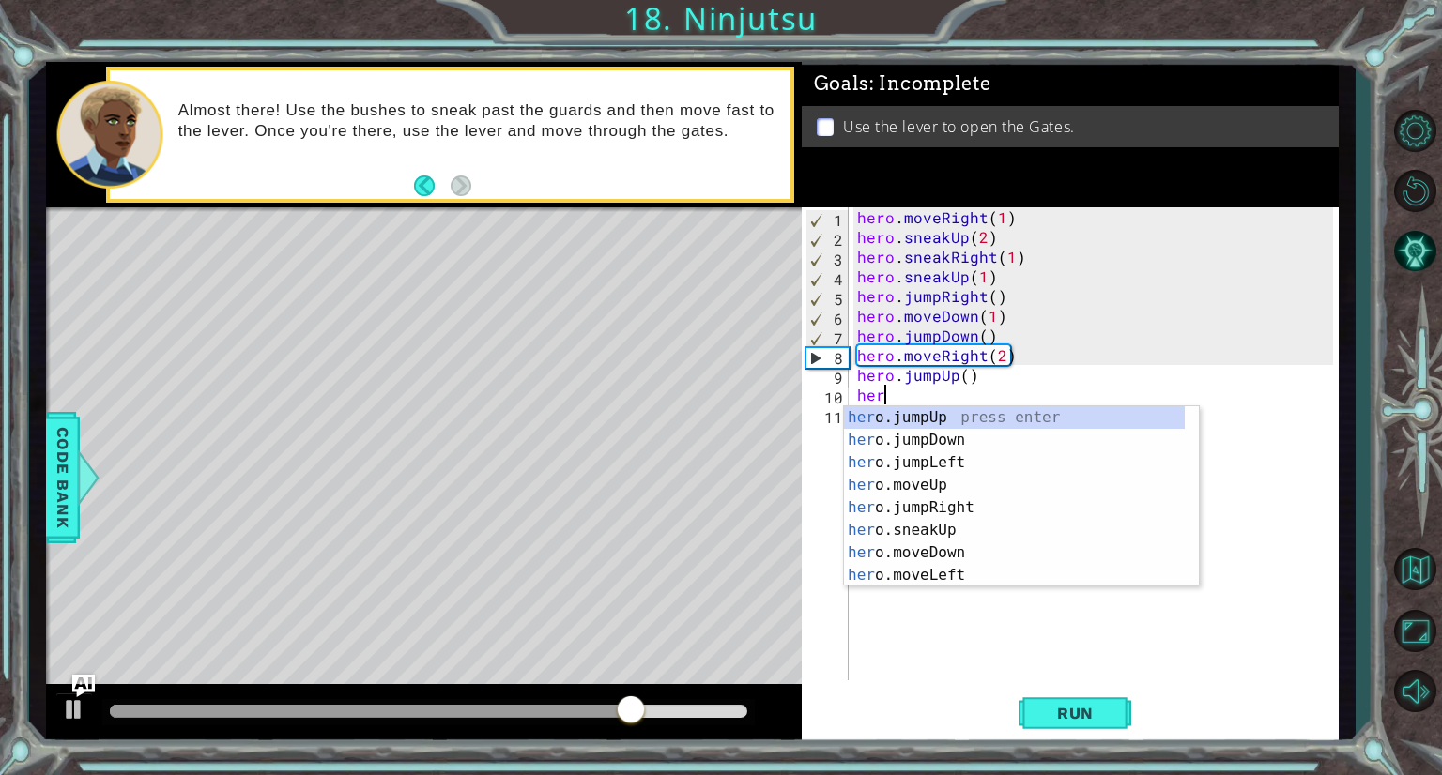
type textarea "hero"
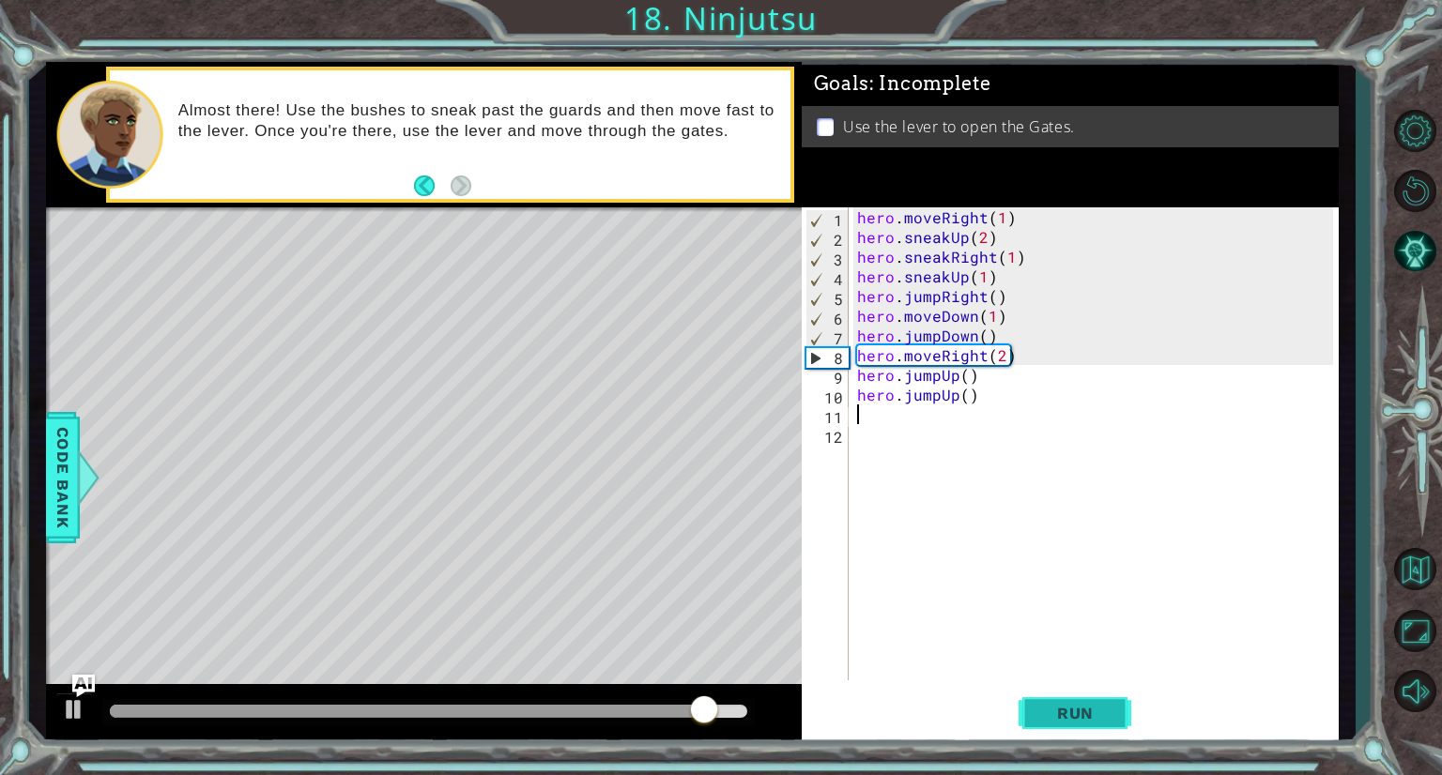
click at [1085, 711] on span "Run" at bounding box center [1075, 713] width 74 height 19
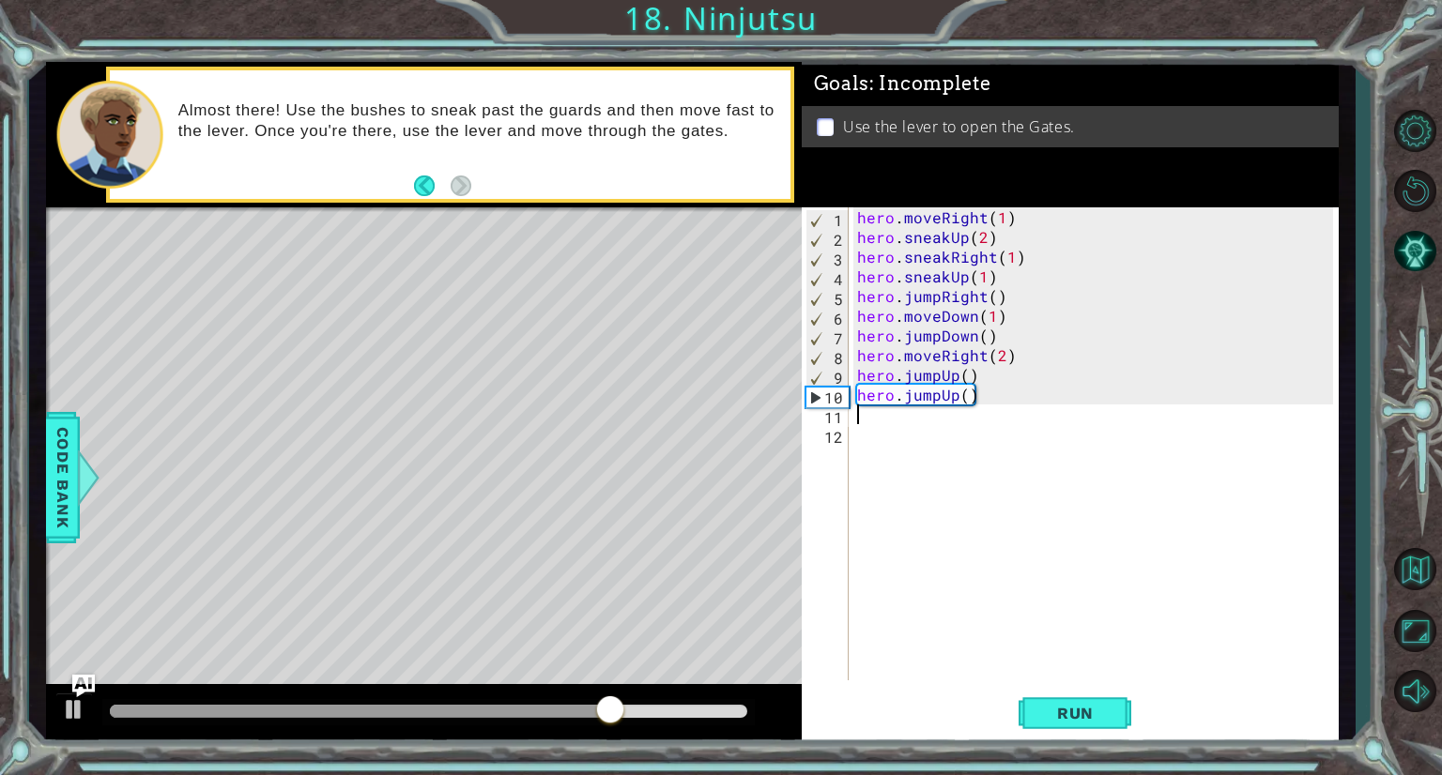
click at [934, 396] on div "hero . moveRight ( 1 ) hero . sneakUp ( 2 ) hero . sneakRight ( 1 ) hero . snea…" at bounding box center [1097, 463] width 489 height 513
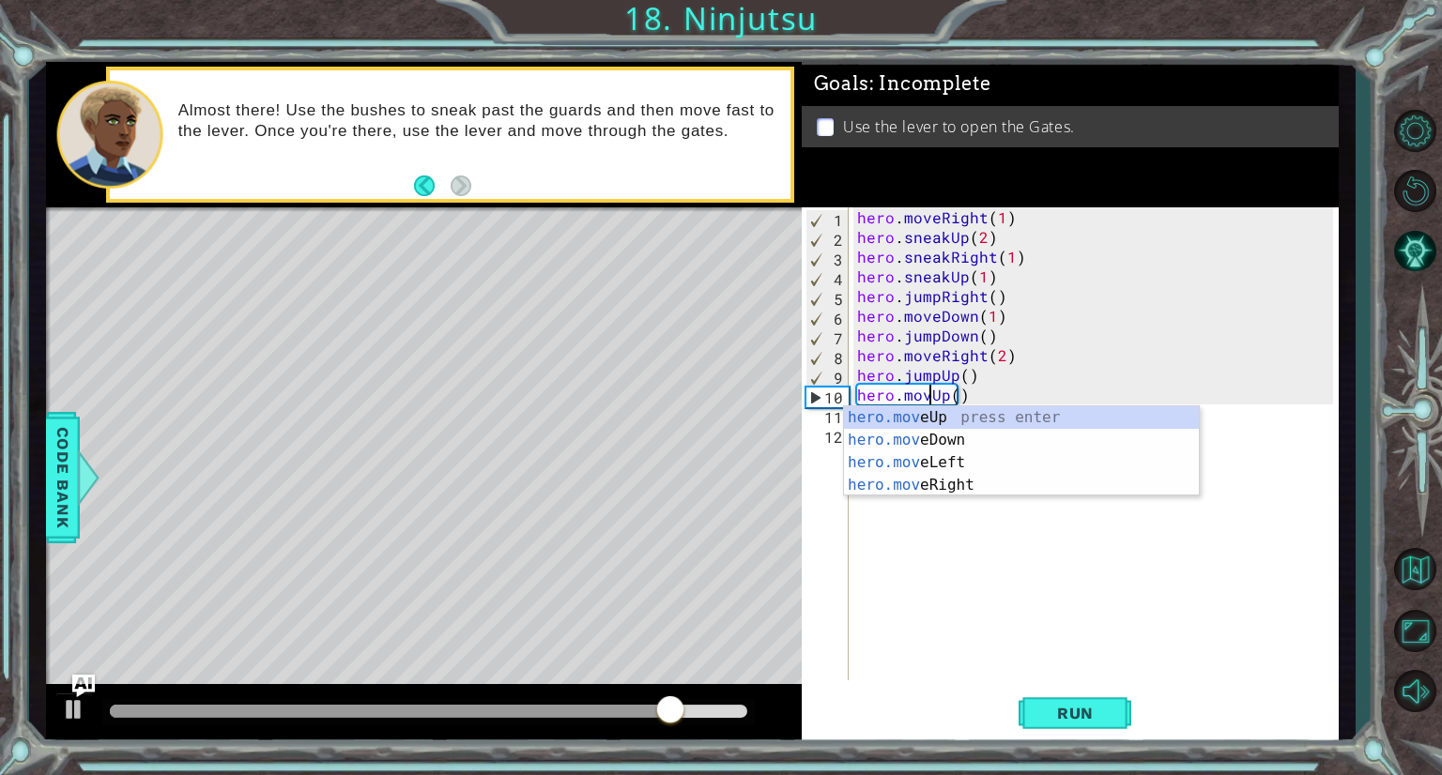
scroll to position [0, 4]
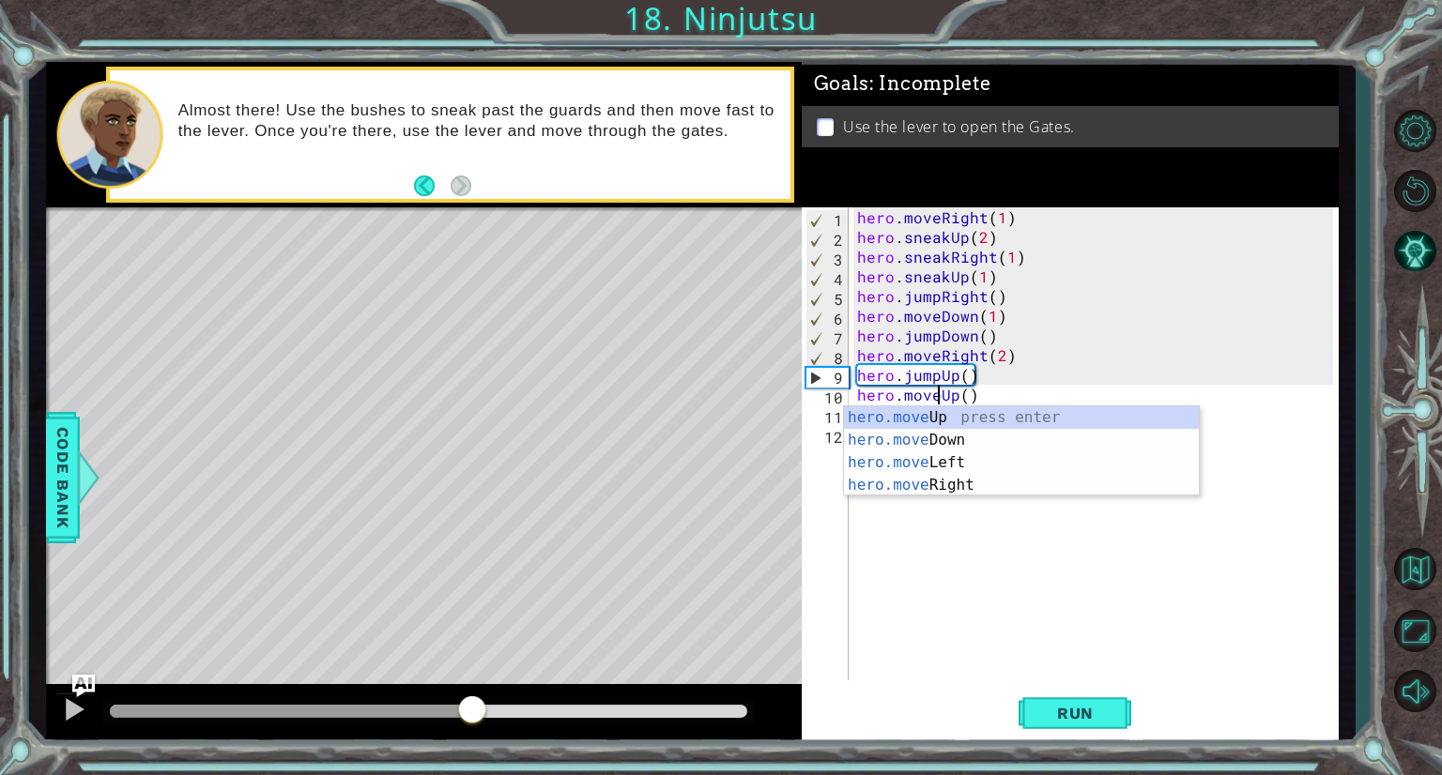
drag, startPoint x: 718, startPoint y: 710, endPoint x: 477, endPoint y: 723, distance: 241.6
click at [477, 723] on div at bounding box center [472, 712] width 34 height 34
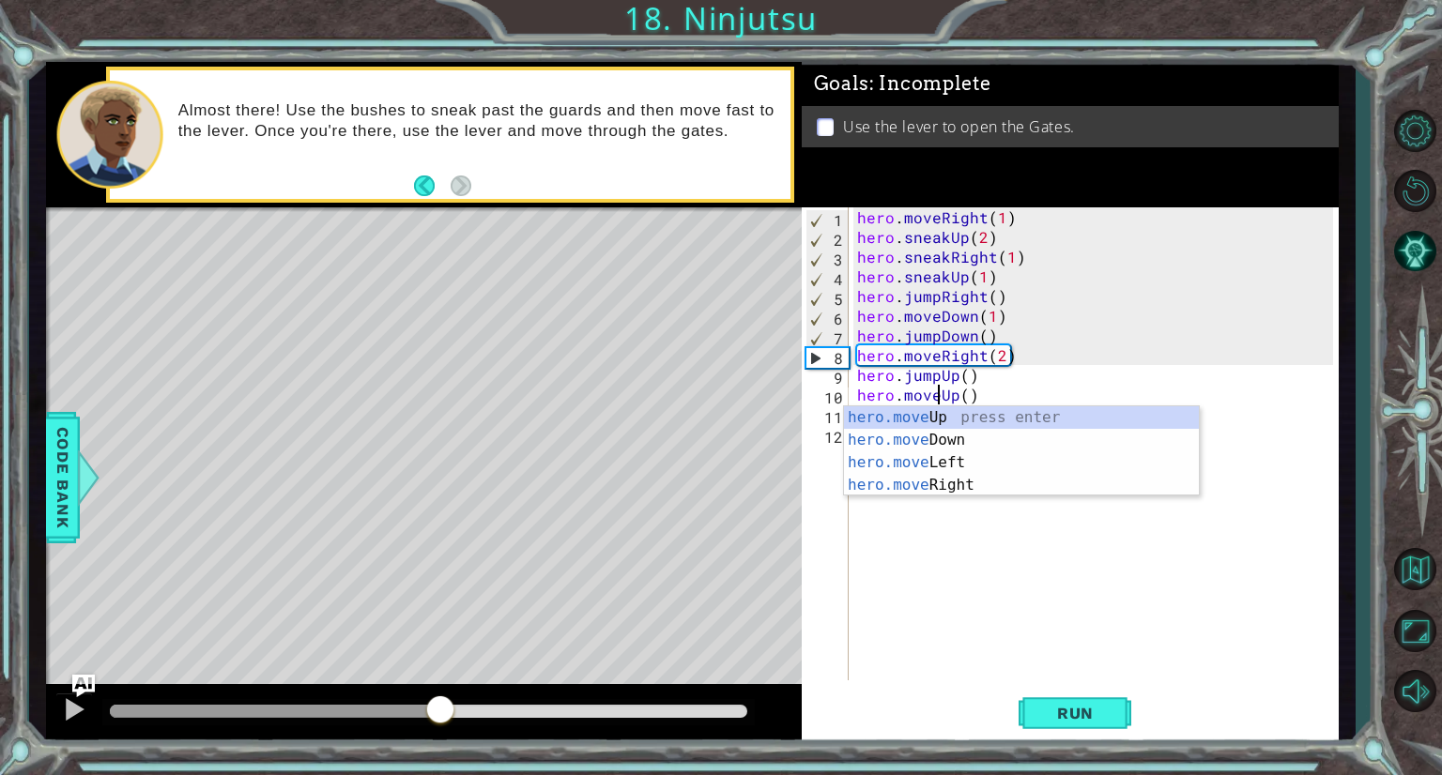
drag, startPoint x: 557, startPoint y: 707, endPoint x: 422, endPoint y: 713, distance: 134.4
click at [423, 713] on div at bounding box center [440, 712] width 34 height 34
type textarea "hero.moveUp()"
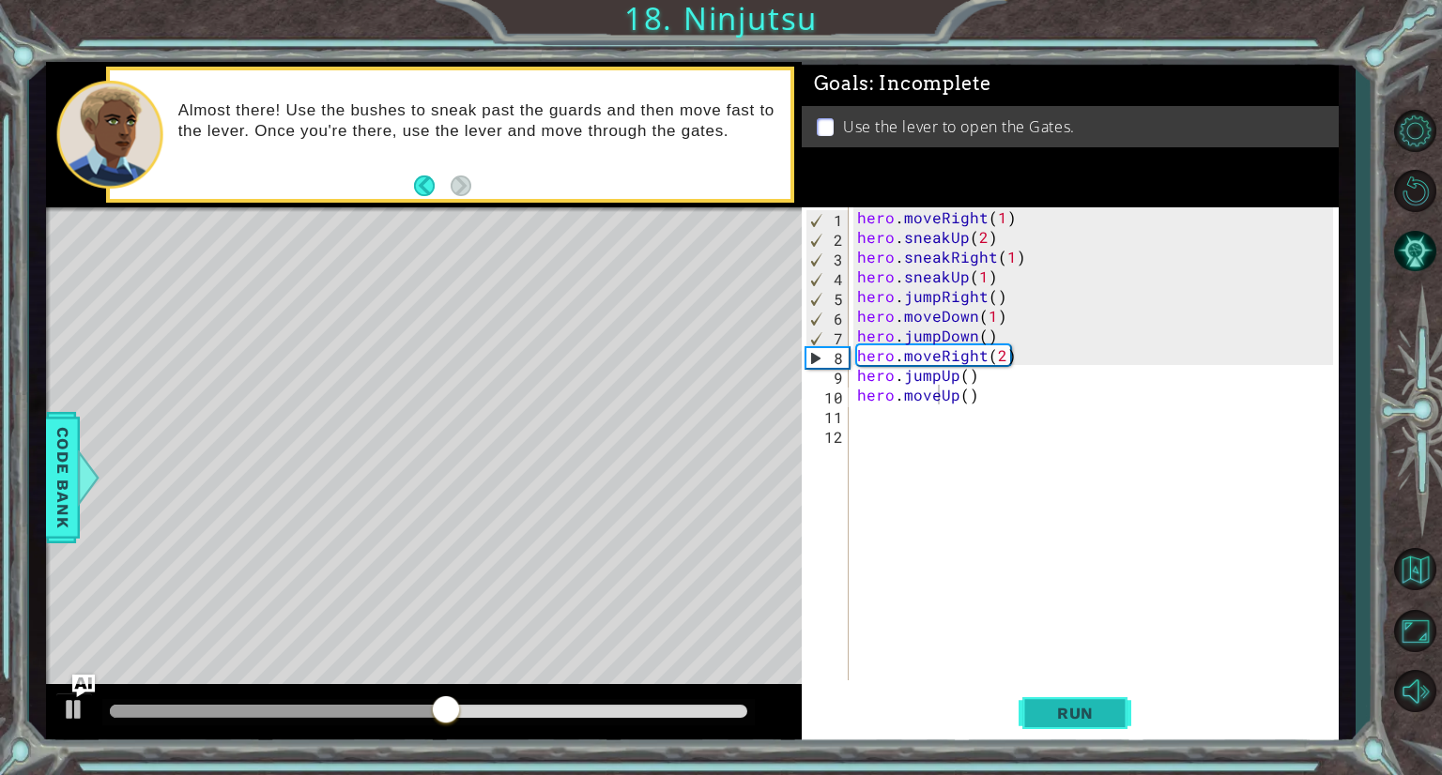
click at [1085, 716] on span "Run" at bounding box center [1075, 713] width 74 height 19
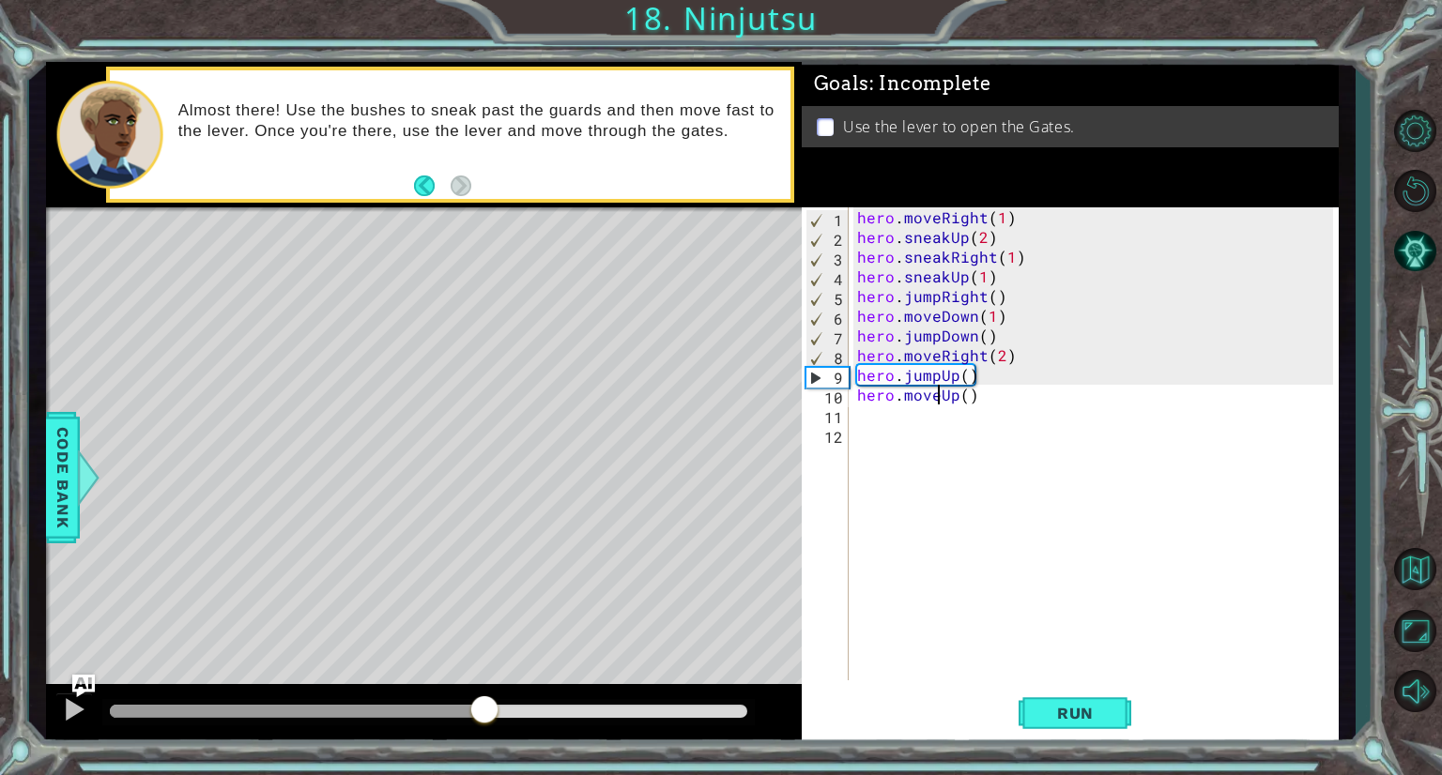
drag, startPoint x: 144, startPoint y: 706, endPoint x: 484, endPoint y: 717, distance: 340.9
click at [484, 717] on div at bounding box center [484, 712] width 34 height 34
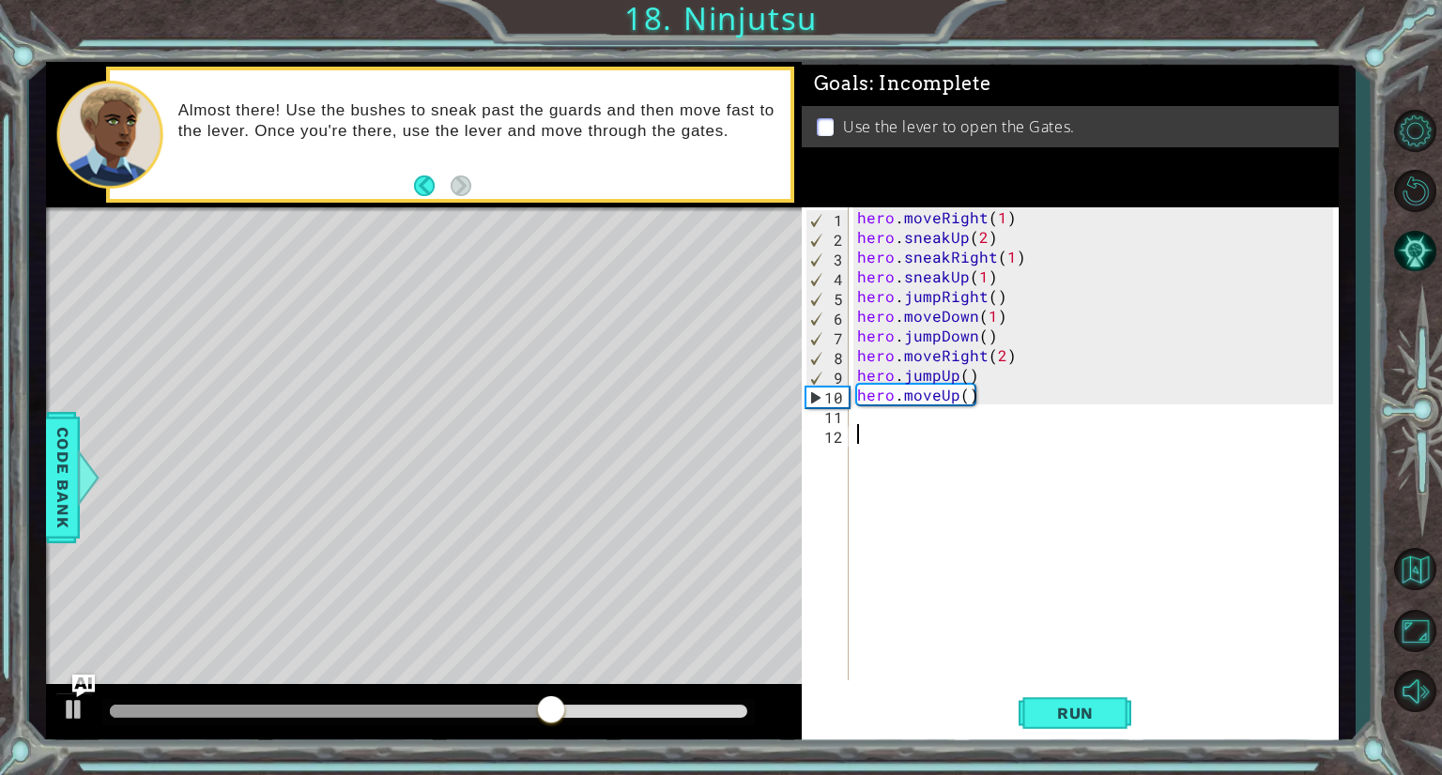
click at [903, 425] on div "hero . moveRight ( 1 ) hero . sneakUp ( 2 ) hero . sneakRight ( 1 ) hero . snea…" at bounding box center [1097, 463] width 489 height 513
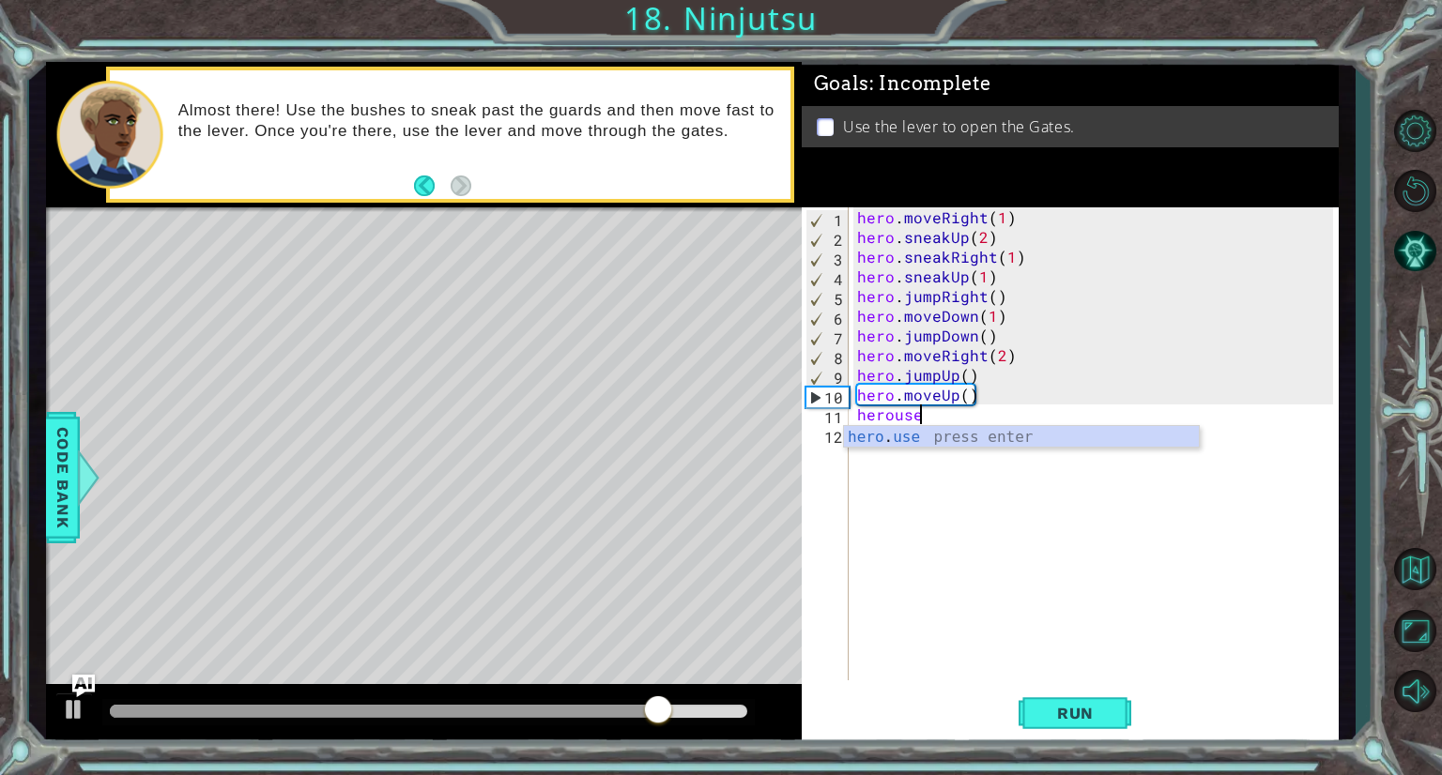
scroll to position [0, 3]
click at [938, 437] on div "hero . use press enter" at bounding box center [1021, 460] width 355 height 68
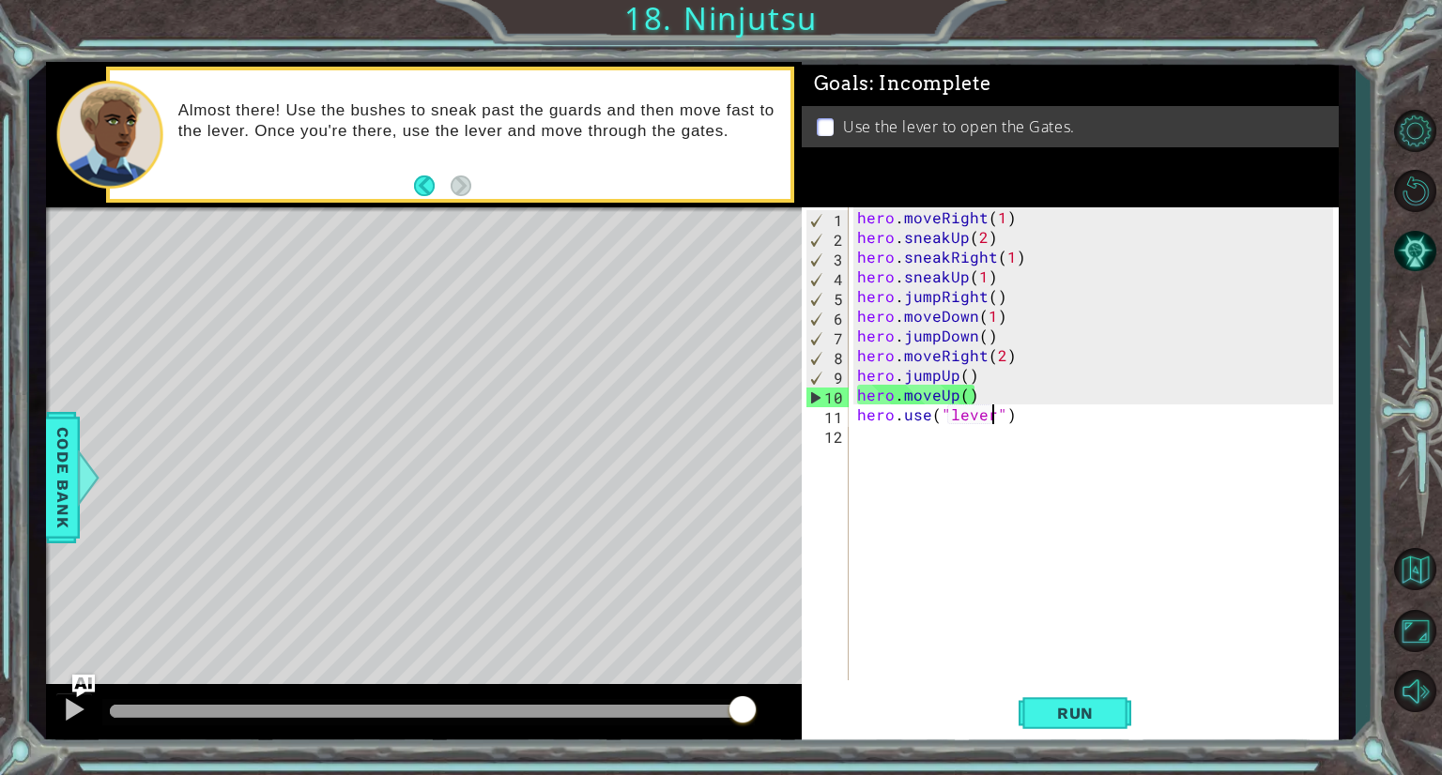
scroll to position [0, 8]
type textarea "hero.use("lever")"
drag, startPoint x: 756, startPoint y: 730, endPoint x: 740, endPoint y: 726, distance: 16.6
click at [740, 726] on div at bounding box center [424, 714] width 756 height 60
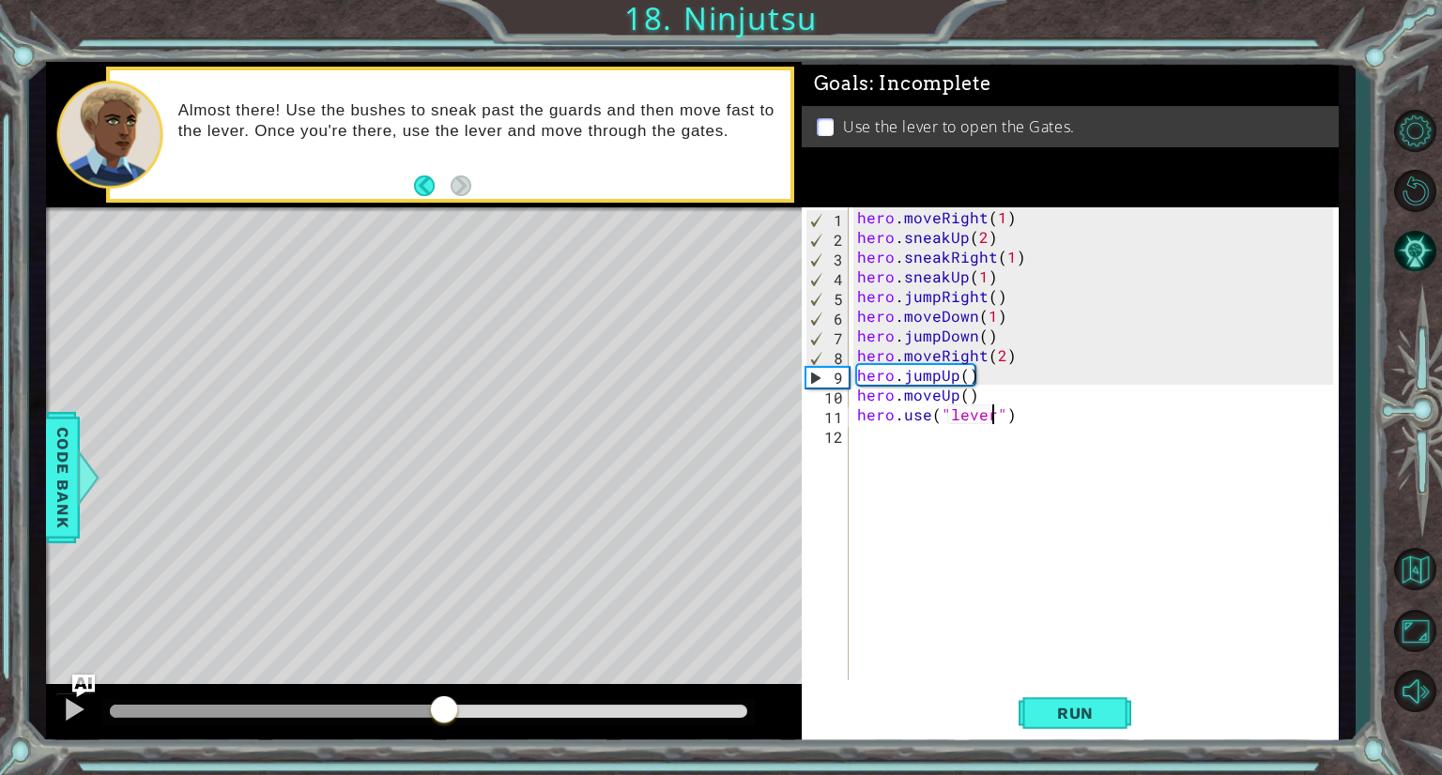
drag, startPoint x: 742, startPoint y: 699, endPoint x: 391, endPoint y: 744, distance: 354.0
click at [391, 744] on div "1 ההההההההההההההההההההההההההההההההההההההההההההההההההההההההההההההההההההההההההההה…" at bounding box center [721, 387] width 1442 height 775
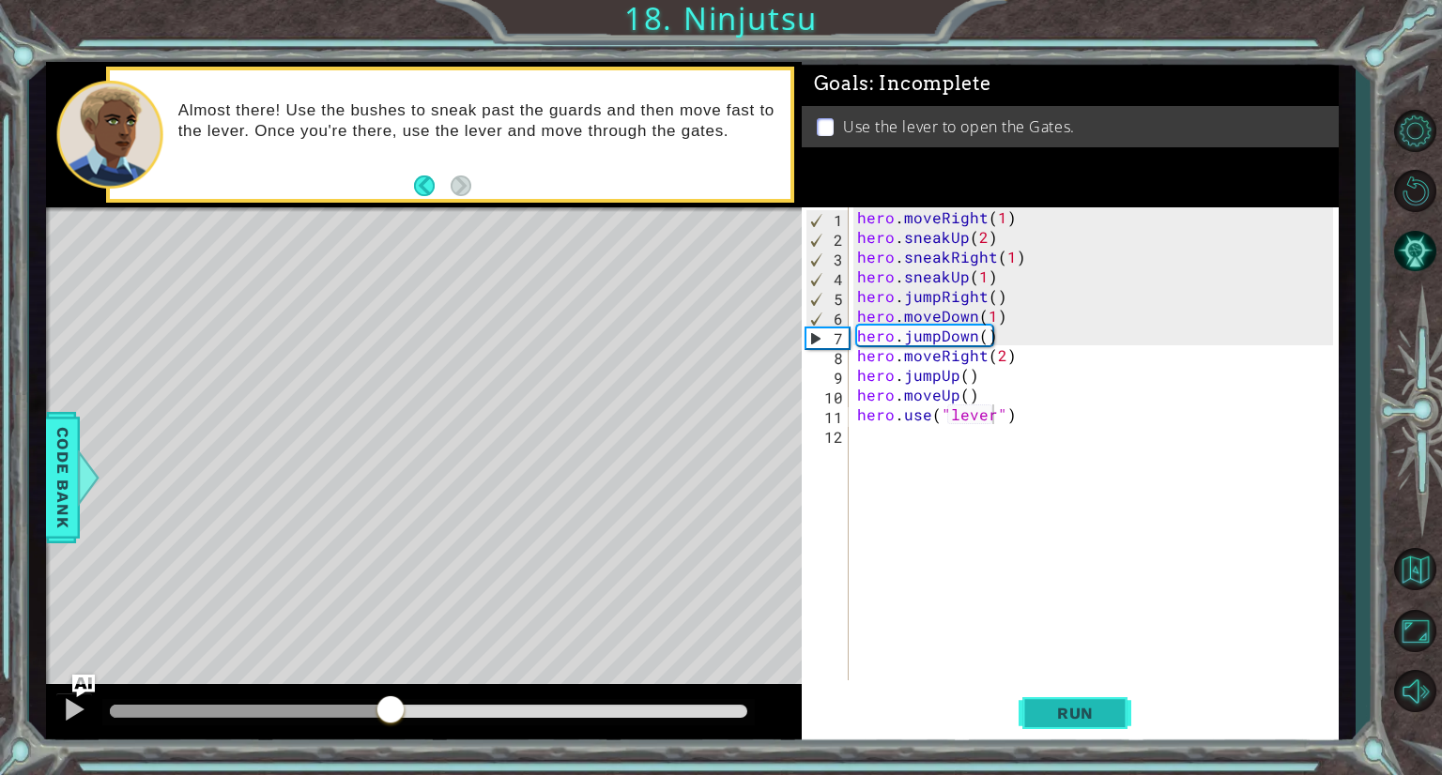
click at [1100, 711] on span "Run" at bounding box center [1075, 713] width 74 height 19
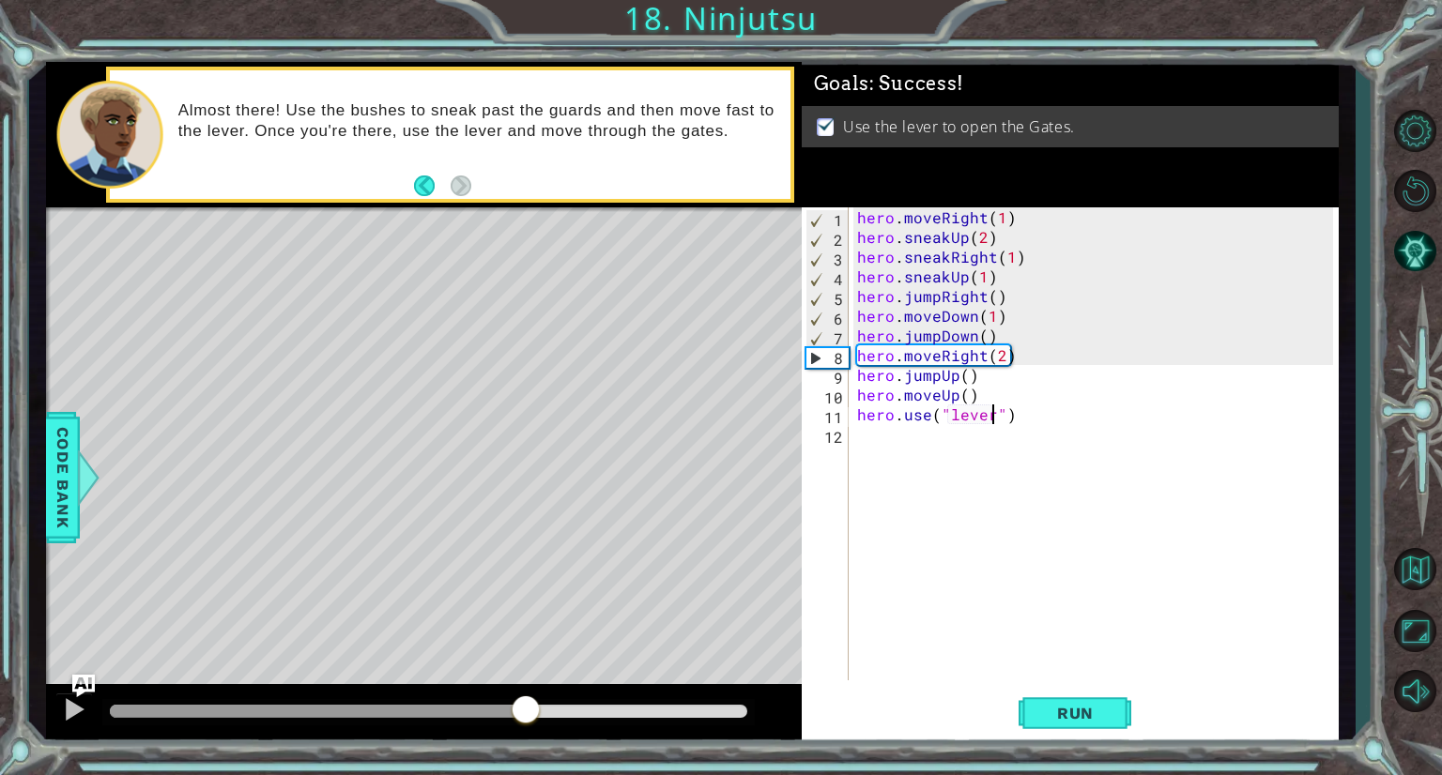
drag, startPoint x: 154, startPoint y: 705, endPoint x: 526, endPoint y: 758, distance: 375.4
click at [526, 758] on div "1 ההההההההההההההההההההההההההההההההההההההההההההההההההההההההההההההההההההההההההההה…" at bounding box center [721, 387] width 1442 height 775
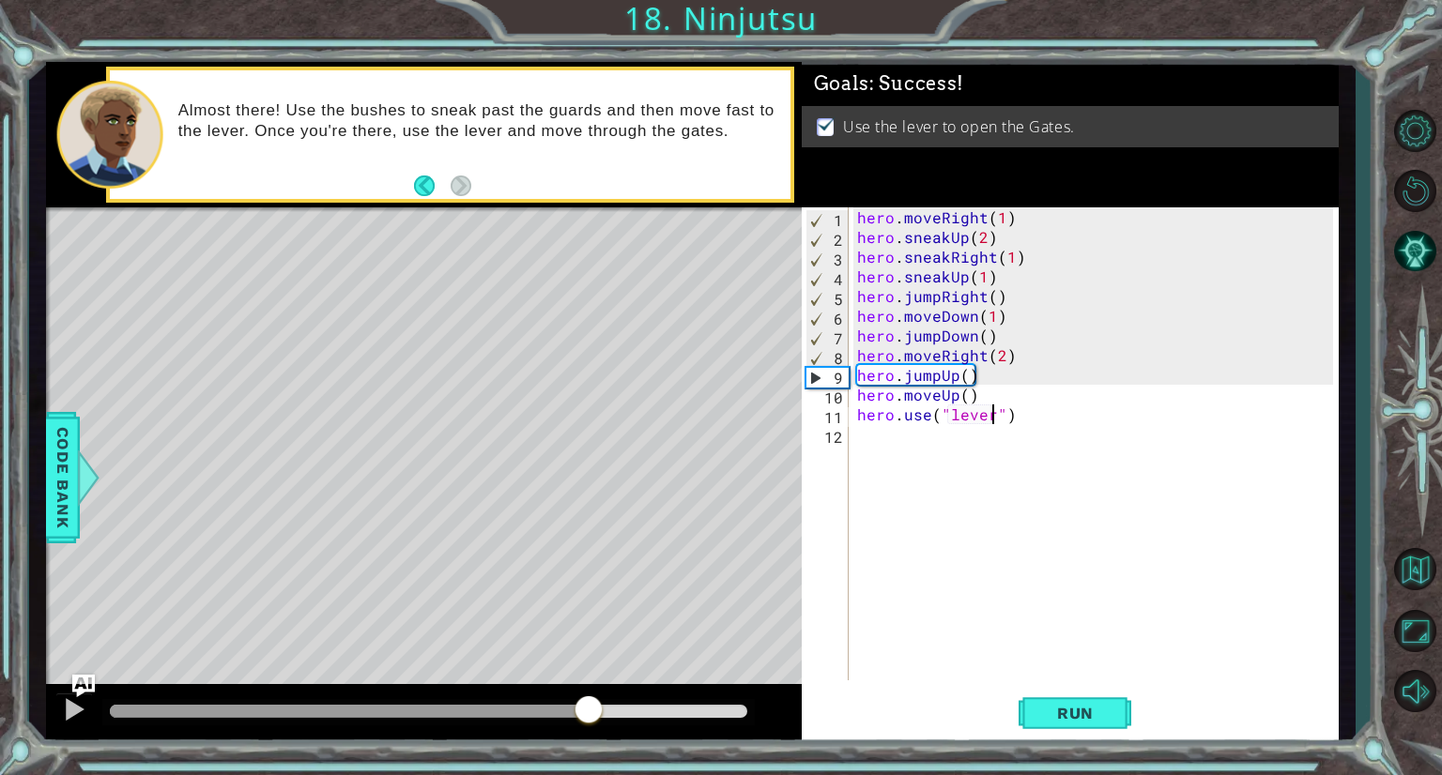
drag, startPoint x: 550, startPoint y: 714, endPoint x: 591, endPoint y: 714, distance: 41.3
click at [591, 714] on div at bounding box center [589, 712] width 34 height 34
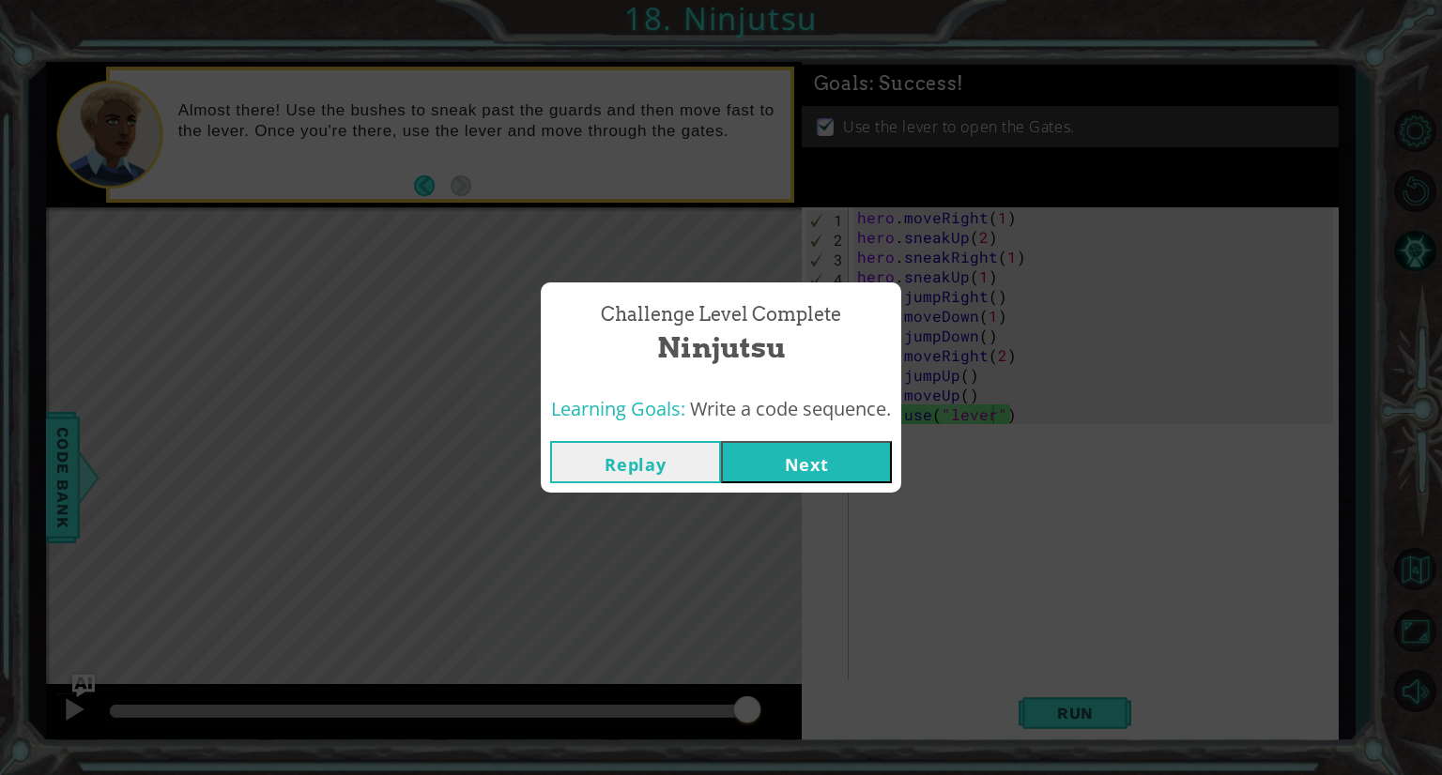
drag, startPoint x: 591, startPoint y: 714, endPoint x: 1002, endPoint y: 644, distance: 416.2
click at [1002, 644] on body "1 ההההההההההההההההההההההההההההההההההההההההההההההההההההההההההההההההההההההההההההה…" at bounding box center [721, 387] width 1442 height 775
click at [836, 456] on button "Next" at bounding box center [806, 462] width 171 height 42
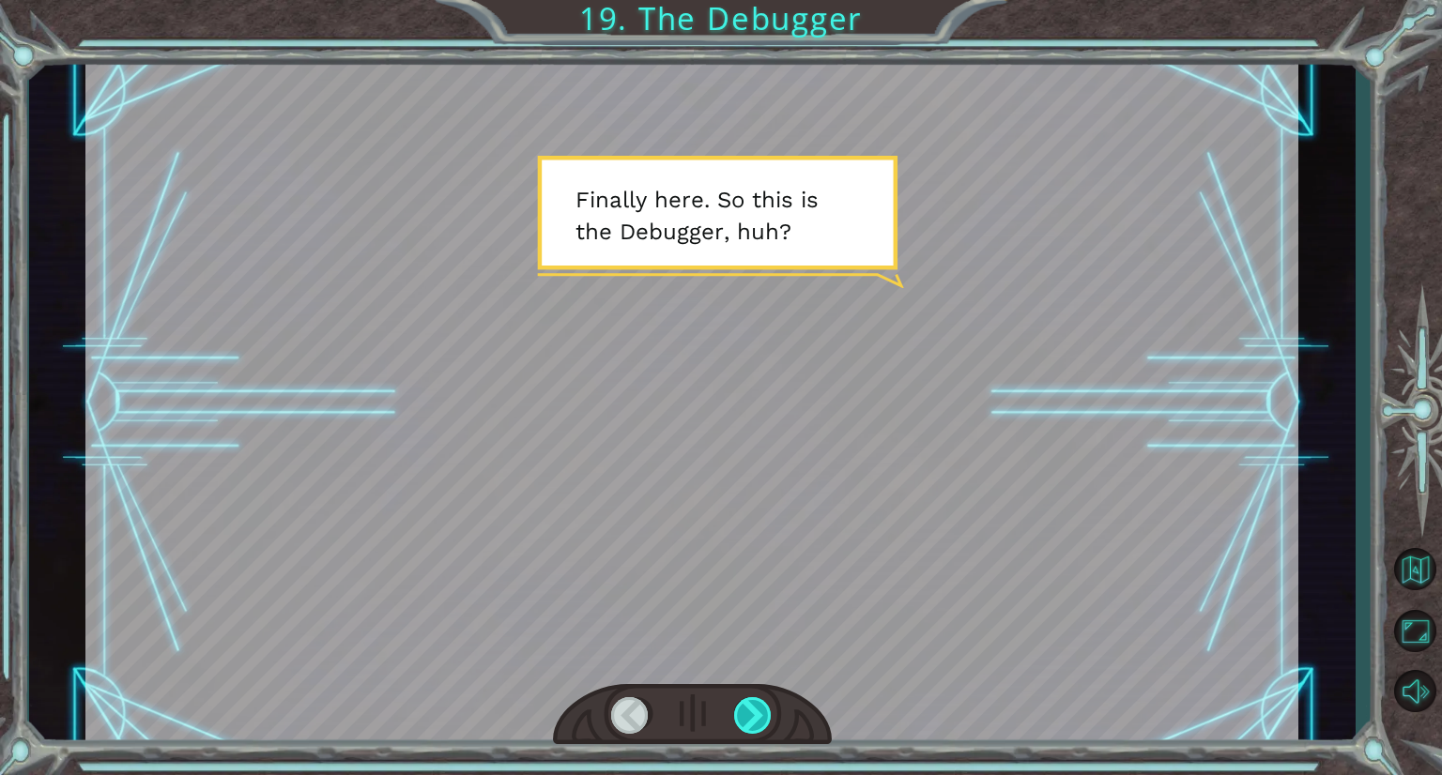
click at [758, 700] on div at bounding box center [753, 715] width 39 height 37
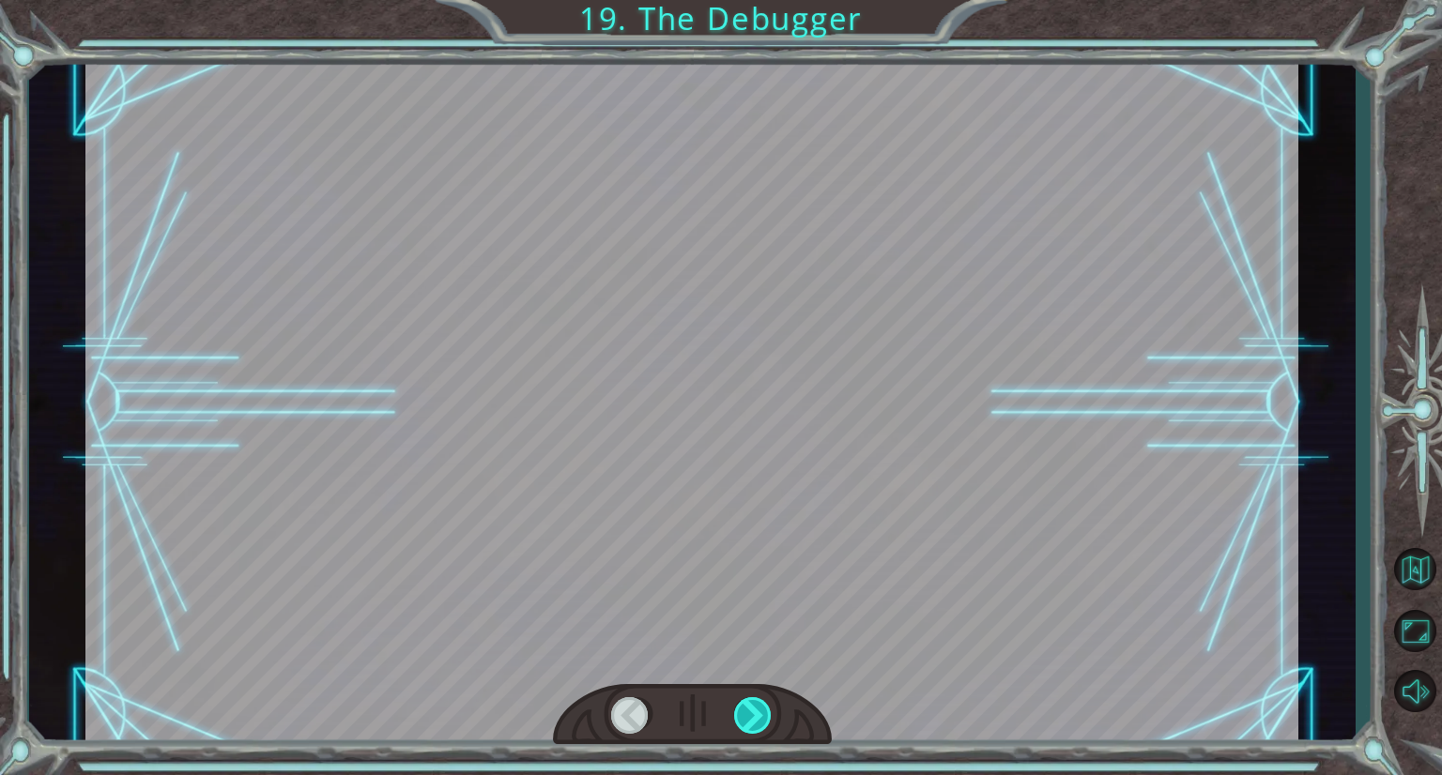
click at [757, 700] on div at bounding box center [753, 715] width 39 height 37
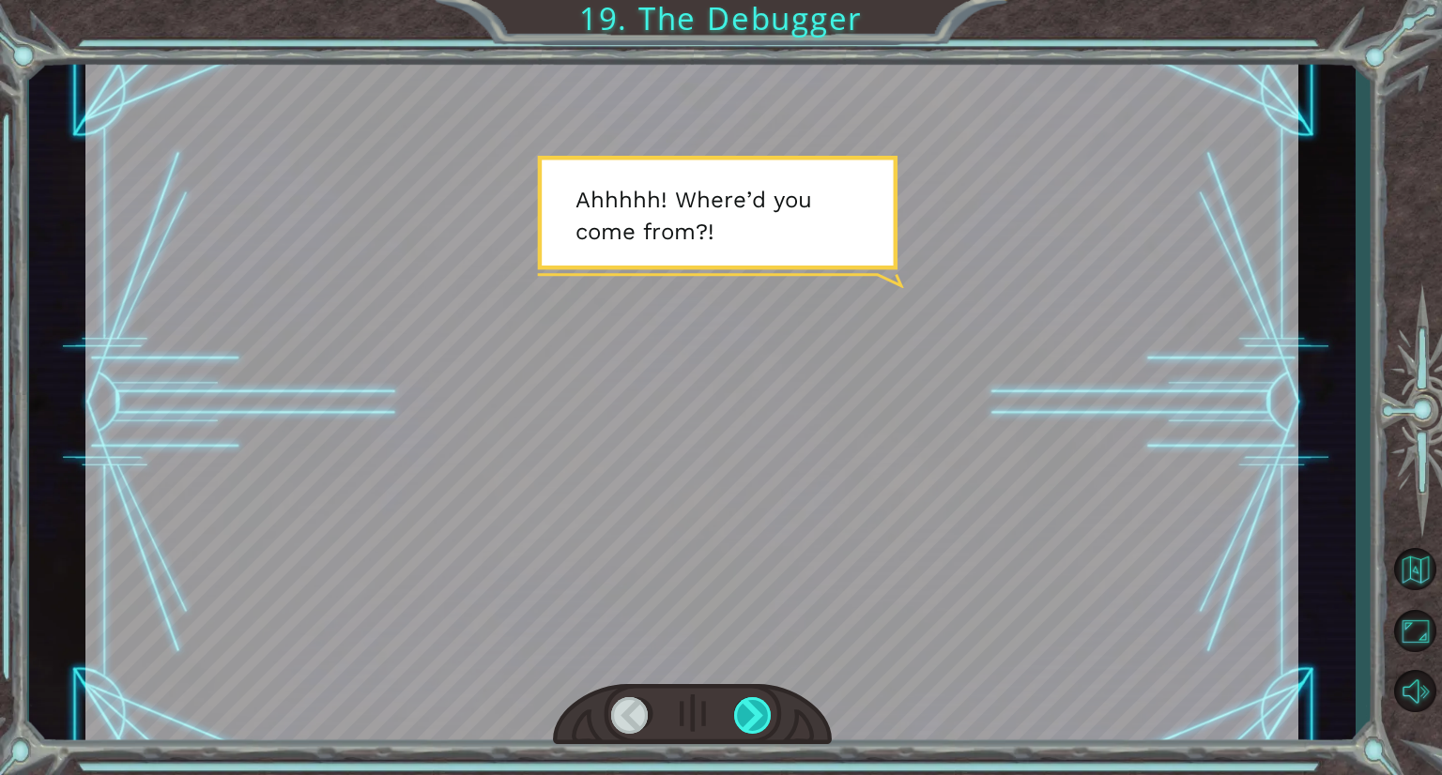
click at [757, 700] on div at bounding box center [753, 715] width 39 height 37
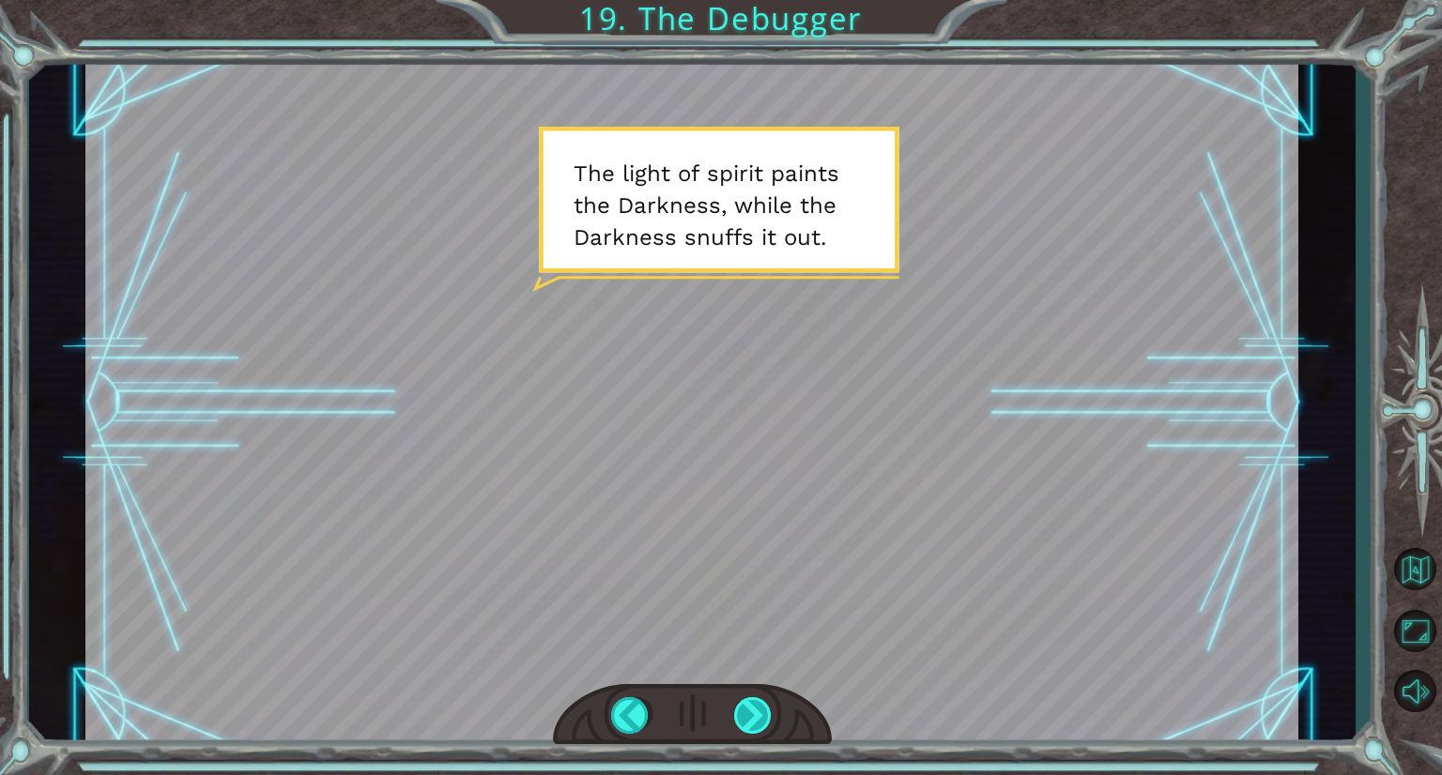
click at [750, 707] on div at bounding box center [753, 715] width 39 height 37
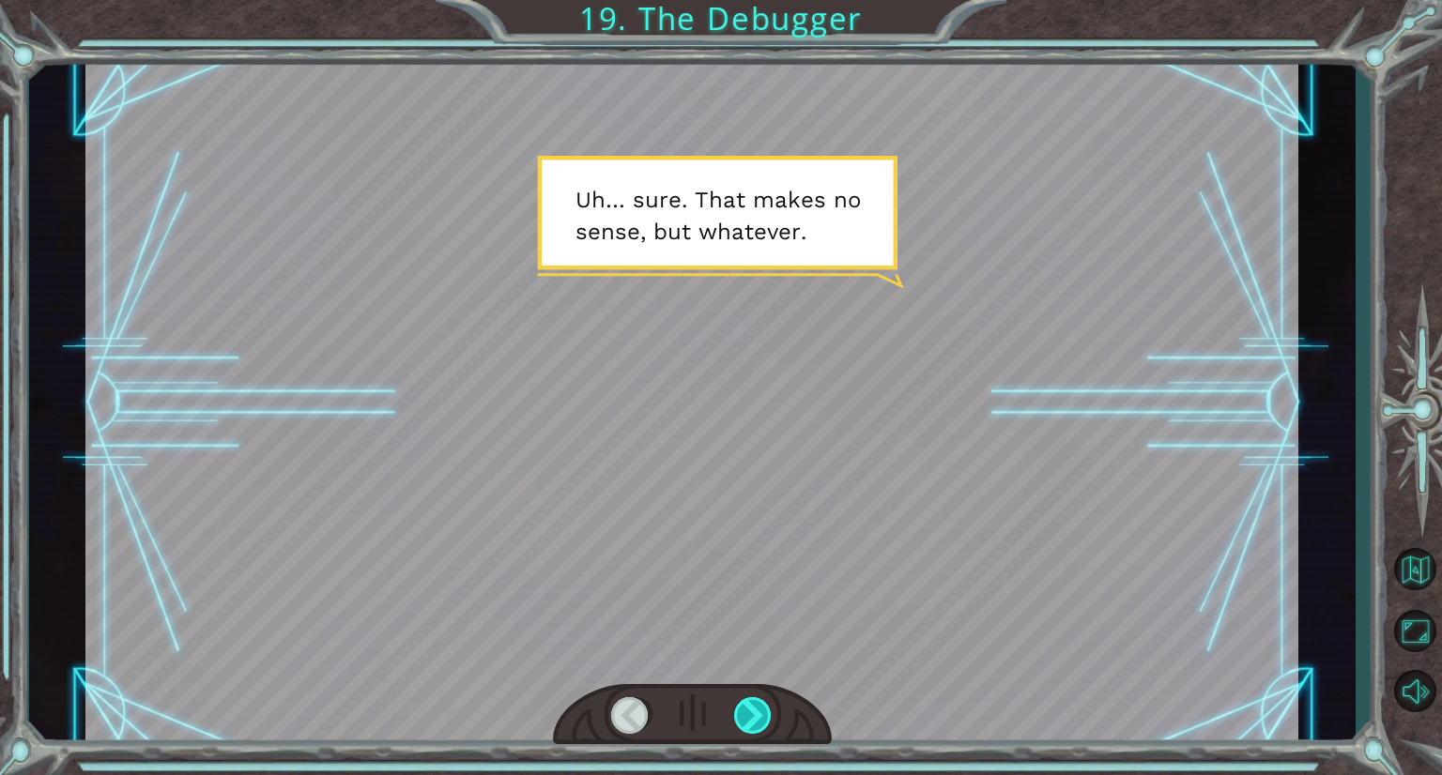
click at [742, 726] on div at bounding box center [753, 715] width 39 height 37
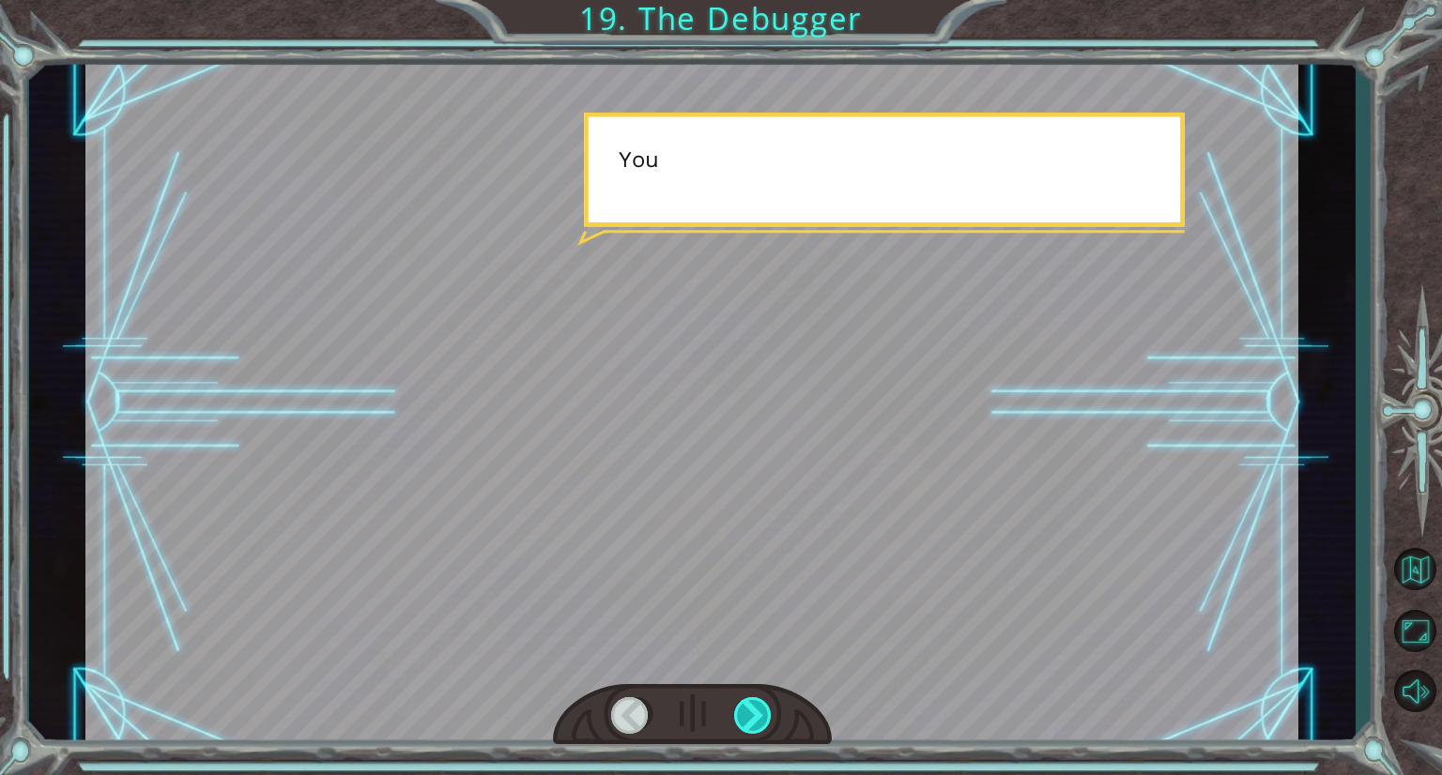
click at [742, 726] on div at bounding box center [753, 715] width 39 height 37
